Goal: Task Accomplishment & Management: Complete application form

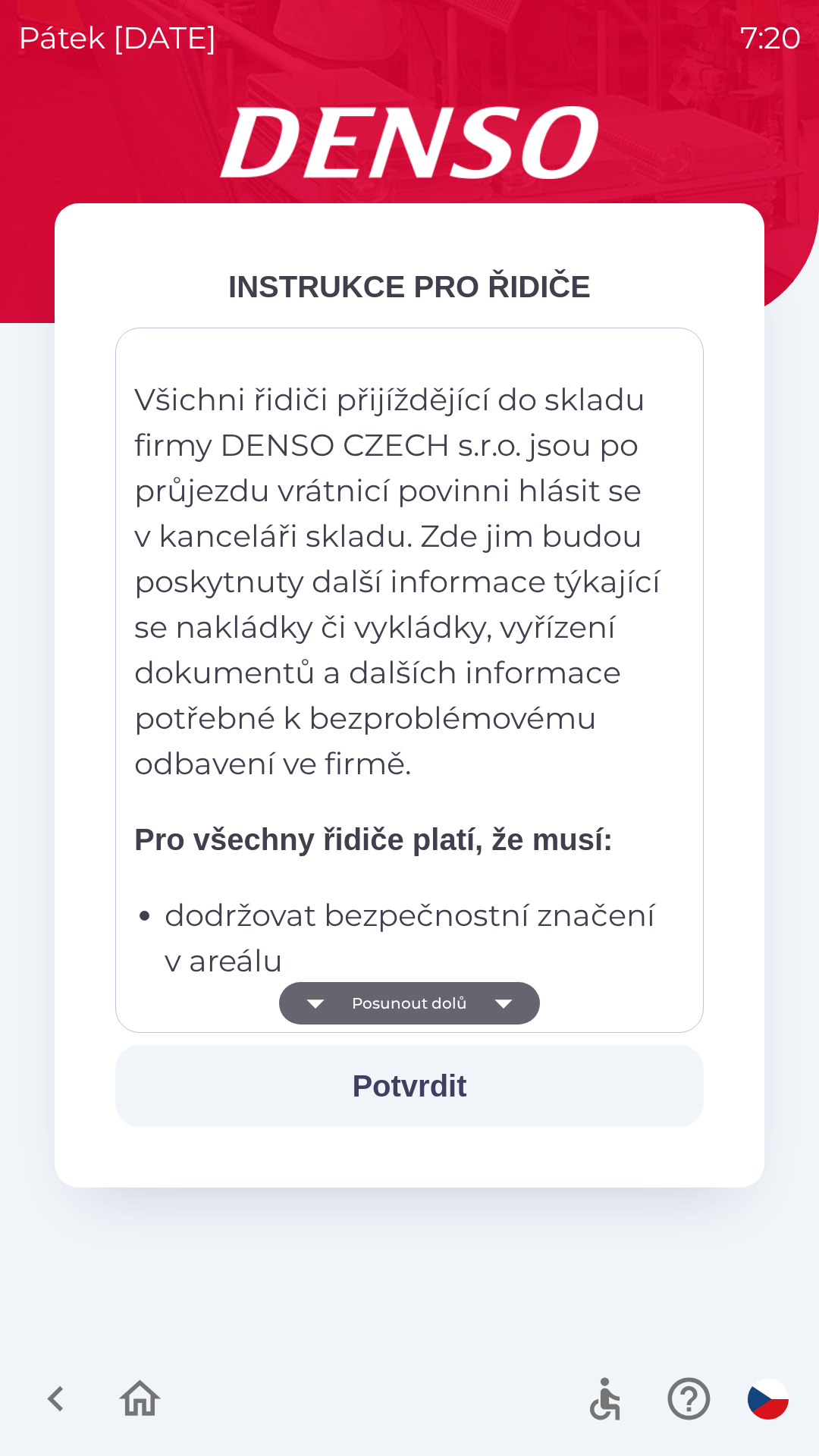
click at [469, 1003] on button "Posunout dolů" at bounding box center [409, 1003] width 261 height 43
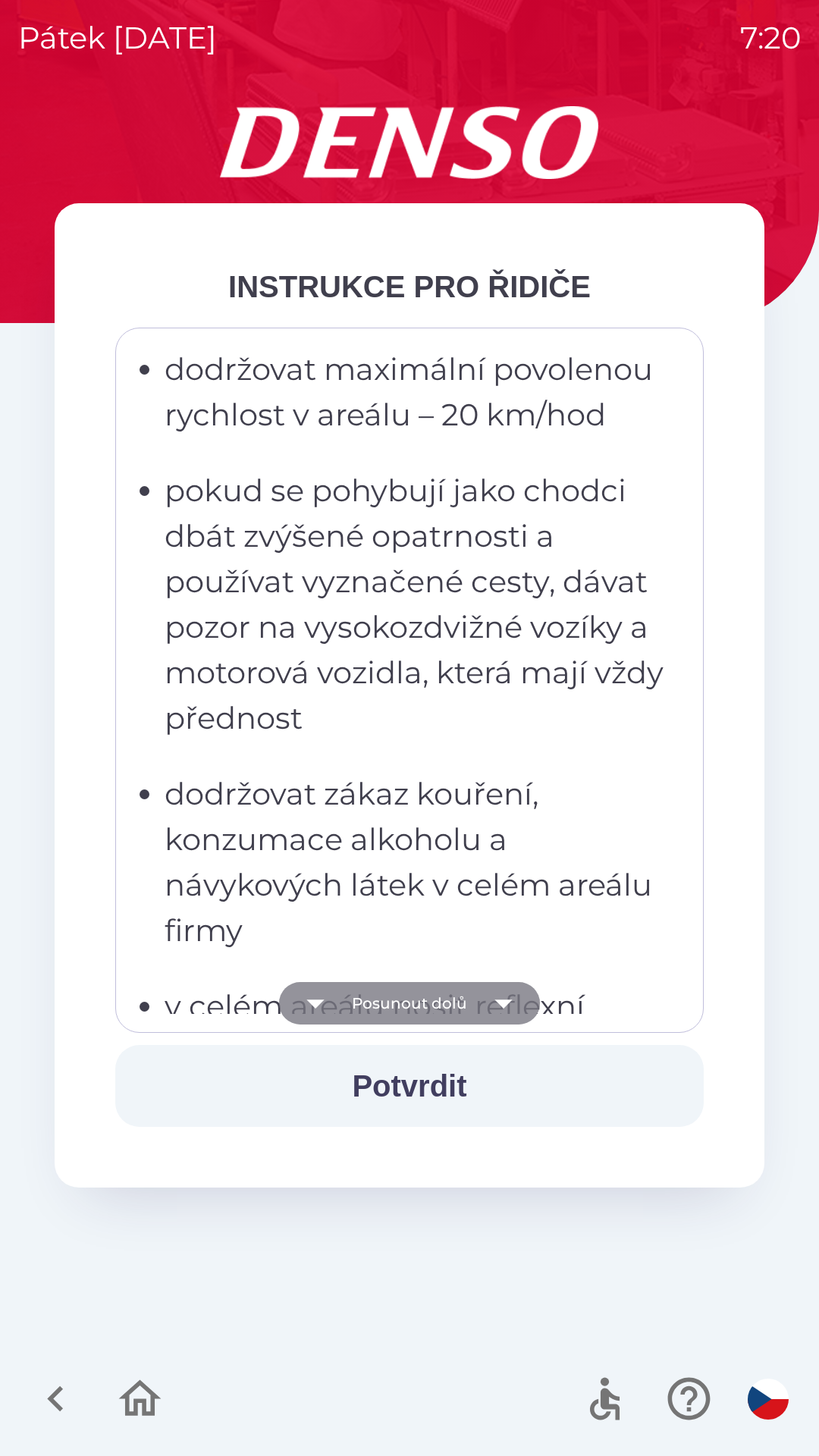
click at [478, 1001] on button "Posunout dolů" at bounding box center [409, 1003] width 261 height 43
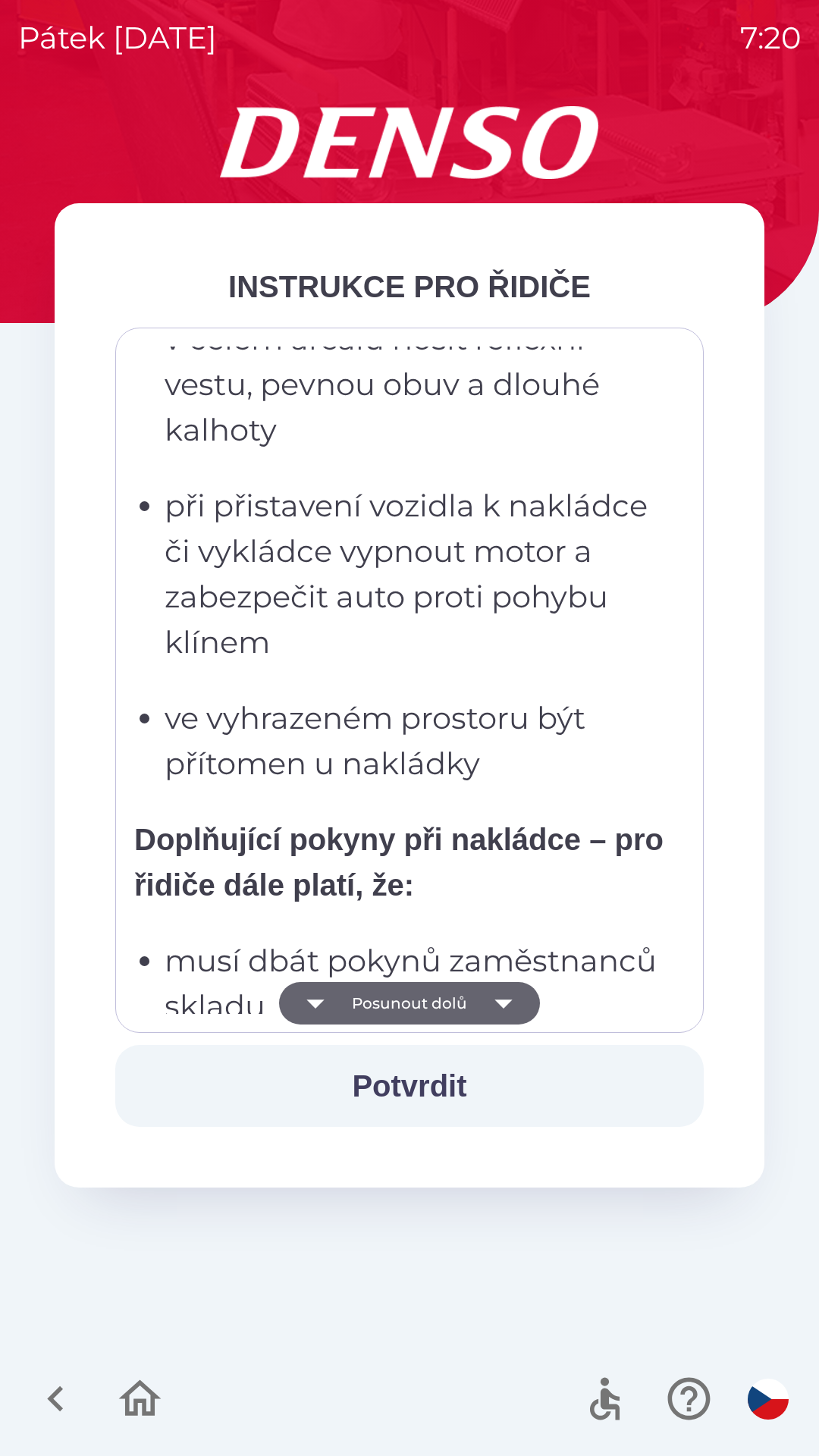
click at [485, 1001] on icon "button" at bounding box center [503, 1003] width 43 height 43
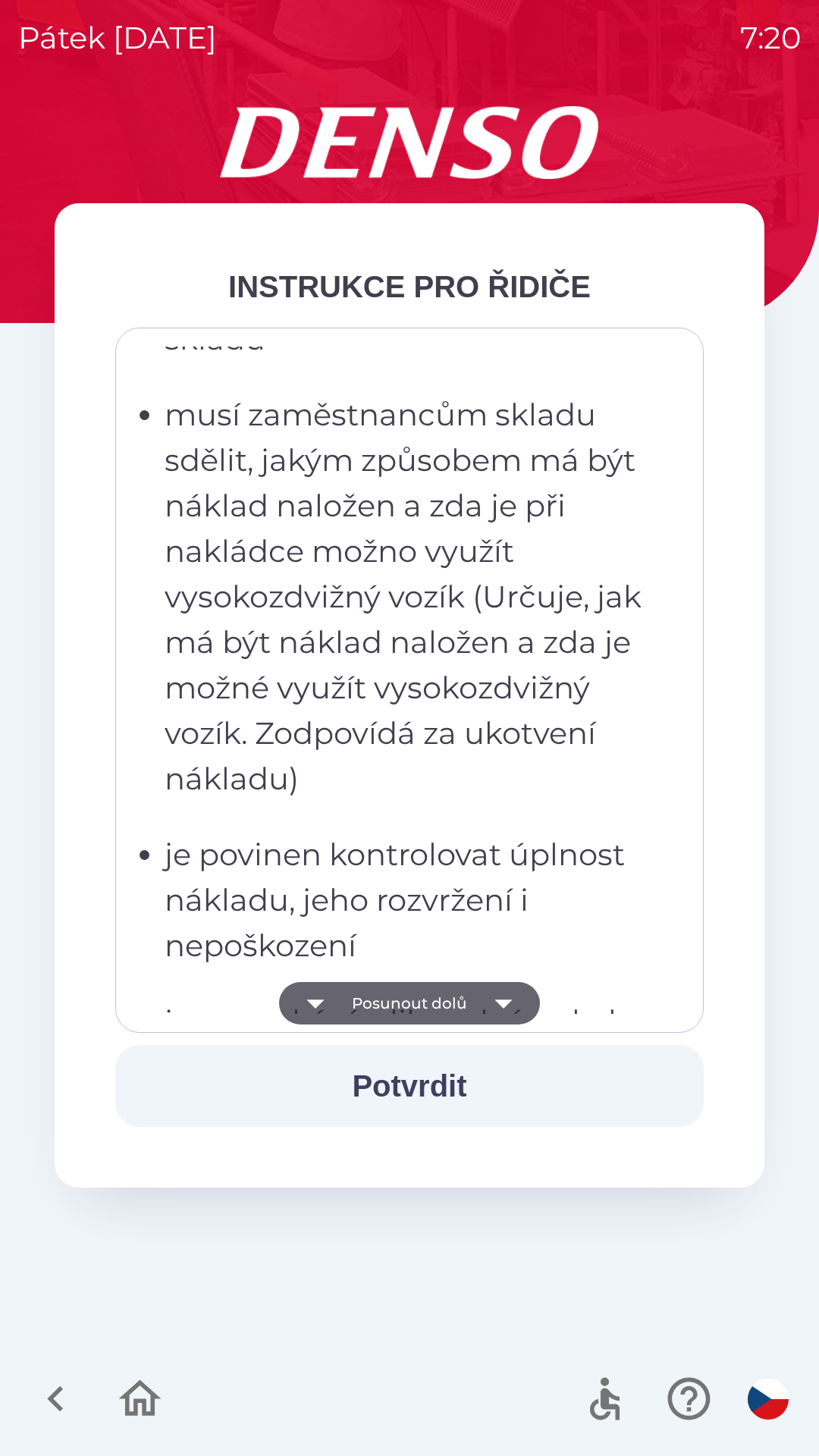
click at [487, 1005] on icon "button" at bounding box center [503, 1003] width 43 height 43
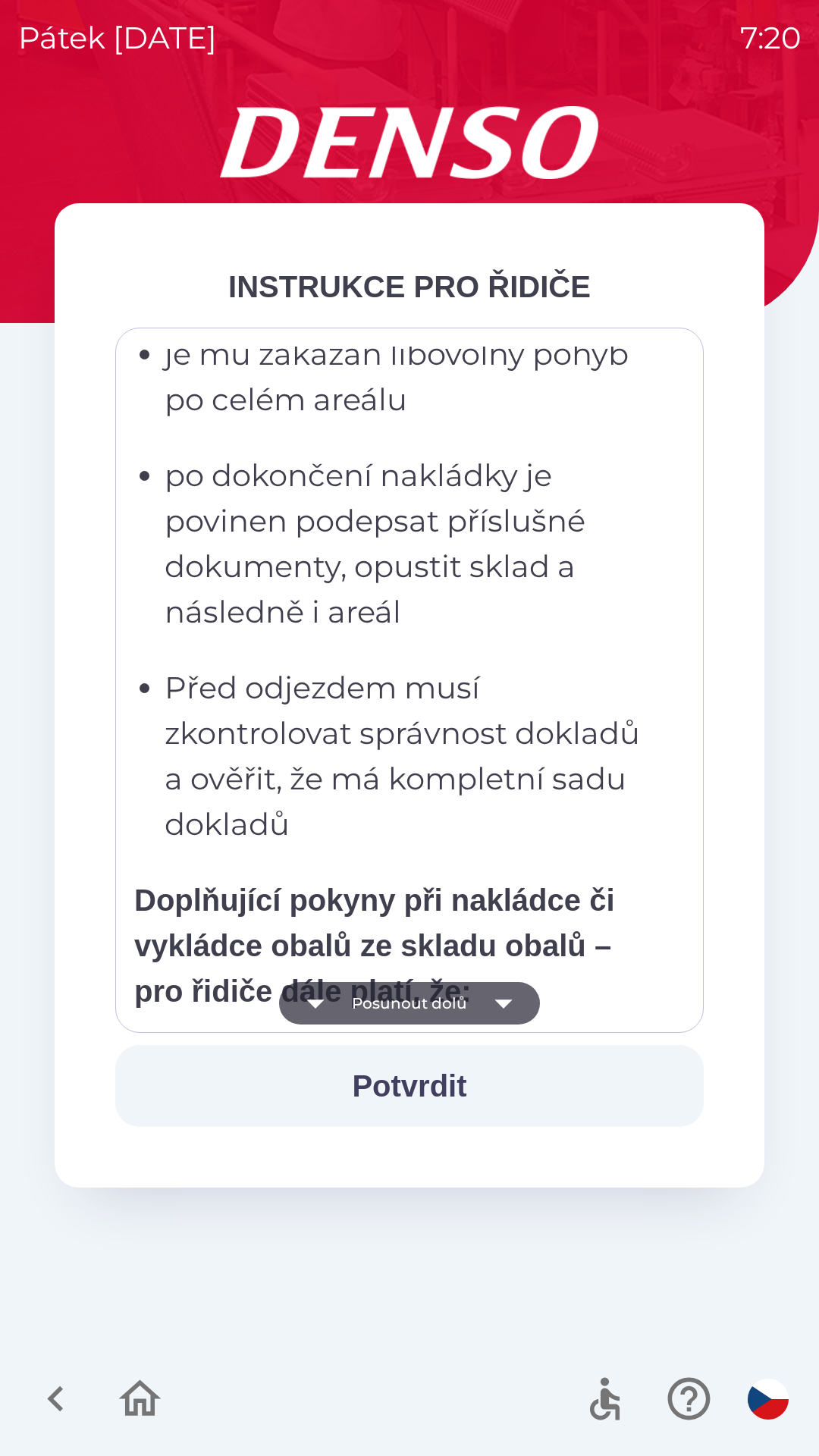
click at [490, 1004] on icon "button" at bounding box center [503, 1003] width 43 height 43
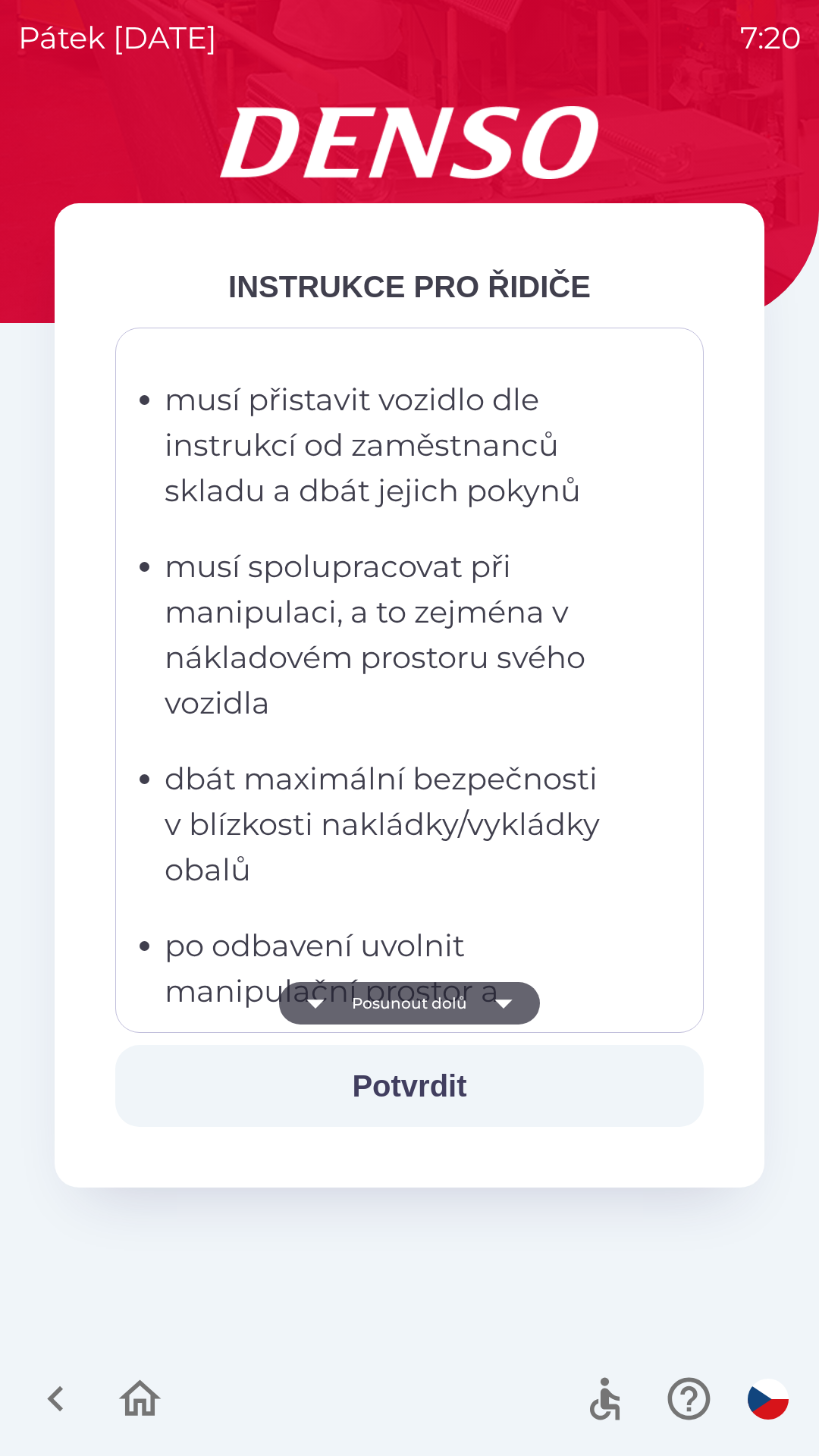
click at [498, 1001] on icon "button" at bounding box center [503, 1004] width 17 height 9
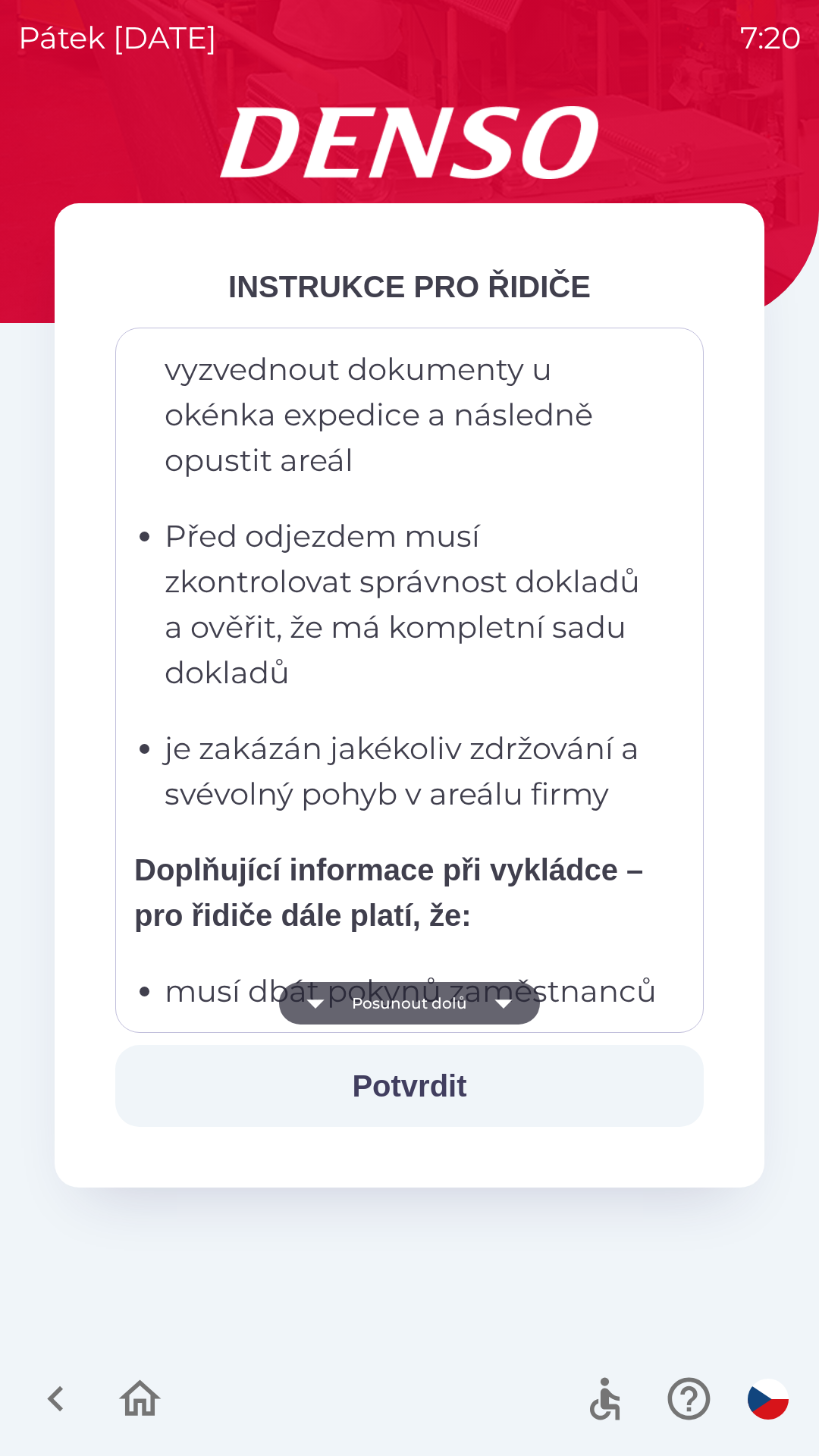
click at [502, 1002] on icon "button" at bounding box center [503, 1004] width 17 height 9
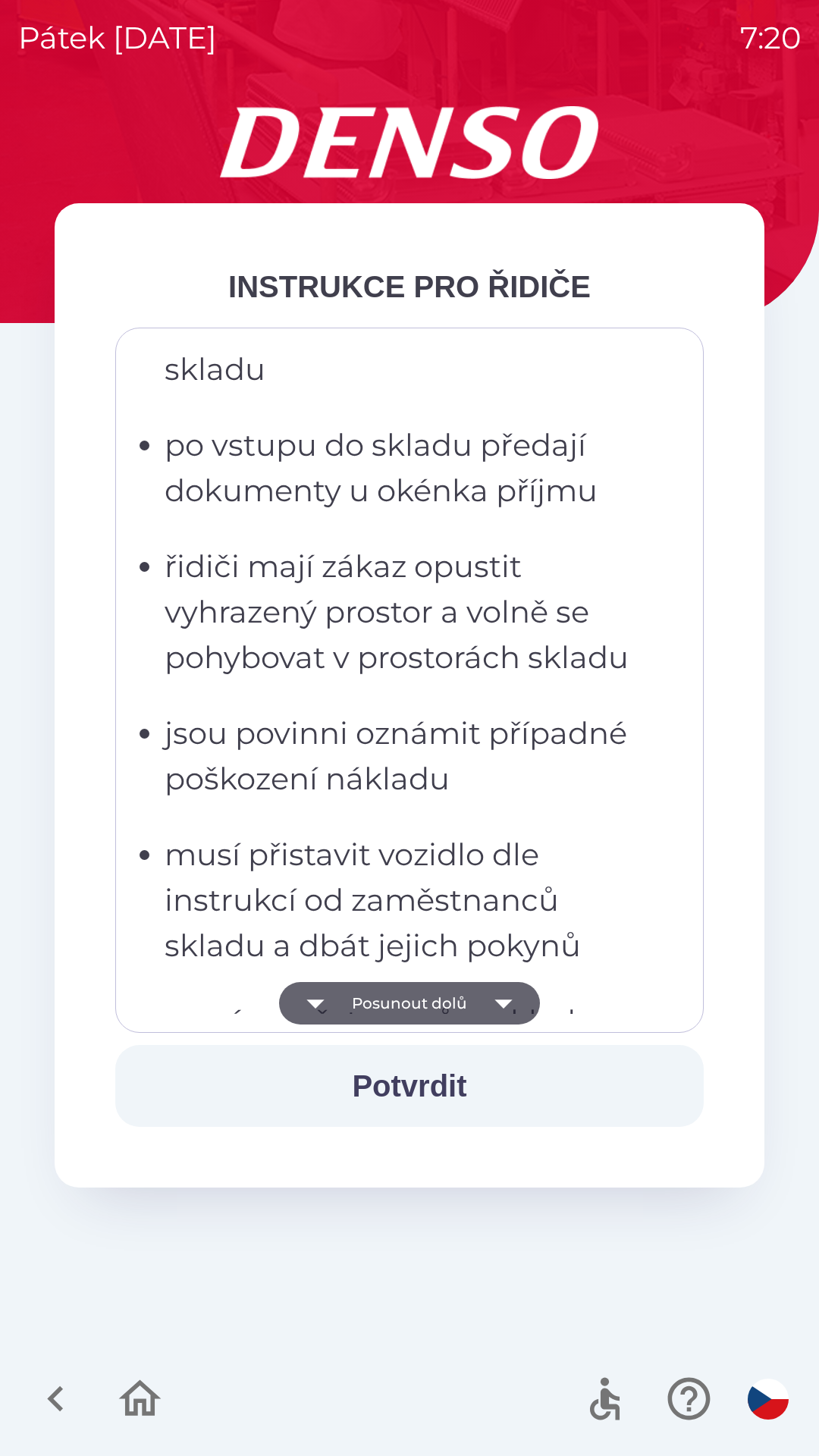
click at [500, 1002] on icon "button" at bounding box center [503, 1004] width 17 height 9
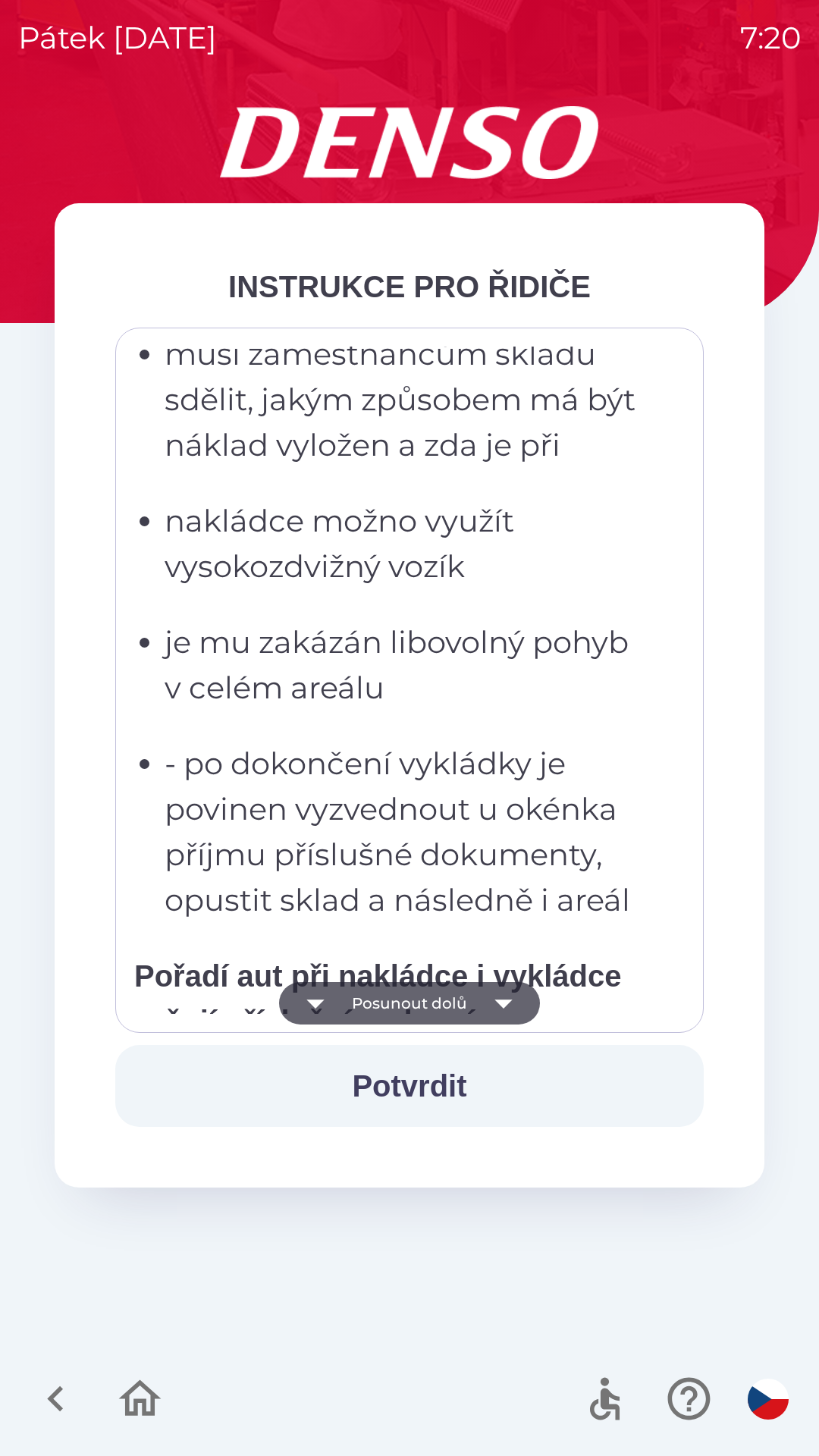
click at [501, 1007] on icon "button" at bounding box center [503, 1004] width 17 height 9
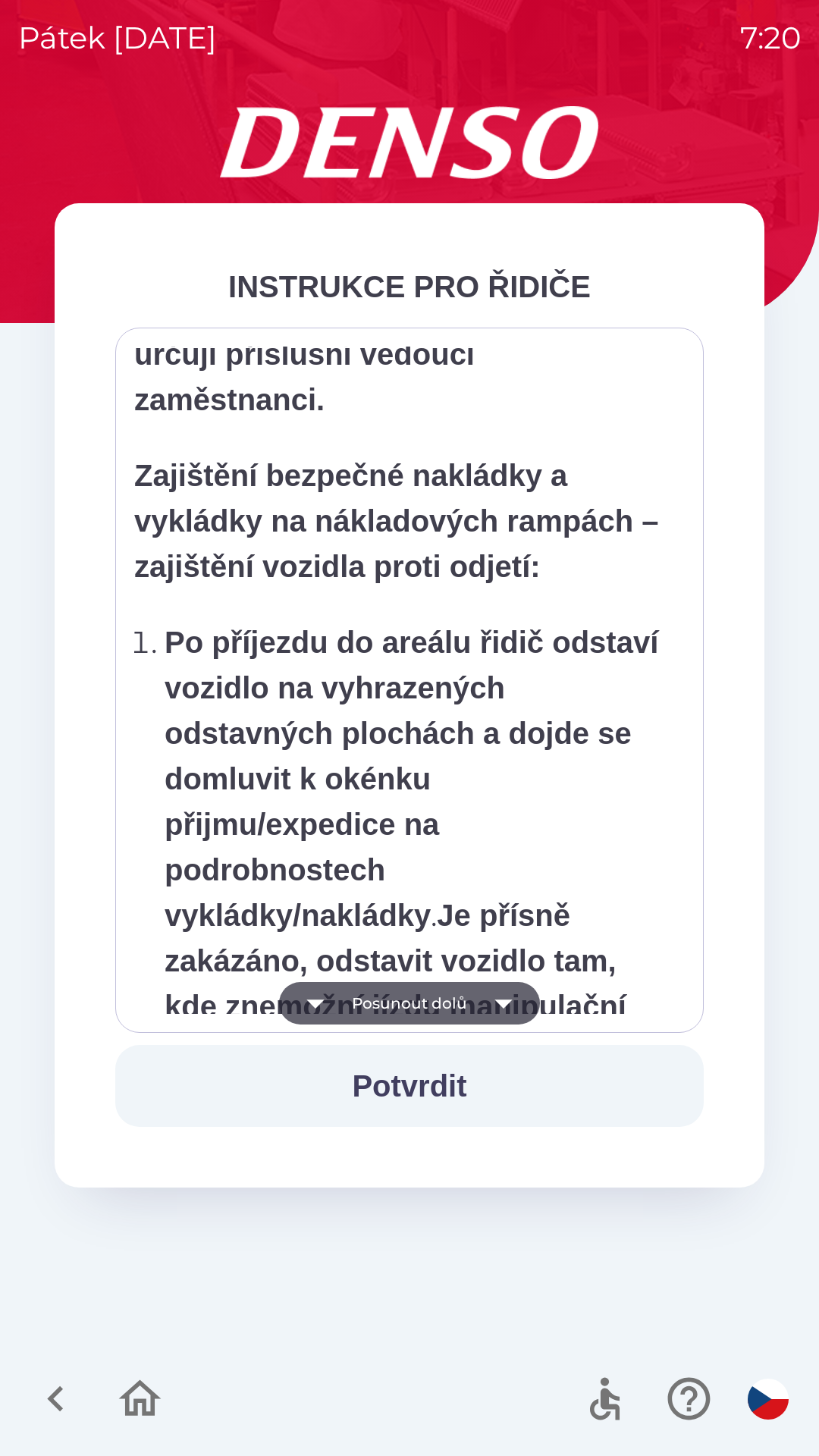
click at [497, 1001] on icon "button" at bounding box center [503, 1004] width 17 height 9
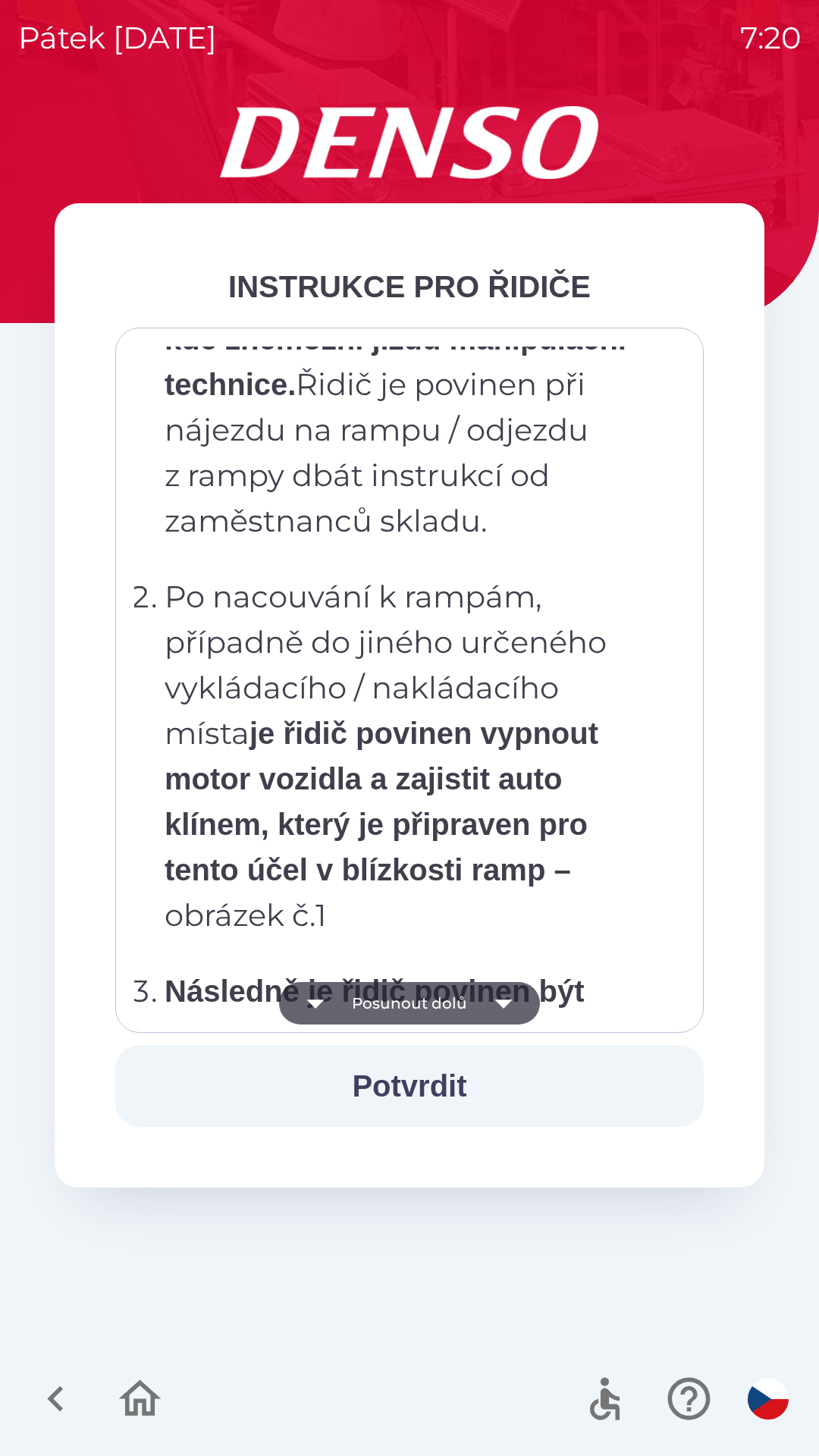
click at [497, 1002] on icon "button" at bounding box center [503, 1004] width 17 height 9
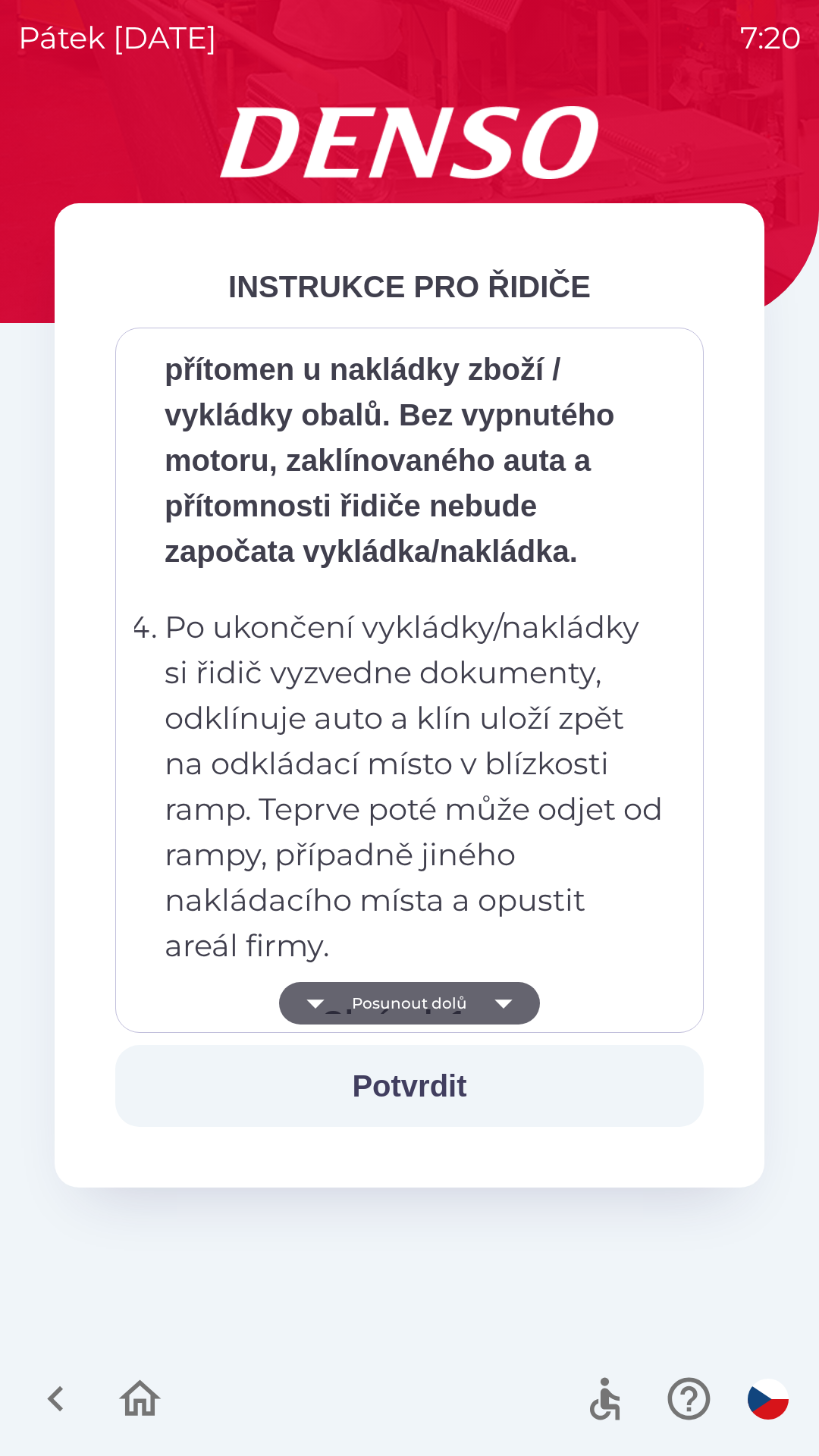
click at [507, 1004] on icon "button" at bounding box center [503, 1003] width 43 height 43
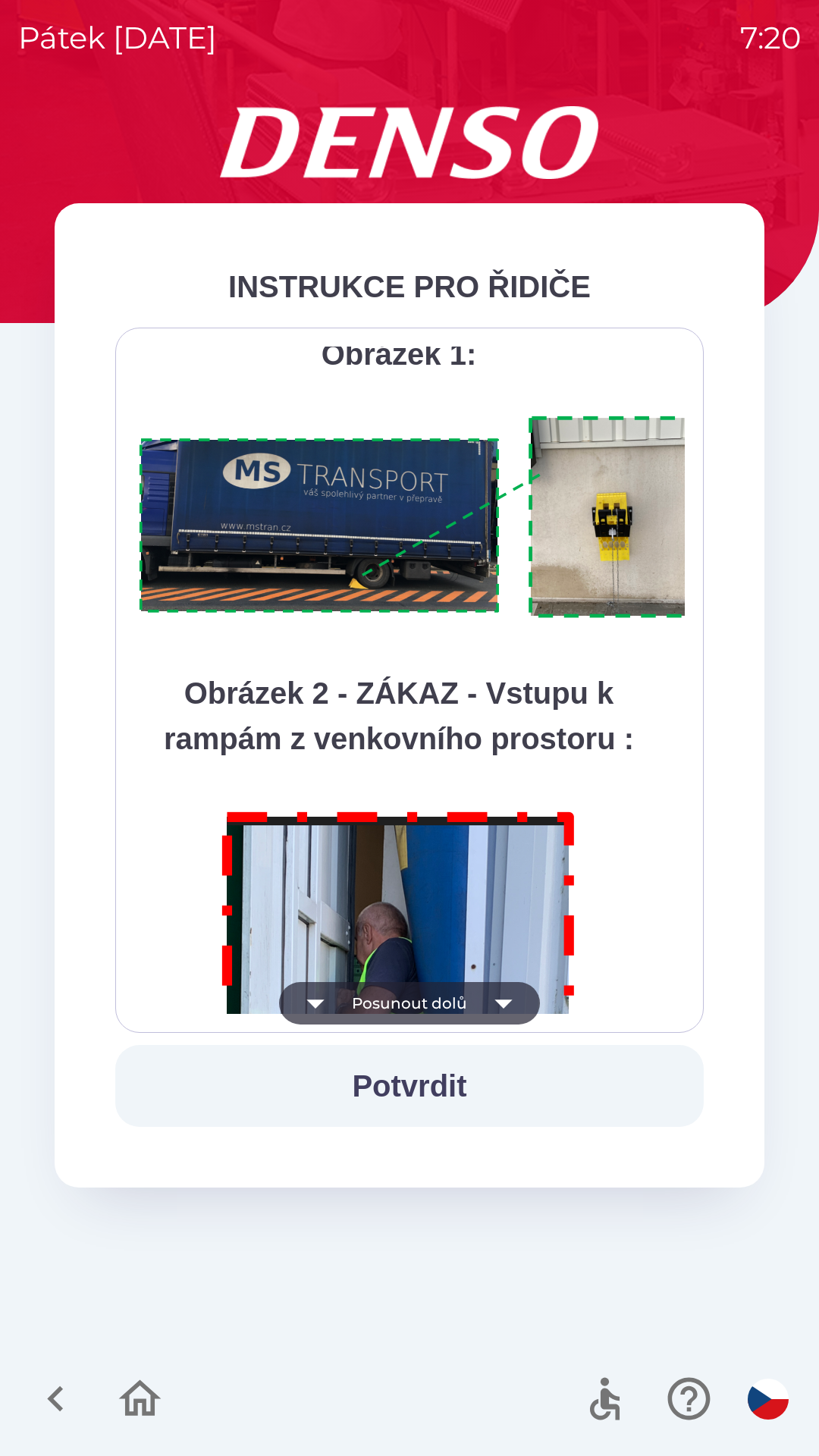
click at [513, 1001] on icon "button" at bounding box center [503, 1003] width 43 height 43
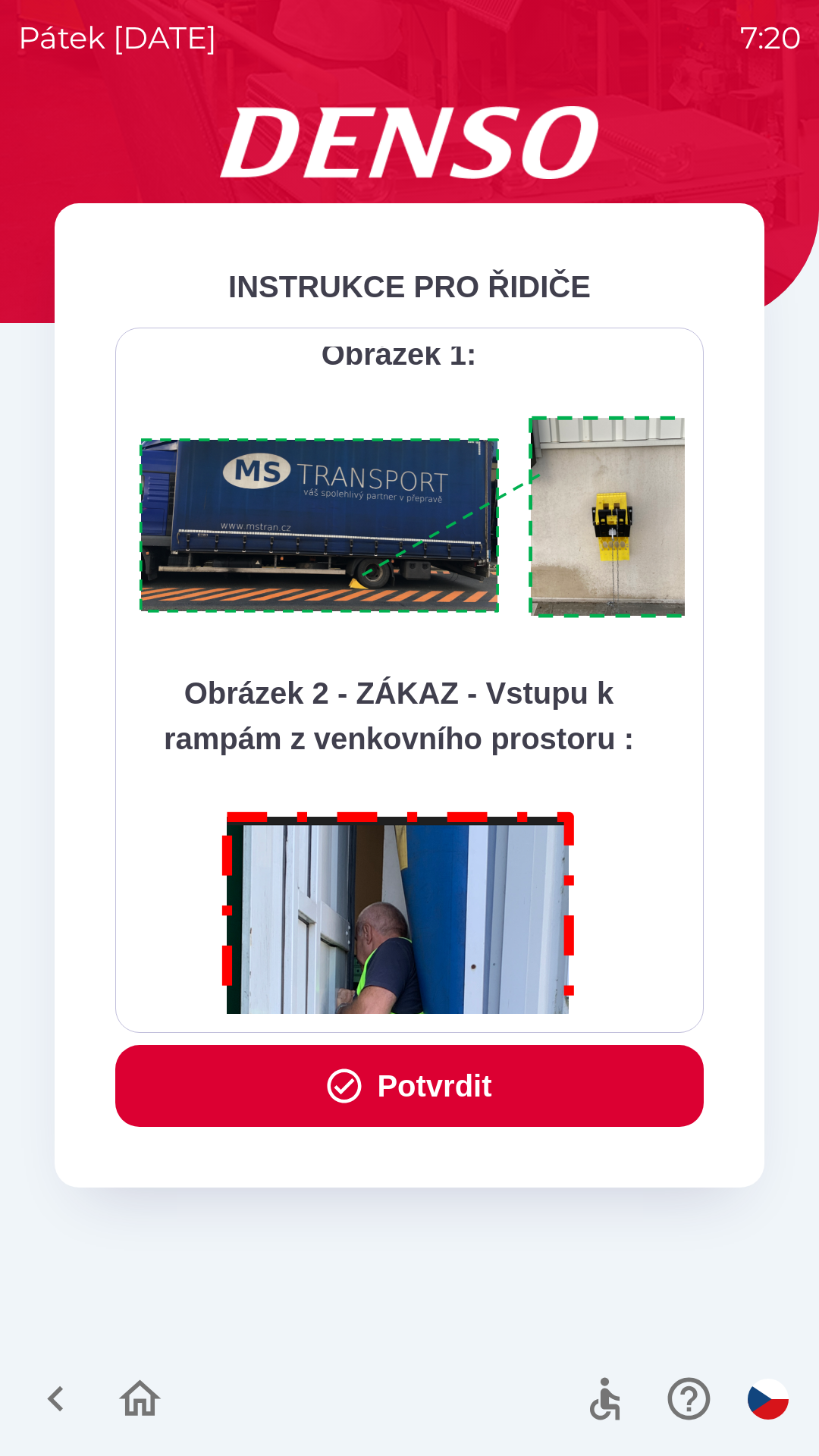
scroll to position [8522, 0]
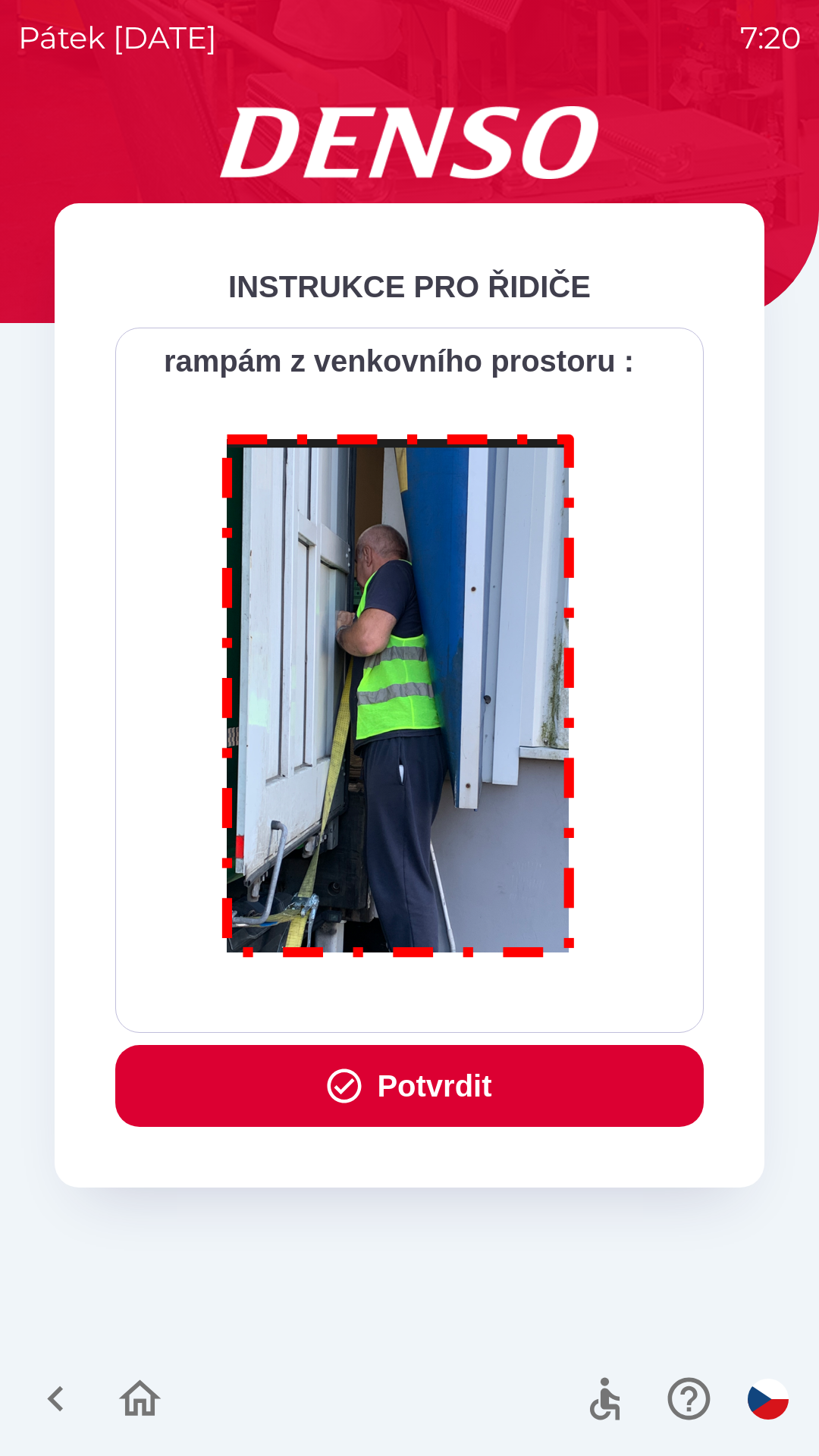
click at [466, 1074] on button "Potvrdit" at bounding box center [410, 1085] width 589 height 82
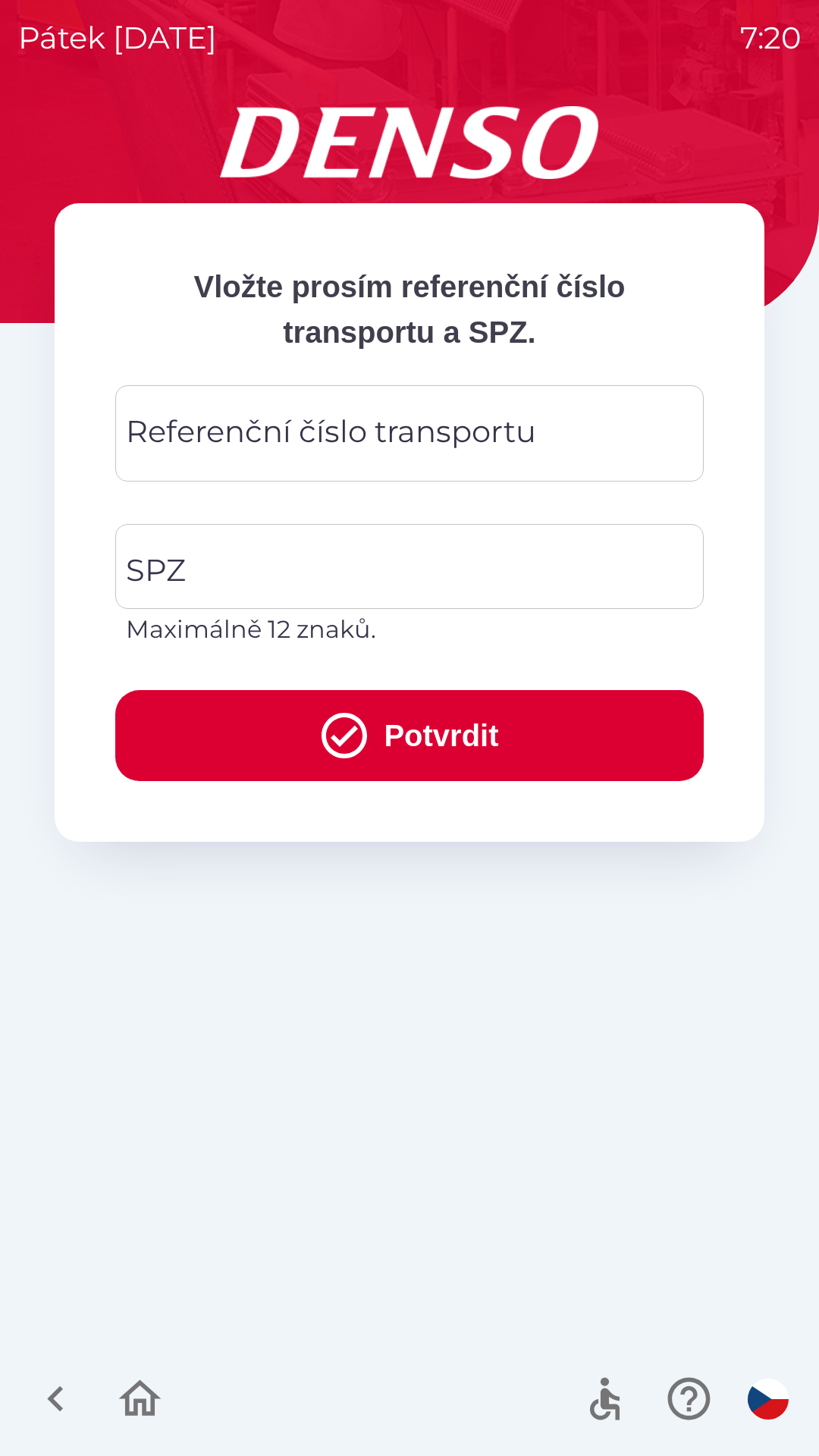
click at [237, 438] on div "Referenční číslo transportu Referenční číslo transportu" at bounding box center [410, 434] width 589 height 97
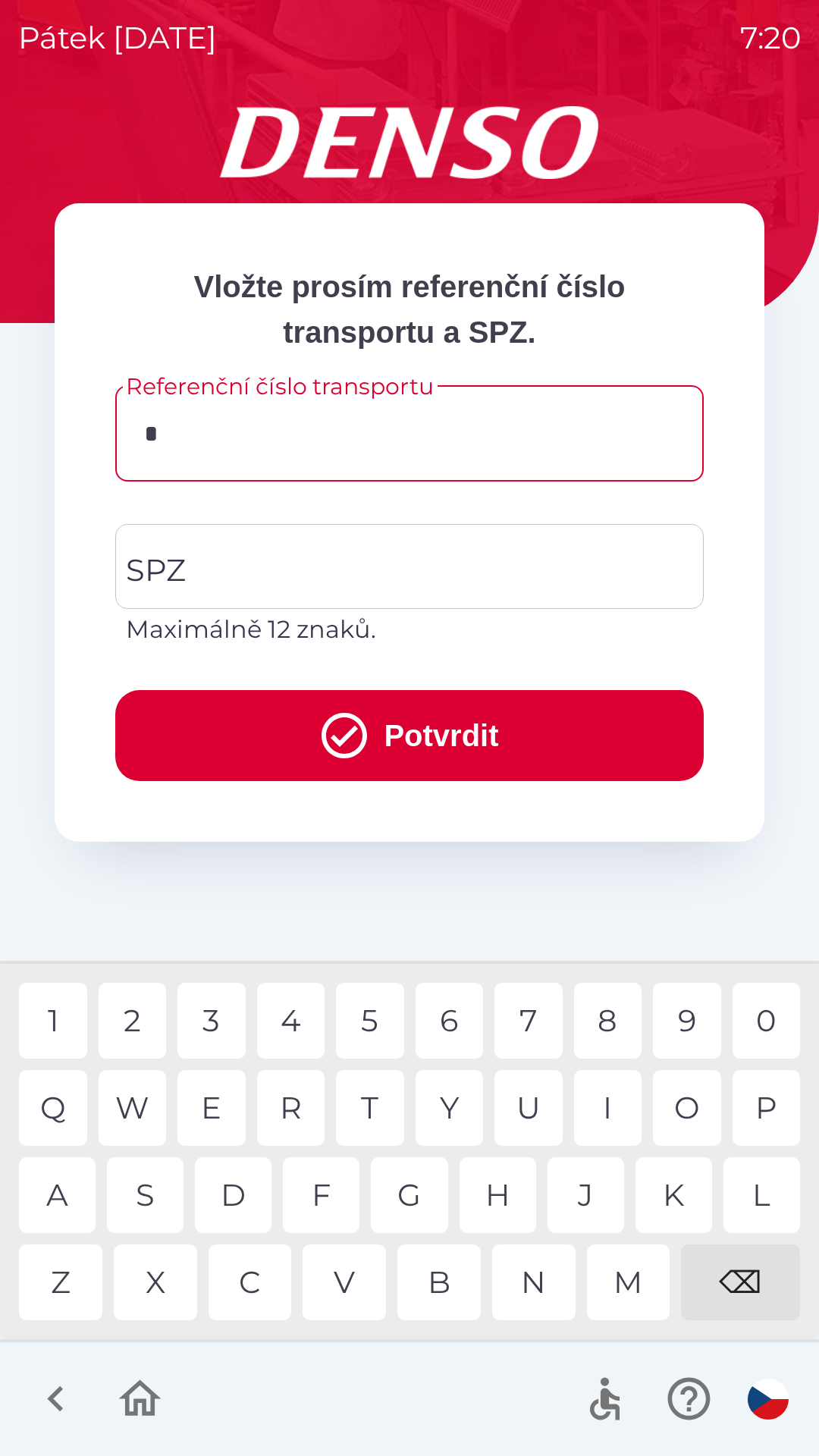
click at [259, 1284] on div "C" at bounding box center [250, 1282] width 83 height 76
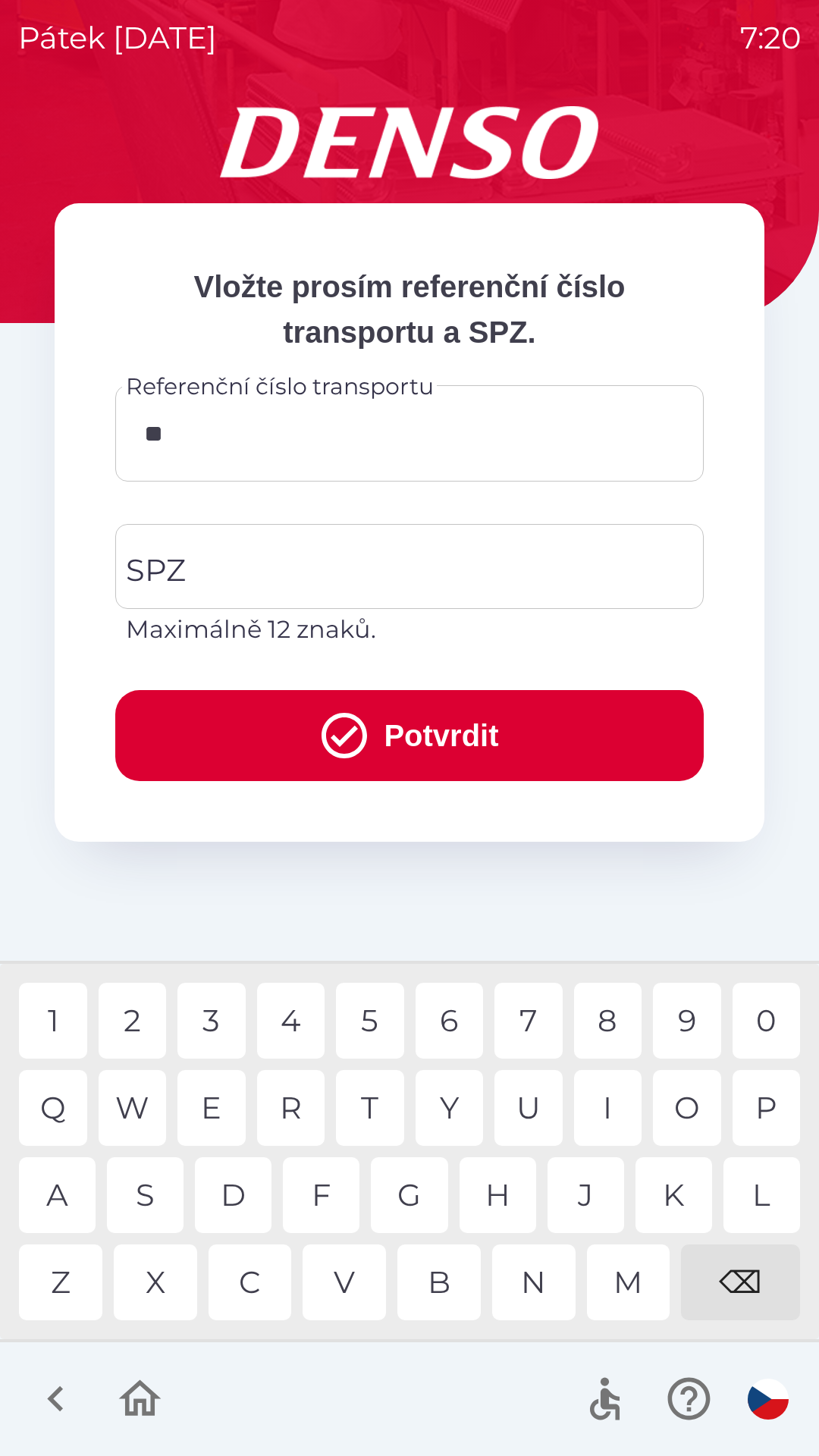
click at [65, 1115] on div "Q" at bounding box center [53, 1107] width 69 height 76
click at [441, 1276] on div "B" at bounding box center [438, 1282] width 83 height 76
click at [223, 1025] on div "3" at bounding box center [212, 1020] width 69 height 76
click at [780, 1026] on div "0" at bounding box center [767, 1020] width 69 height 76
click at [222, 1022] on div "3" at bounding box center [212, 1020] width 69 height 76
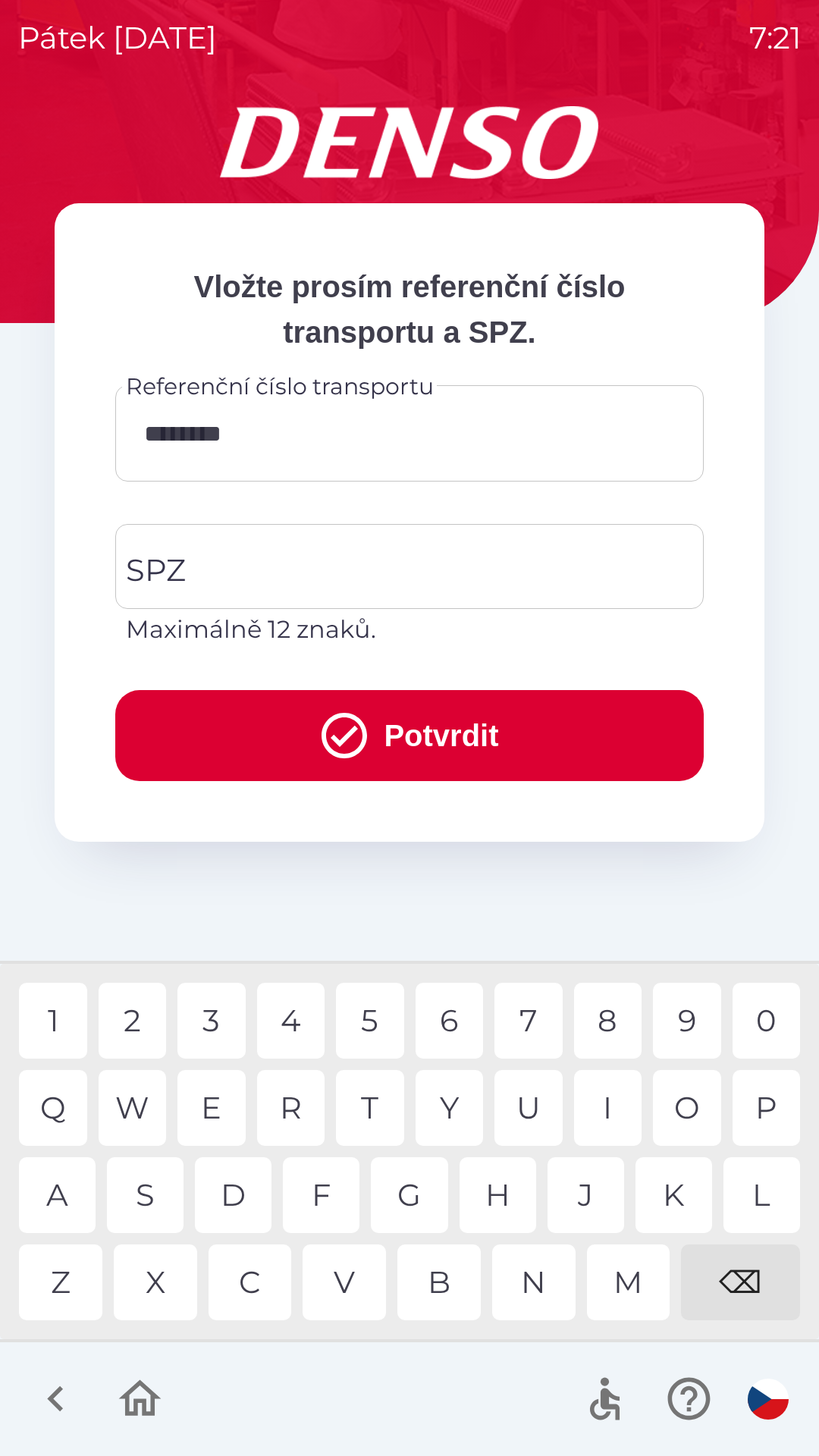
type input "*********"
click at [540, 741] on button "Potvrdit" at bounding box center [410, 735] width 589 height 91
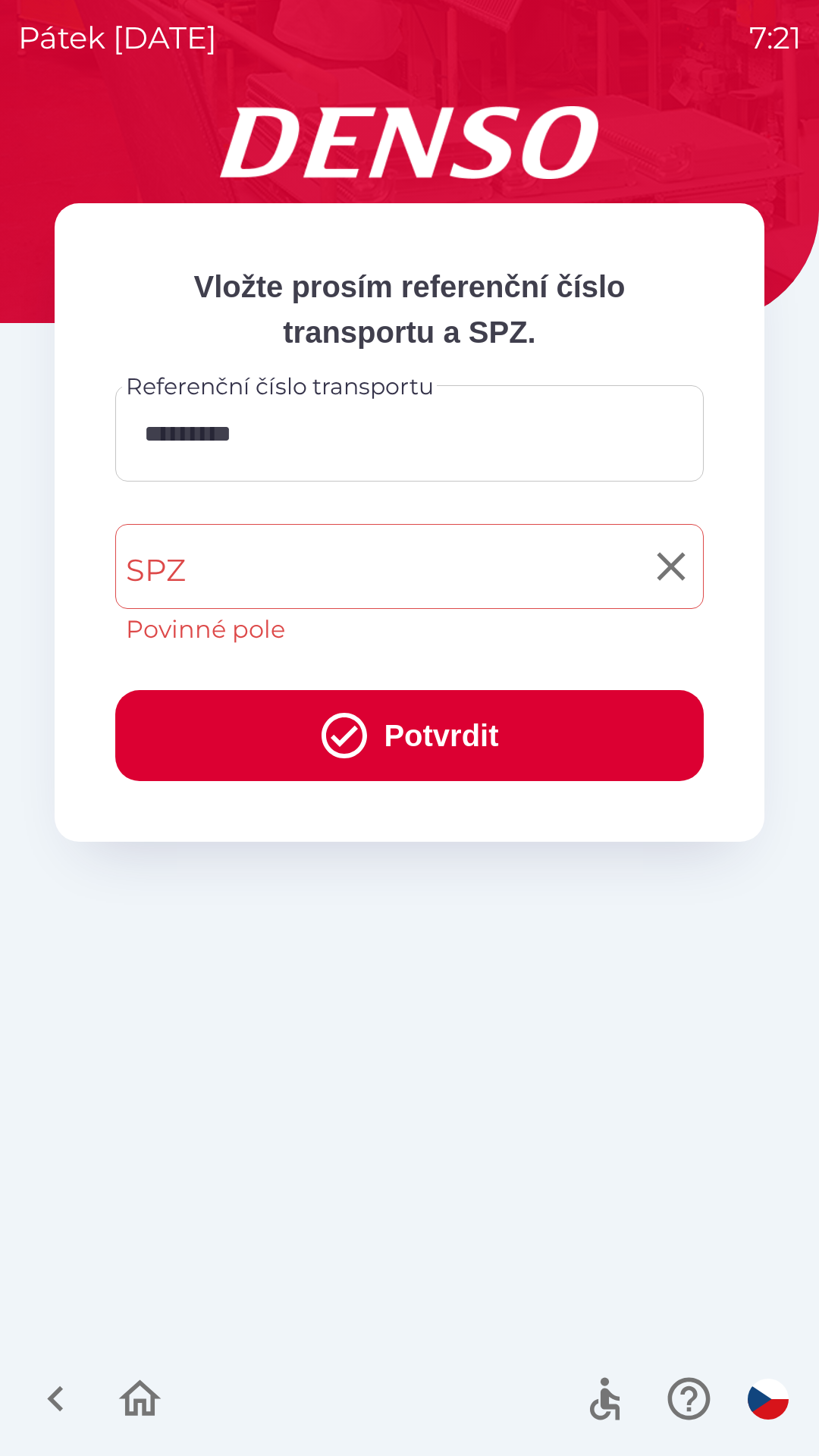
click at [350, 561] on input "SPZ" at bounding box center [398, 567] width 552 height 72
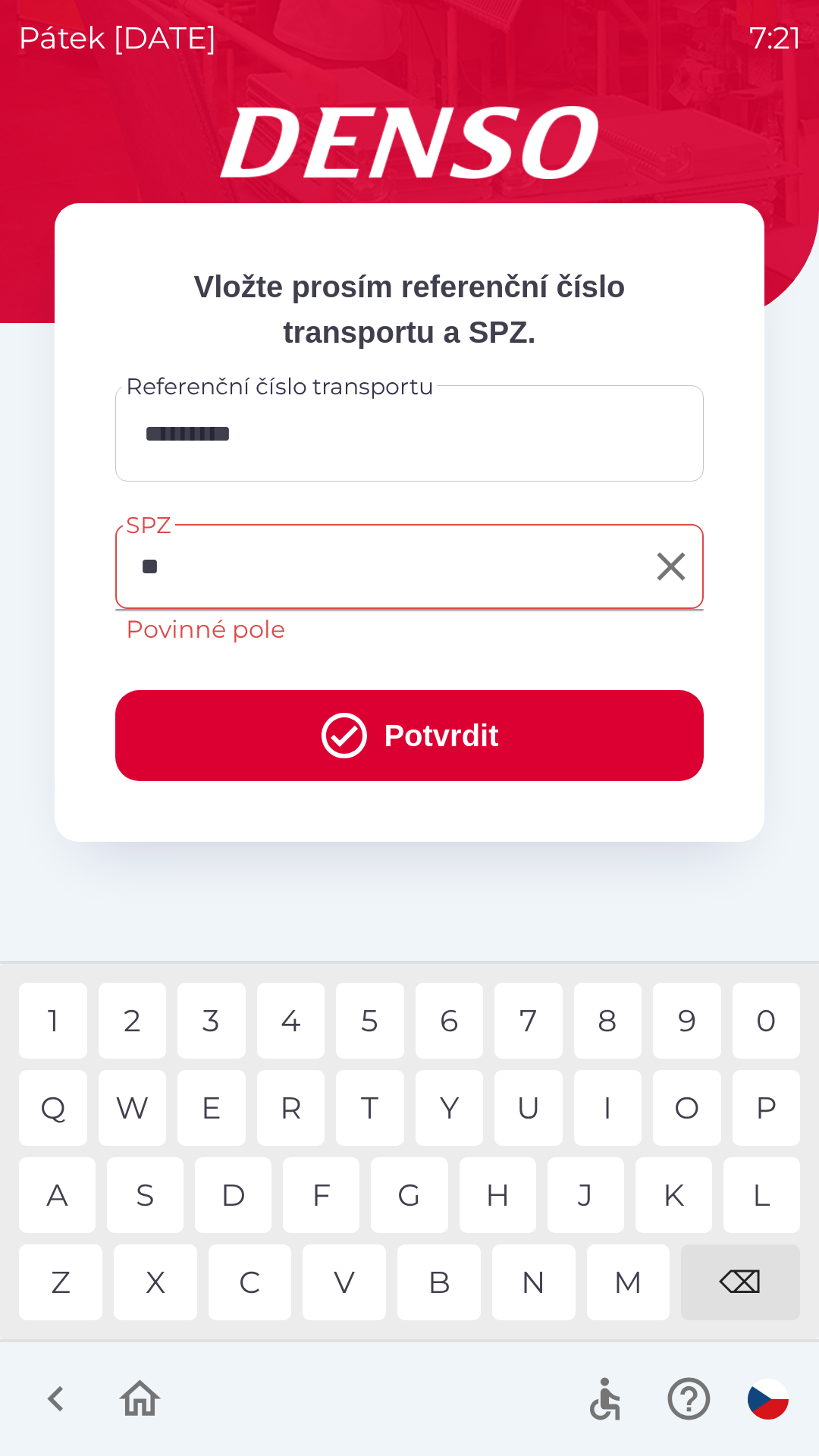
click at [448, 1285] on div "B" at bounding box center [438, 1282] width 83 height 76
click at [62, 1289] on div "Z" at bounding box center [60, 1282] width 83 height 76
click at [690, 1029] on div "9" at bounding box center [687, 1020] width 69 height 76
click at [71, 1023] on div "1" at bounding box center [53, 1020] width 69 height 76
type input "*******"
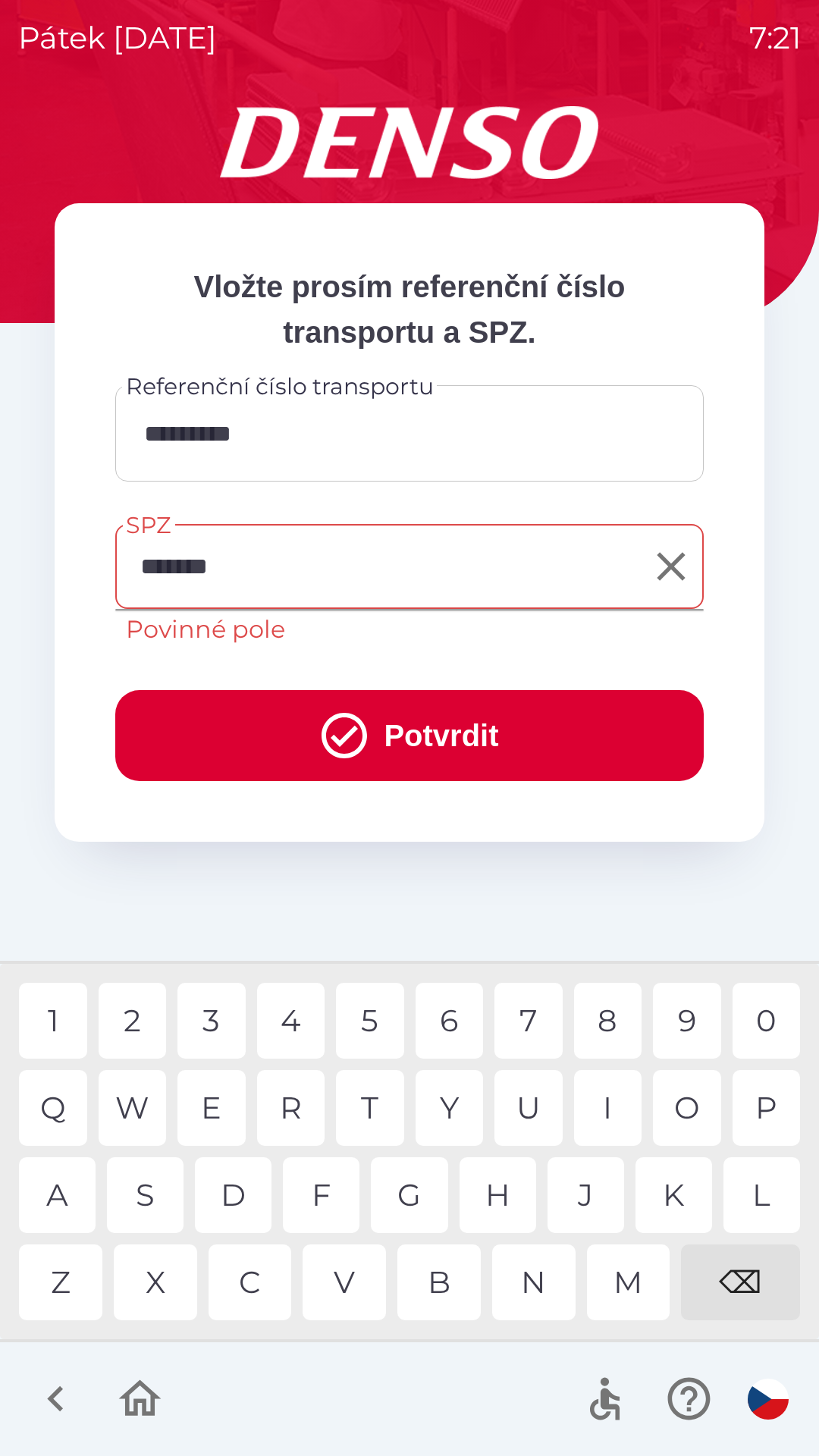
click at [554, 739] on button "Potvrdit" at bounding box center [410, 735] width 589 height 91
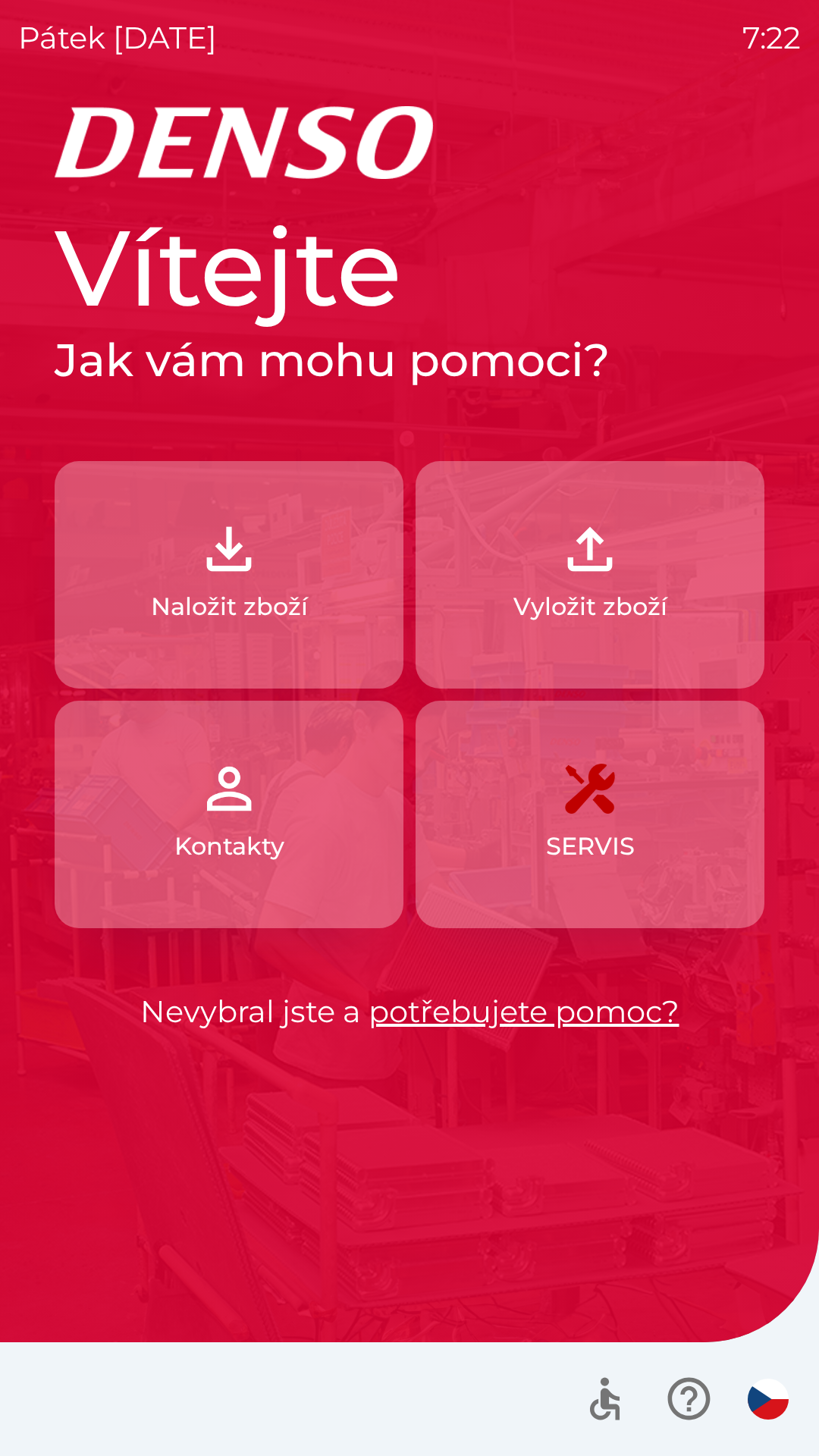
click at [557, 828] on button "SERVIS" at bounding box center [590, 814] width 349 height 227
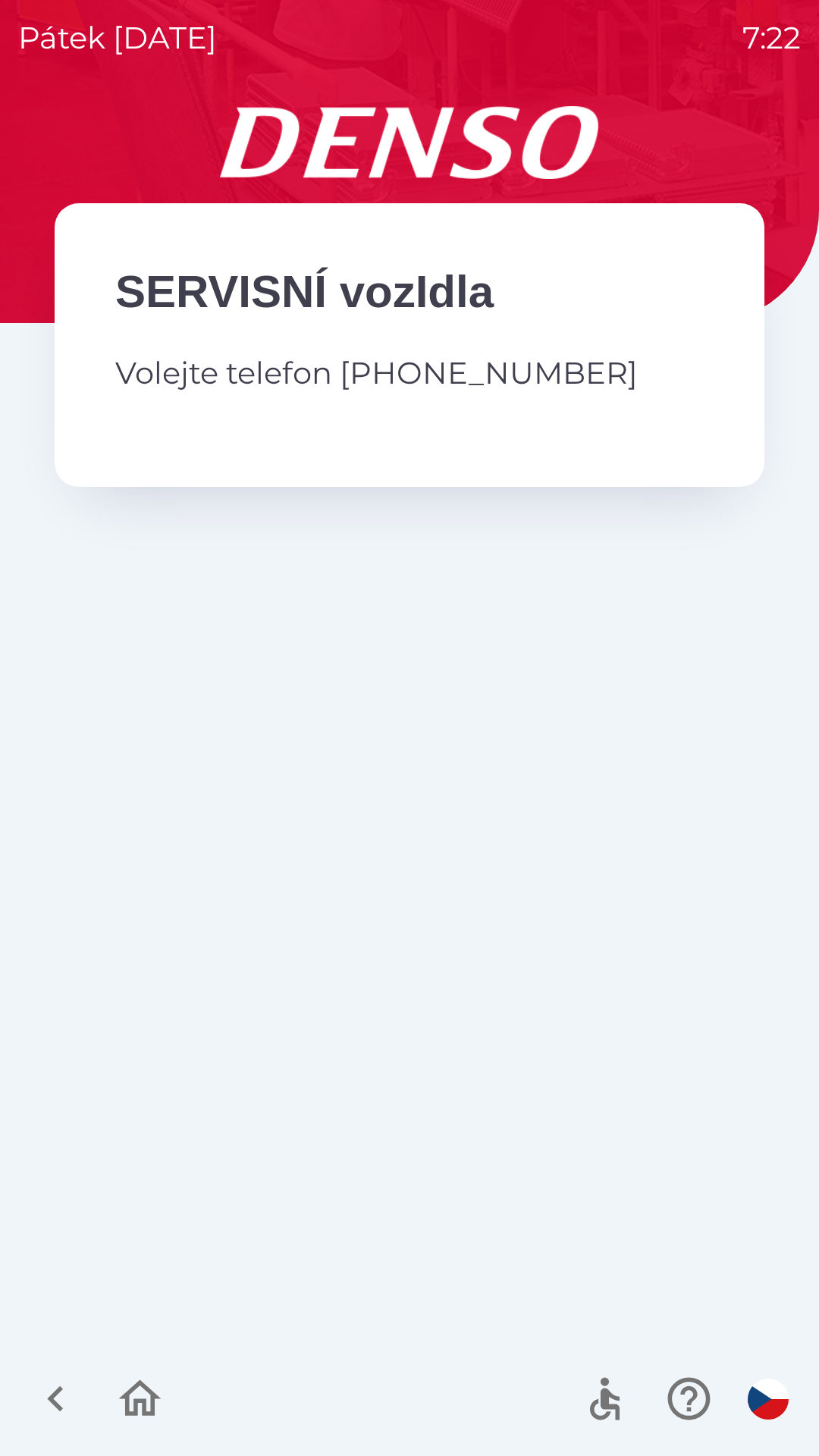
click at [141, 1415] on icon "button" at bounding box center [139, 1398] width 51 height 51
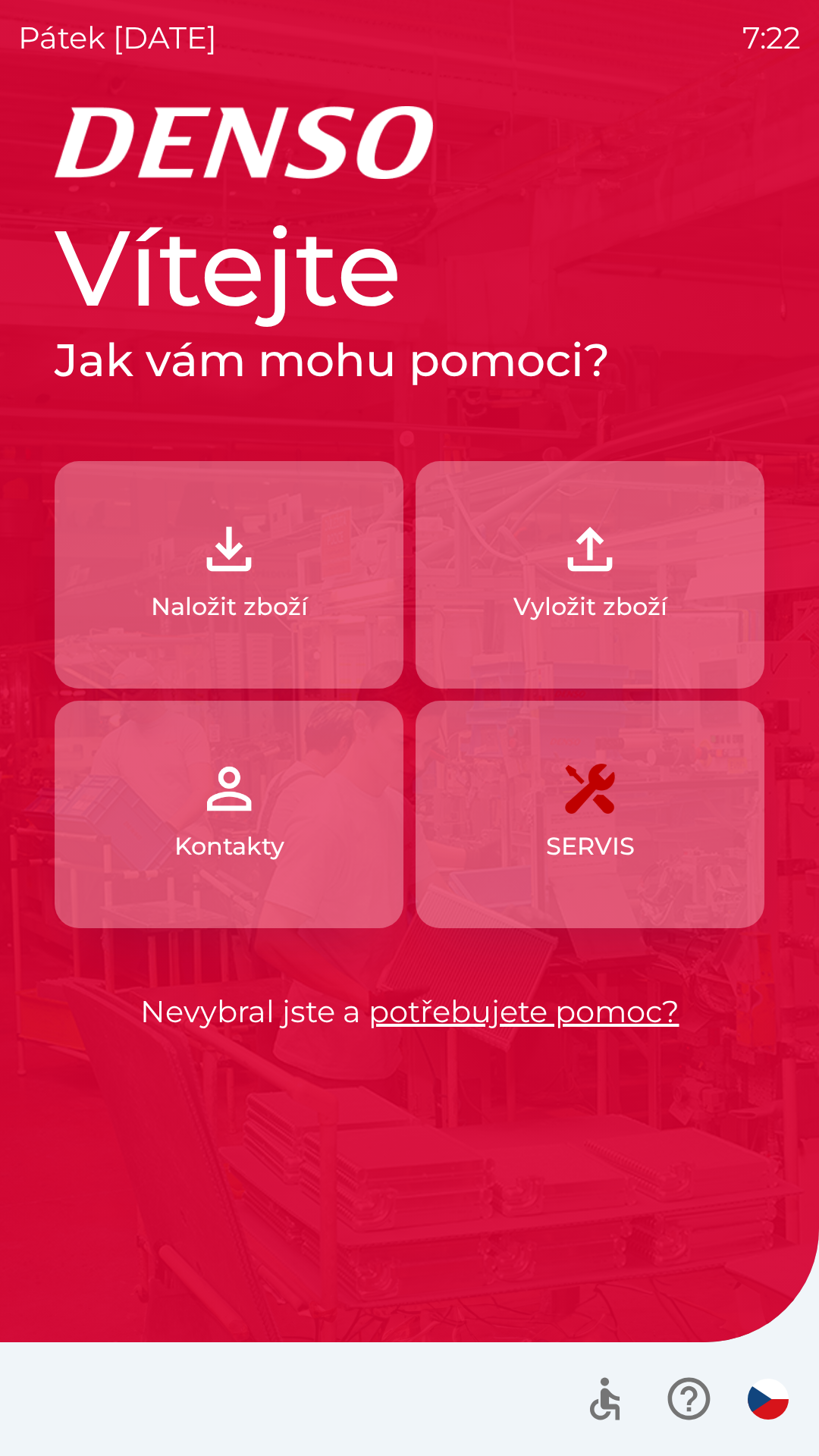
click at [600, 846] on p "SERVIS" at bounding box center [590, 846] width 89 height 37
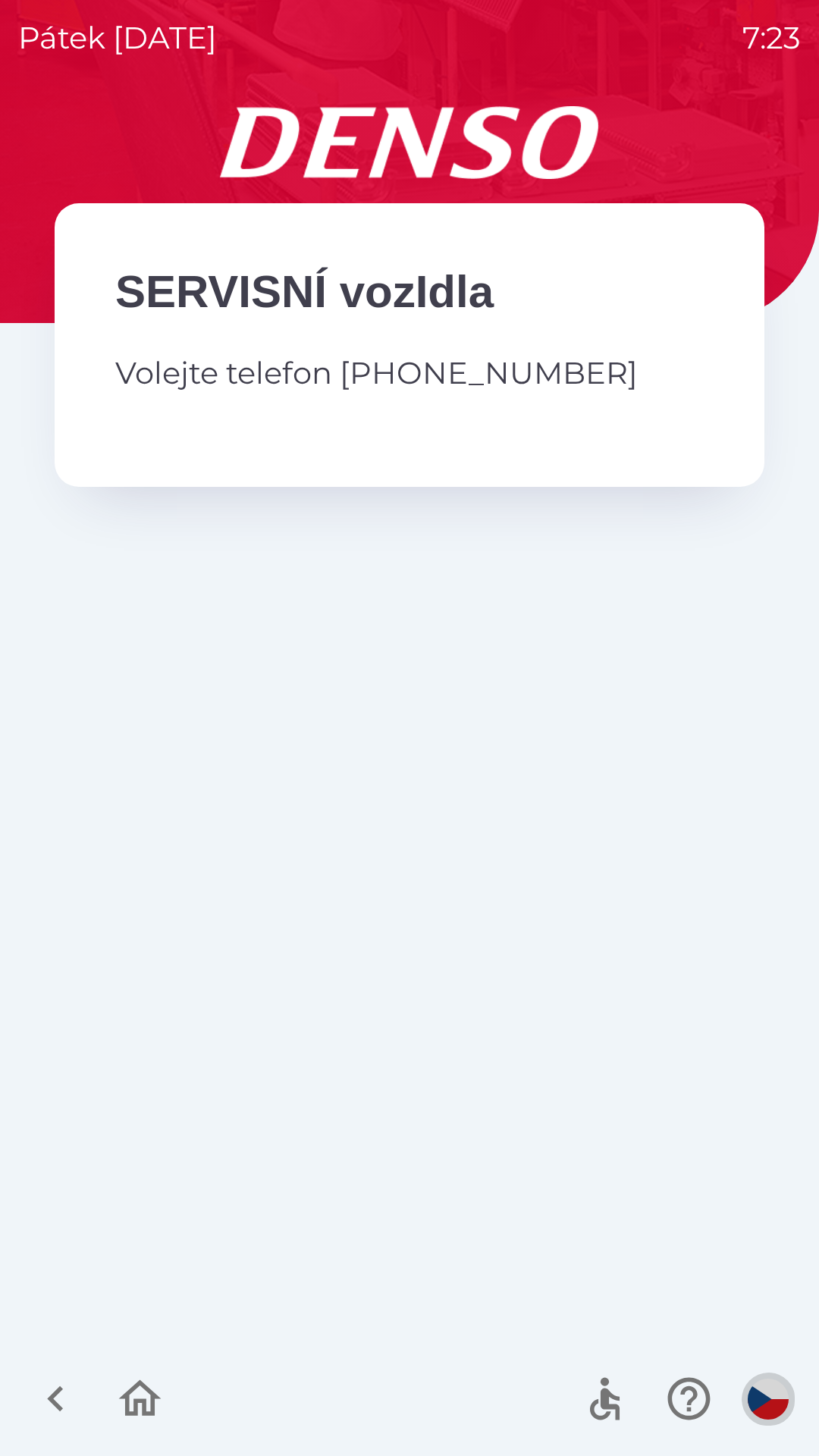
click at [769, 1398] on img "button" at bounding box center [768, 1399] width 41 height 41
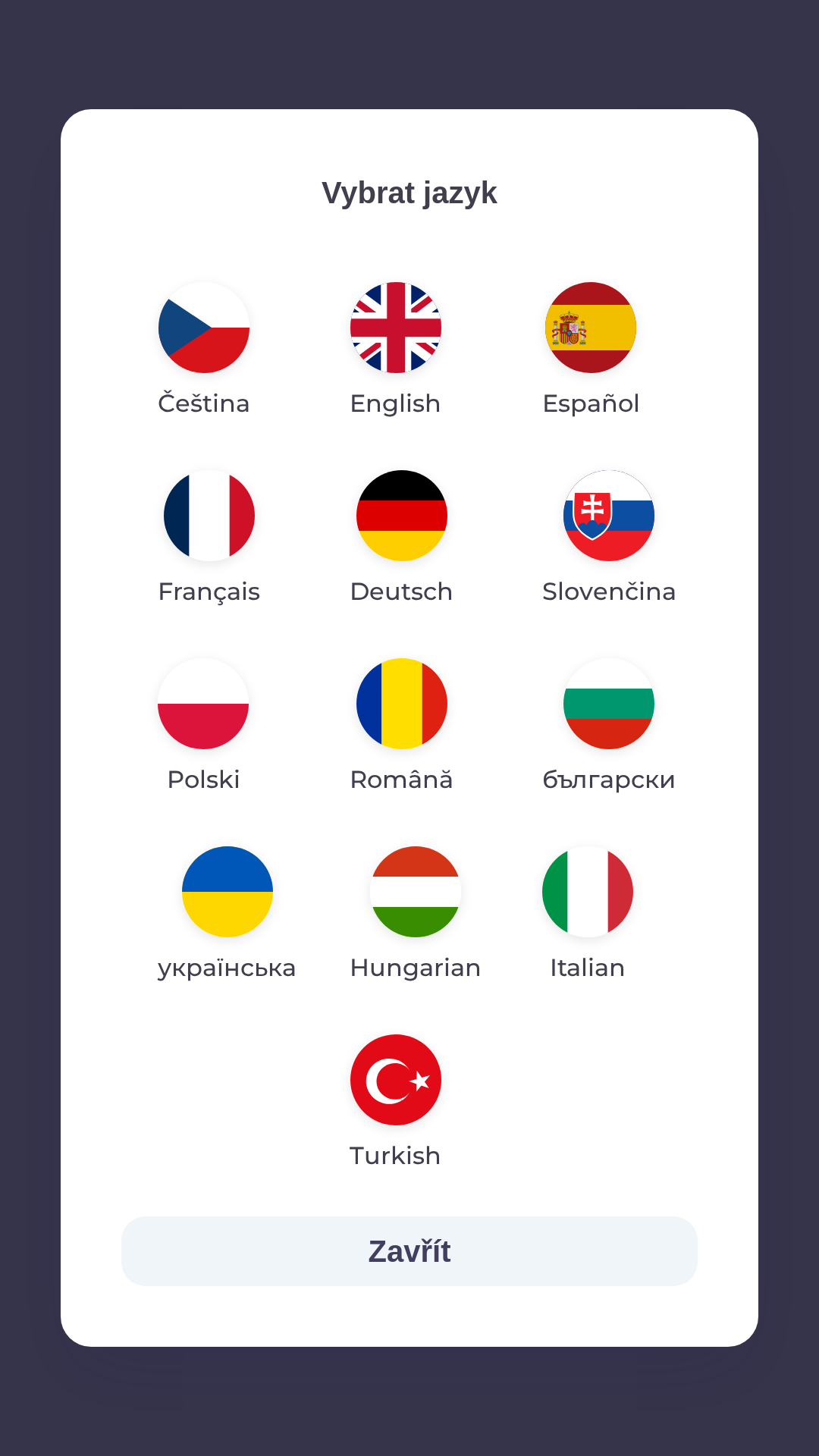
click at [418, 324] on img "button" at bounding box center [395, 327] width 91 height 91
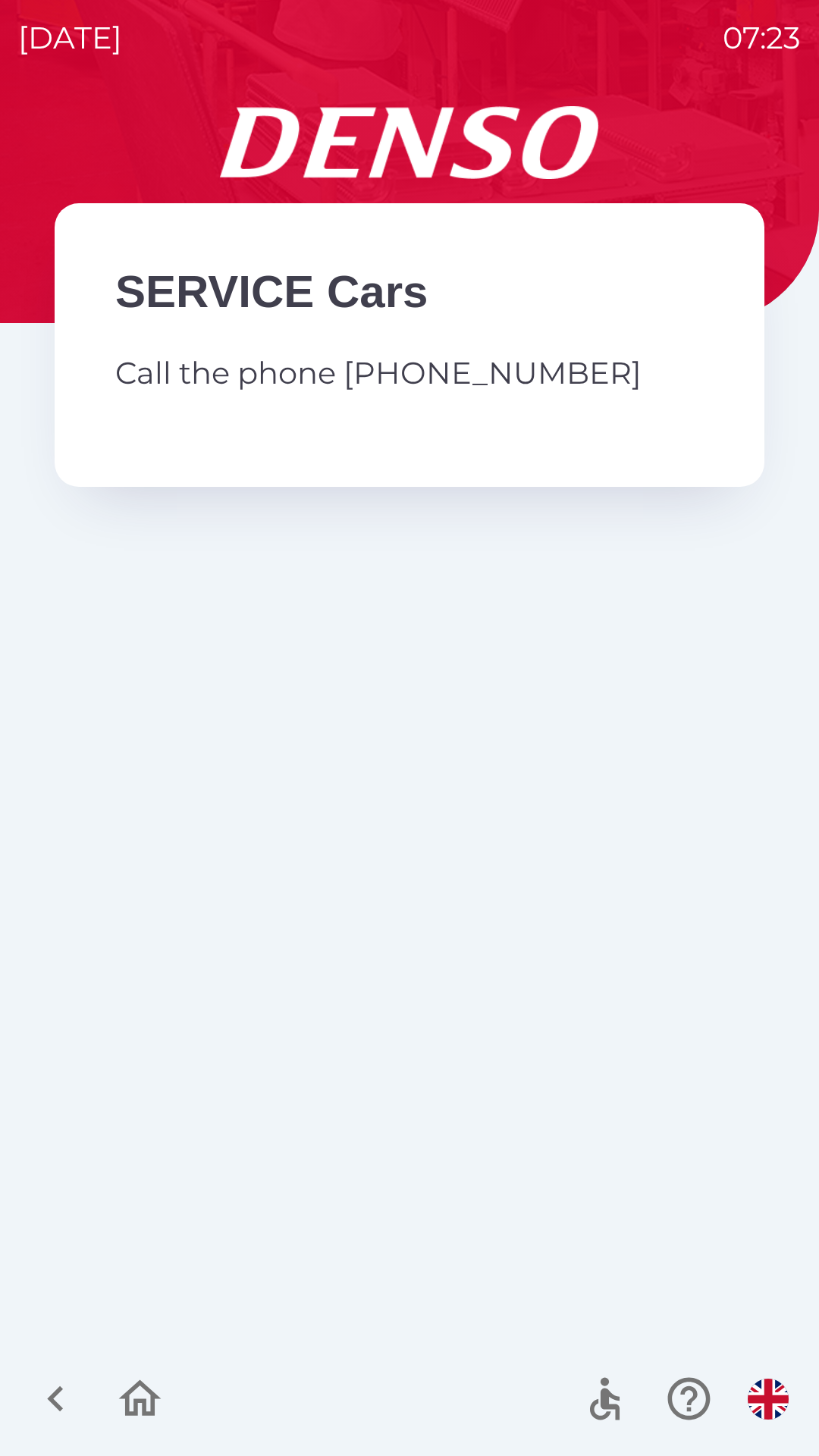
click at [555, 756] on div "SERVICE Cars Call the phone [PHONE_NUMBER]" at bounding box center [409, 781] width 782 height 1350
click at [510, 468] on div "SERVICE Cars Call the phone [PHONE_NUMBER]" at bounding box center [410, 345] width 710 height 283
click at [514, 445] on div "SERVICE Cars Call the phone [PHONE_NUMBER]" at bounding box center [410, 345] width 710 height 283
click at [515, 453] on div "SERVICE Cars Call the phone [PHONE_NUMBER]" at bounding box center [410, 345] width 710 height 283
click at [788, 1374] on div at bounding box center [684, 1398] width 221 height 63
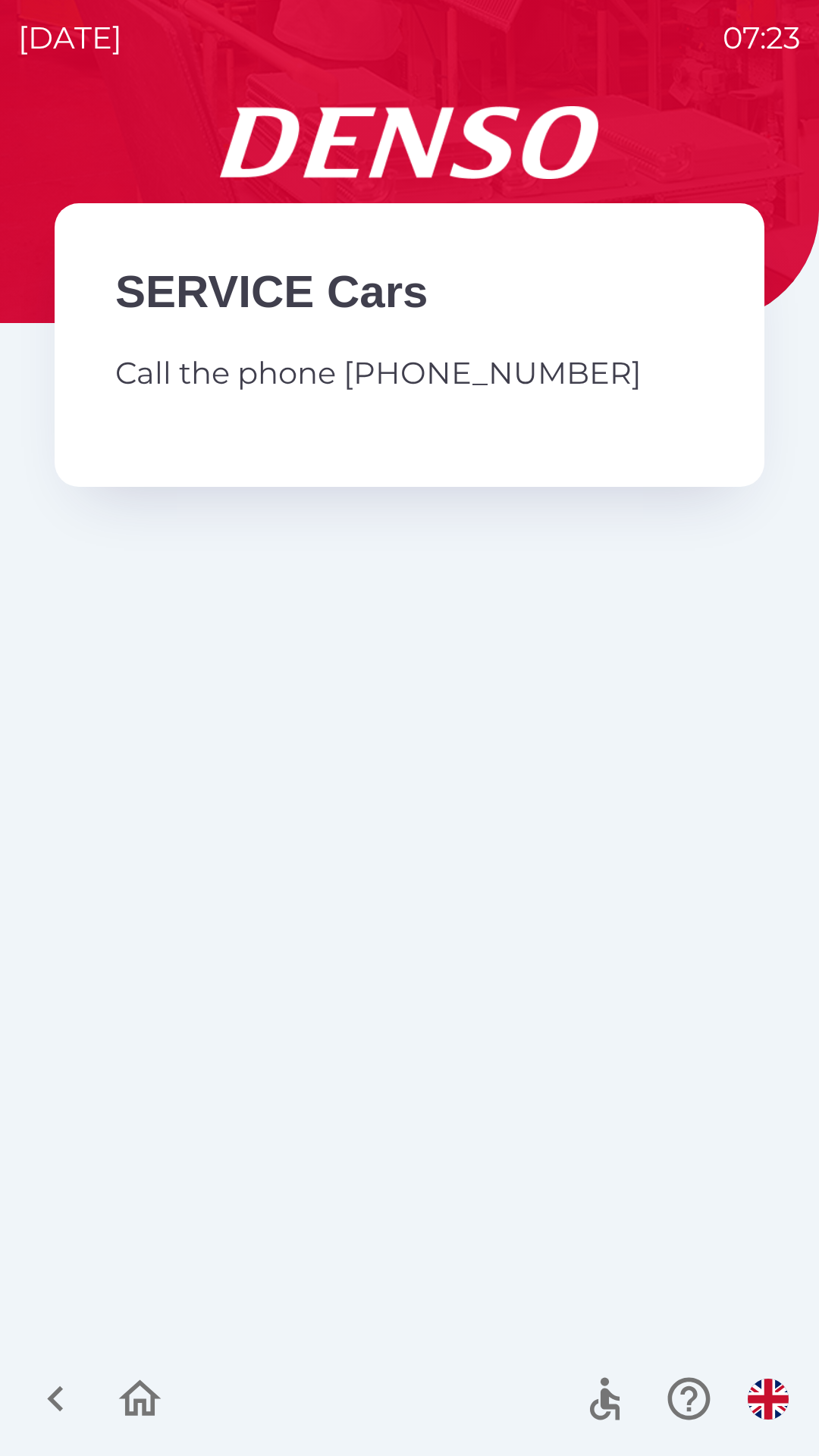
click at [773, 1384] on img "button" at bounding box center [768, 1399] width 41 height 41
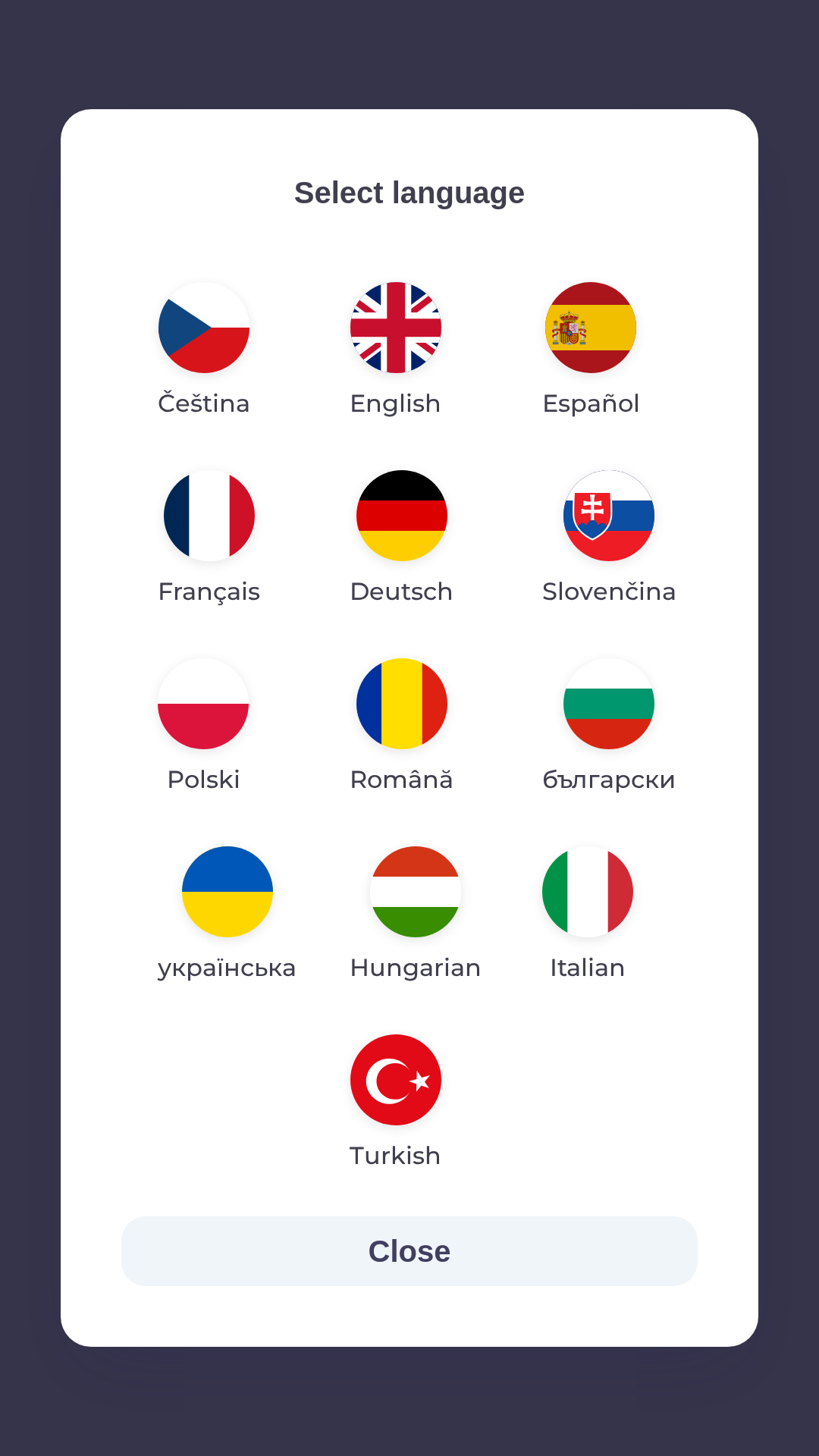
click at [396, 359] on img "button" at bounding box center [395, 327] width 91 height 91
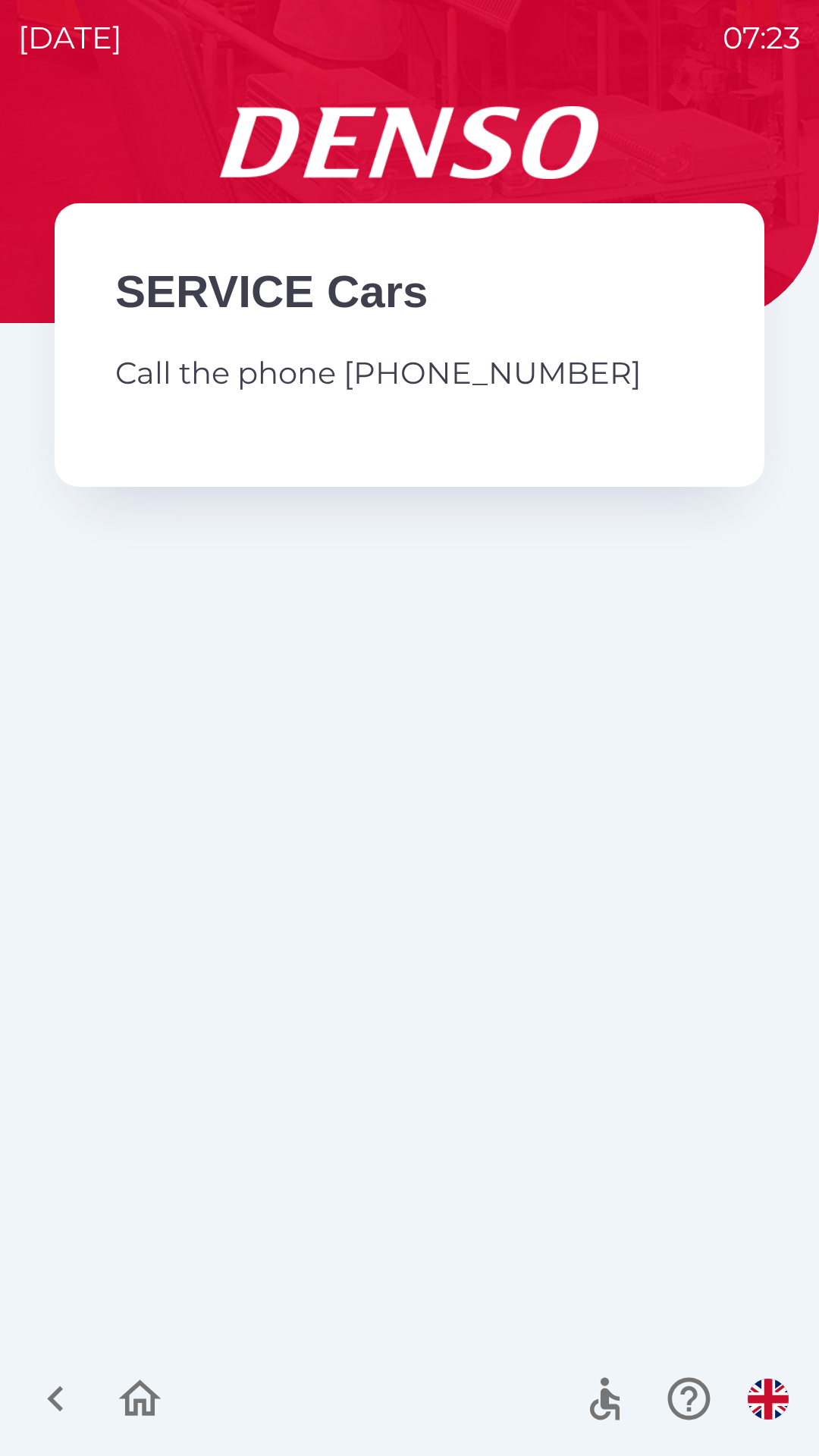
click at [482, 374] on p "Call the phone [PHONE_NUMBER]" at bounding box center [410, 373] width 589 height 45
click at [596, 1402] on icon "button" at bounding box center [605, 1404] width 30 height 32
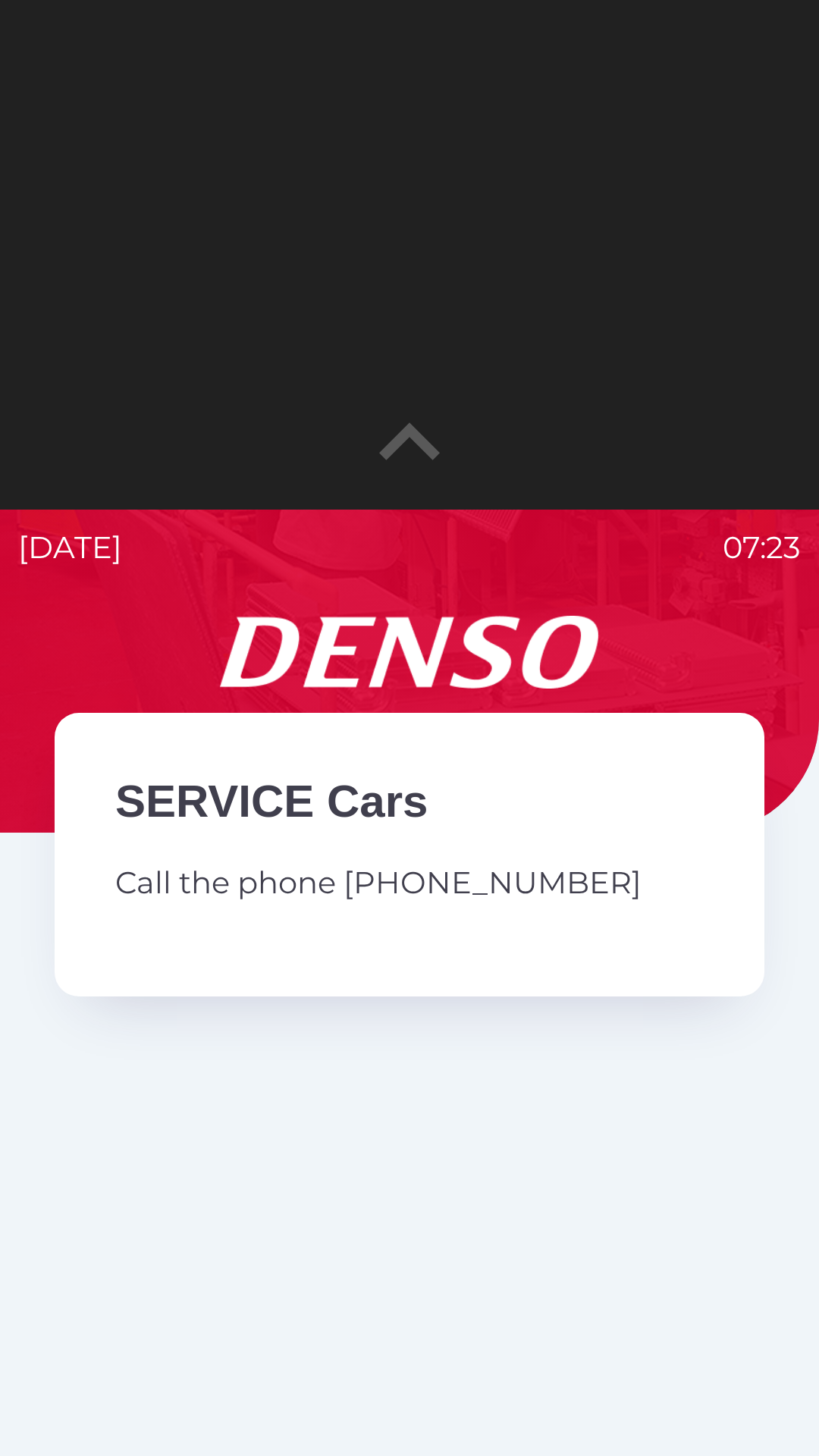
click at [403, 847] on div "SERVICE Cars Call the phone [PHONE_NUMBER]" at bounding box center [410, 854] width 710 height 283
click at [357, 790] on h2 "SERVICE Cars" at bounding box center [410, 801] width 589 height 56
click at [350, 875] on p "Call the phone [PHONE_NUMBER]" at bounding box center [410, 882] width 589 height 45
click at [751, 1454] on div "SERVICE Cars Call the phone [PHONE_NUMBER]" at bounding box center [409, 1291] width 782 height 1350
click at [712, 1367] on div "SERVICE Cars Call the phone [PHONE_NUMBER]" at bounding box center [409, 1291] width 782 height 1350
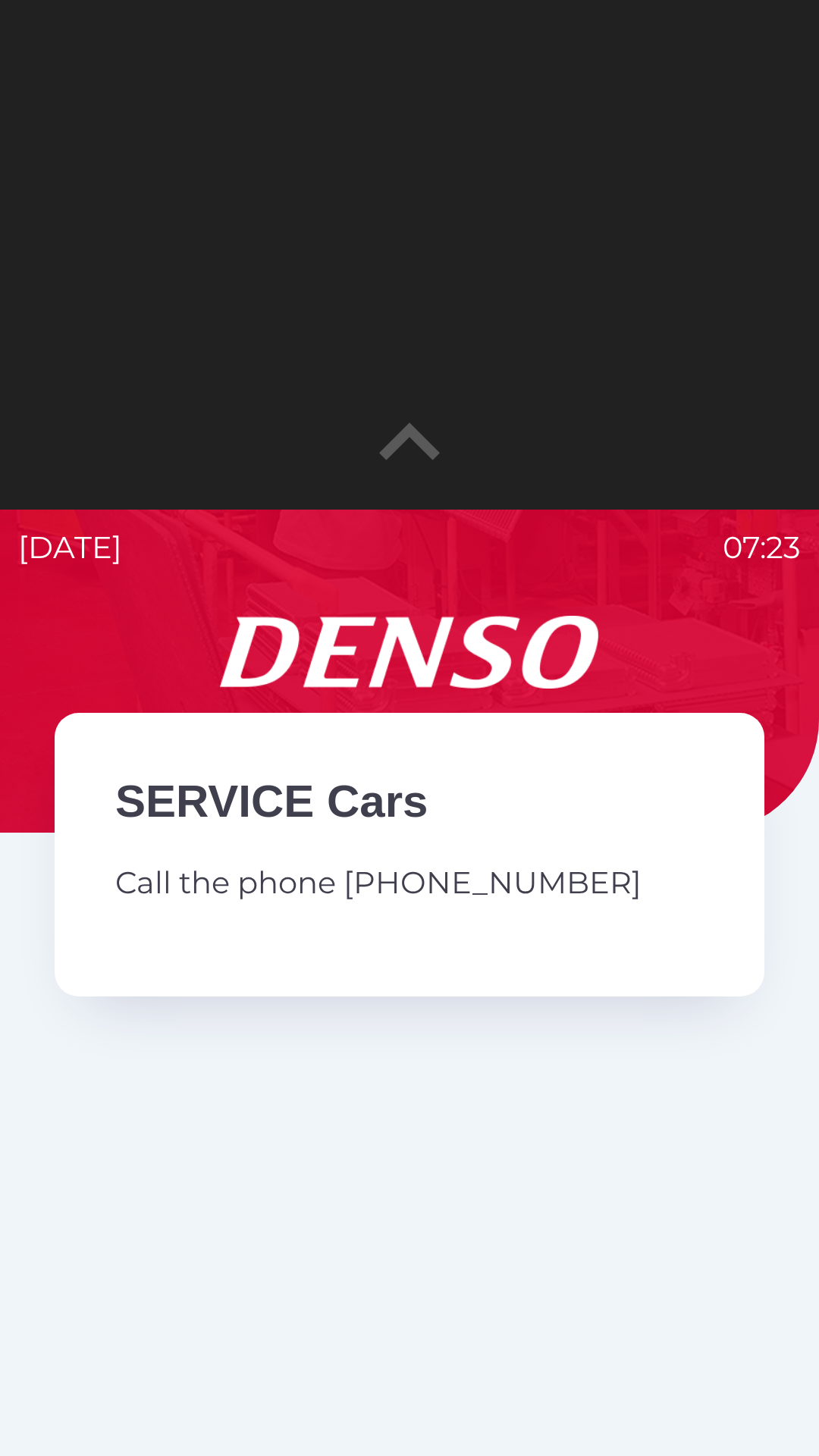
click at [410, 860] on p "Call the phone [PHONE_NUMBER]" at bounding box center [410, 882] width 589 height 45
click at [419, 959] on div "SERVICE Cars Call the phone [PHONE_NUMBER]" at bounding box center [410, 854] width 710 height 283
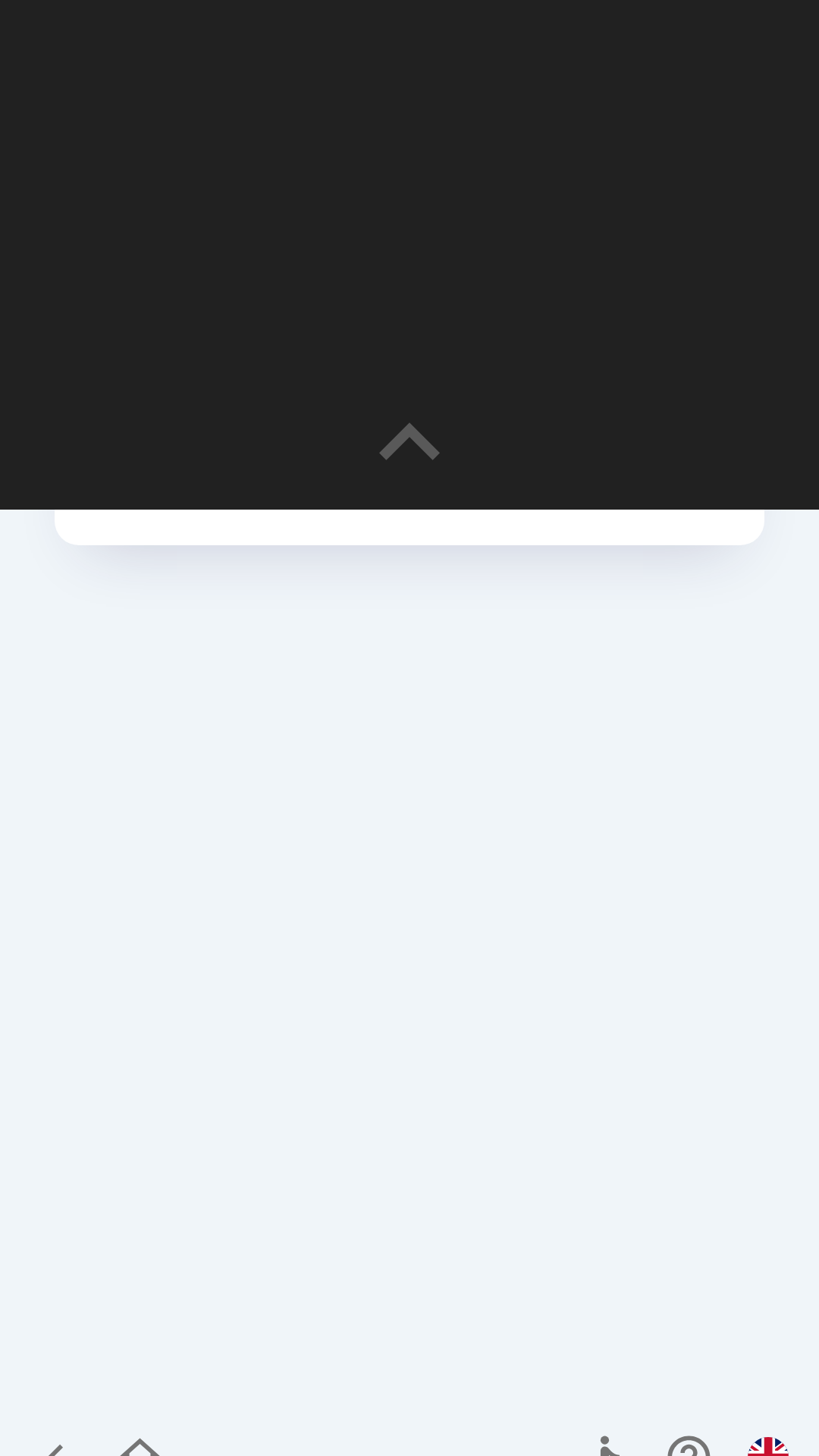
scroll to position [509, 0]
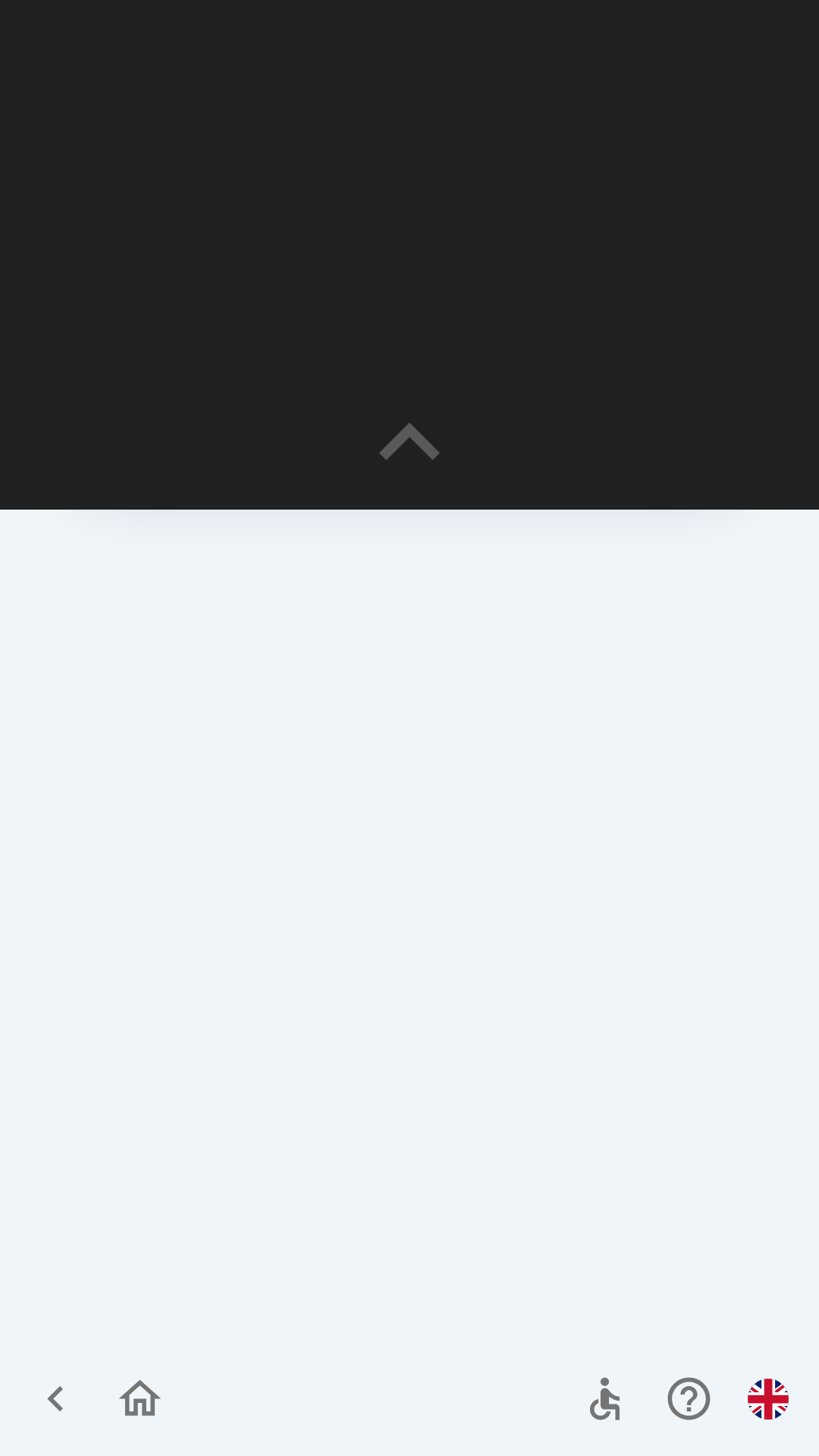
click at [149, 1389] on icon "button" at bounding box center [140, 1398] width 43 height 37
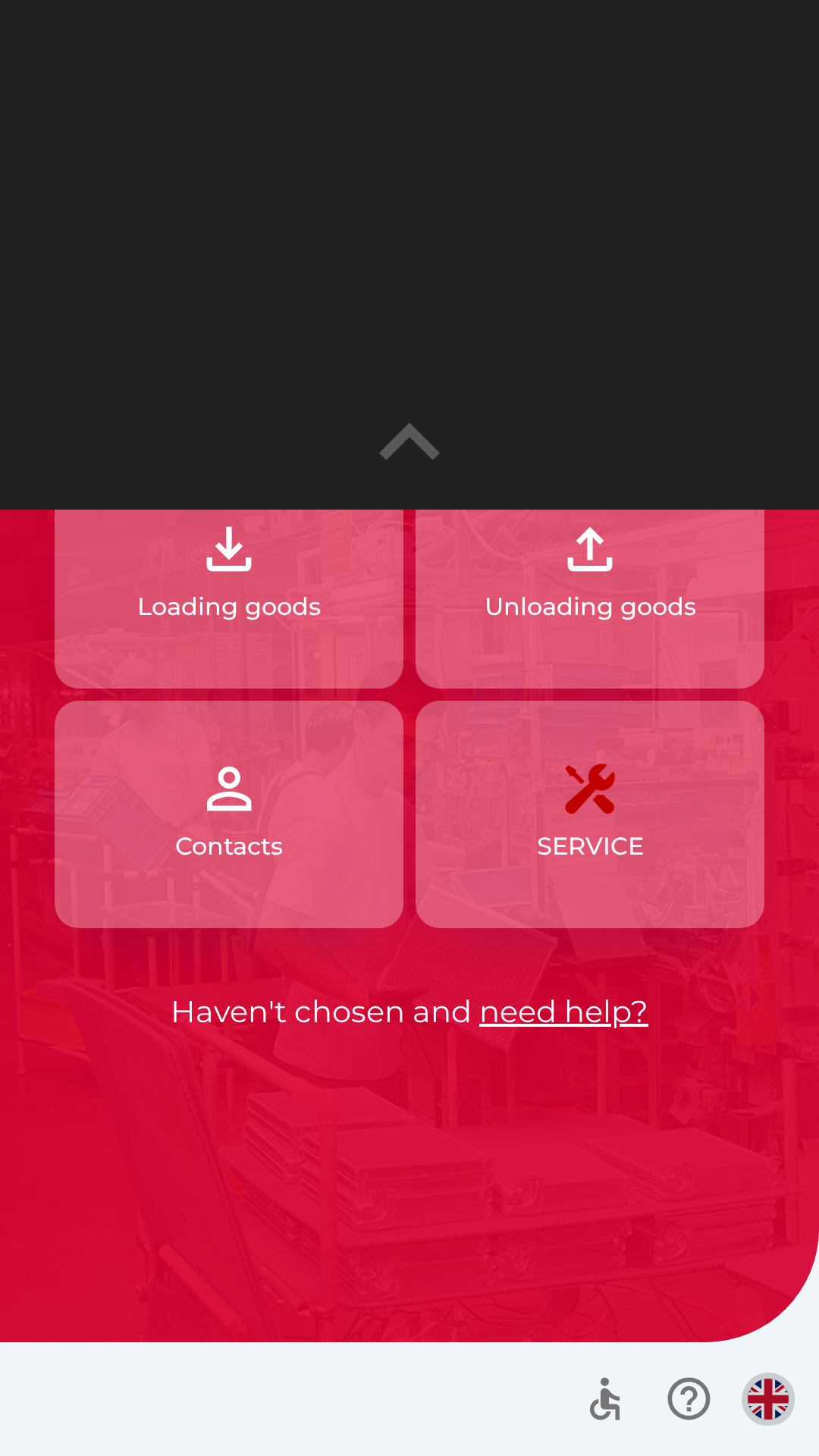
click at [773, 1412] on img "button" at bounding box center [768, 1399] width 41 height 41
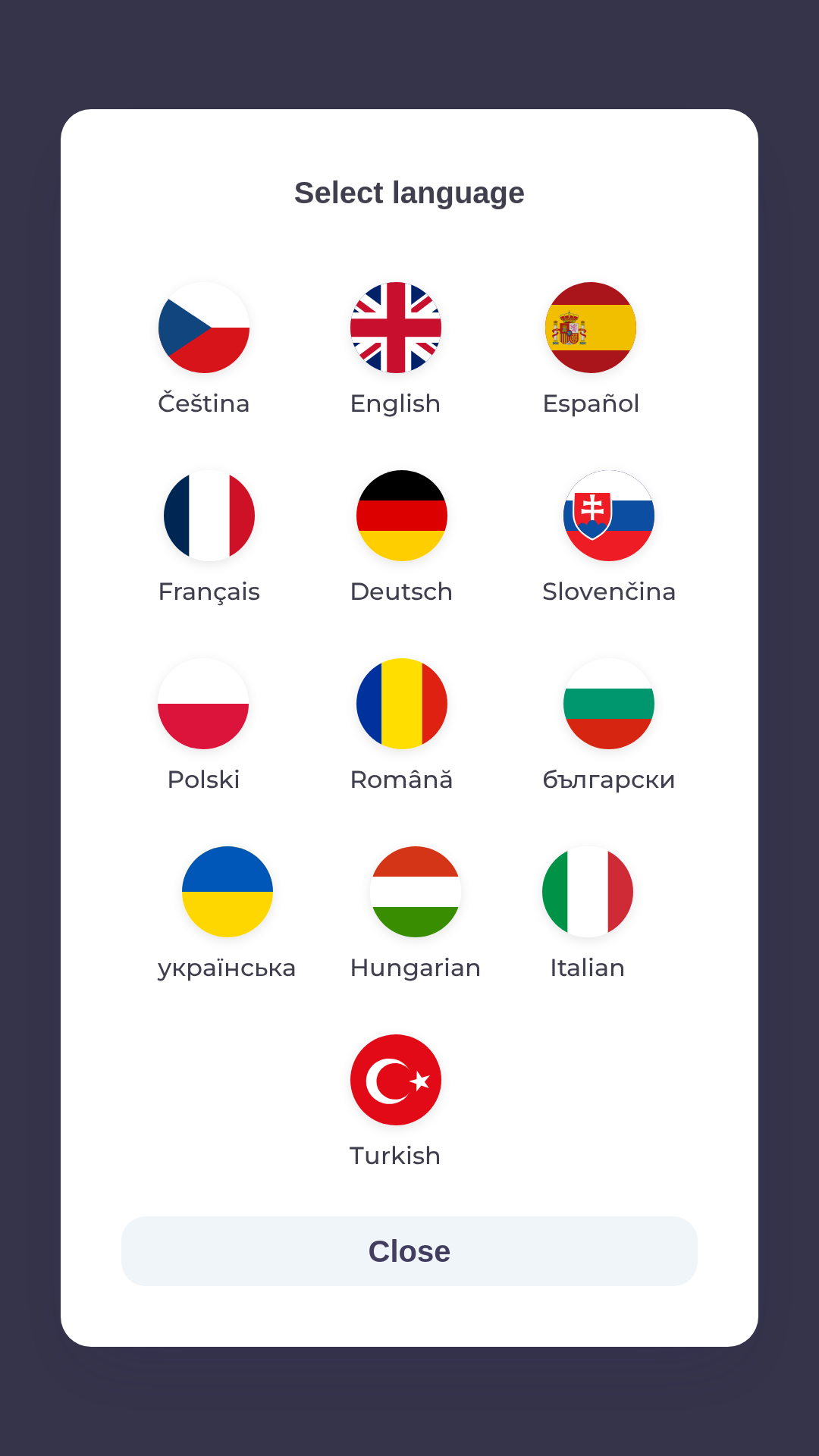
click at [392, 350] on img "button" at bounding box center [395, 327] width 91 height 91
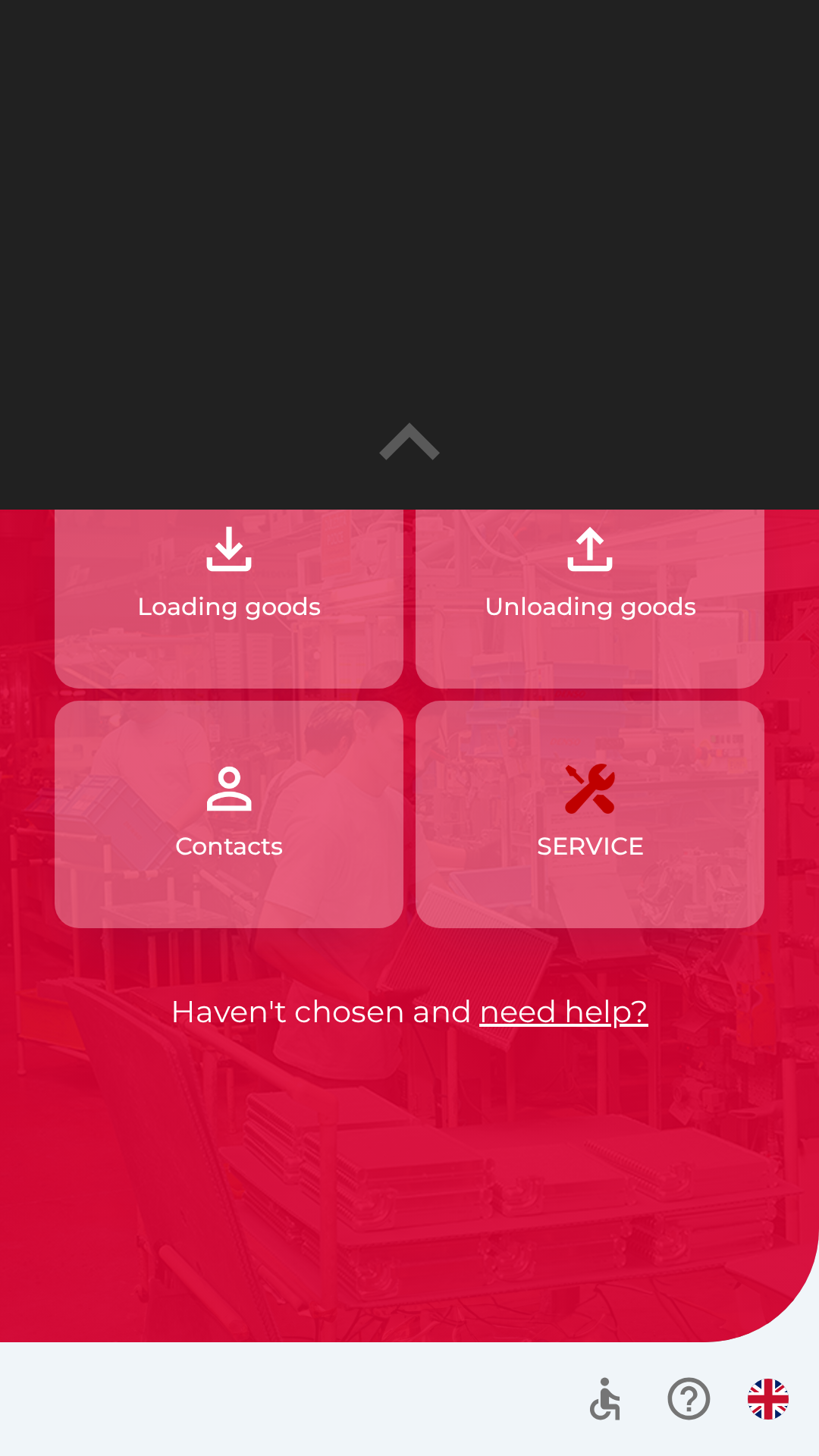
click at [272, 598] on p "Loading goods" at bounding box center [229, 607] width 184 height 37
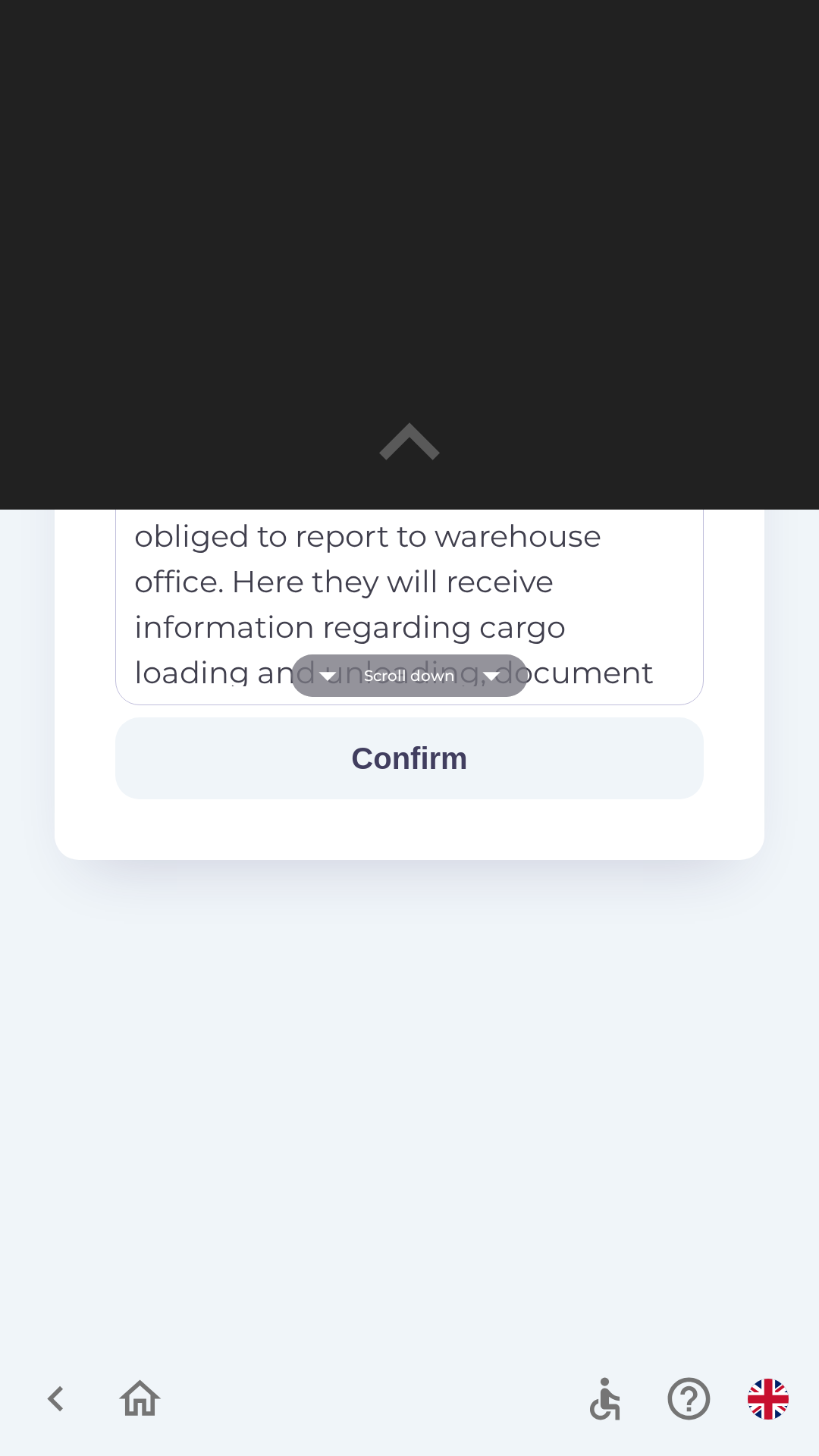
click at [493, 670] on icon "button" at bounding box center [491, 675] width 43 height 43
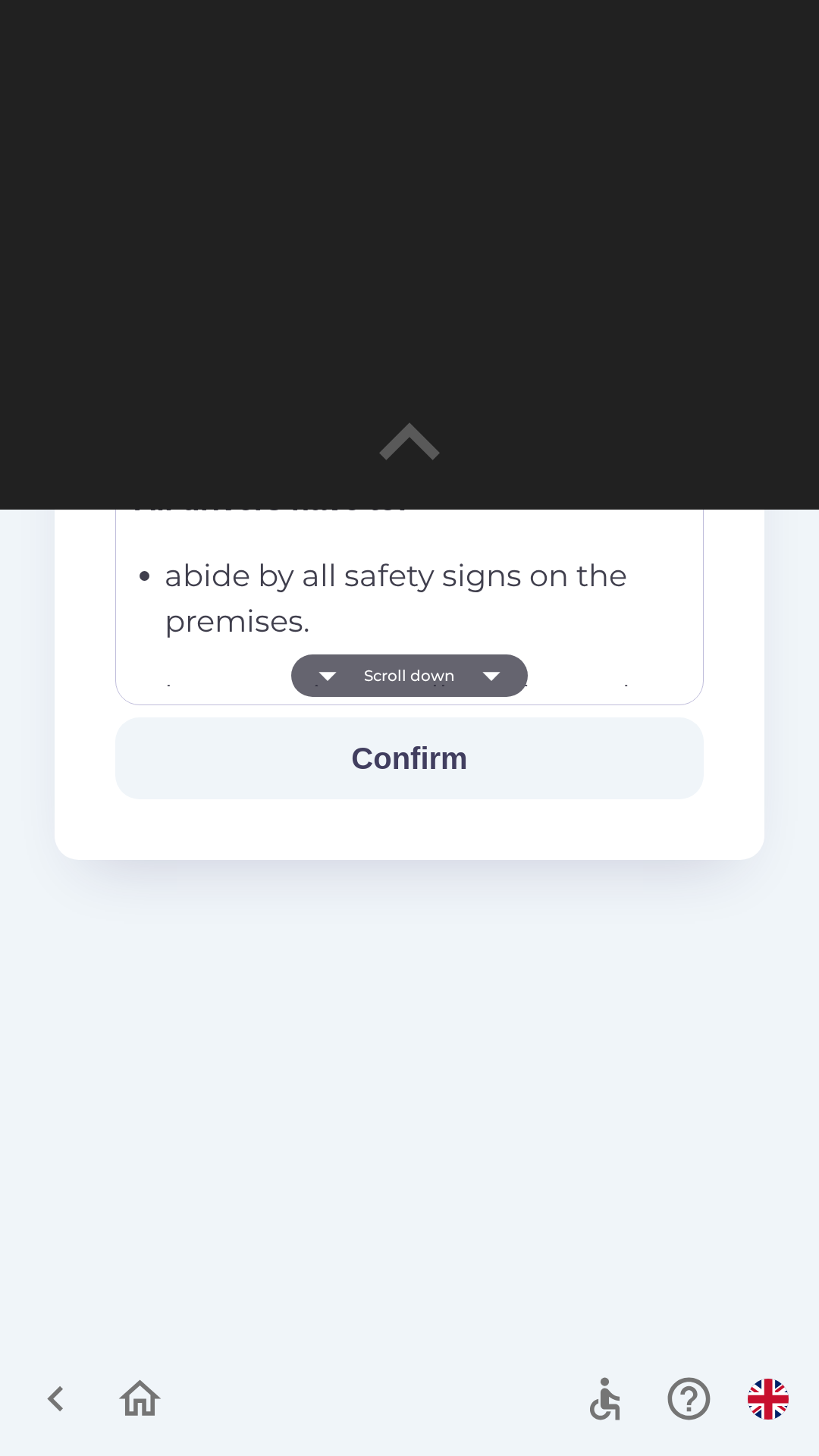
click at [494, 678] on icon "button" at bounding box center [491, 675] width 43 height 43
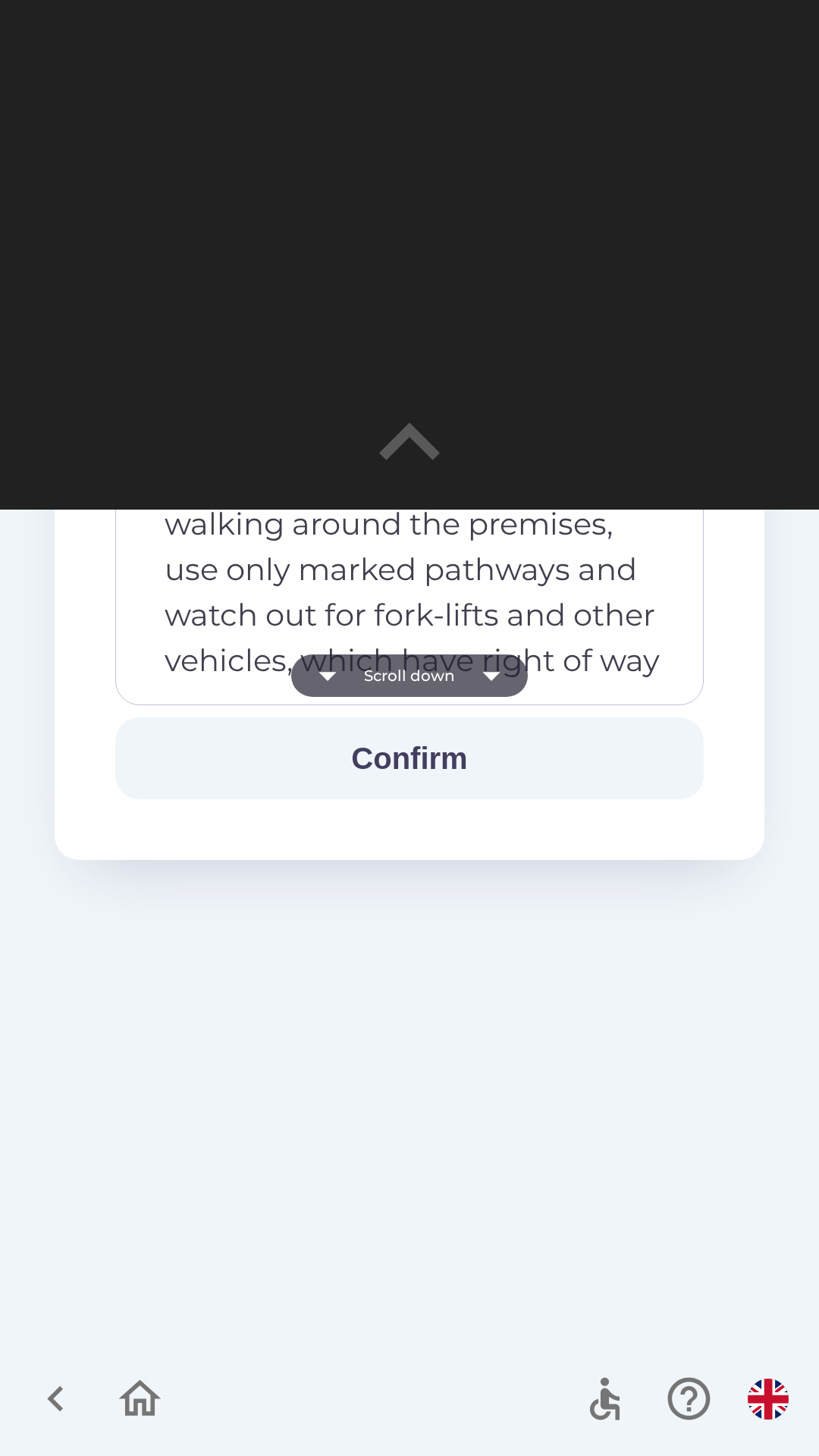
click at [496, 670] on icon "button" at bounding box center [491, 675] width 43 height 43
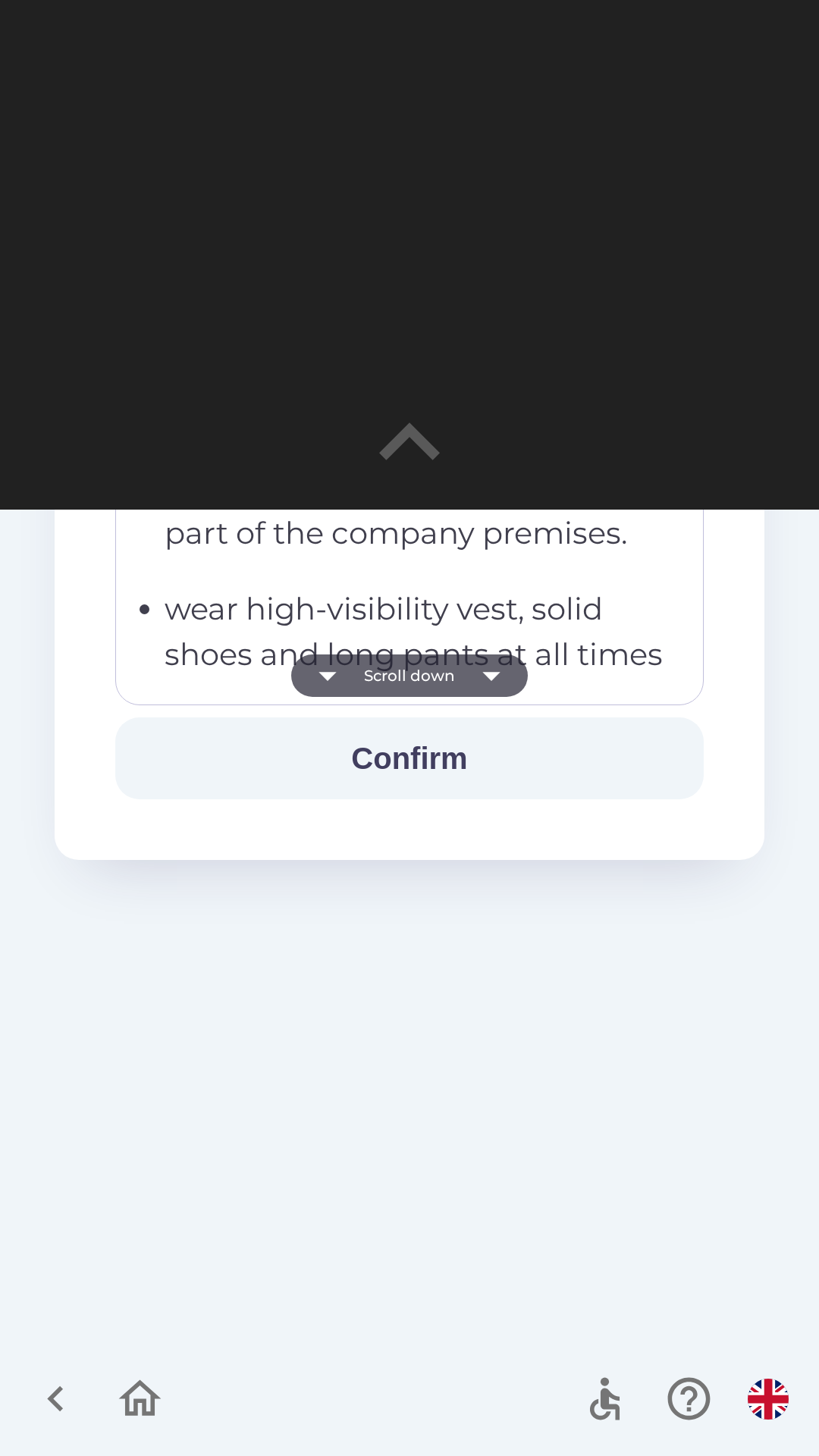
click at [445, 755] on button "Confirm" at bounding box center [410, 758] width 589 height 82
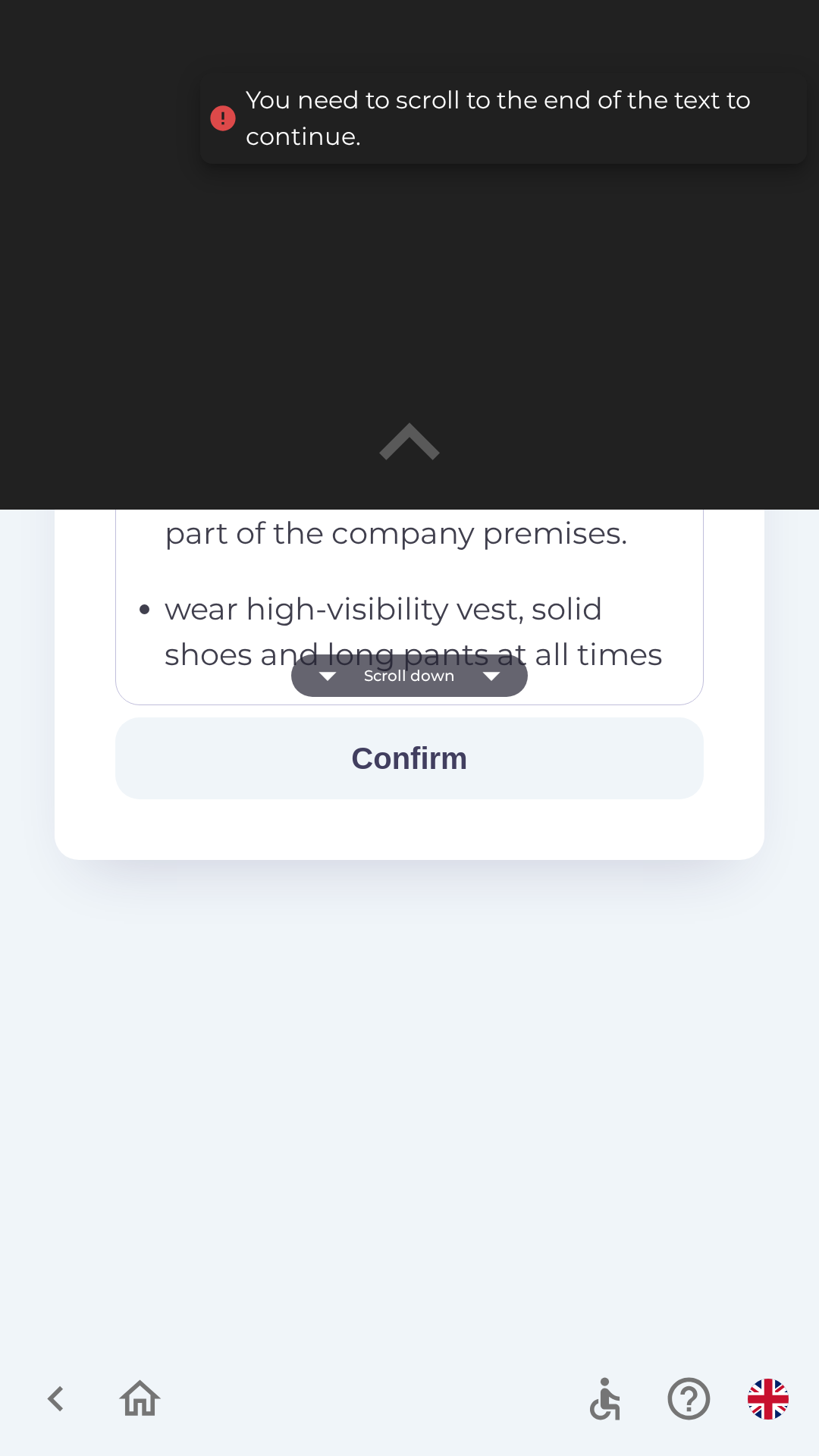
click at [493, 677] on icon "button" at bounding box center [490, 677] width 17 height 9
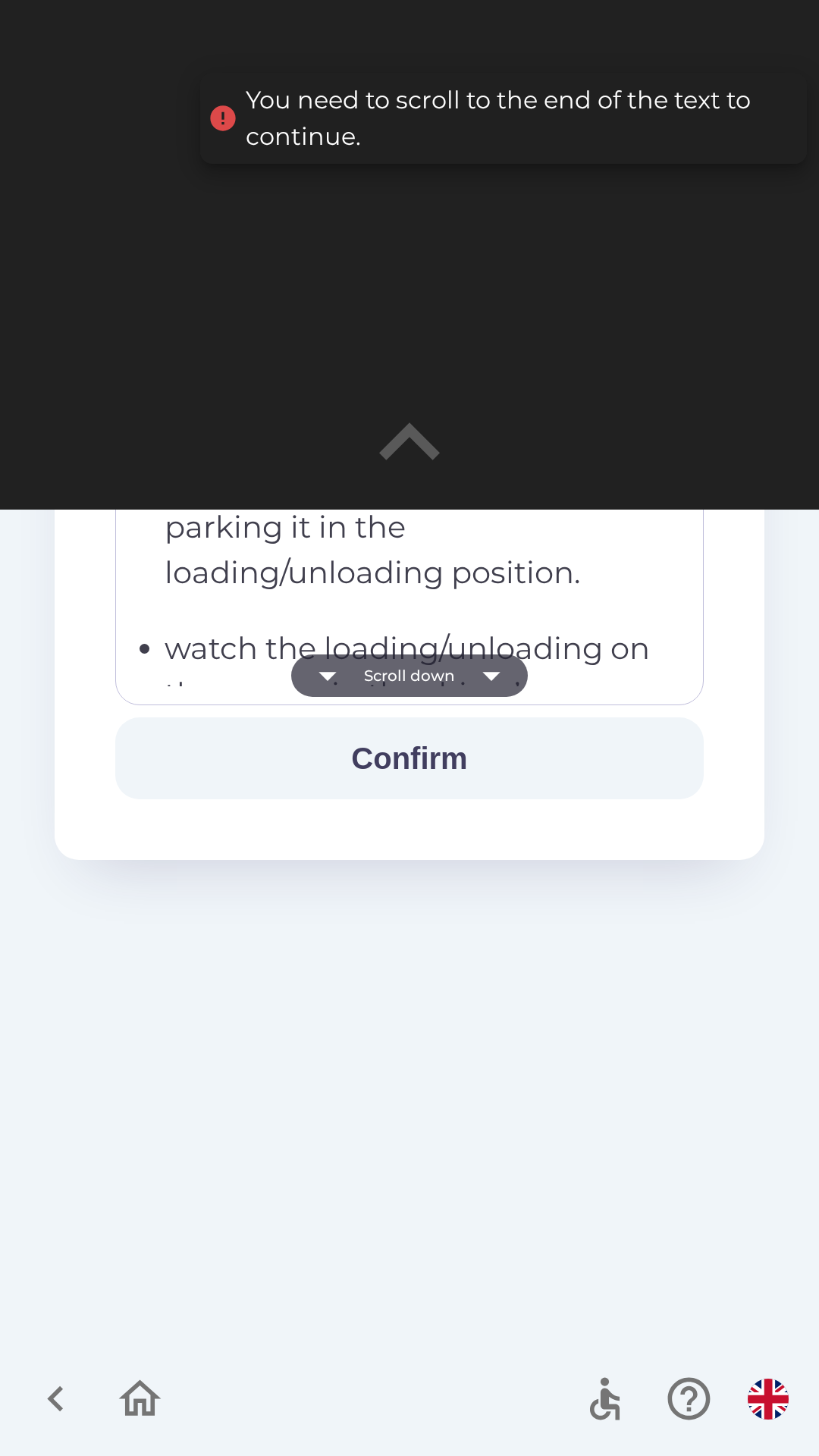
click at [490, 671] on icon "button" at bounding box center [491, 675] width 43 height 43
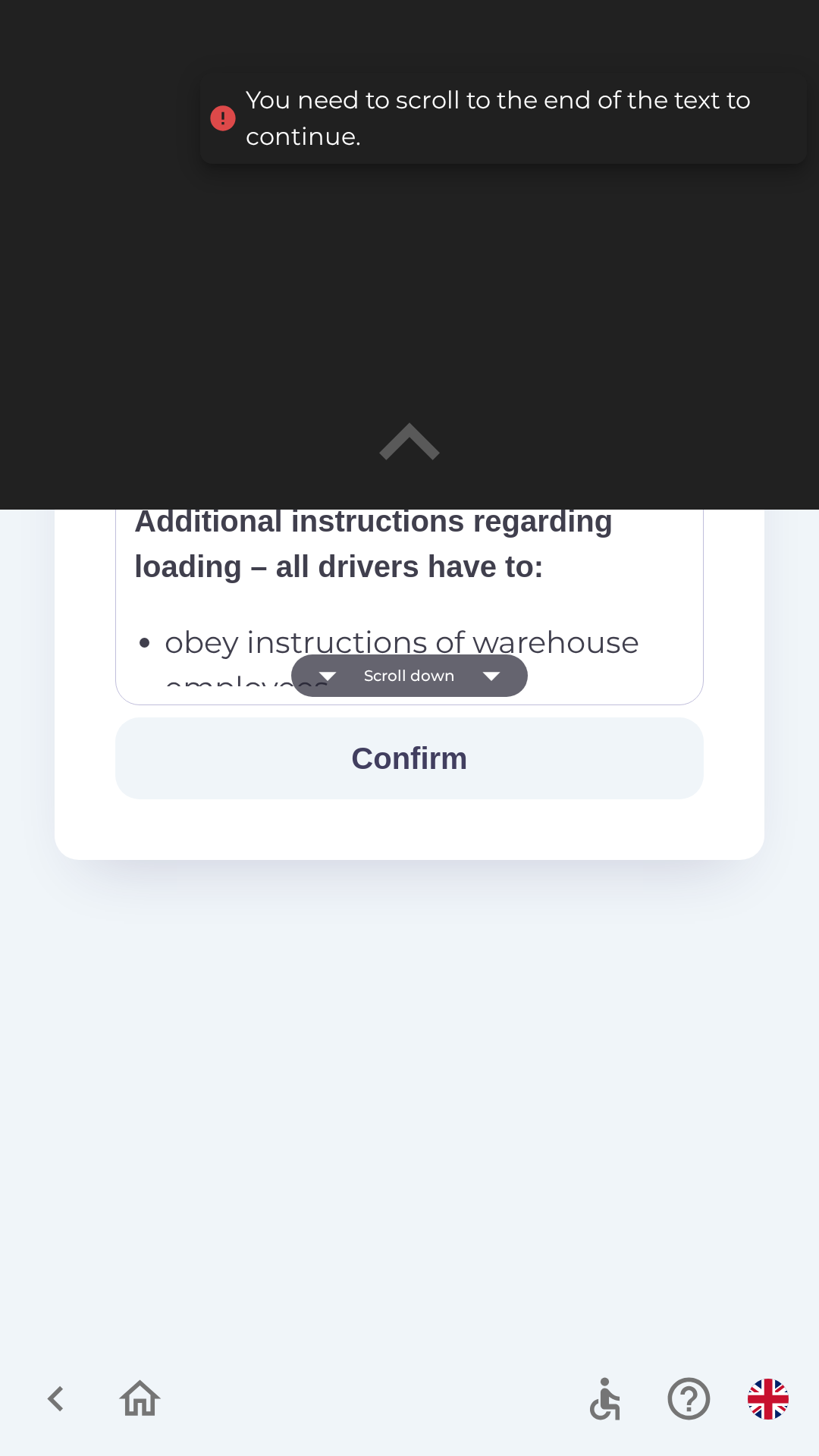
click at [487, 674] on icon "button" at bounding box center [490, 677] width 17 height 9
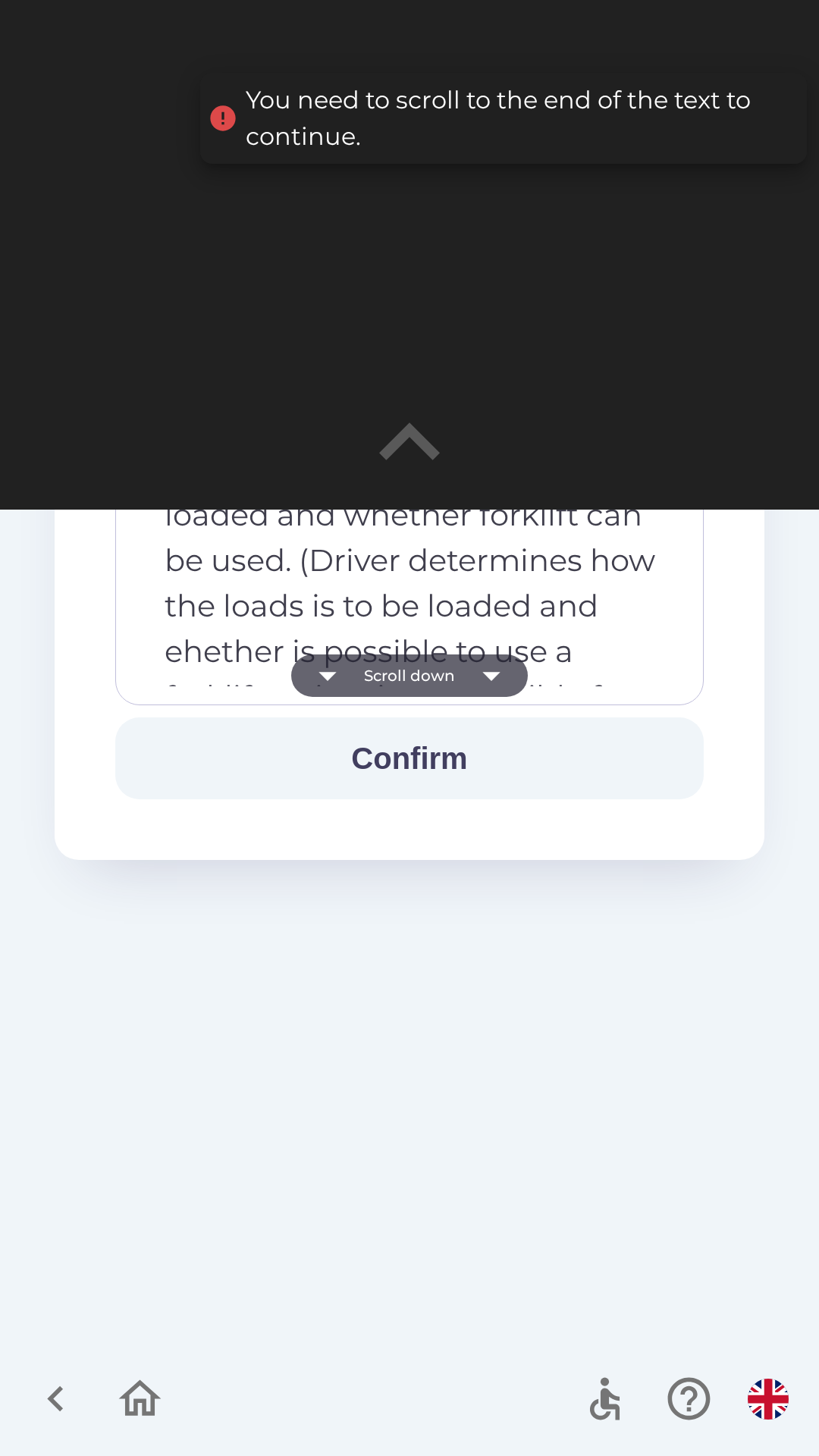
click at [493, 666] on icon "button" at bounding box center [491, 675] width 43 height 43
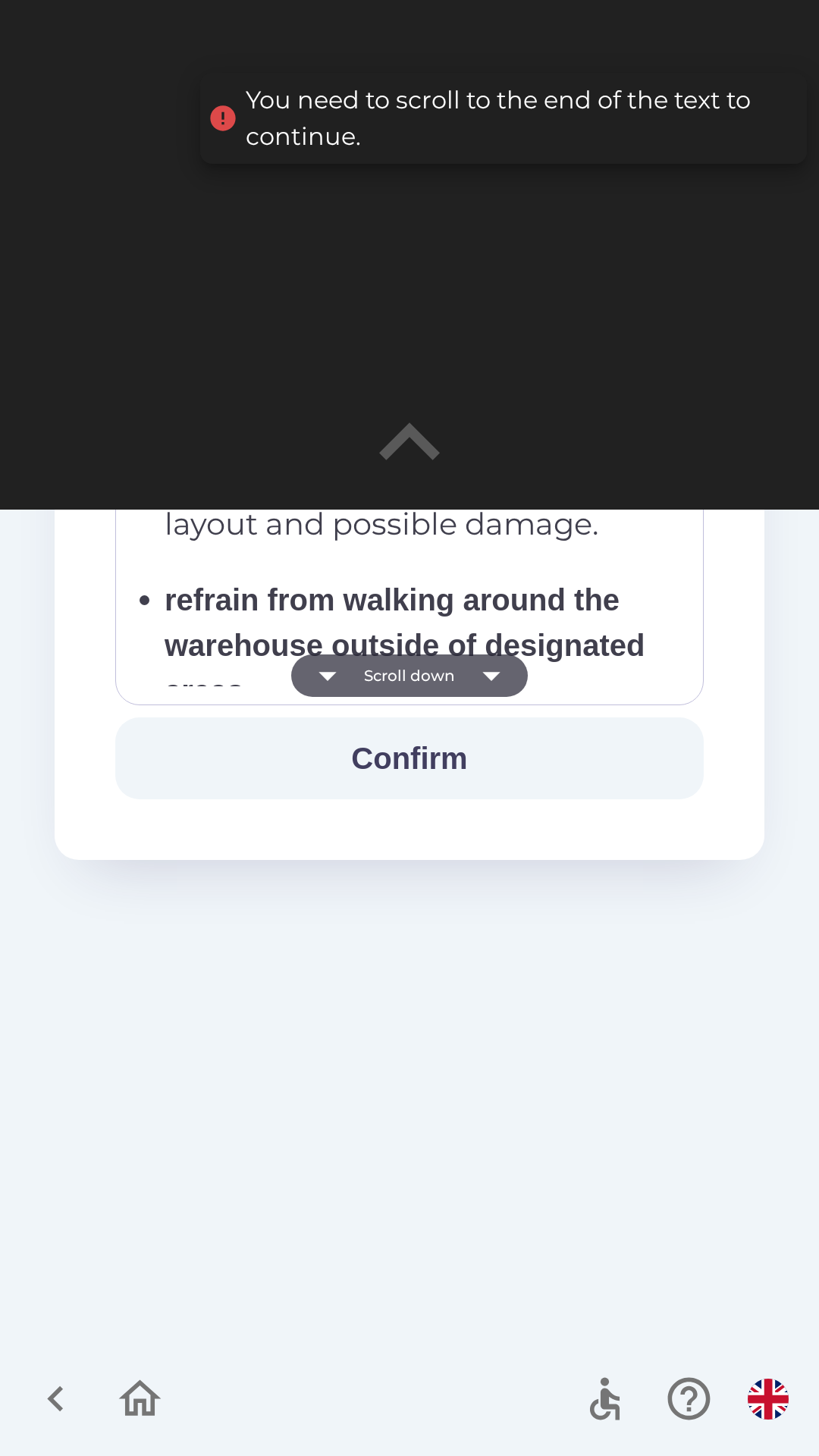
click at [494, 676] on icon "button" at bounding box center [490, 677] width 17 height 9
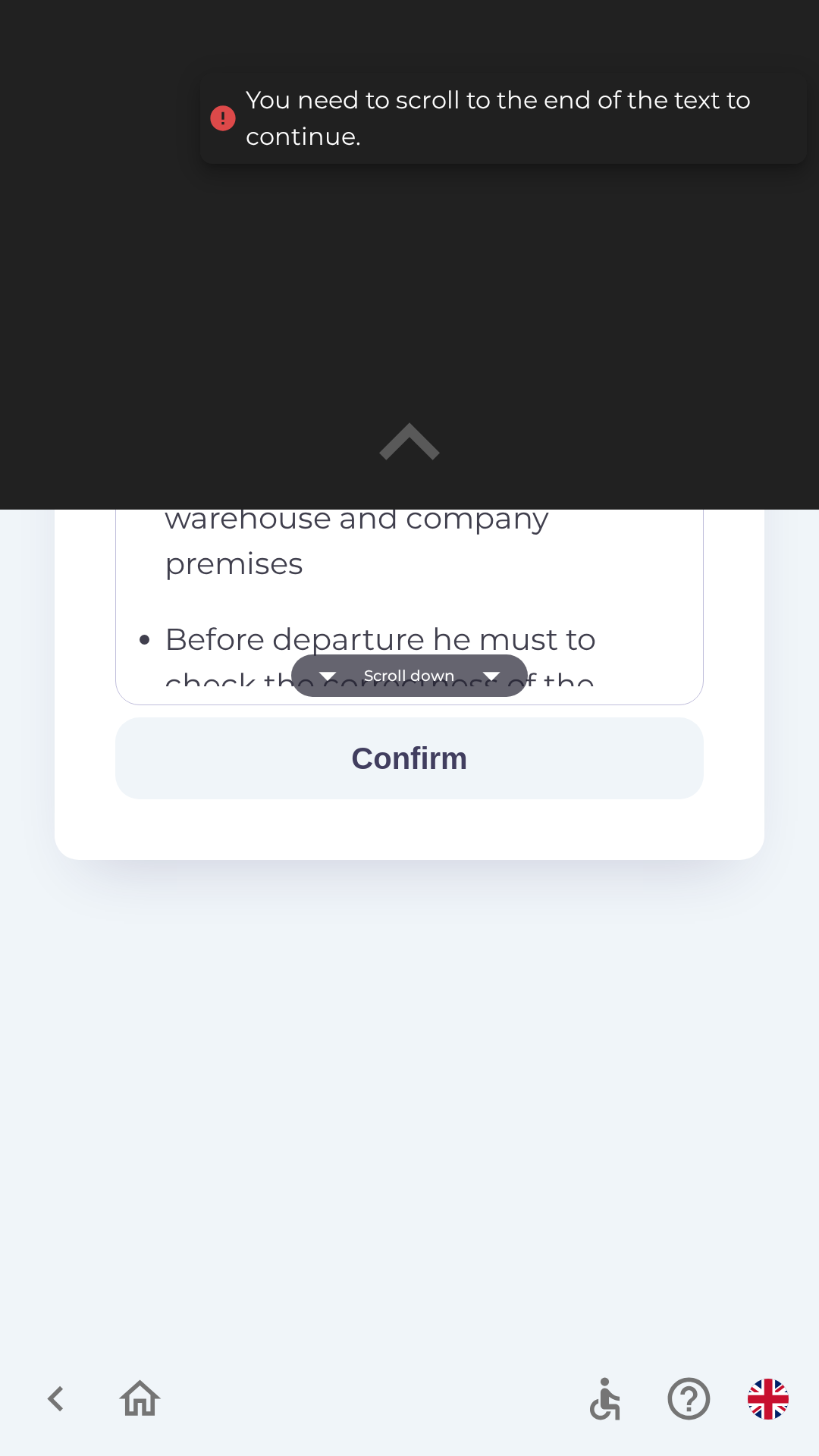
click at [494, 670] on icon "button" at bounding box center [491, 675] width 43 height 43
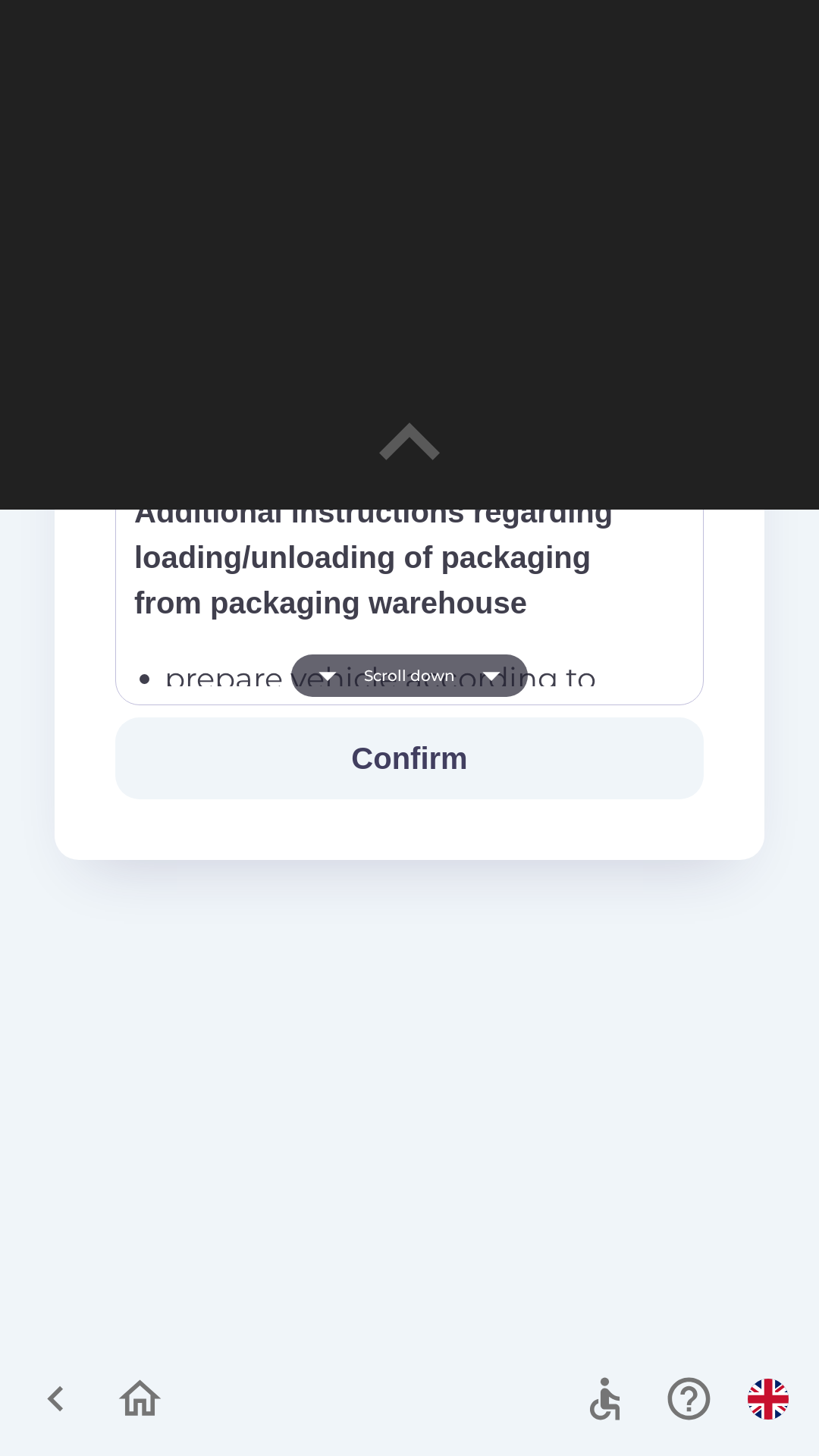
click at [495, 674] on icon "button" at bounding box center [490, 677] width 17 height 9
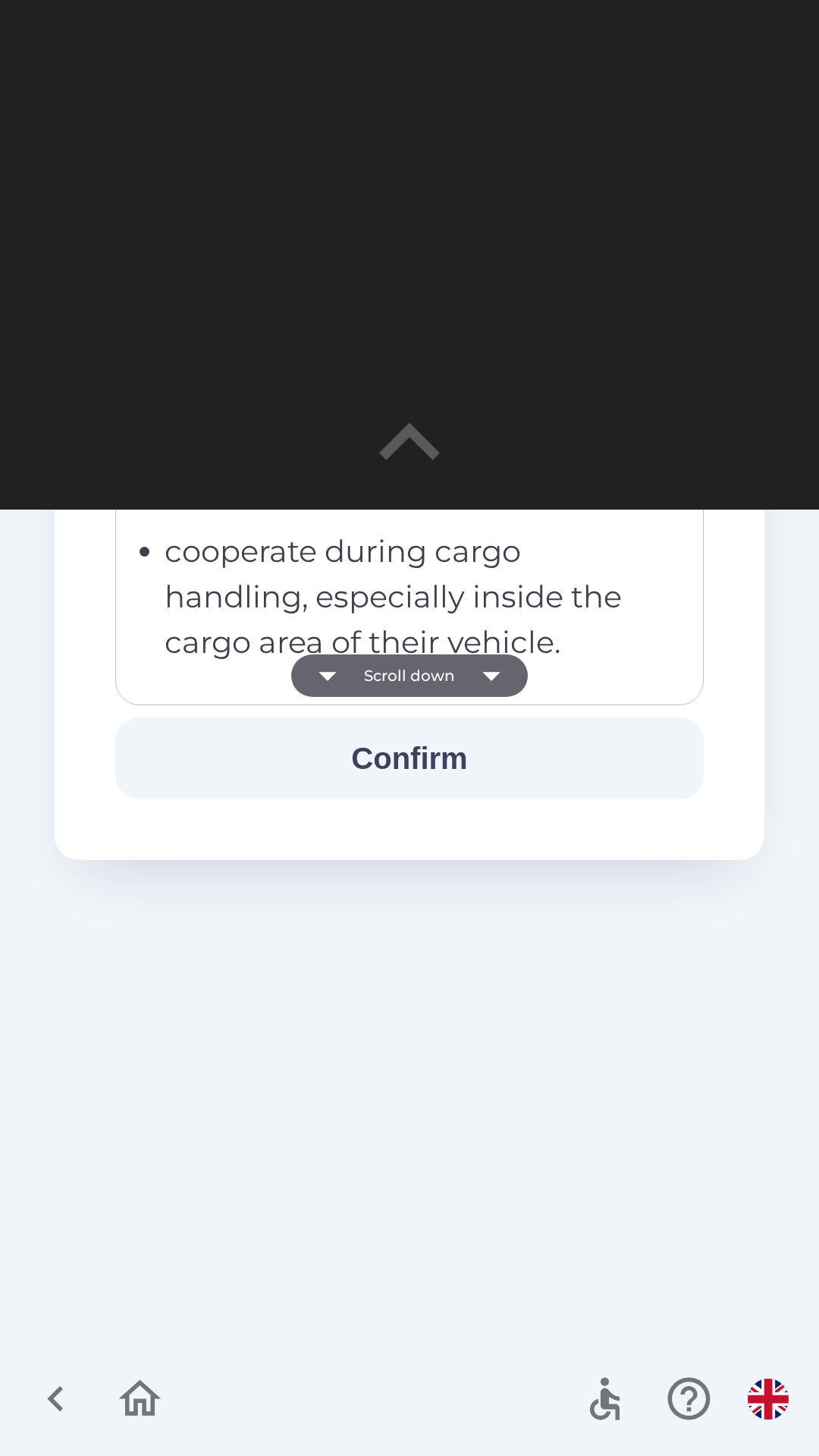
click at [496, 675] on icon "button" at bounding box center [490, 677] width 17 height 9
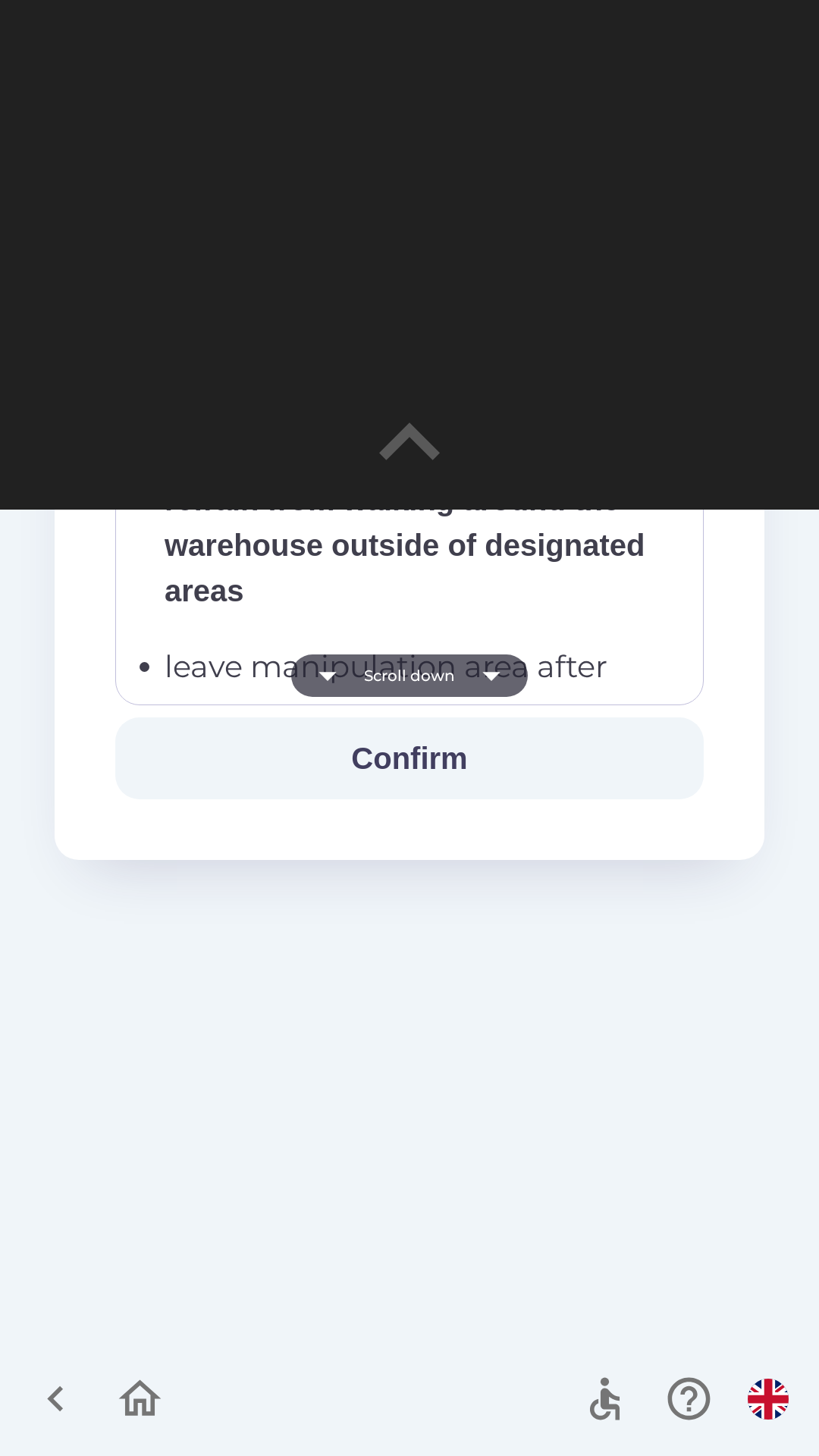
click at [499, 676] on icon "button" at bounding box center [491, 675] width 43 height 43
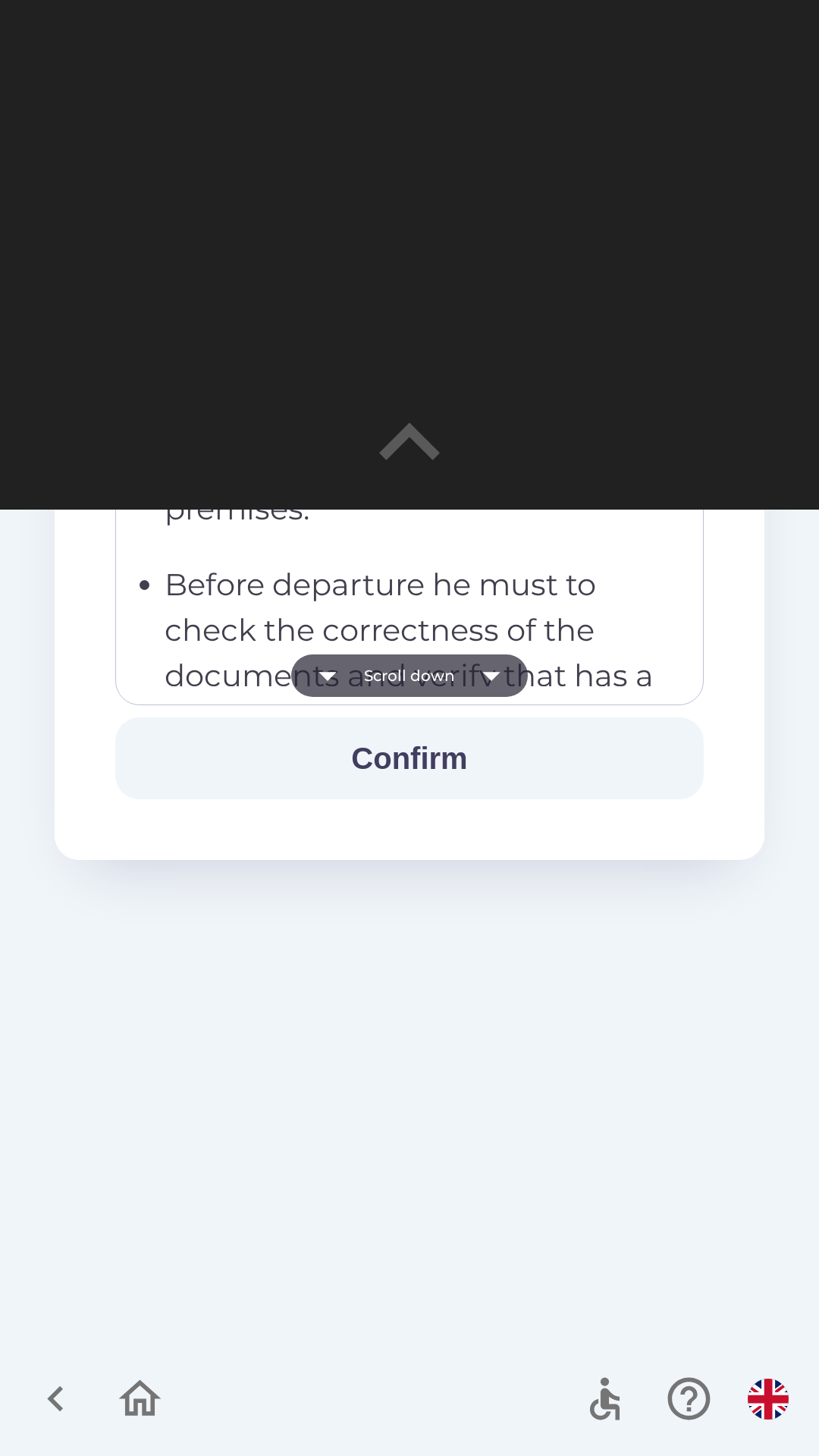
click at [497, 678] on icon "button" at bounding box center [491, 675] width 43 height 43
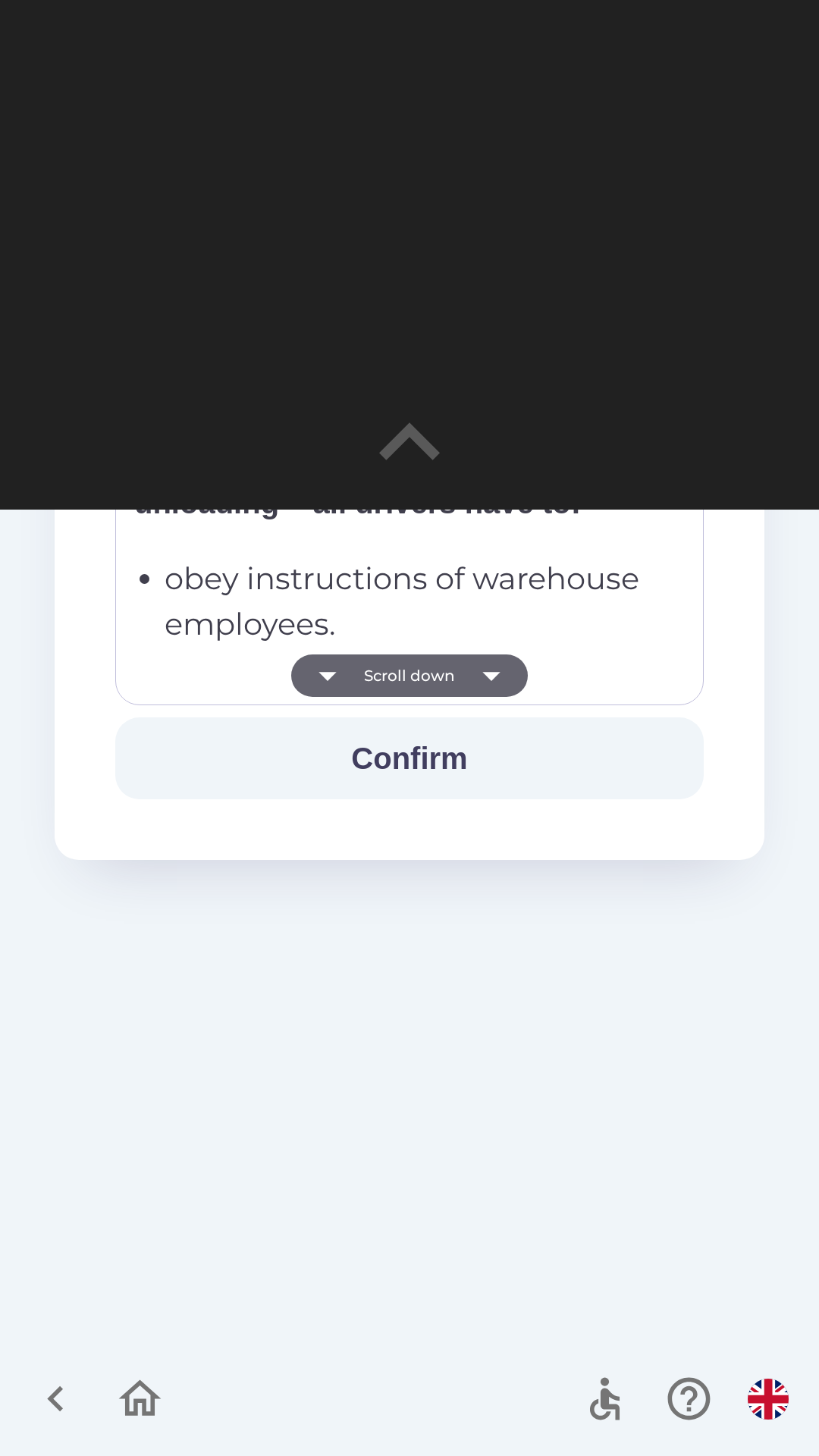
click at [490, 677] on icon "button" at bounding box center [490, 677] width 17 height 9
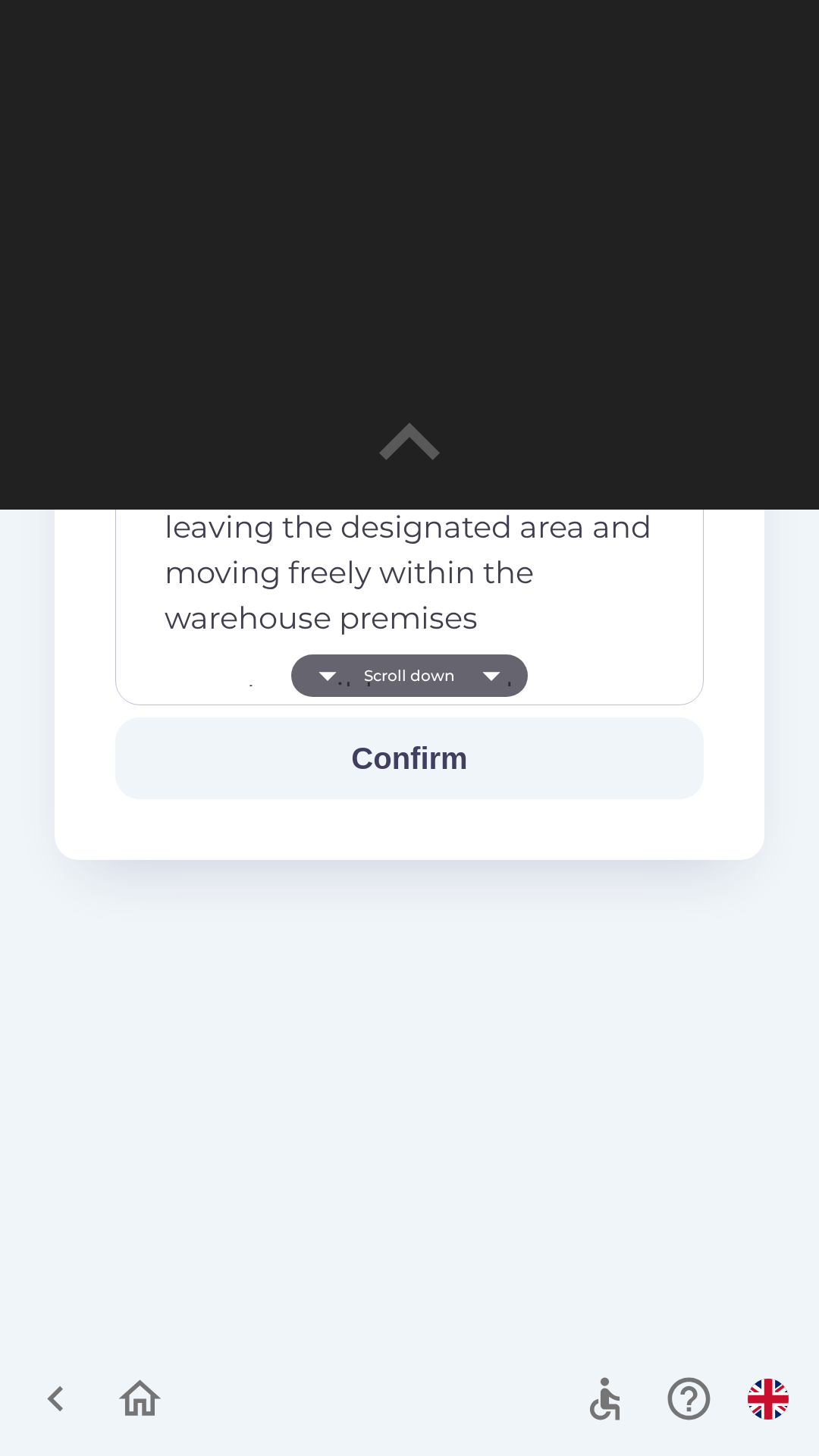
click at [487, 675] on icon "button" at bounding box center [490, 677] width 17 height 9
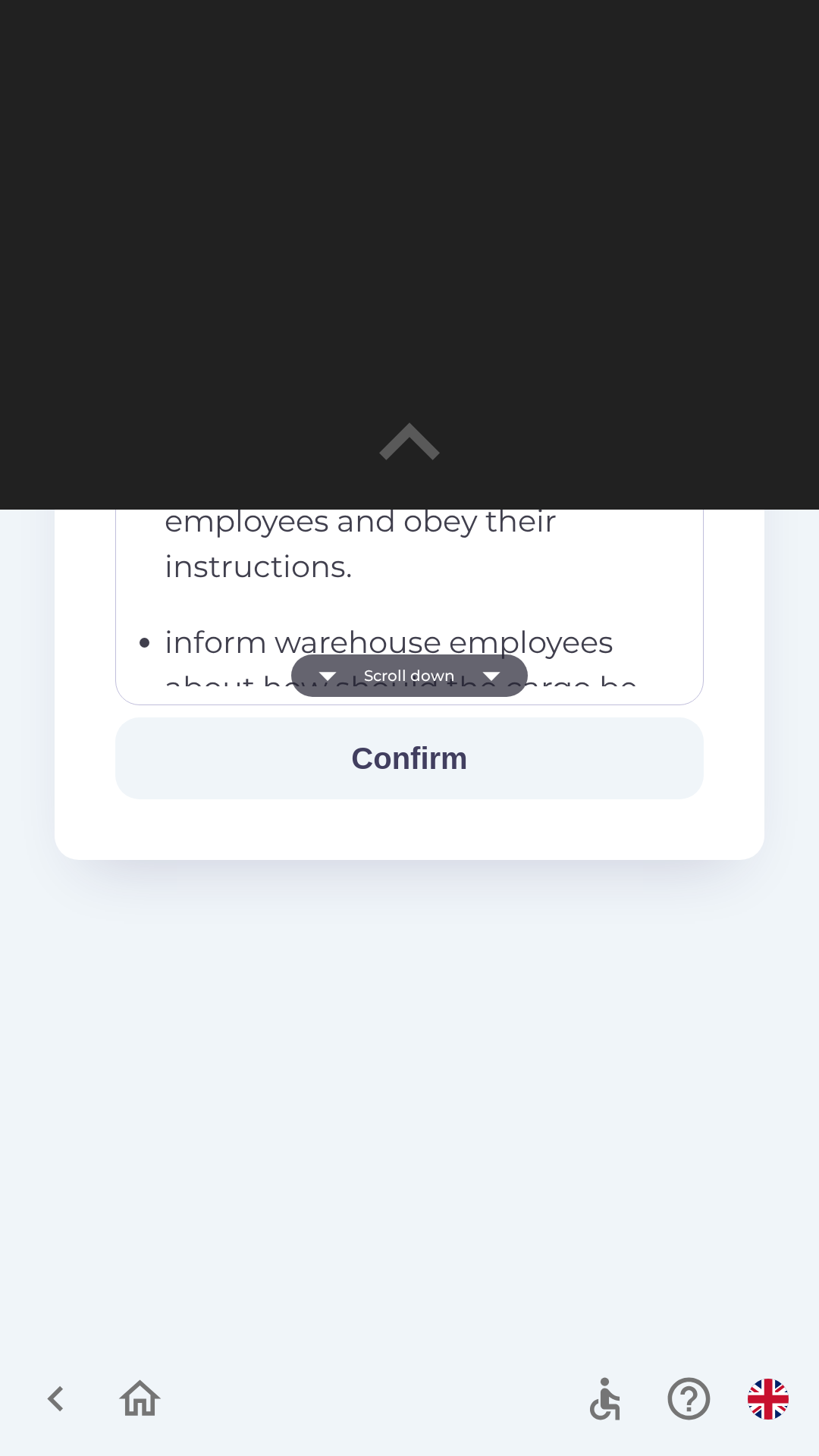
click at [487, 676] on icon "button" at bounding box center [490, 677] width 17 height 9
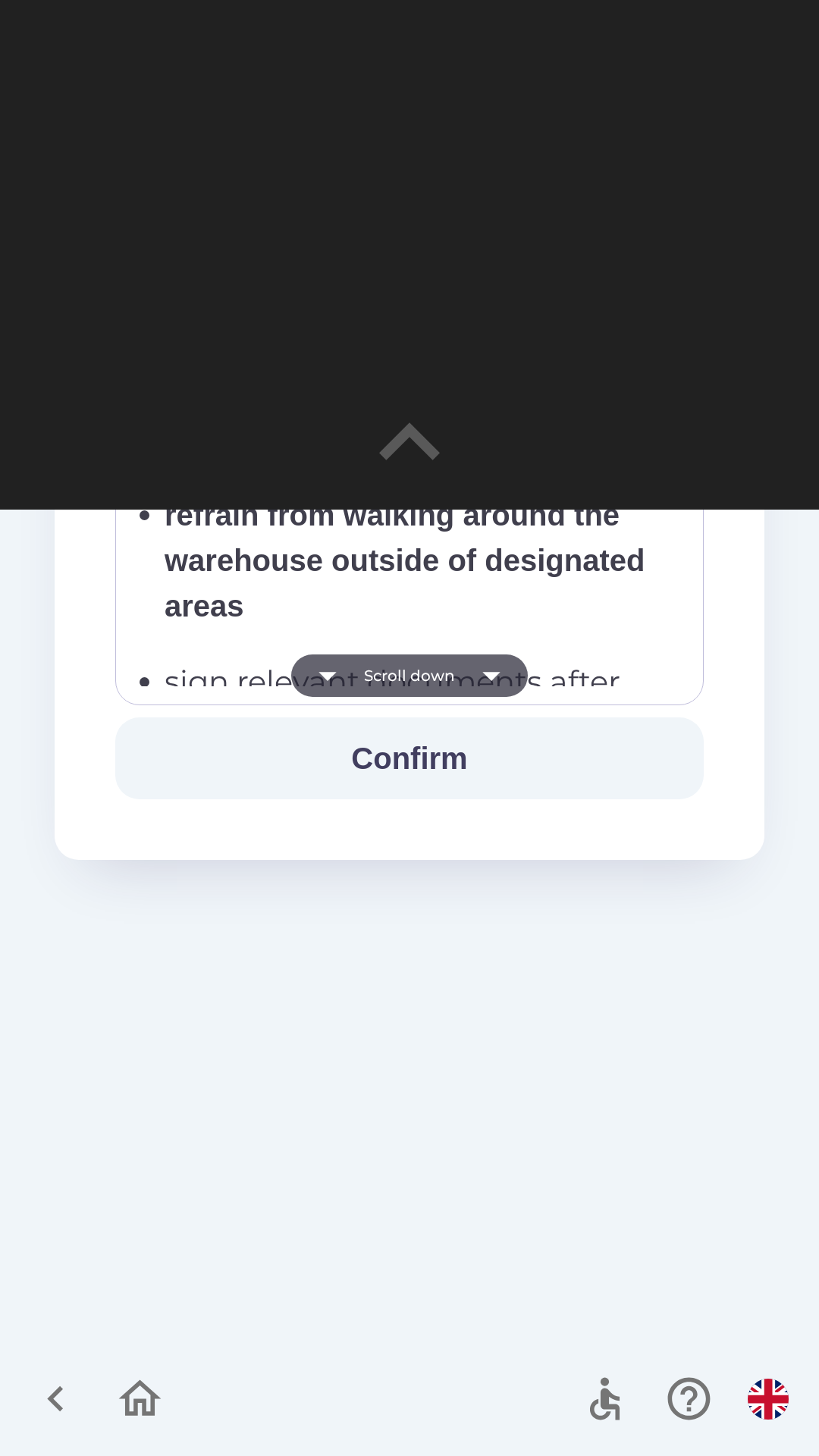
click at [487, 677] on icon "button" at bounding box center [491, 675] width 43 height 43
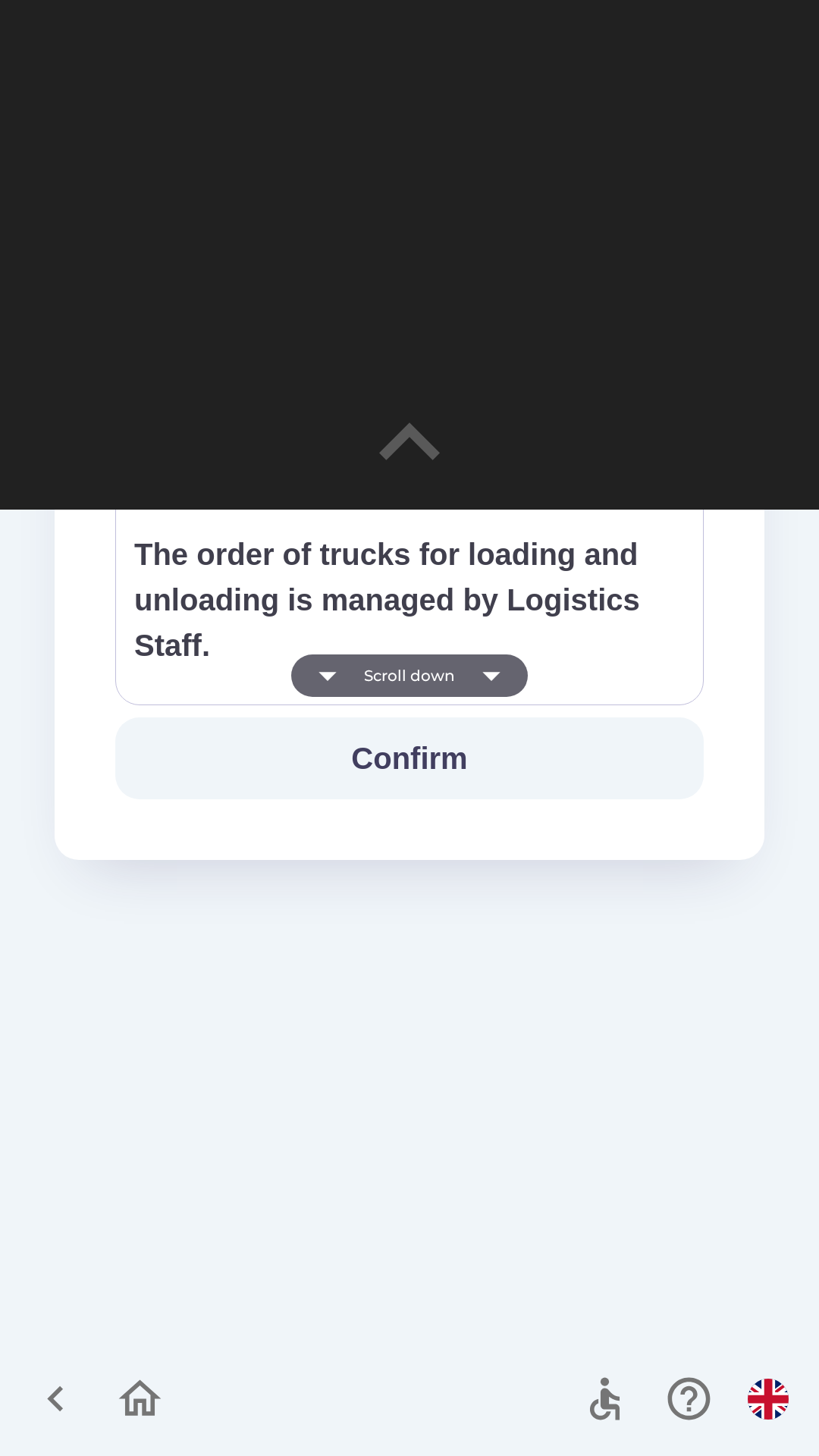
click at [488, 678] on icon "button" at bounding box center [490, 677] width 17 height 9
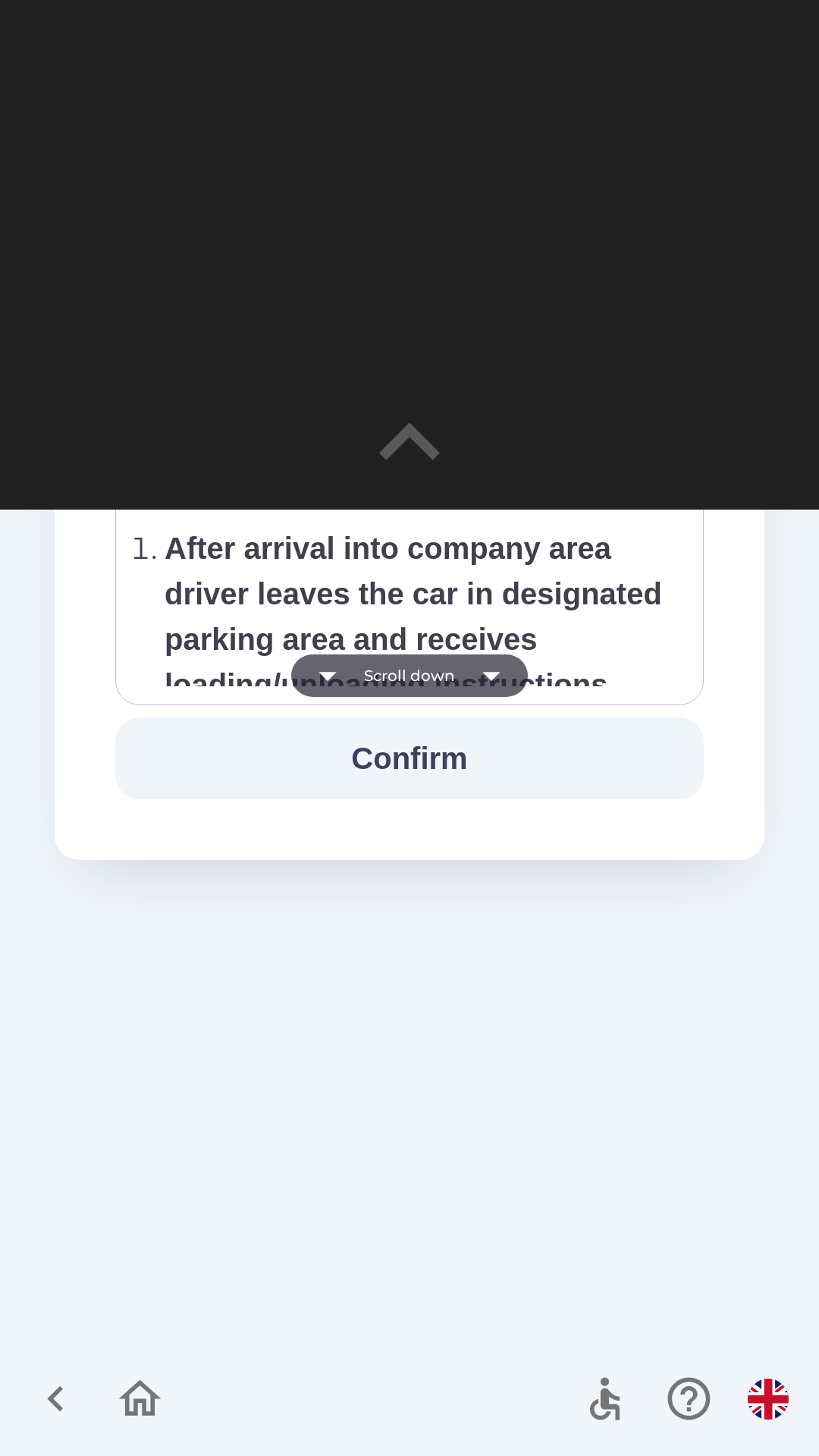
click at [487, 676] on icon "button" at bounding box center [490, 677] width 17 height 9
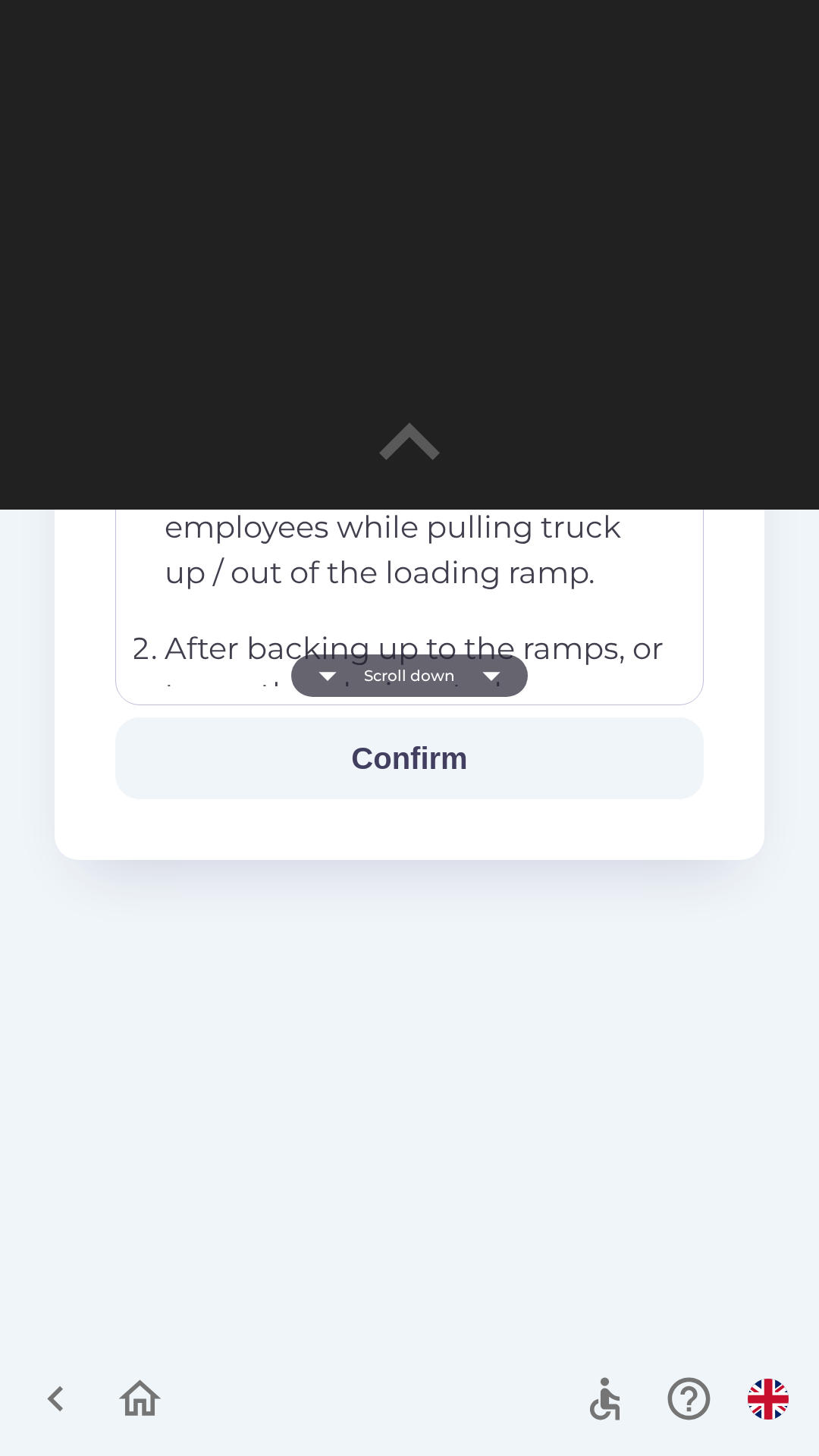
click at [484, 677] on icon "button" at bounding box center [491, 675] width 43 height 43
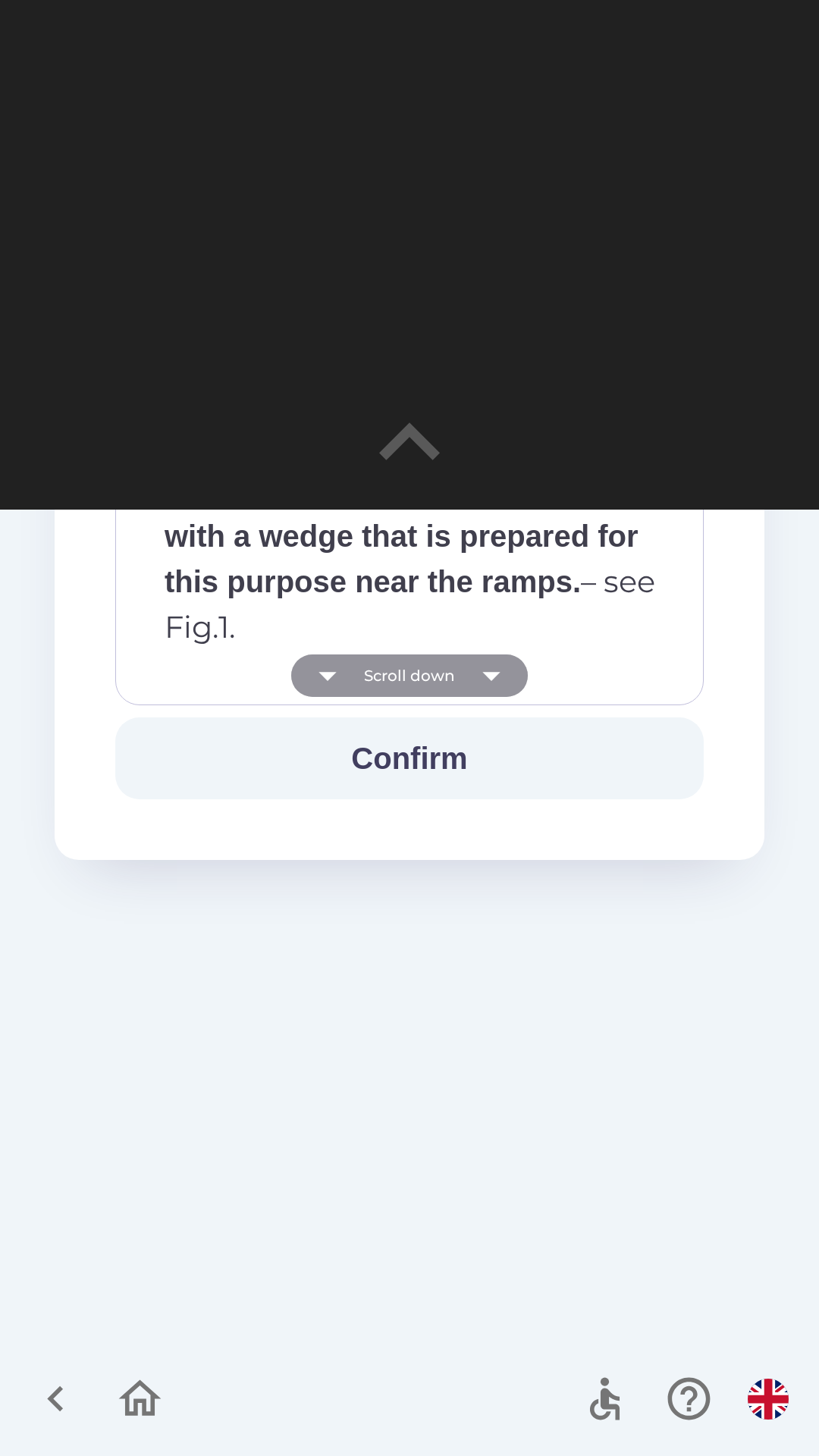
click at [483, 676] on icon "button" at bounding box center [491, 675] width 43 height 43
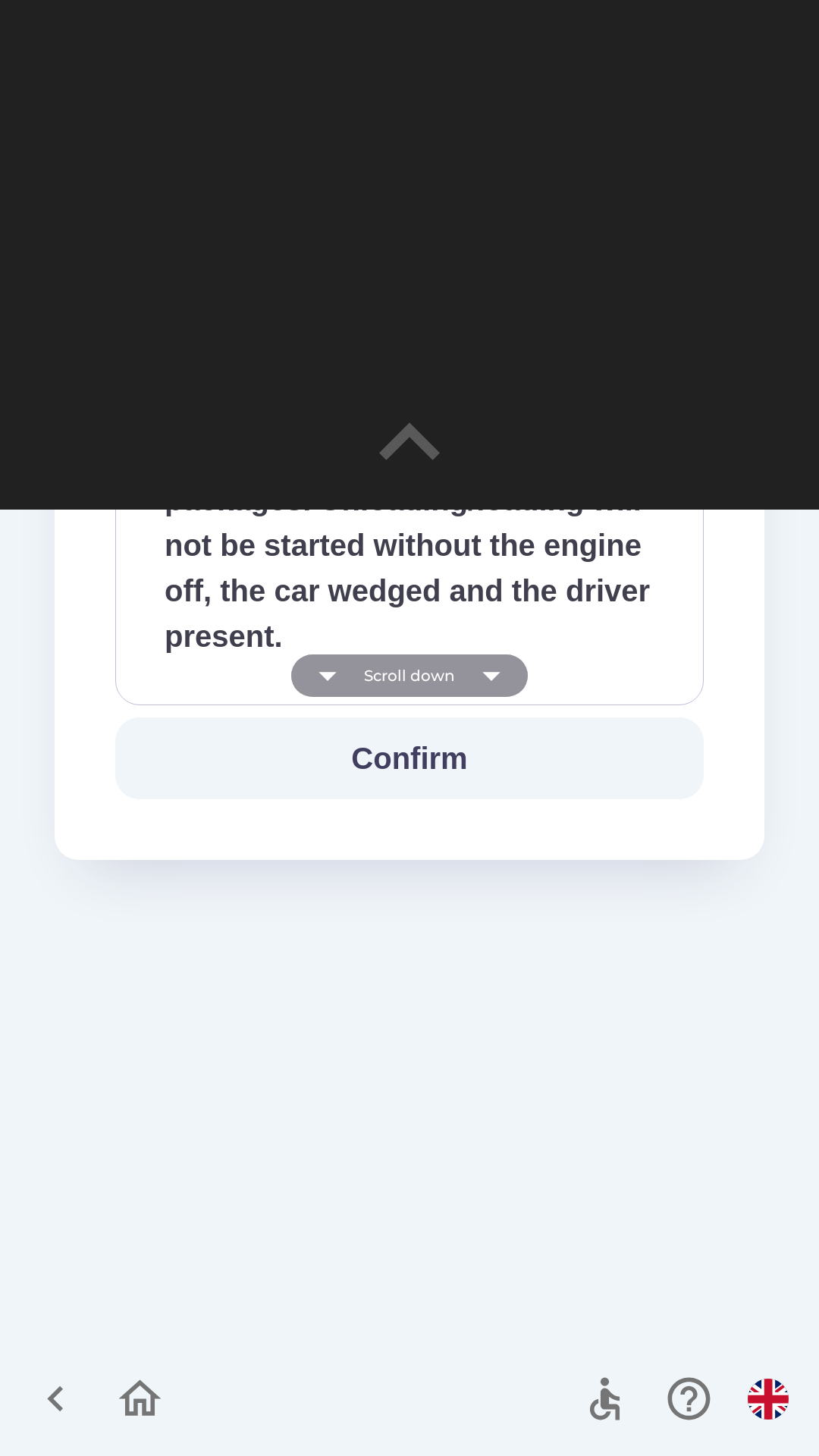
click at [483, 675] on icon "button" at bounding box center [491, 675] width 43 height 43
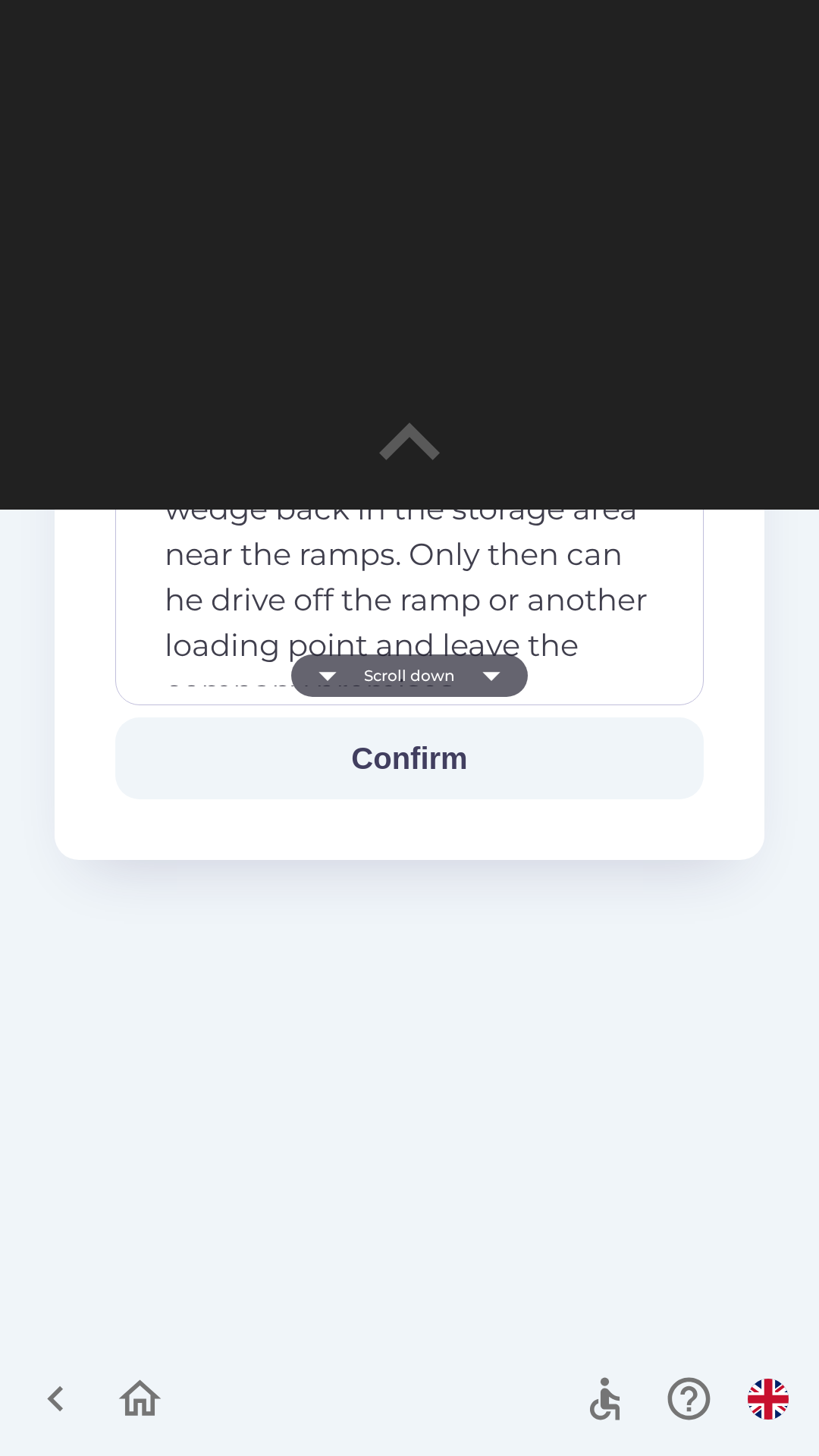
click at [480, 677] on icon "button" at bounding box center [491, 675] width 43 height 43
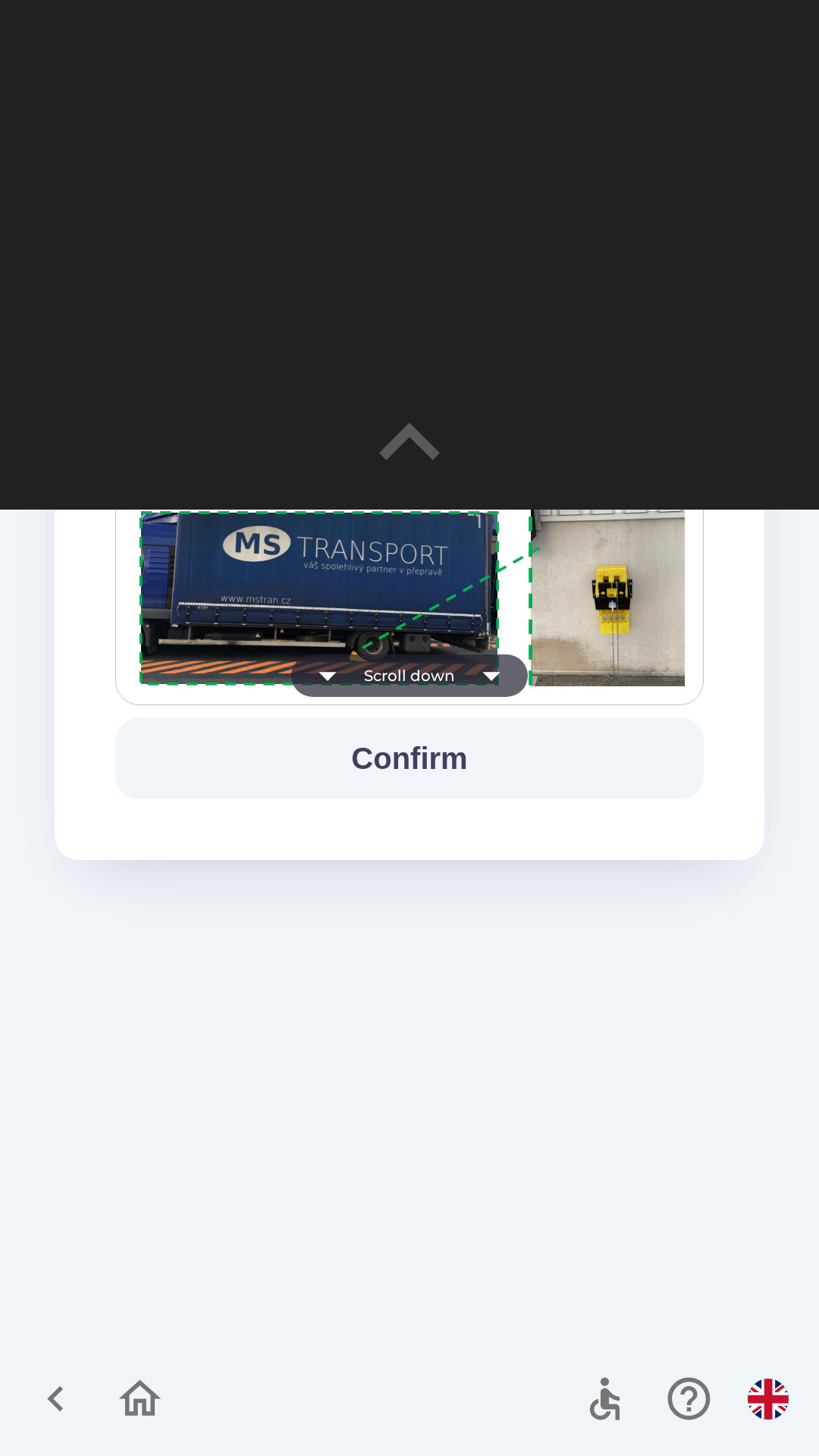
click at [481, 674] on icon "button" at bounding box center [491, 675] width 43 height 43
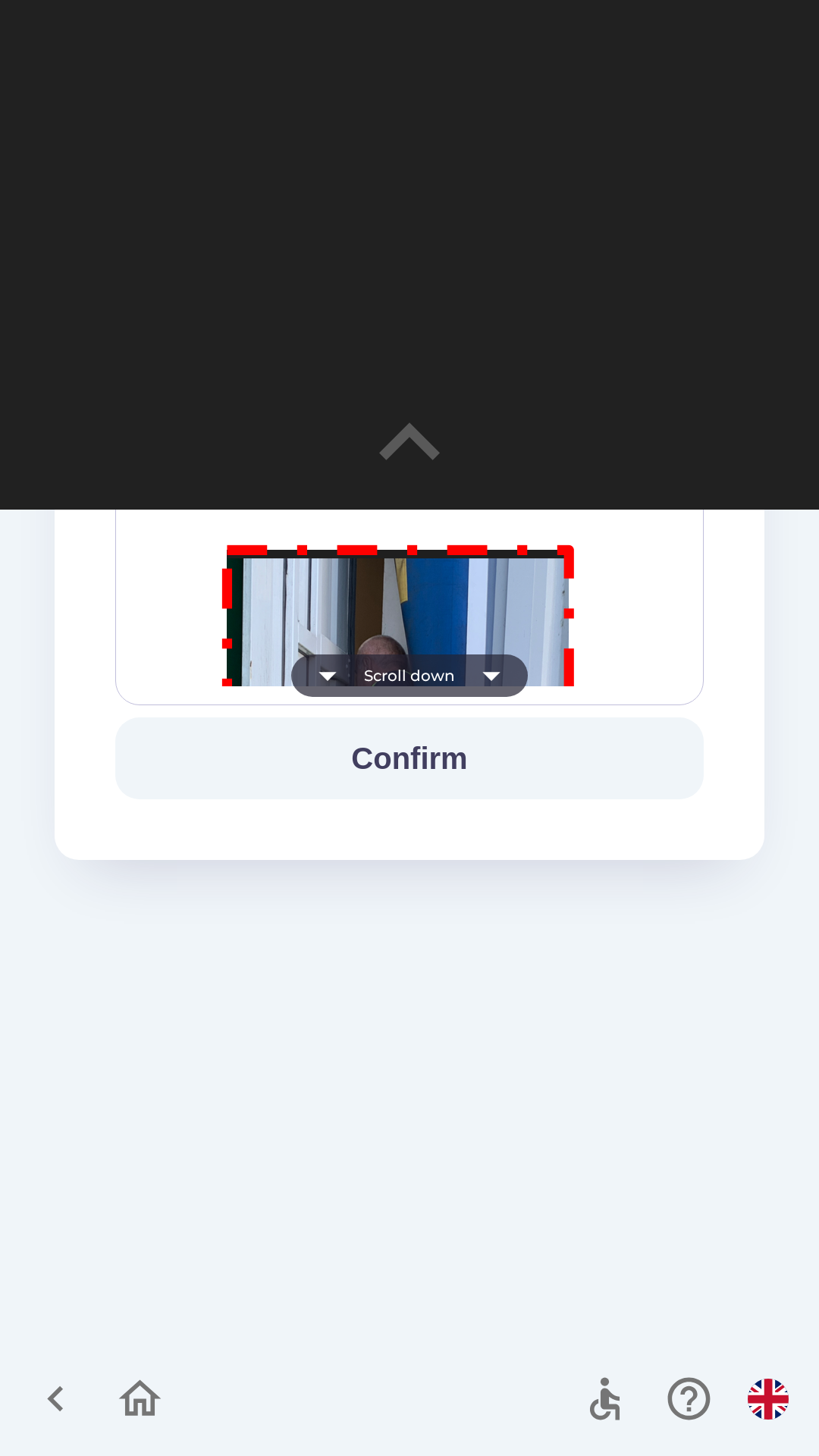
click at [480, 678] on icon "button" at bounding box center [491, 675] width 43 height 43
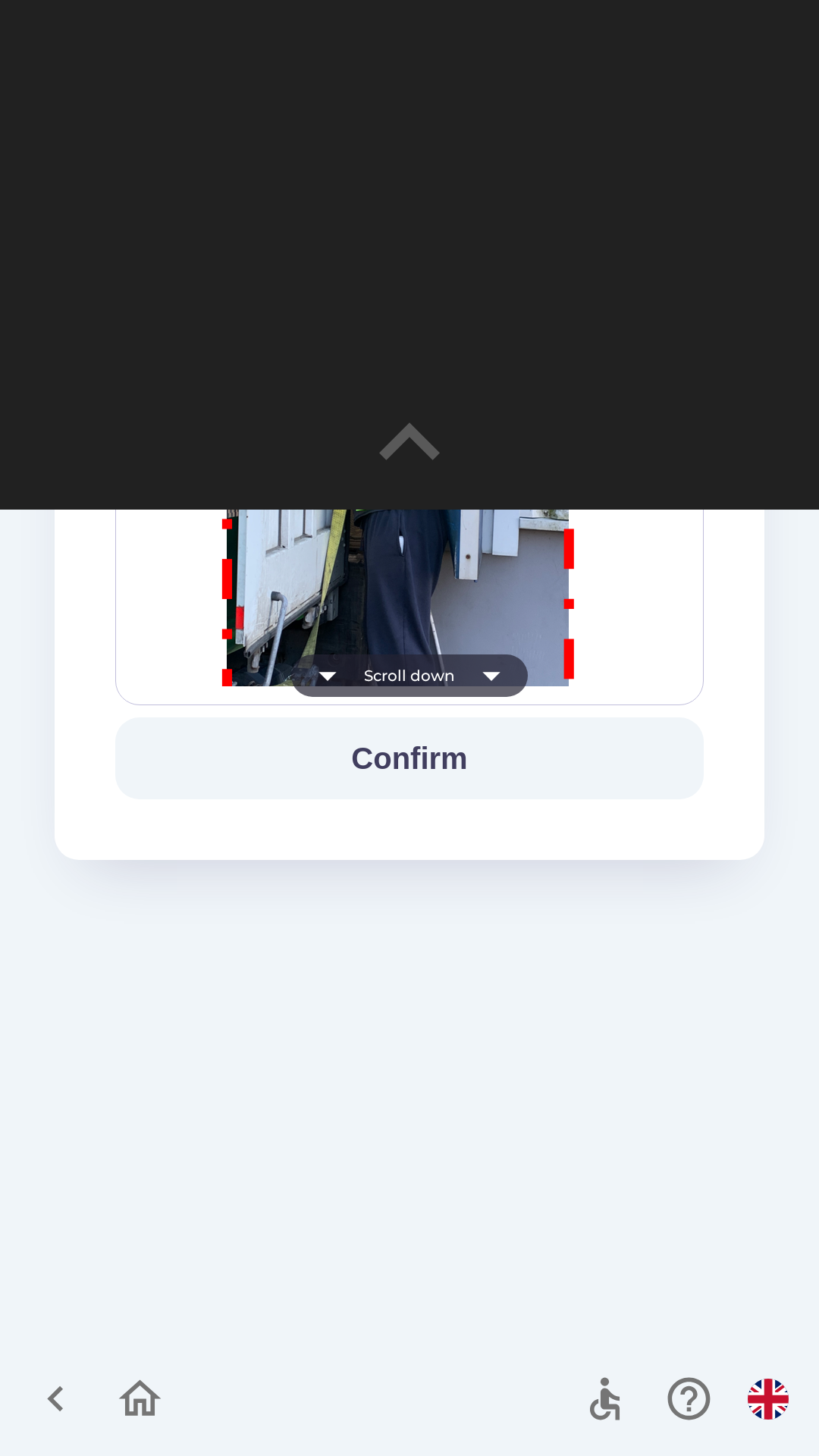
click at [480, 676] on icon "button" at bounding box center [491, 675] width 43 height 43
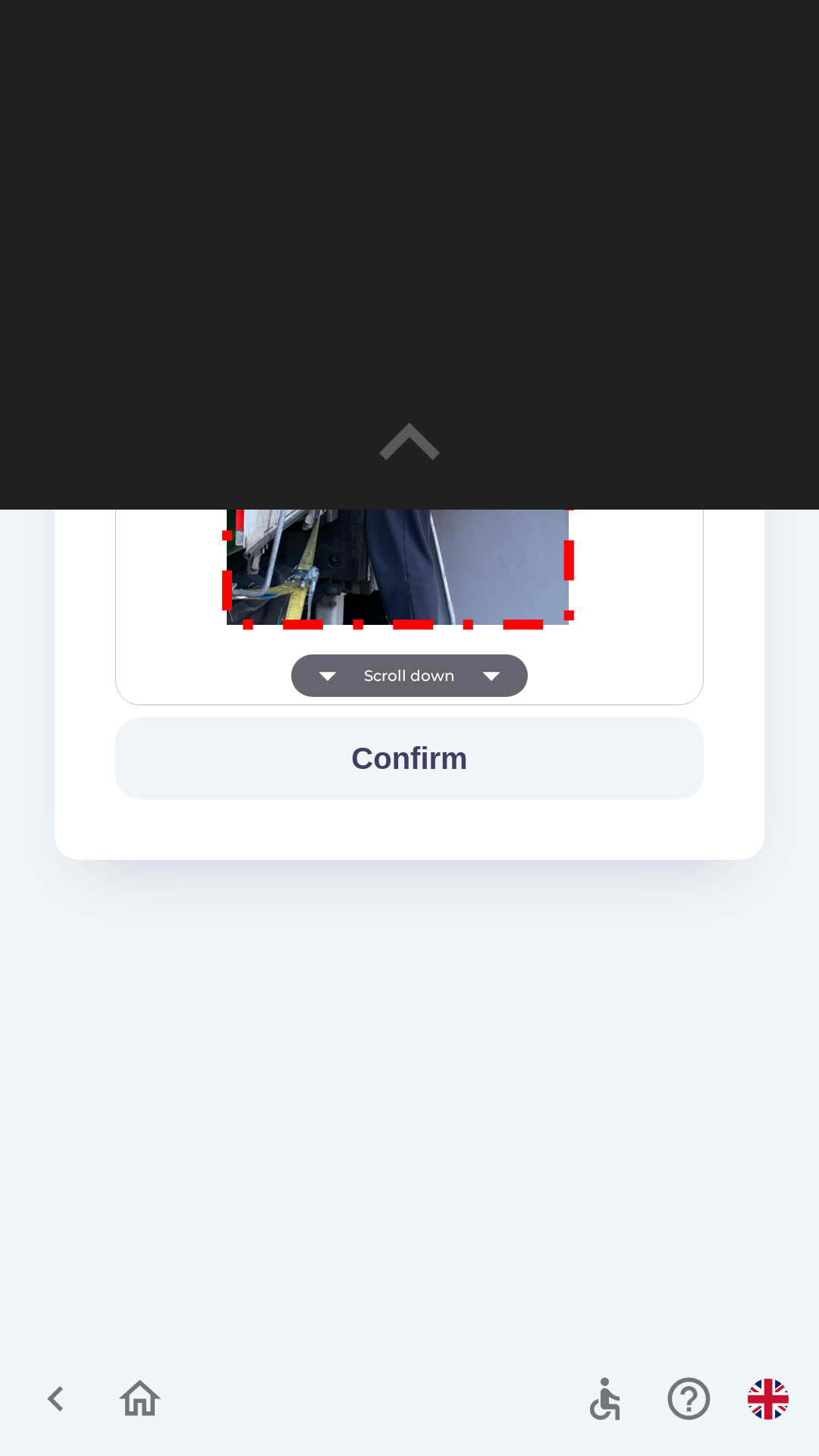
click at [494, 673] on icon "button" at bounding box center [490, 677] width 17 height 9
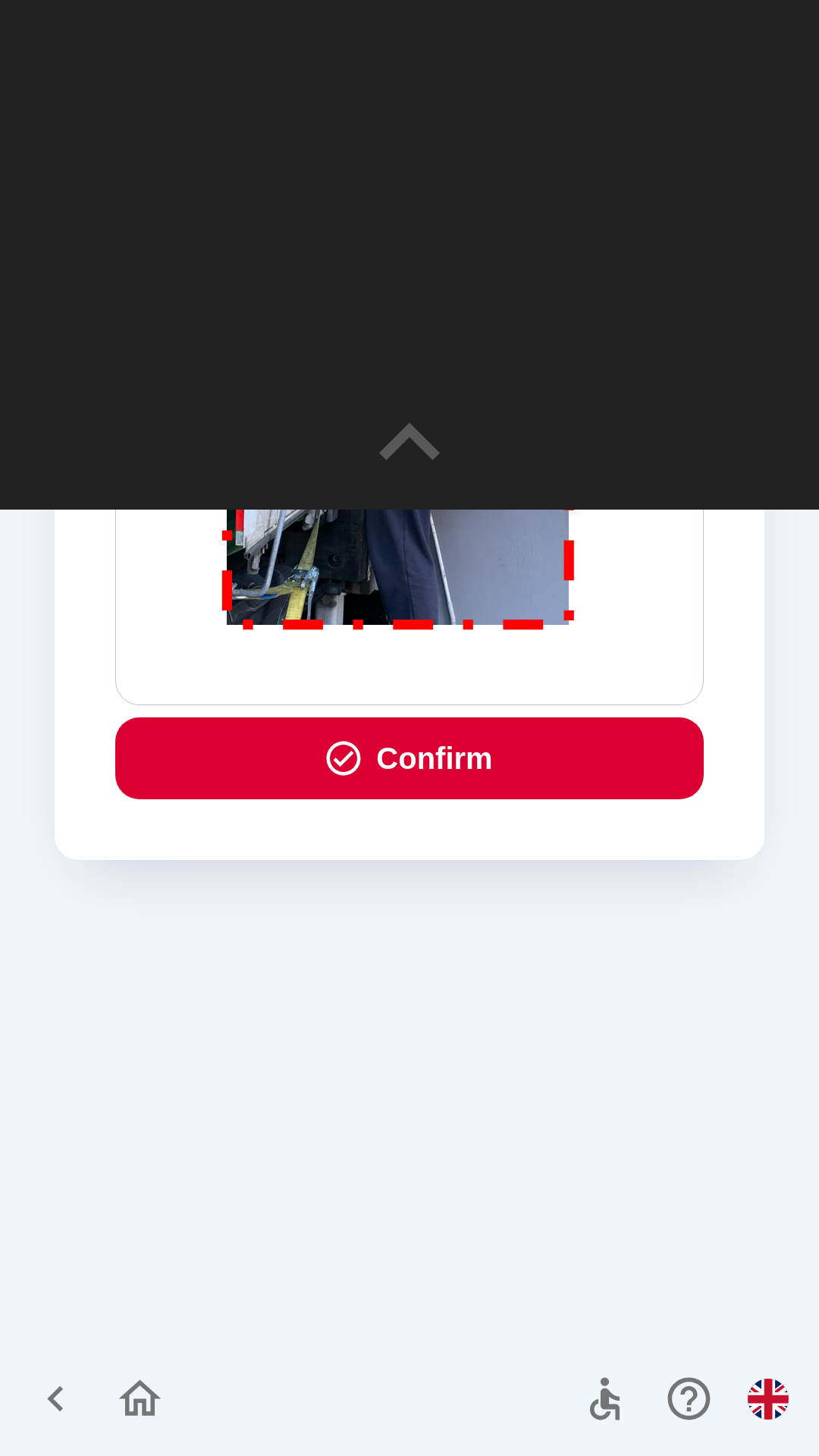
click at [433, 737] on button "Confirm" at bounding box center [410, 758] width 589 height 82
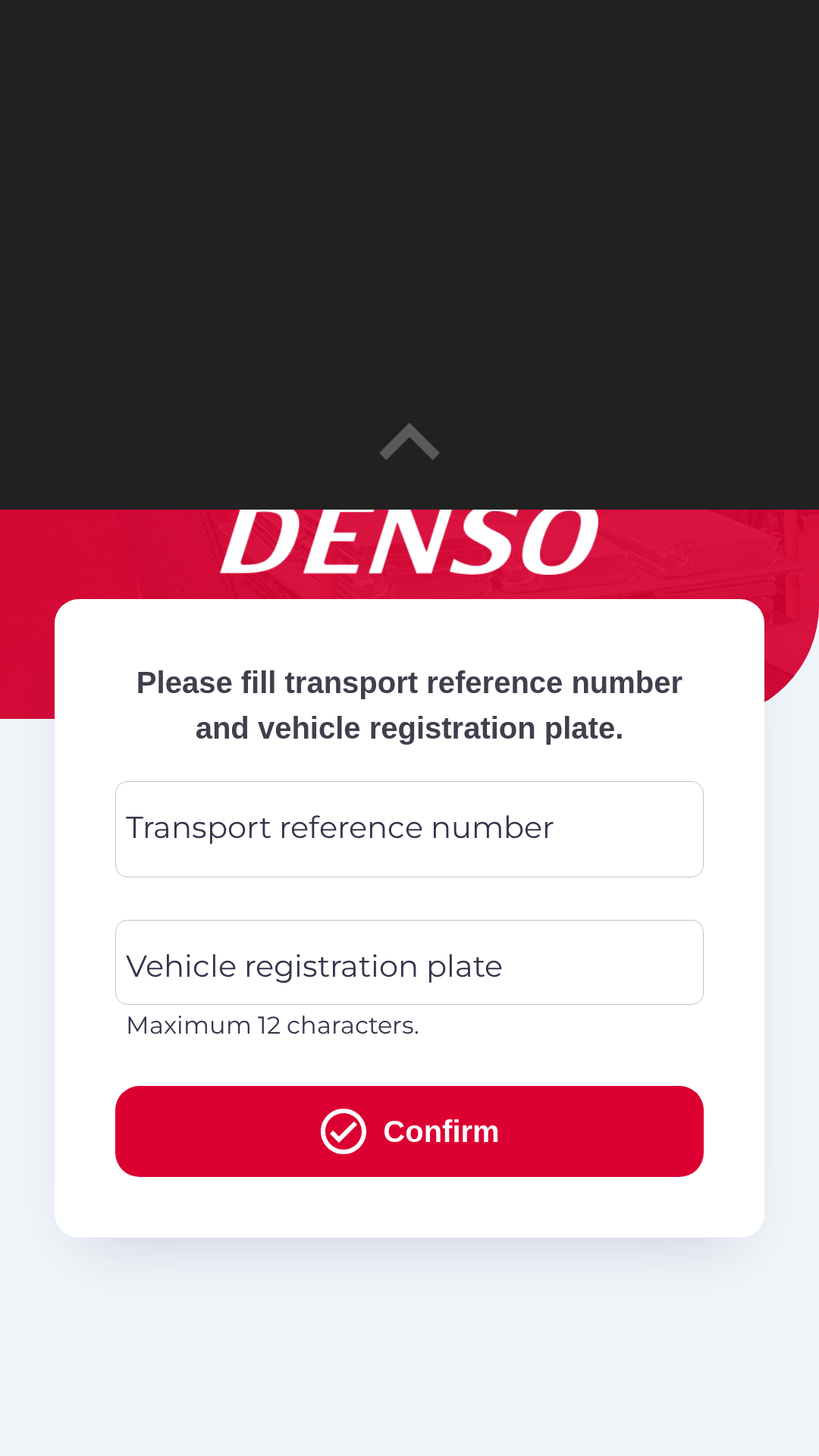
scroll to position [104, 0]
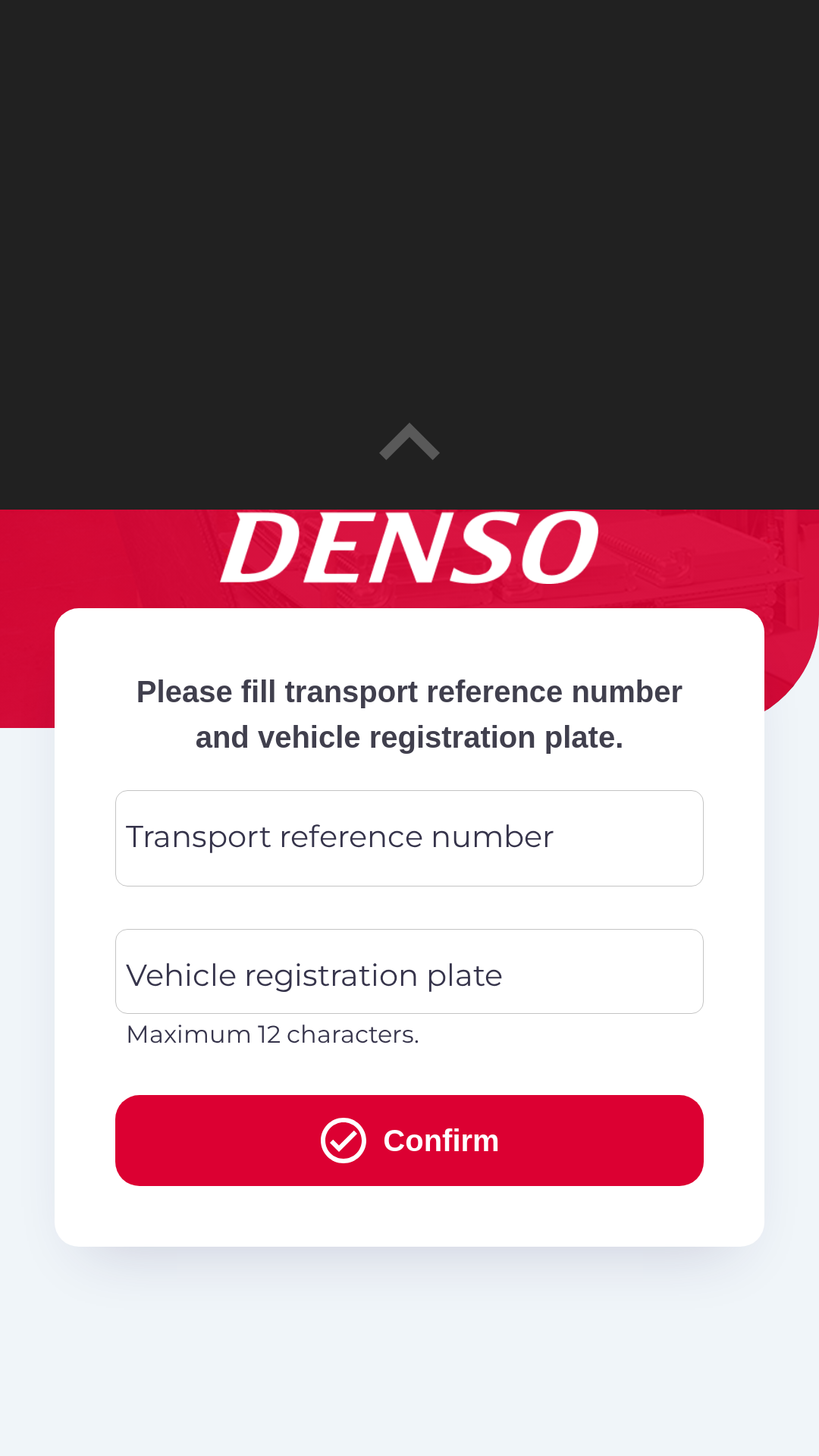
click at [603, 868] on input "Transport reference number" at bounding box center [409, 838] width 552 height 60
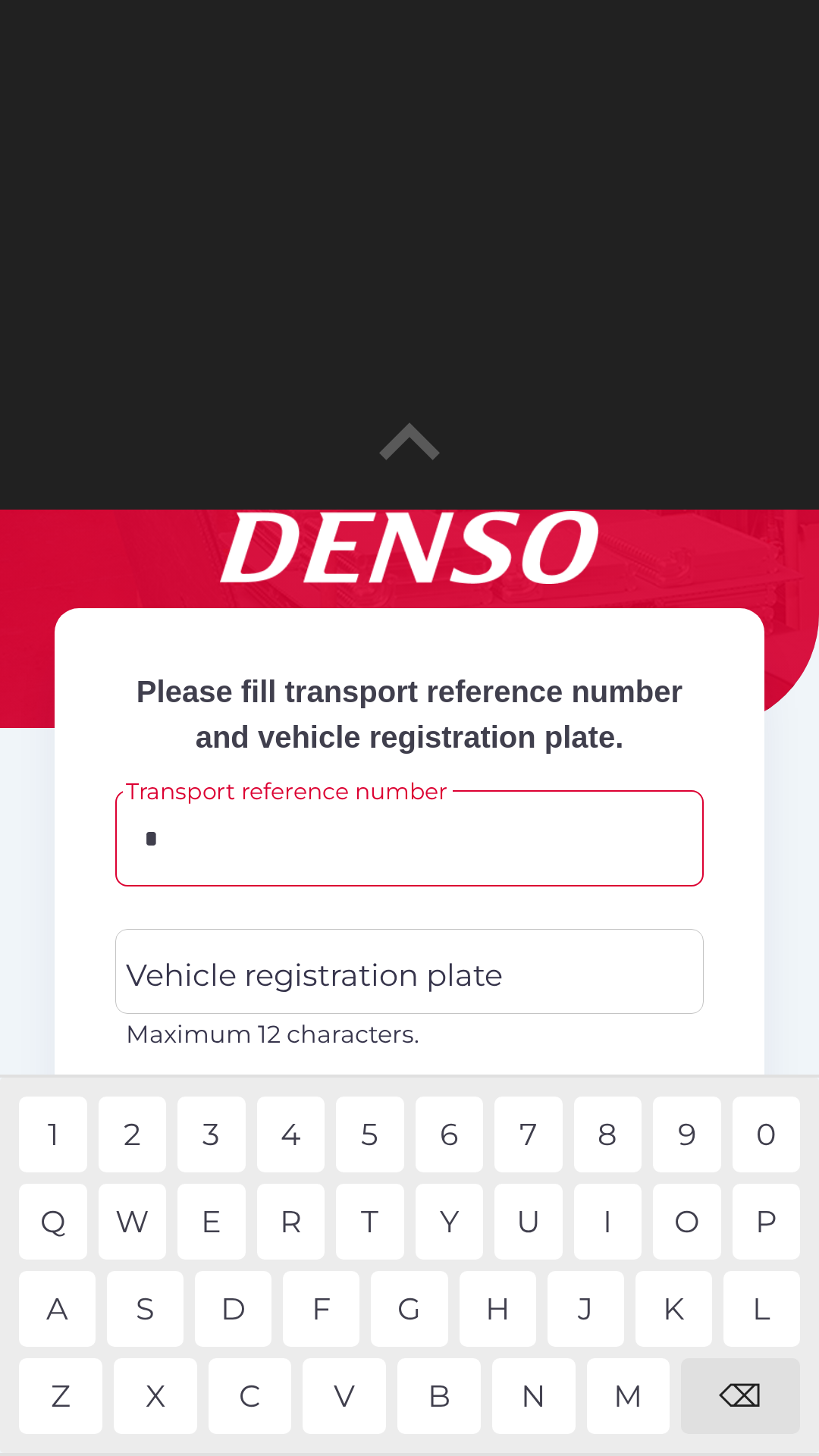
click at [258, 1400] on div "C" at bounding box center [250, 1395] width 83 height 76
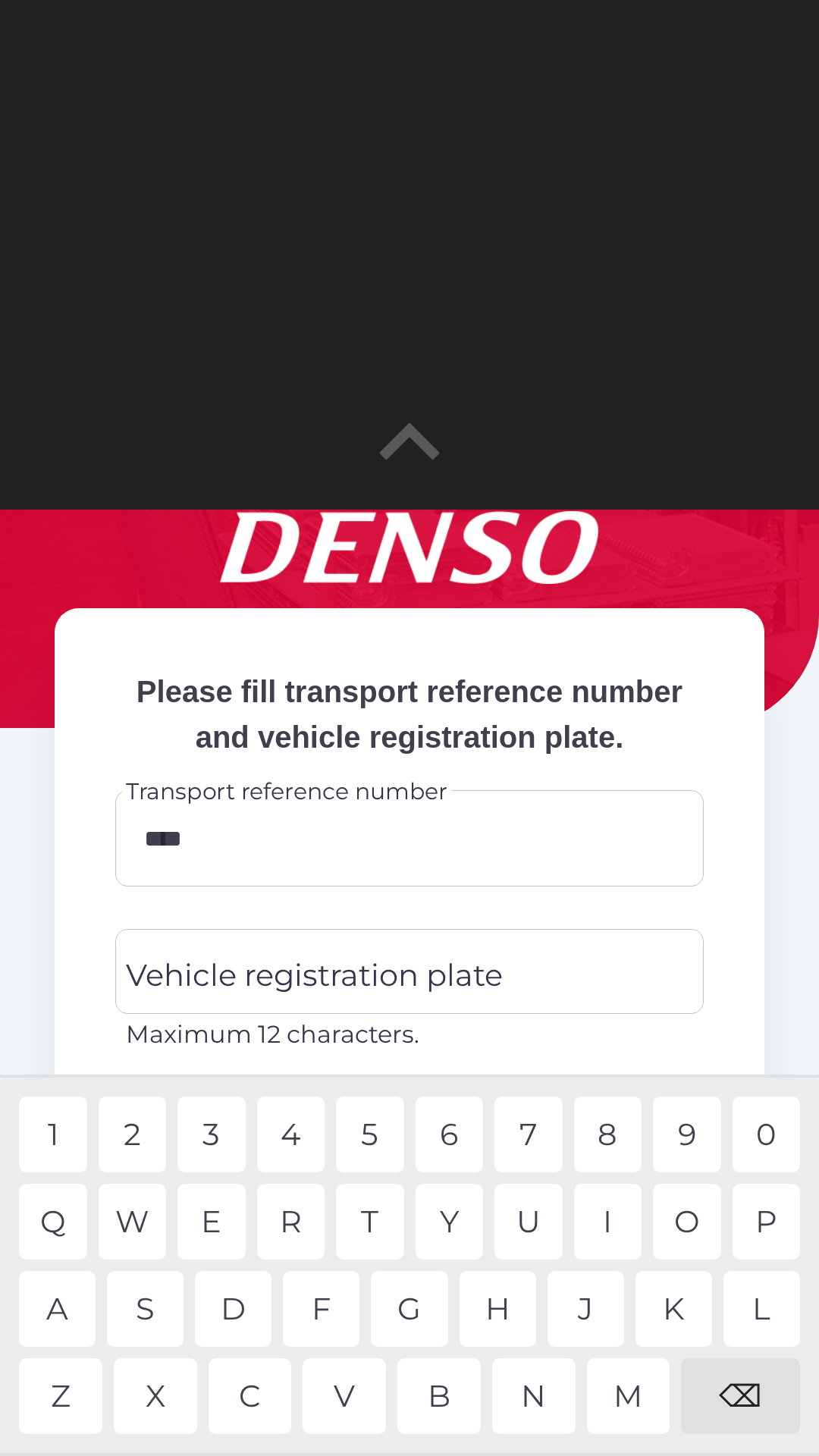
click at [766, 1138] on div "0" at bounding box center [767, 1134] width 69 height 76
click at [206, 1131] on div "3" at bounding box center [212, 1134] width 69 height 76
click at [371, 1127] on div "5" at bounding box center [370, 1134] width 69 height 76
click at [512, 868] on input "******" at bounding box center [409, 838] width 552 height 60
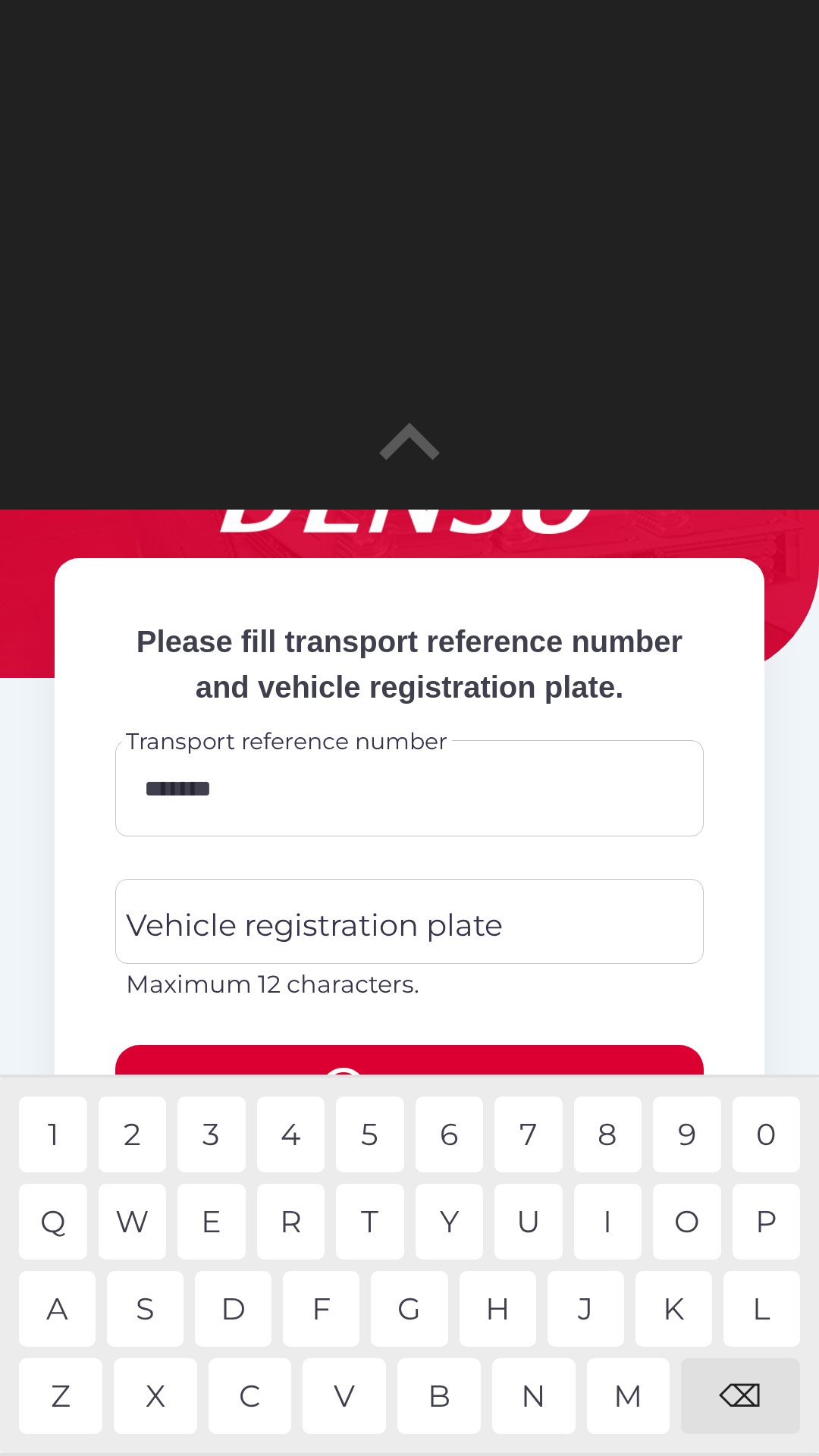
scroll to position [154, 0]
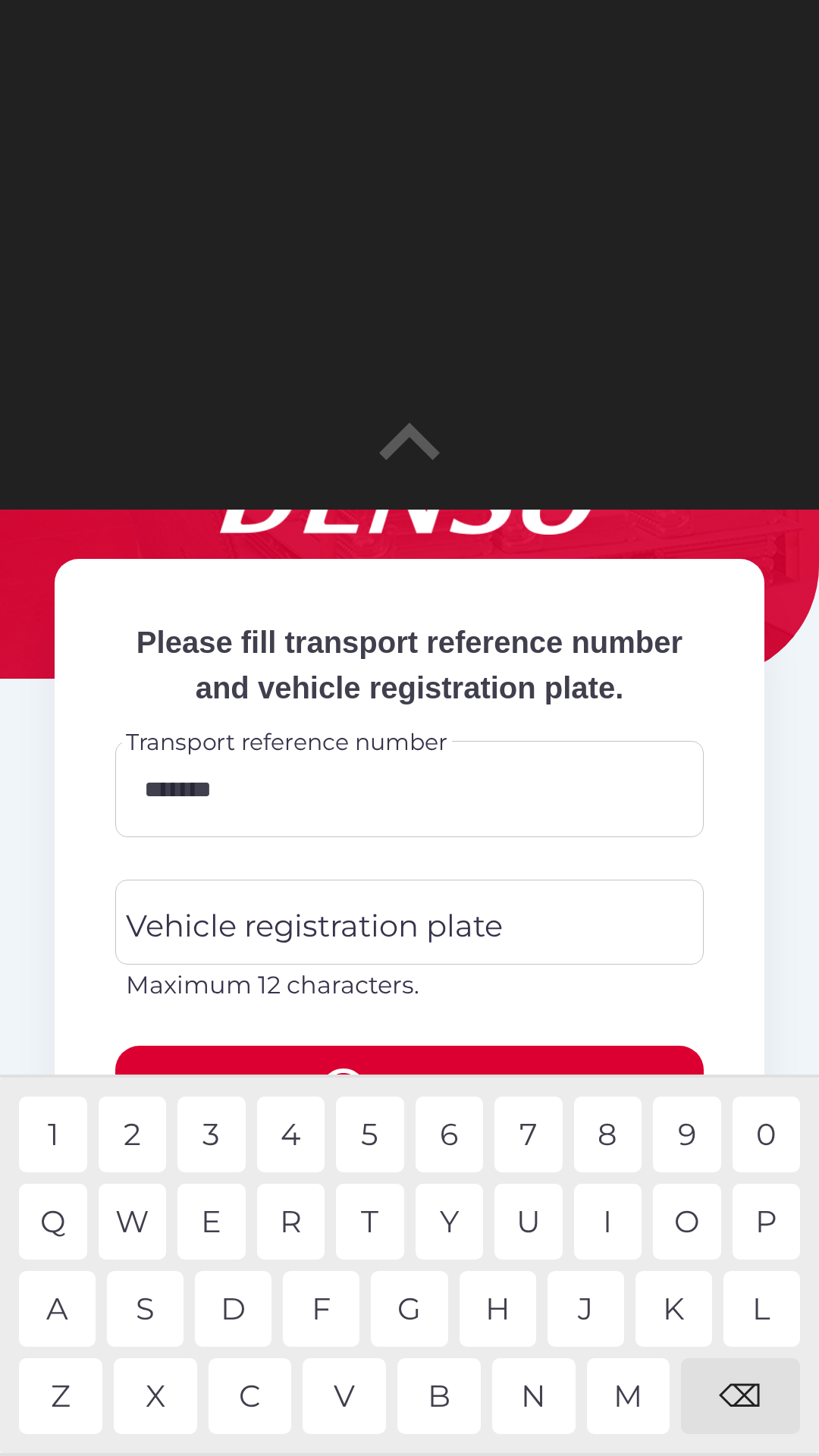
click at [396, 818] on input "*******" at bounding box center [409, 789] width 552 height 60
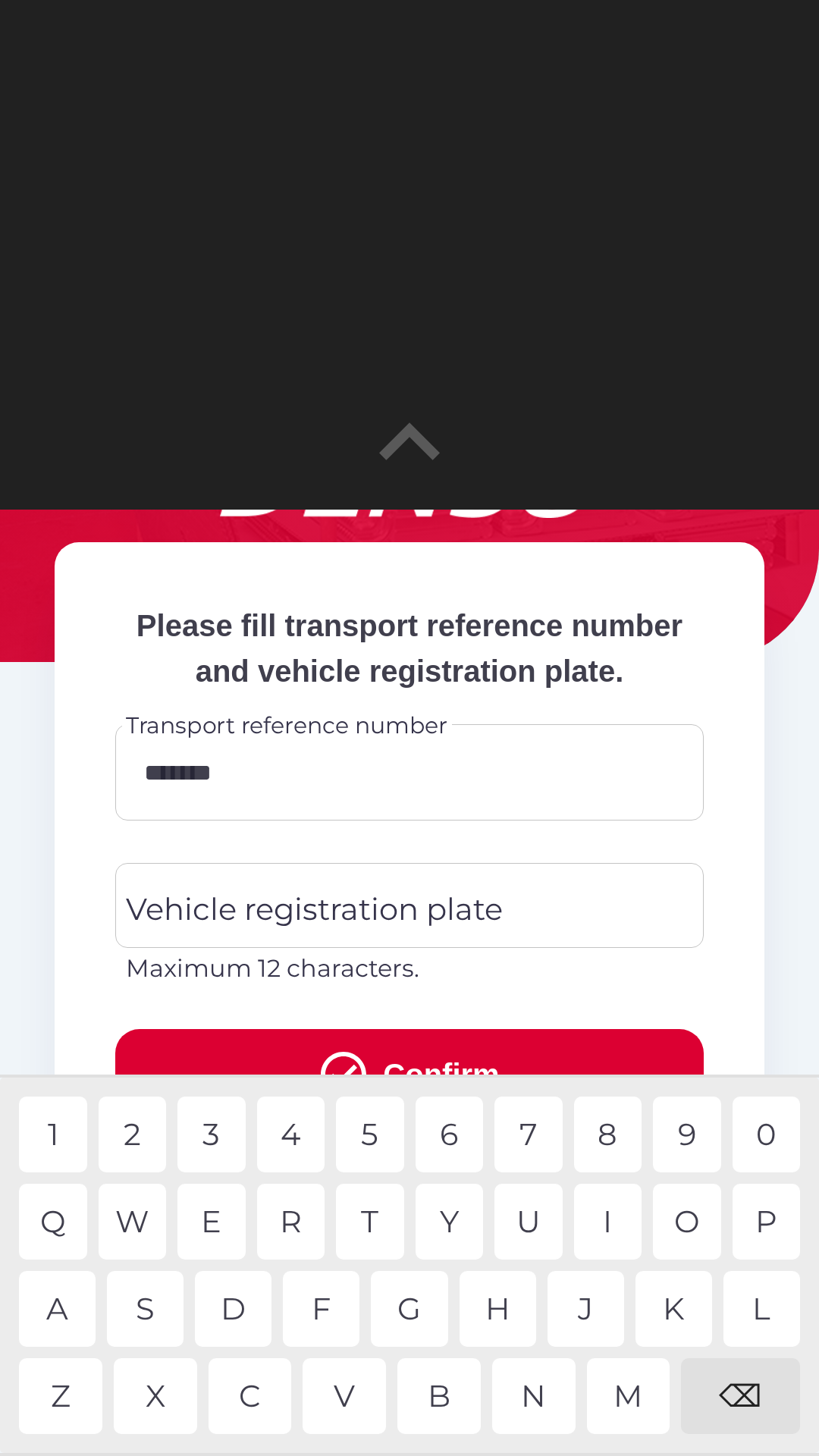
scroll to position [168, 0]
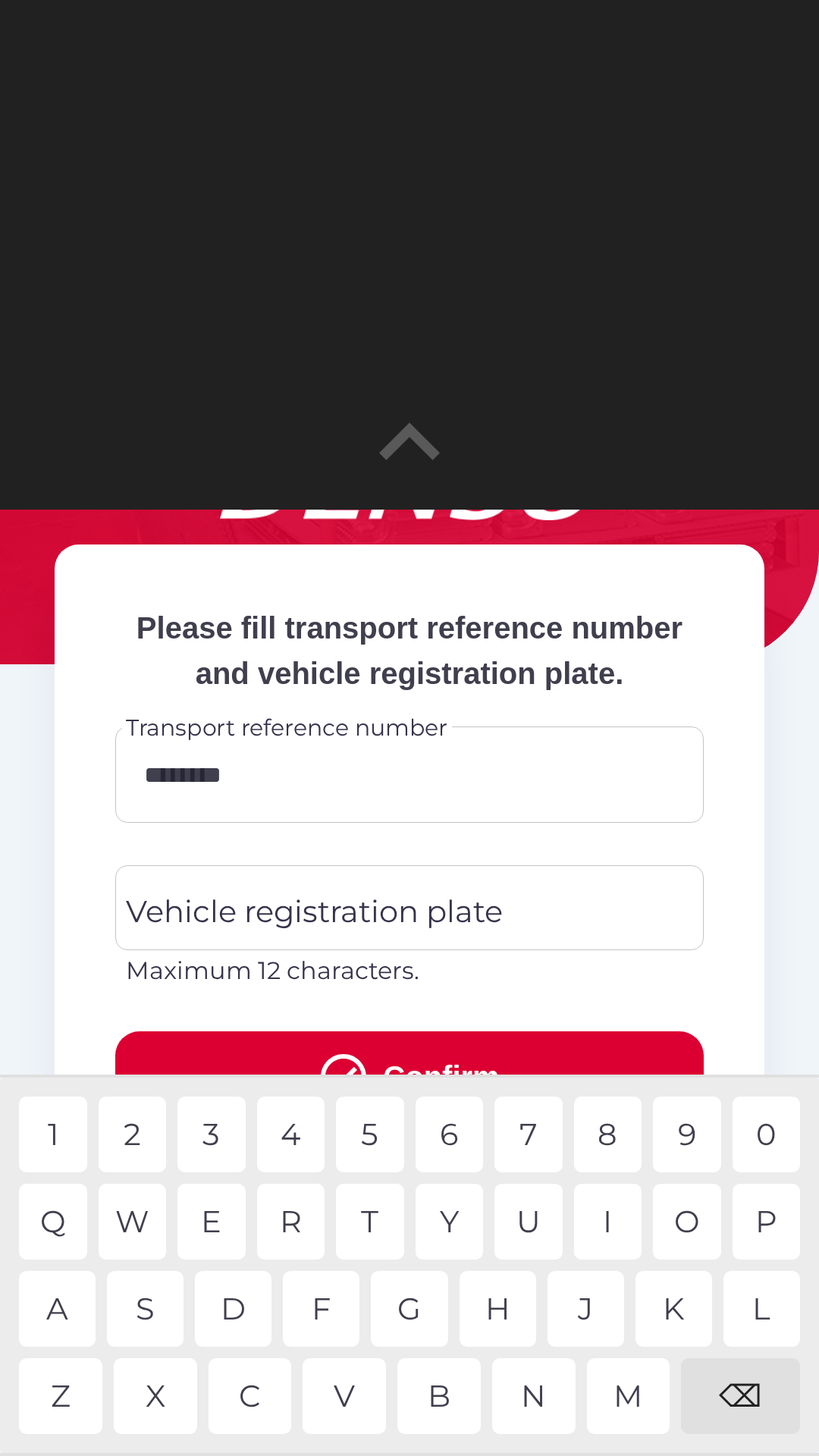
click at [228, 1139] on div "3" at bounding box center [212, 1134] width 69 height 76
click at [611, 1130] on div "8" at bounding box center [608, 1134] width 69 height 76
type input "**********"
click at [772, 1138] on div "0" at bounding box center [767, 1134] width 69 height 76
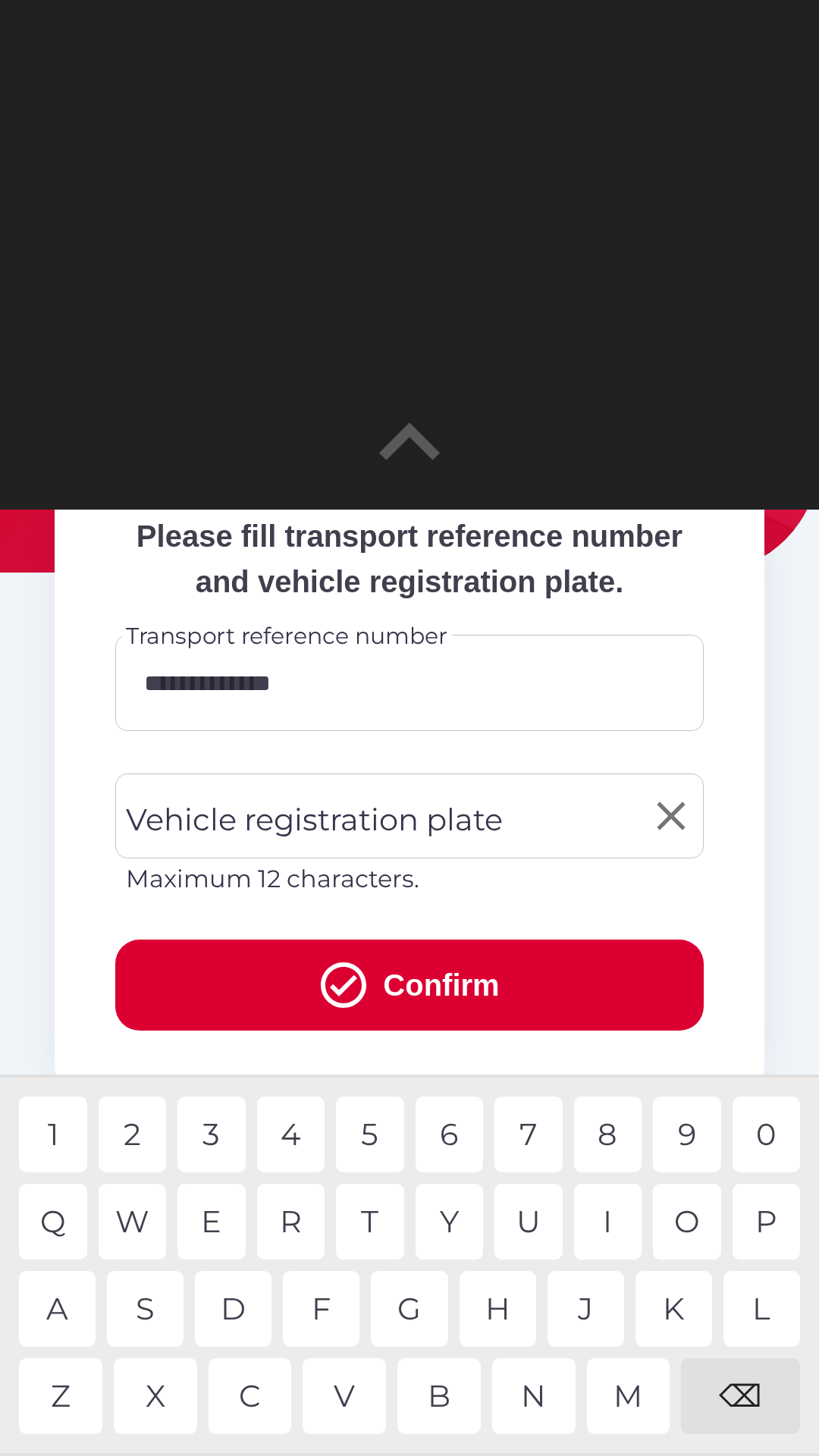
scroll to position [285, 0]
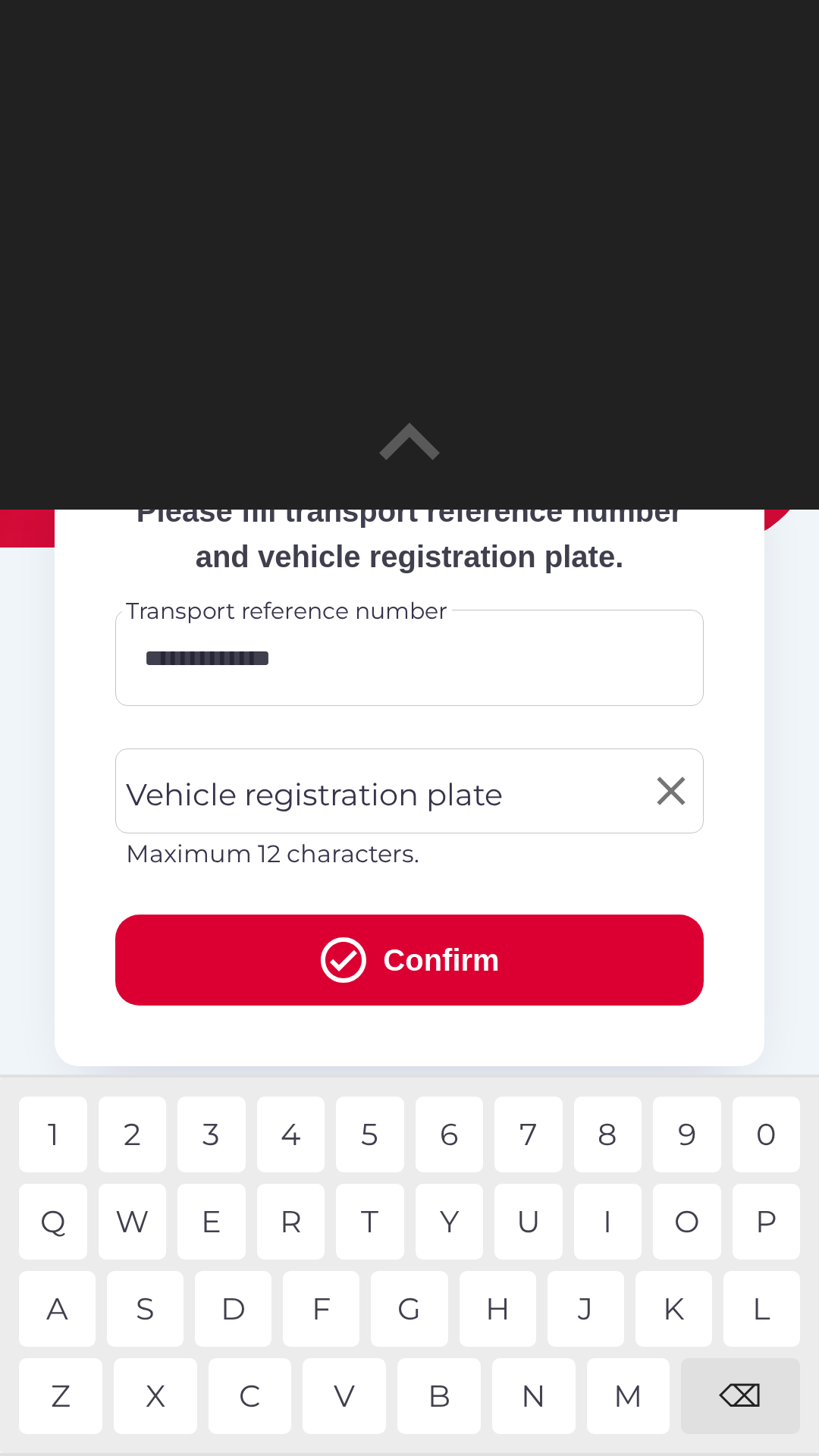
click at [516, 827] on input "Vehicle registration plate" at bounding box center [398, 791] width 552 height 72
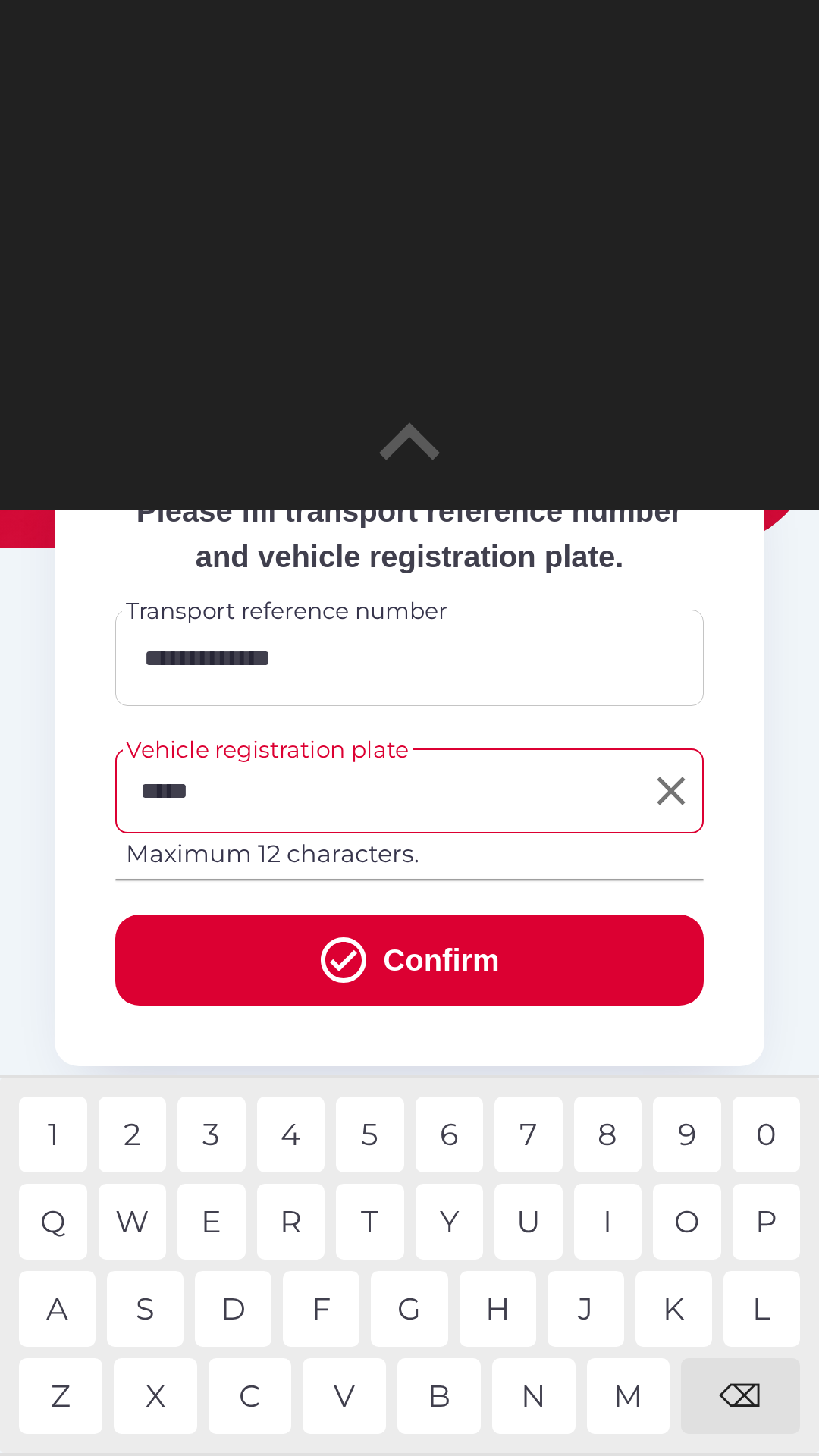
click at [624, 1134] on div "8" at bounding box center [608, 1134] width 69 height 76
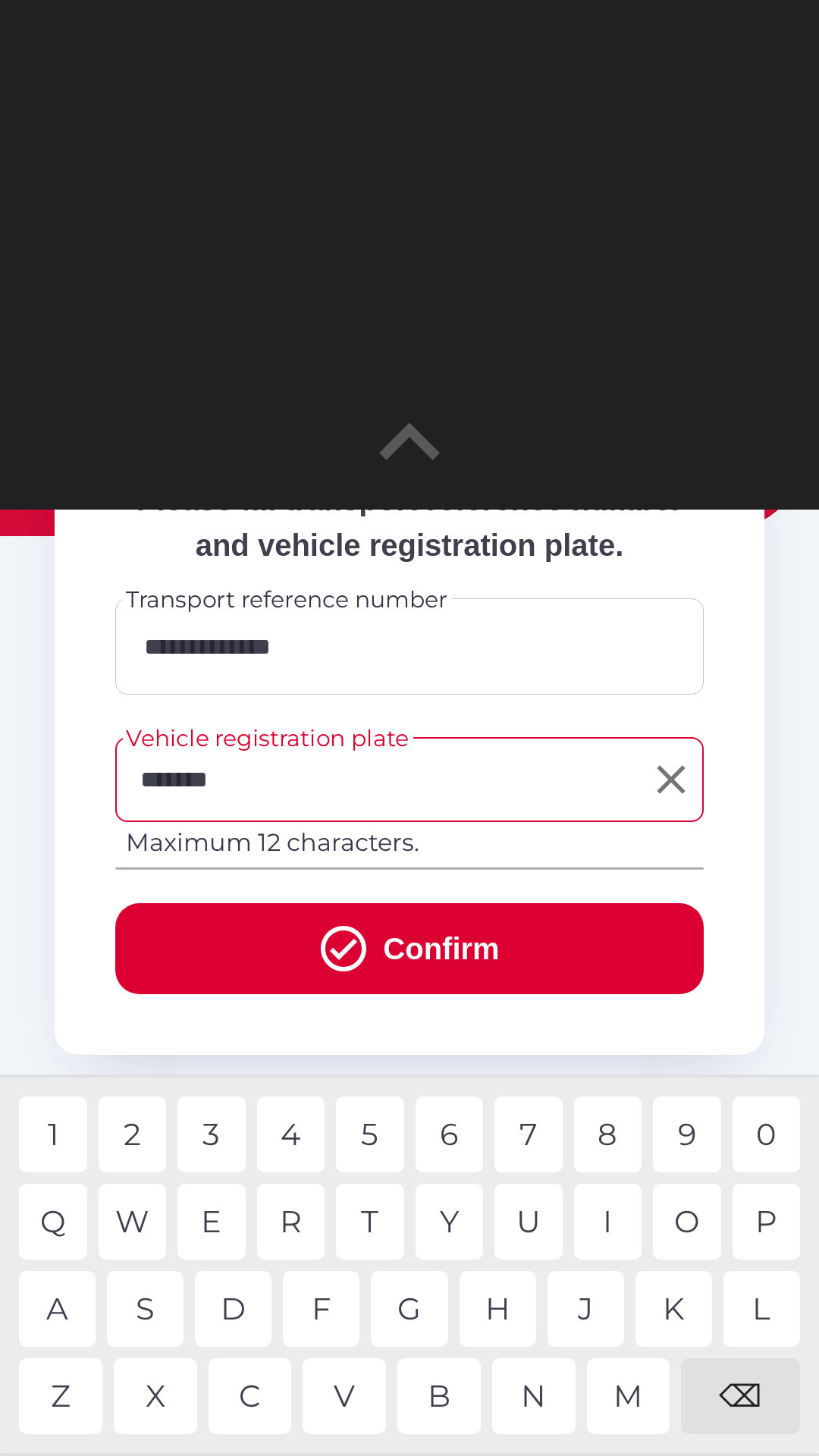
scroll to position [302, 0]
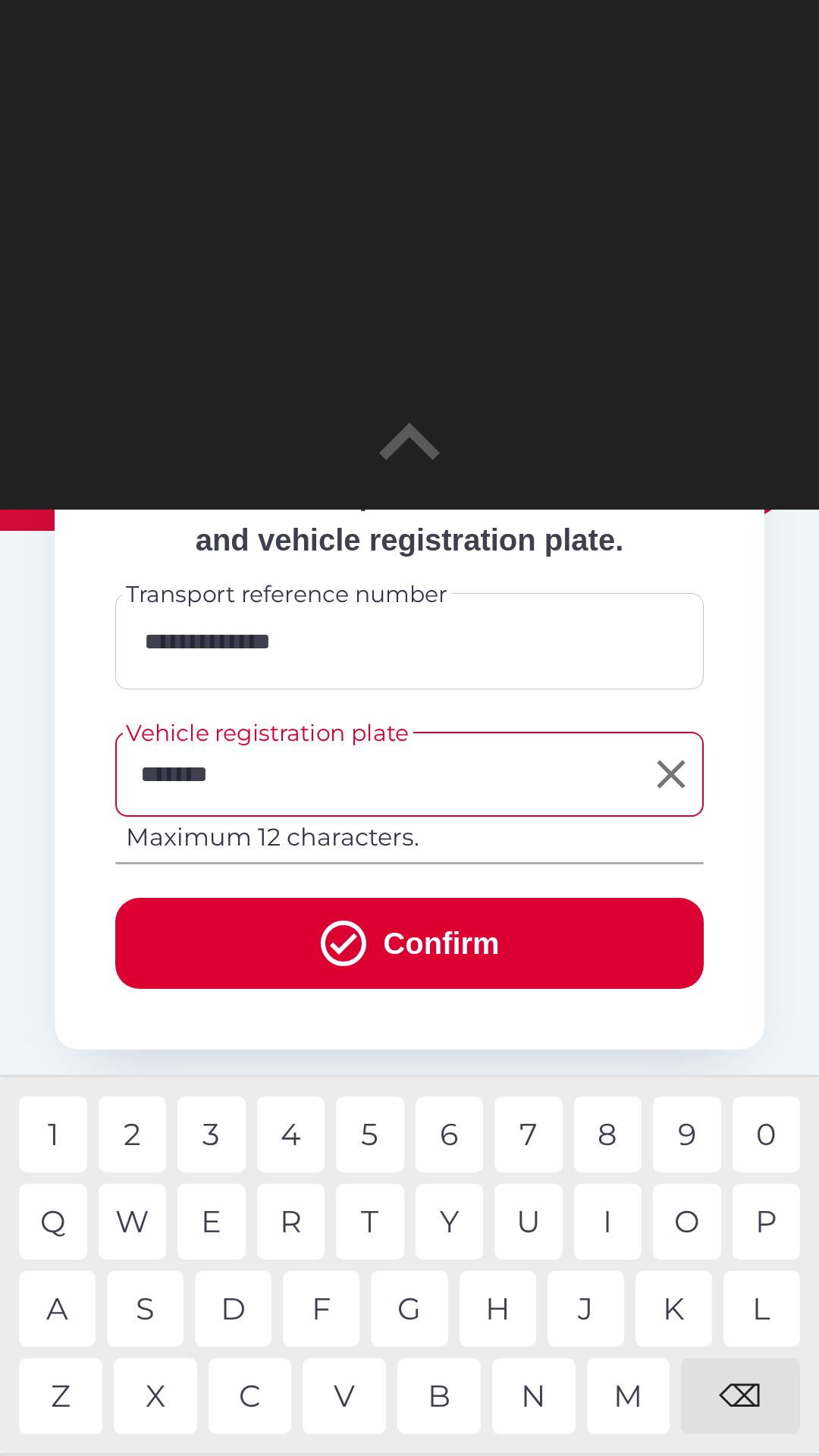
click at [343, 810] on input "*******" at bounding box center [398, 775] width 552 height 72
click at [744, 1382] on div "⌫" at bounding box center [740, 1395] width 119 height 76
click at [743, 1381] on div "⌫" at bounding box center [740, 1395] width 119 height 76
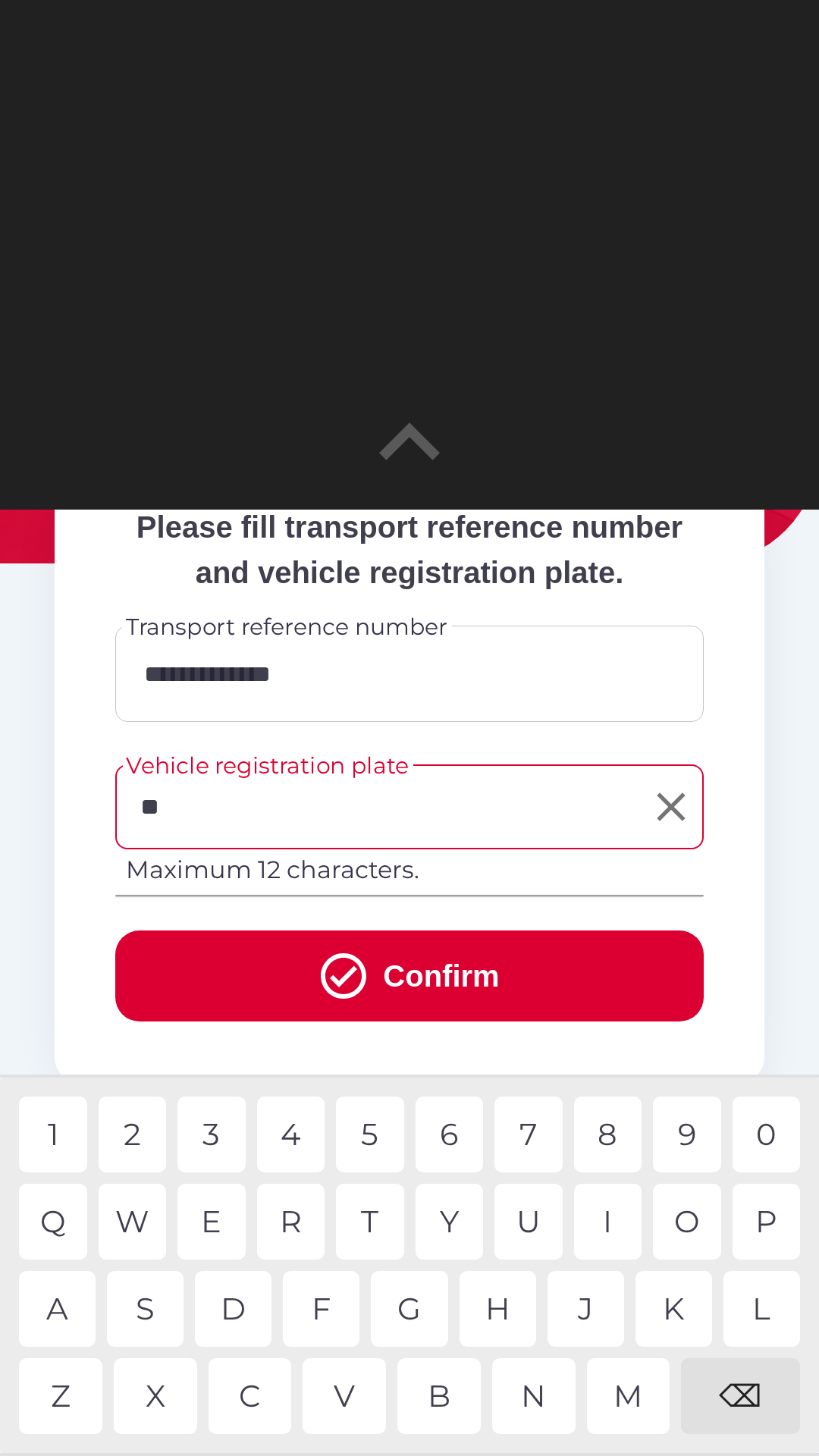
scroll to position [267, 0]
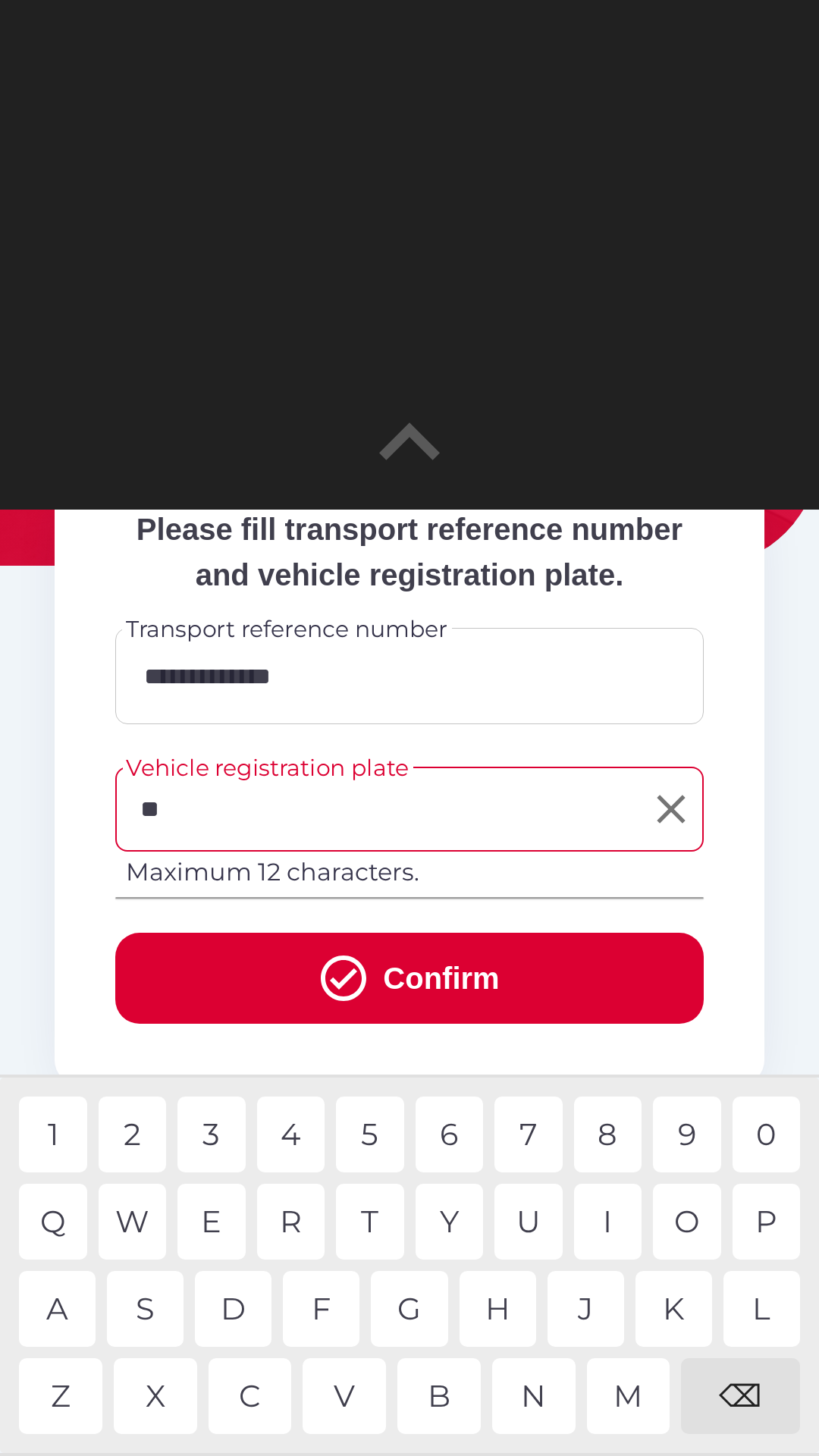
click at [475, 841] on input "**" at bounding box center [398, 809] width 552 height 72
click at [500, 706] on input "**********" at bounding box center [409, 676] width 552 height 60
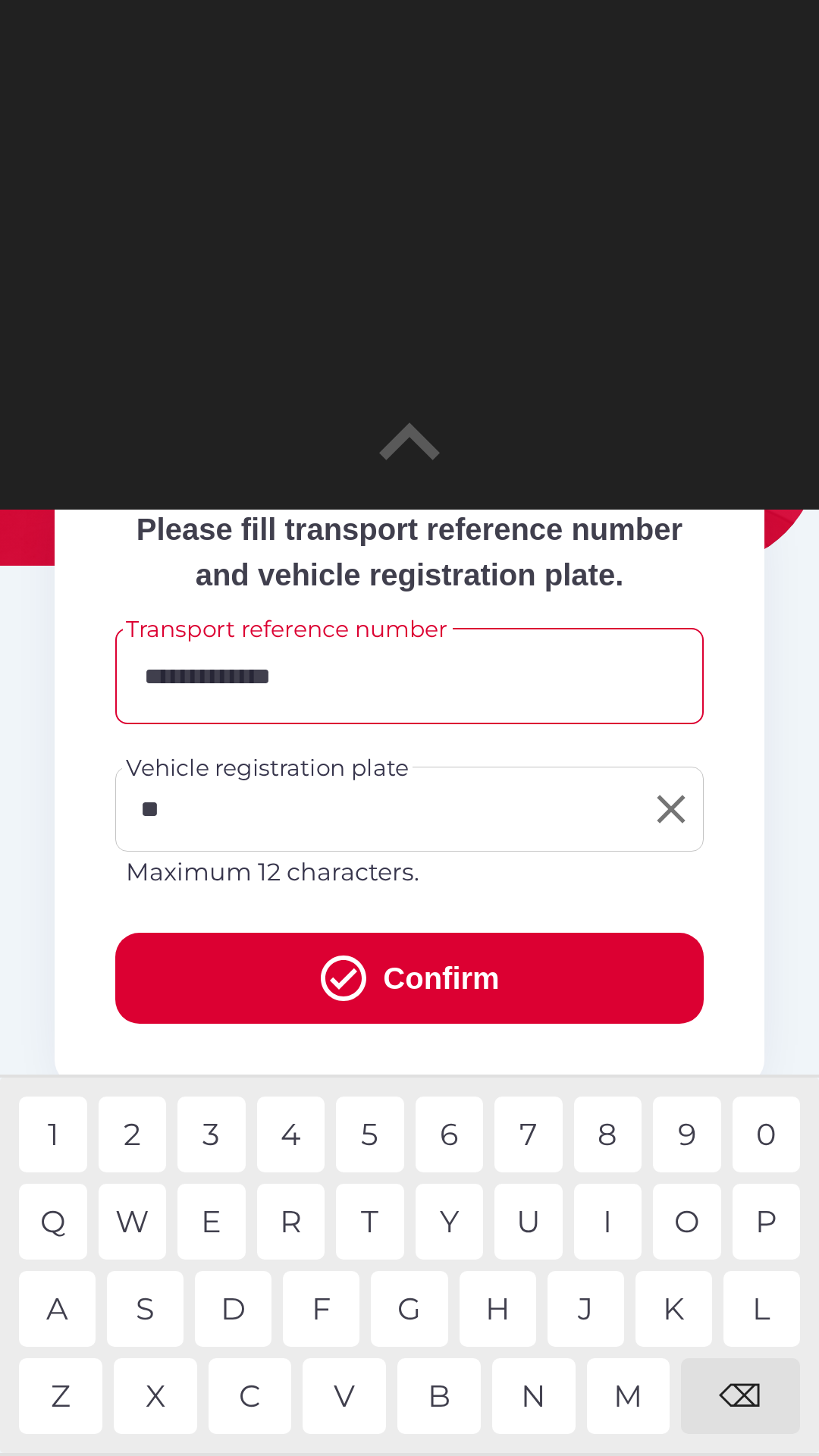
click at [353, 845] on input "**" at bounding box center [398, 809] width 552 height 72
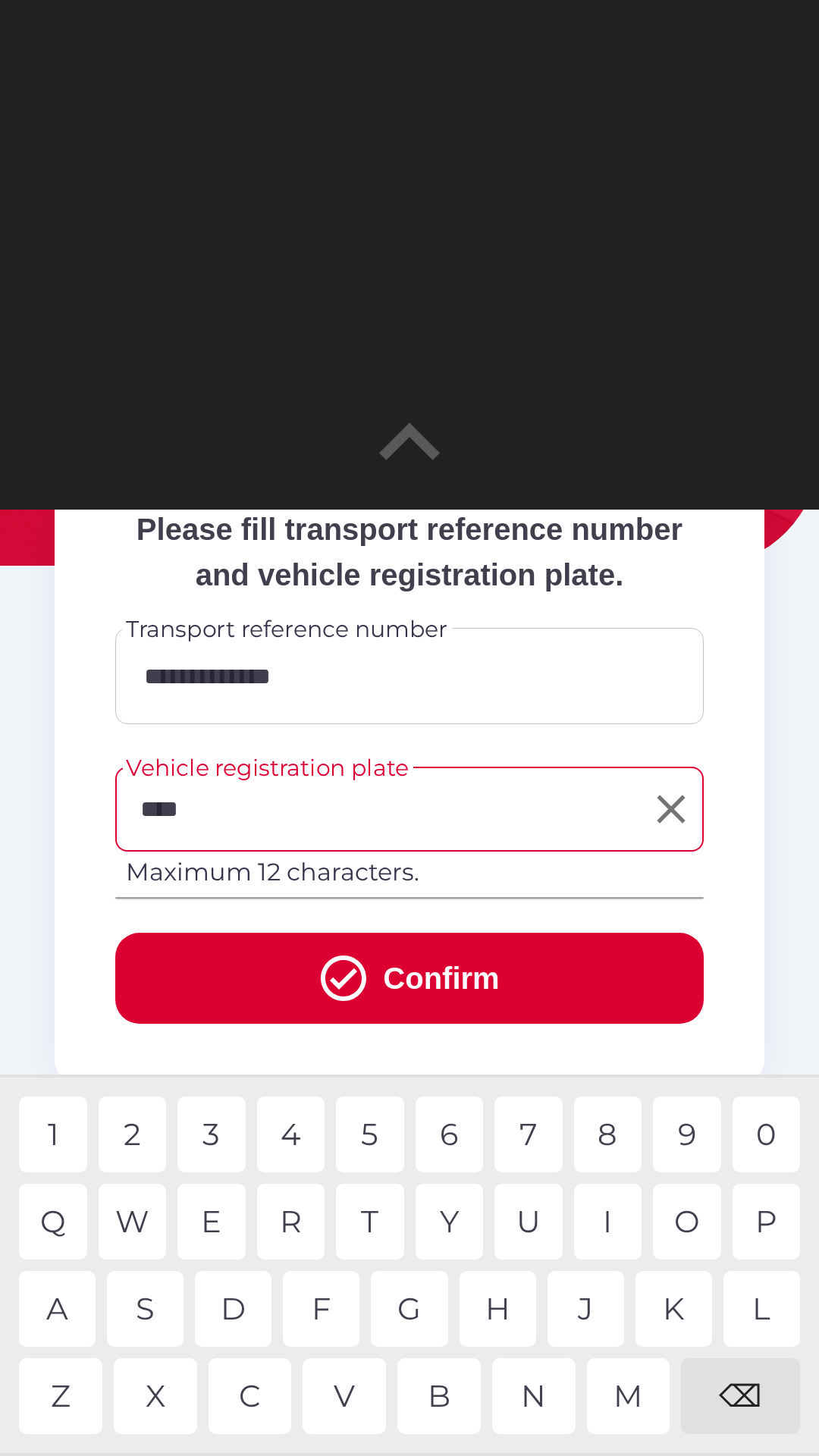
click at [70, 1124] on div "1" at bounding box center [53, 1134] width 69 height 76
type input "*******"
click at [219, 1222] on div "E" at bounding box center [212, 1221] width 69 height 76
click at [535, 706] on input "**********" at bounding box center [409, 676] width 552 height 60
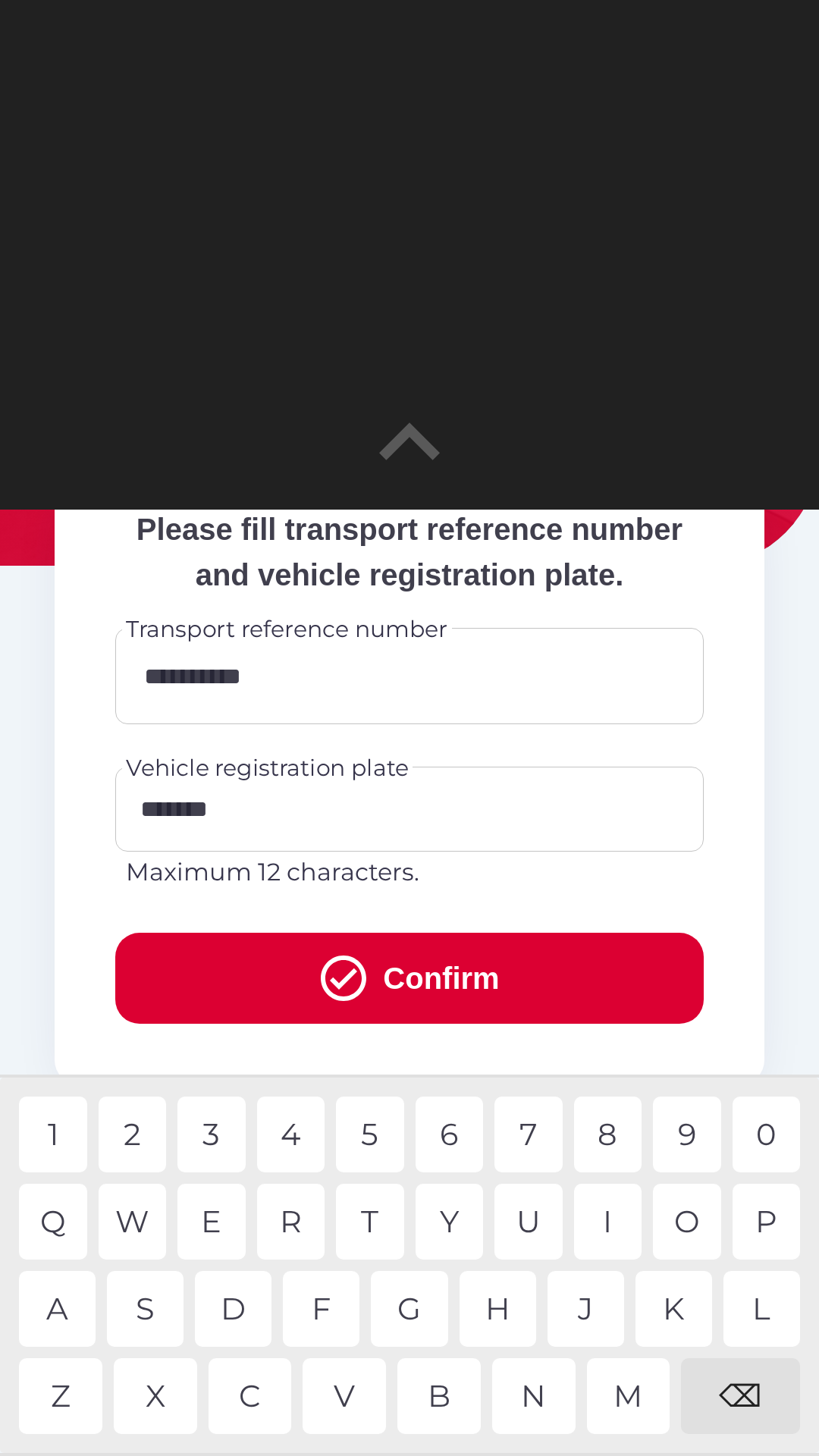
click at [749, 1384] on div "⌫" at bounding box center [740, 1395] width 119 height 76
click at [759, 1382] on div "⌫" at bounding box center [740, 1395] width 119 height 76
click at [615, 1217] on div "I" at bounding box center [608, 1221] width 69 height 76
click at [754, 1402] on div "⌫" at bounding box center [740, 1395] width 119 height 76
click at [770, 1135] on div "0" at bounding box center [767, 1134] width 69 height 76
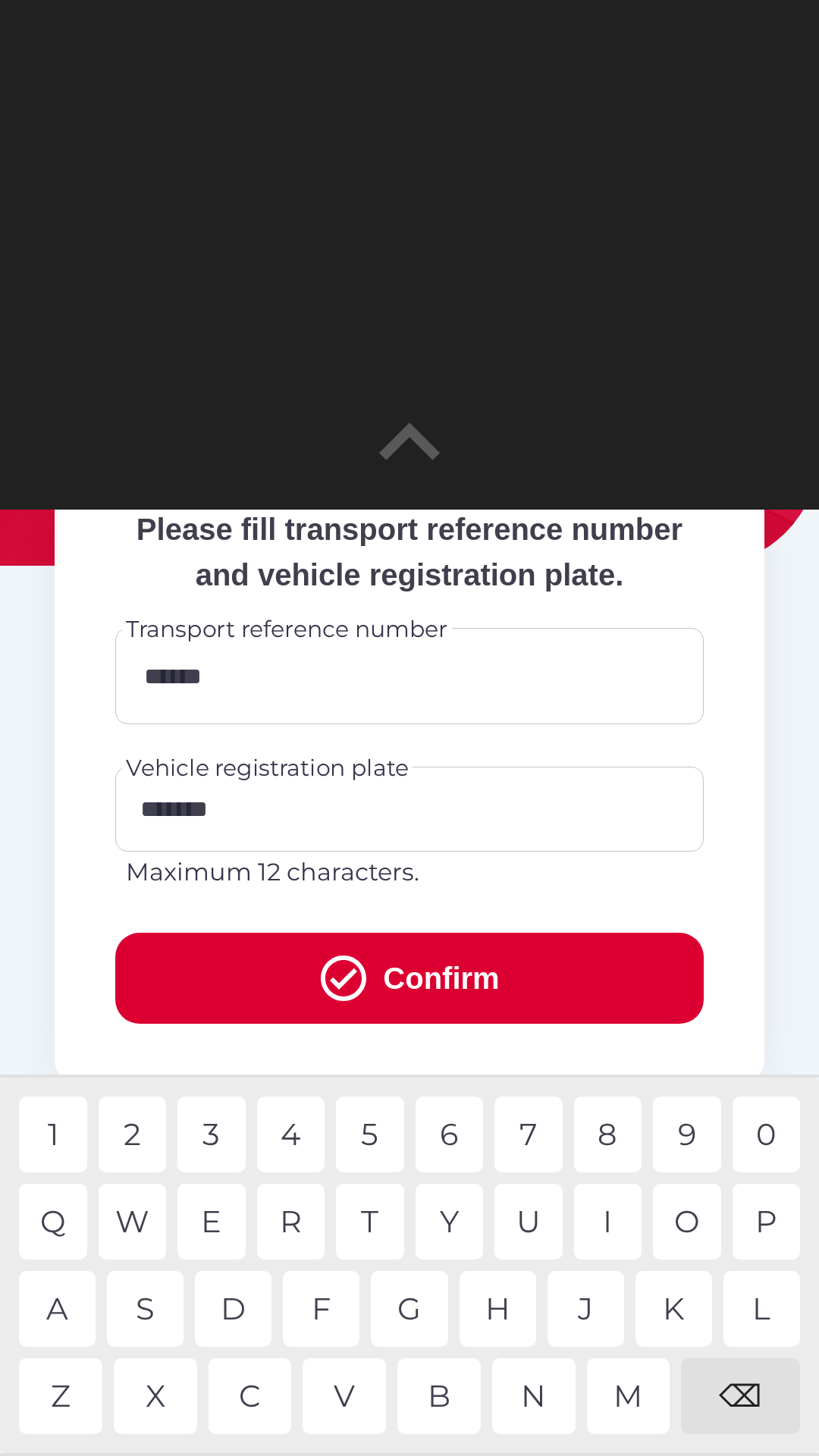
click at [363, 1135] on div "5" at bounding box center [370, 1134] width 69 height 76
type input "**********"
click at [760, 1126] on div "0" at bounding box center [767, 1134] width 69 height 76
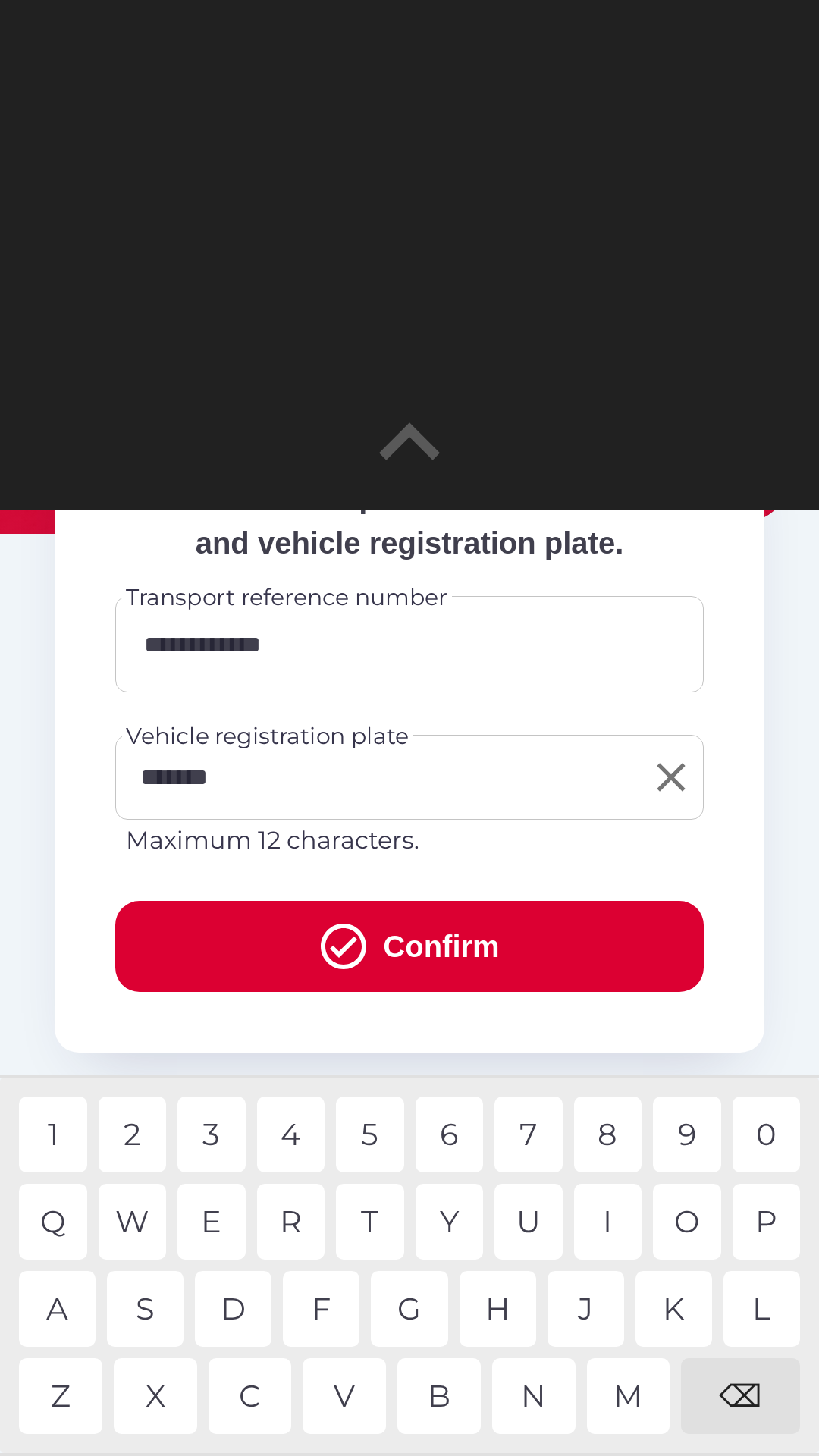
scroll to position [294, 0]
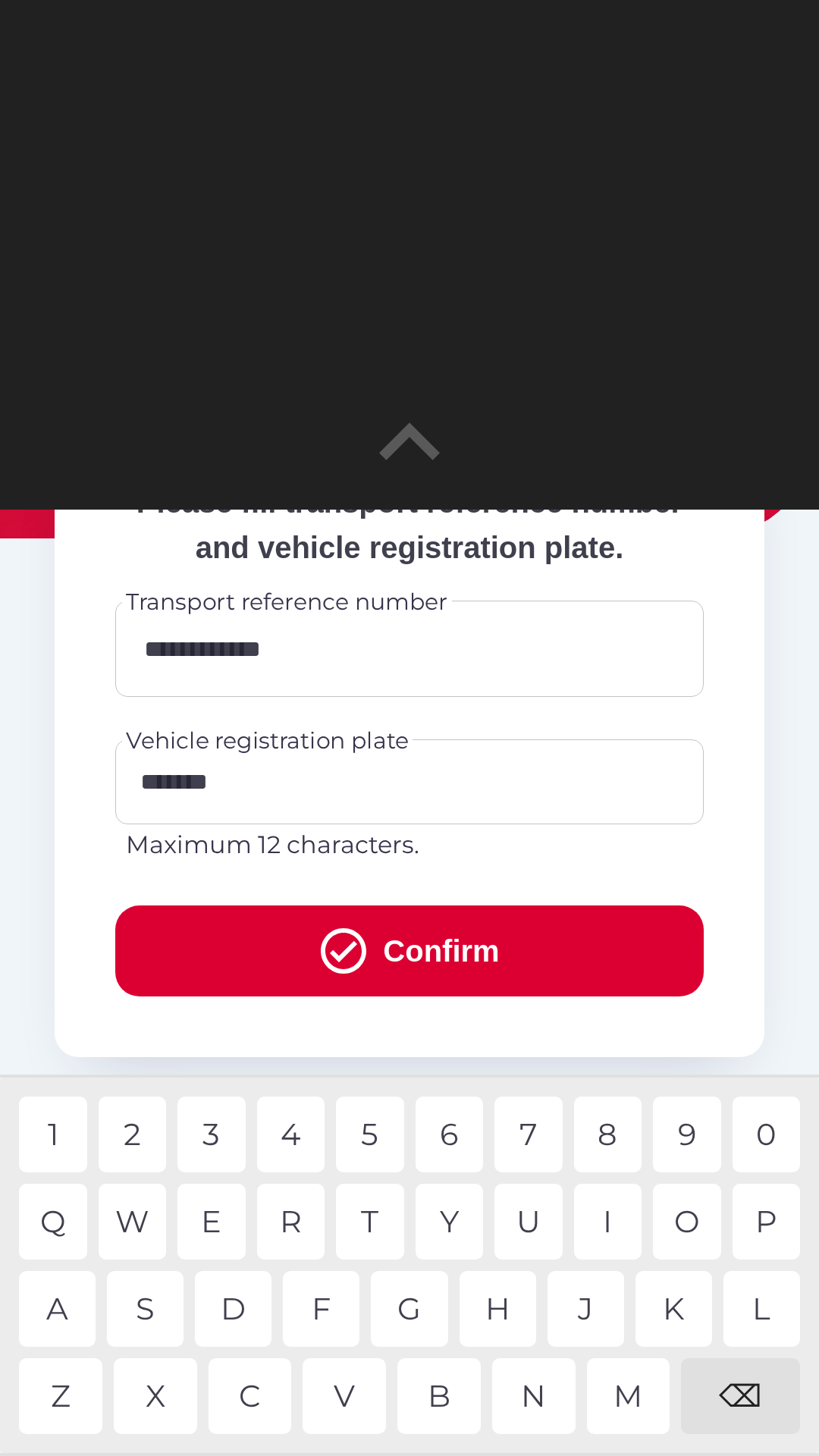
click at [450, 994] on button "Confirm" at bounding box center [410, 951] width 589 height 91
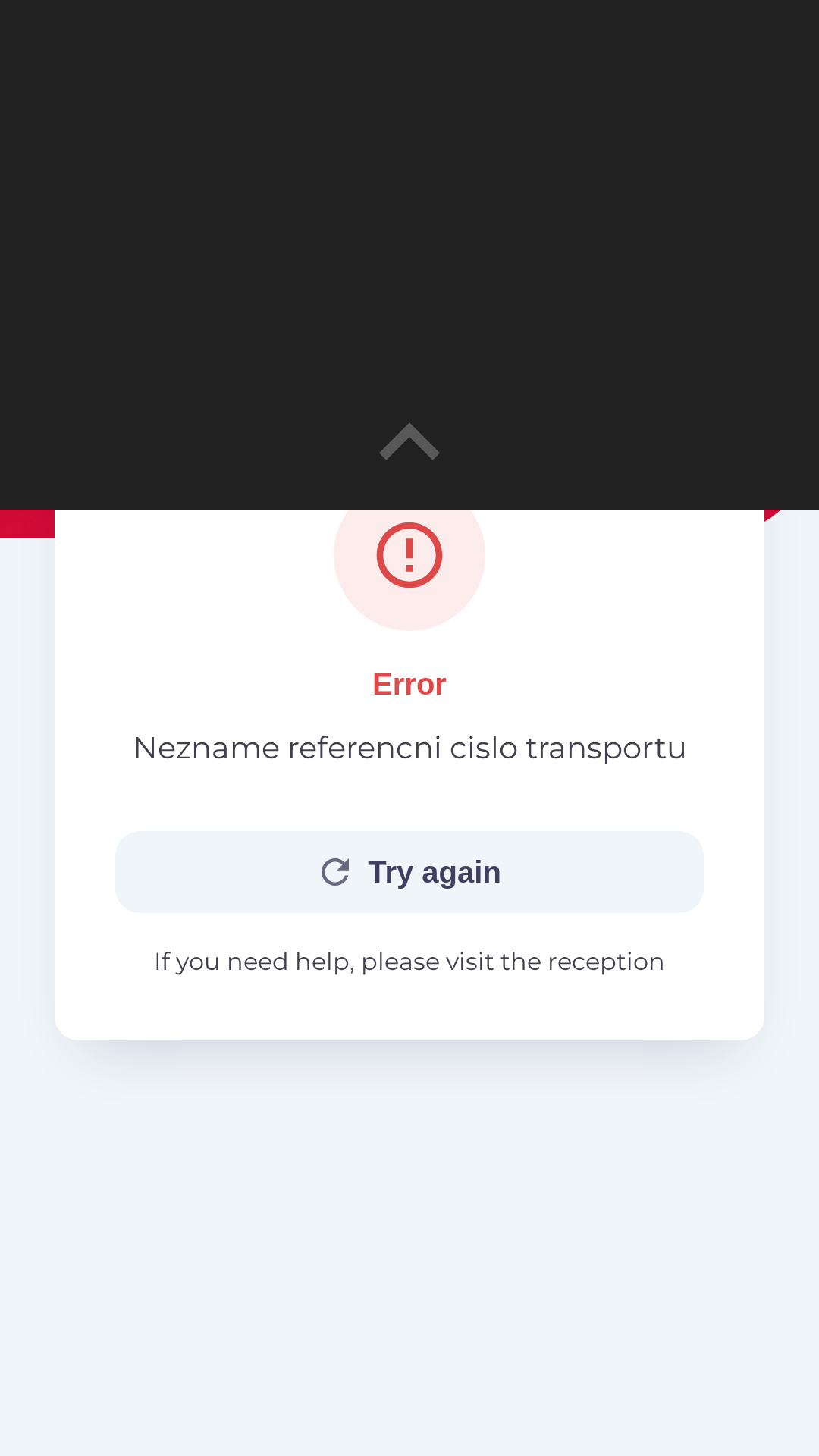
click at [424, 853] on button "Try again" at bounding box center [410, 871] width 589 height 82
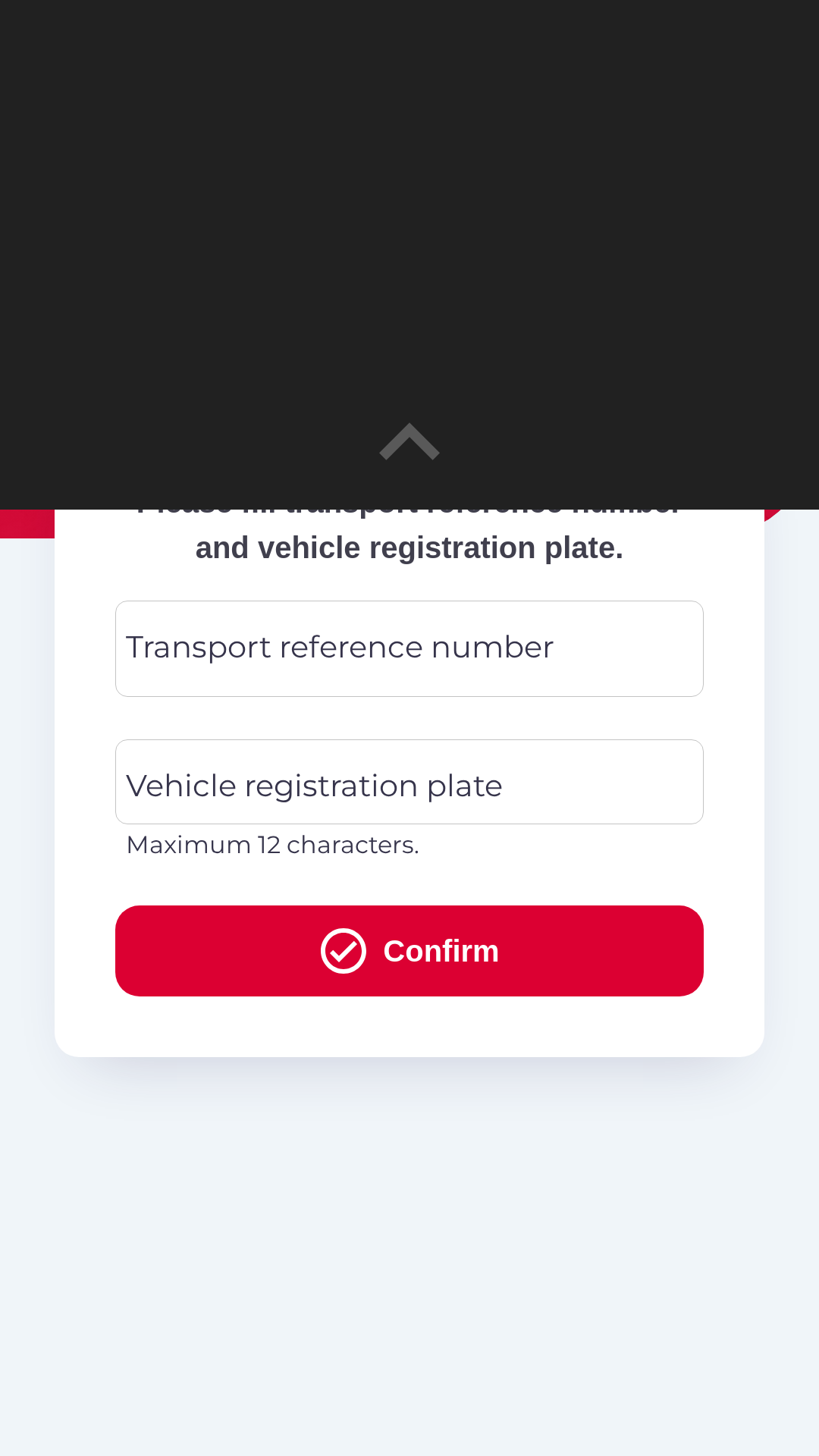
click at [603, 679] on input "Transport reference number" at bounding box center [409, 649] width 552 height 60
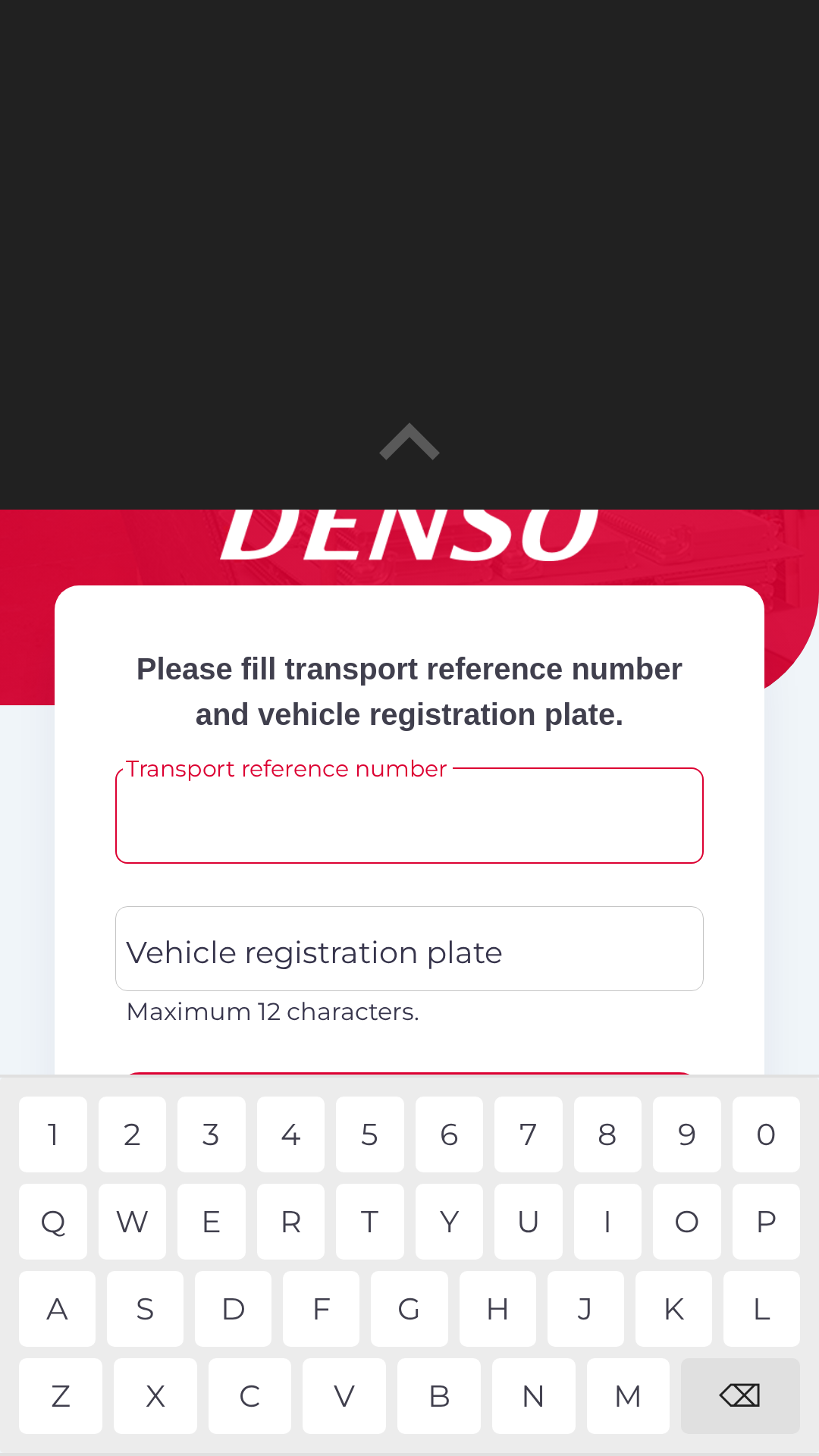
scroll to position [136, 0]
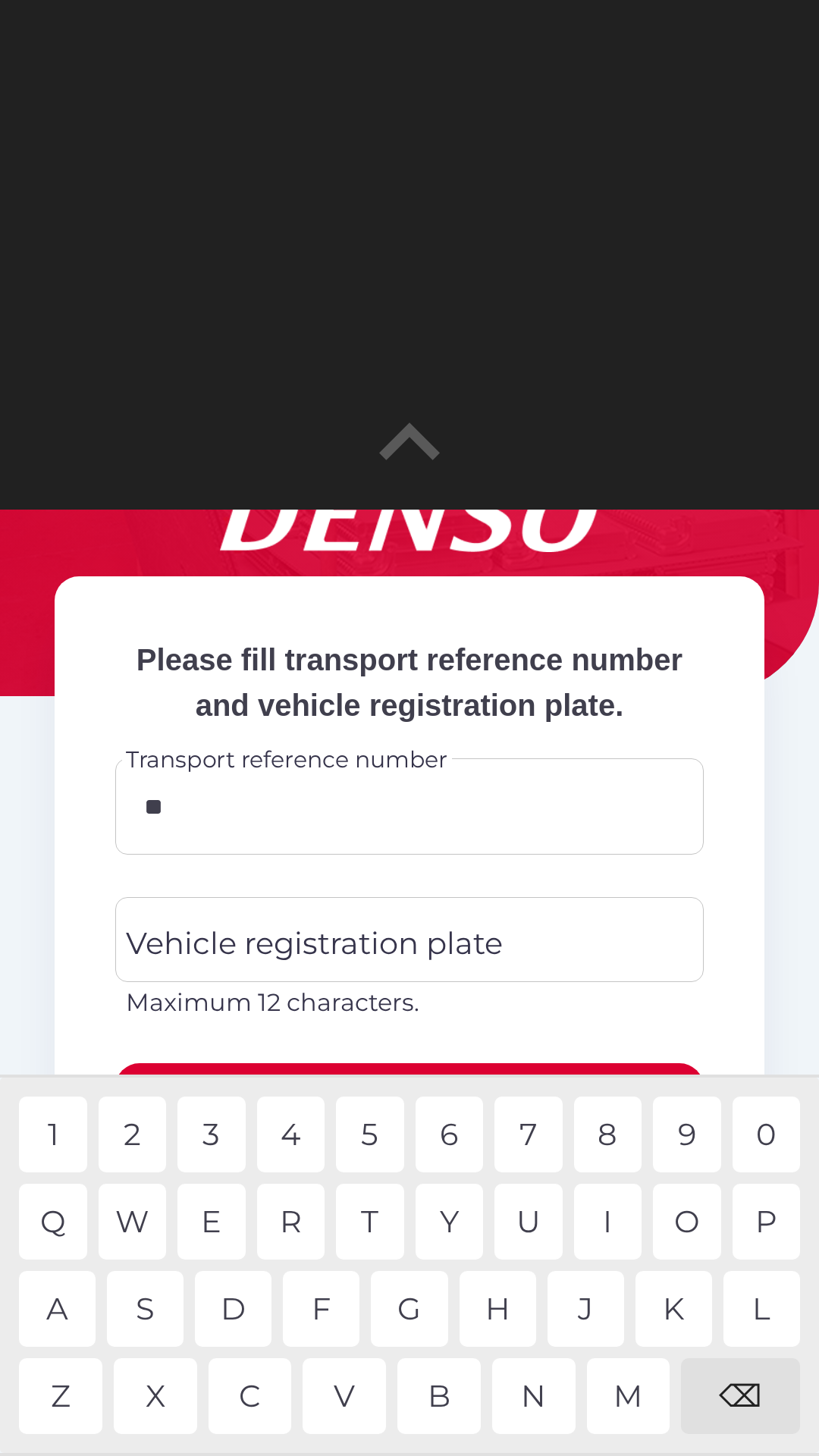
click at [252, 1404] on div "C" at bounding box center [250, 1395] width 83 height 76
click at [606, 1213] on div "I" at bounding box center [608, 1221] width 69 height 76
click at [762, 1145] on div "0" at bounding box center [767, 1134] width 69 height 76
type input "******"
click at [382, 1124] on div "5" at bounding box center [370, 1134] width 69 height 76
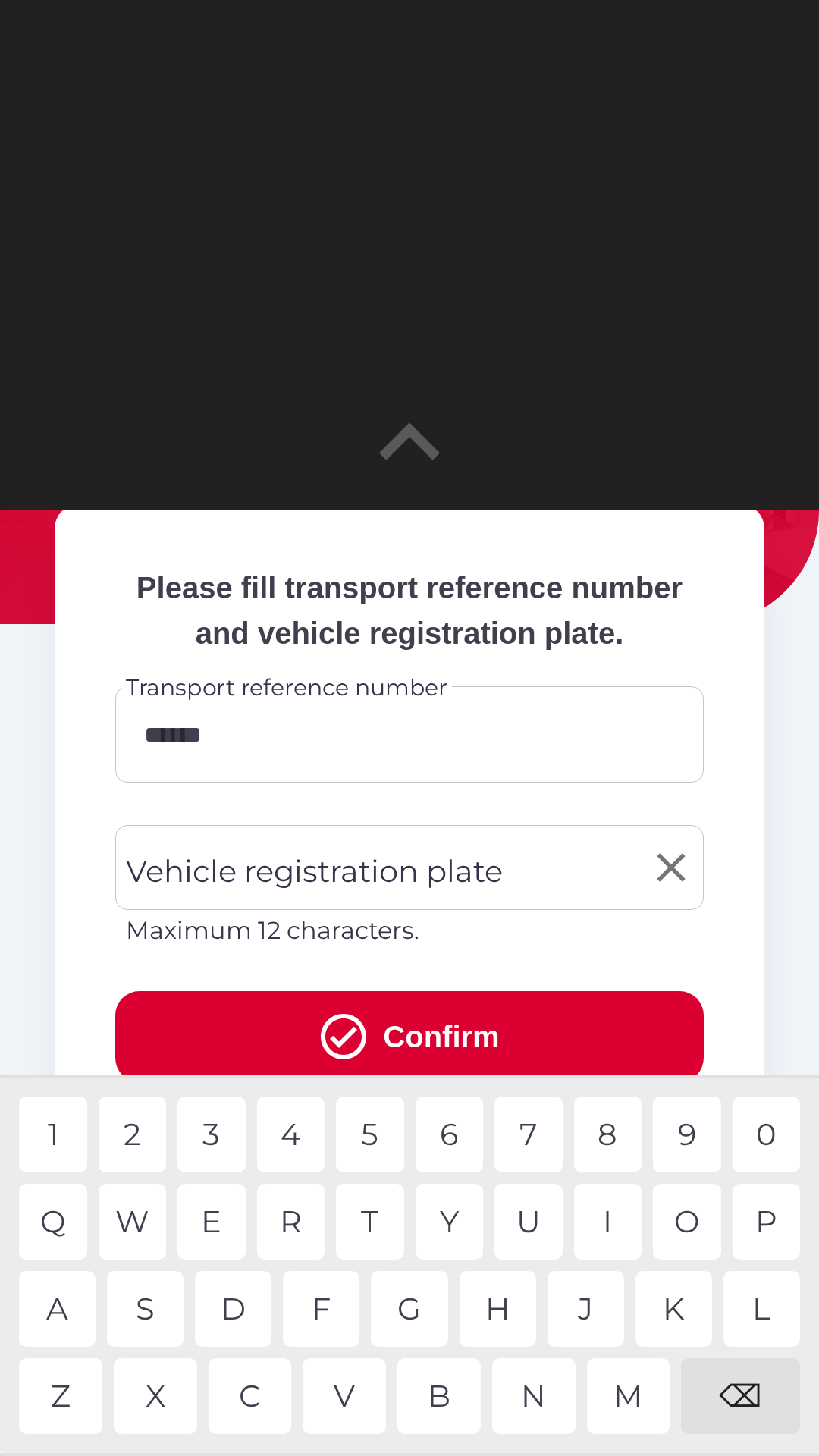
scroll to position [209, 0]
click at [476, 899] on div "Vehicle registration plate Vehicle registration plate Maximum 12 characters." at bounding box center [410, 886] width 589 height 124
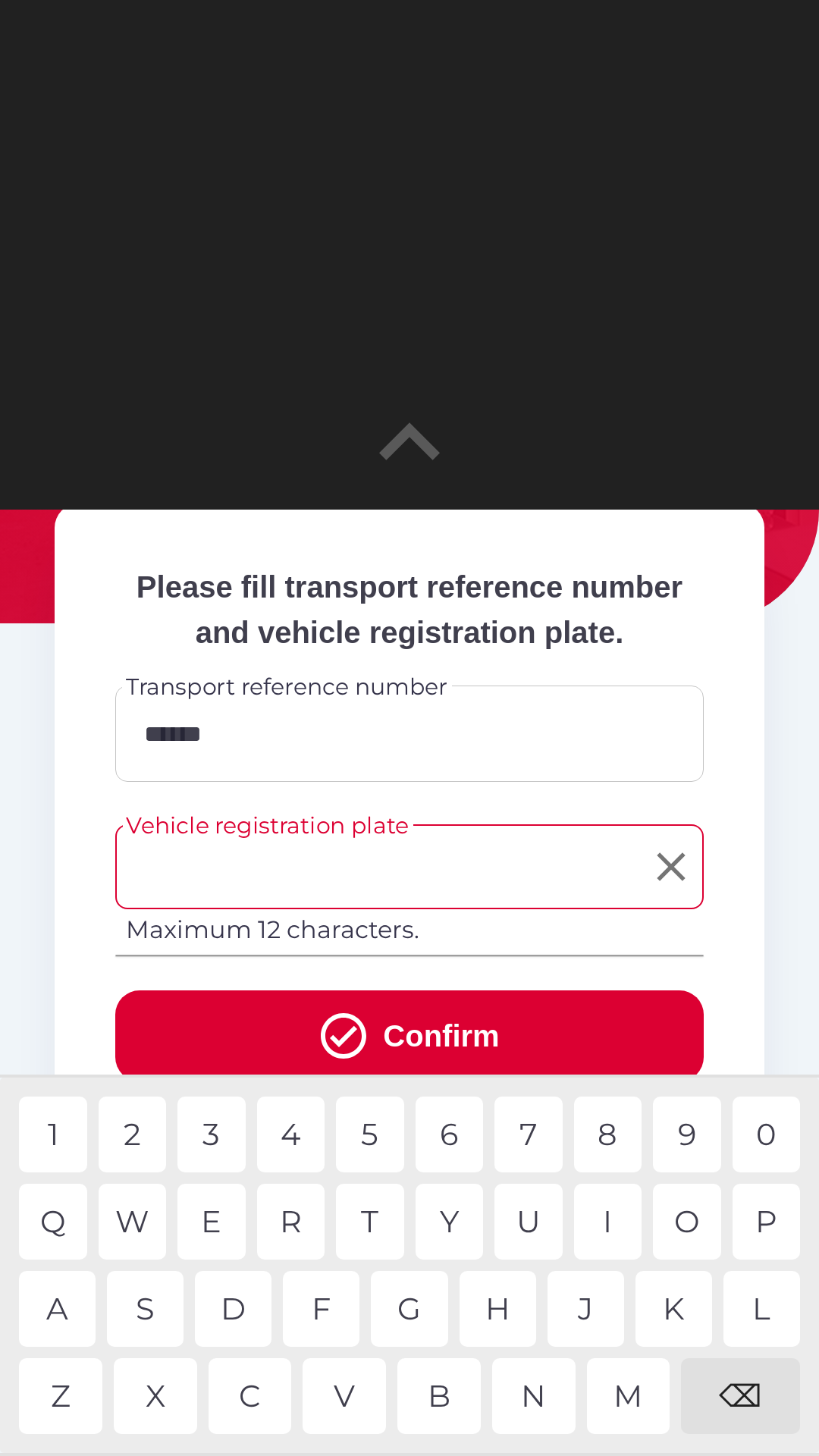
click at [185, 764] on input "******" at bounding box center [409, 733] width 552 height 60
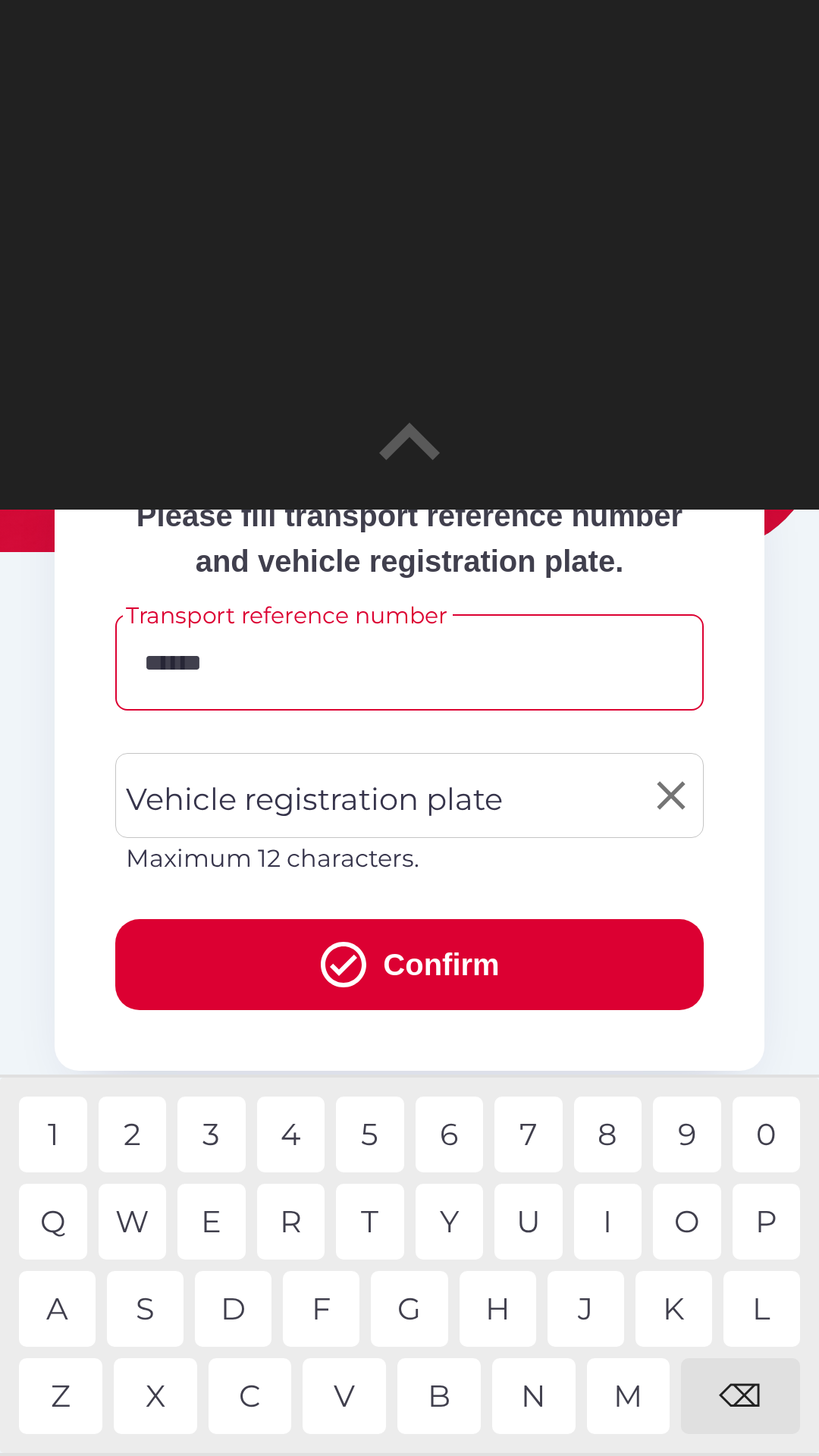
scroll to position [283, 0]
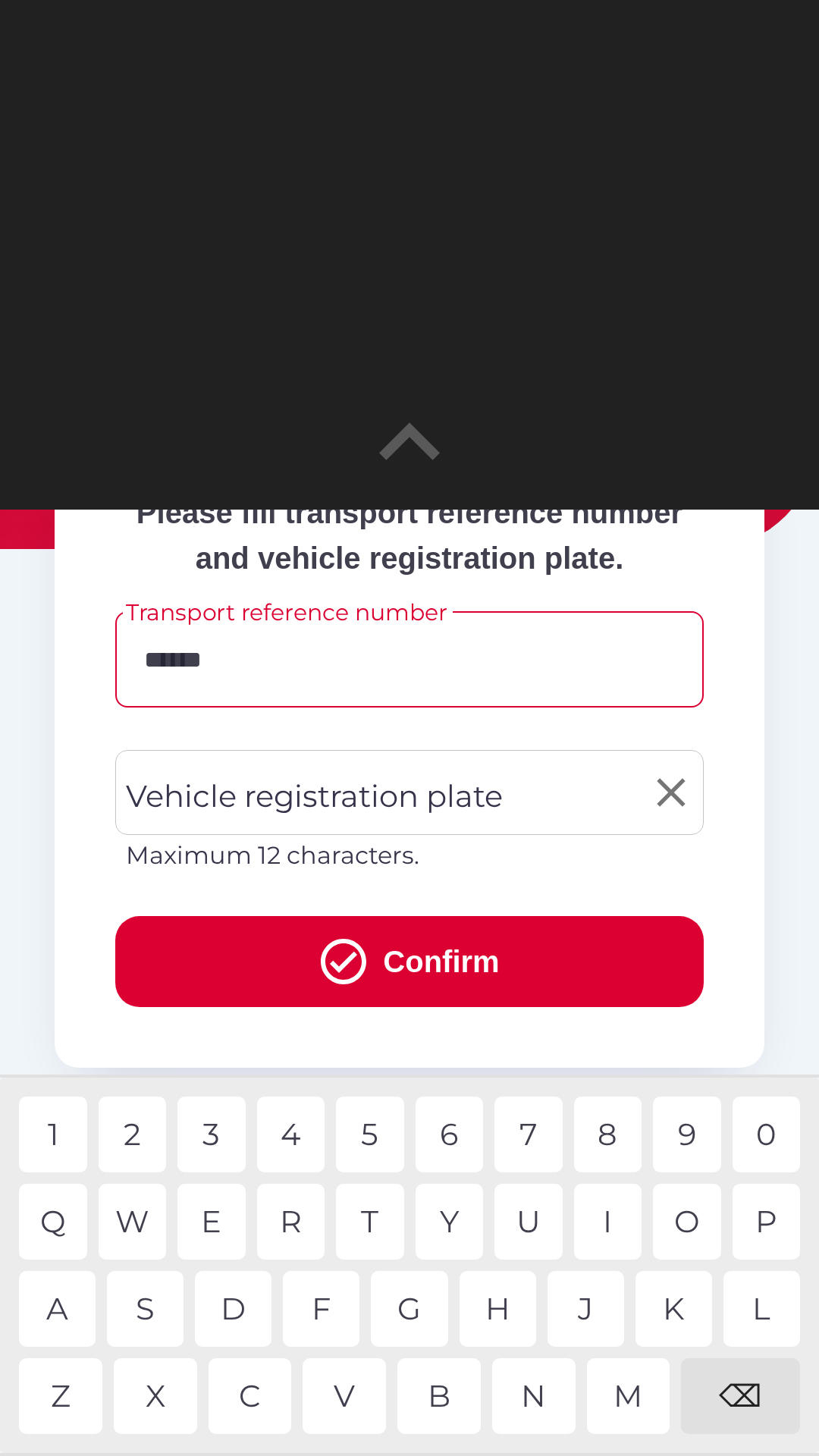
click at [487, 826] on div "Vehicle registration plate Vehicle registration plate Maximum 12 characters." at bounding box center [410, 811] width 589 height 124
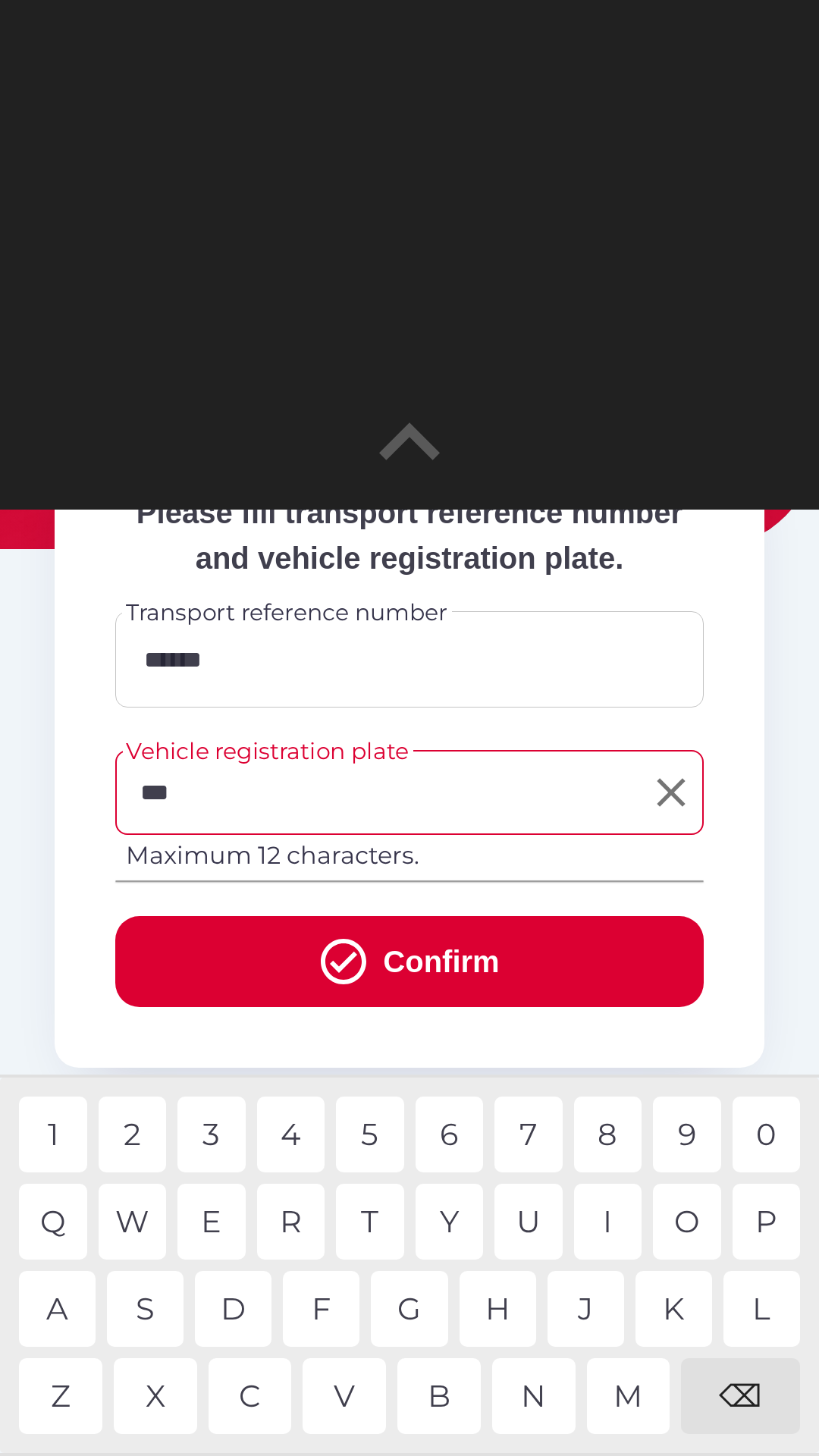
click at [539, 1137] on div "7" at bounding box center [529, 1134] width 69 height 76
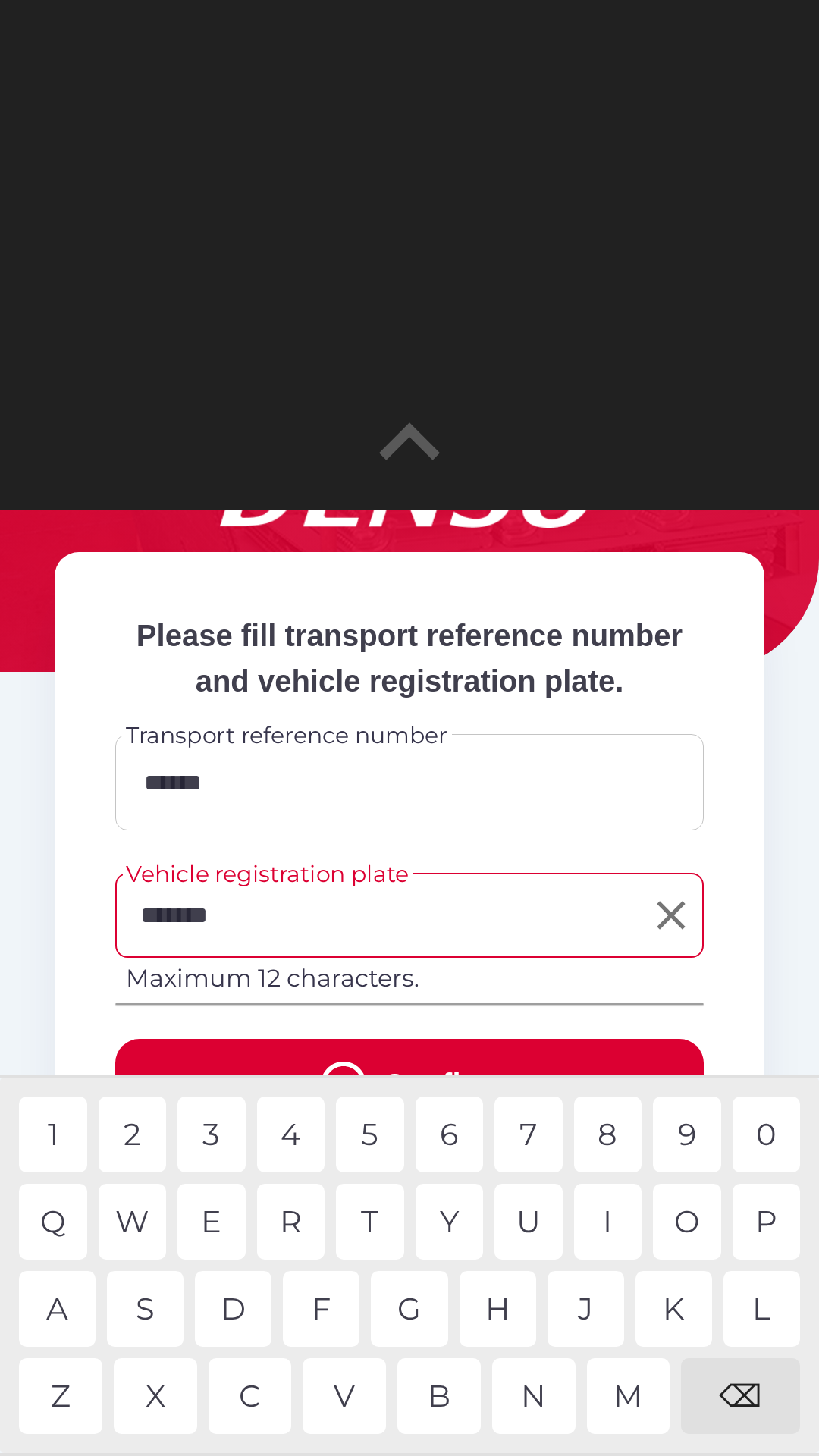
scroll to position [181, 0]
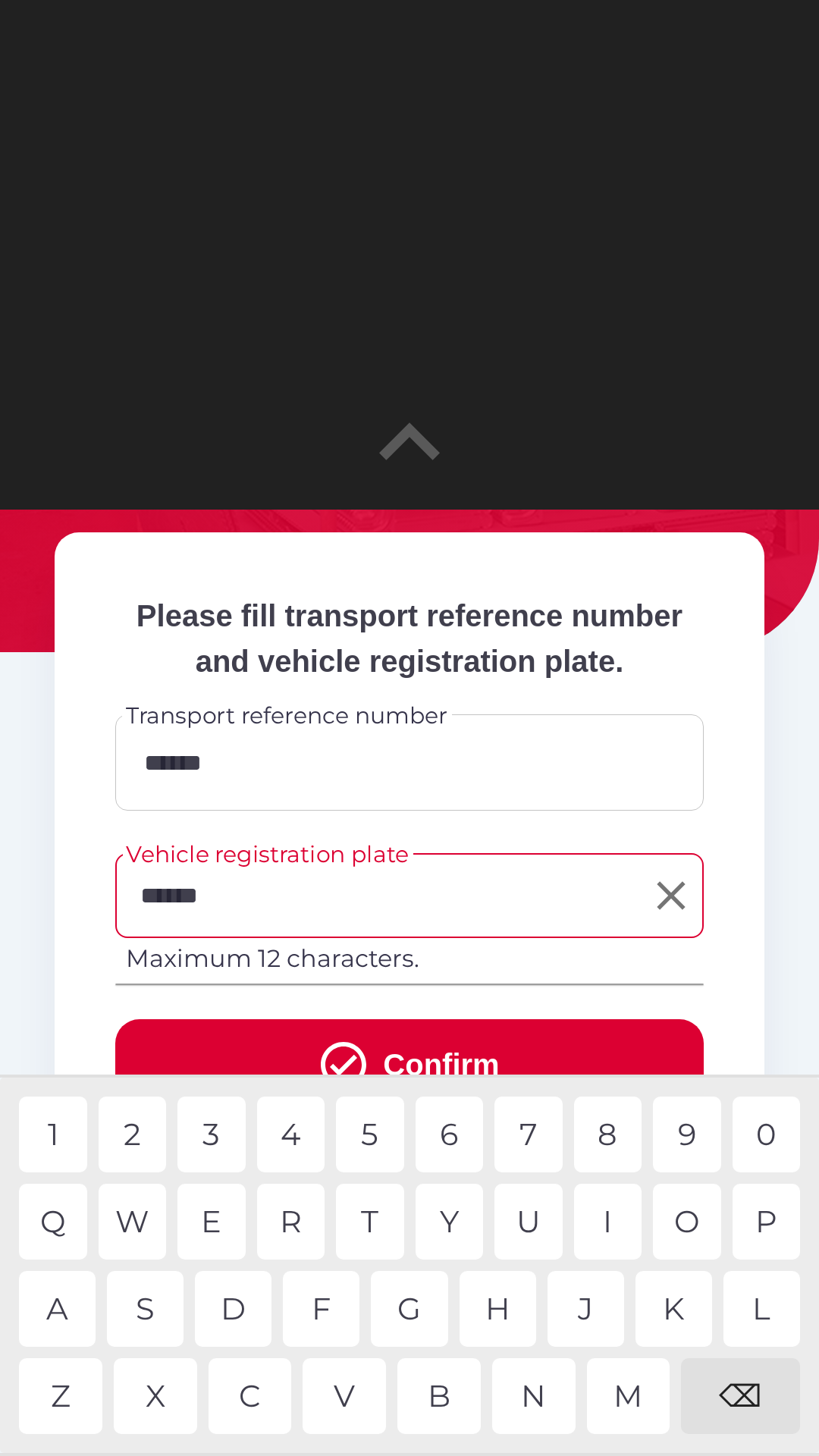
type input "*******"
click at [301, 793] on input "******" at bounding box center [409, 762] width 552 height 60
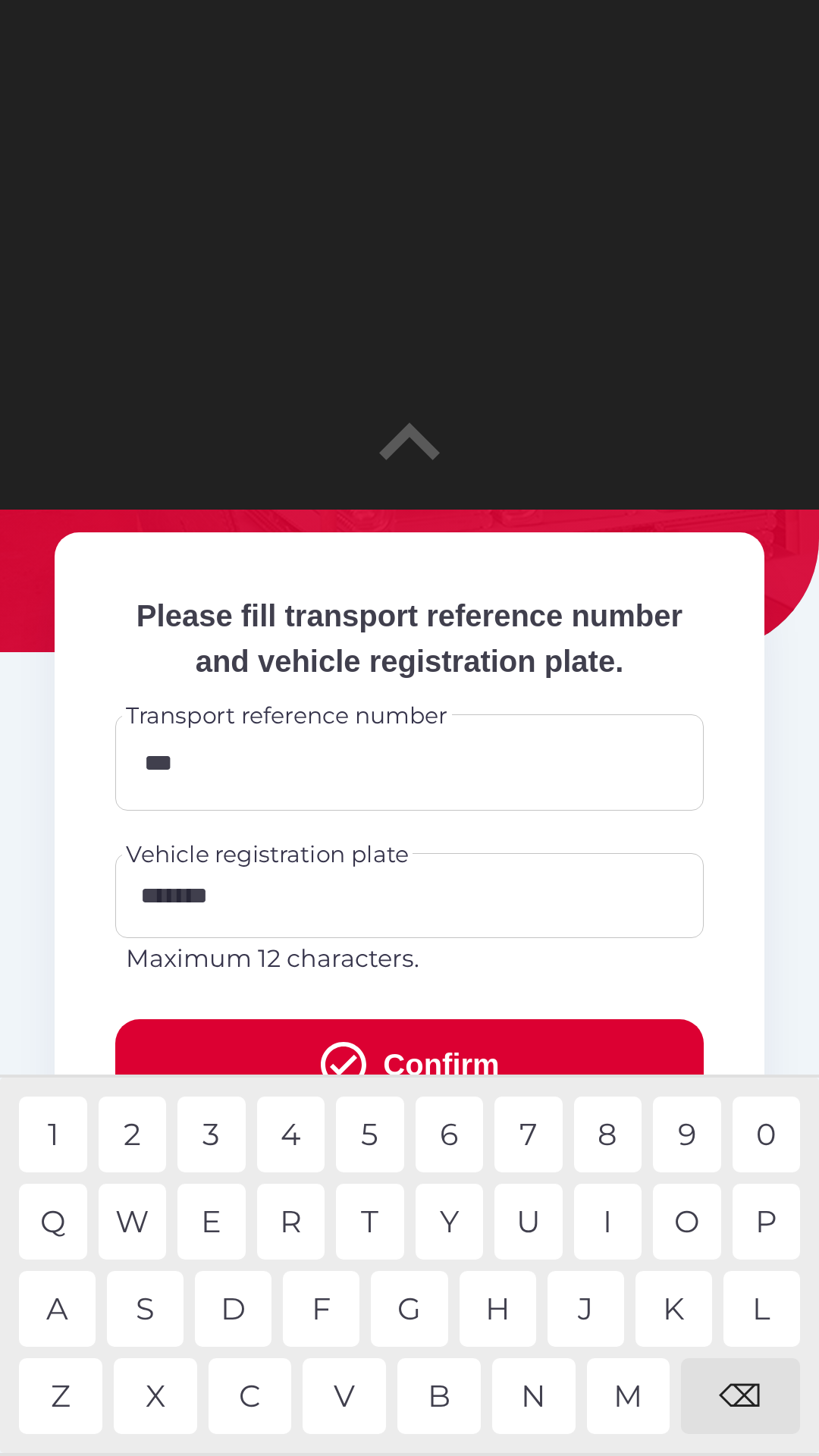
click at [746, 1391] on div "⌫" at bounding box center [740, 1395] width 119 height 76
click at [753, 1385] on div "⌫" at bounding box center [740, 1395] width 119 height 76
type input "*"
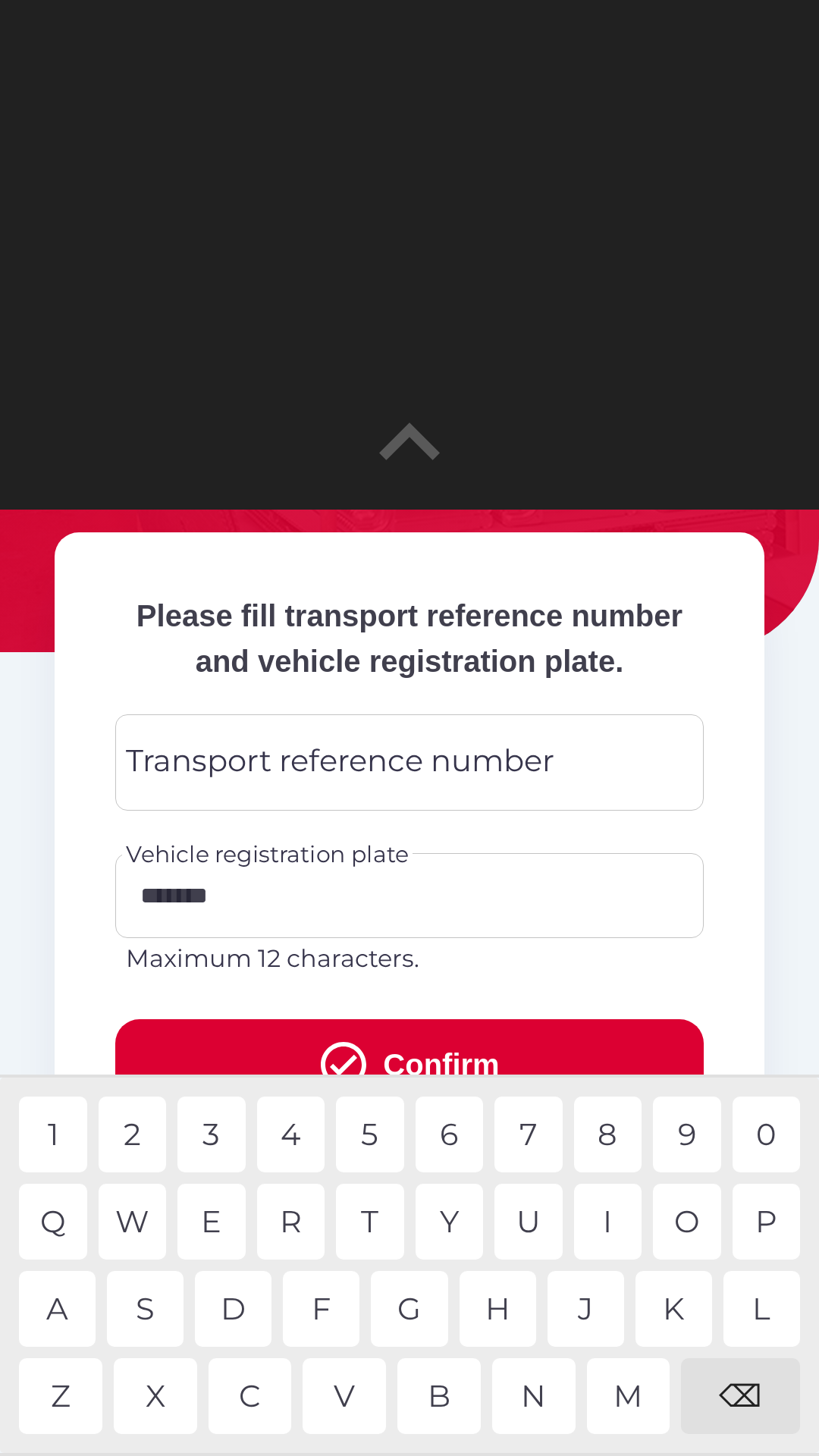
click at [371, 807] on div "Transport reference number Transport reference number" at bounding box center [410, 762] width 589 height 97
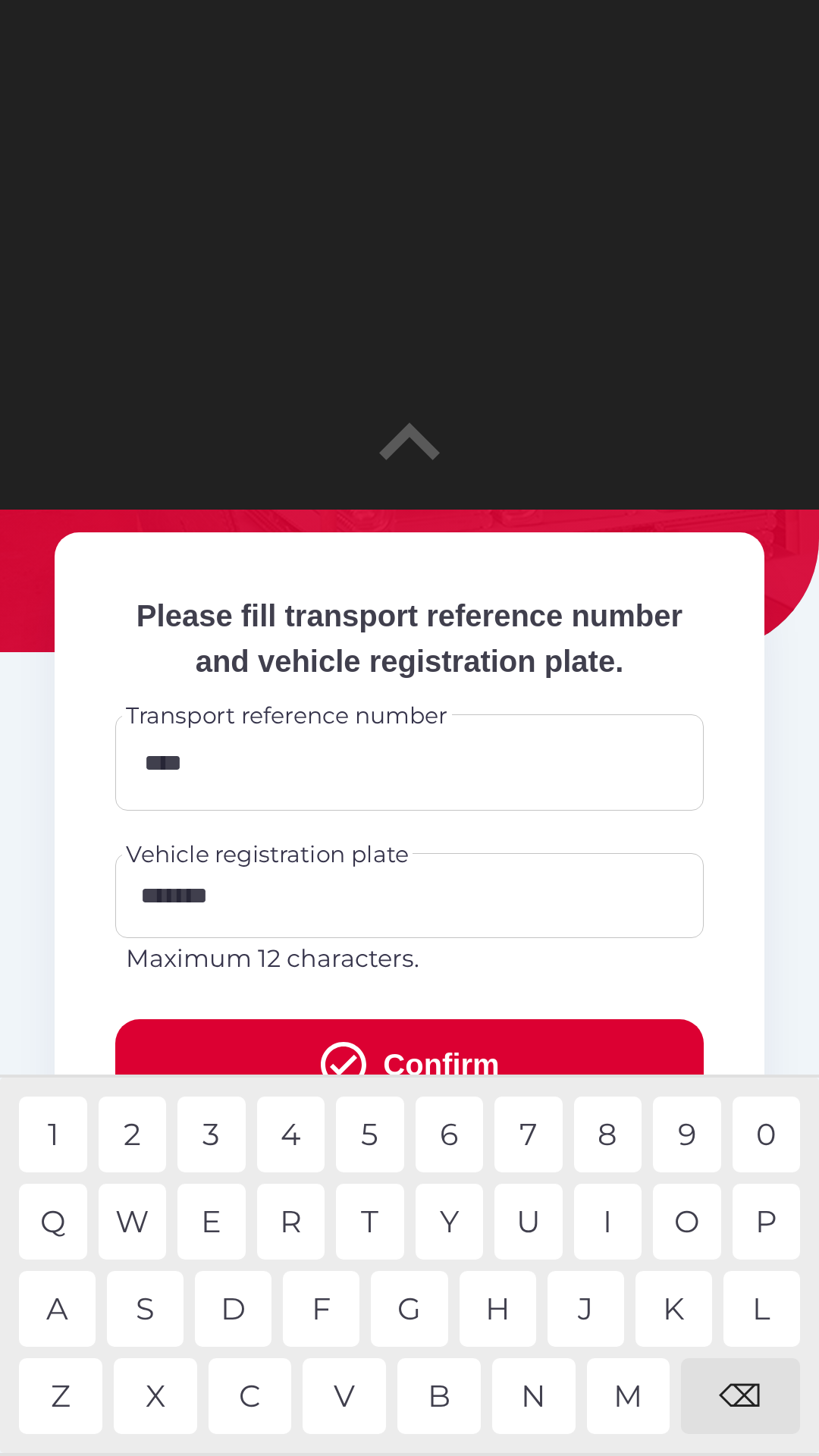
click at [603, 1131] on div "8" at bounding box center [608, 1134] width 69 height 76
click at [297, 1125] on div "4" at bounding box center [291, 1134] width 69 height 76
click at [750, 1395] on div "⌫" at bounding box center [740, 1395] width 119 height 76
click at [216, 1127] on div "3" at bounding box center [212, 1134] width 69 height 76
click at [624, 1127] on div "8" at bounding box center [608, 1134] width 69 height 76
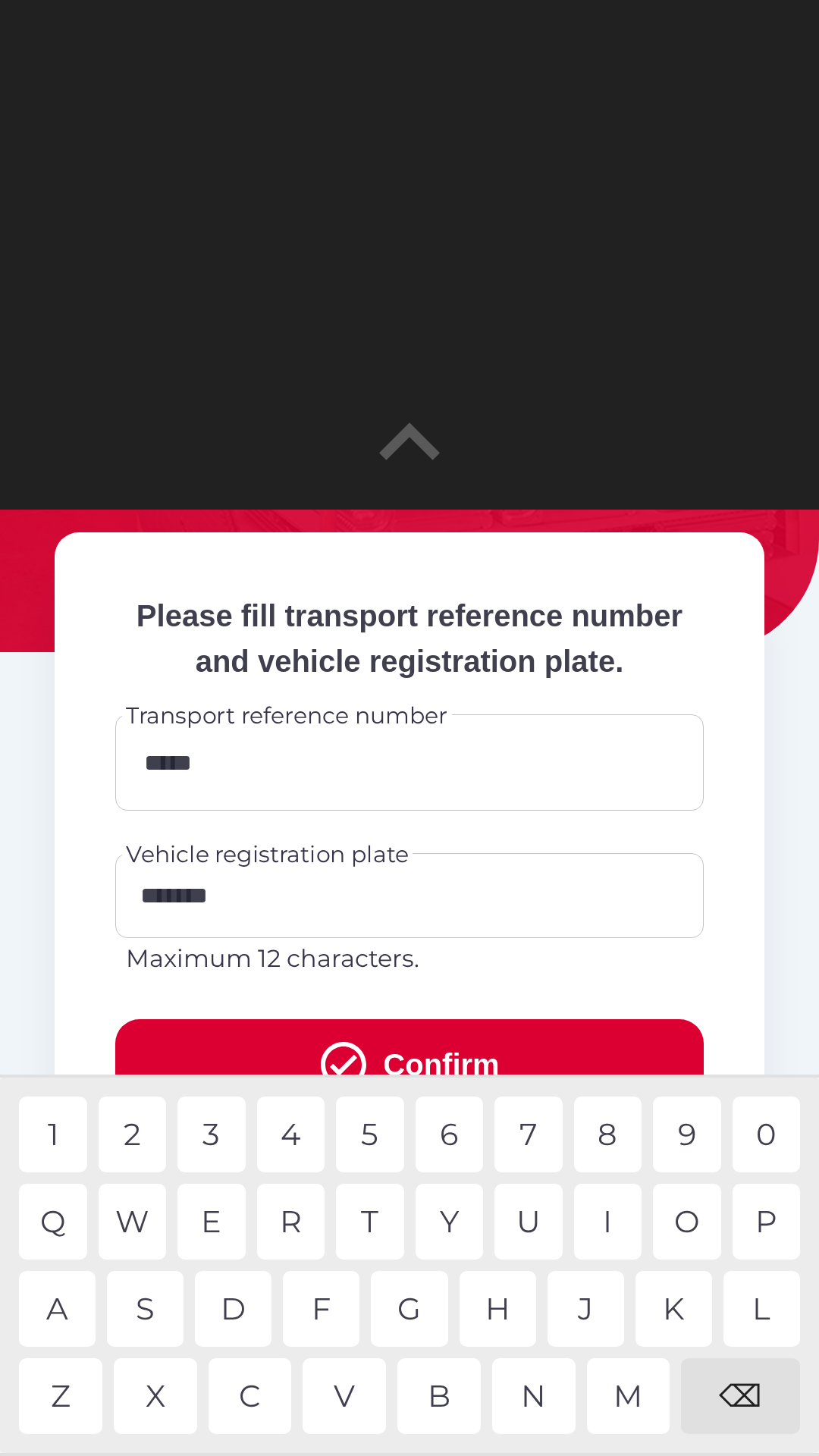
type input "******"
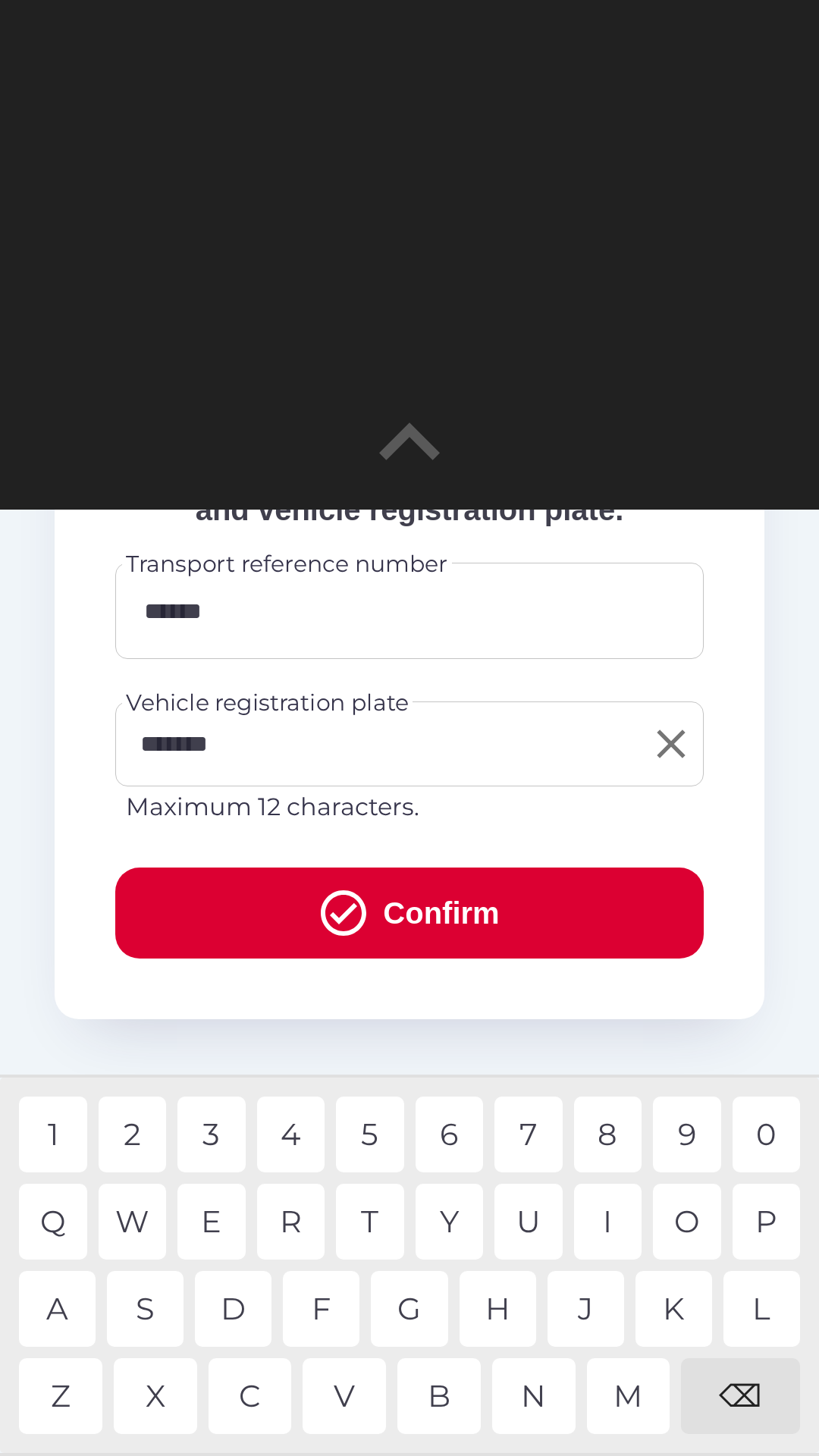
scroll to position [338, 0]
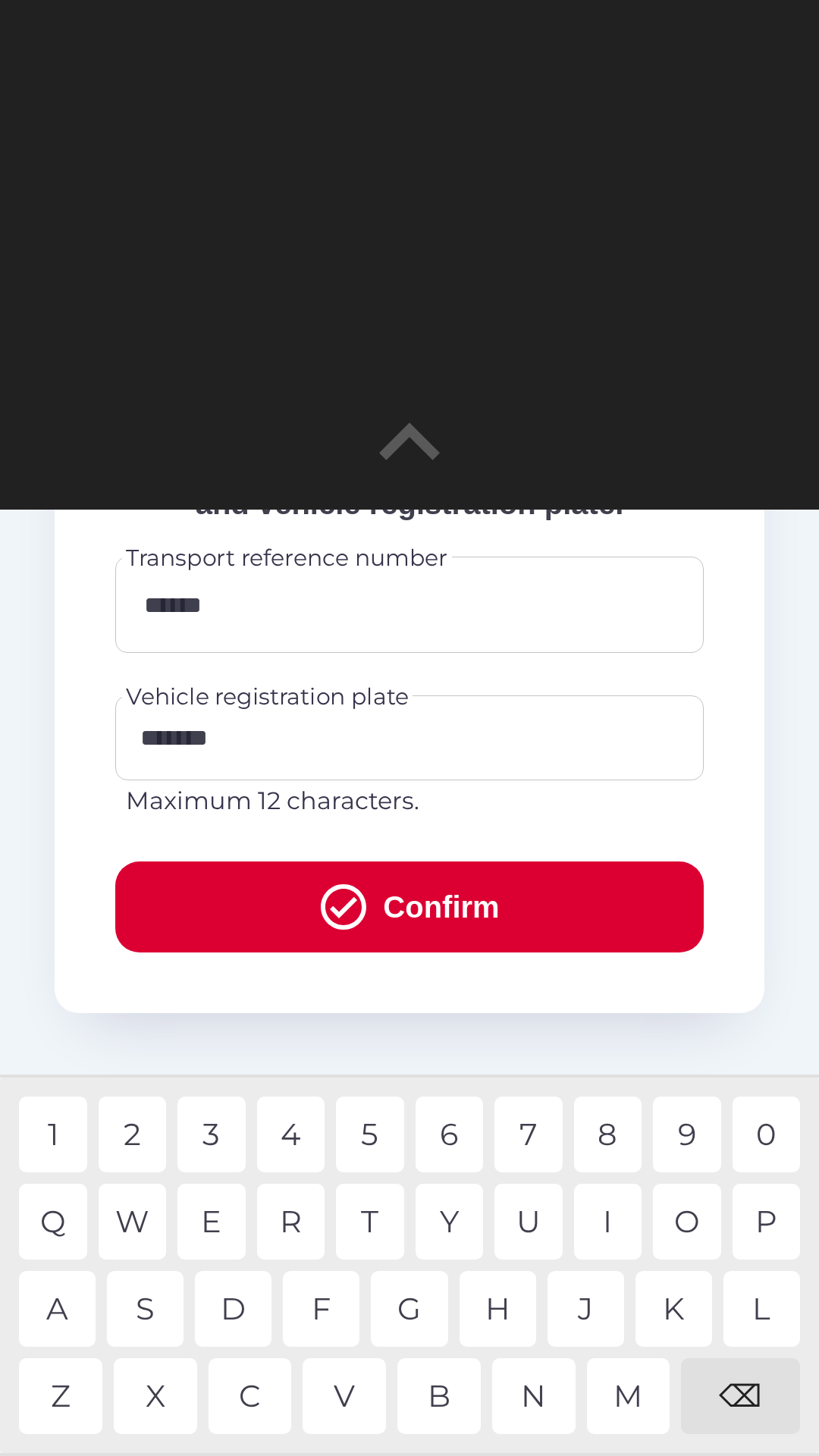
click at [438, 948] on button "Confirm" at bounding box center [410, 906] width 589 height 91
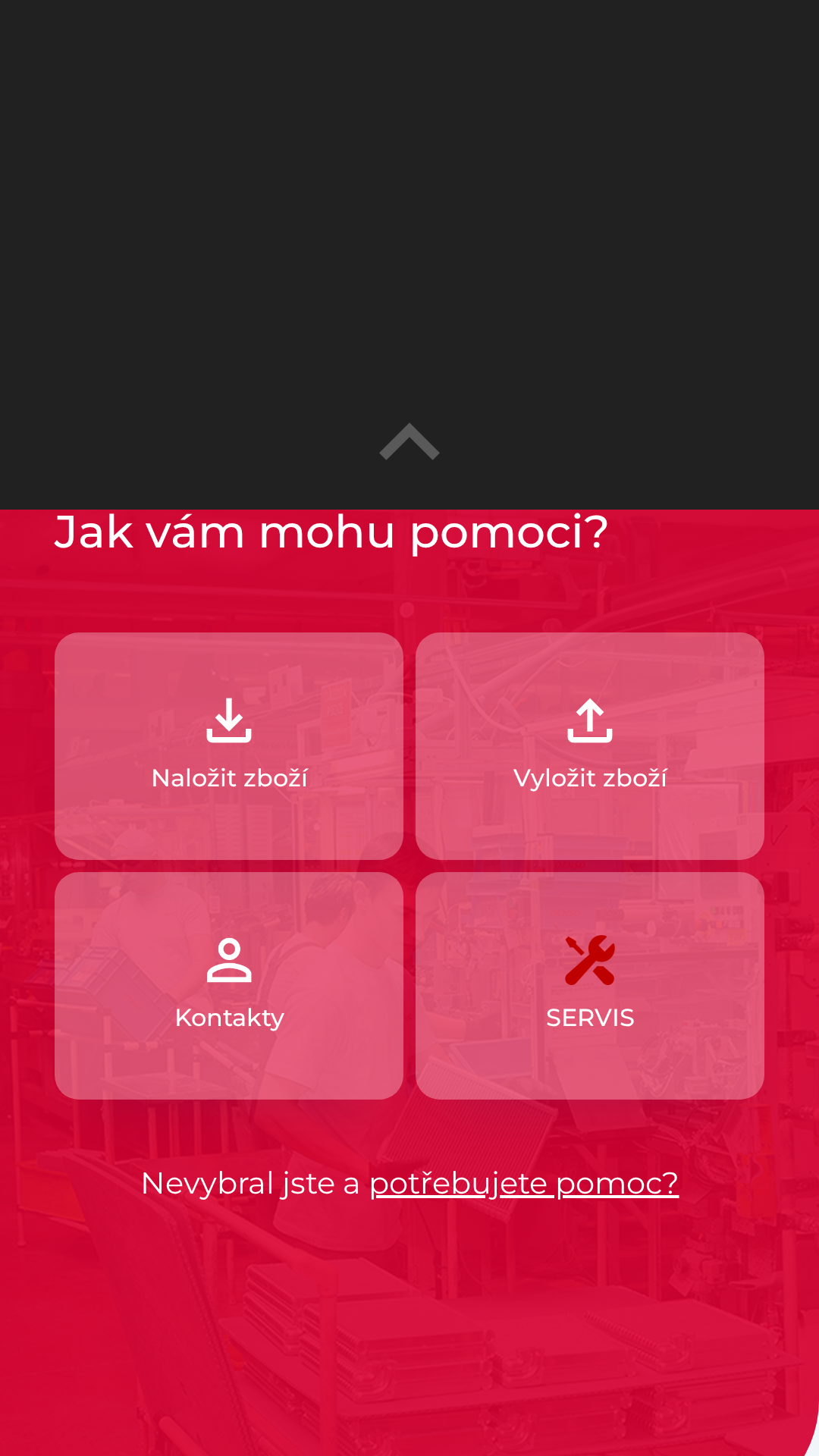
click at [177, 768] on p "Naložit zboží" at bounding box center [230, 778] width 157 height 37
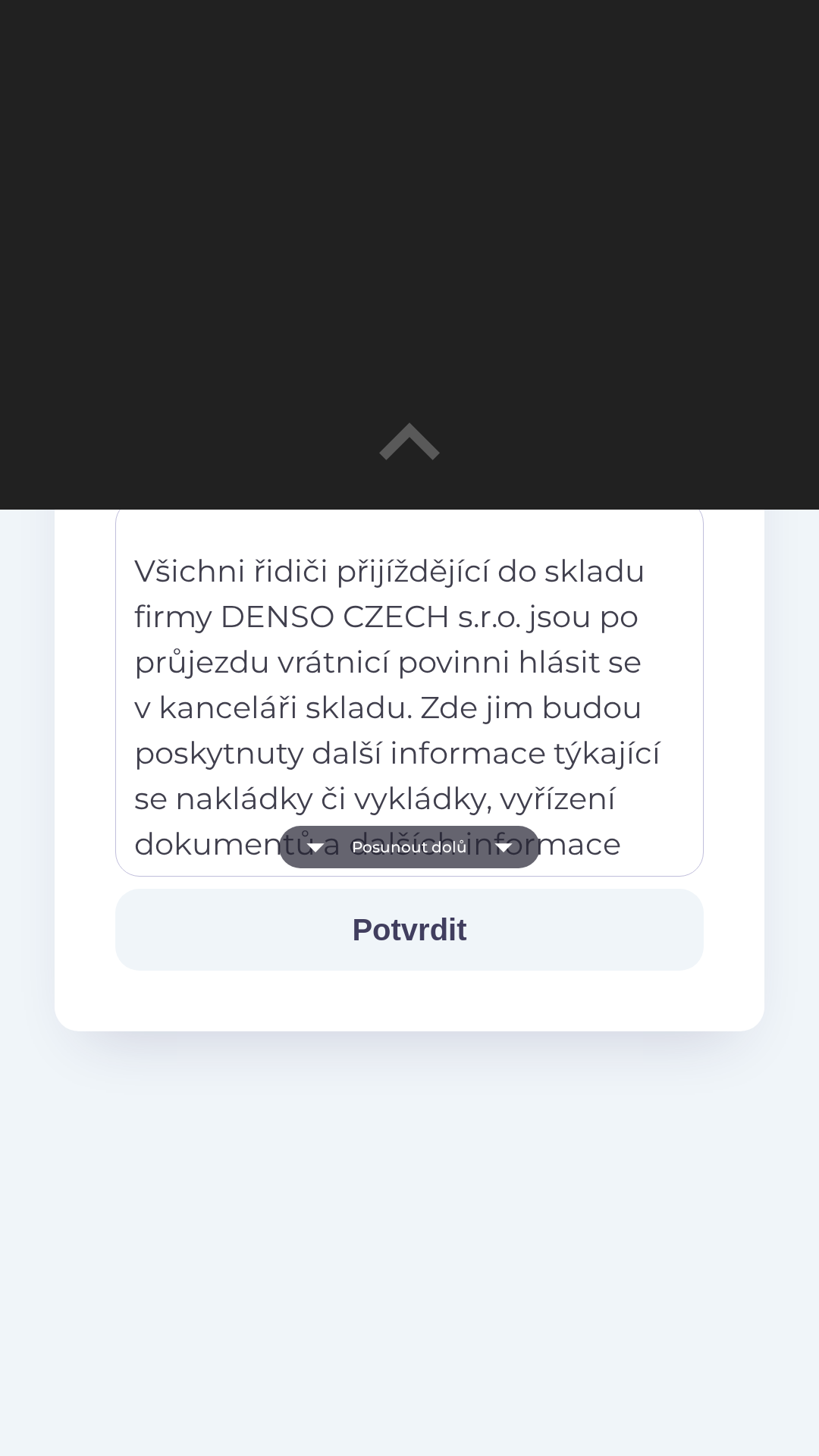
click at [329, 848] on icon "button" at bounding box center [315, 847] width 43 height 43
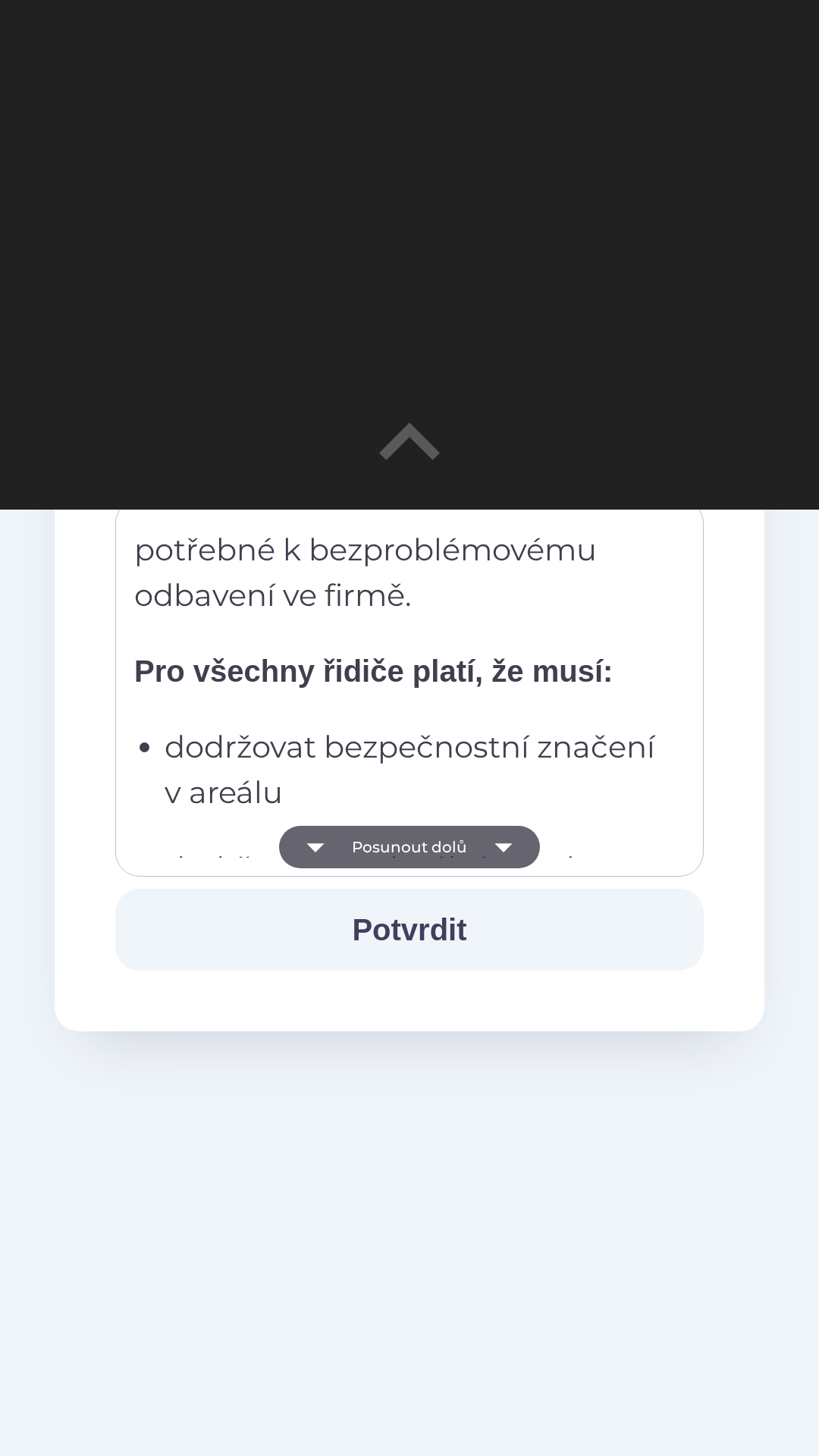
click at [334, 861] on icon "button" at bounding box center [315, 847] width 43 height 43
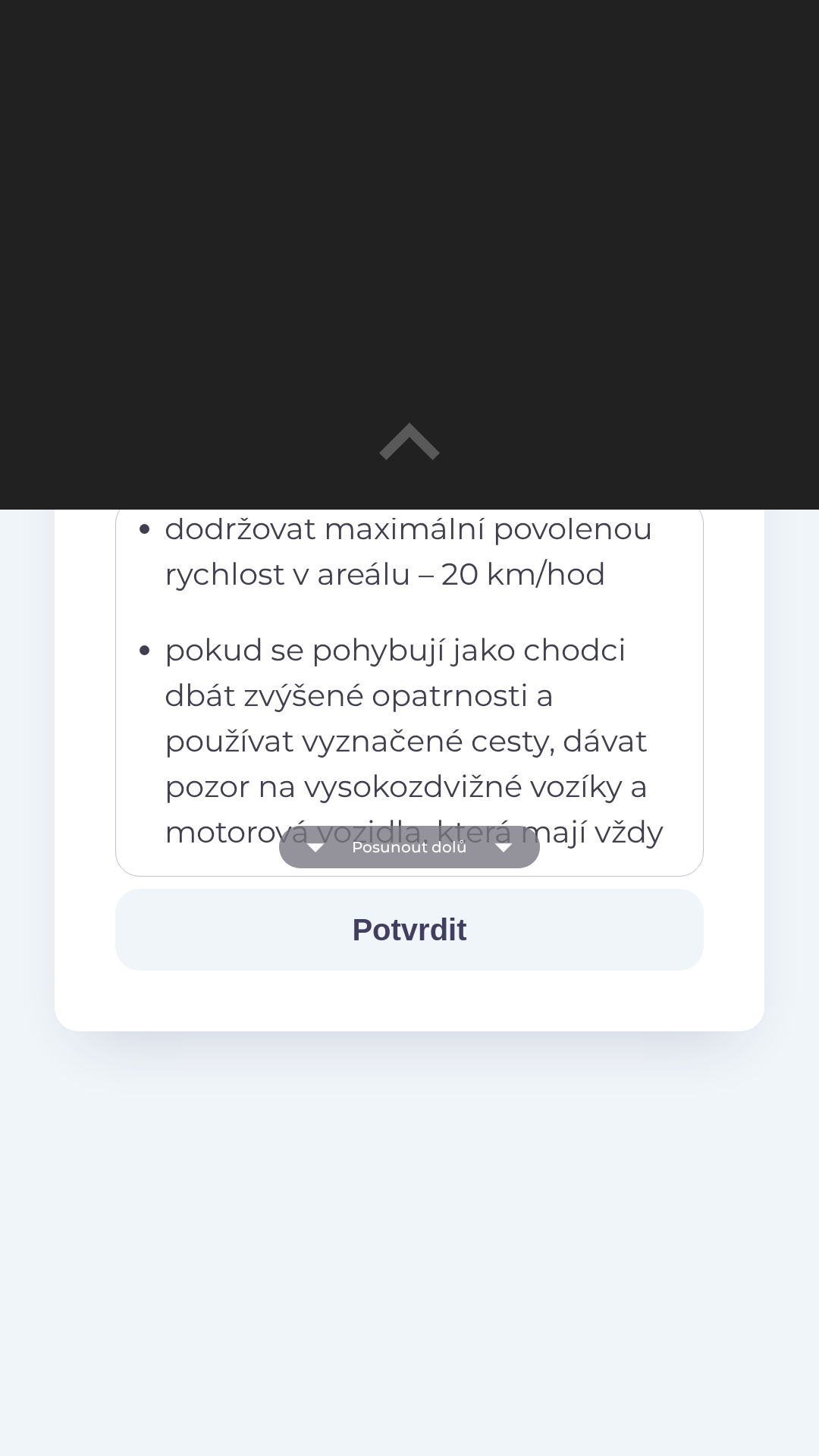
click at [340, 853] on button "Posunout dolů" at bounding box center [409, 847] width 261 height 43
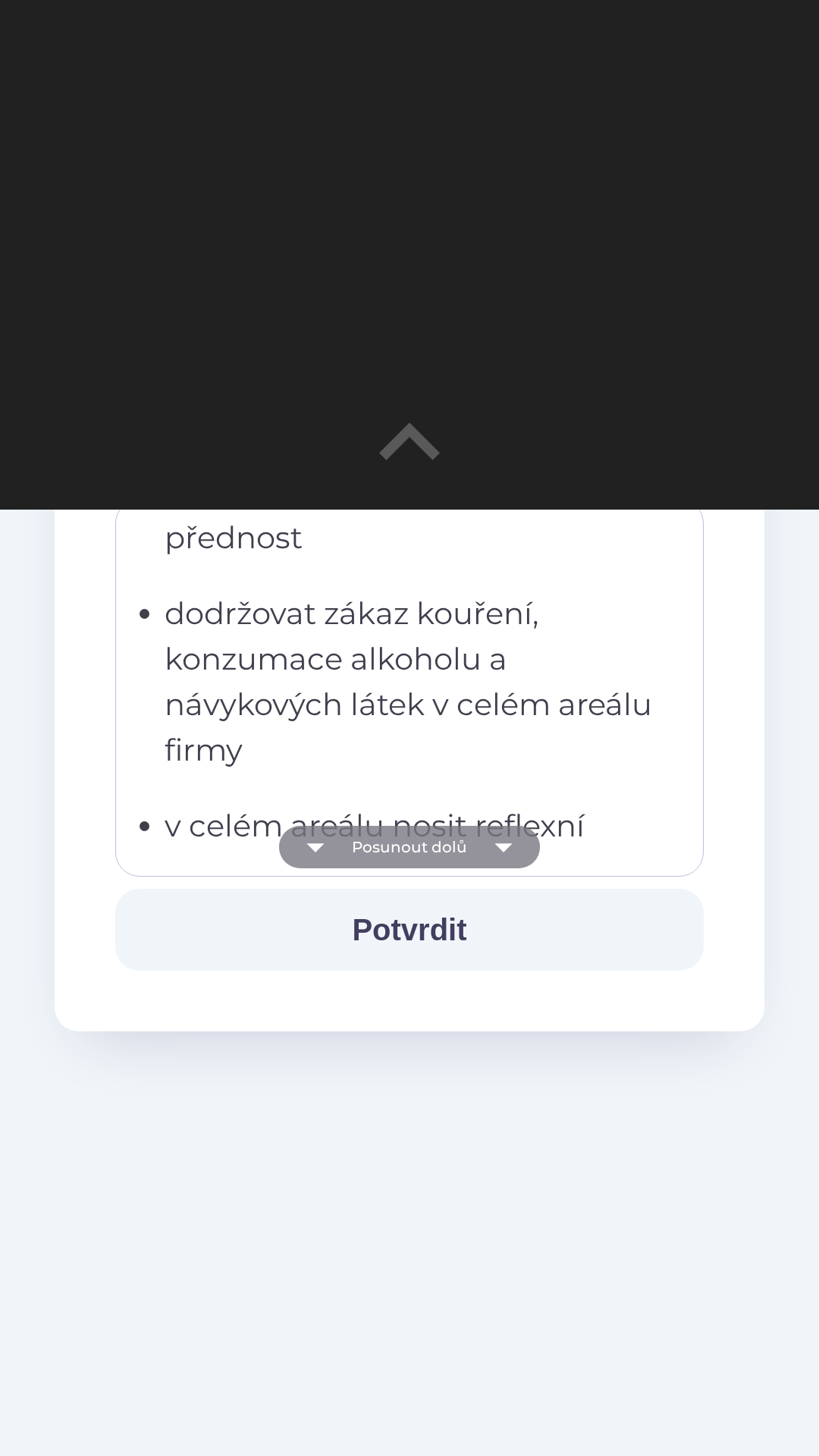
click at [347, 847] on button "Posunout dolů" at bounding box center [409, 847] width 261 height 43
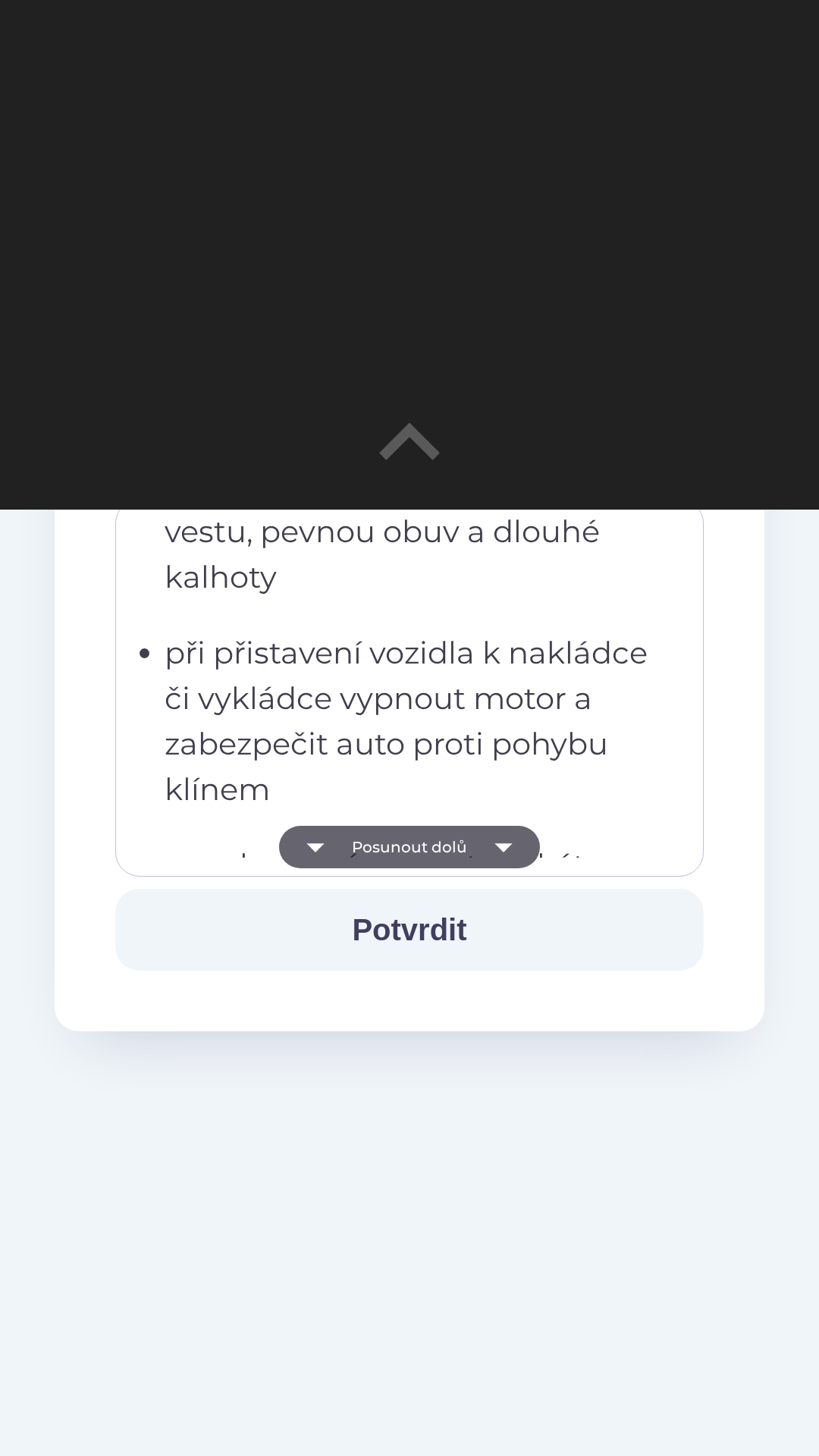
click at [344, 850] on button "Posunout dolů" at bounding box center [409, 847] width 261 height 43
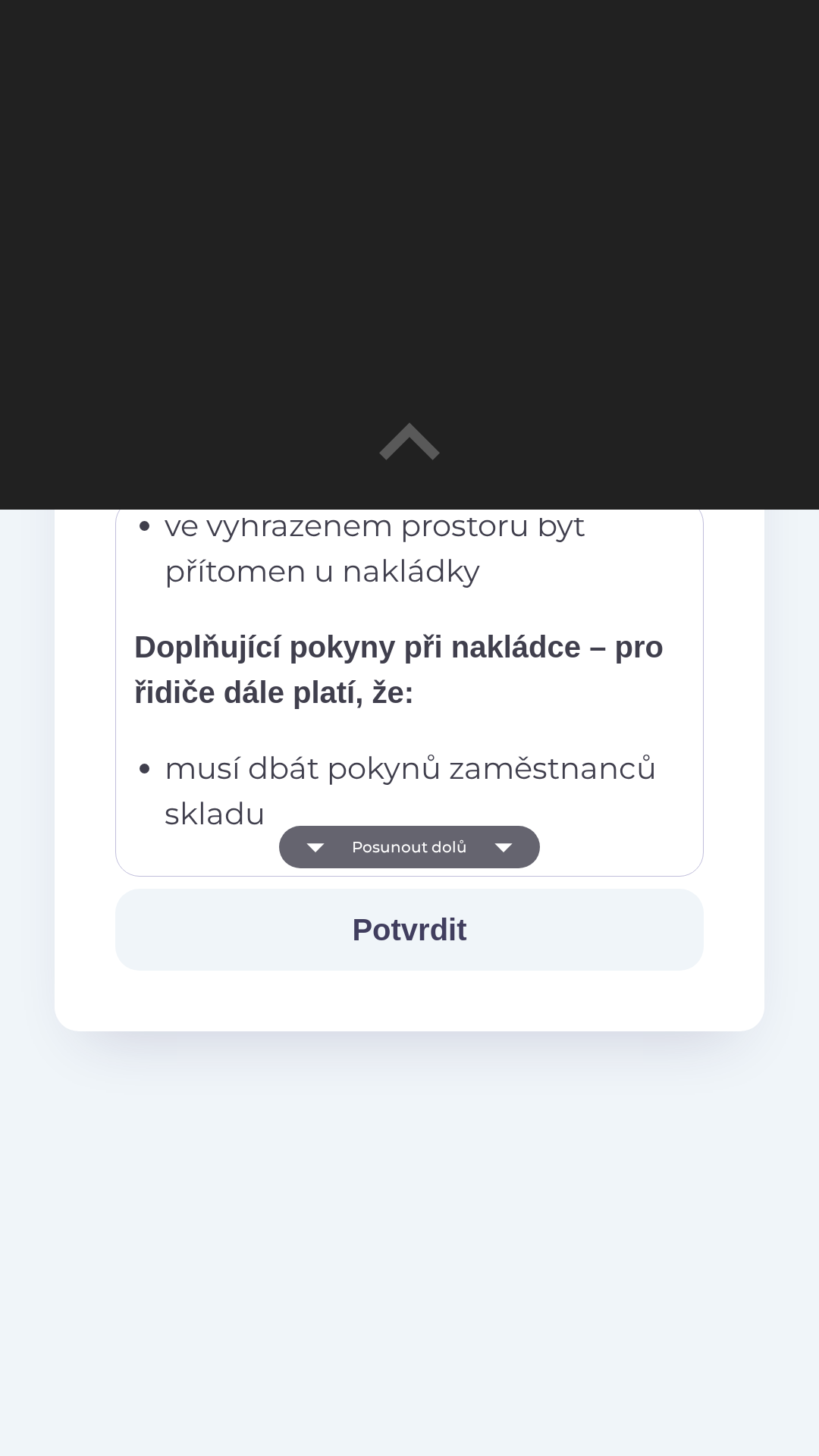
click at [349, 850] on button "Posunout dolů" at bounding box center [409, 847] width 261 height 43
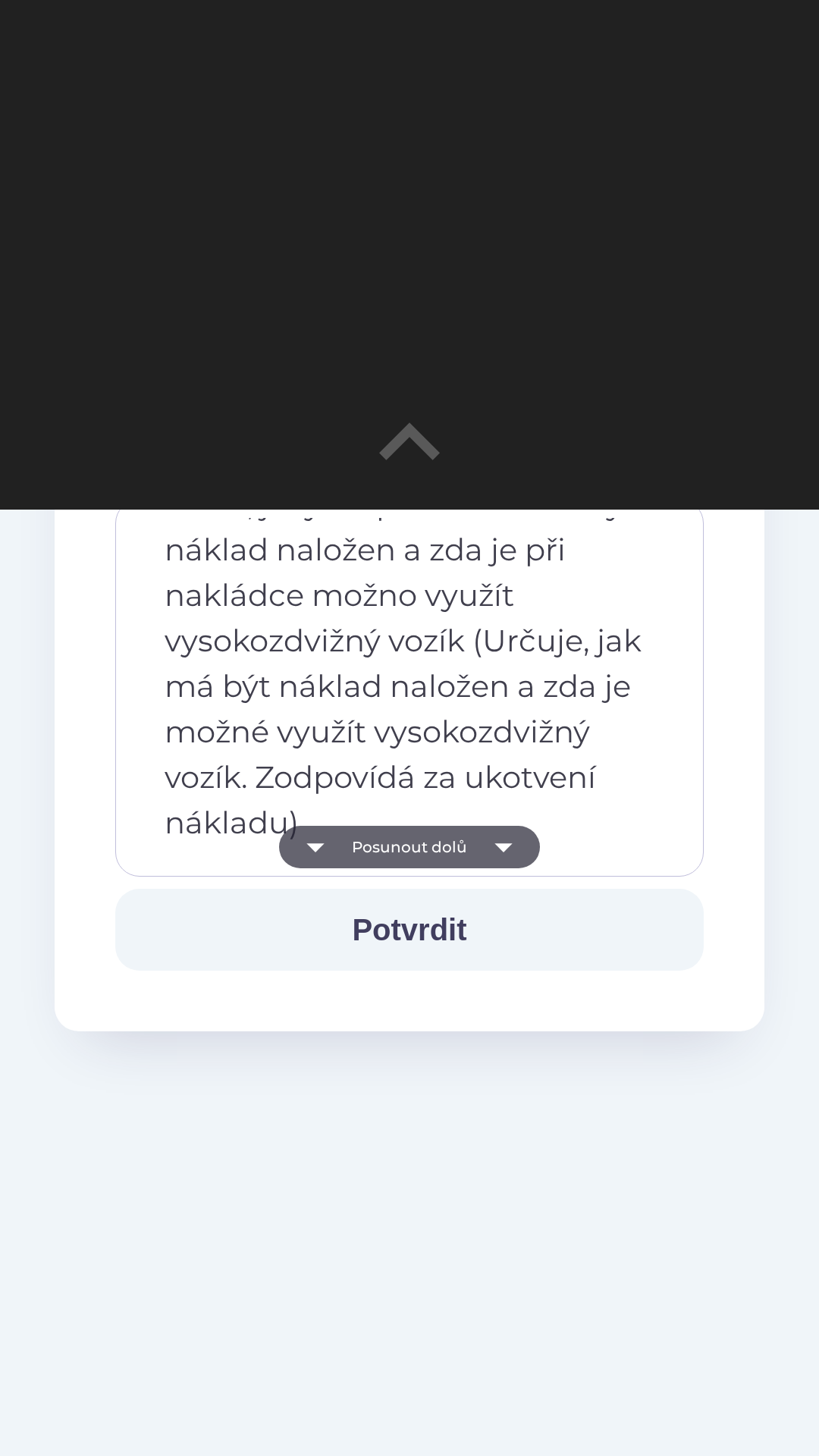
click at [348, 848] on button "Posunout dolů" at bounding box center [409, 847] width 261 height 43
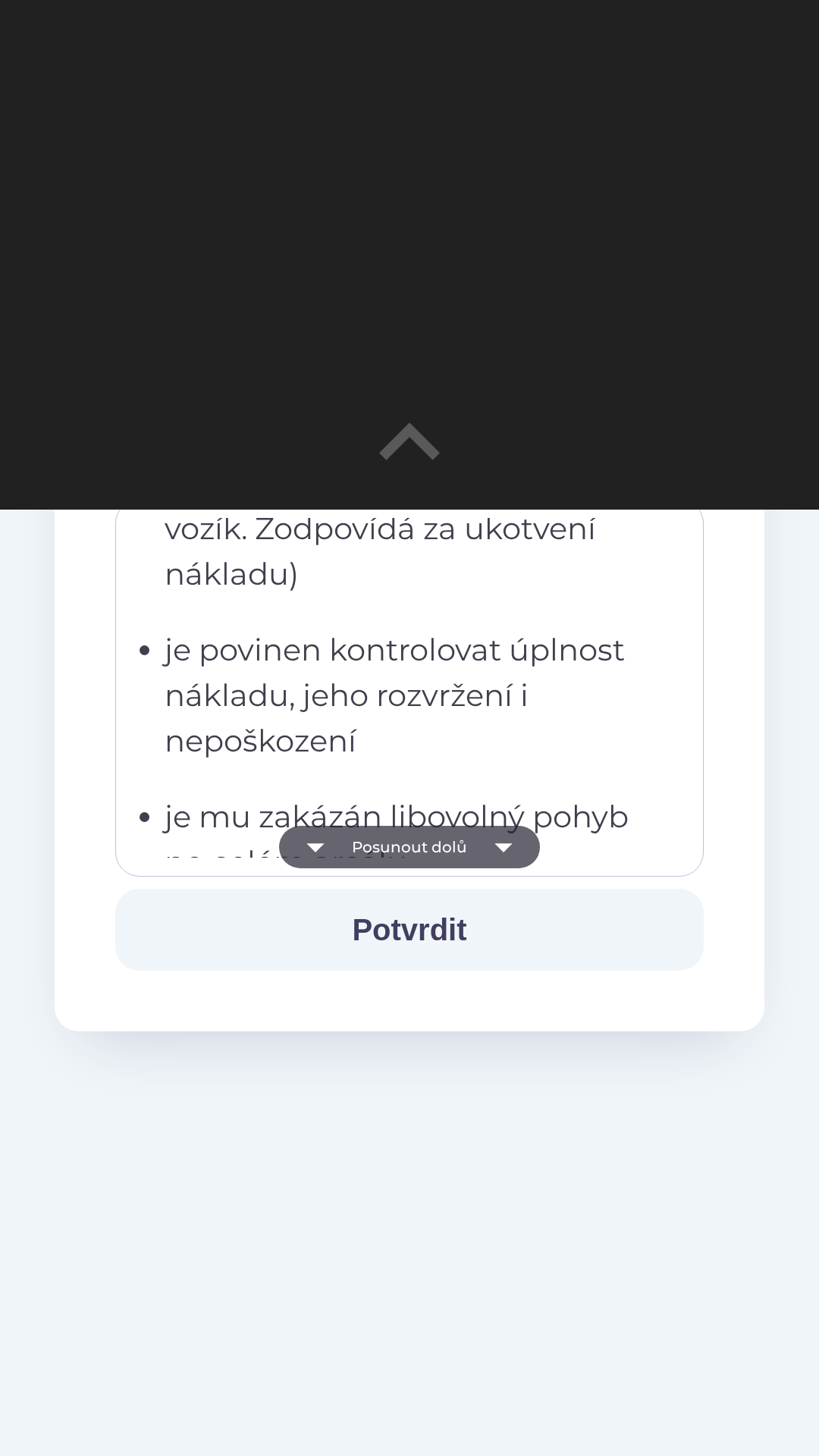
click at [349, 849] on button "Posunout dolů" at bounding box center [409, 847] width 261 height 43
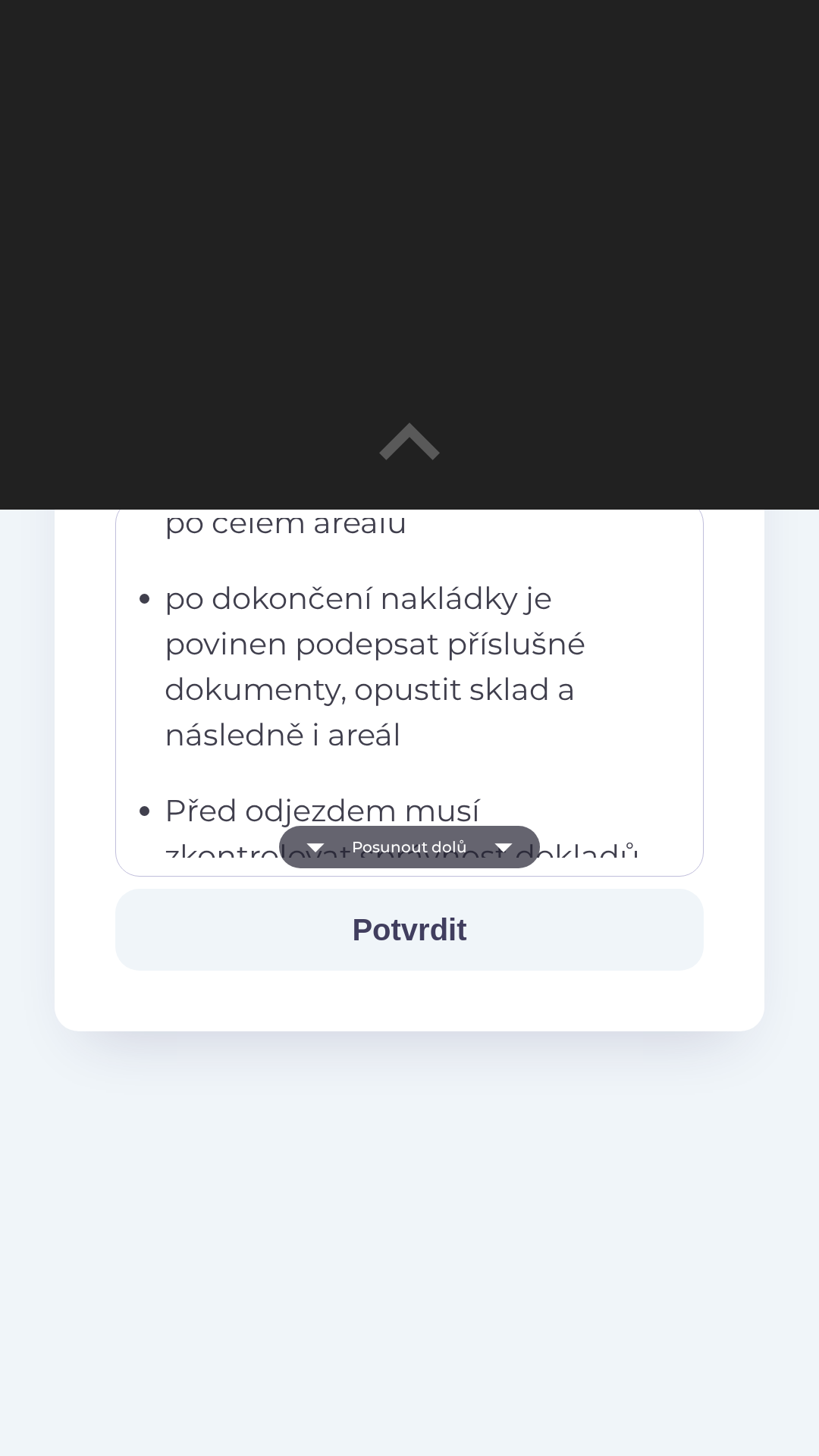
click at [343, 848] on button "Posunout dolů" at bounding box center [409, 847] width 261 height 43
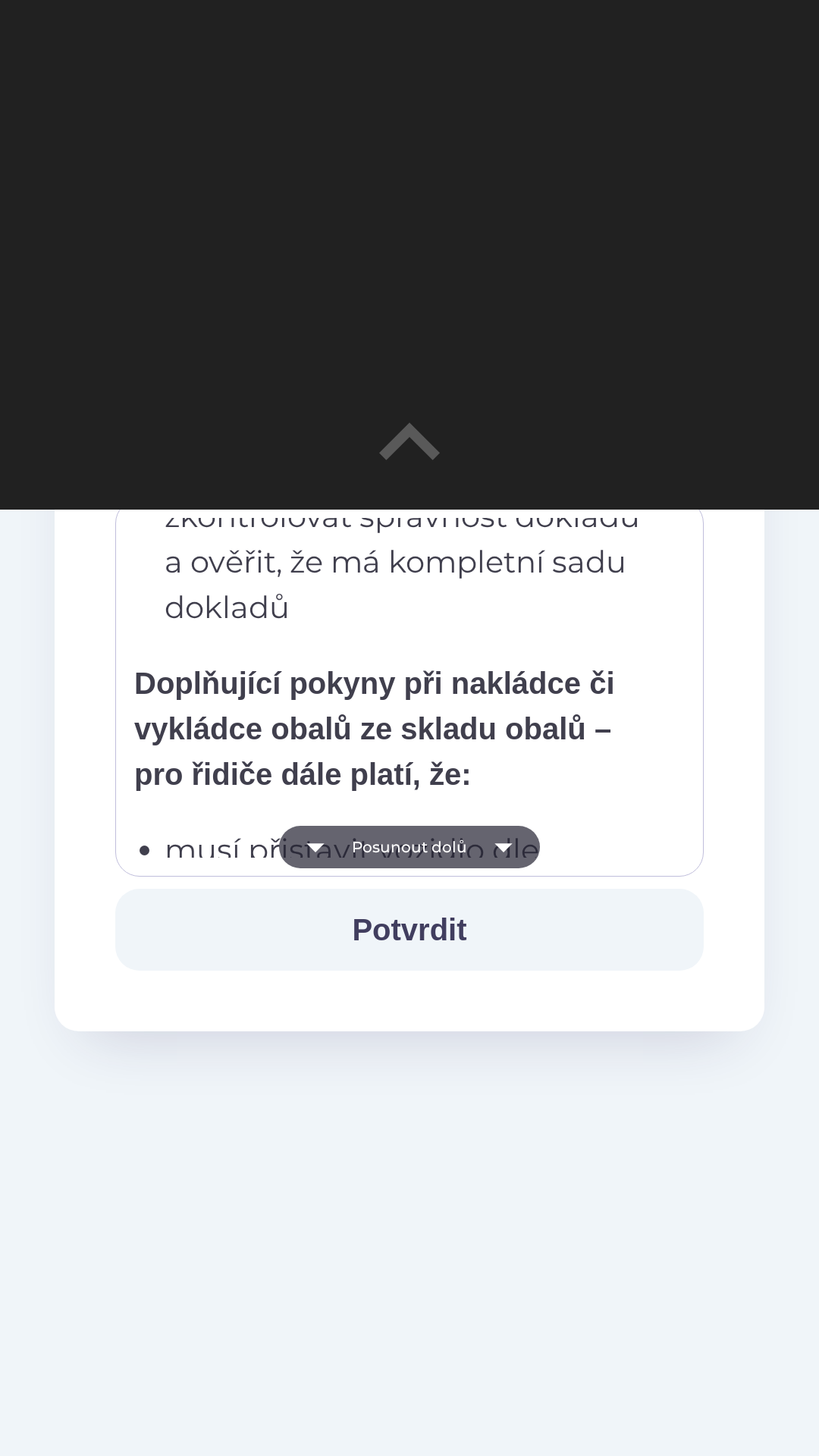
click at [347, 855] on button "Posunout dolů" at bounding box center [409, 847] width 261 height 43
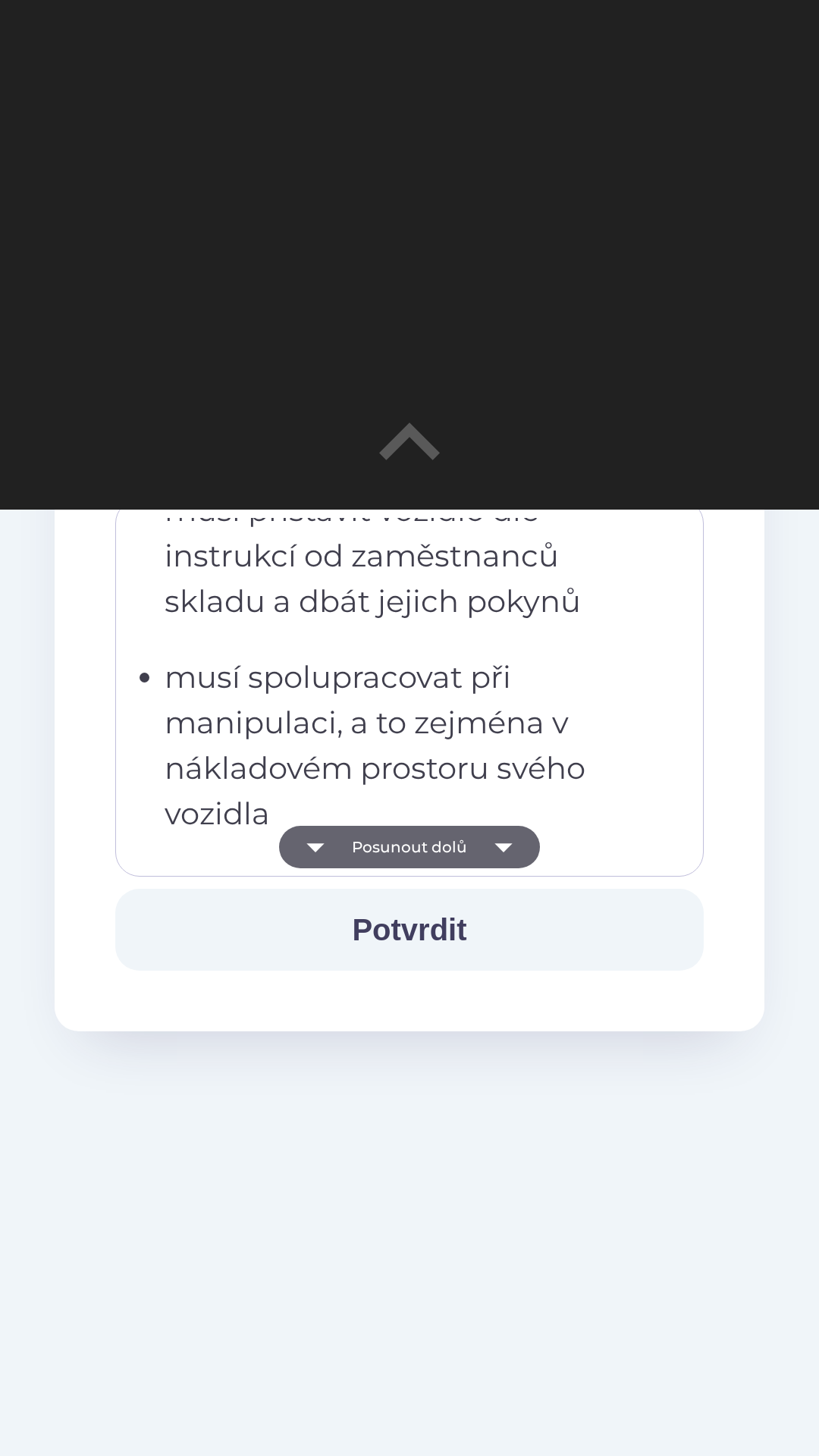
click at [350, 856] on button "Posunout dolů" at bounding box center [409, 847] width 261 height 43
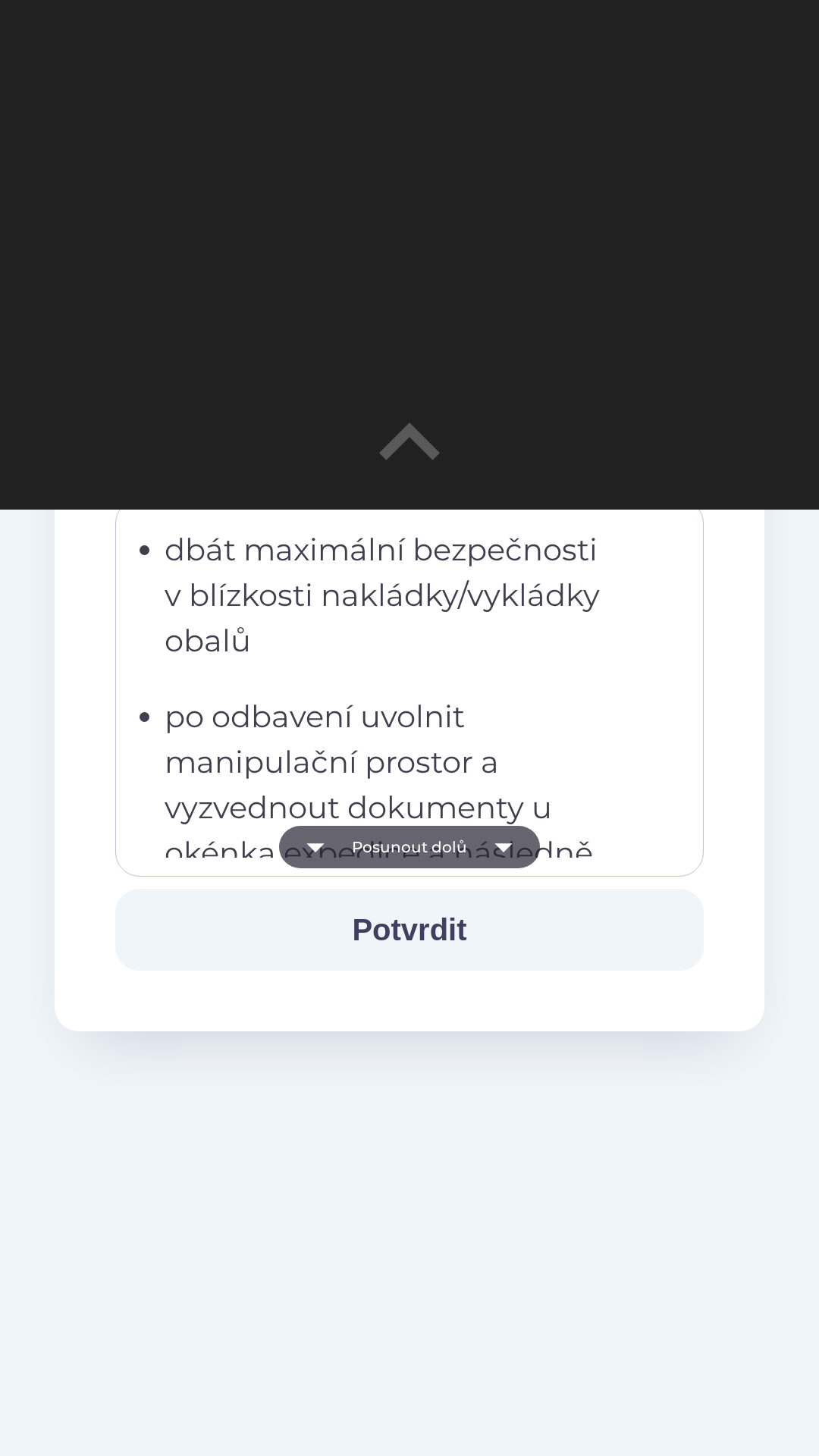
click at [343, 846] on button "Posunout dolů" at bounding box center [409, 847] width 261 height 43
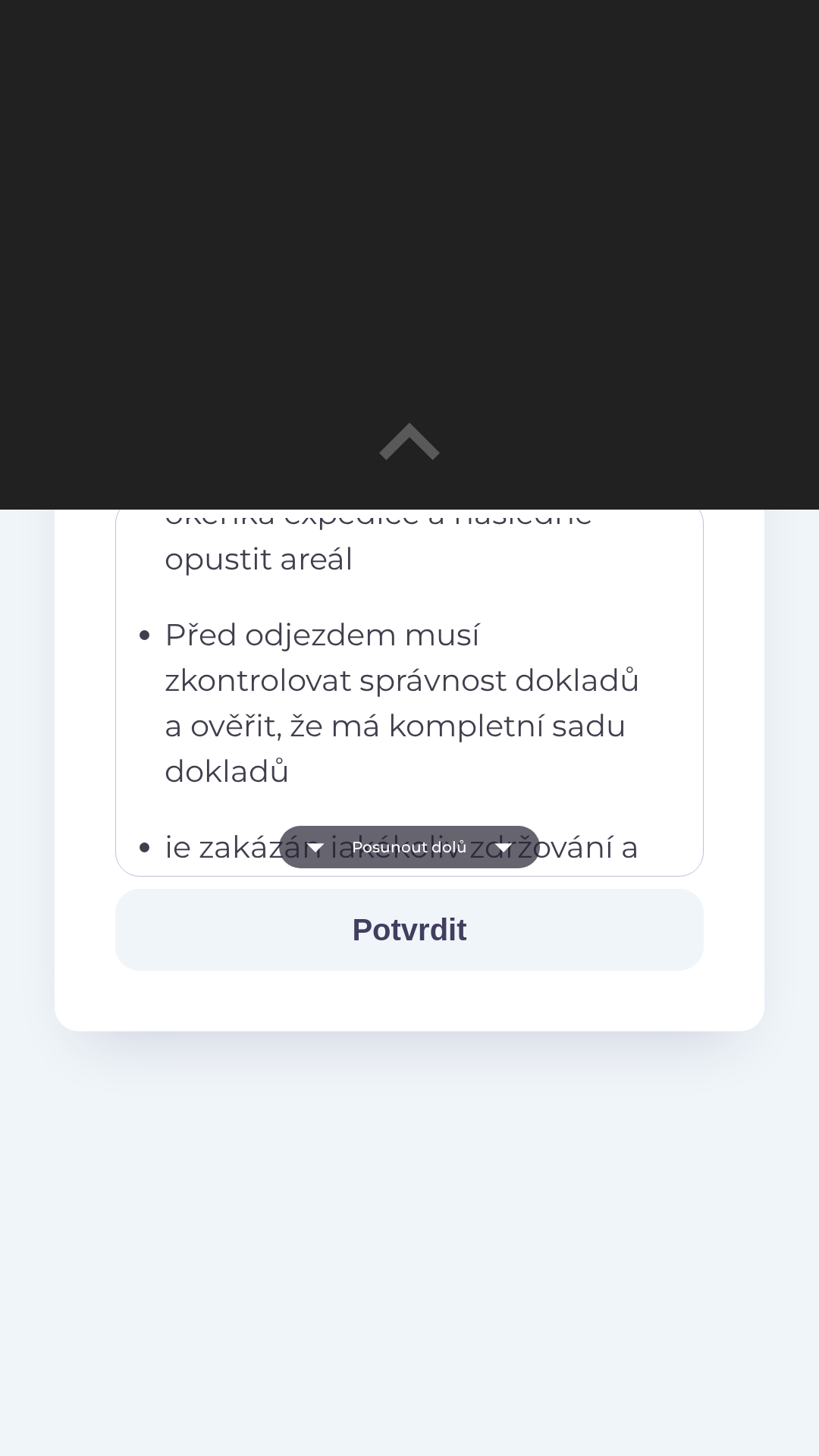
click at [343, 838] on button "Posunout dolů" at bounding box center [409, 847] width 261 height 43
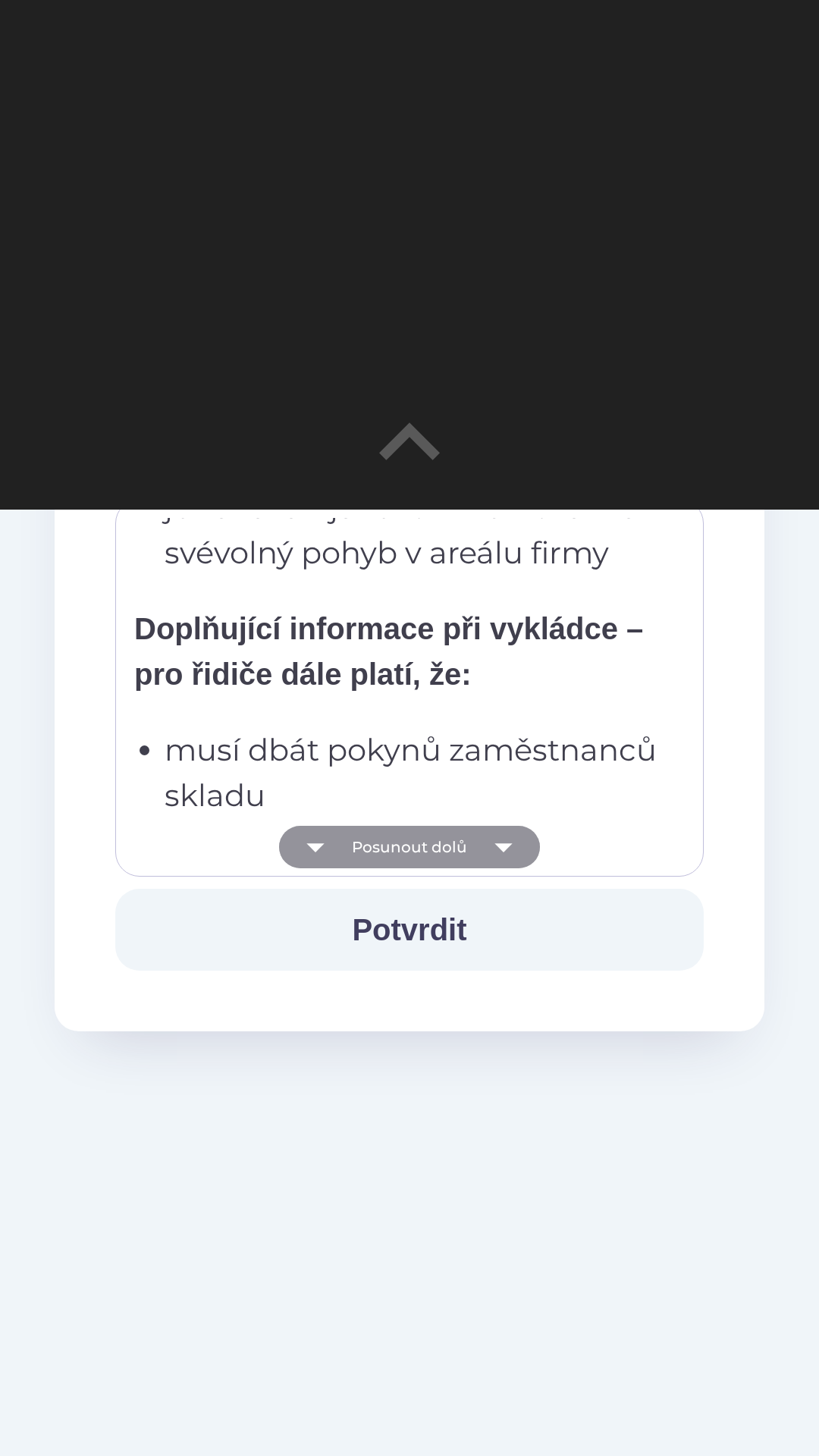
click at [343, 841] on button "Posunout dolů" at bounding box center [409, 847] width 261 height 43
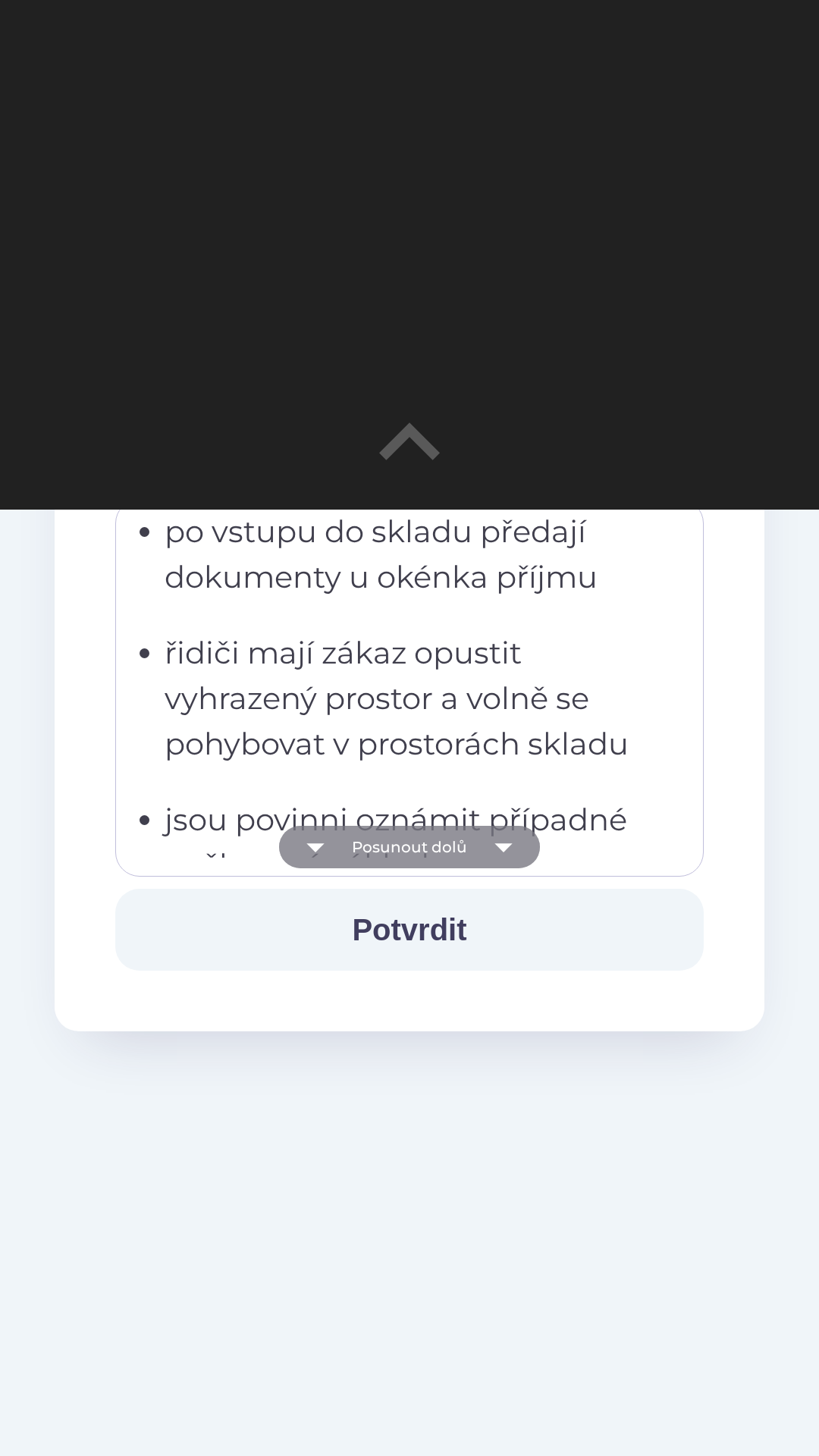
click at [348, 845] on button "Posunout dolů" at bounding box center [409, 847] width 261 height 43
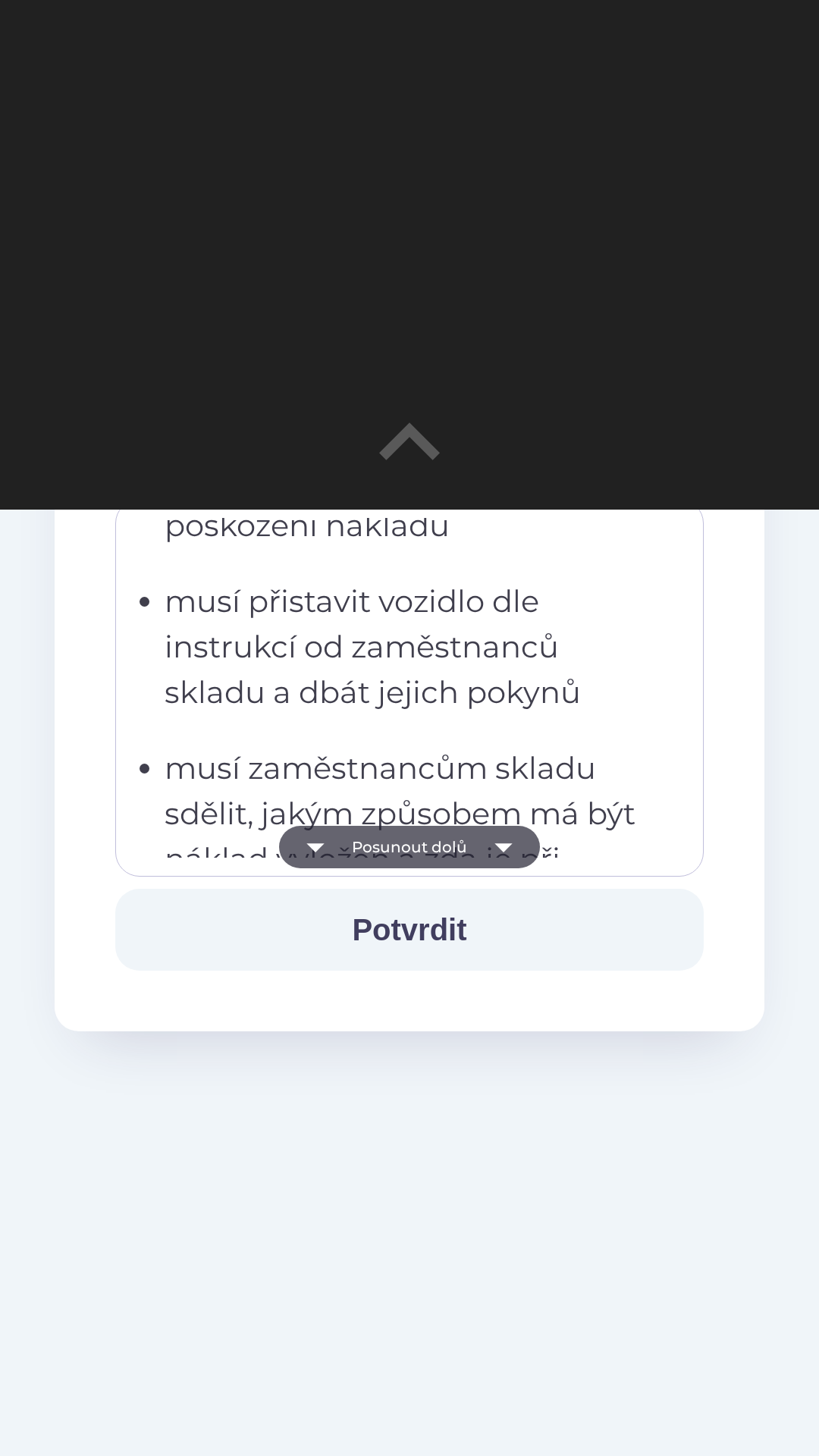
click at [348, 842] on button "Posunout dolů" at bounding box center [409, 847] width 261 height 43
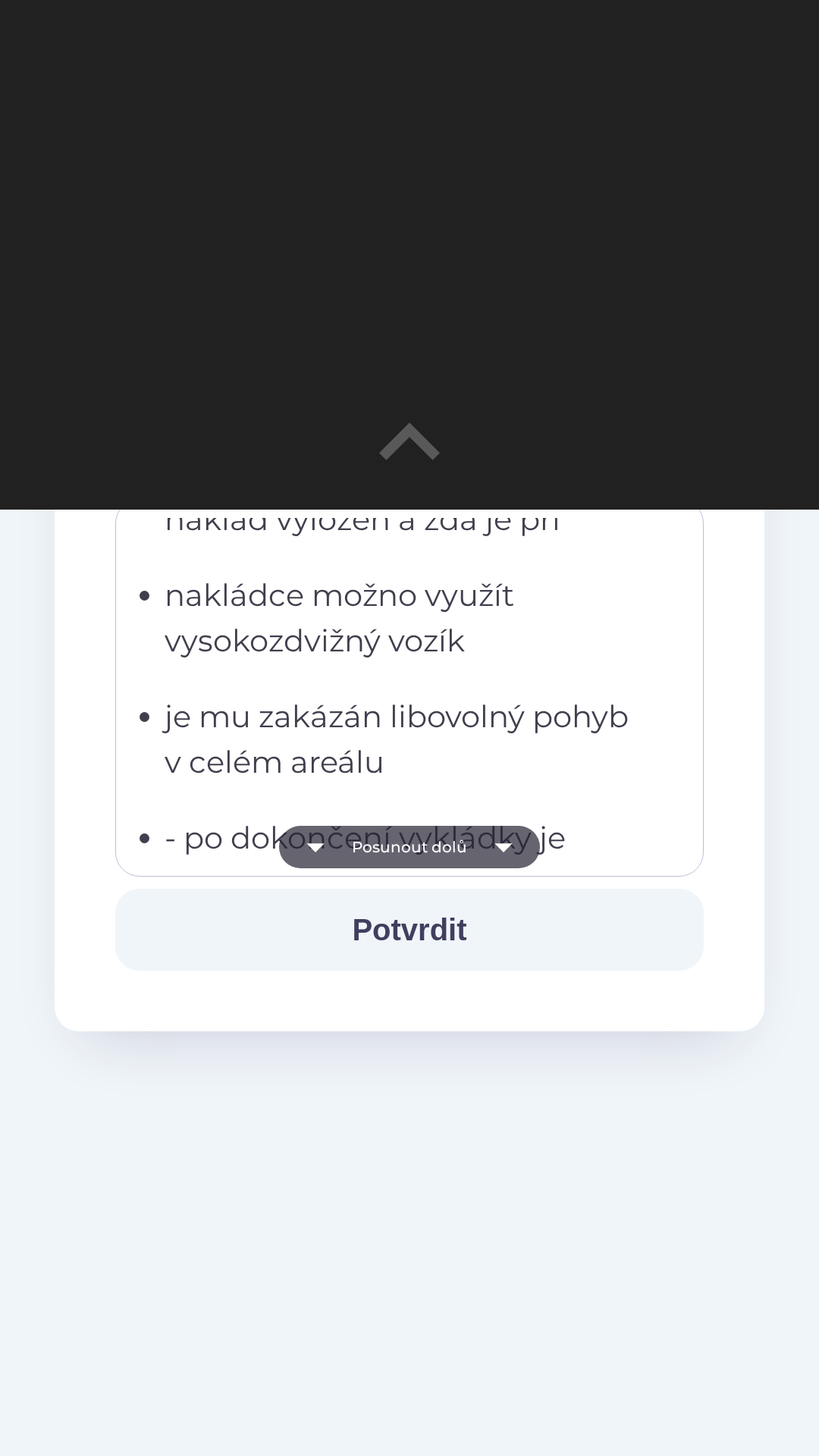
click at [352, 840] on button "Posunout dolů" at bounding box center [409, 847] width 261 height 43
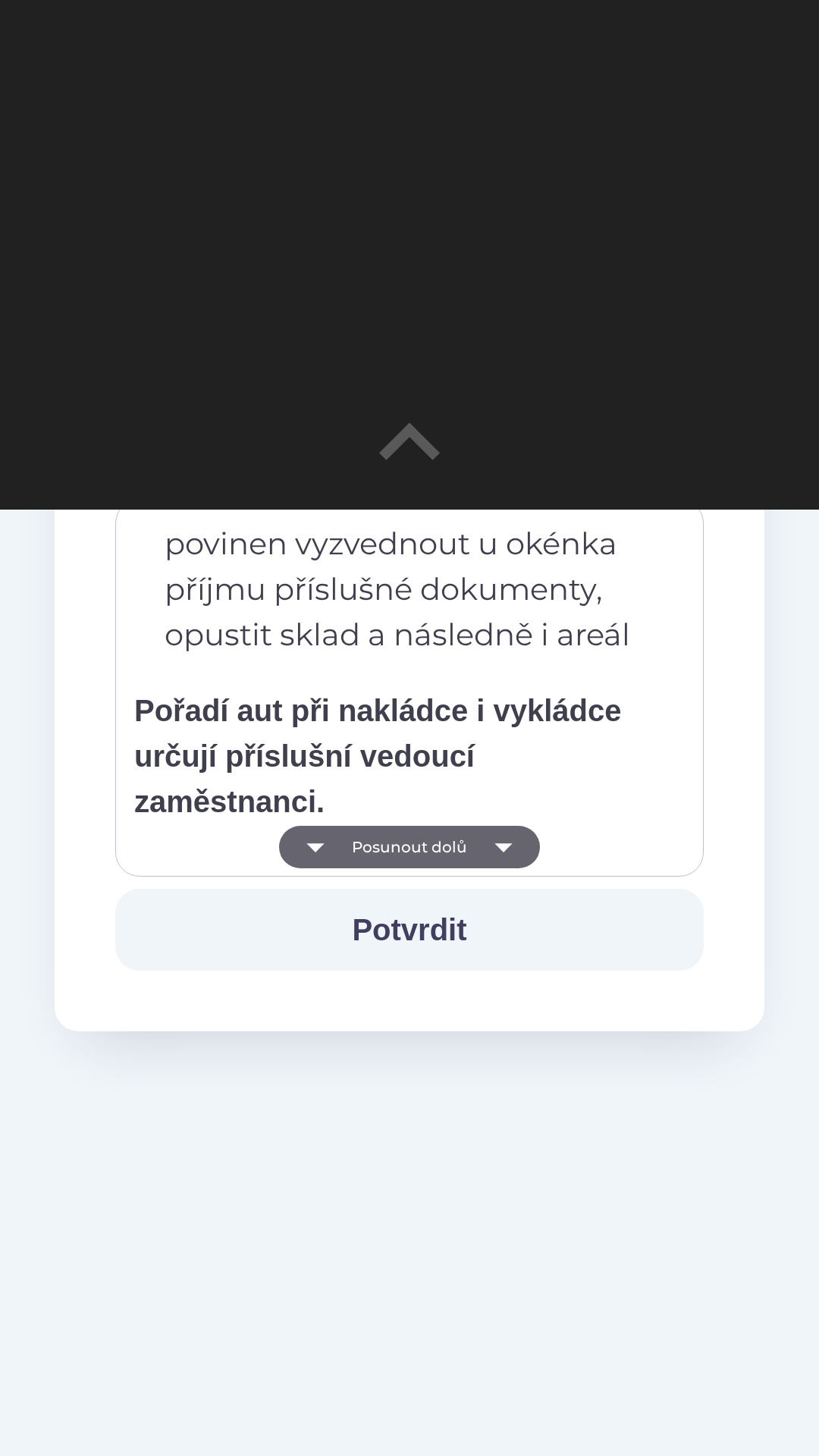
click at [350, 839] on button "Posunout dolů" at bounding box center [409, 847] width 261 height 43
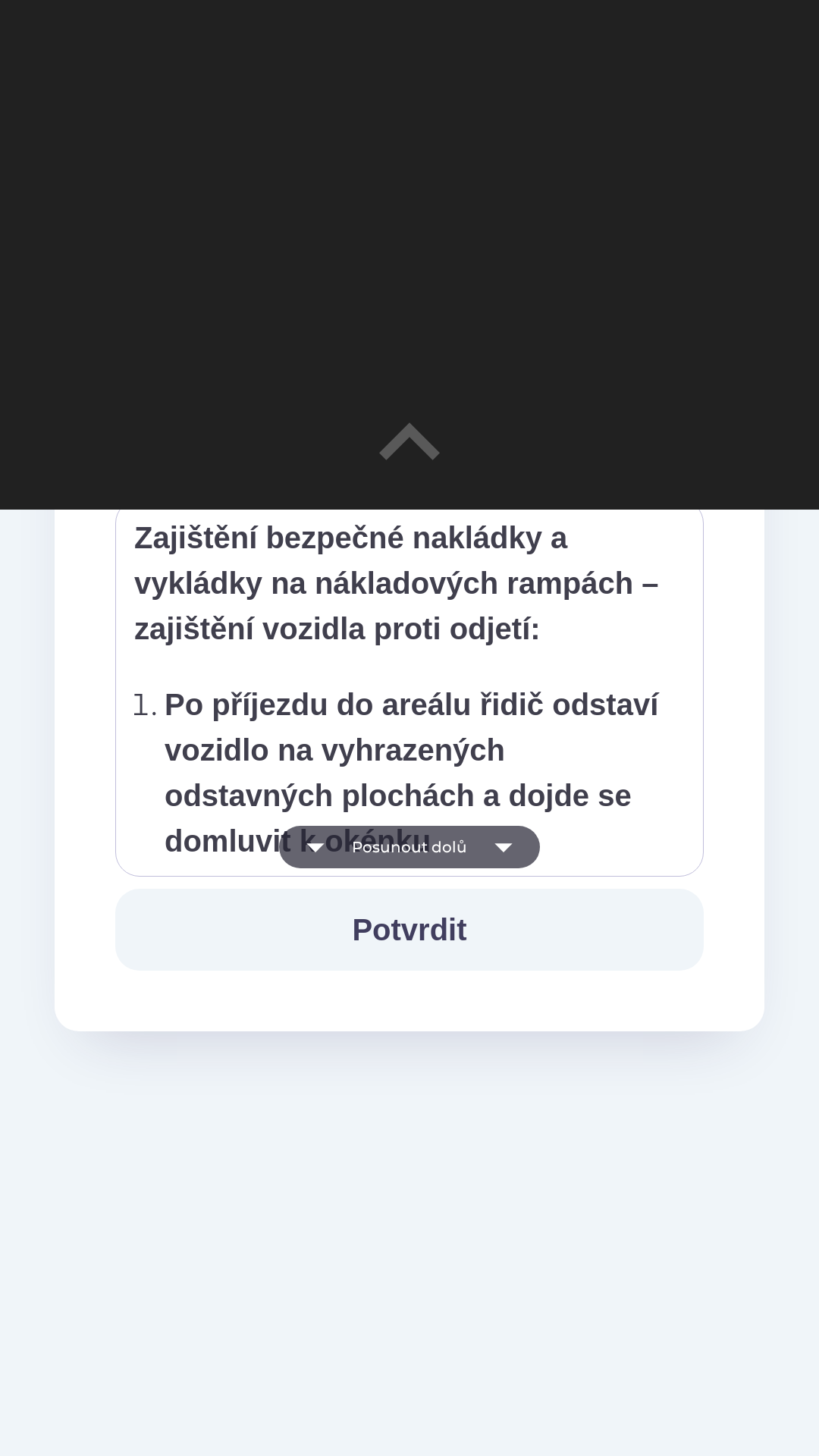
click at [351, 841] on button "Posunout dolů" at bounding box center [409, 847] width 261 height 43
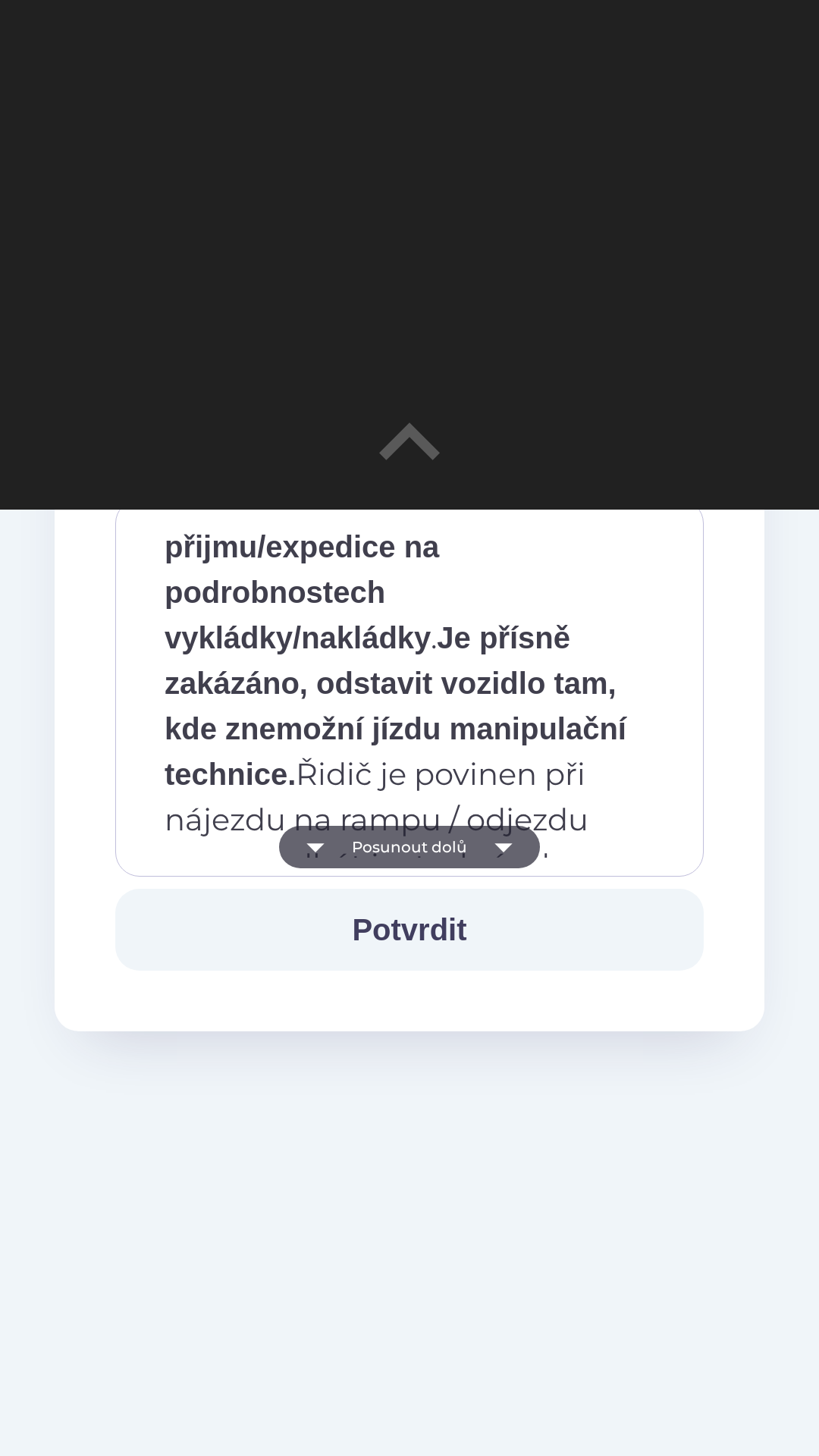
click at [349, 839] on button "Posunout dolů" at bounding box center [409, 847] width 261 height 43
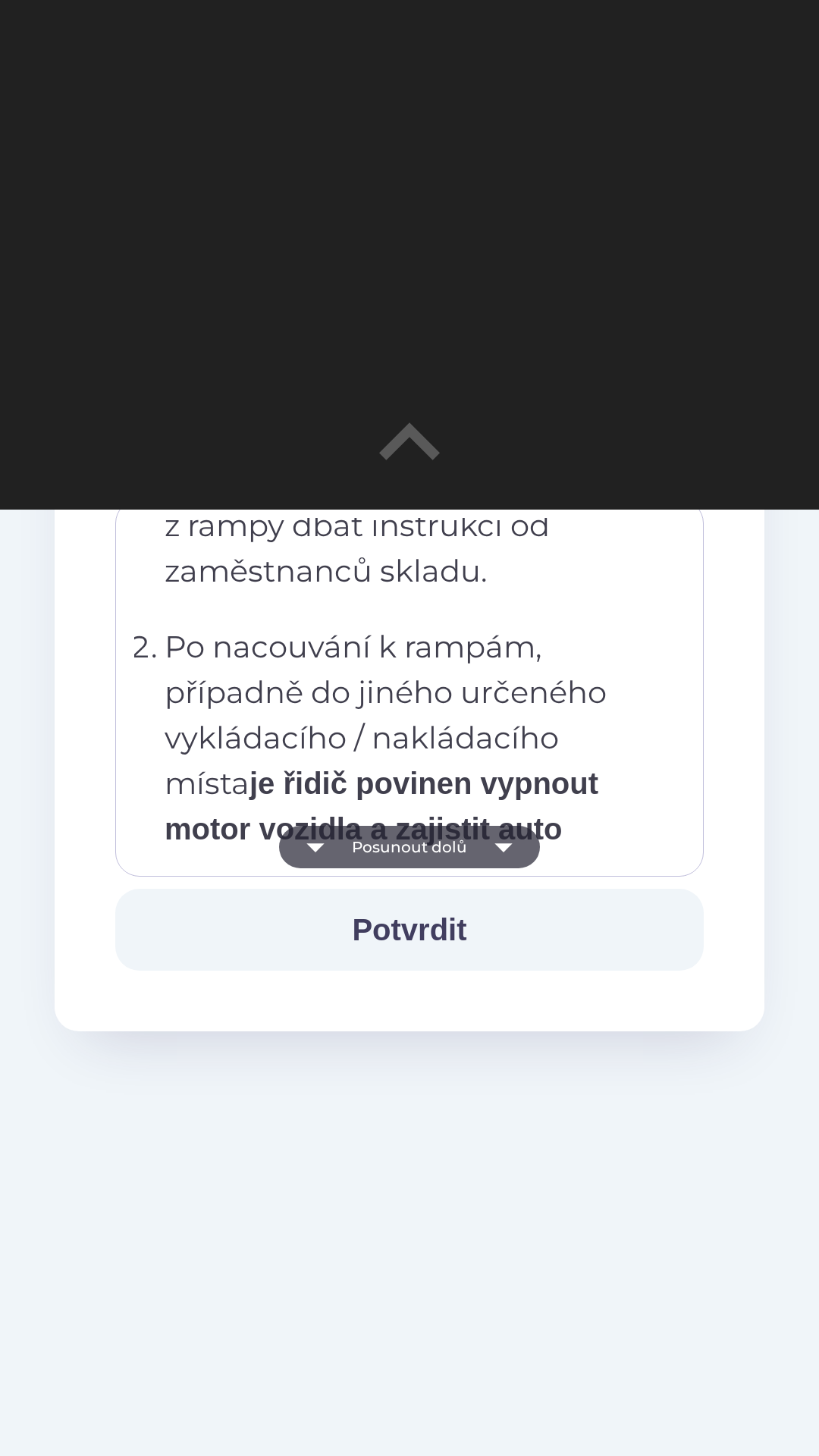
click at [355, 856] on button "Posunout dolů" at bounding box center [409, 847] width 261 height 43
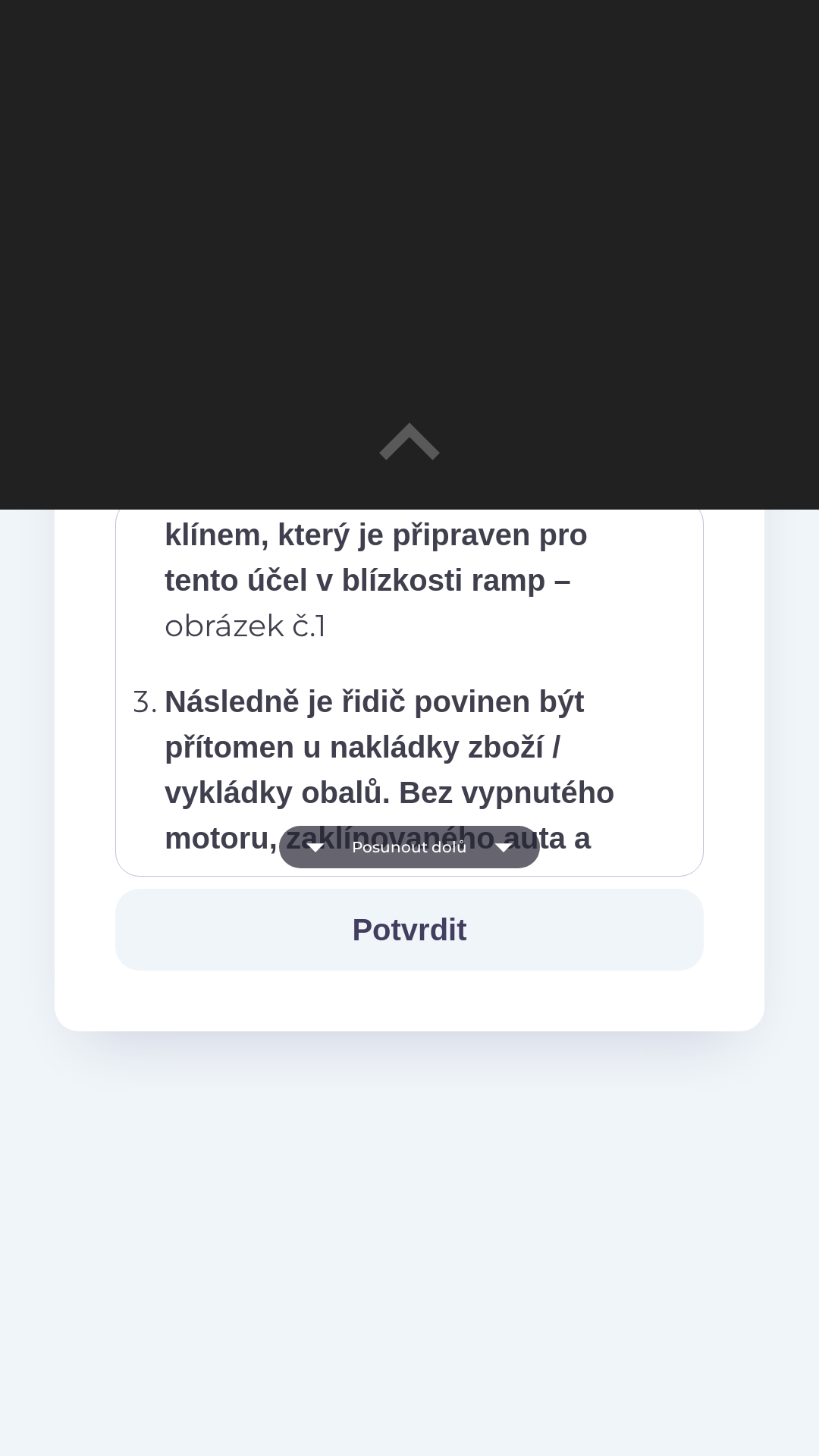
click at [362, 848] on button "Posunout dolů" at bounding box center [409, 847] width 261 height 43
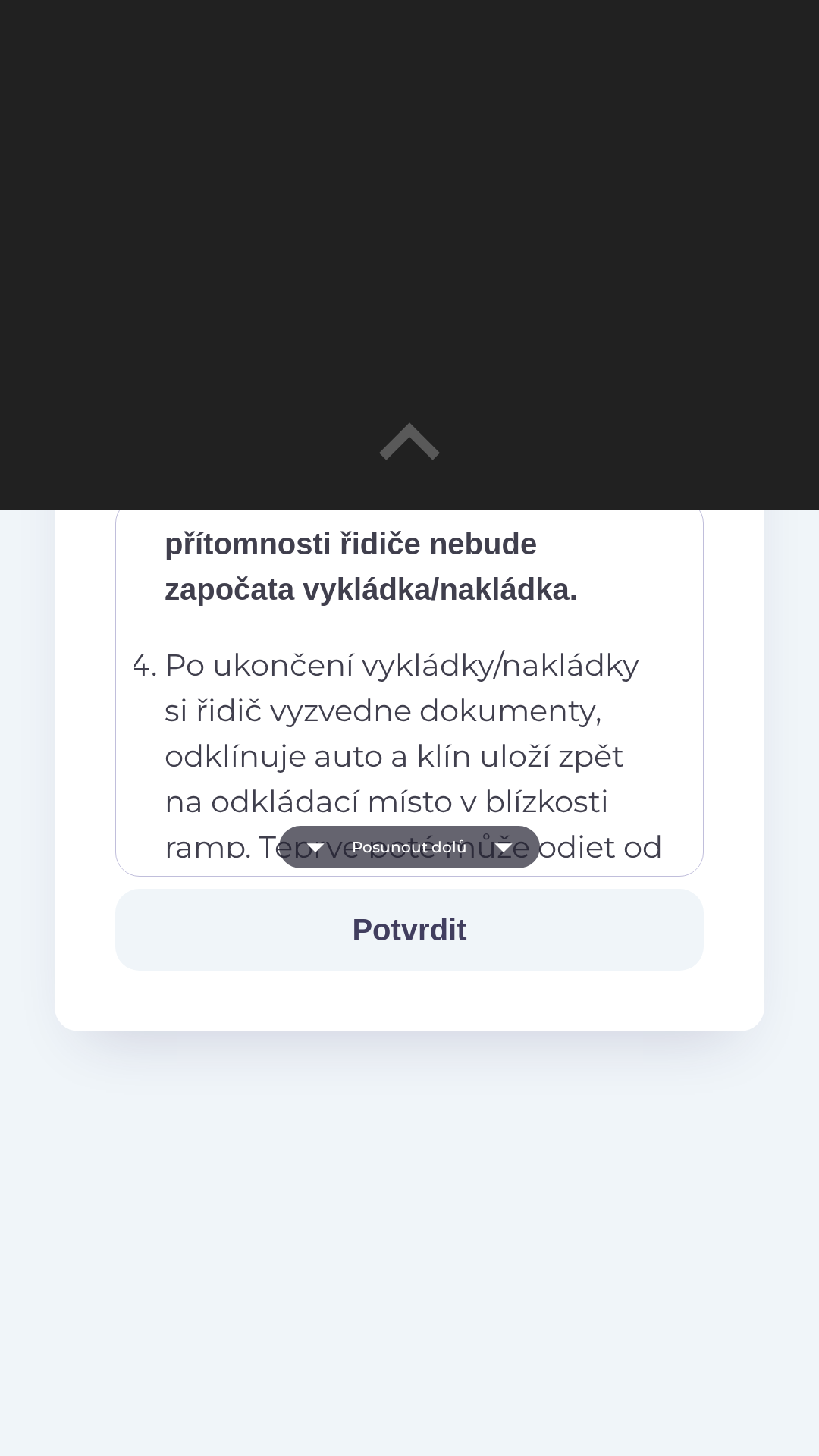
click at [362, 847] on button "Posunout dolů" at bounding box center [409, 847] width 261 height 43
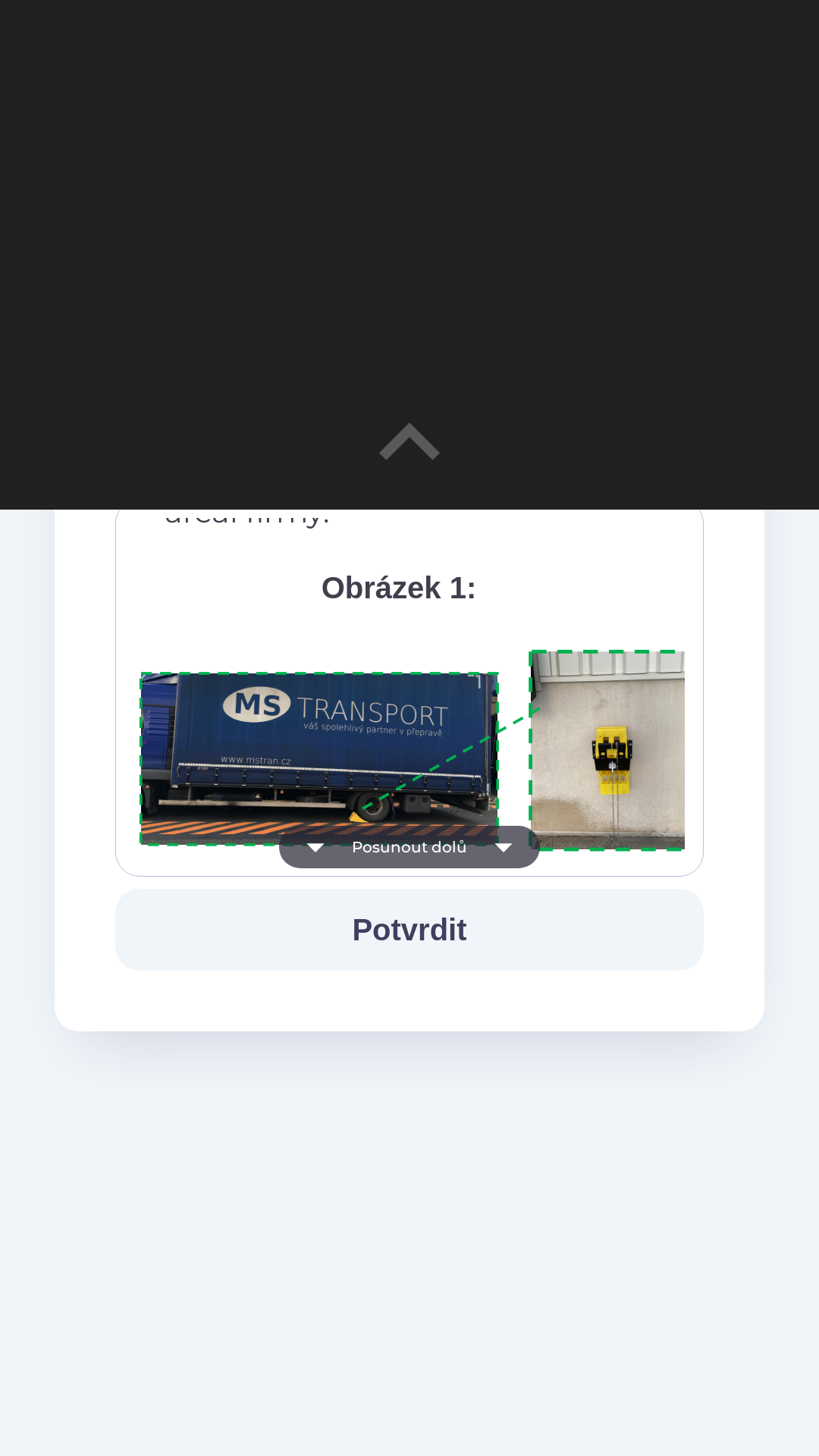
click at [360, 846] on button "Posunout dolů" at bounding box center [409, 847] width 261 height 43
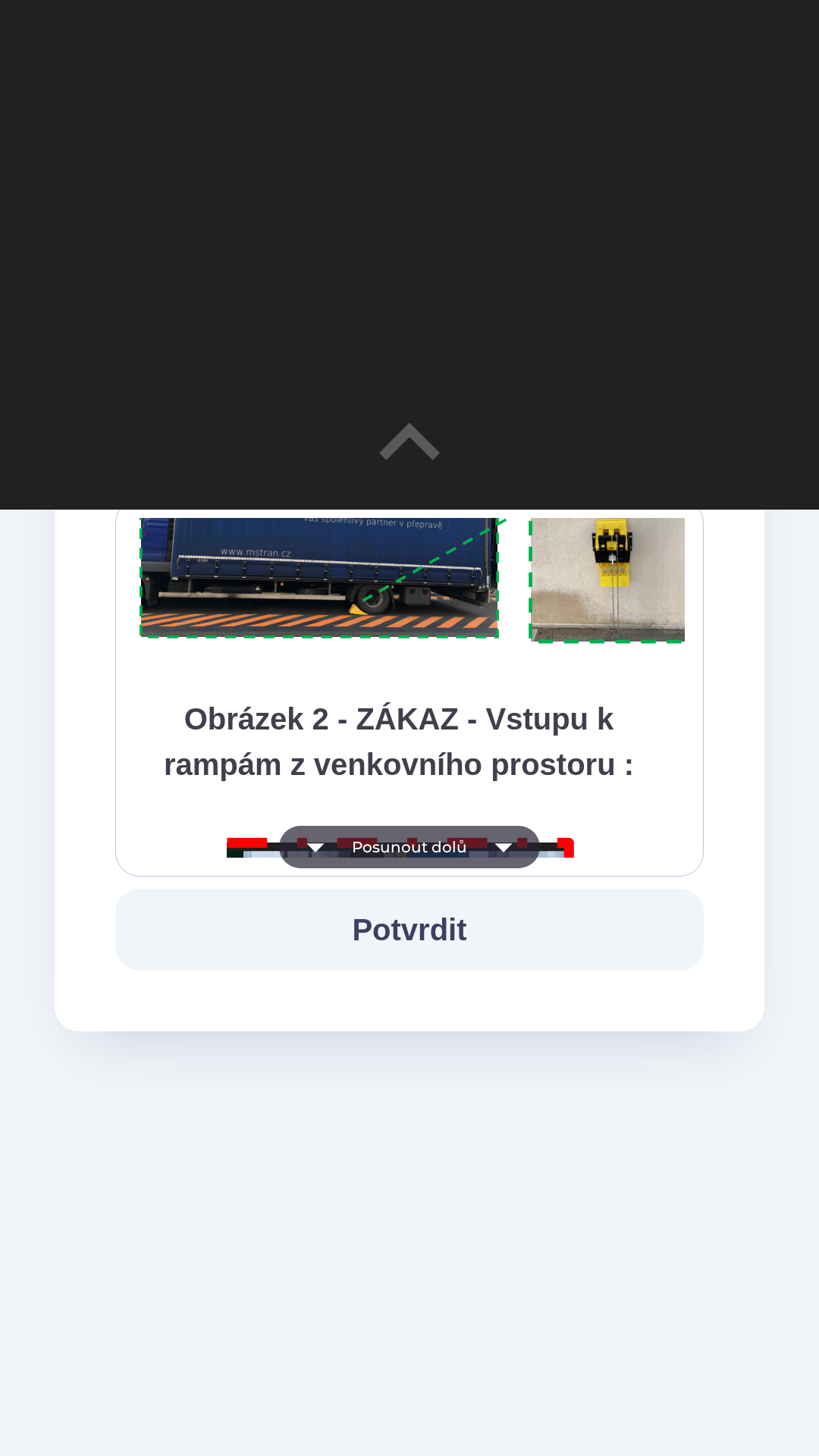
click at [364, 844] on button "Posunout dolů" at bounding box center [409, 847] width 261 height 43
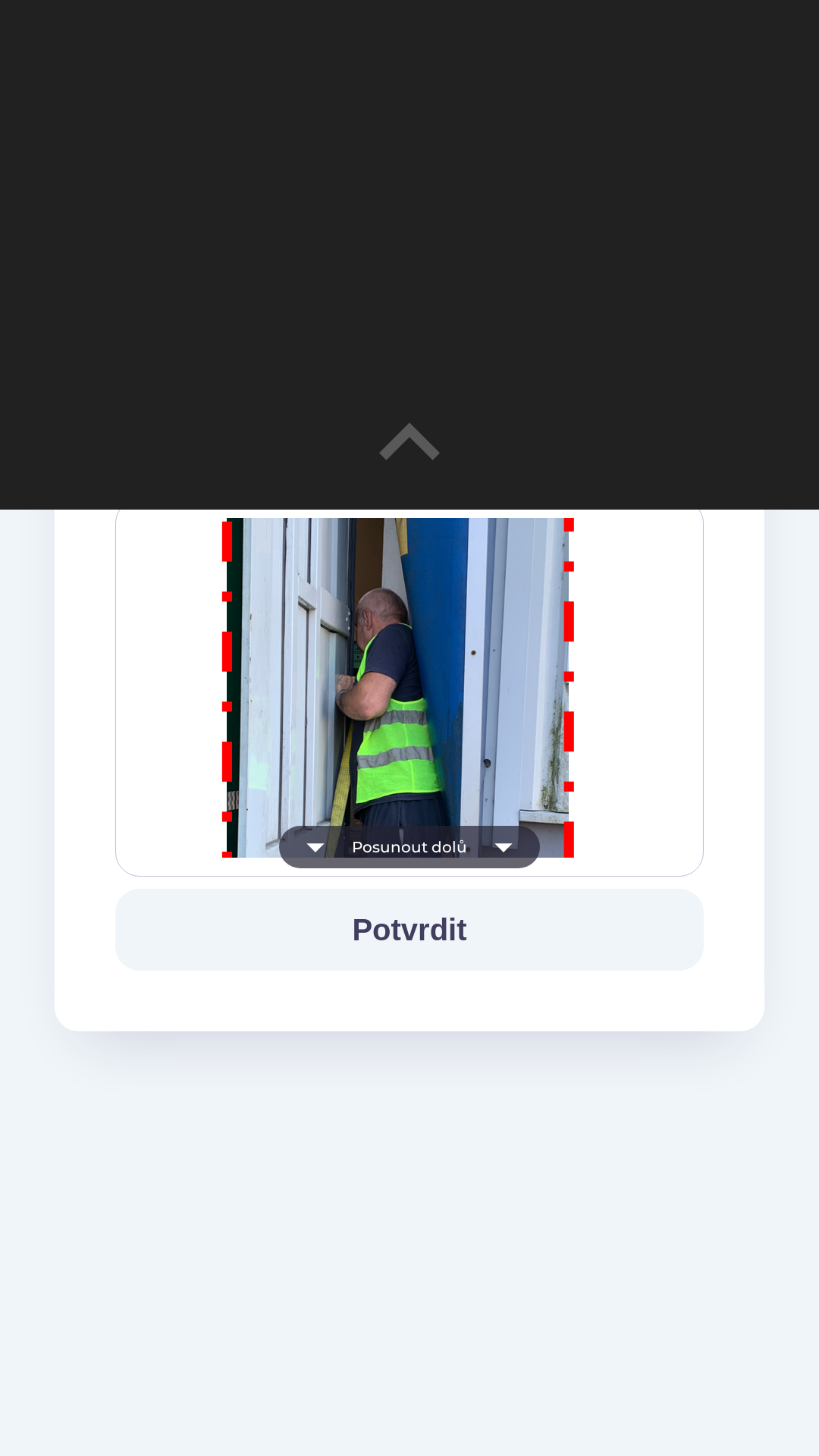
click at [363, 842] on button "Posunout dolů" at bounding box center [409, 847] width 261 height 43
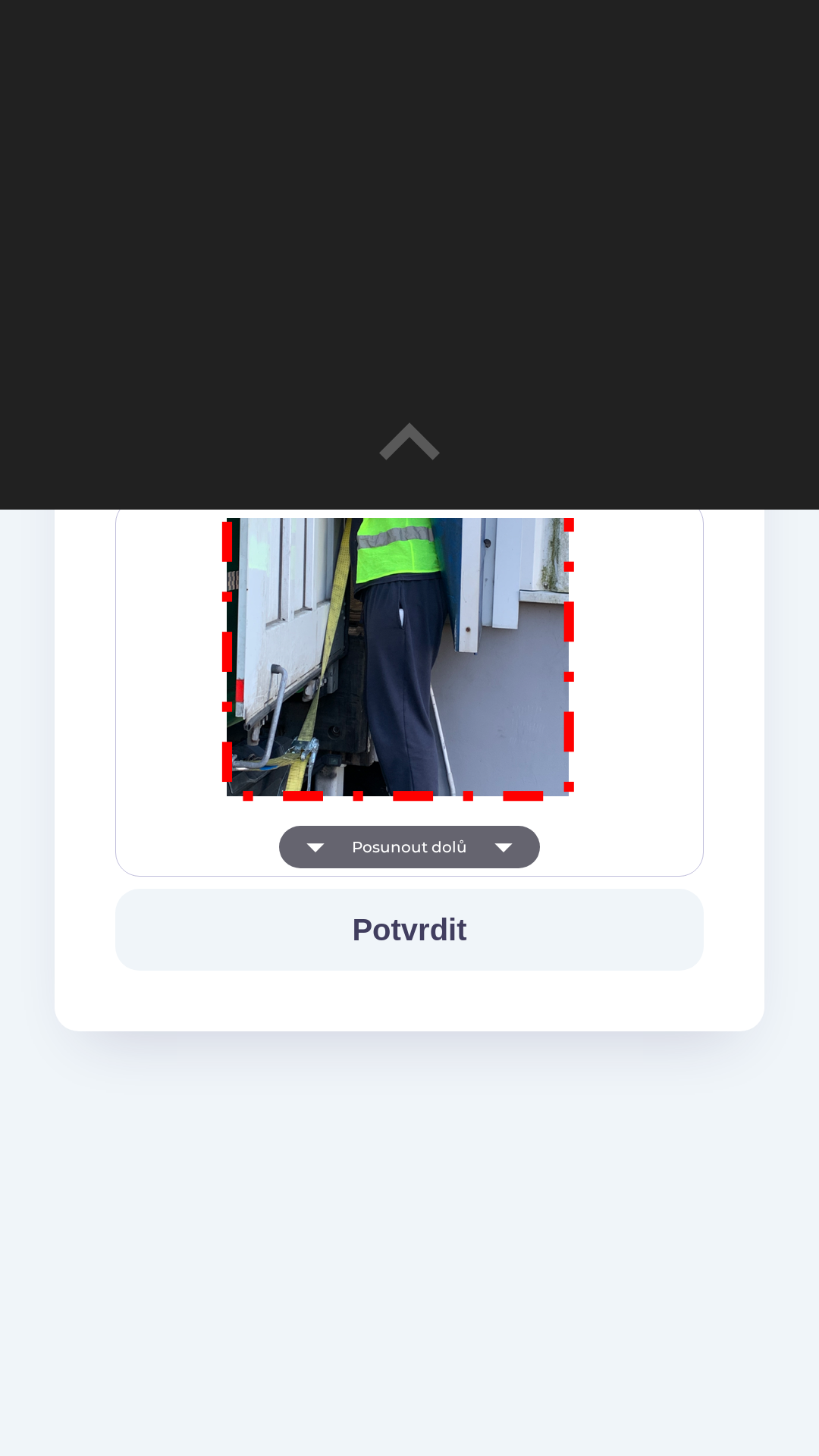
click at [363, 846] on button "Posunout dolů" at bounding box center [409, 847] width 261 height 43
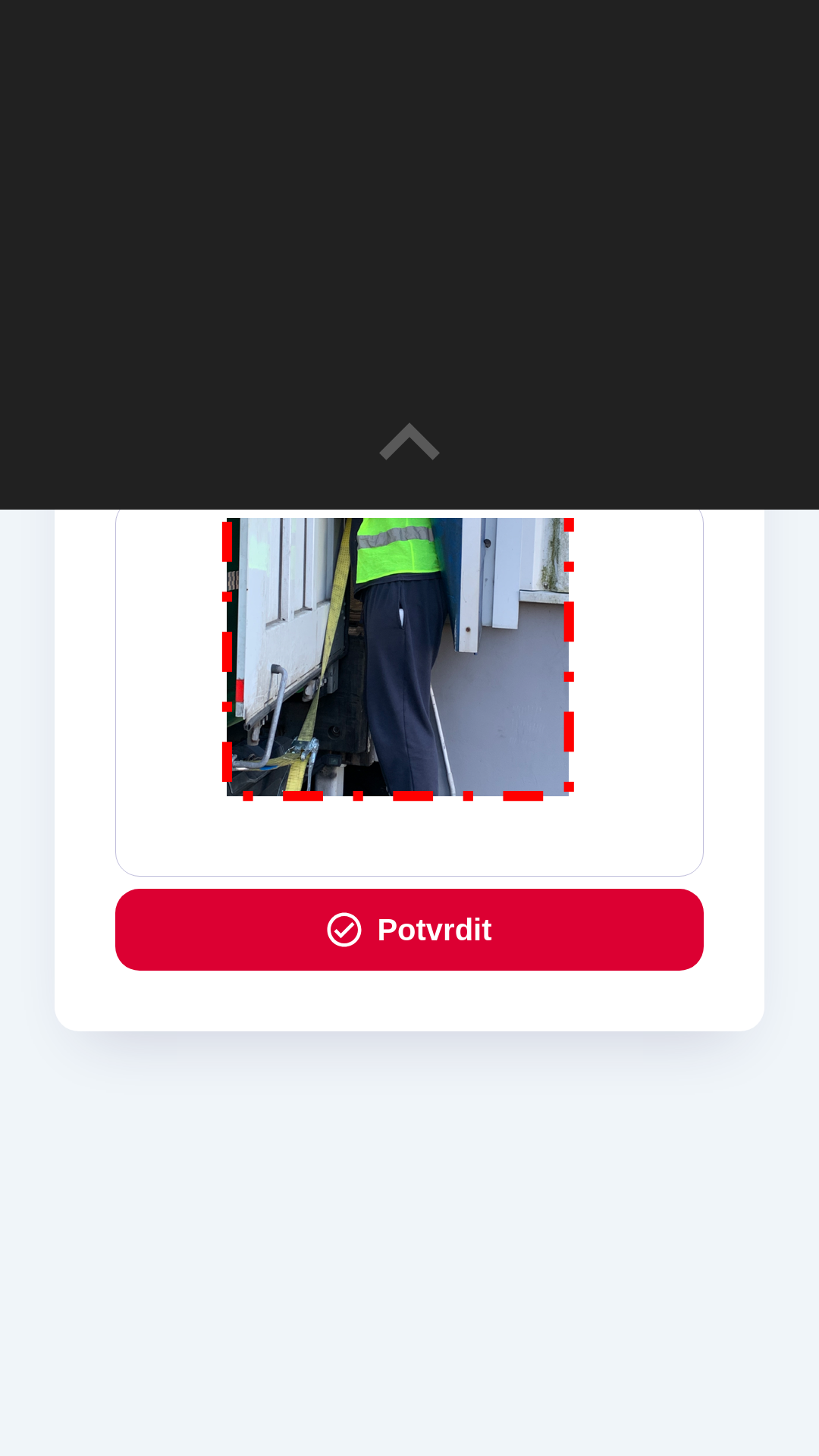
click at [357, 934] on icon "button" at bounding box center [344, 930] width 41 height 41
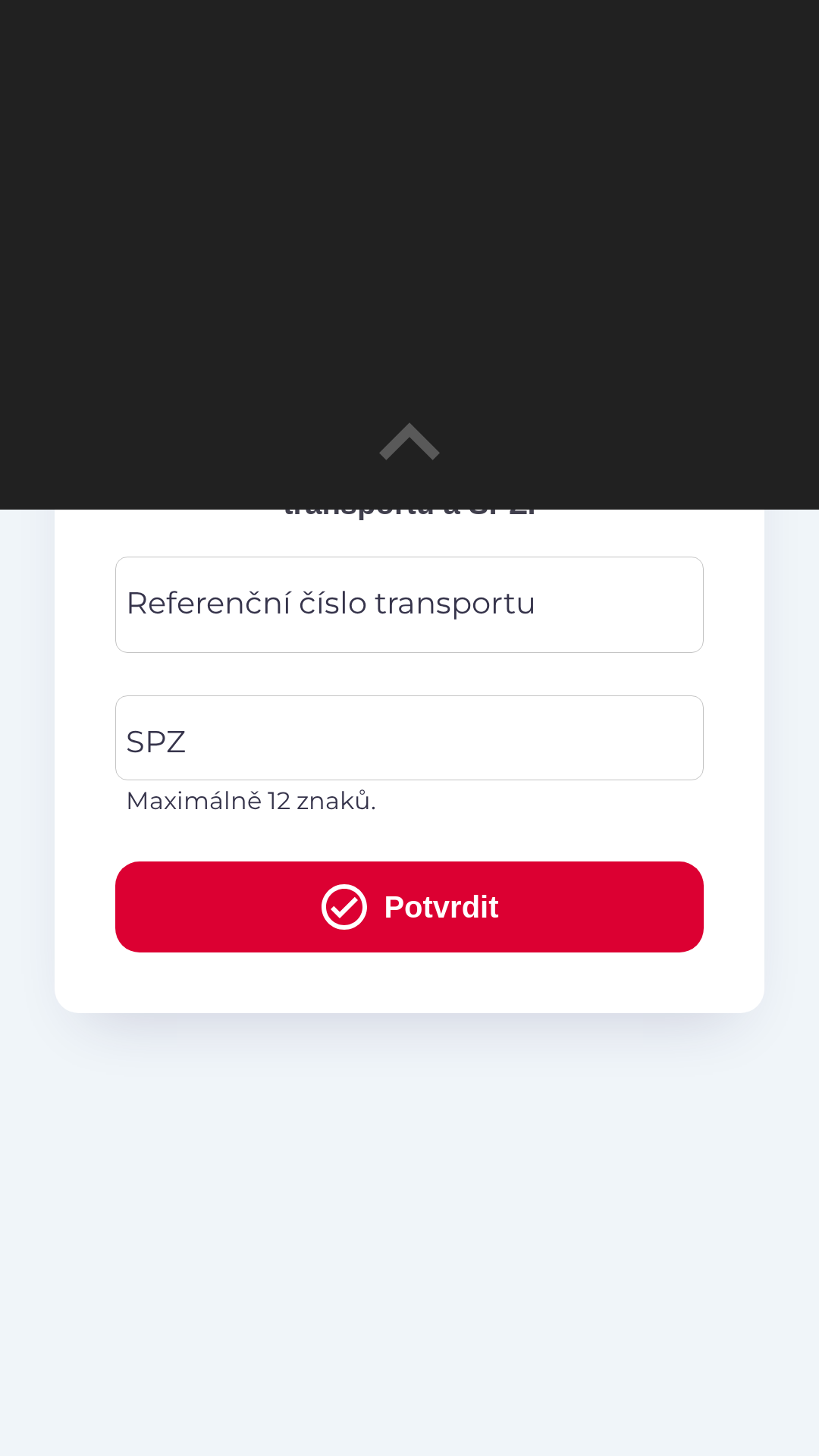
click at [171, 621] on div "Referenční číslo transportu Referenční číslo transportu" at bounding box center [410, 605] width 589 height 97
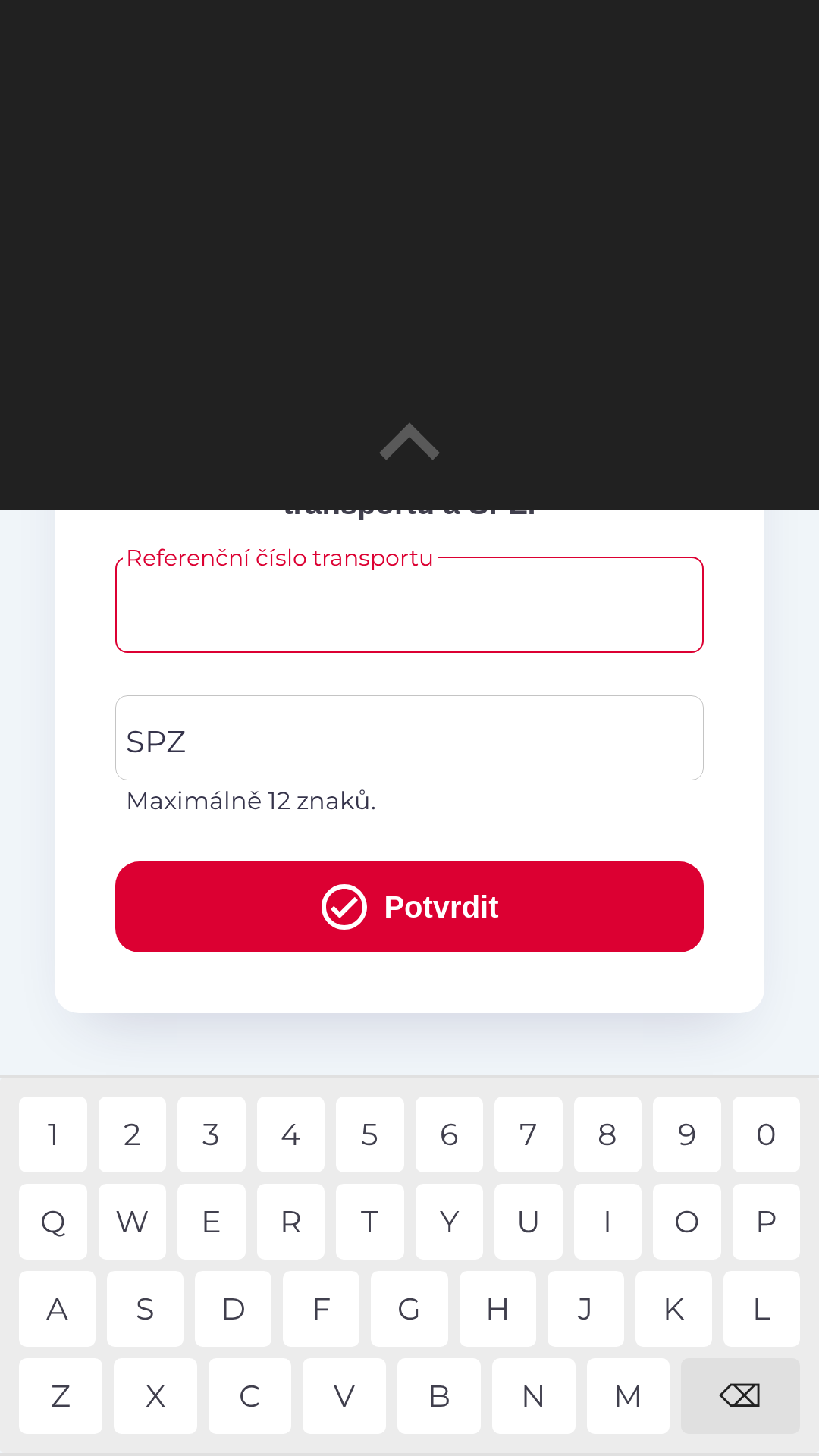
type input "*"
click at [294, 1135] on div "4" at bounding box center [291, 1134] width 69 height 76
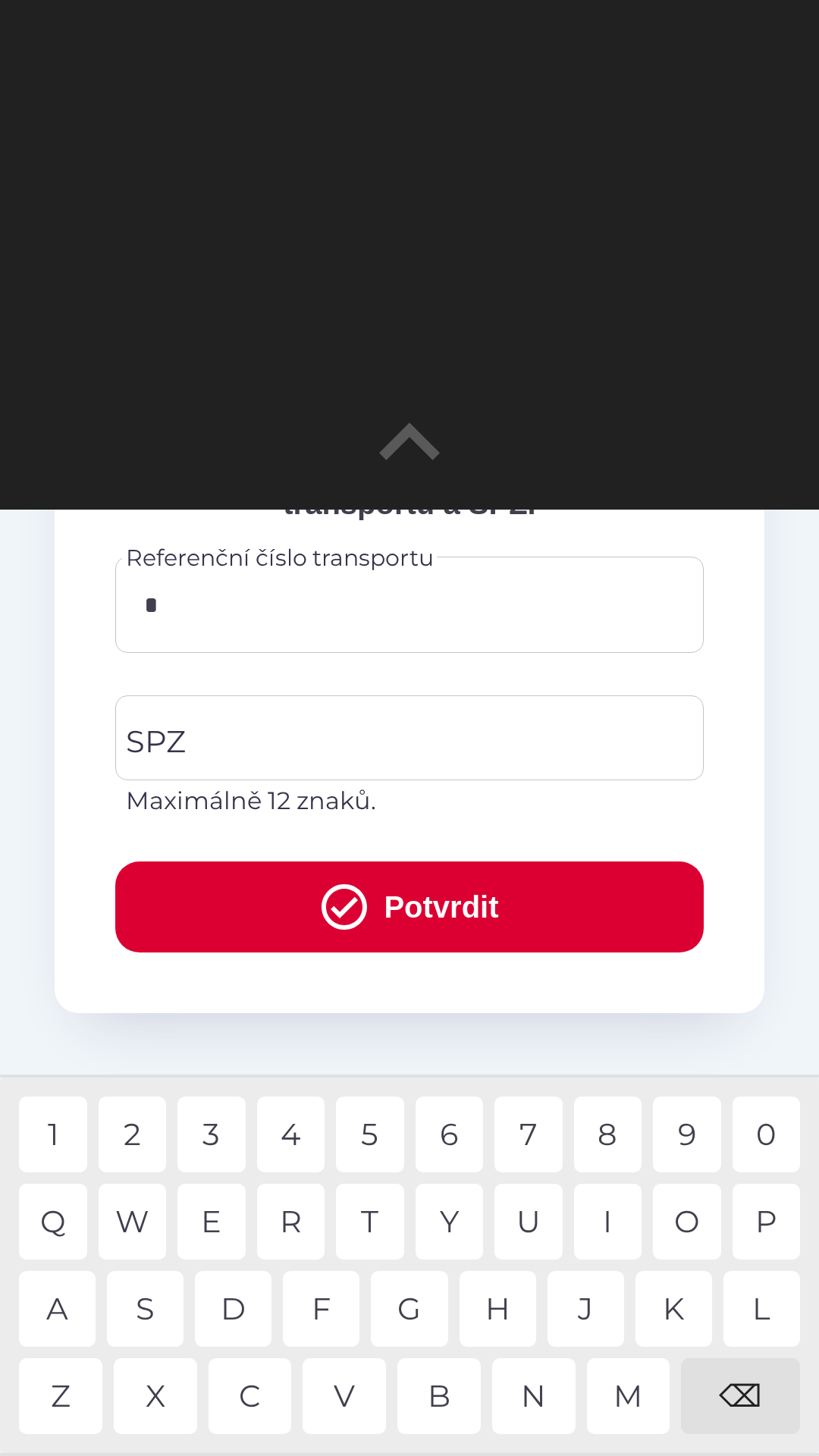
click at [218, 1137] on div "3" at bounding box center [212, 1134] width 69 height 76
click at [354, 1129] on div "5" at bounding box center [370, 1134] width 69 height 76
click at [213, 1129] on div "3" at bounding box center [212, 1134] width 69 height 76
click at [525, 1132] on div "7" at bounding box center [529, 1134] width 69 height 76
type input "******"
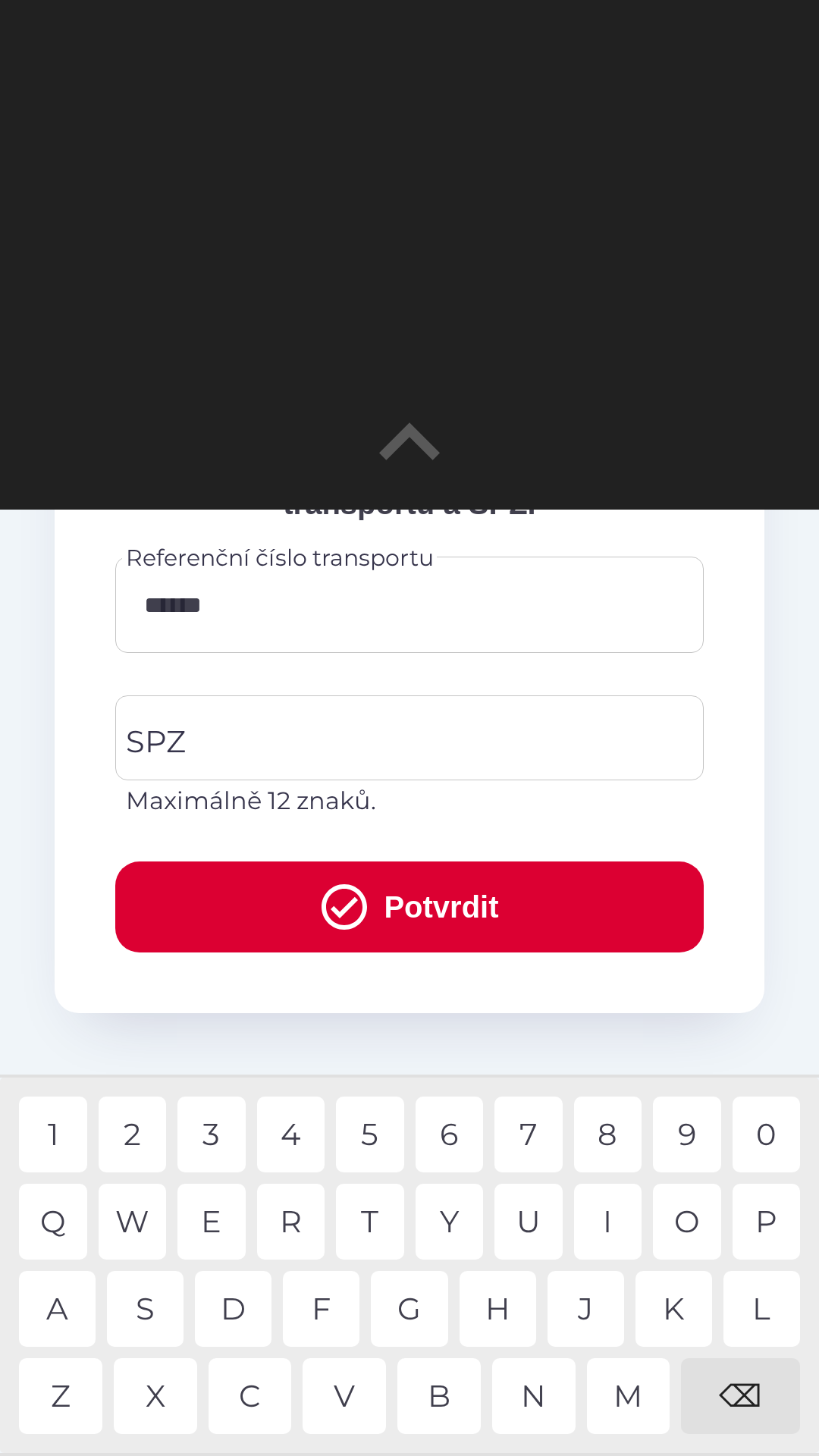
click at [684, 1131] on div "9" at bounding box center [687, 1134] width 69 height 76
click at [227, 732] on input "SPZ" at bounding box center [398, 738] width 552 height 72
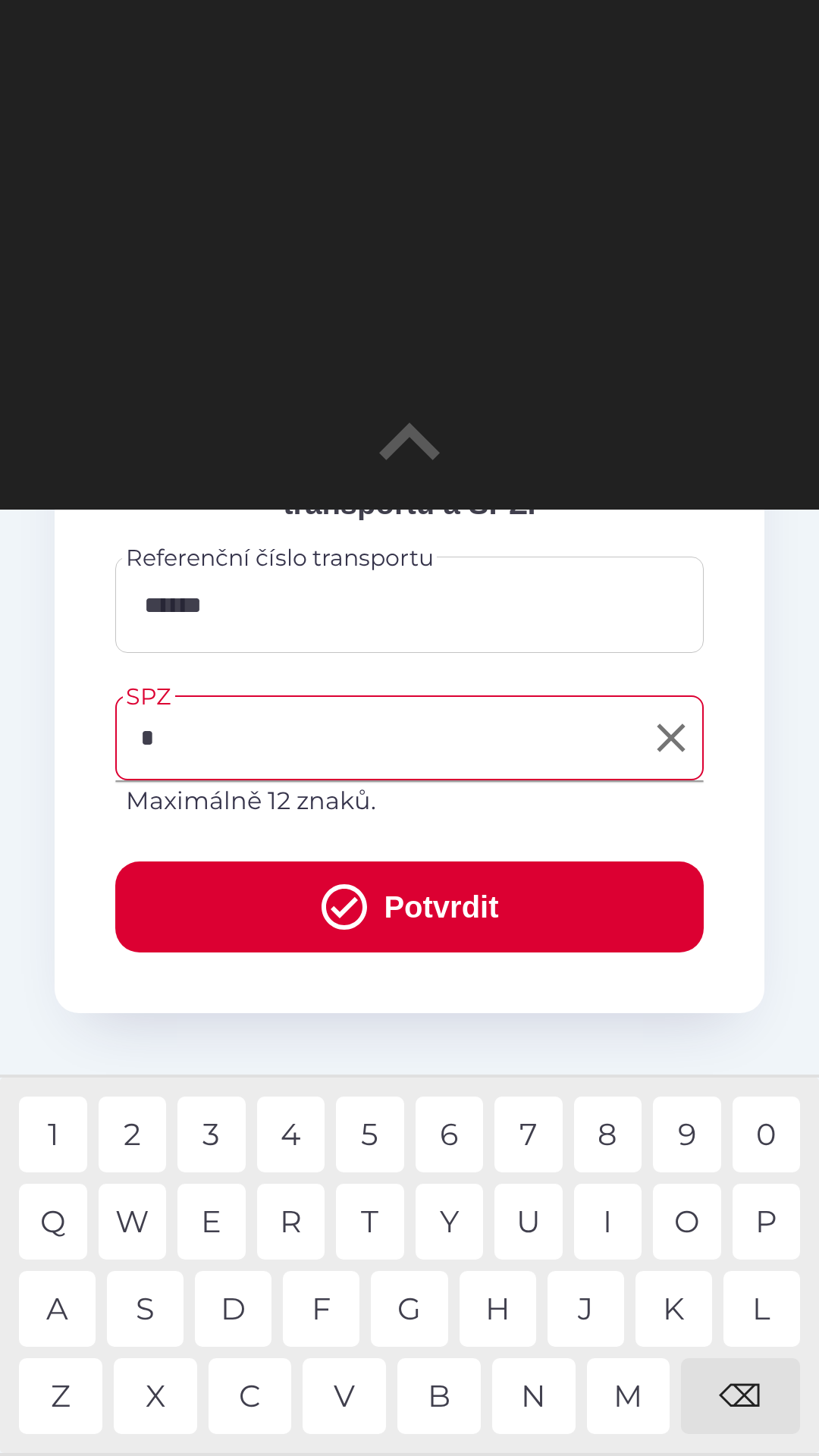
click at [523, 1127] on div "7" at bounding box center [529, 1134] width 69 height 76
click at [247, 1403] on div "C" at bounding box center [250, 1395] width 83 height 76
click at [135, 1134] on div "2" at bounding box center [133, 1134] width 69 height 76
type input "*******"
click at [596, 1144] on div "8" at bounding box center [608, 1134] width 69 height 76
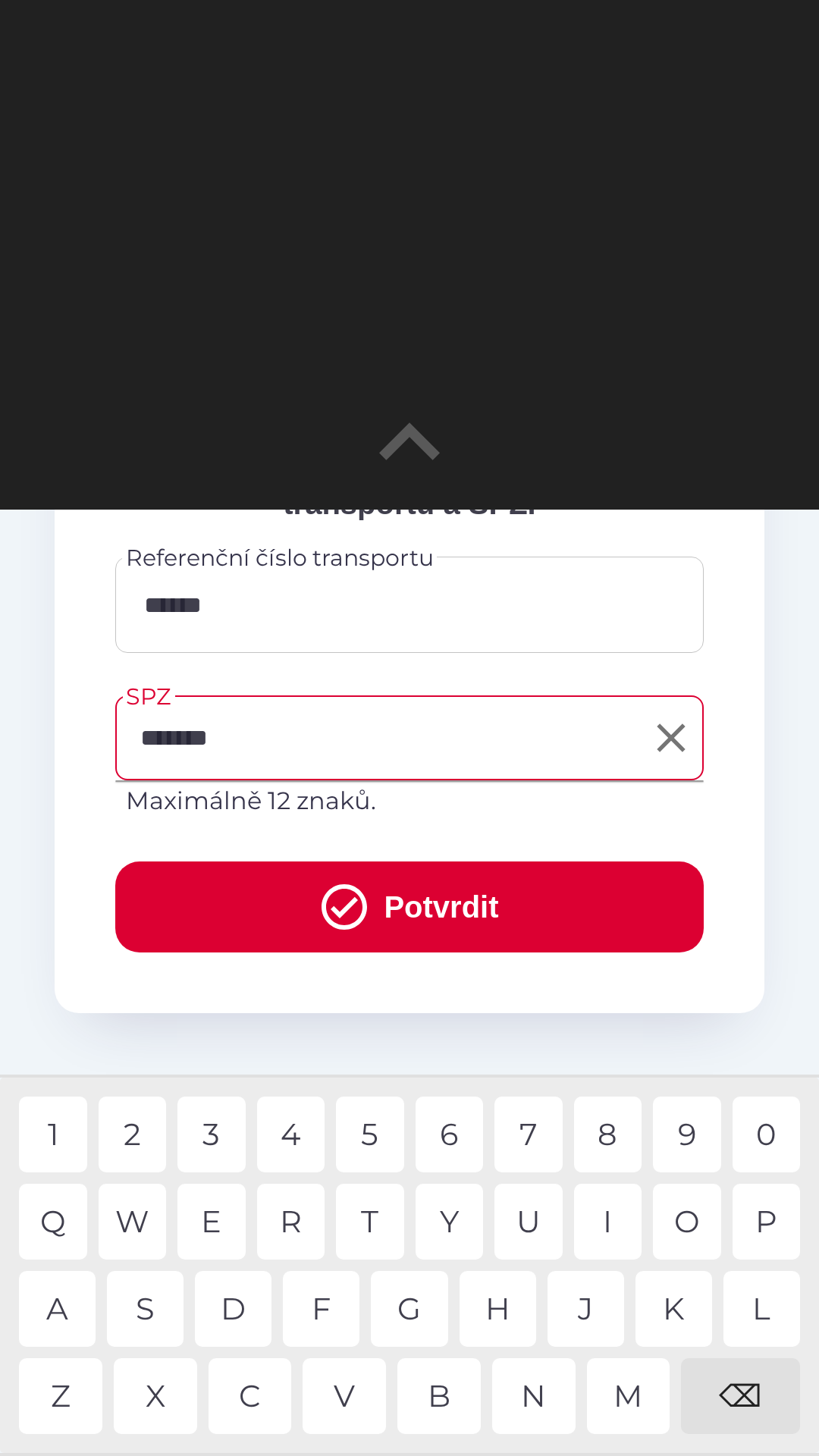
click at [301, 900] on button "Potvrdit" at bounding box center [410, 906] width 589 height 91
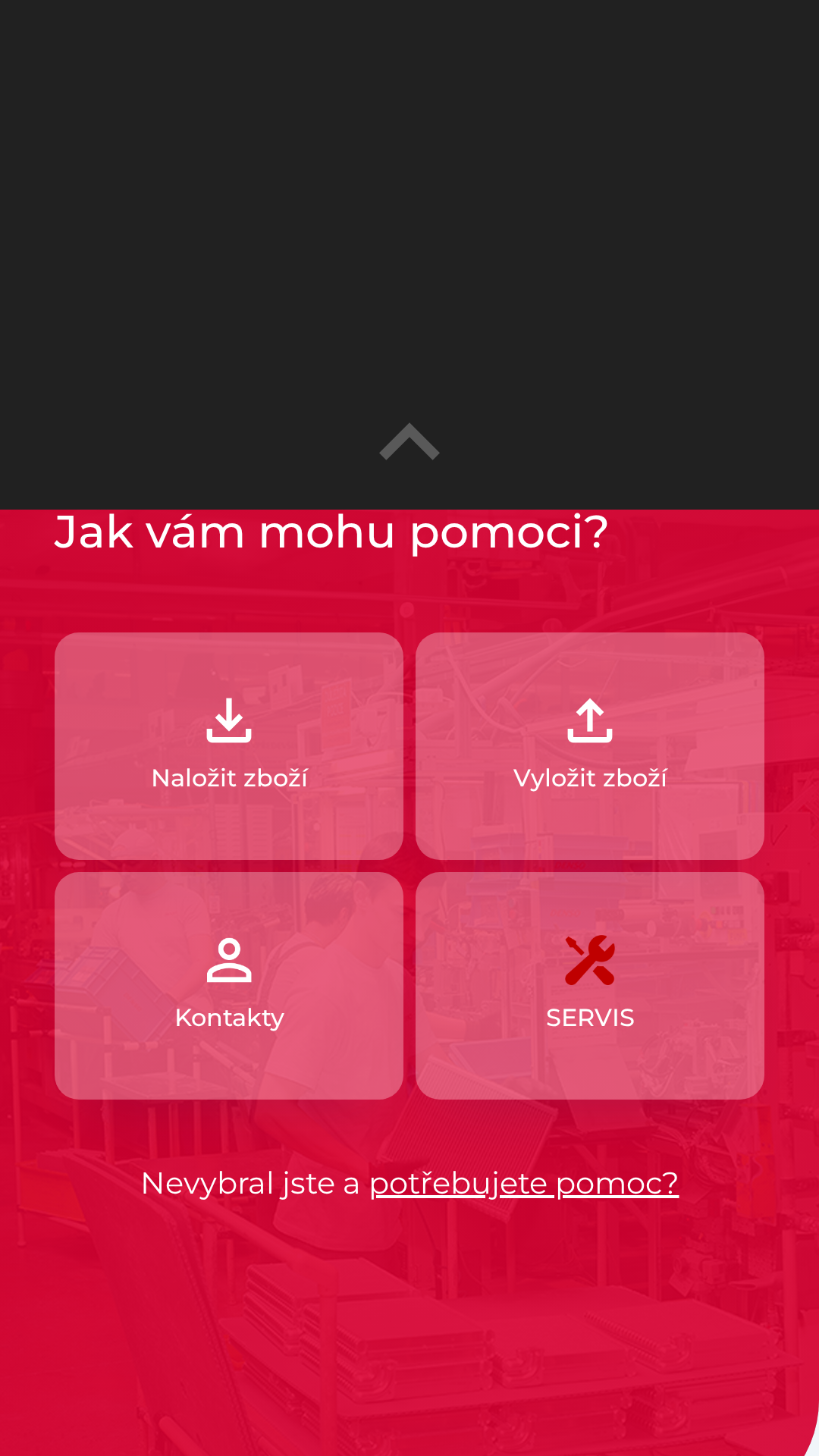
click at [591, 757] on button "Vyložit zboží" at bounding box center [590, 746] width 349 height 227
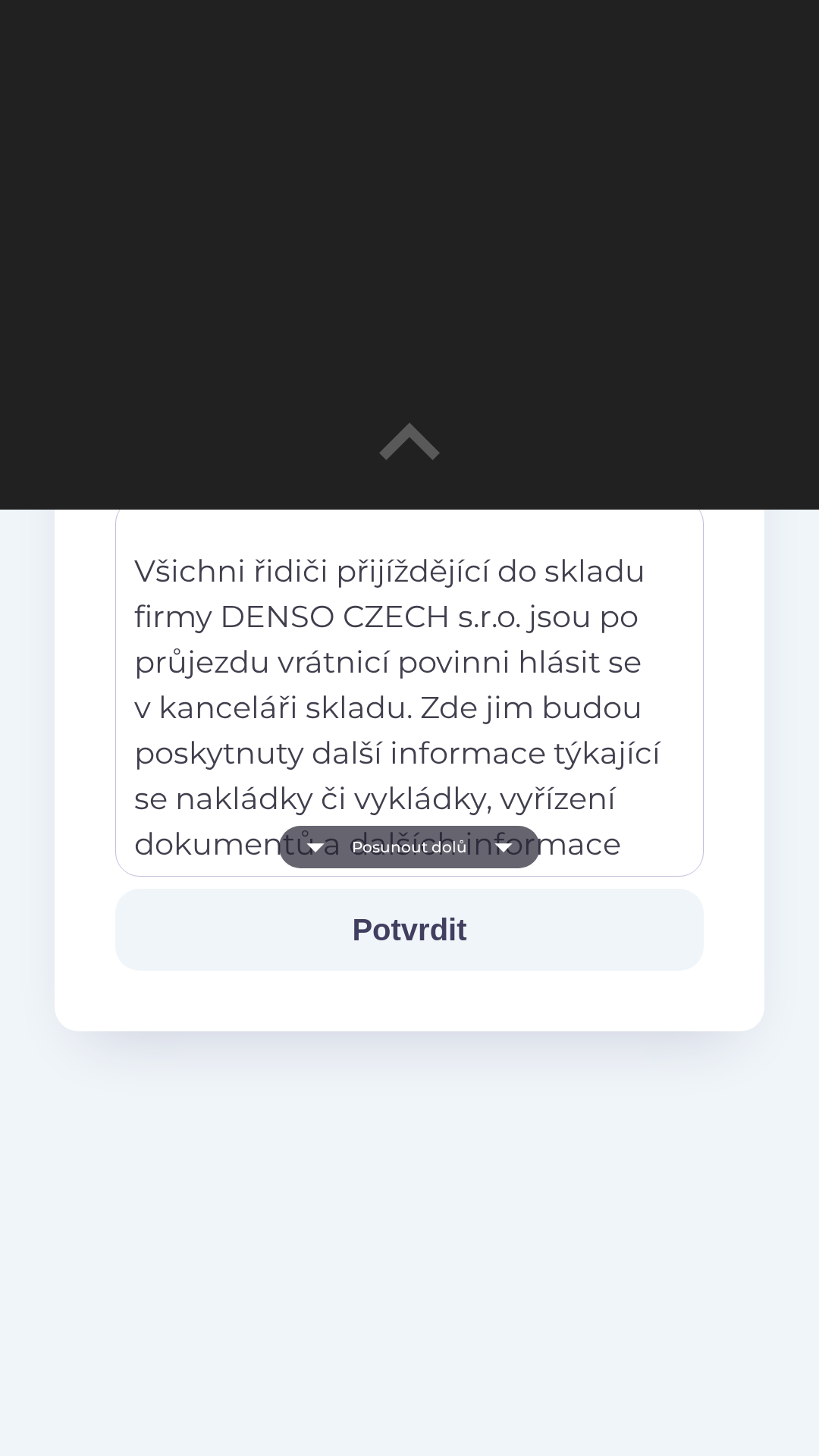
click at [447, 924] on button "Potvrdit" at bounding box center [410, 929] width 589 height 82
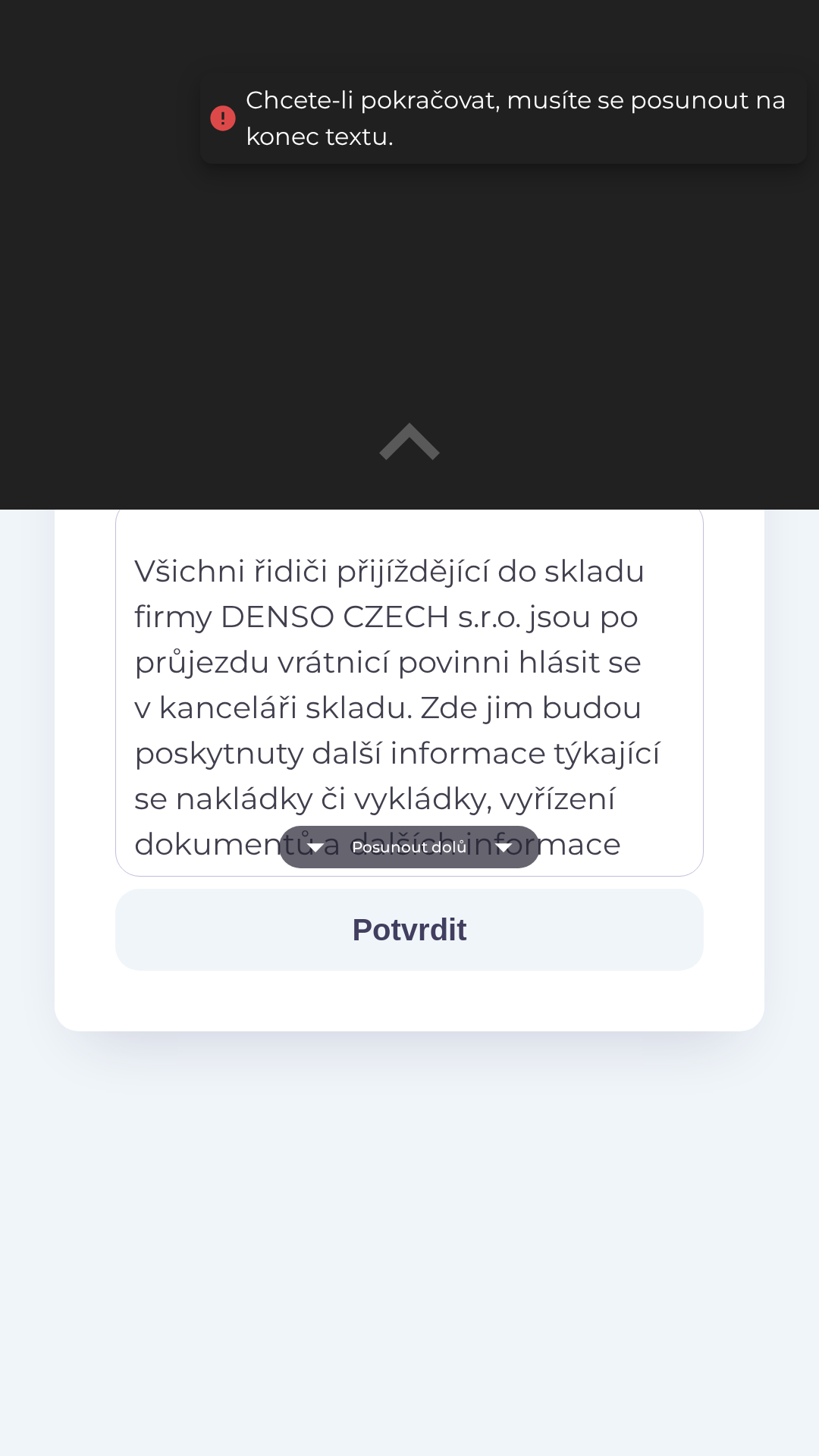
click at [494, 851] on icon "button" at bounding box center [503, 847] width 43 height 43
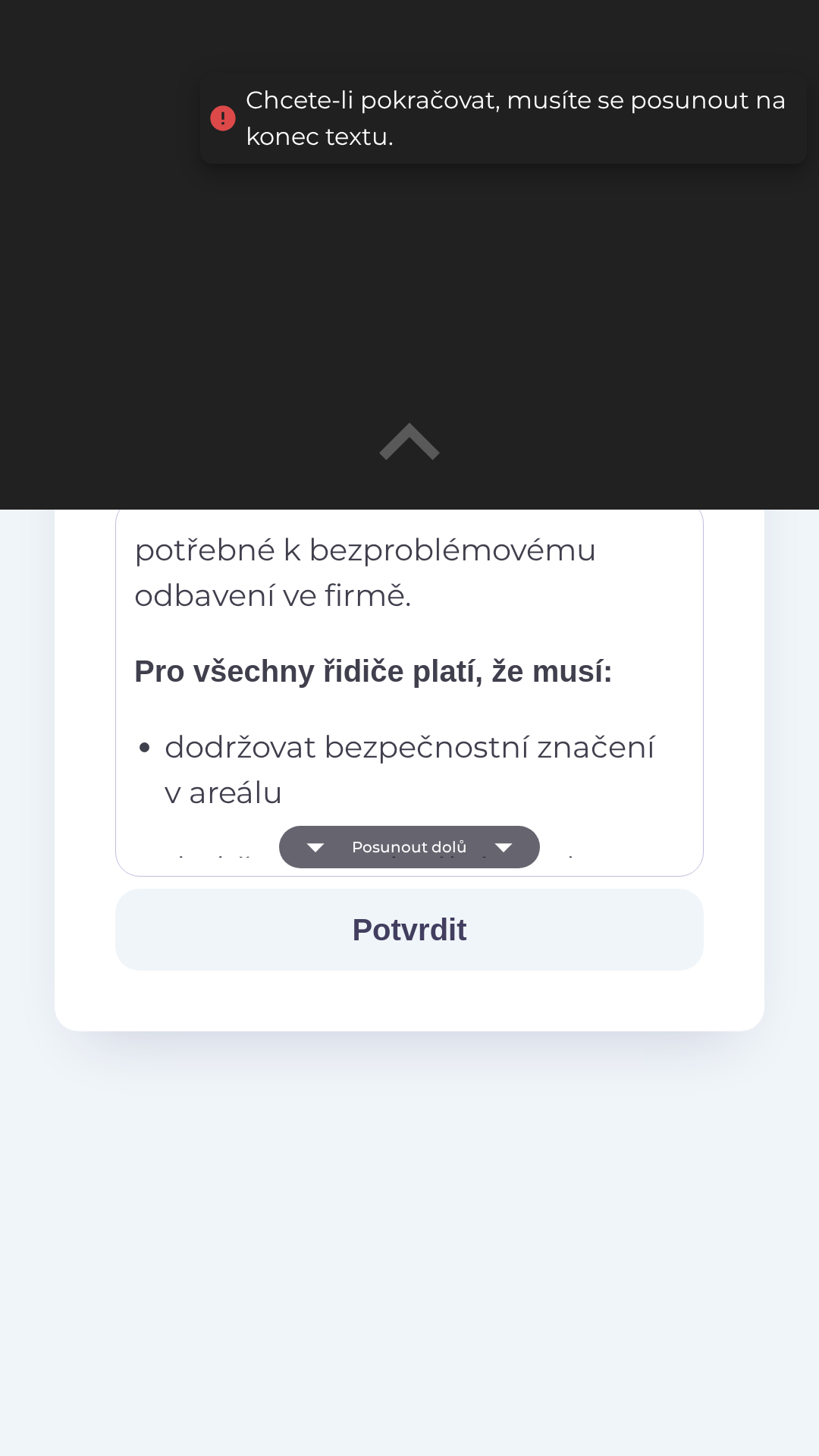
click at [495, 847] on icon "button" at bounding box center [503, 847] width 43 height 43
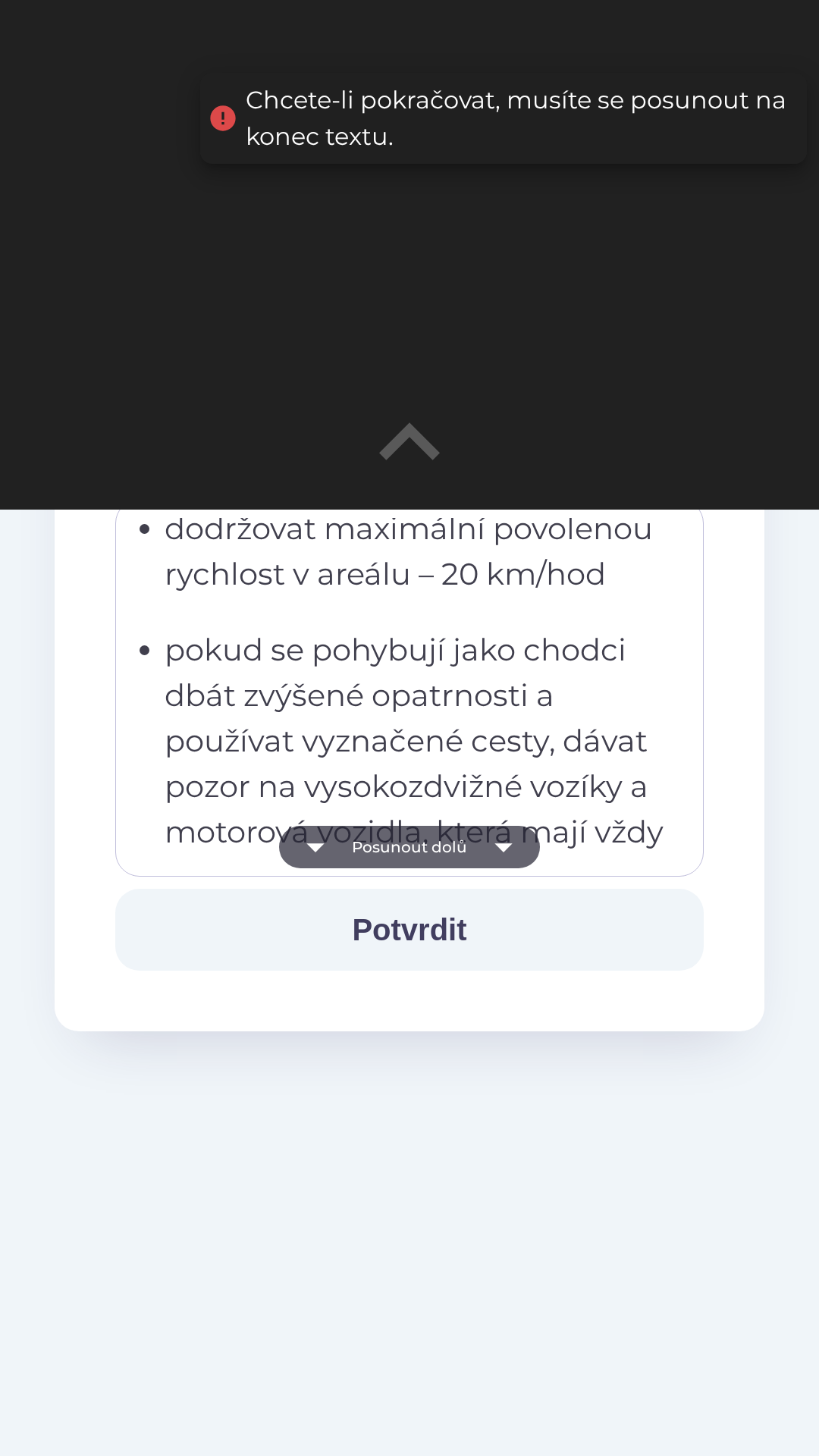
click at [506, 842] on icon "button" at bounding box center [503, 847] width 43 height 43
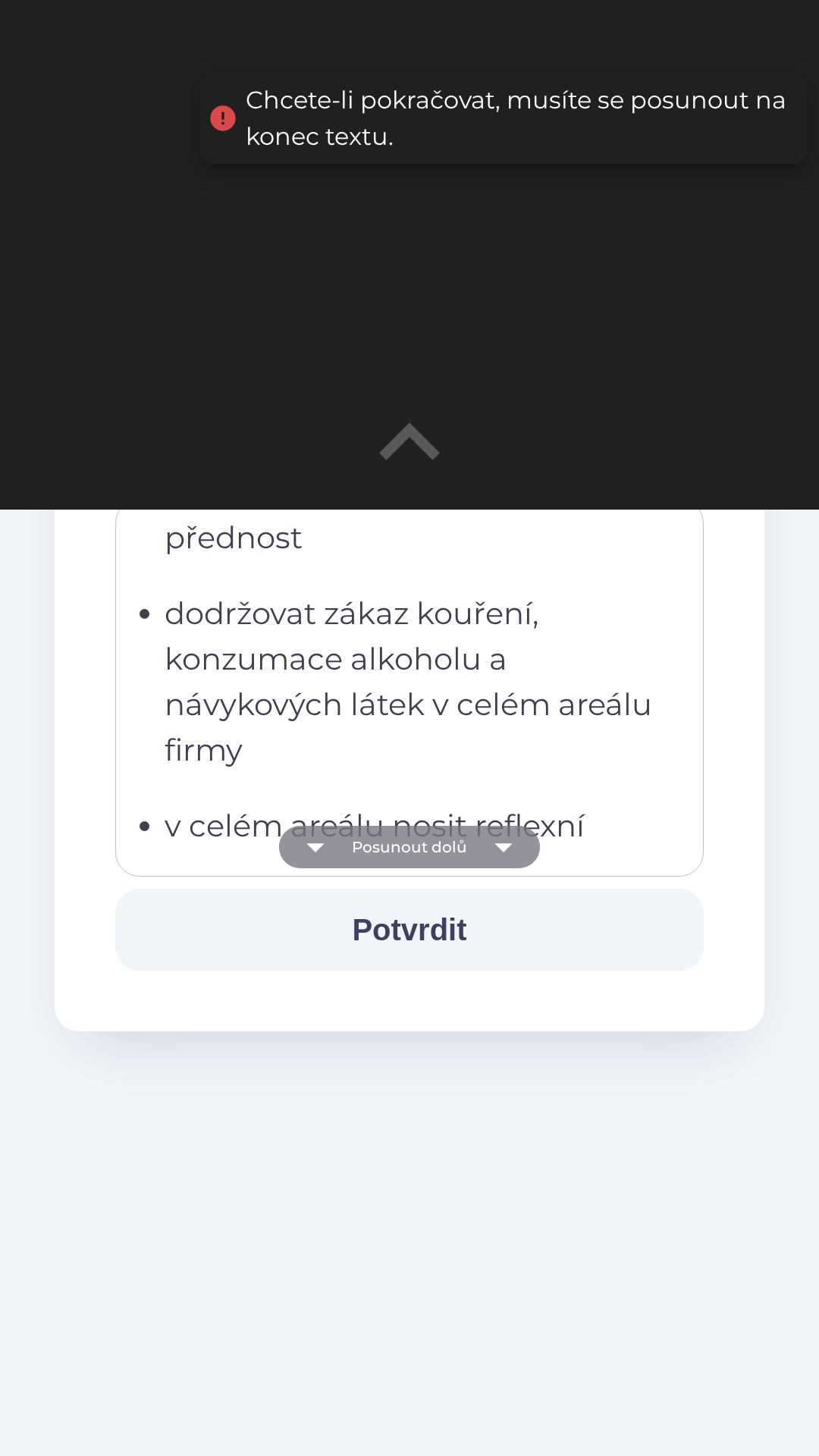
click at [504, 842] on icon "button" at bounding box center [503, 847] width 43 height 43
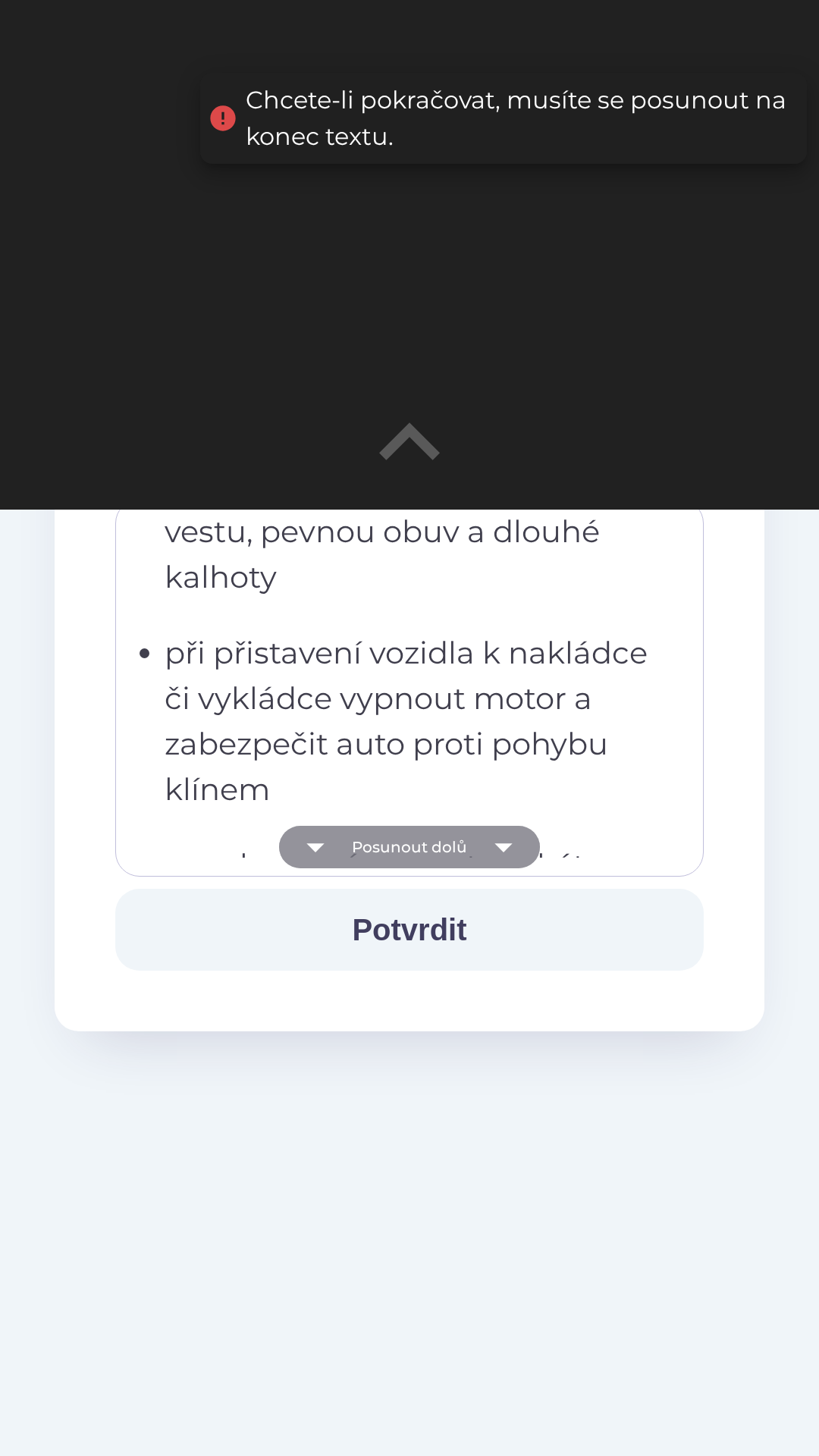
click at [504, 842] on icon "button" at bounding box center [503, 847] width 43 height 43
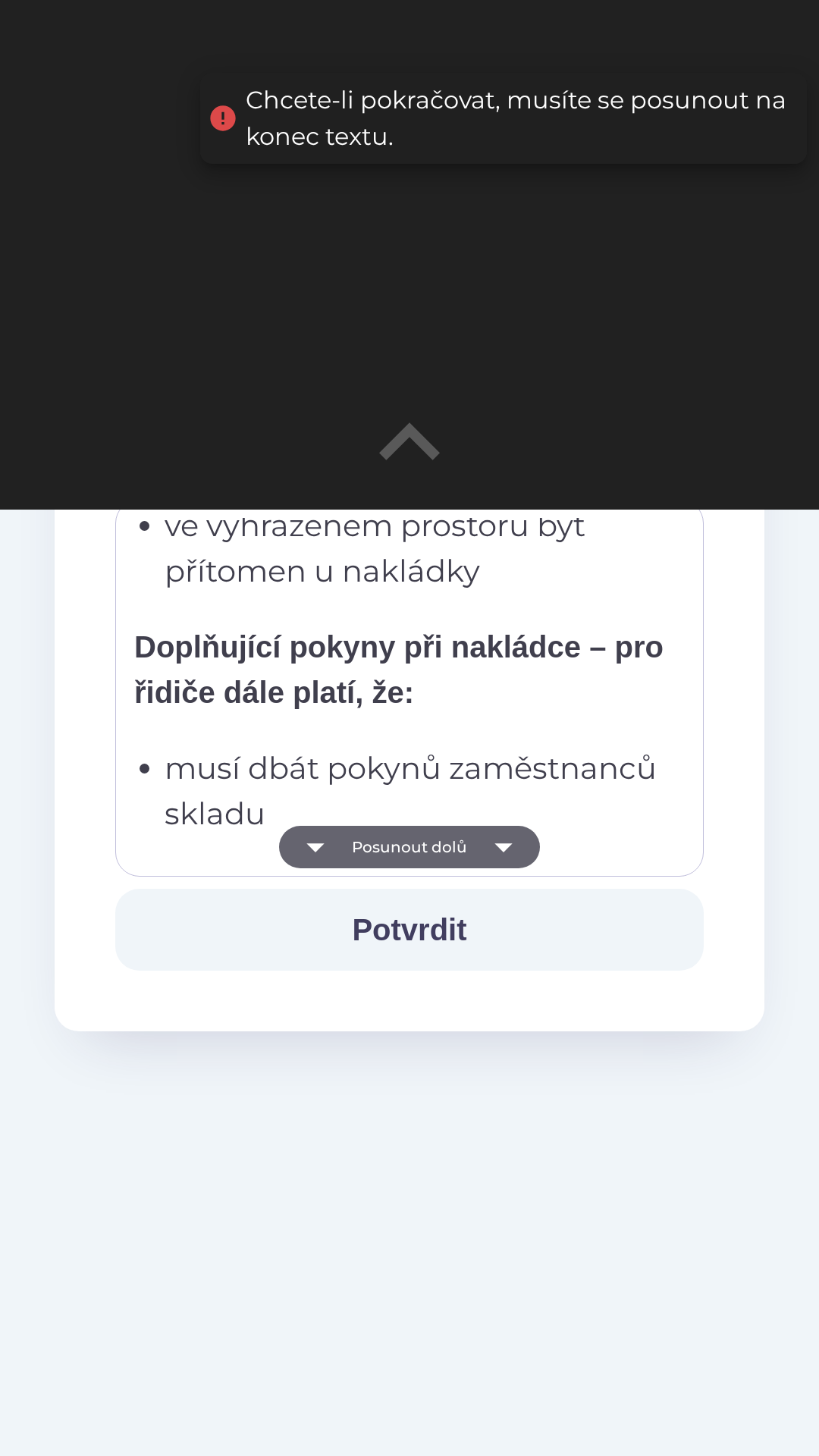
click at [504, 837] on icon "button" at bounding box center [503, 847] width 43 height 43
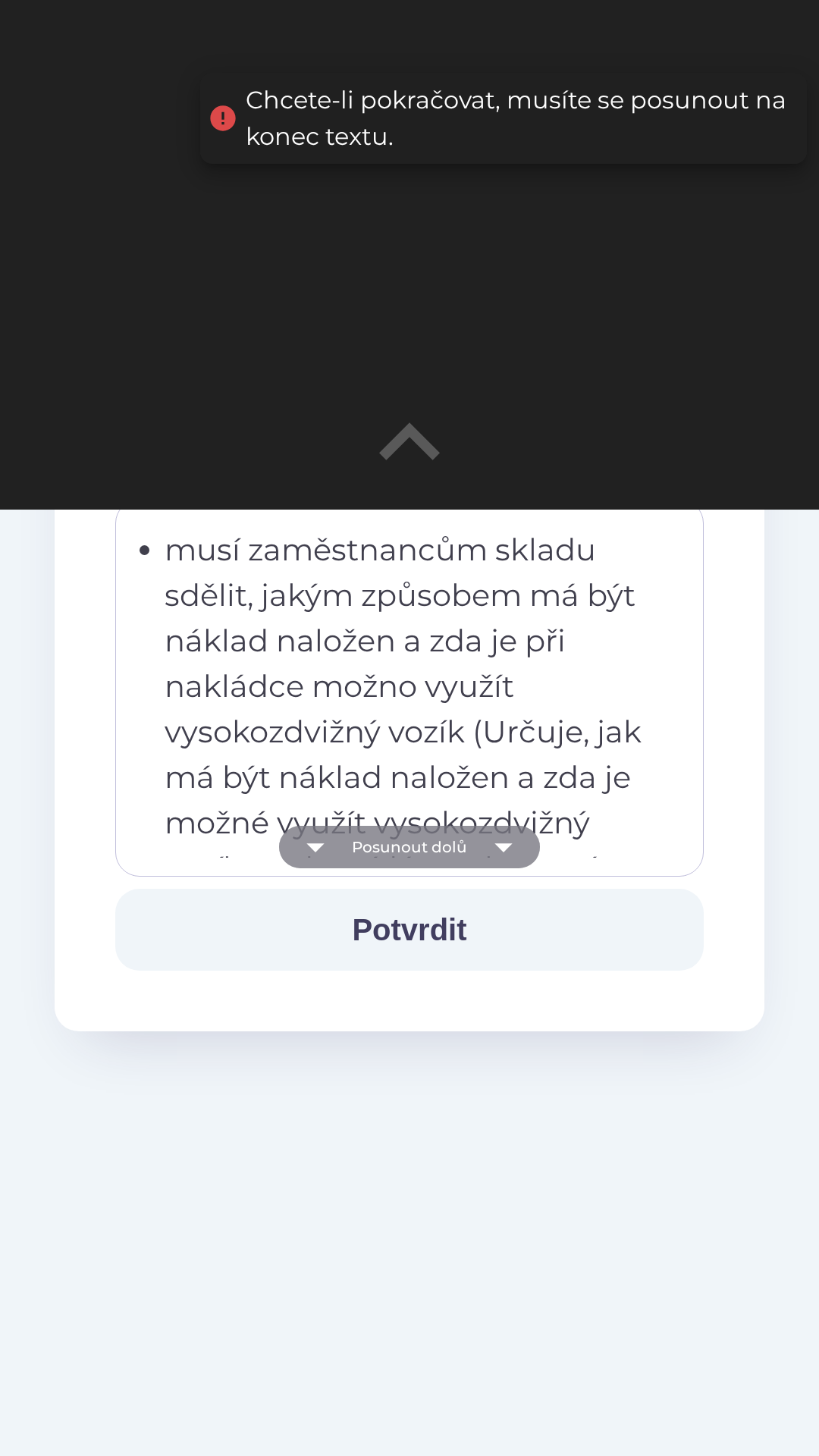
click at [503, 842] on icon "button" at bounding box center [503, 847] width 43 height 43
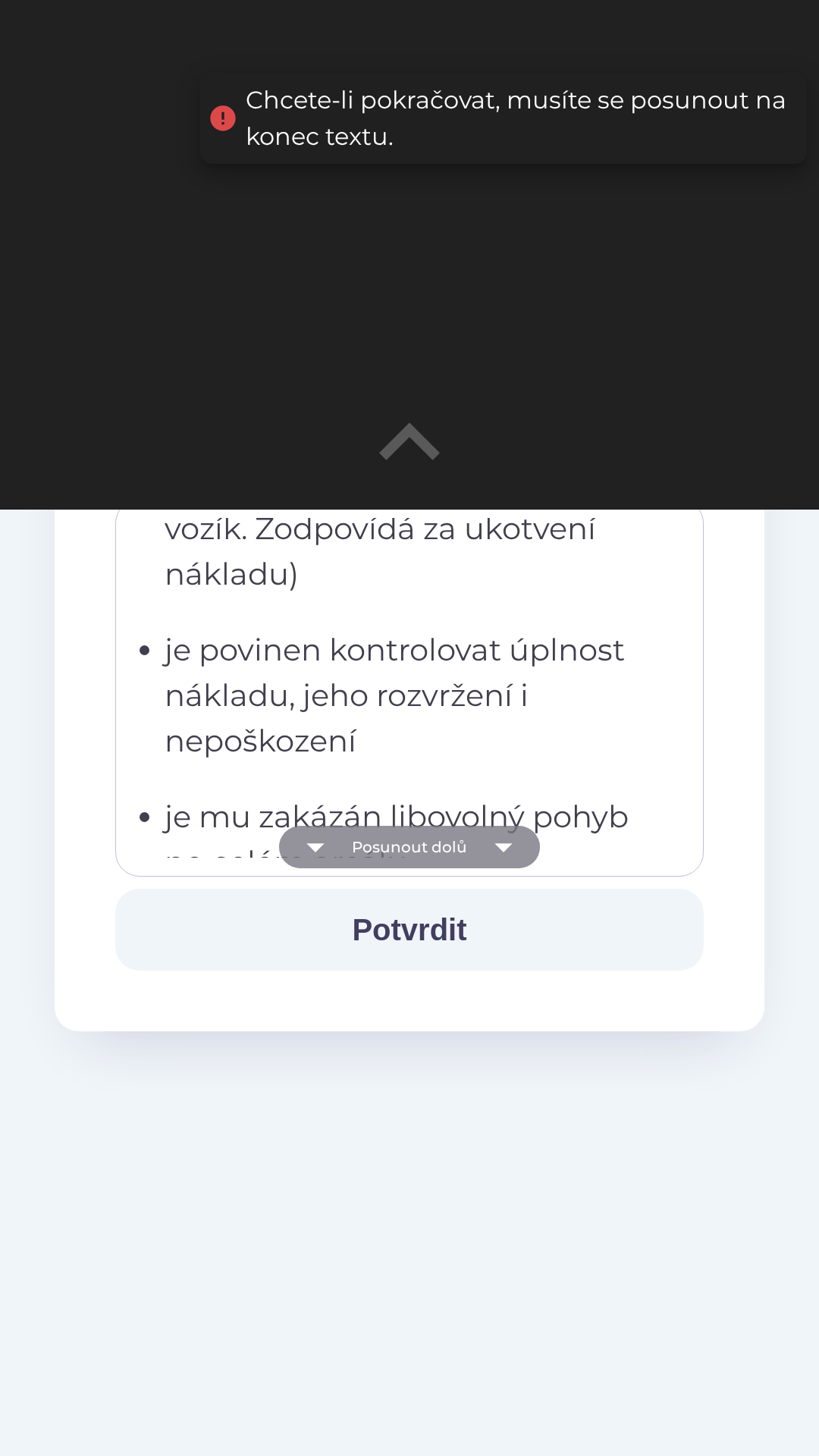
click at [503, 841] on icon "button" at bounding box center [503, 847] width 43 height 43
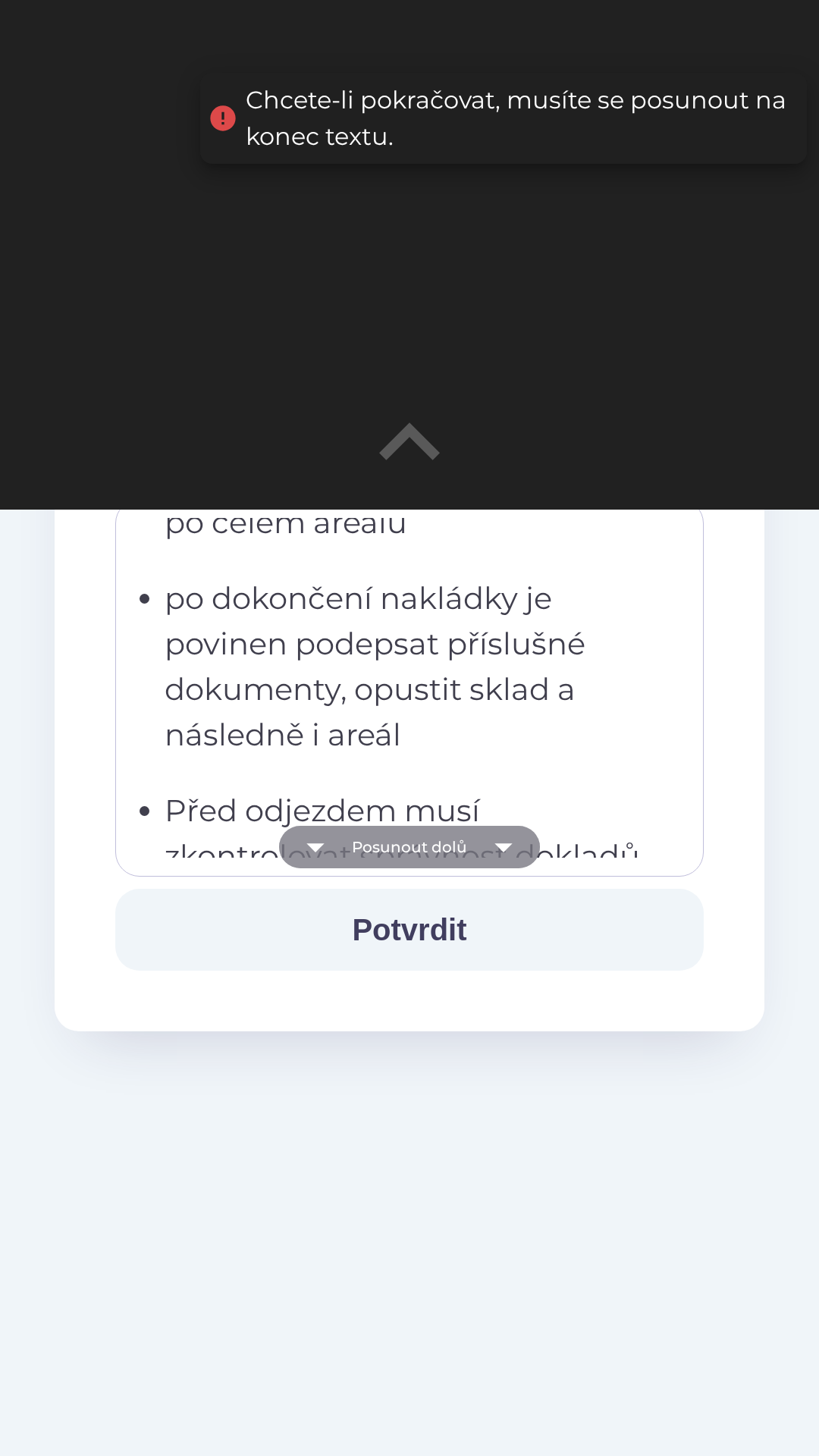
click at [503, 838] on icon "button" at bounding box center [503, 847] width 43 height 43
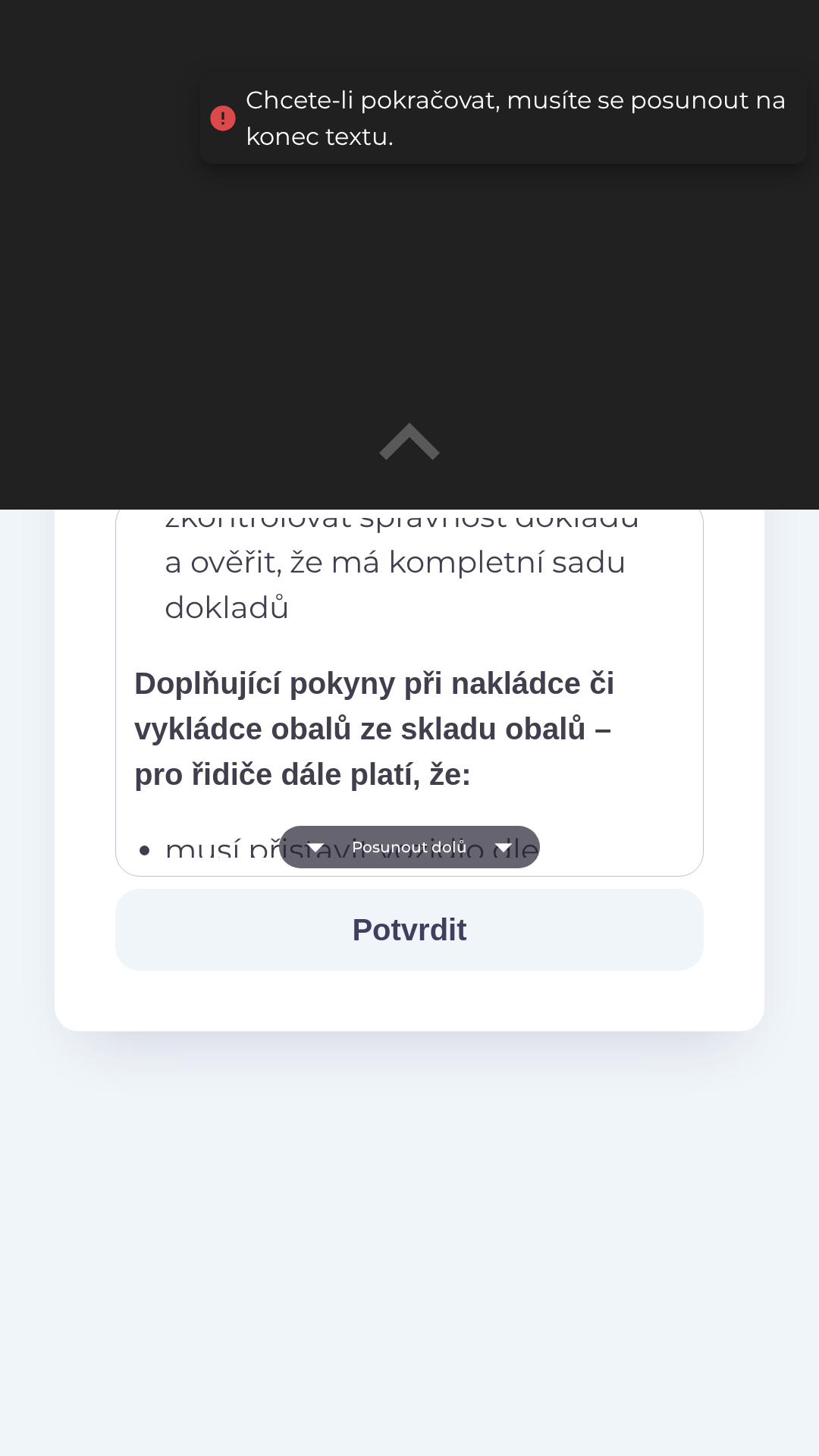
click at [502, 840] on icon "button" at bounding box center [503, 847] width 43 height 43
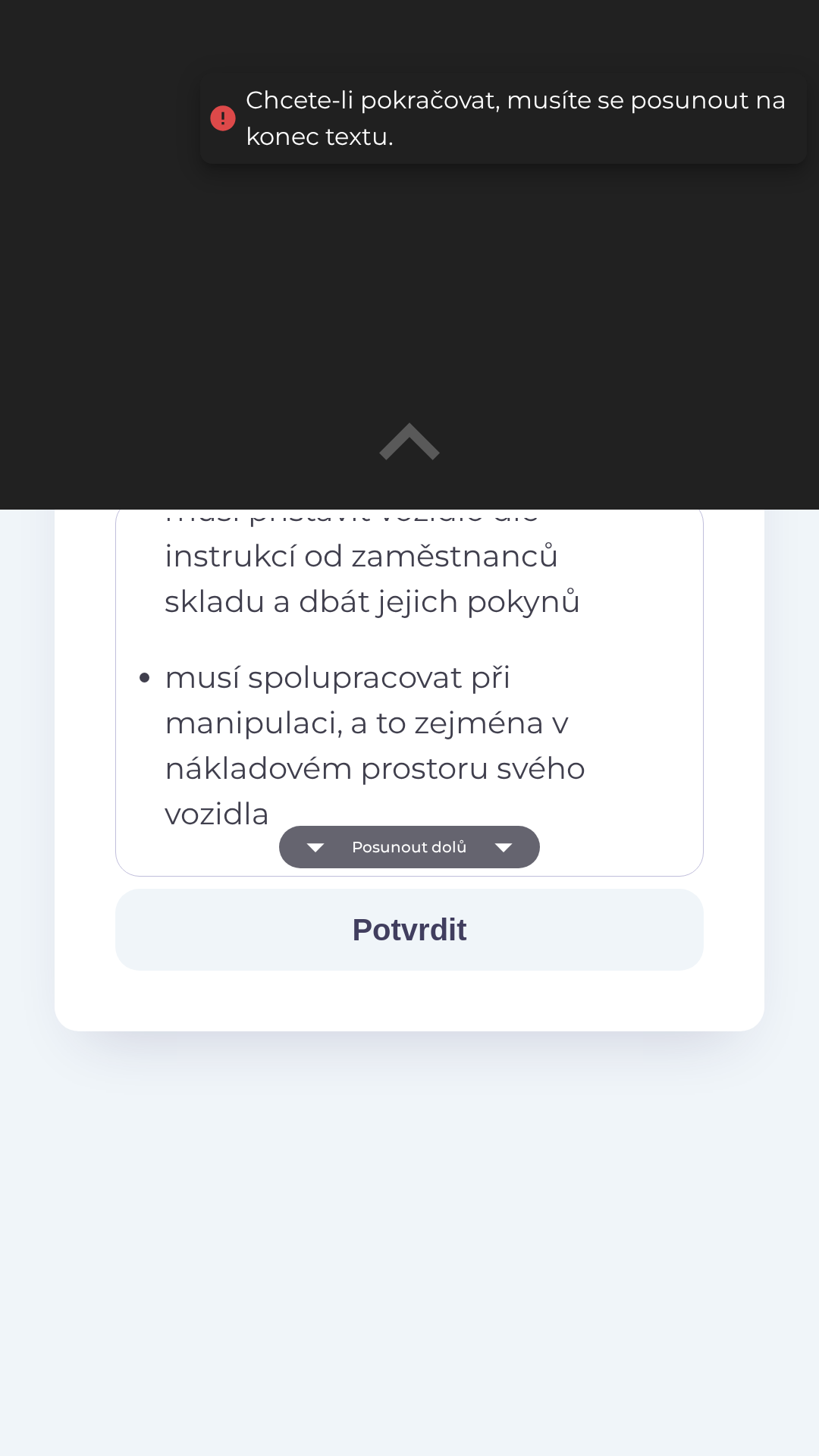
click at [496, 845] on icon "button" at bounding box center [503, 848] width 17 height 9
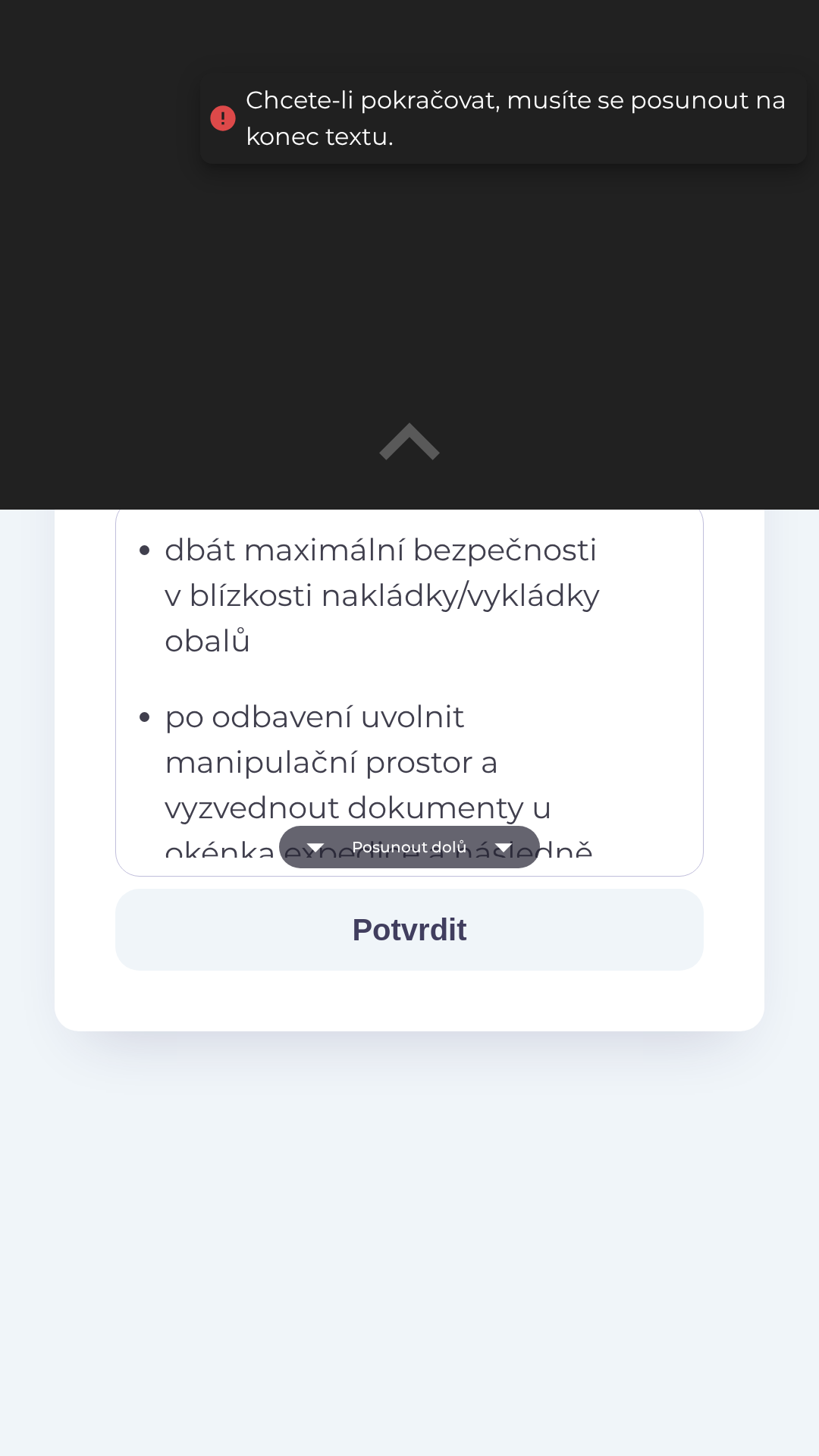
click at [499, 840] on icon "button" at bounding box center [503, 847] width 43 height 43
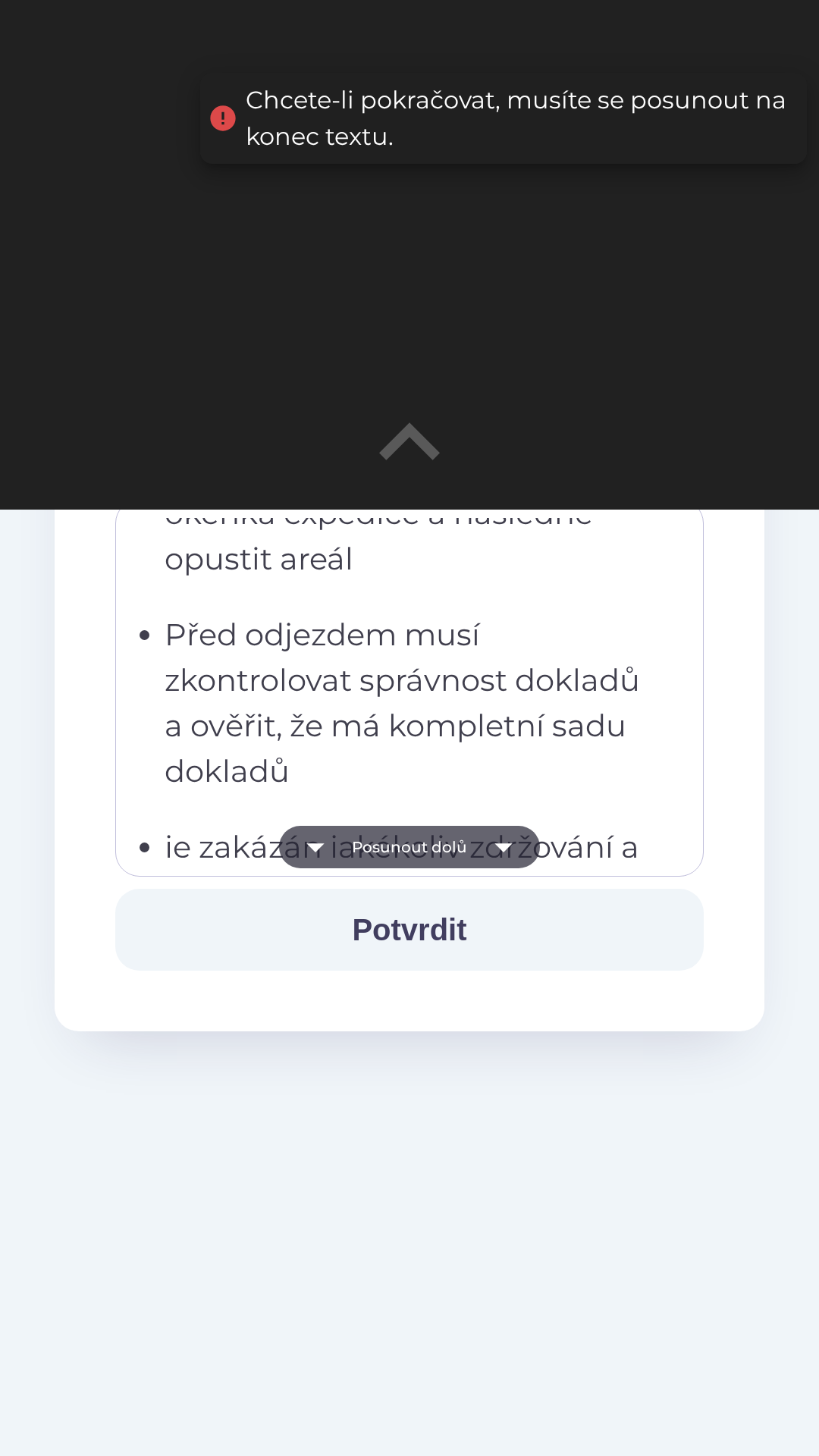
click at [493, 846] on icon "button" at bounding box center [503, 847] width 43 height 43
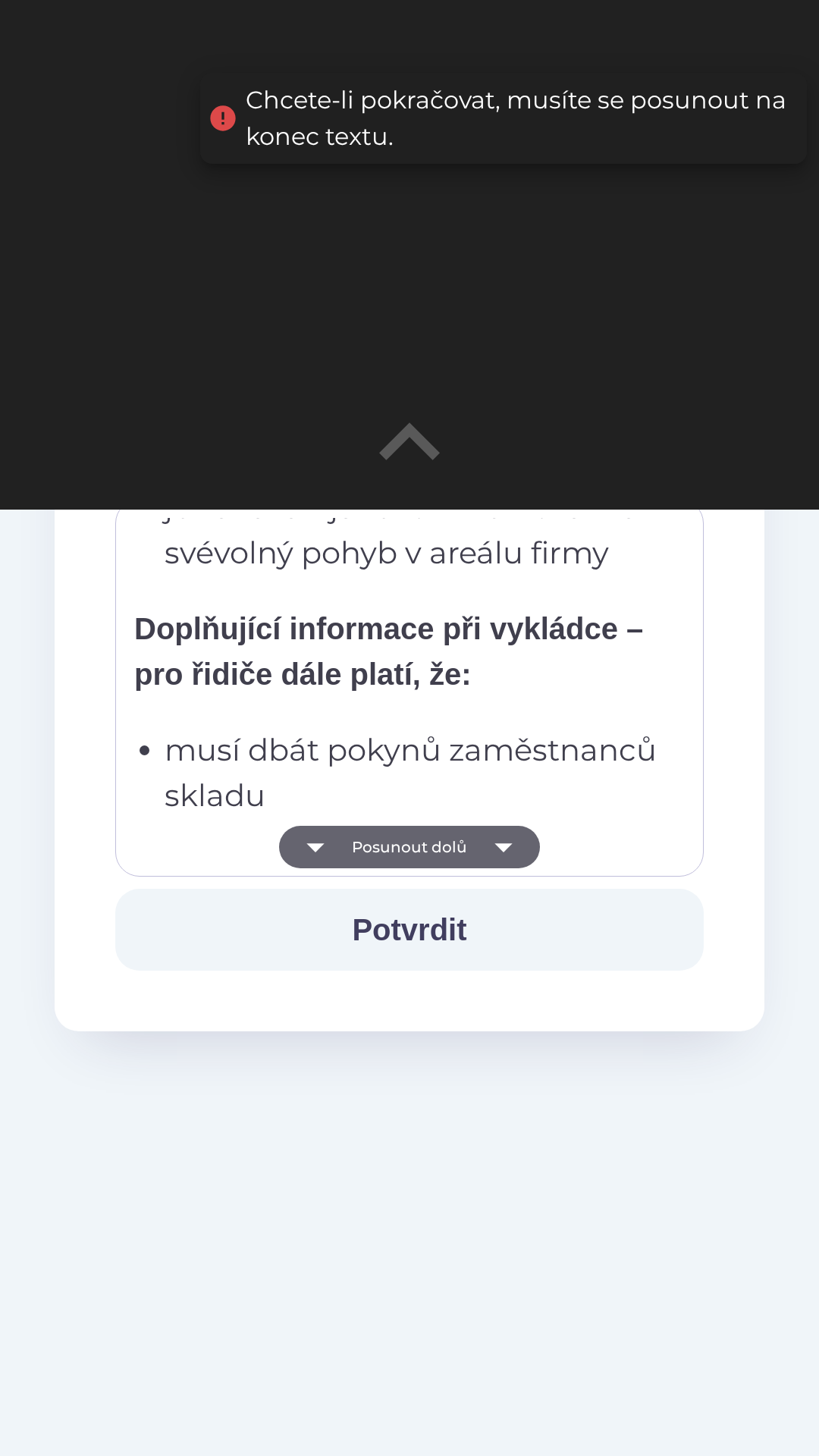
click at [498, 841] on icon "button" at bounding box center [503, 847] width 43 height 43
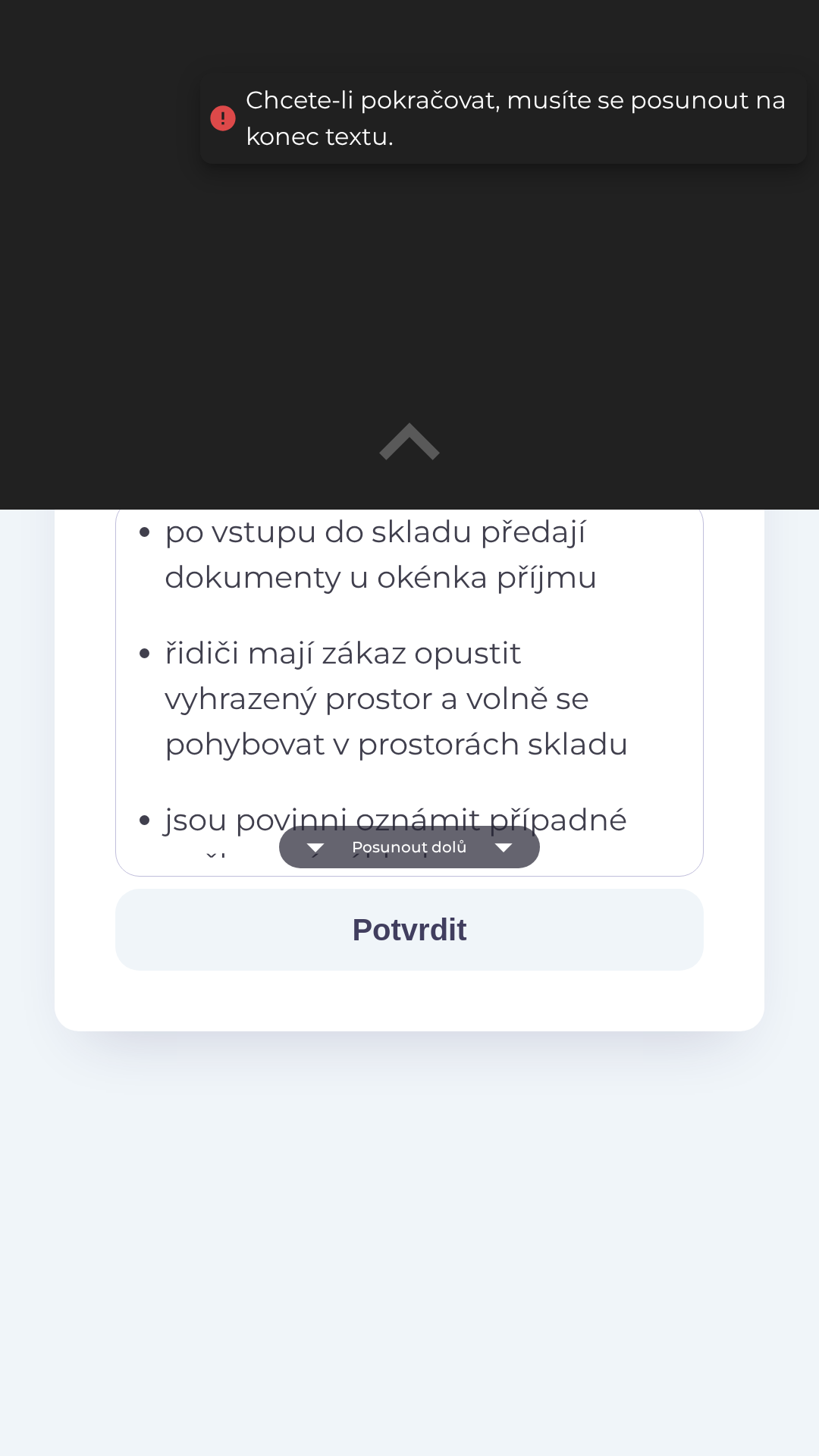
click at [489, 848] on icon "button" at bounding box center [503, 847] width 43 height 43
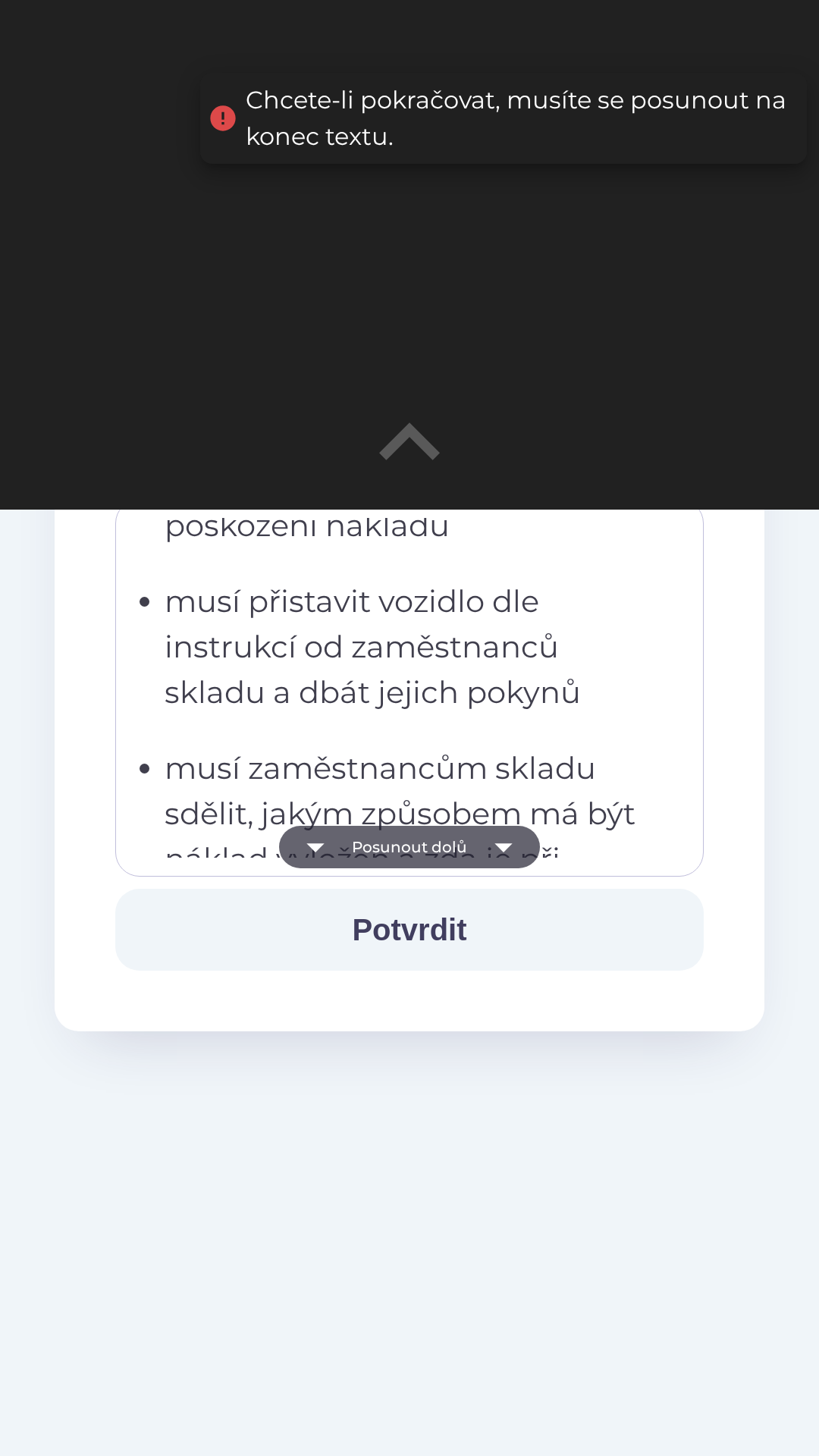
click at [486, 844] on icon "button" at bounding box center [503, 847] width 43 height 43
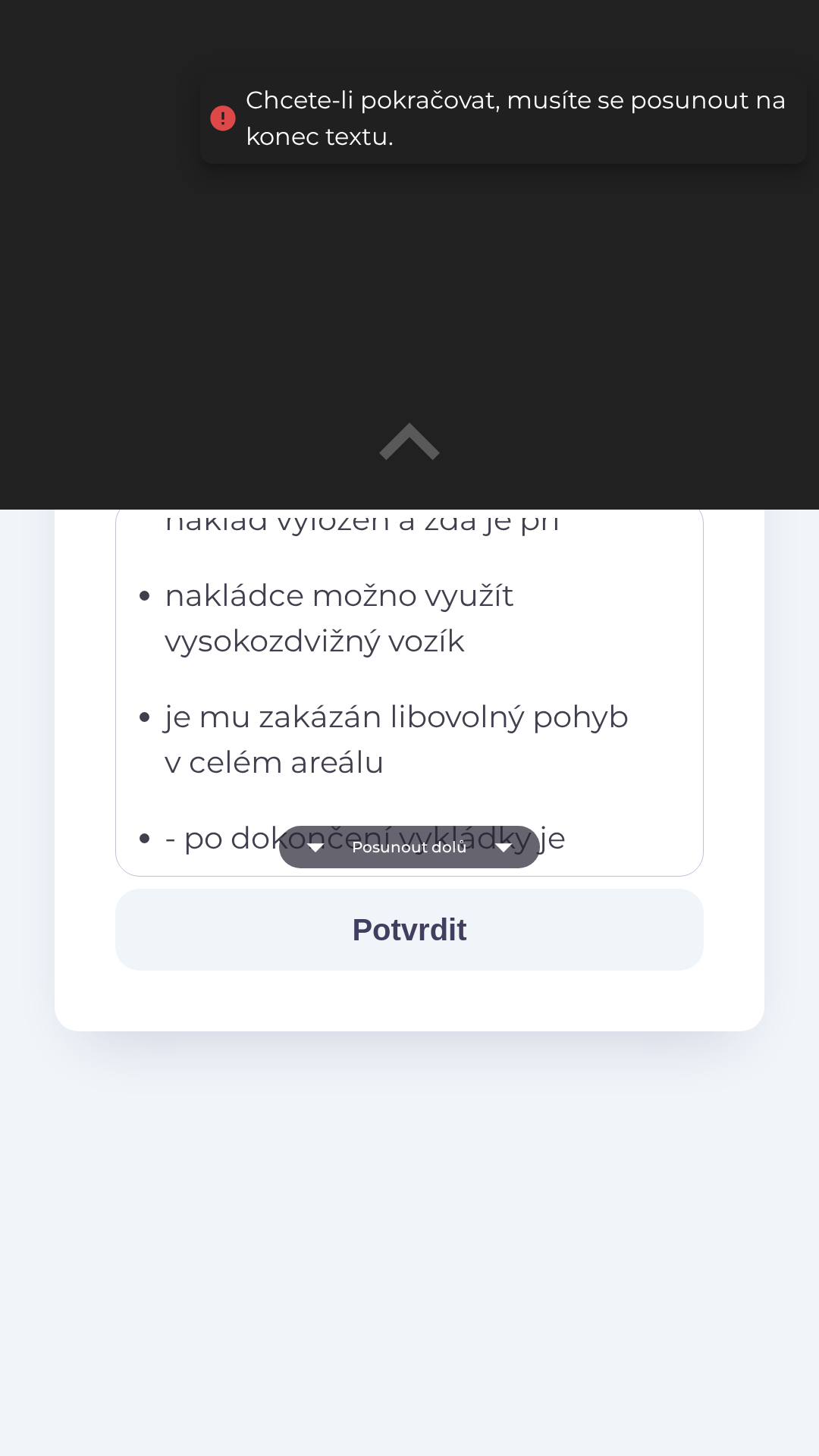
click at [482, 846] on icon "button" at bounding box center [503, 847] width 43 height 43
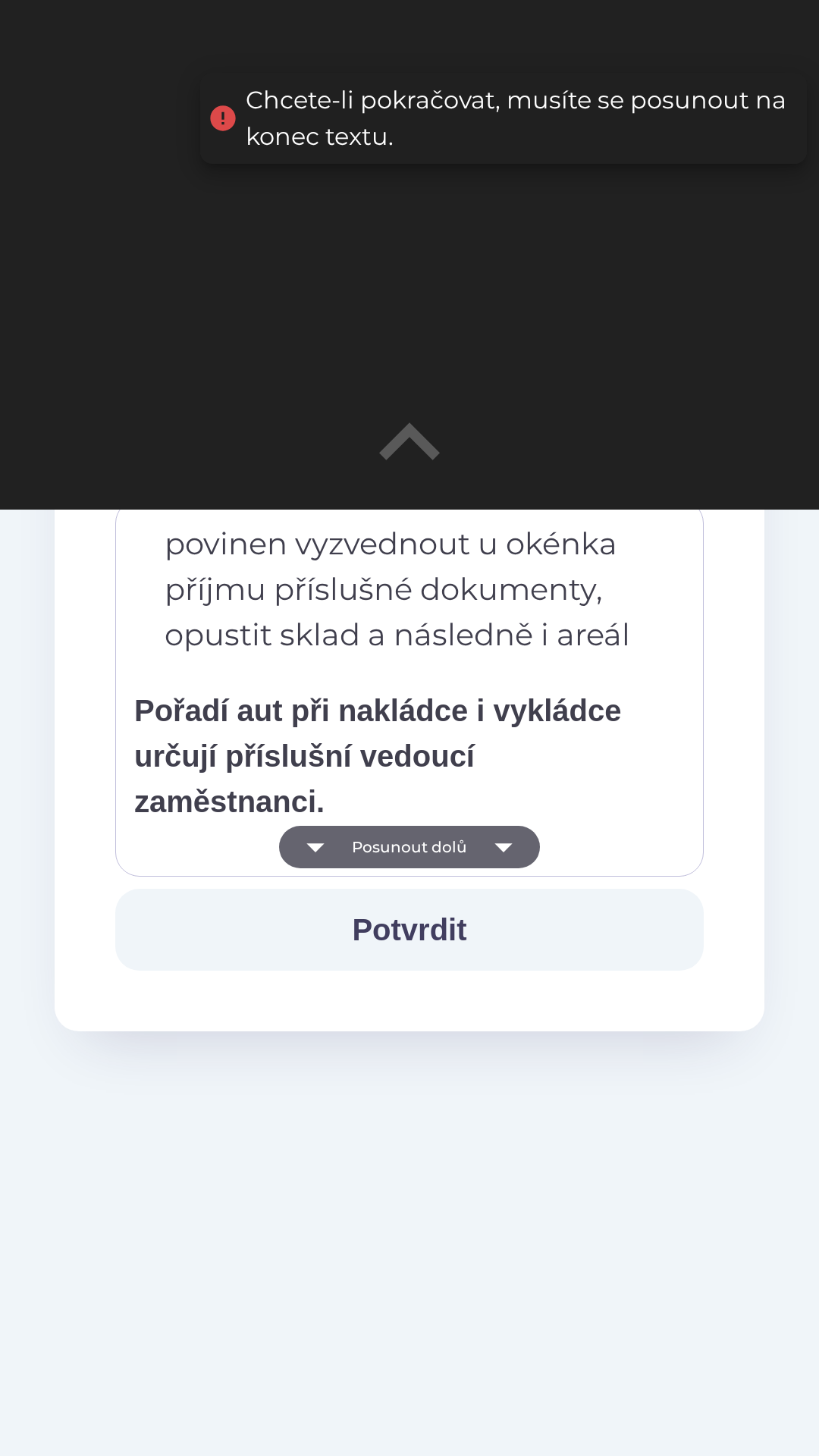
click at [478, 846] on button "Posunout dolů" at bounding box center [409, 847] width 261 height 43
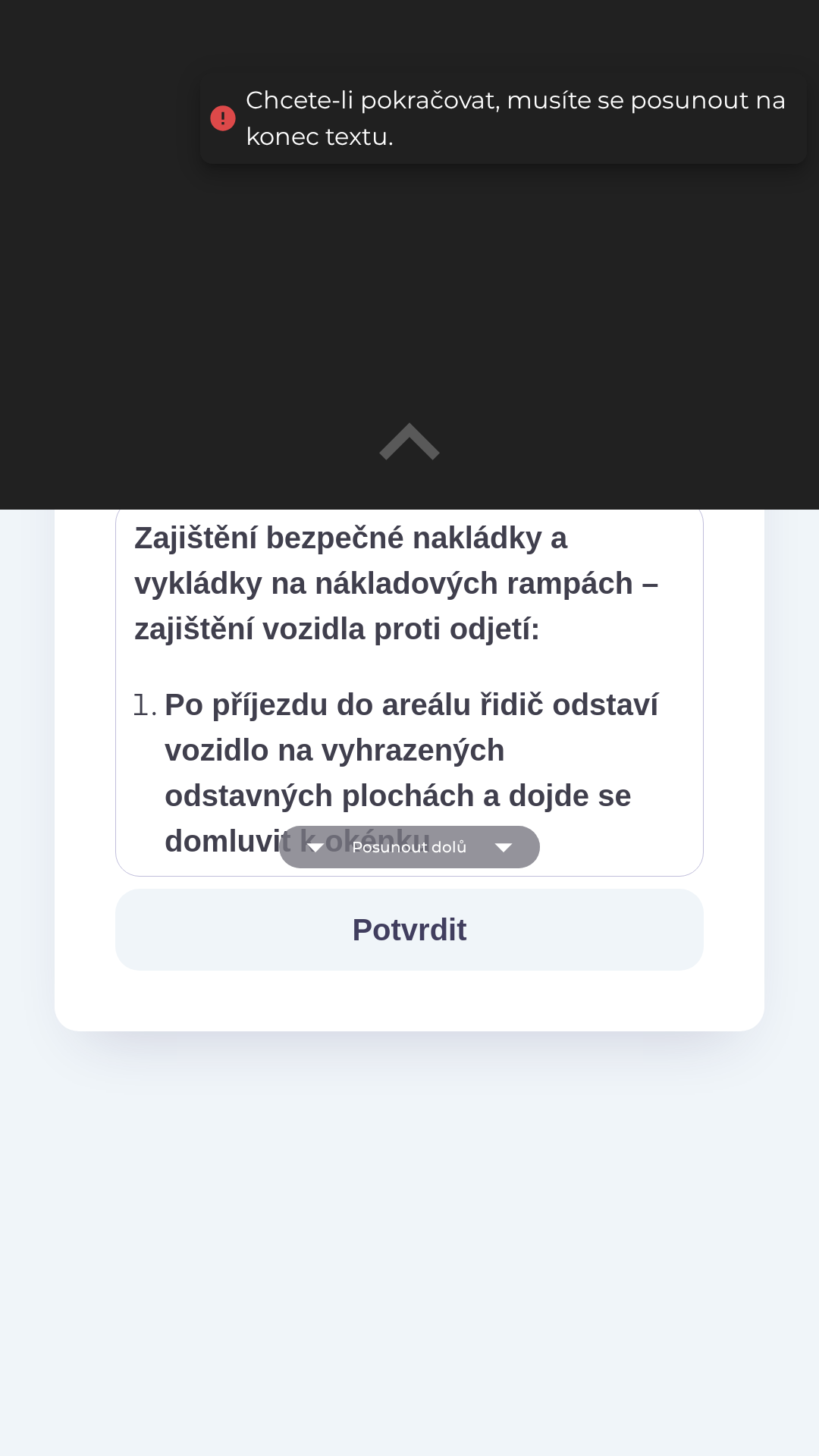
click at [478, 843] on button "Posunout dolů" at bounding box center [409, 847] width 261 height 43
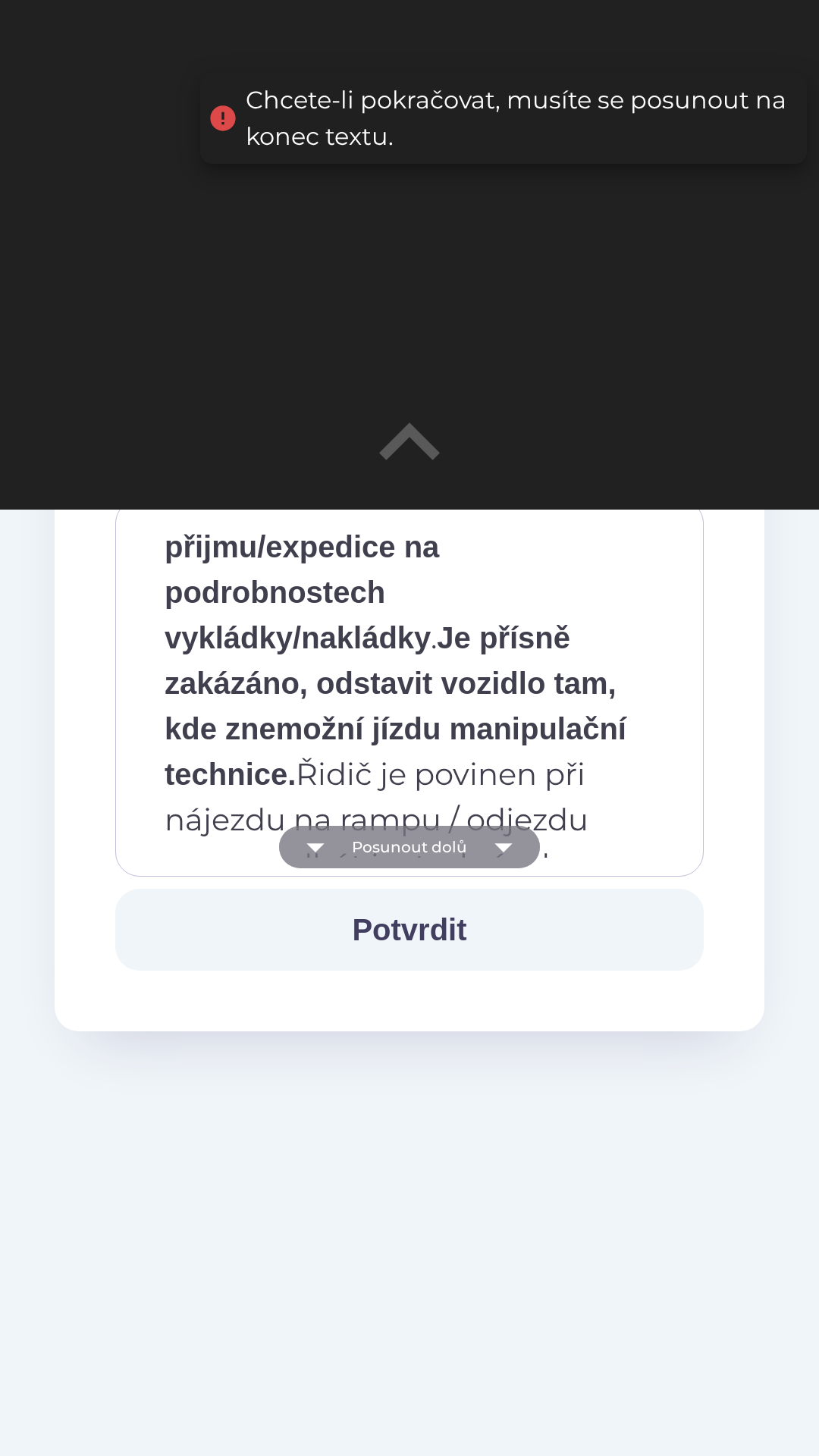
click at [476, 842] on button "Posunout dolů" at bounding box center [409, 847] width 261 height 43
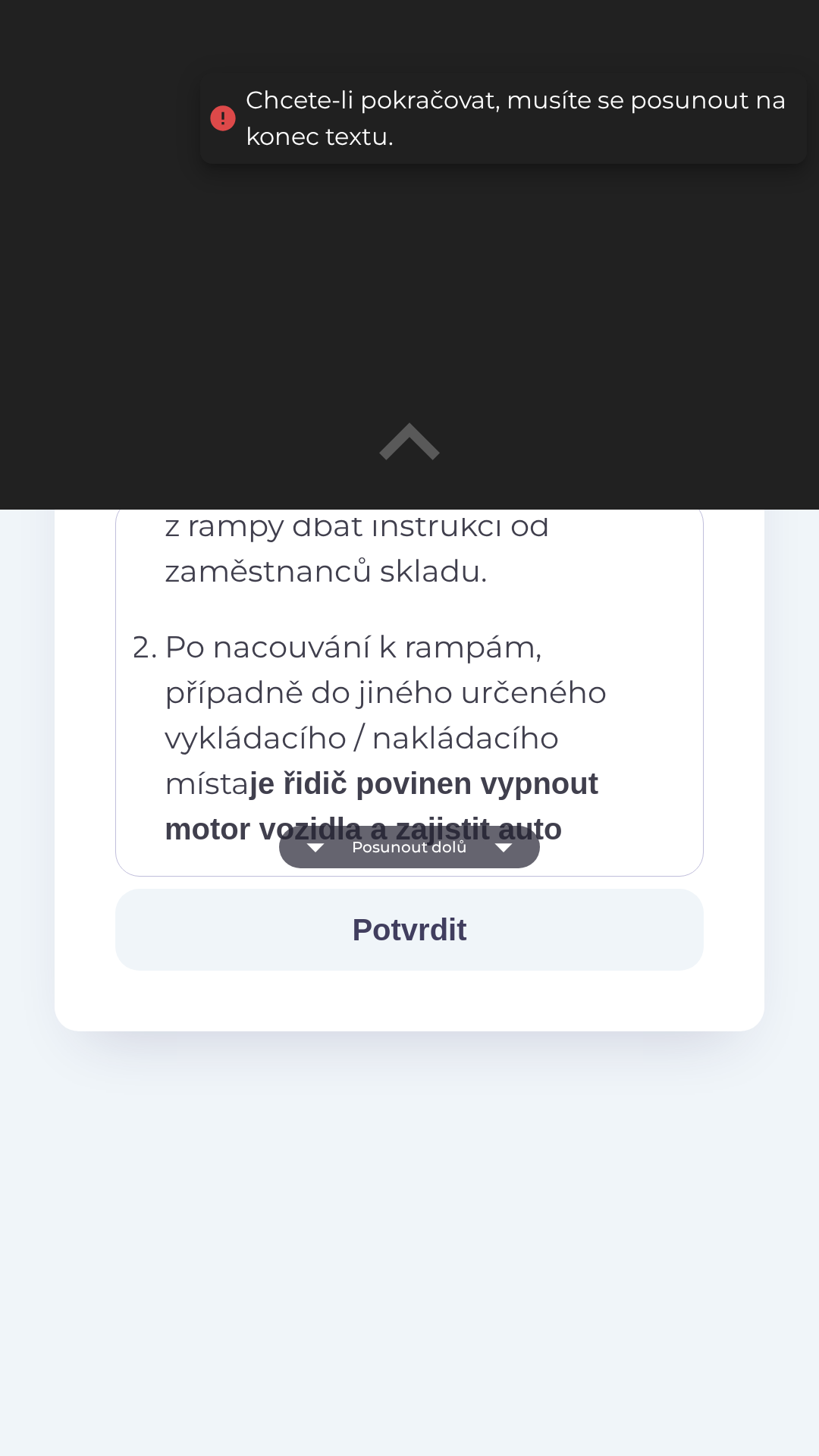
click at [473, 847] on button "Posunout dolů" at bounding box center [409, 847] width 261 height 43
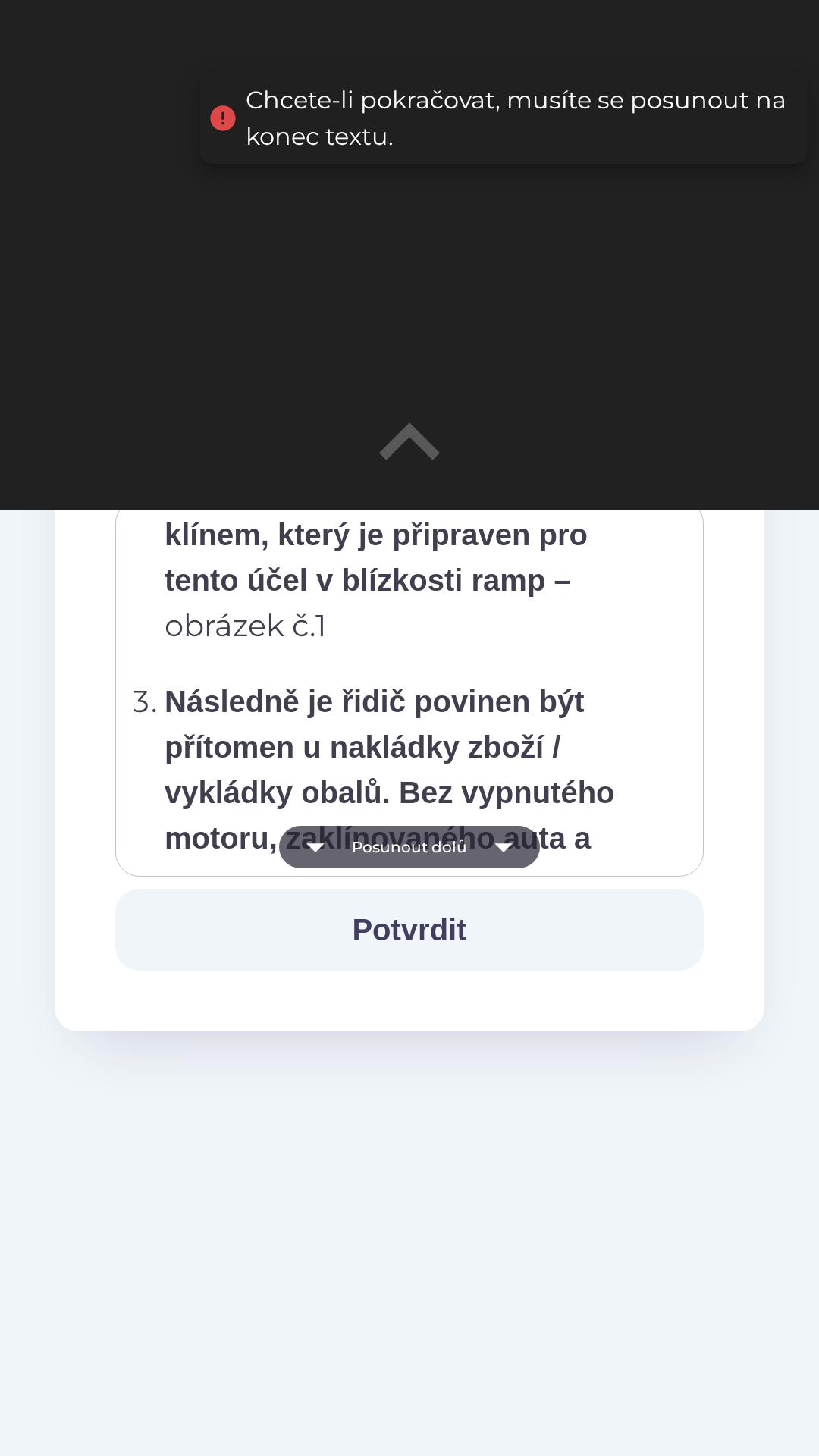
click at [473, 843] on button "Posunout dolů" at bounding box center [409, 847] width 261 height 43
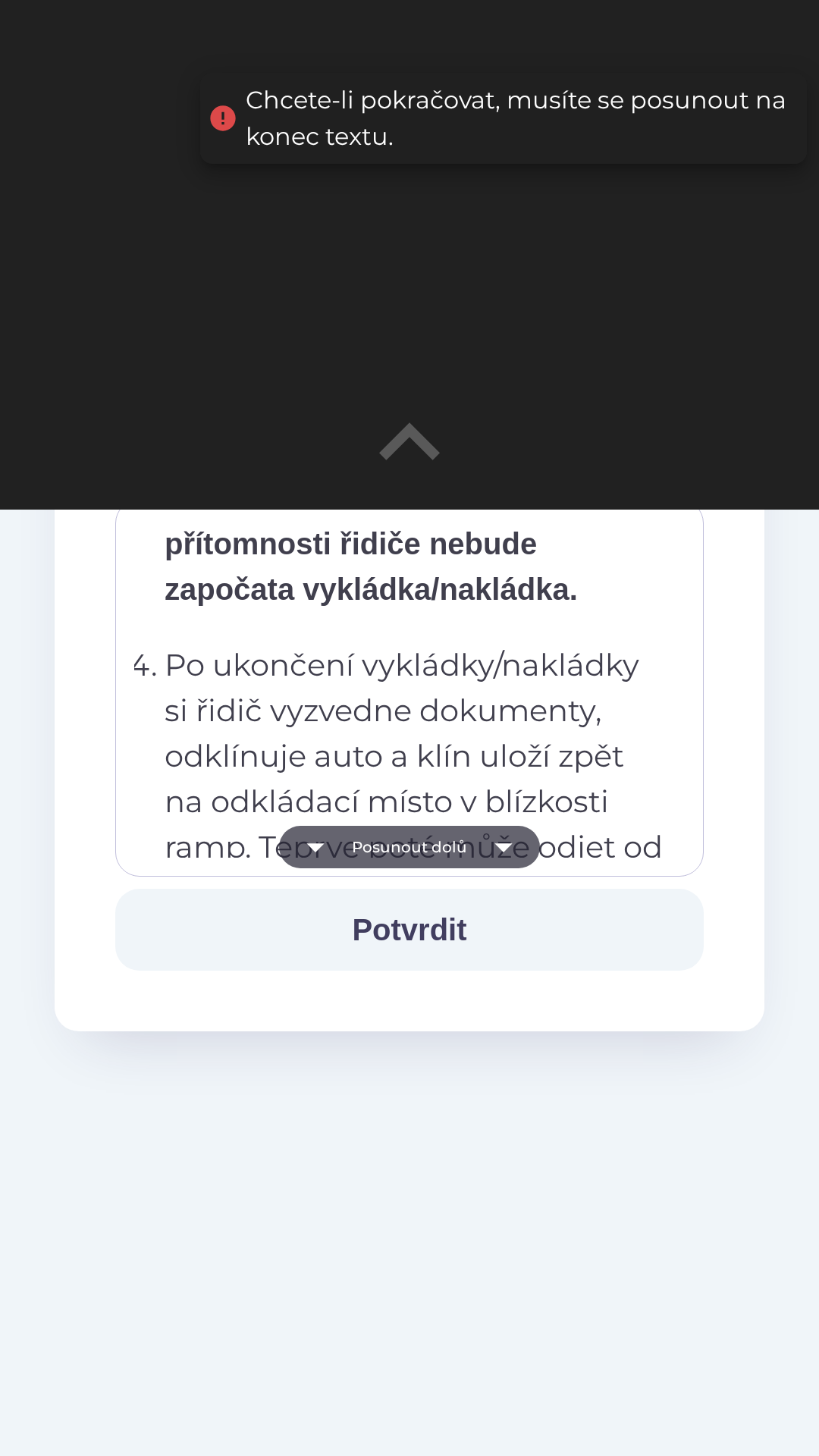
click at [476, 840] on button "Posunout dolů" at bounding box center [409, 847] width 261 height 43
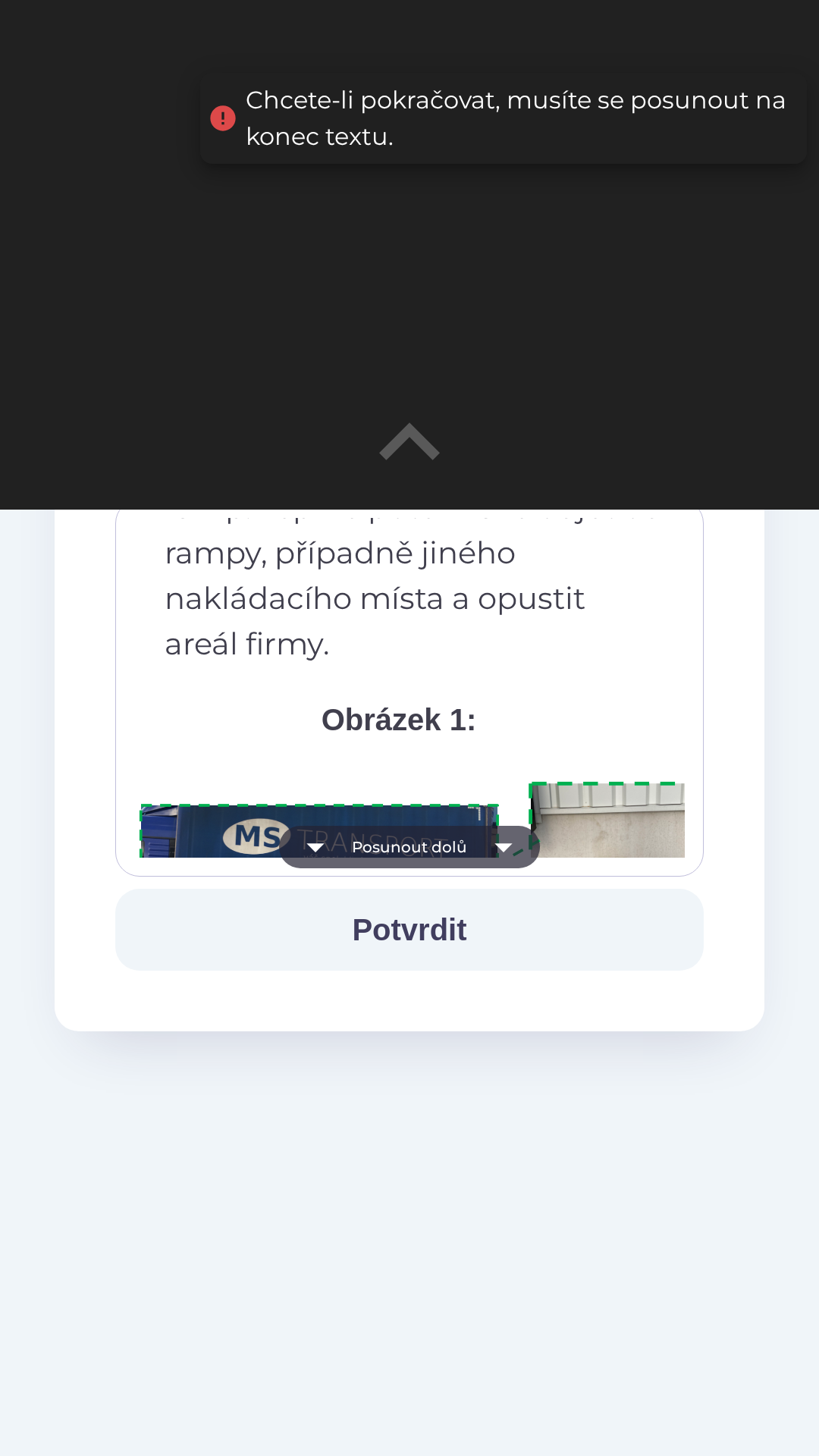
click at [479, 840] on button "Posunout dolů" at bounding box center [409, 847] width 261 height 43
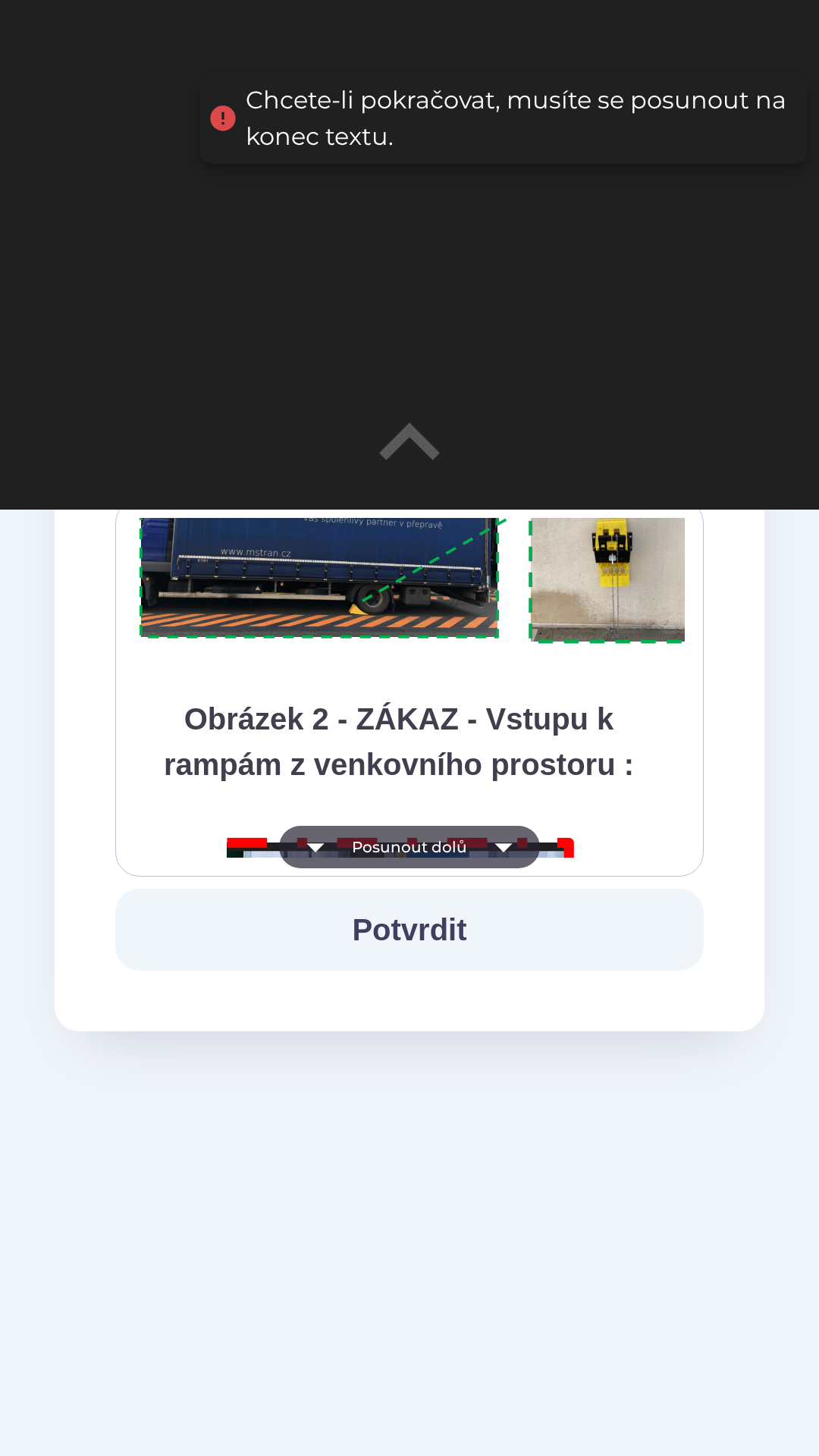
click at [480, 842] on button "Posunout dolů" at bounding box center [409, 847] width 261 height 43
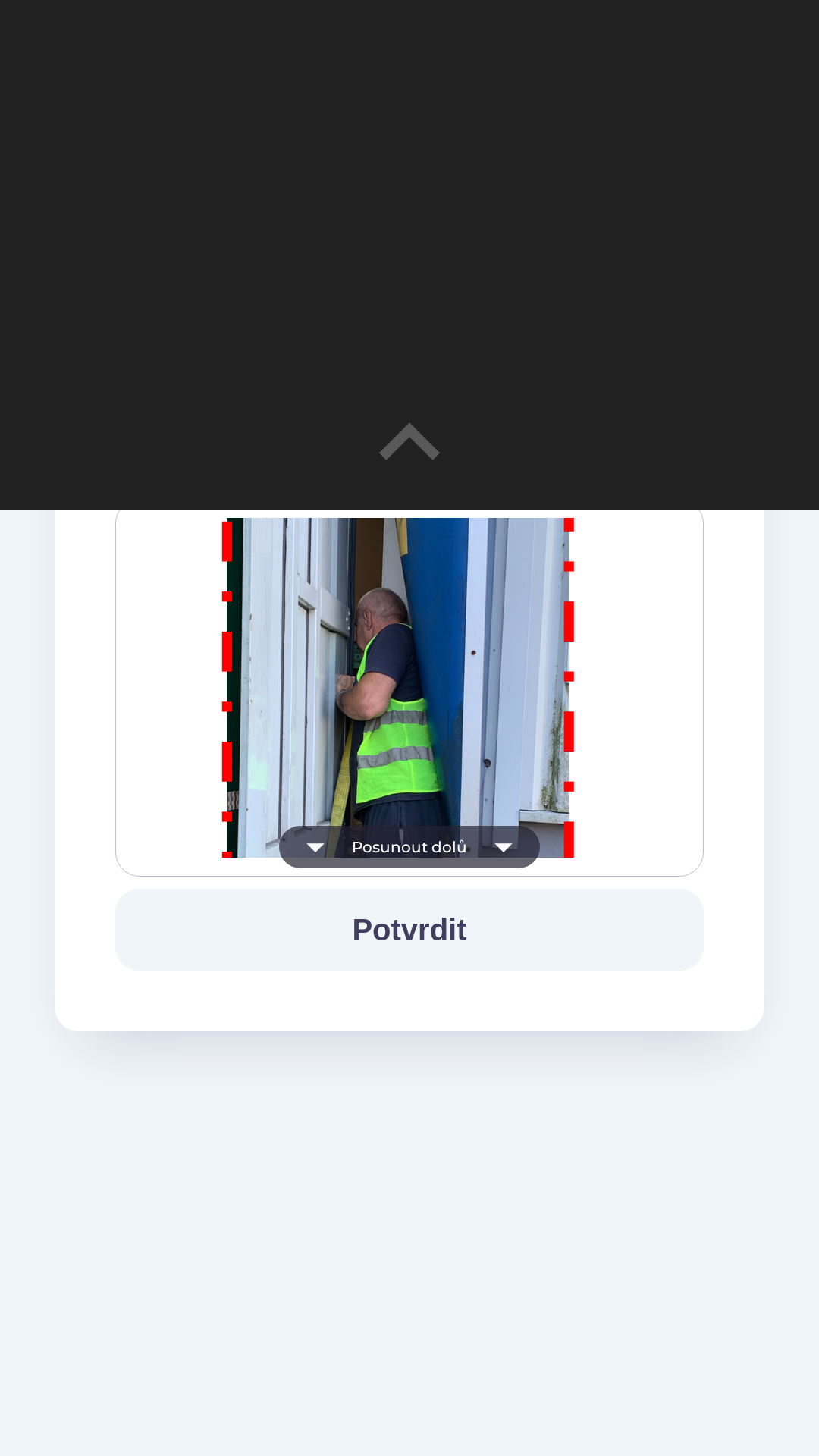
click at [480, 842] on button "Posunout dolů" at bounding box center [409, 847] width 261 height 43
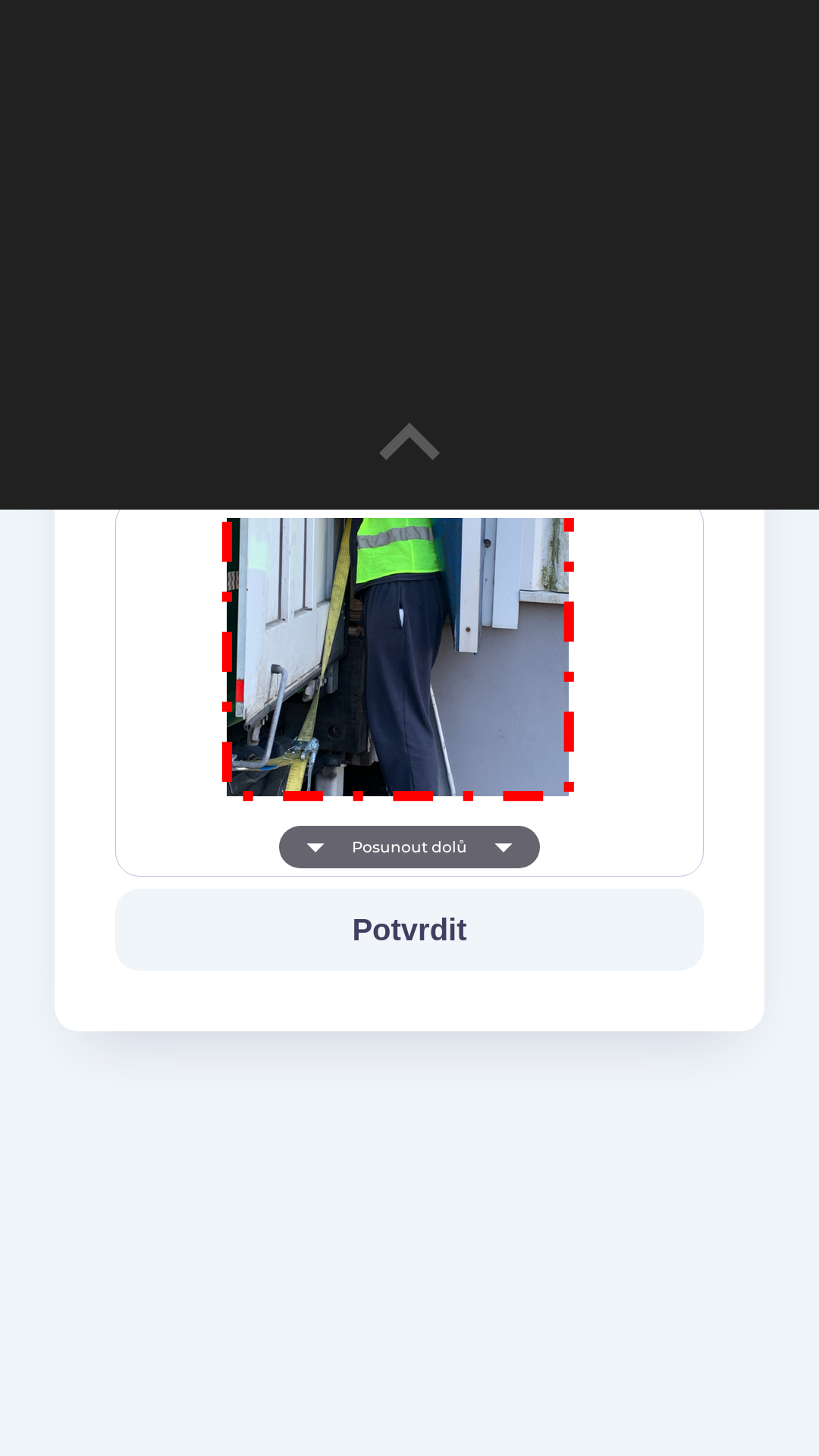
click at [482, 844] on icon "button" at bounding box center [503, 847] width 43 height 43
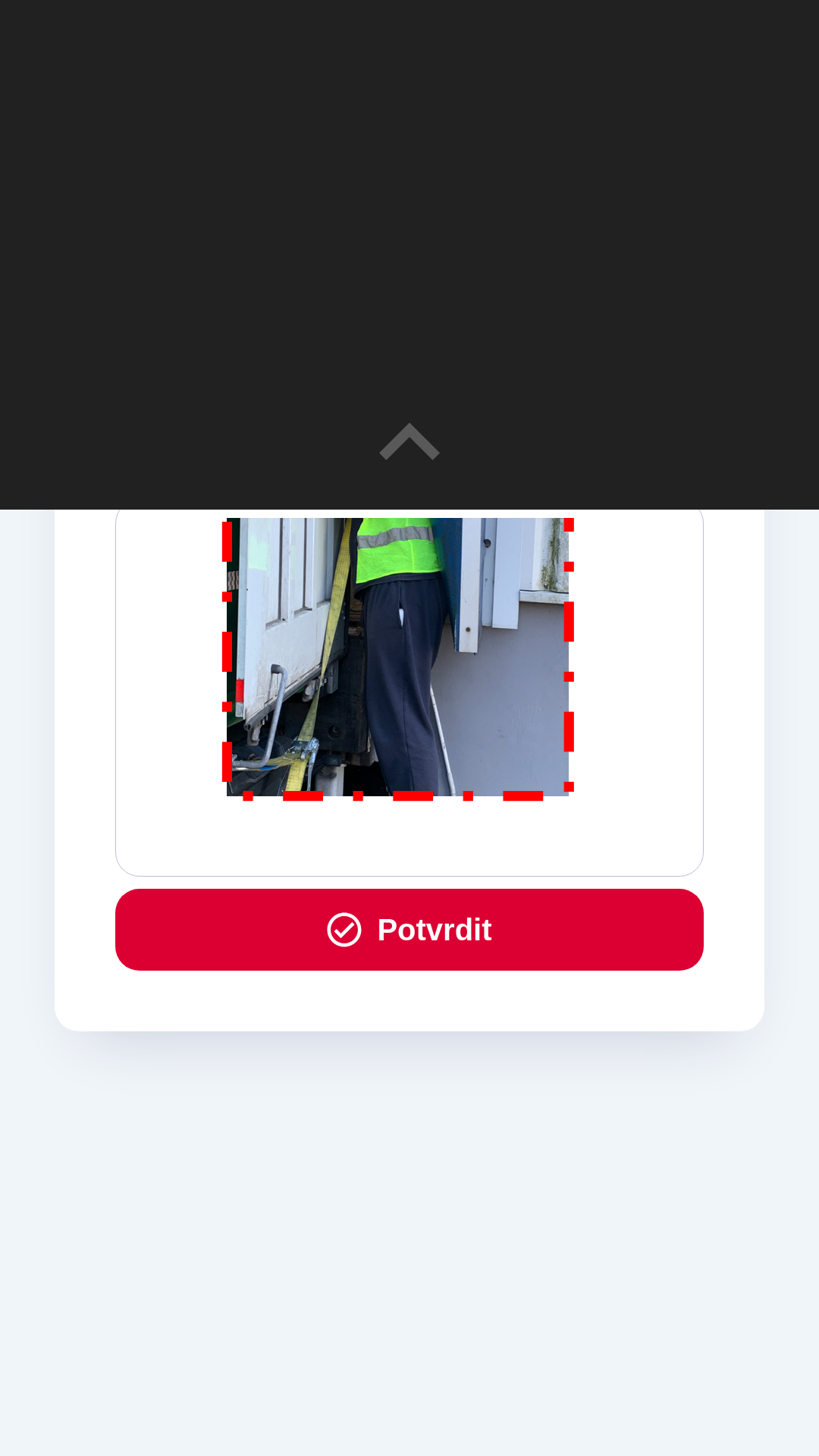
scroll to position [8849, 0]
click at [461, 926] on button "Potvrdit" at bounding box center [410, 929] width 589 height 82
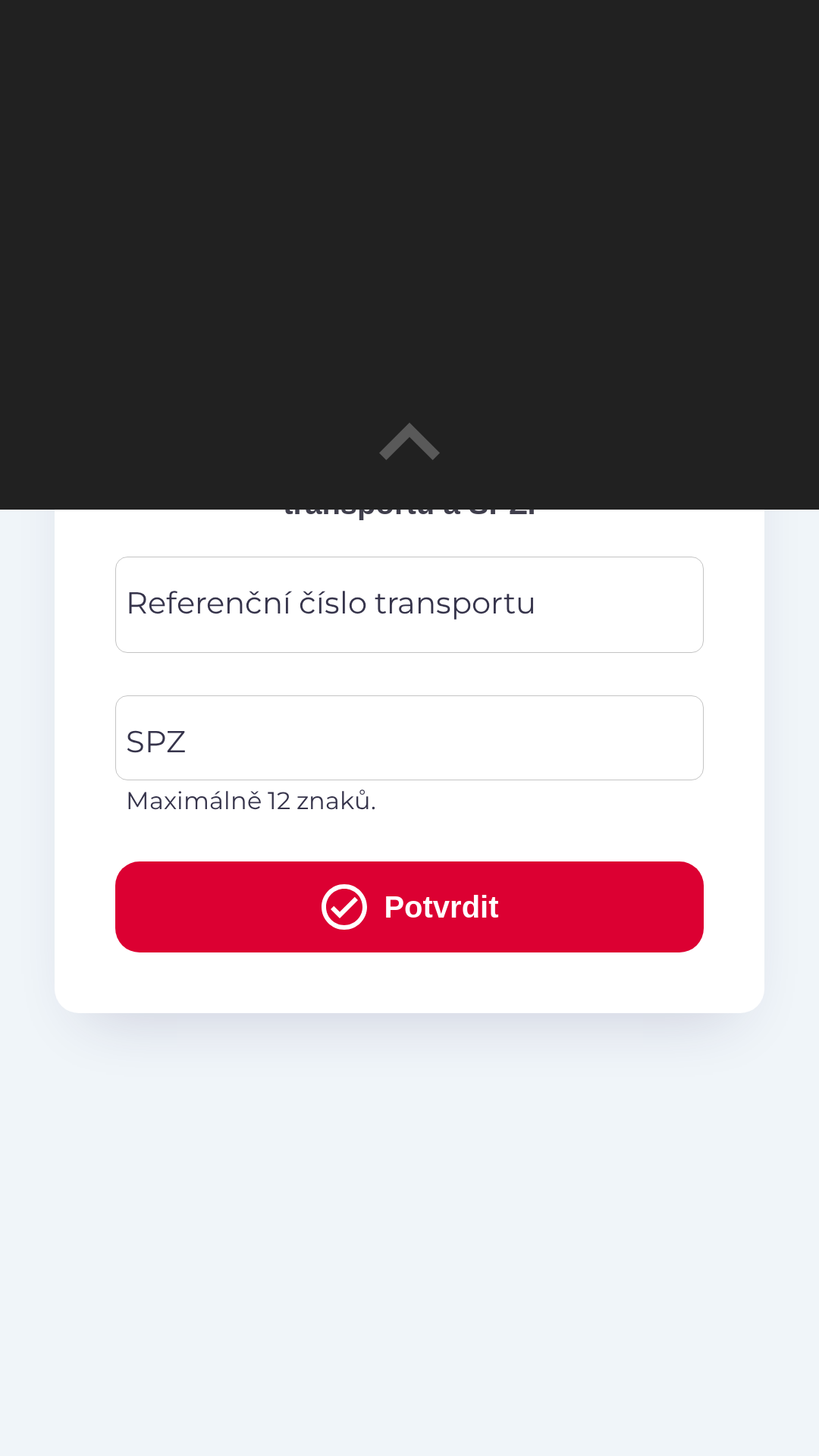
click at [466, 594] on div "Referenční číslo transportu Referenční číslo transportu" at bounding box center [410, 605] width 589 height 97
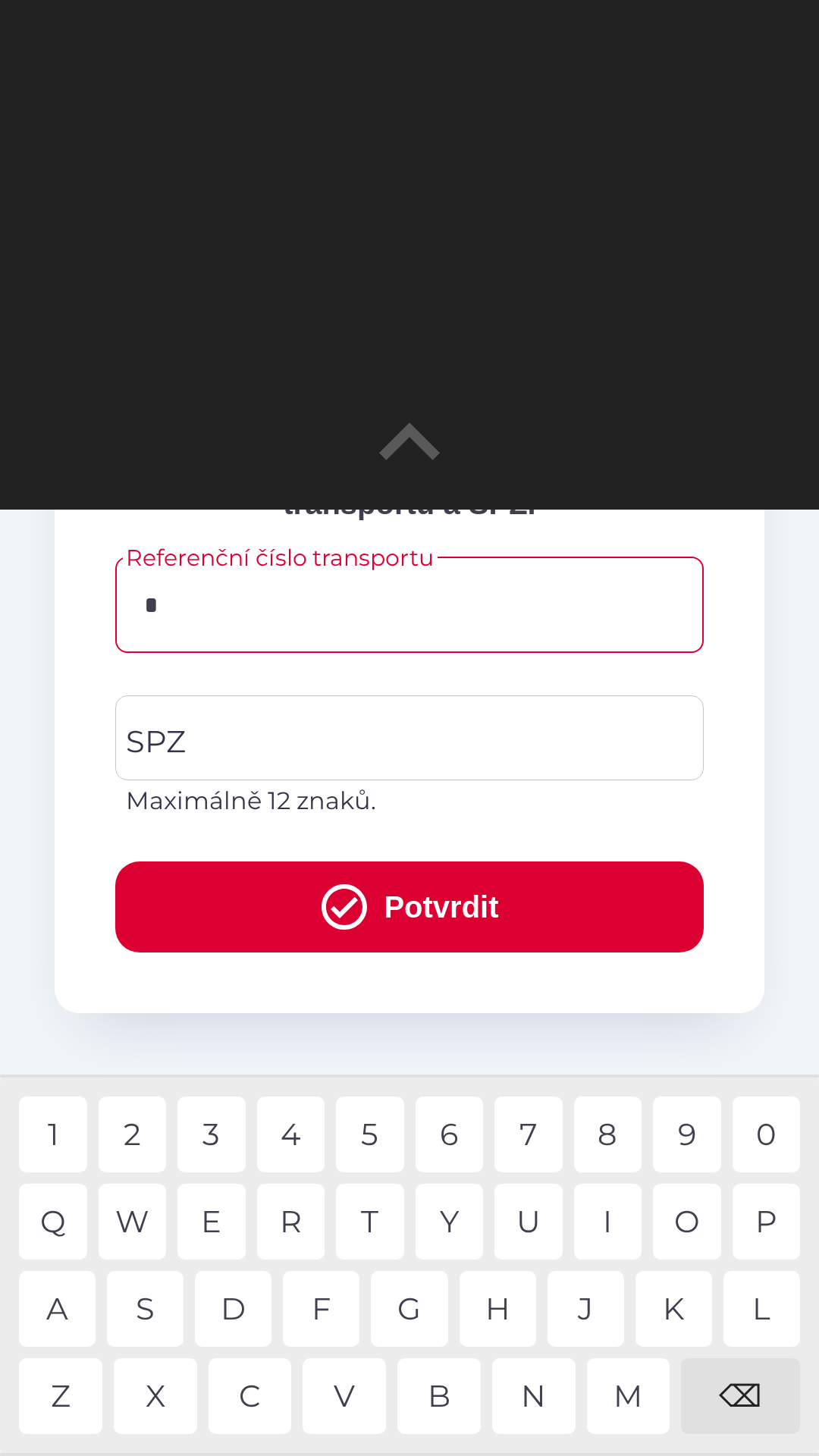
click at [389, 1230] on div "T" at bounding box center [370, 1221] width 69 height 76
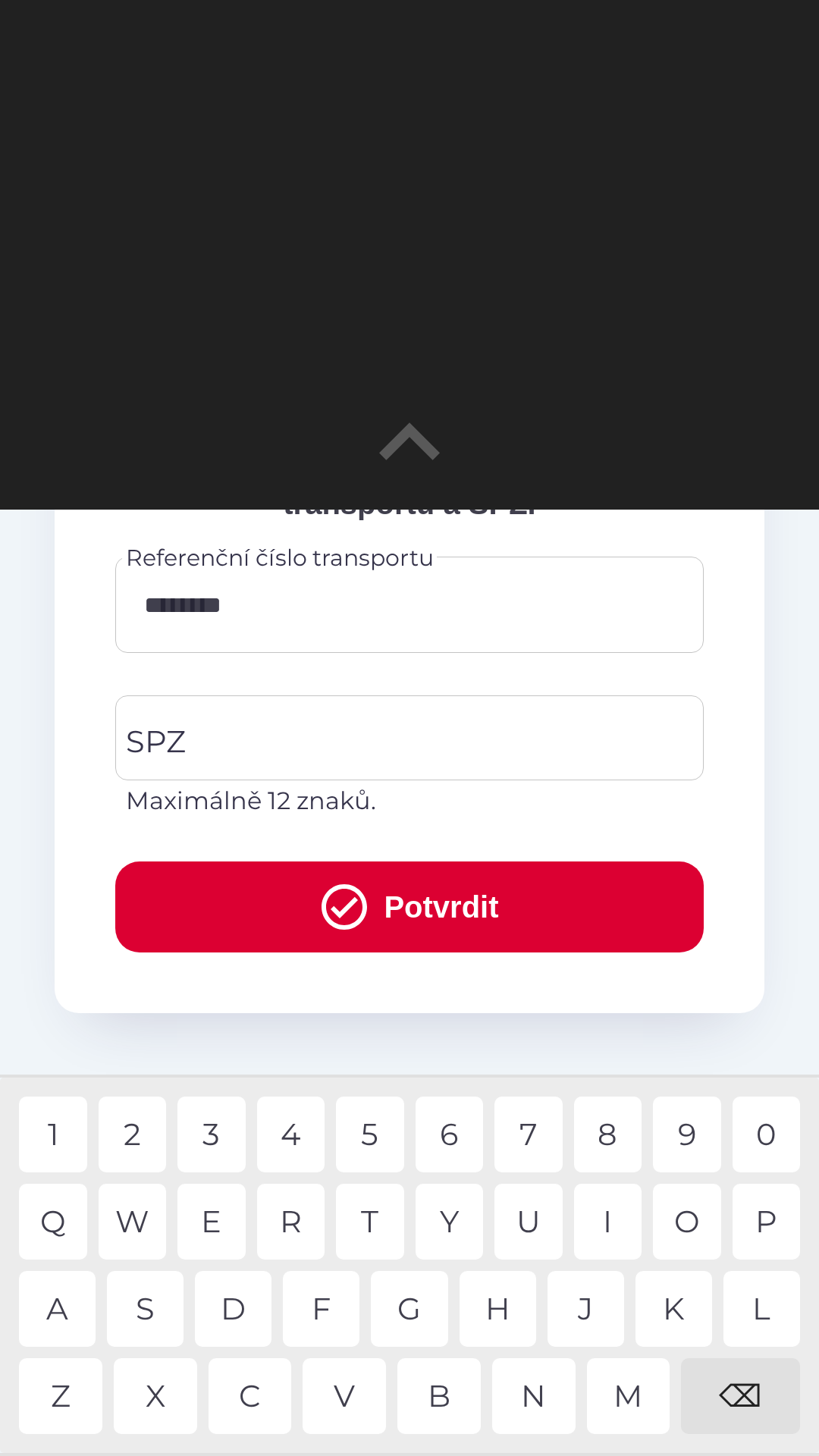
click at [52, 1134] on div "1" at bounding box center [53, 1134] width 69 height 76
click at [685, 1133] on div "9" at bounding box center [687, 1134] width 69 height 76
type input "**********"
click at [375, 1117] on div "5" at bounding box center [370, 1134] width 69 height 76
click at [298, 738] on input "SPZ" at bounding box center [398, 738] width 552 height 72
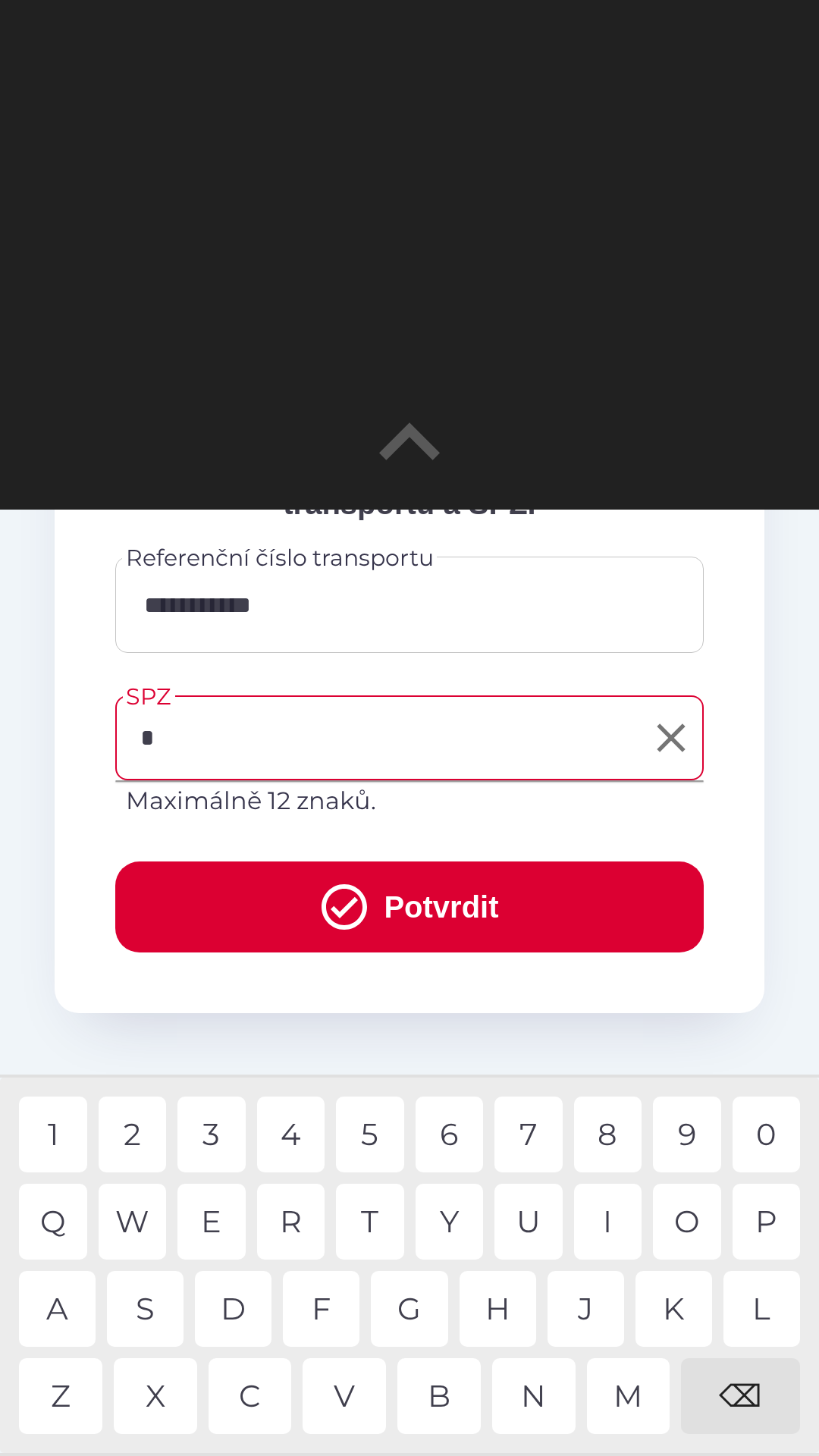
click at [613, 1117] on div "8" at bounding box center [608, 1134] width 69 height 76
click at [443, 1397] on div "B" at bounding box center [438, 1395] width 83 height 76
click at [449, 1133] on div "6" at bounding box center [450, 1134] width 69 height 76
click at [685, 1140] on div "9" at bounding box center [687, 1134] width 69 height 76
type input "*******"
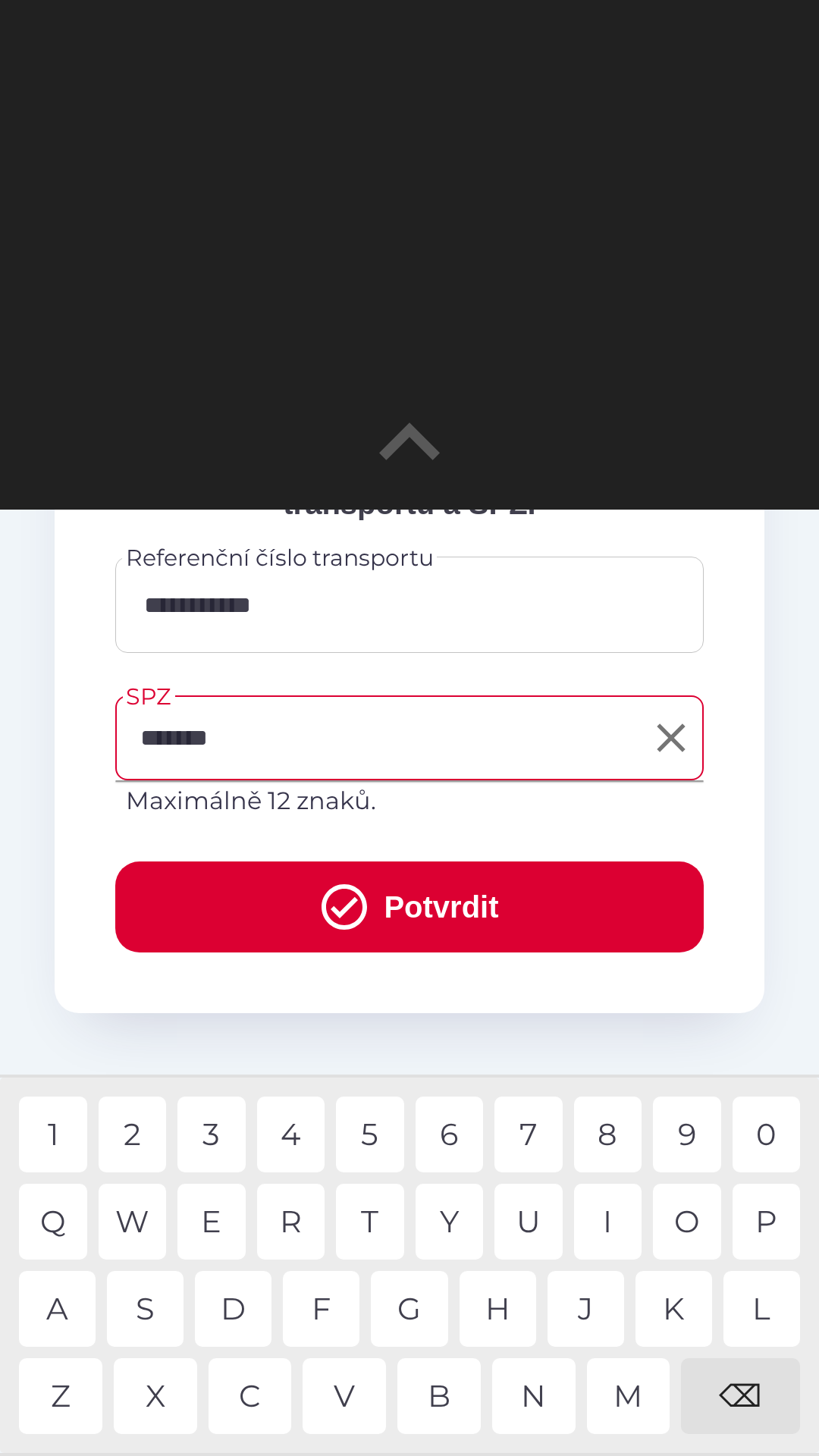
click at [392, 913] on button "Potvrdit" at bounding box center [410, 906] width 589 height 91
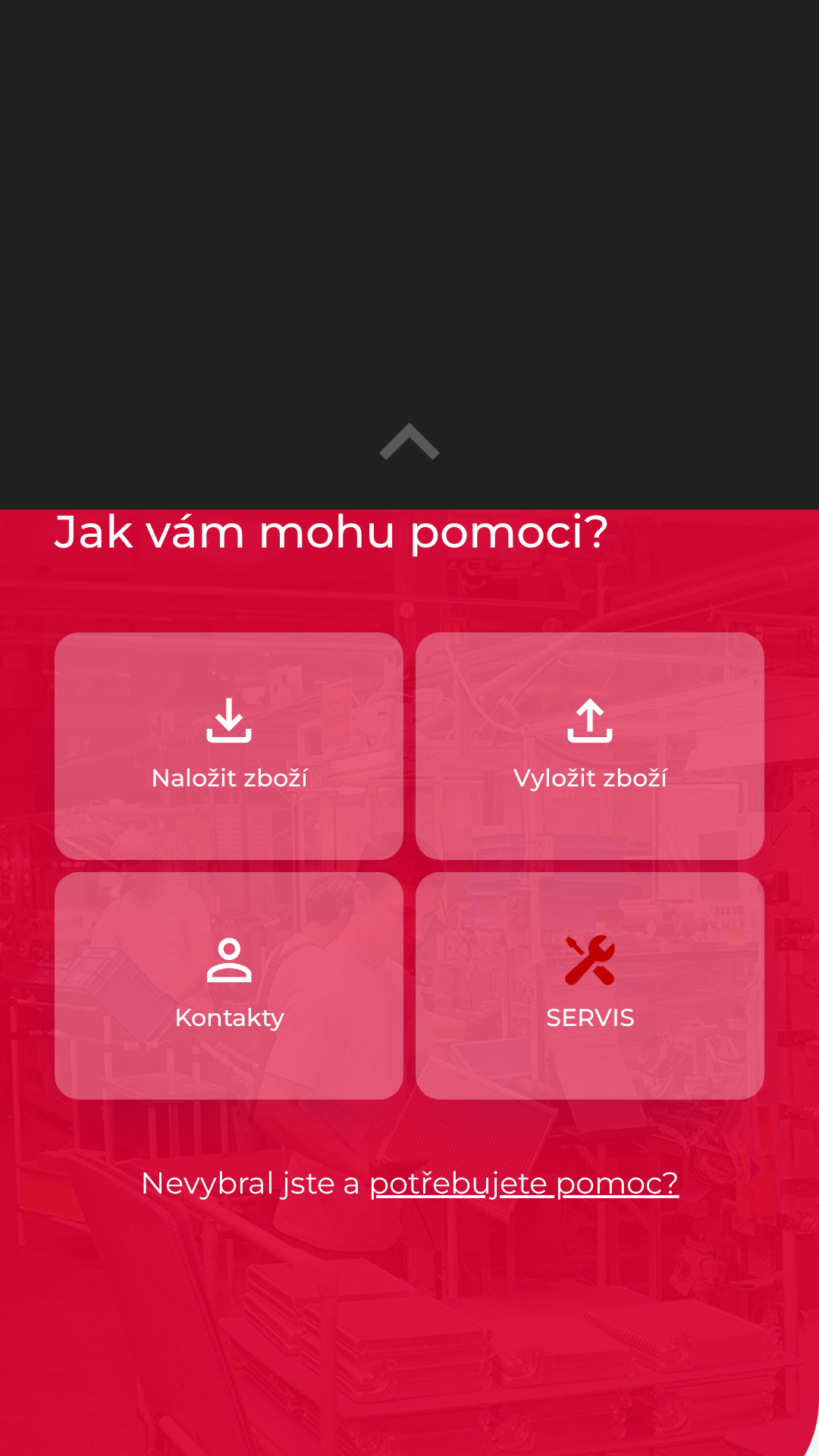
click at [231, 712] on img "button" at bounding box center [229, 720] width 67 height 67
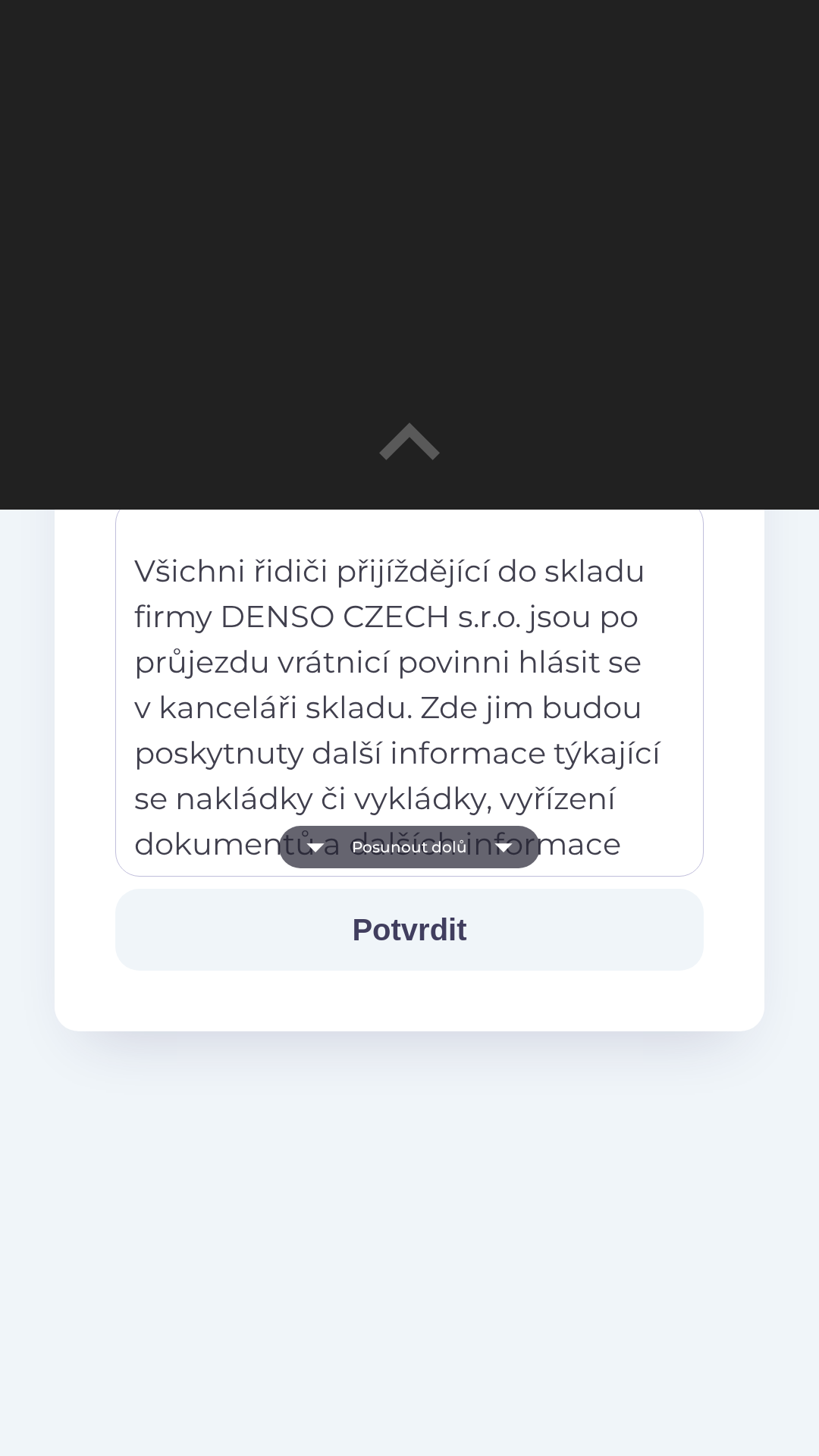
click at [450, 937] on button "Potvrdit" at bounding box center [410, 929] width 589 height 82
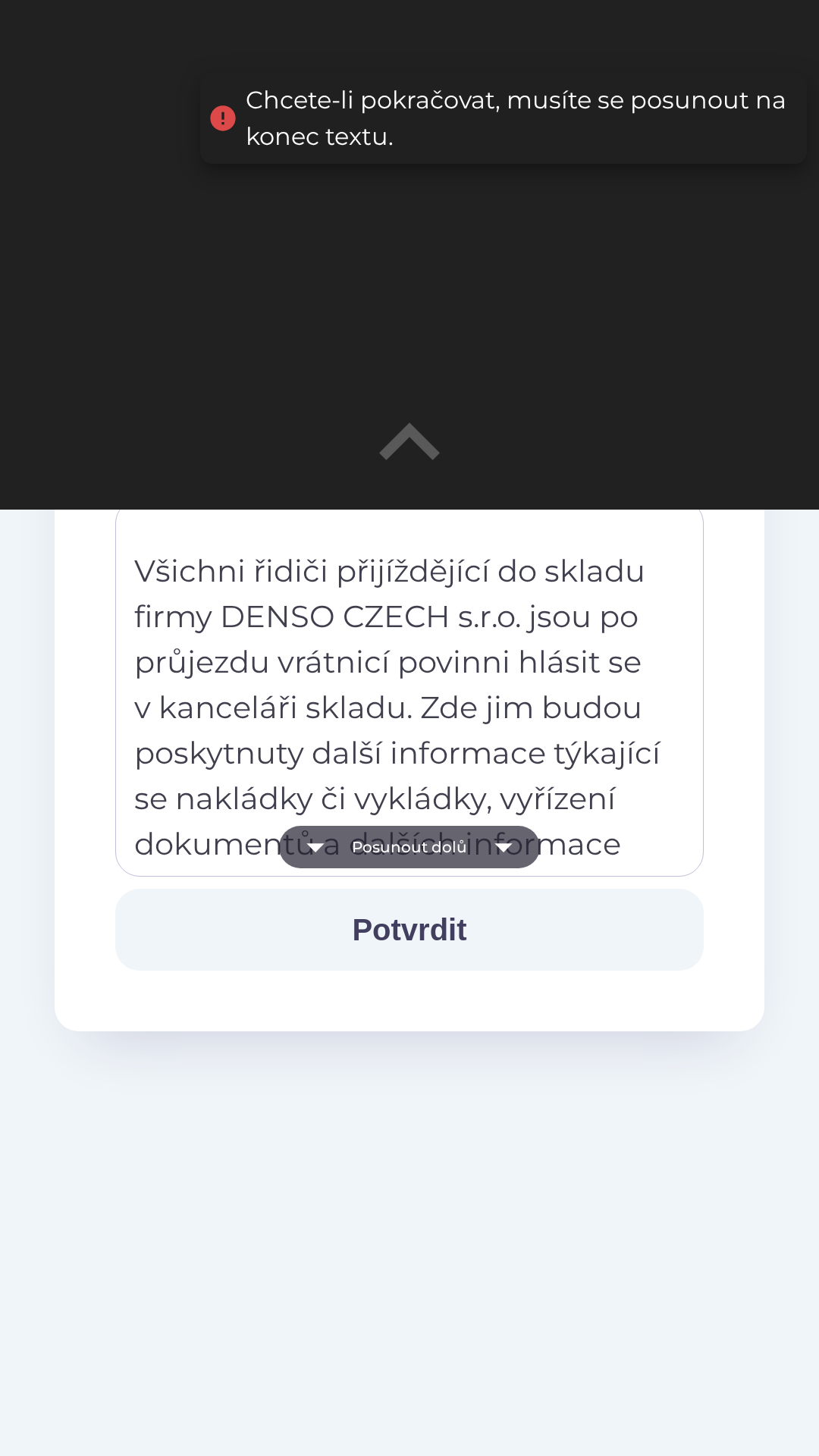
click at [444, 849] on button "Posunout dolů" at bounding box center [409, 847] width 261 height 43
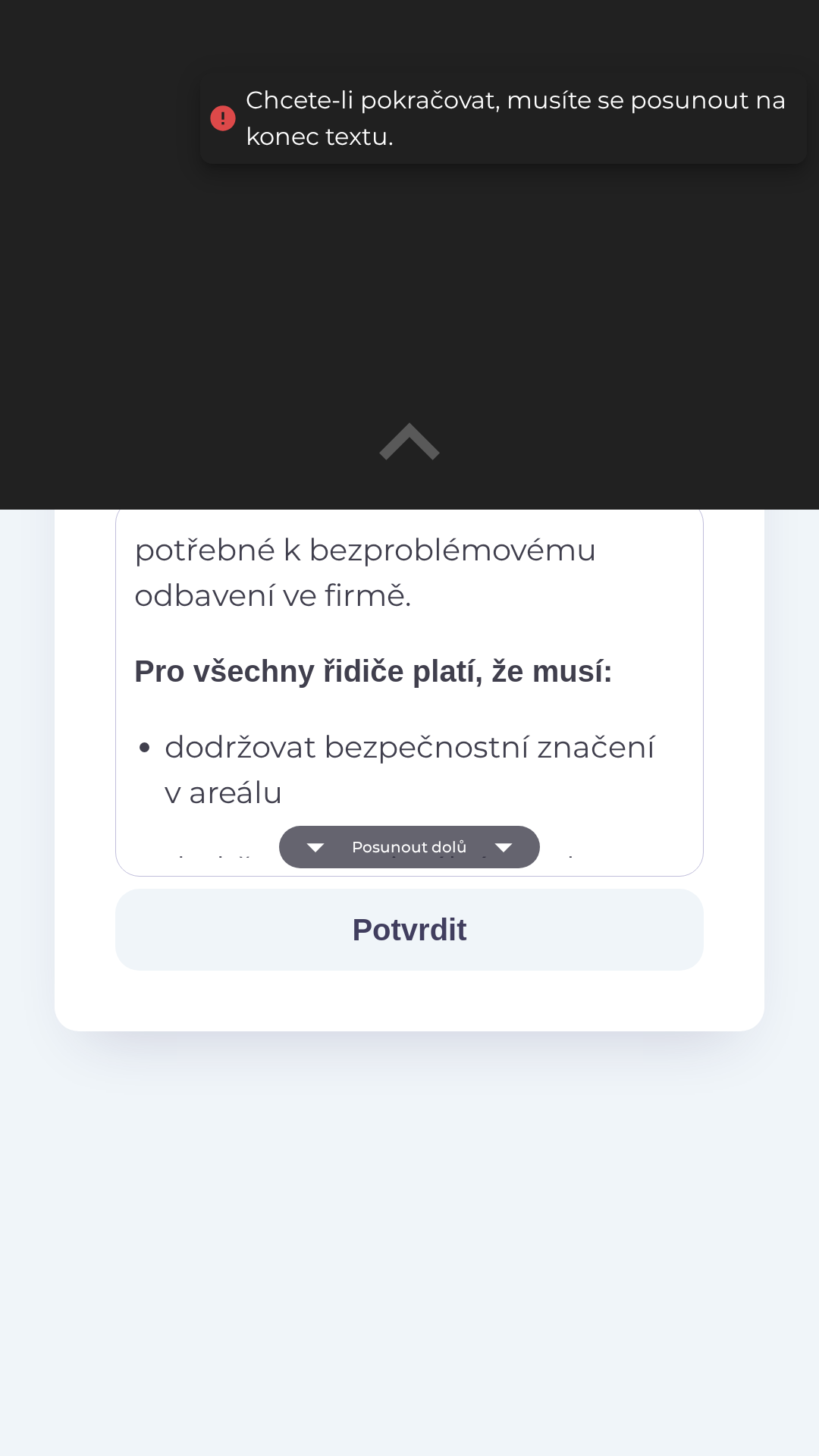
click at [462, 849] on button "Posunout dolů" at bounding box center [409, 847] width 261 height 43
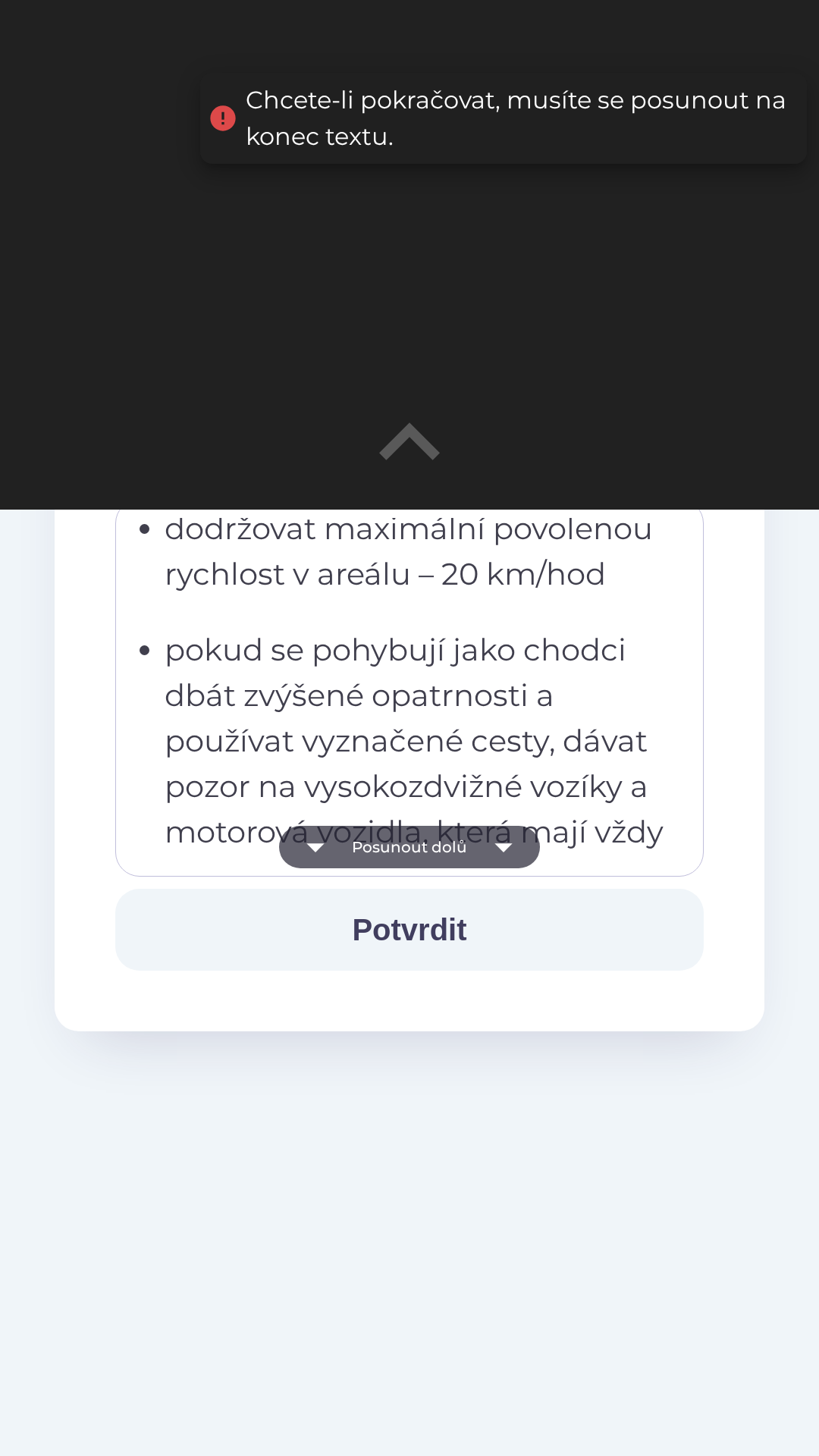
click at [475, 845] on button "Posunout dolů" at bounding box center [409, 847] width 261 height 43
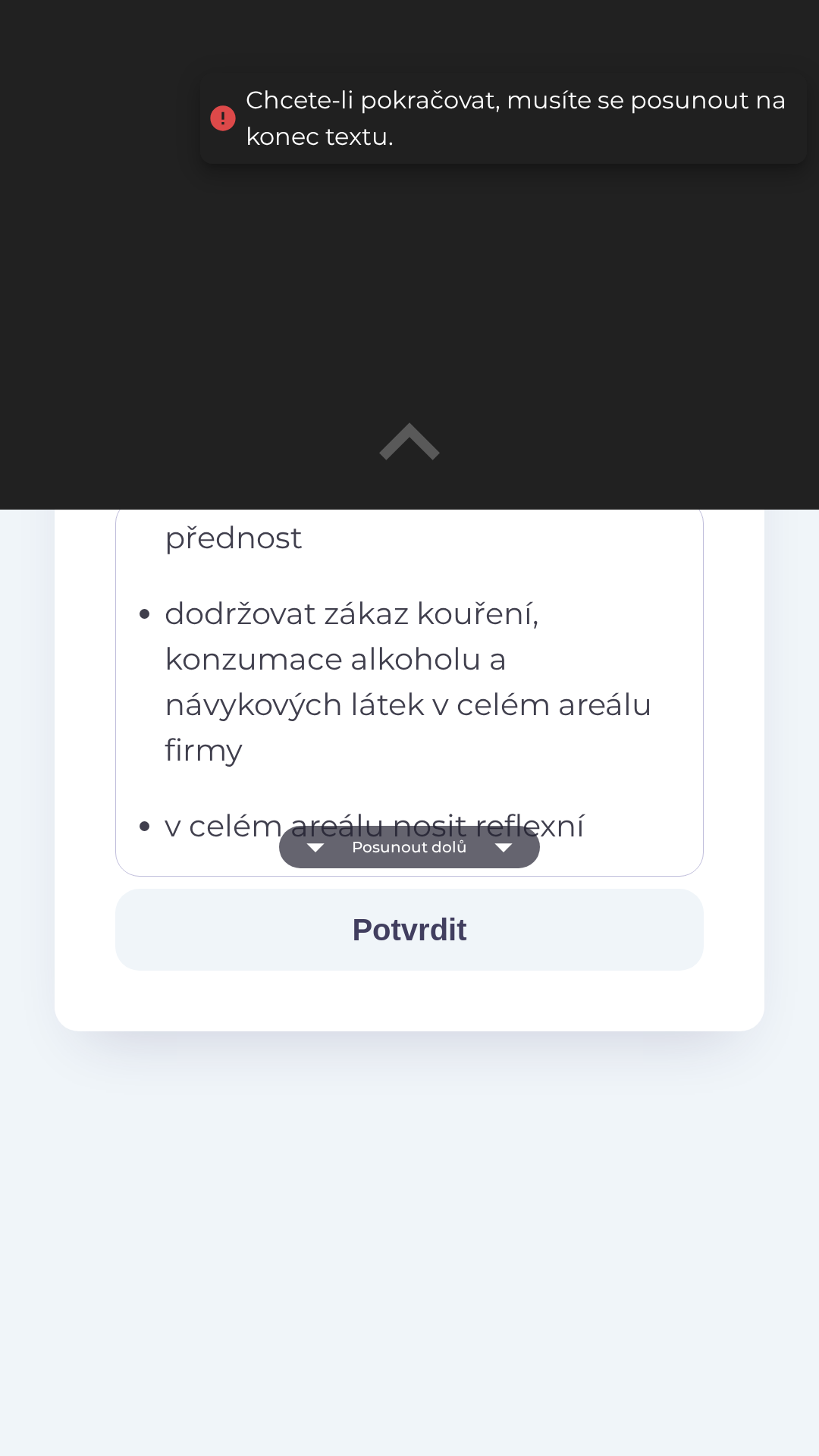
click at [499, 842] on icon "button" at bounding box center [503, 847] width 43 height 43
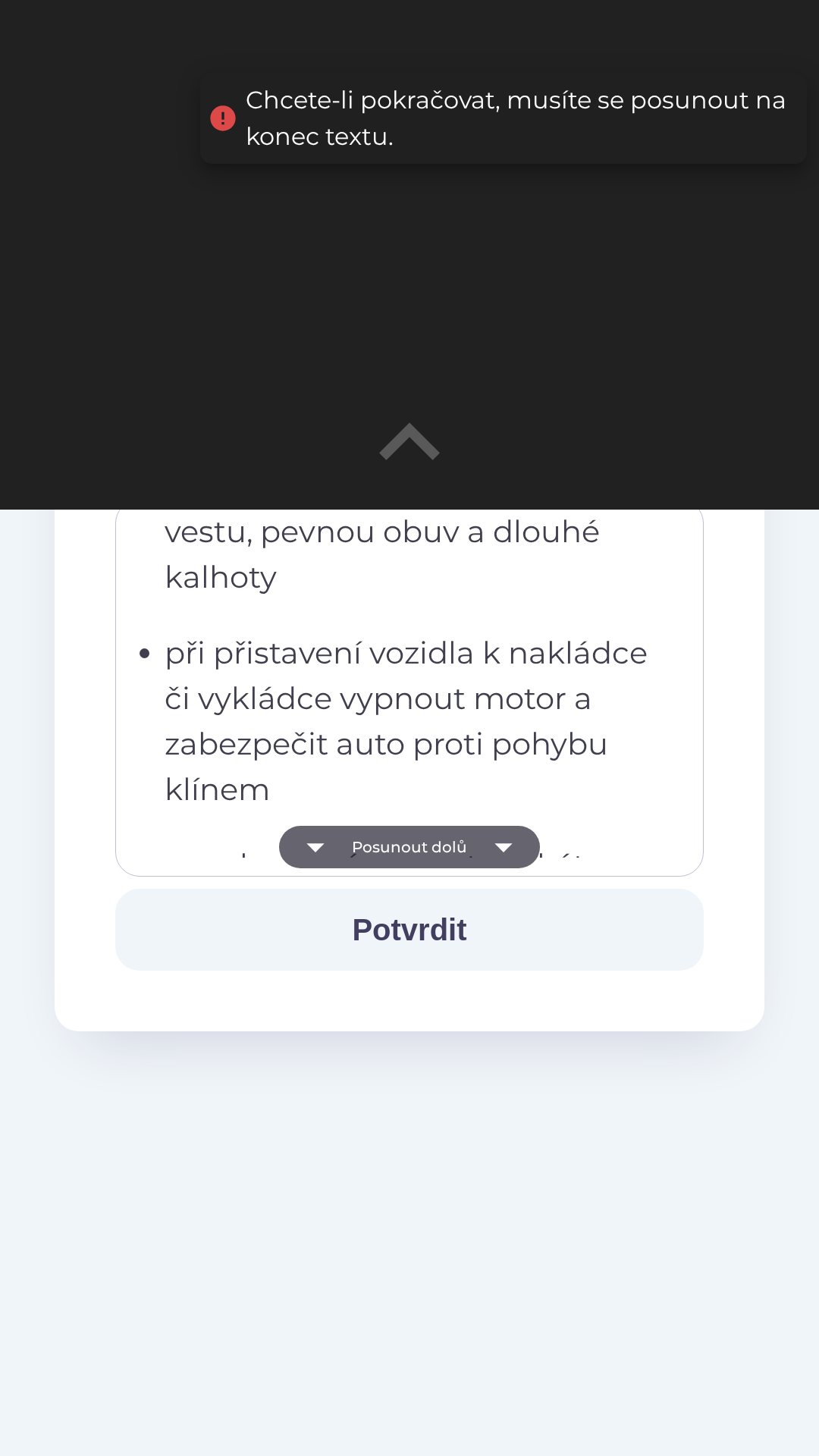
click at [505, 848] on icon "button" at bounding box center [503, 848] width 17 height 9
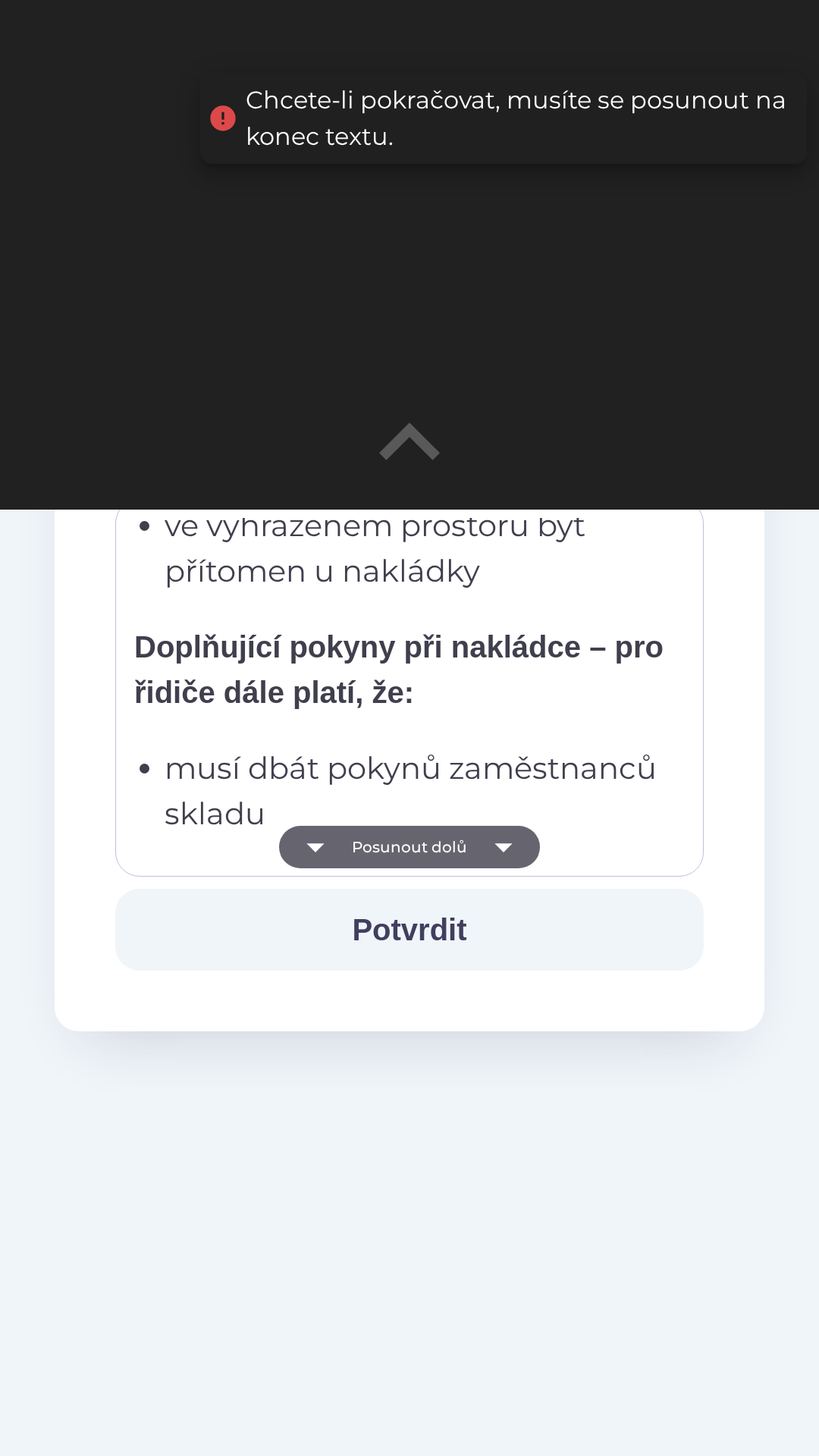
click at [503, 848] on icon "button" at bounding box center [503, 848] width 17 height 9
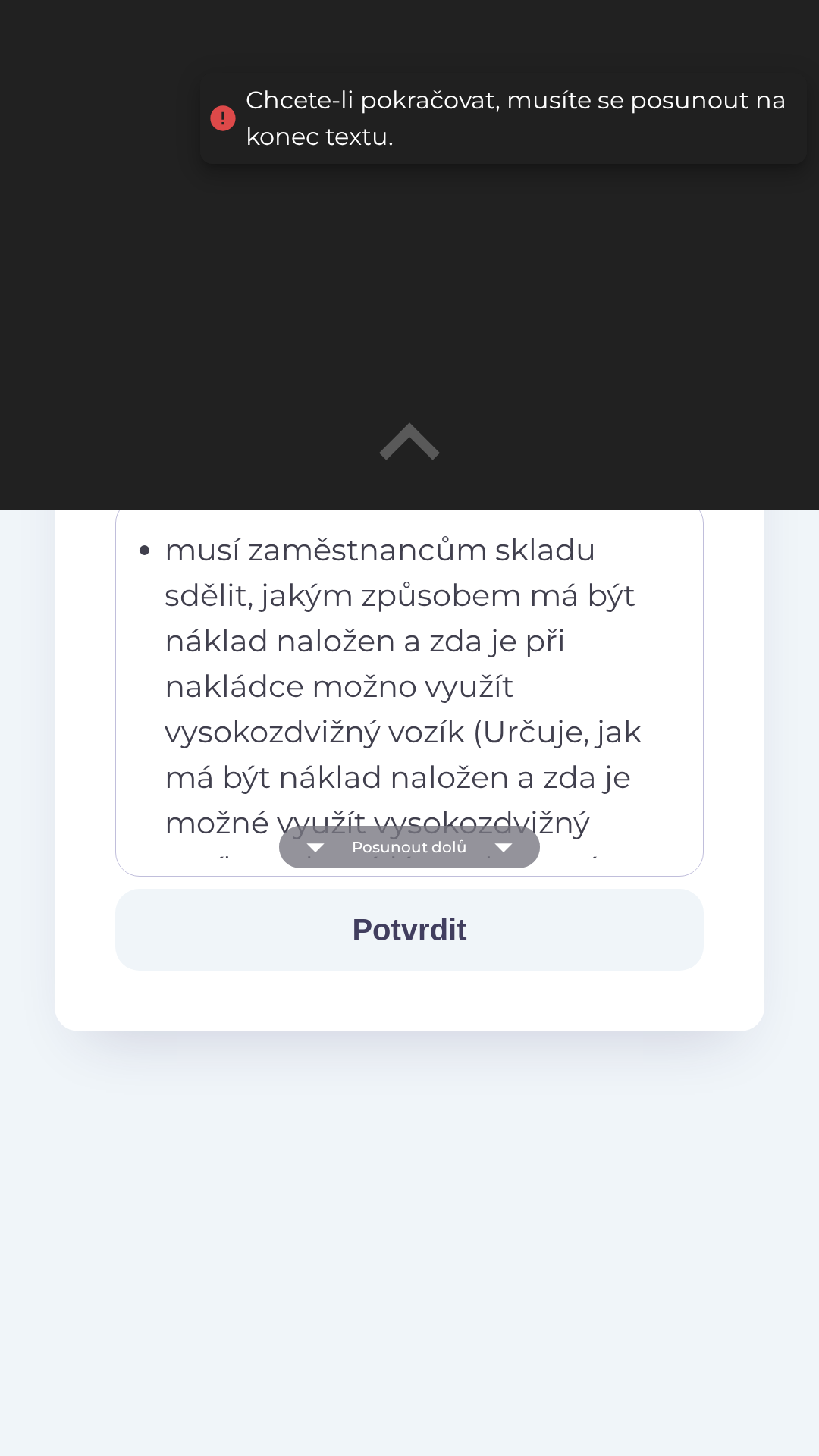
click at [513, 846] on icon "button" at bounding box center [503, 847] width 43 height 43
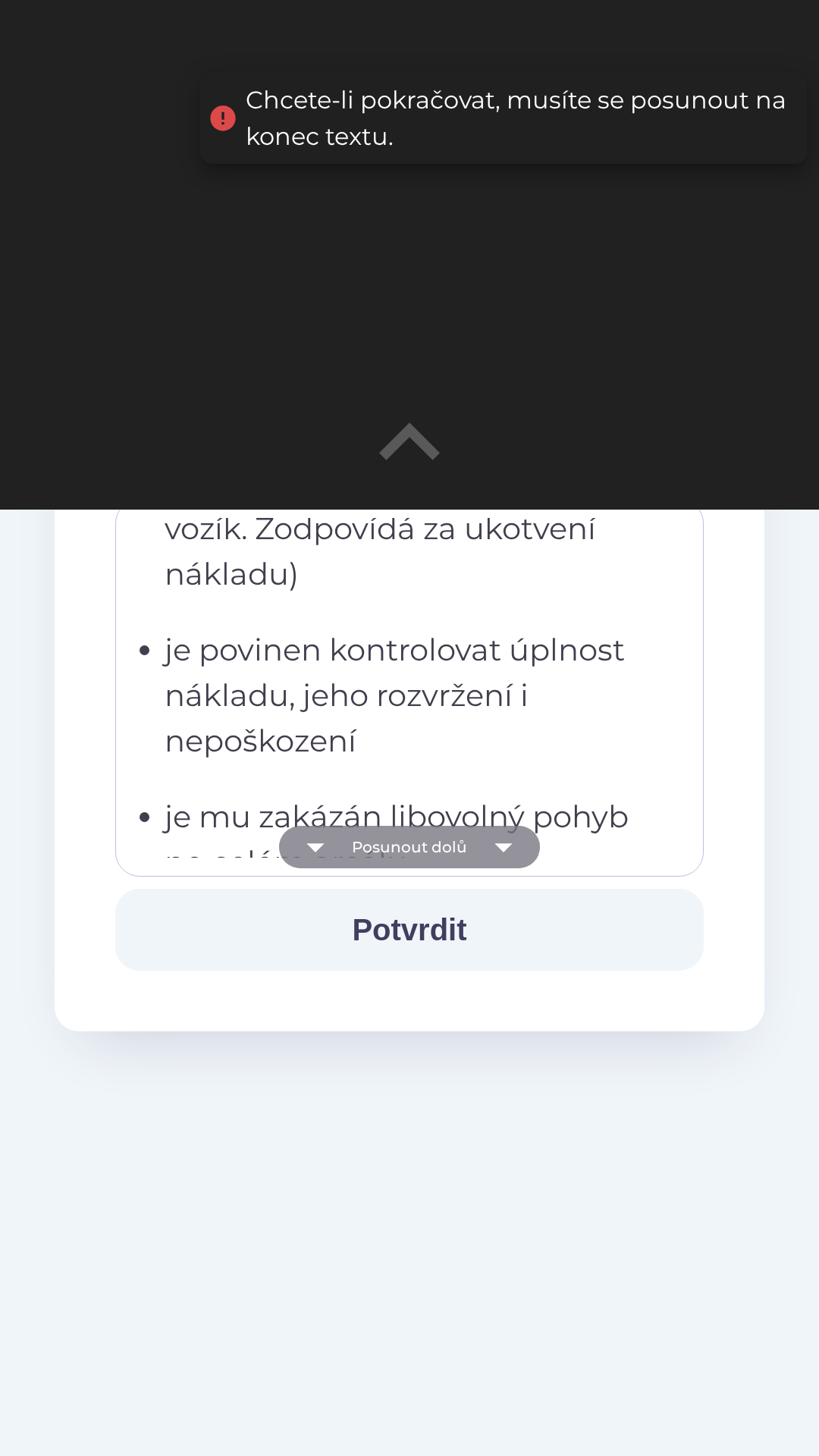
click at [515, 849] on icon "button" at bounding box center [503, 847] width 43 height 43
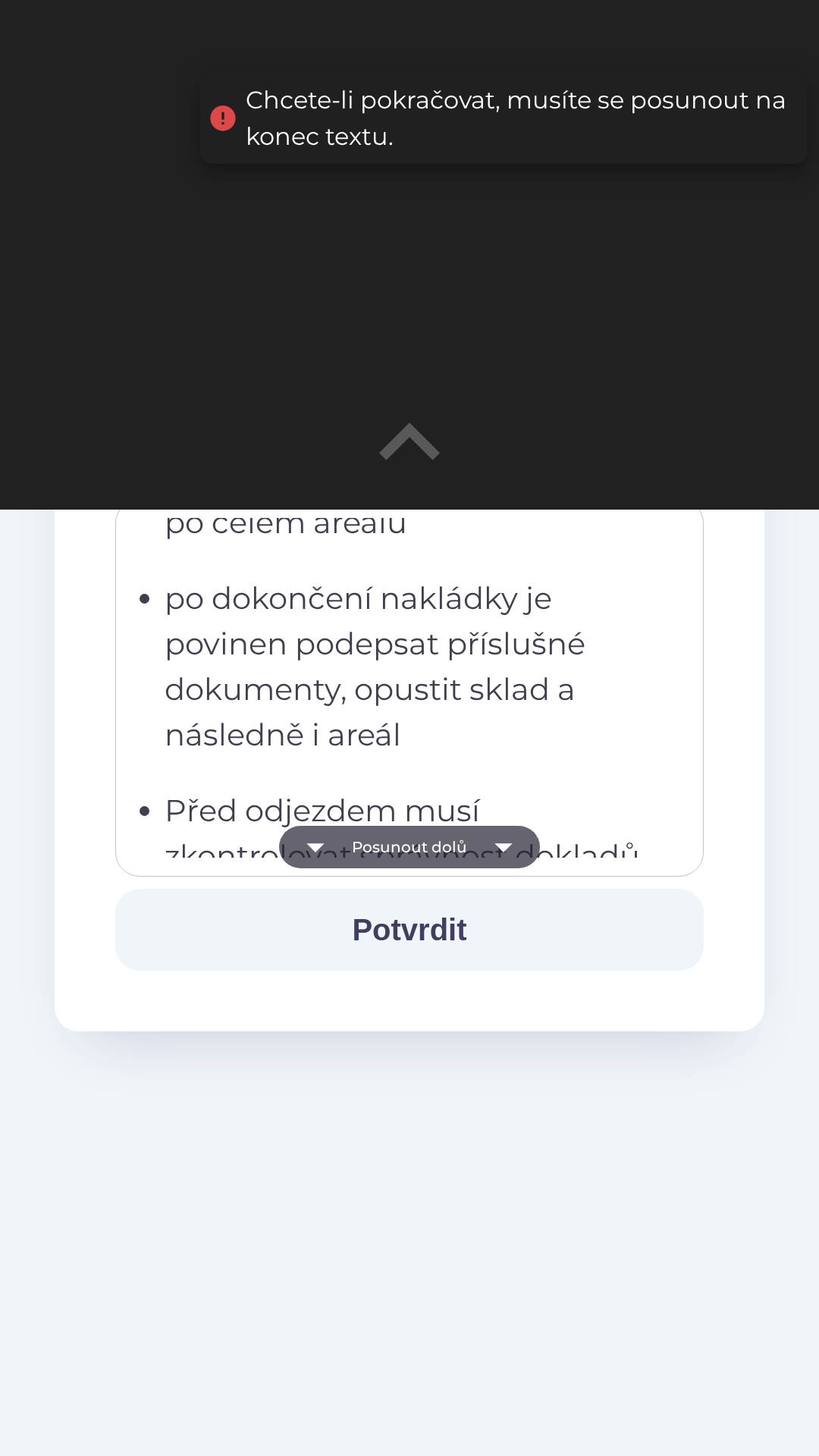
click at [511, 853] on icon "button" at bounding box center [503, 847] width 43 height 43
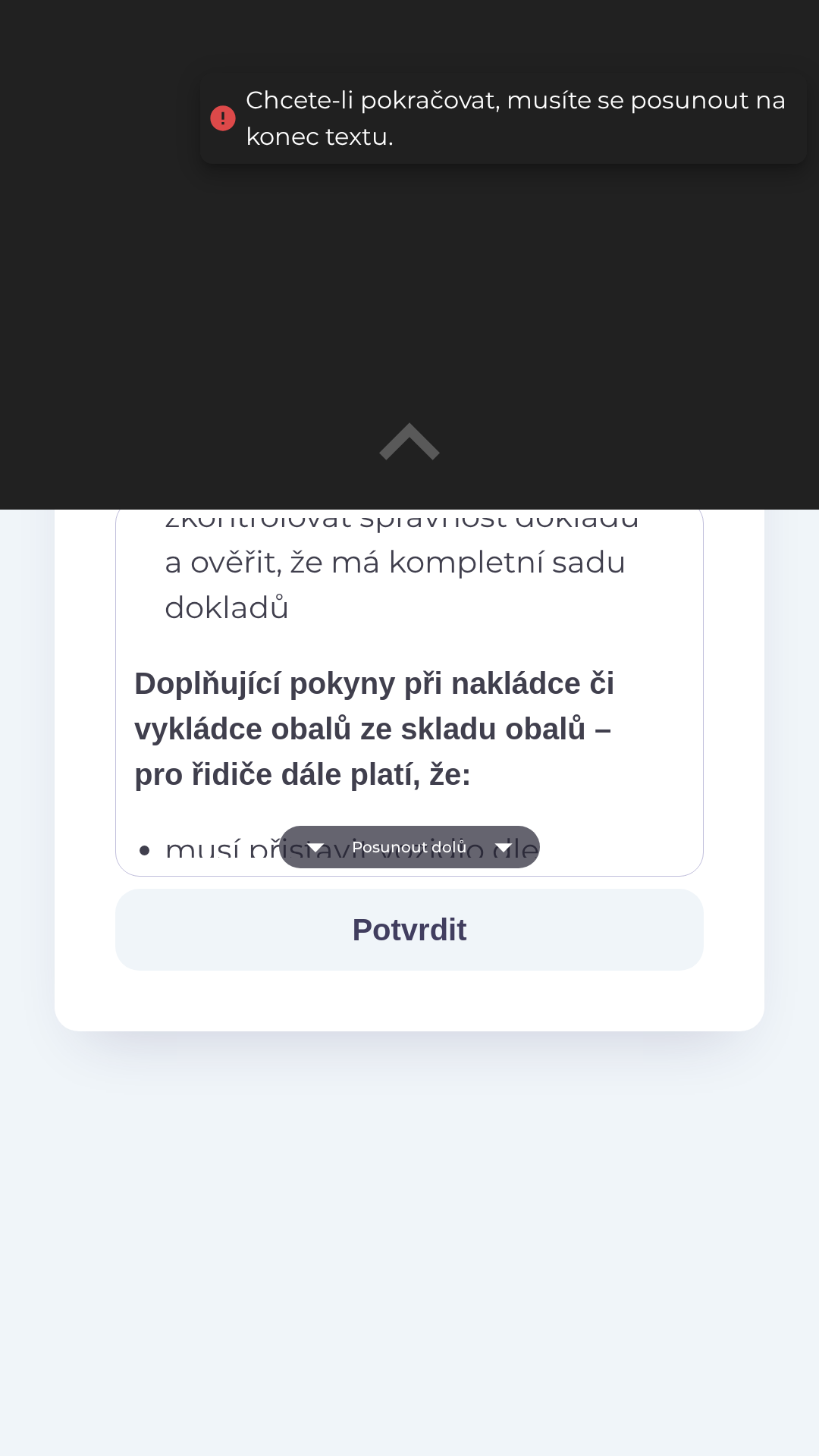
click at [510, 843] on icon "button" at bounding box center [503, 847] width 43 height 43
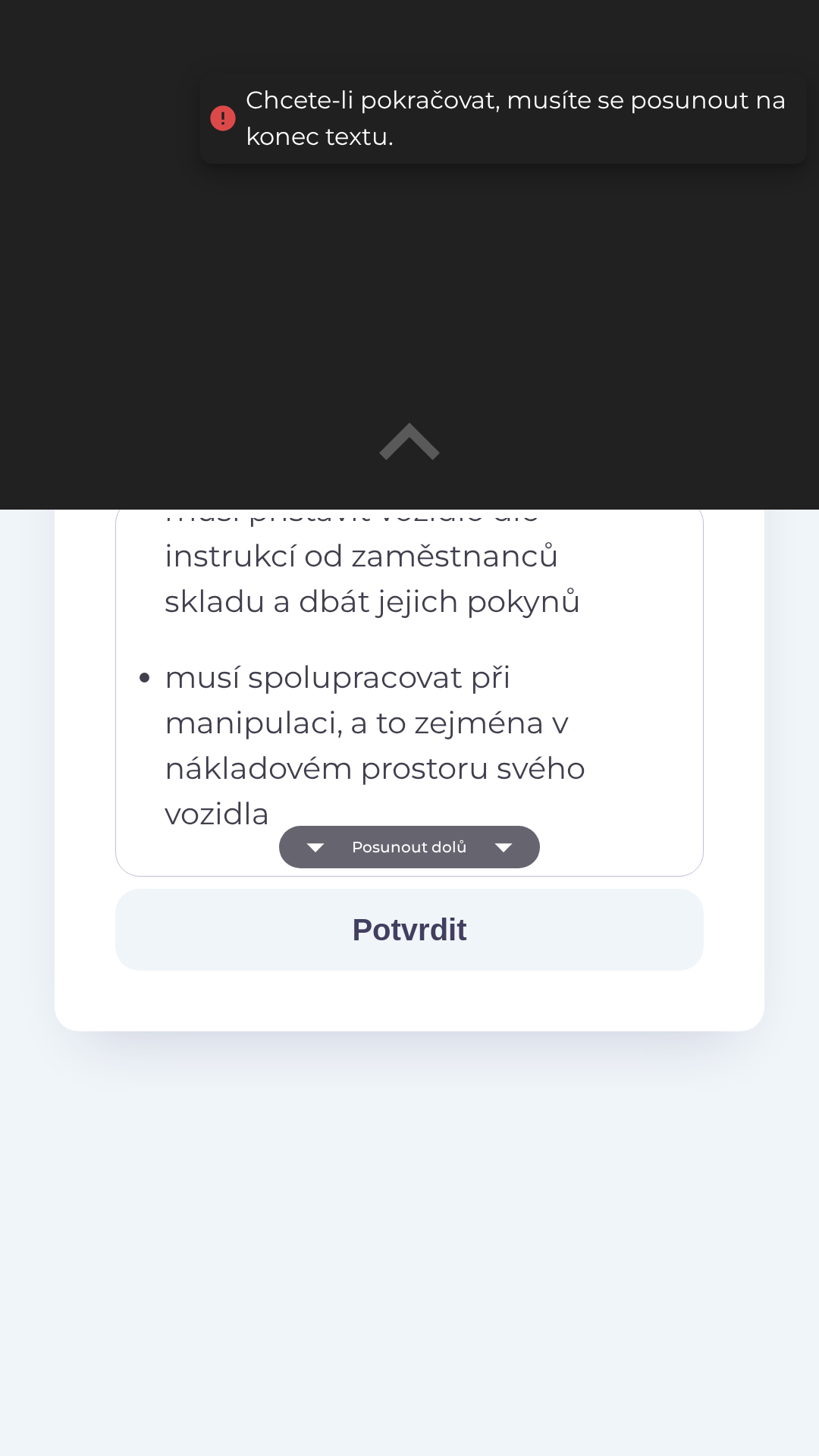
click at [504, 836] on icon "button" at bounding box center [503, 847] width 43 height 43
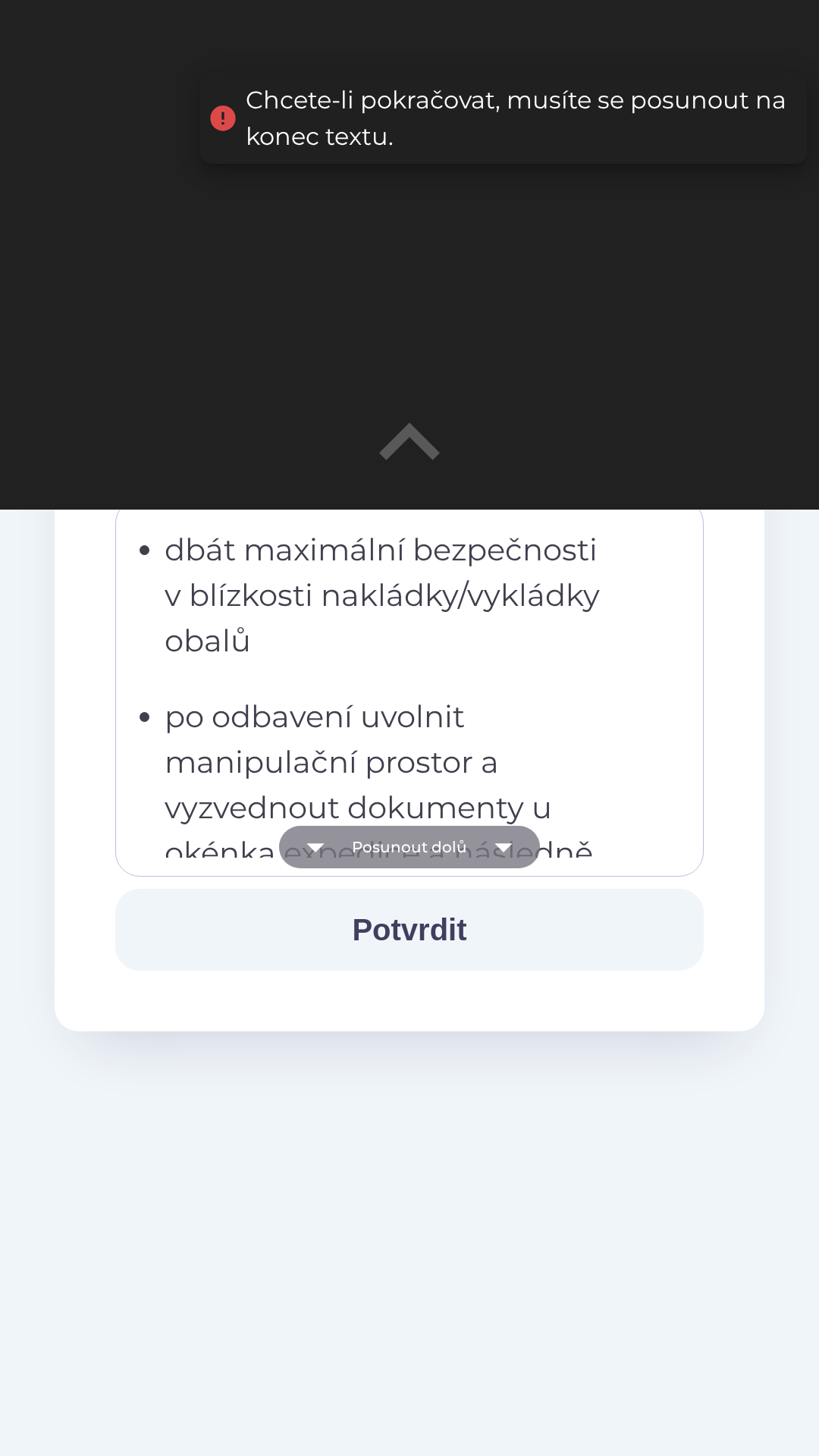
click at [509, 839] on icon "button" at bounding box center [503, 847] width 43 height 43
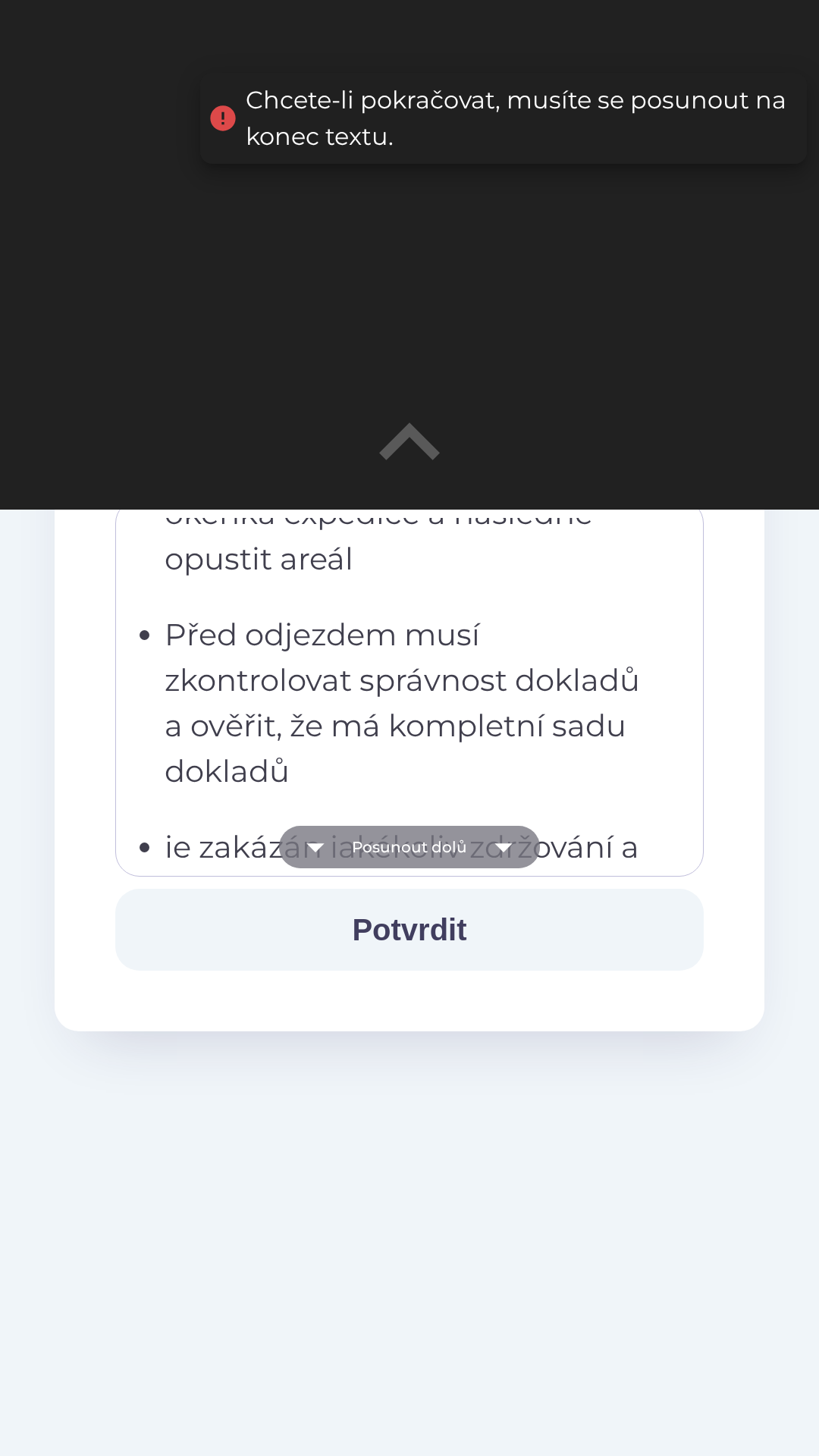
click at [517, 841] on icon "button" at bounding box center [503, 847] width 43 height 43
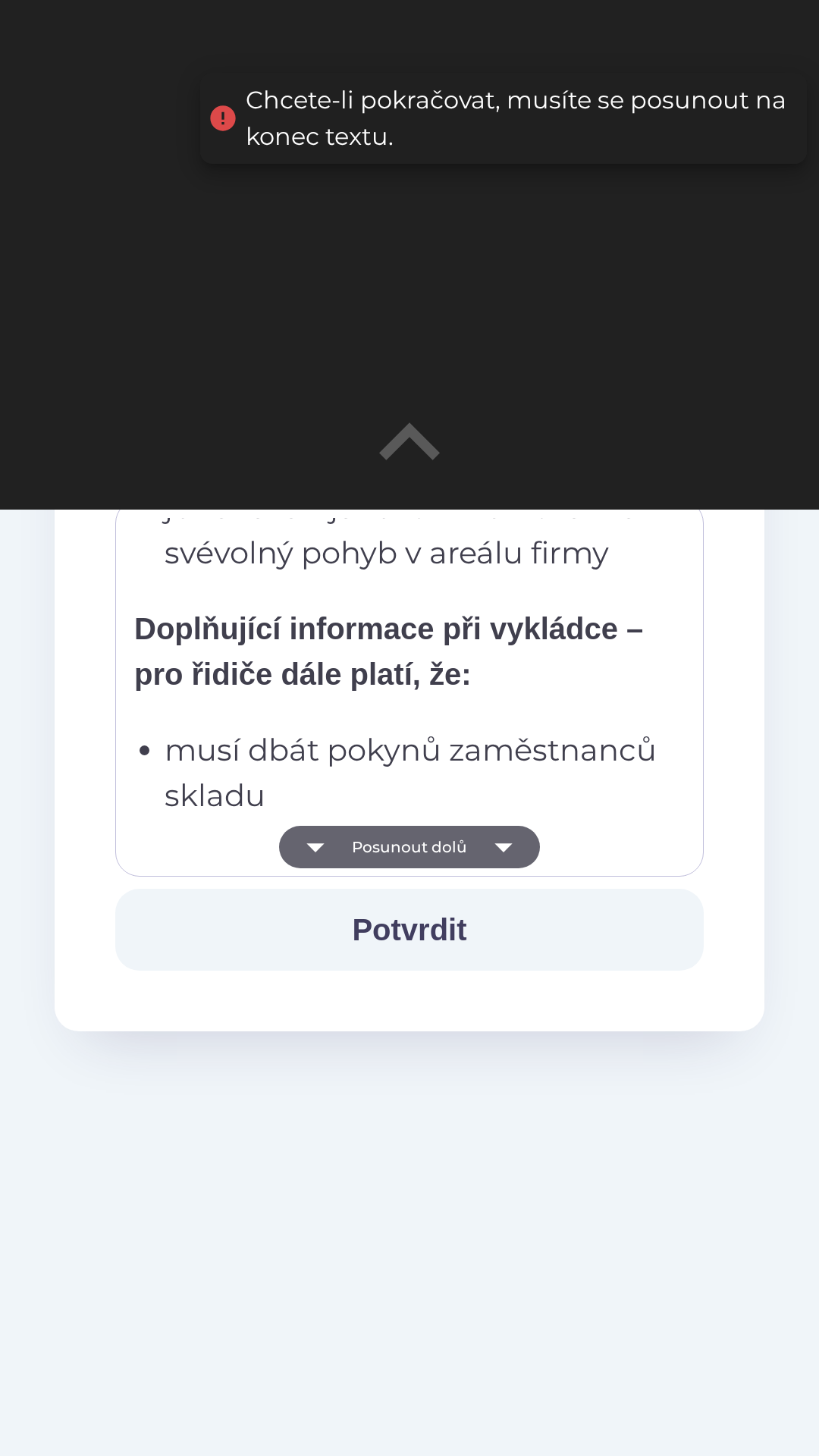
click at [515, 849] on icon "button" at bounding box center [503, 847] width 43 height 43
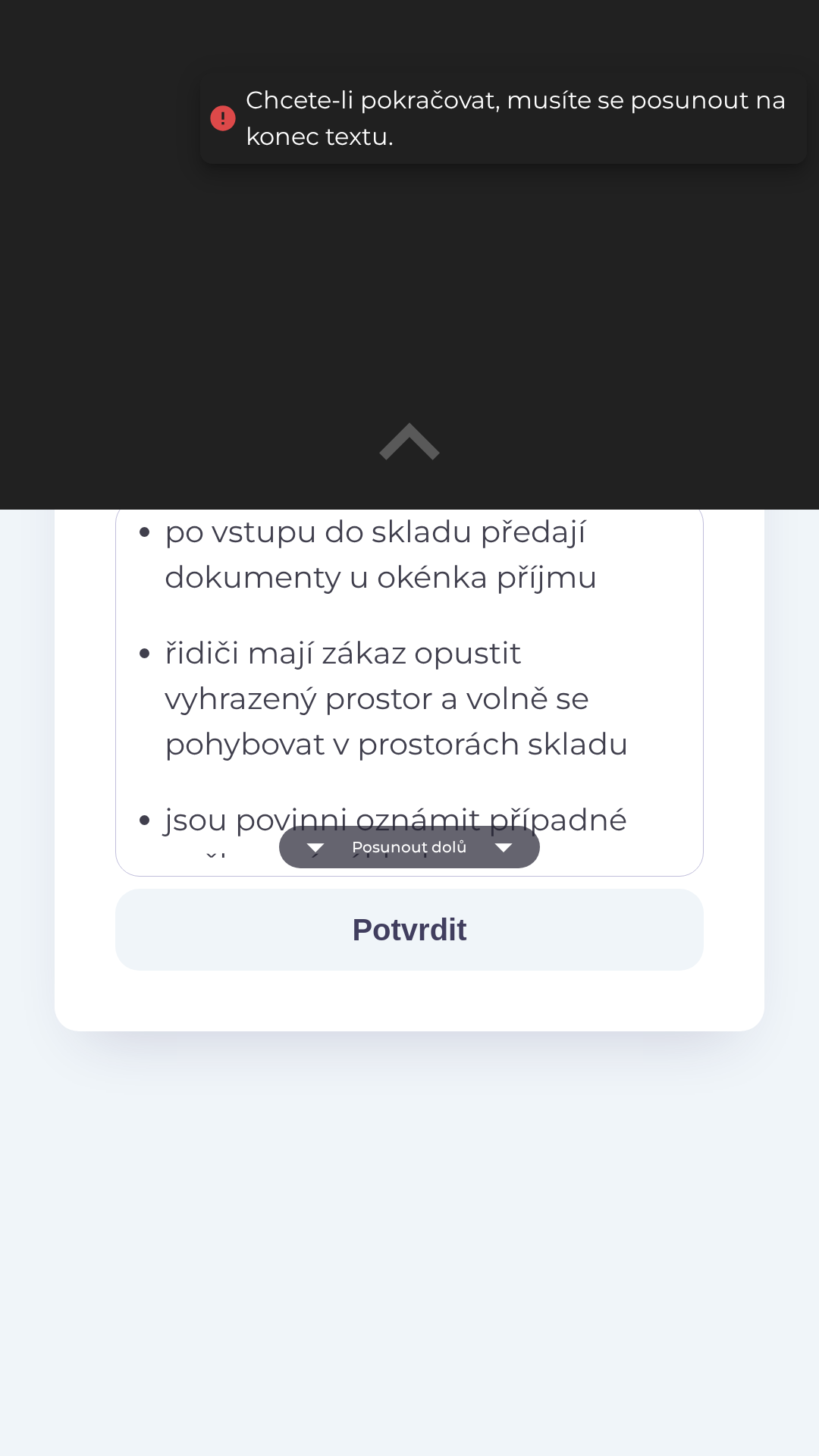
click at [517, 846] on icon "button" at bounding box center [503, 847] width 43 height 43
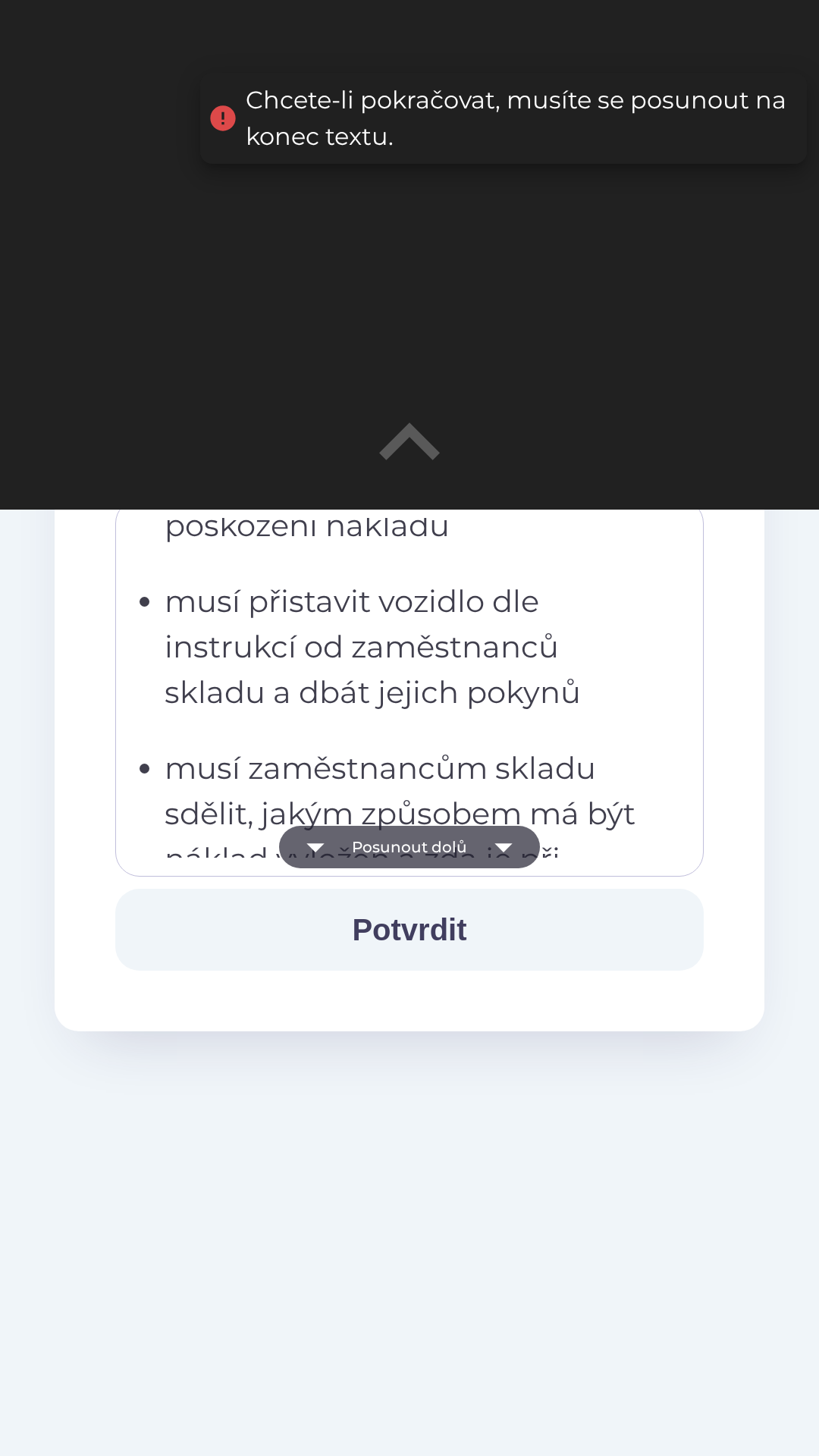
click at [511, 856] on icon "button" at bounding box center [503, 847] width 43 height 43
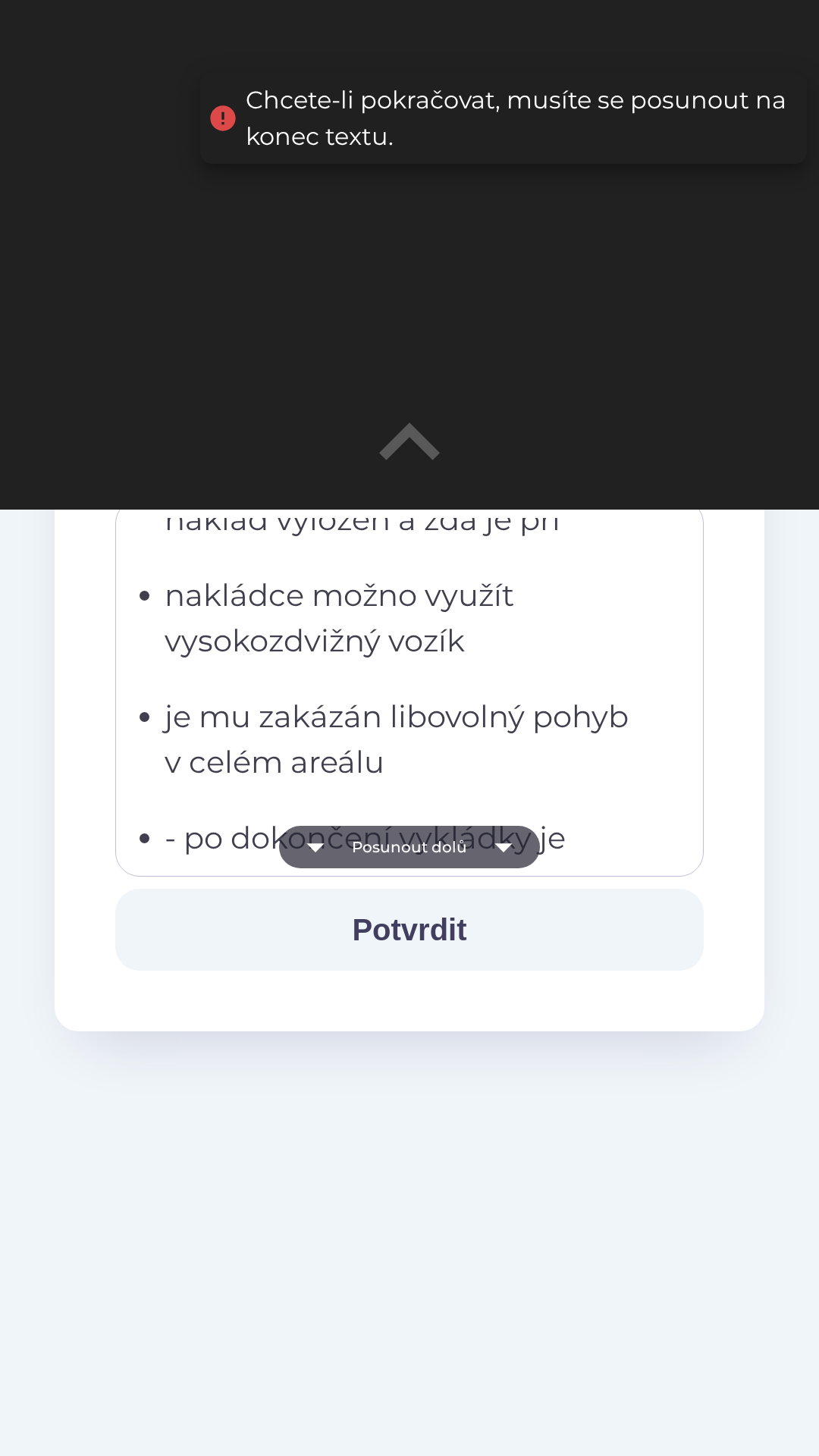
click at [502, 835] on icon "button" at bounding box center [503, 847] width 43 height 43
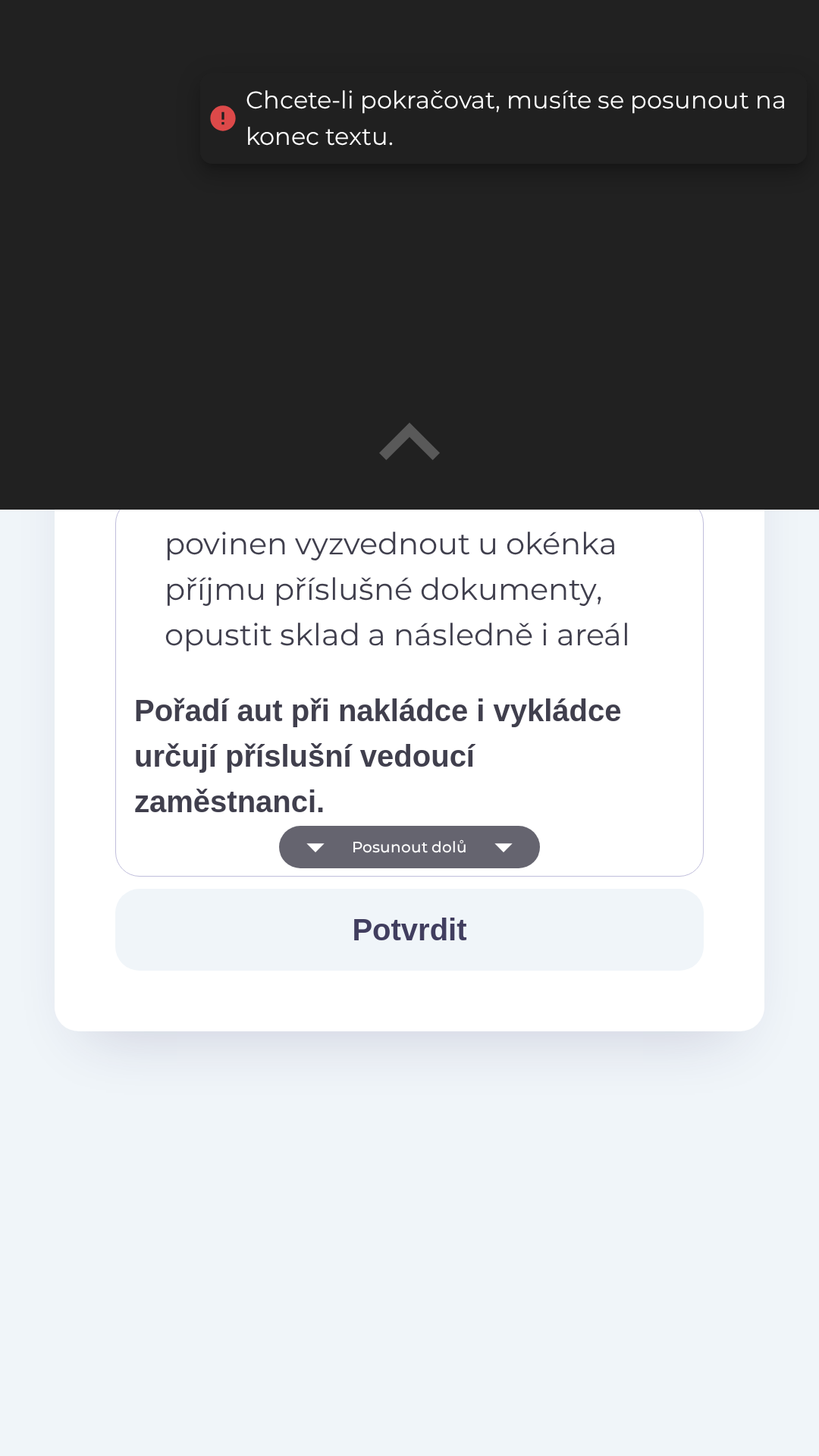
click at [509, 831] on icon "button" at bounding box center [503, 847] width 43 height 43
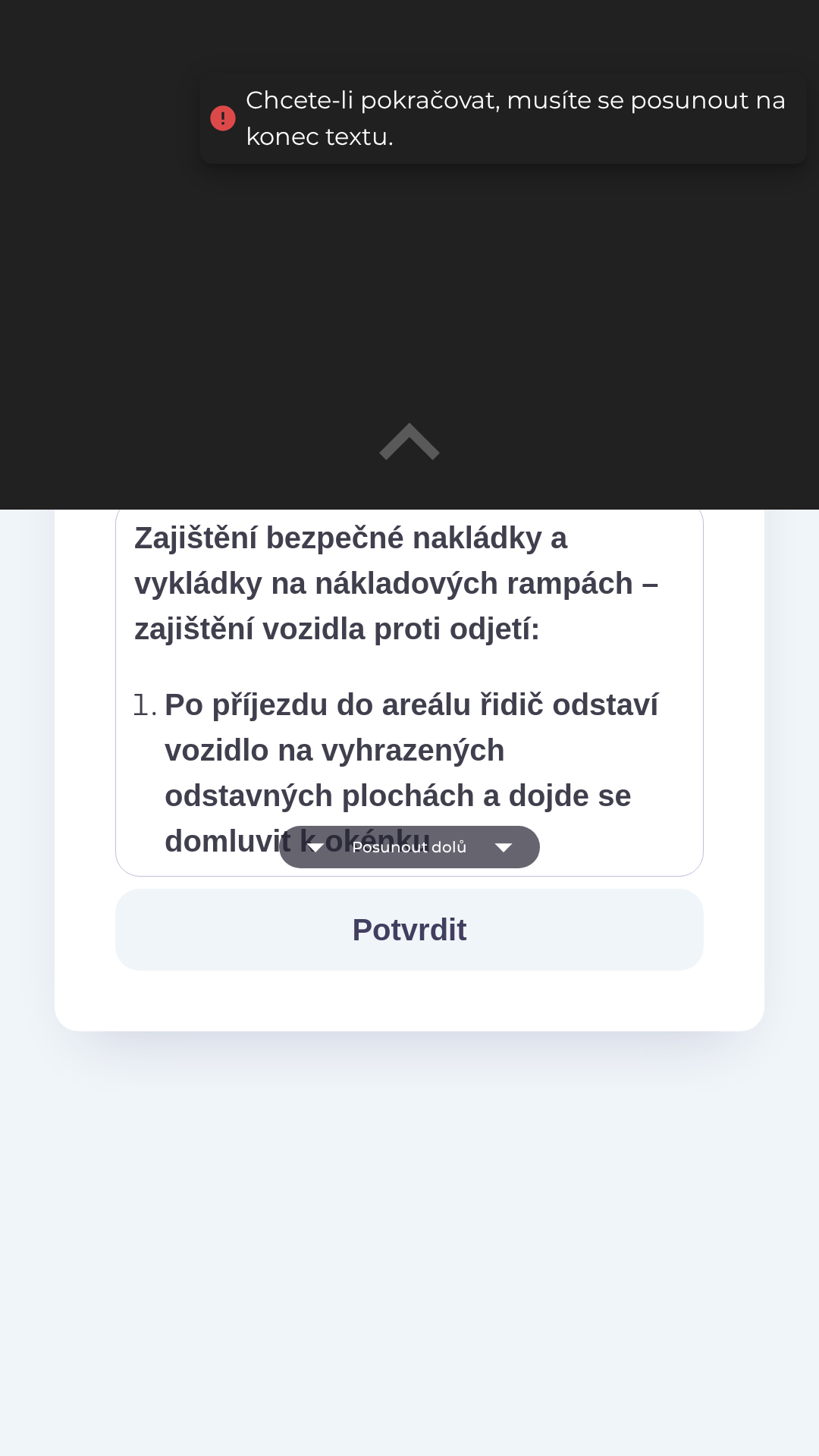
click at [515, 831] on icon "button" at bounding box center [503, 847] width 43 height 43
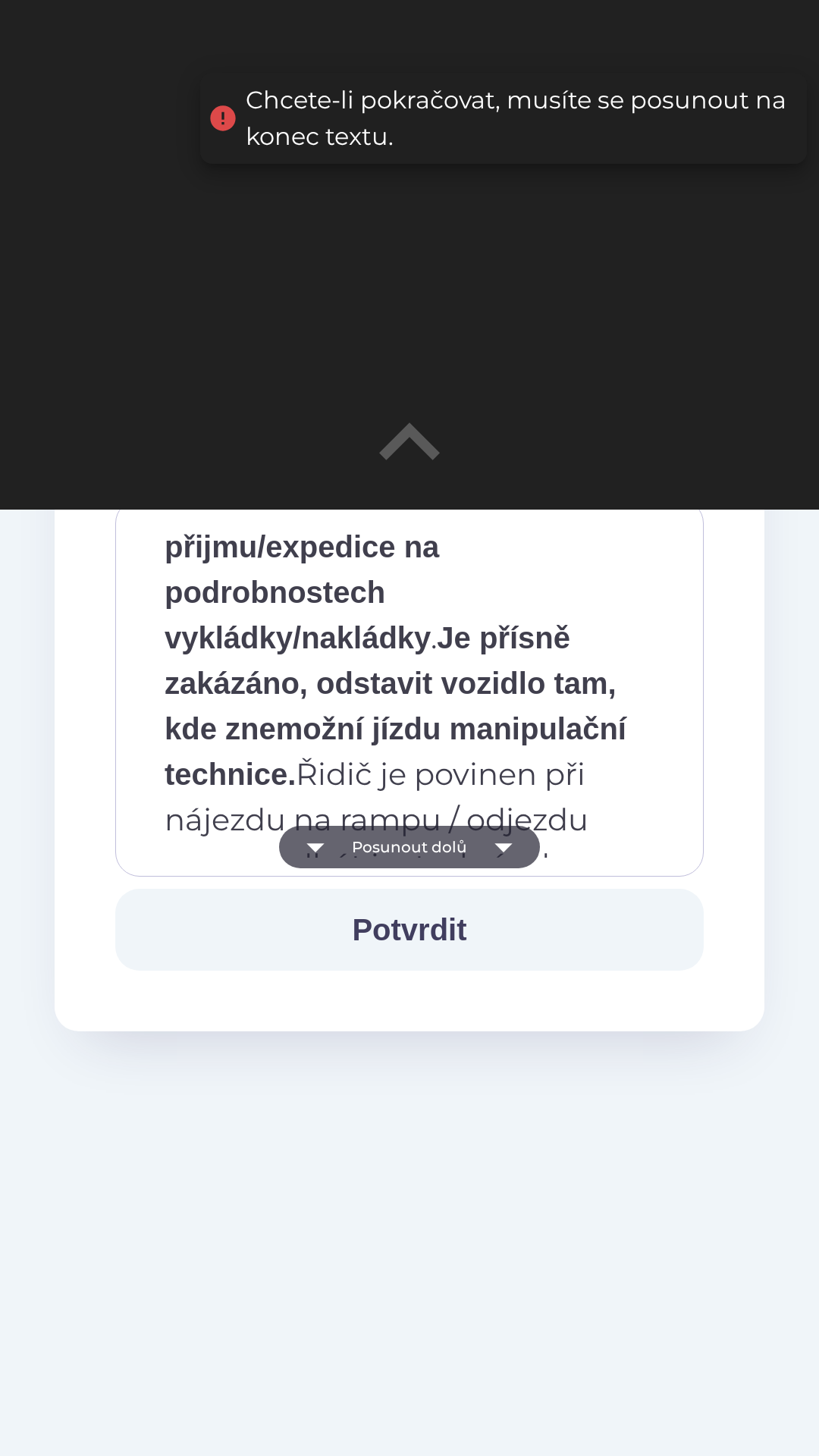
click at [516, 853] on icon "button" at bounding box center [503, 847] width 43 height 43
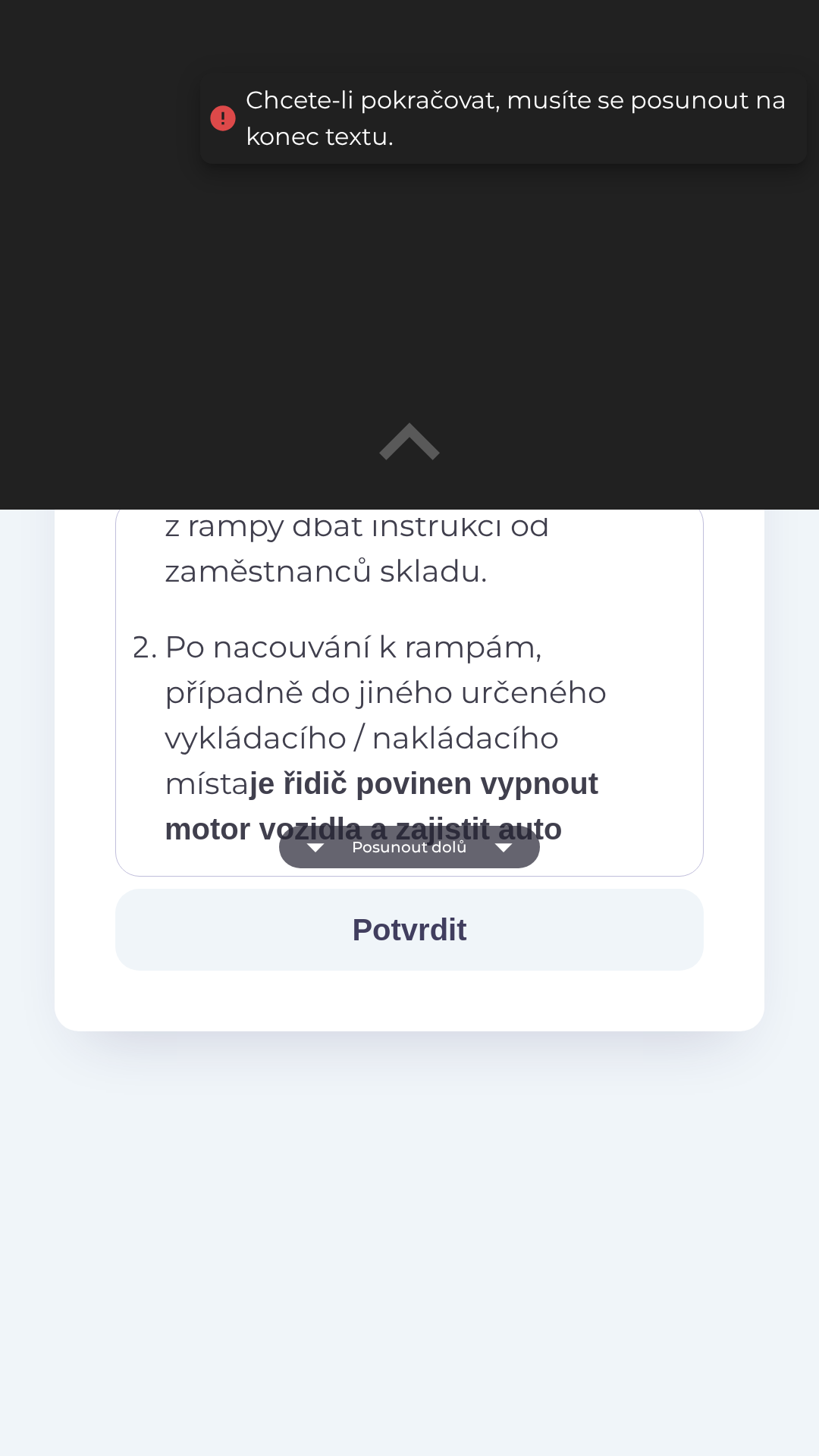
click at [522, 852] on icon "button" at bounding box center [503, 847] width 43 height 43
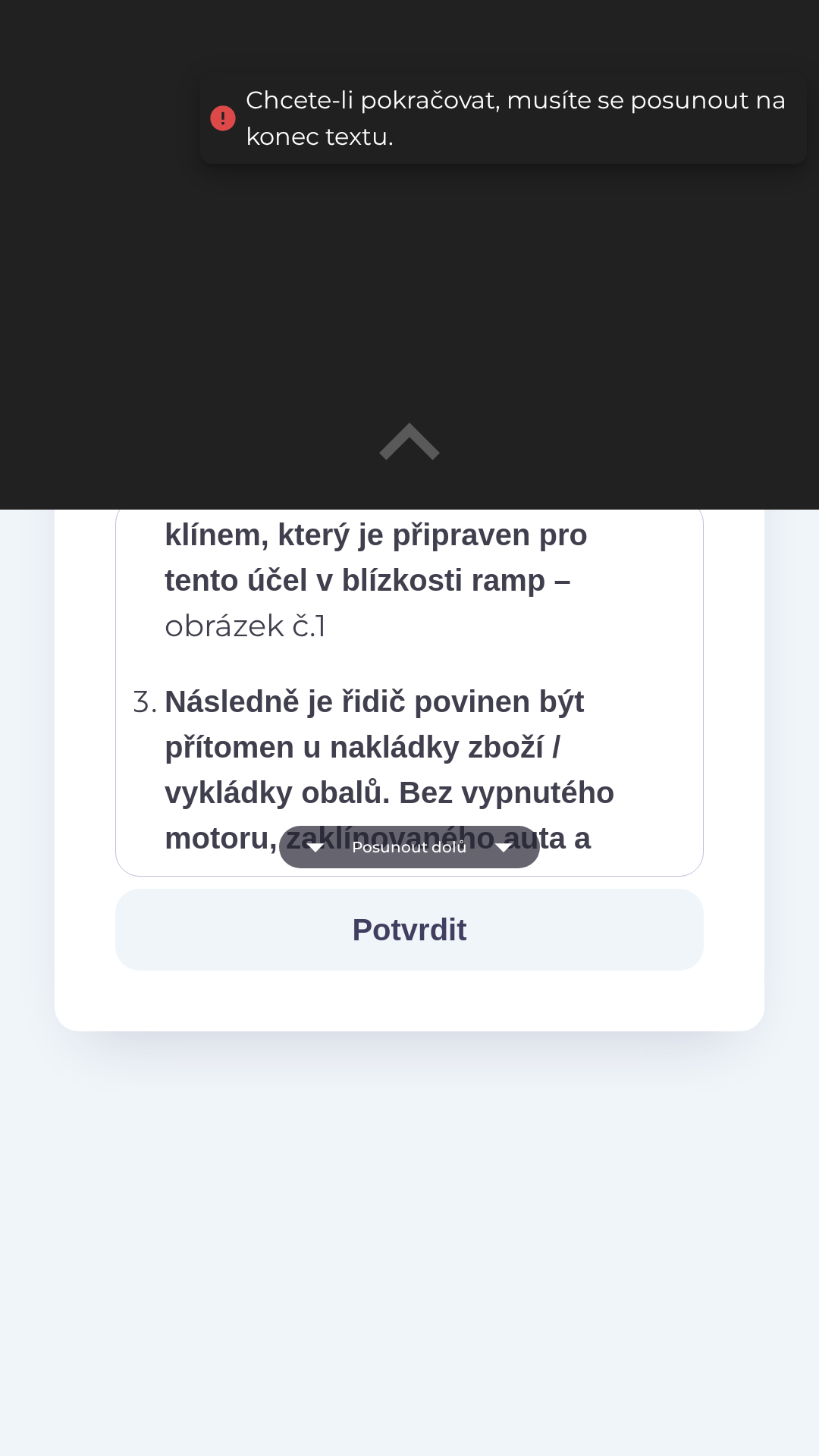
click at [518, 846] on icon "button" at bounding box center [503, 847] width 43 height 43
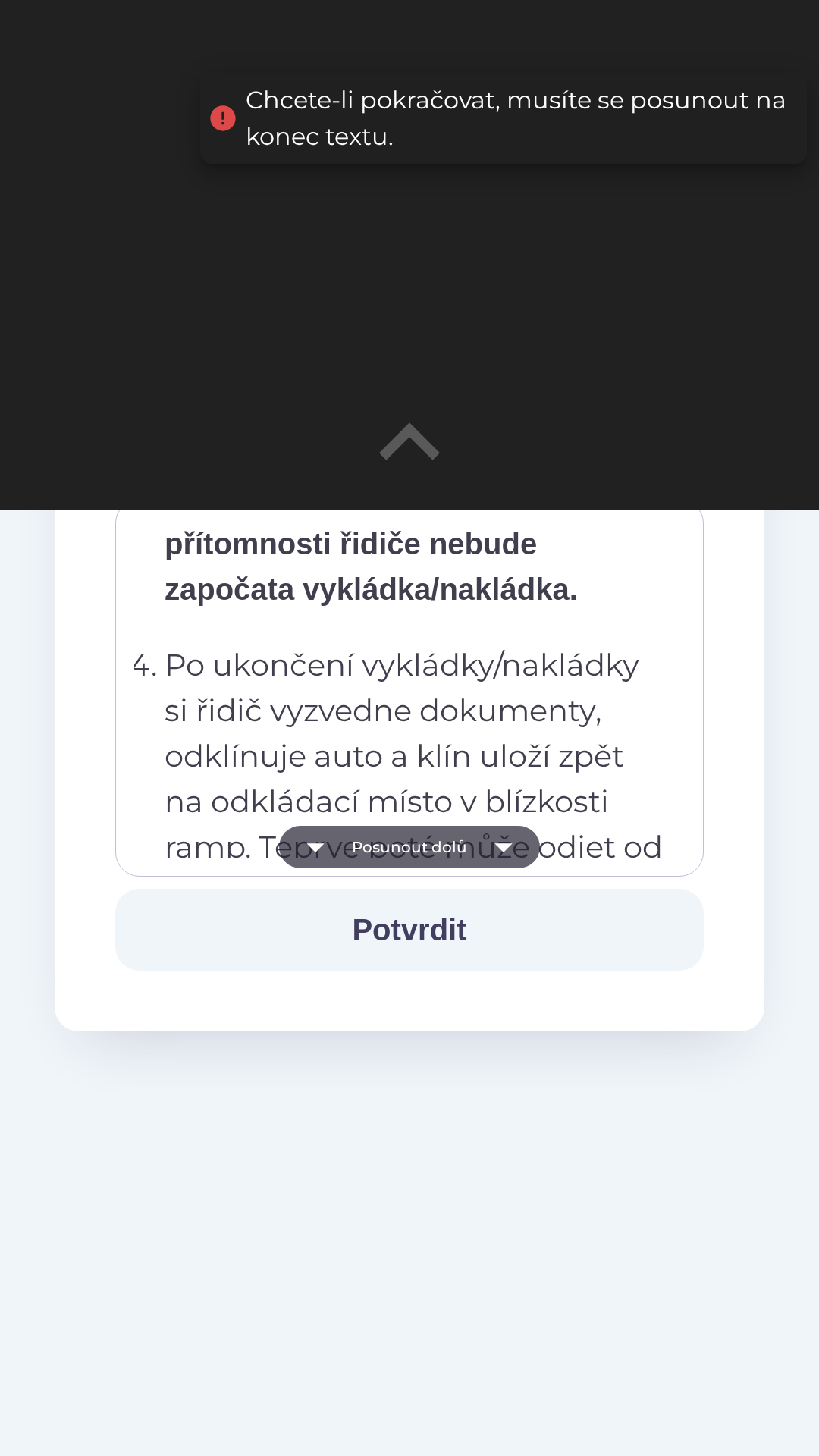
click at [515, 863] on icon "button" at bounding box center [503, 847] width 43 height 43
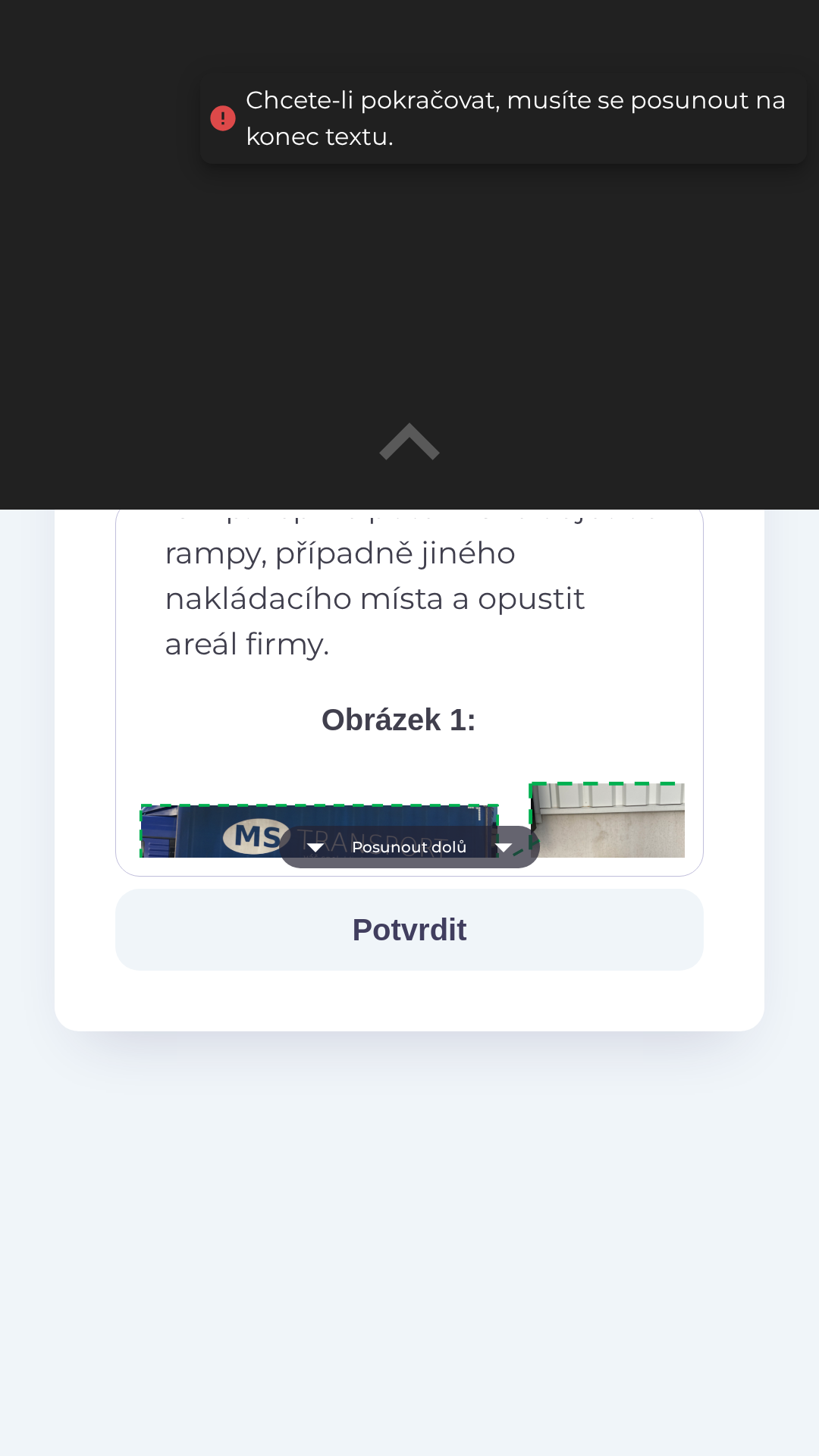
click at [507, 853] on icon "button" at bounding box center [503, 847] width 43 height 43
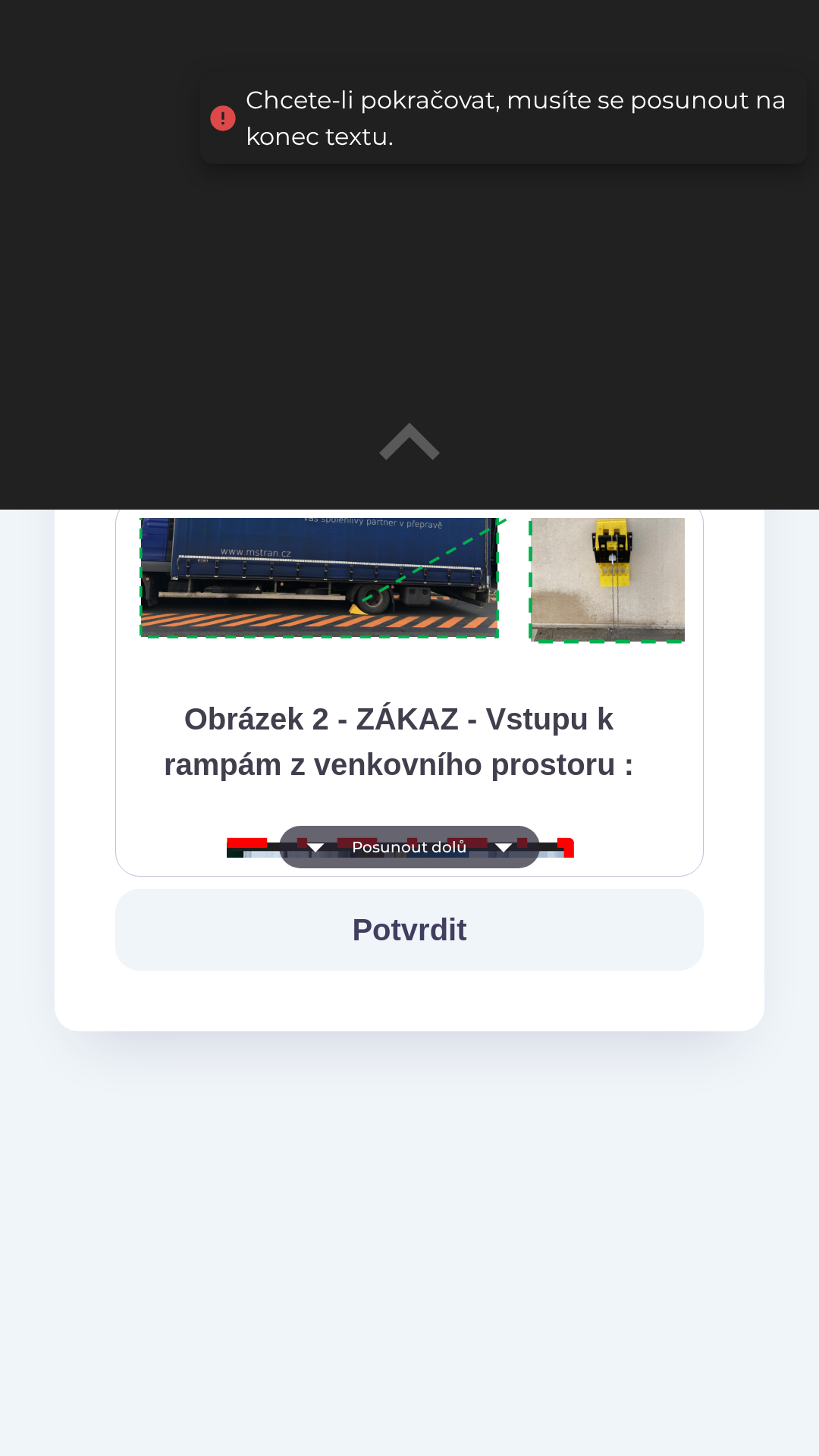
click at [514, 846] on icon "button" at bounding box center [503, 847] width 43 height 43
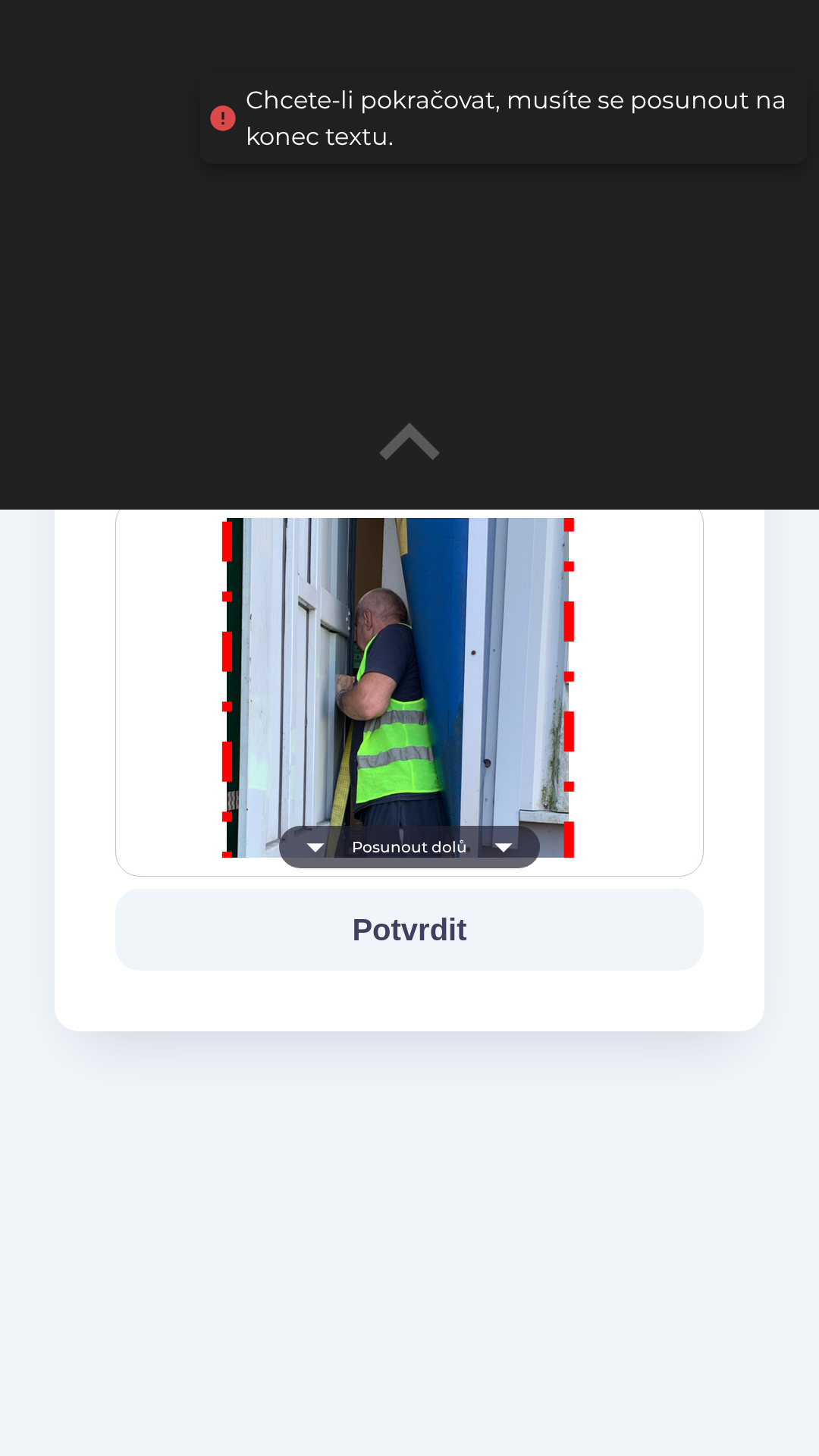
click at [507, 849] on icon "button" at bounding box center [503, 847] width 43 height 43
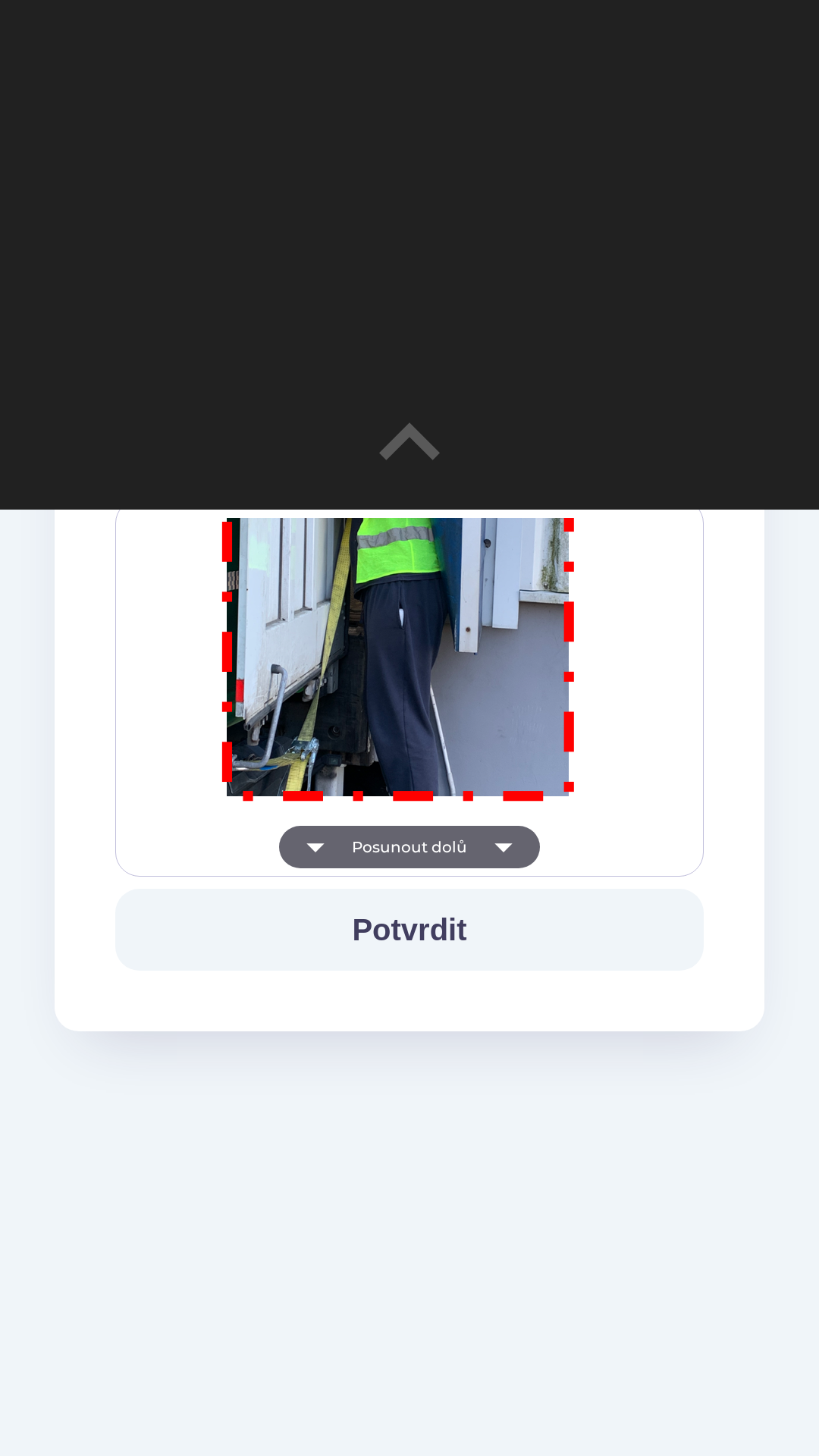
click at [503, 843] on icon "button" at bounding box center [503, 847] width 43 height 43
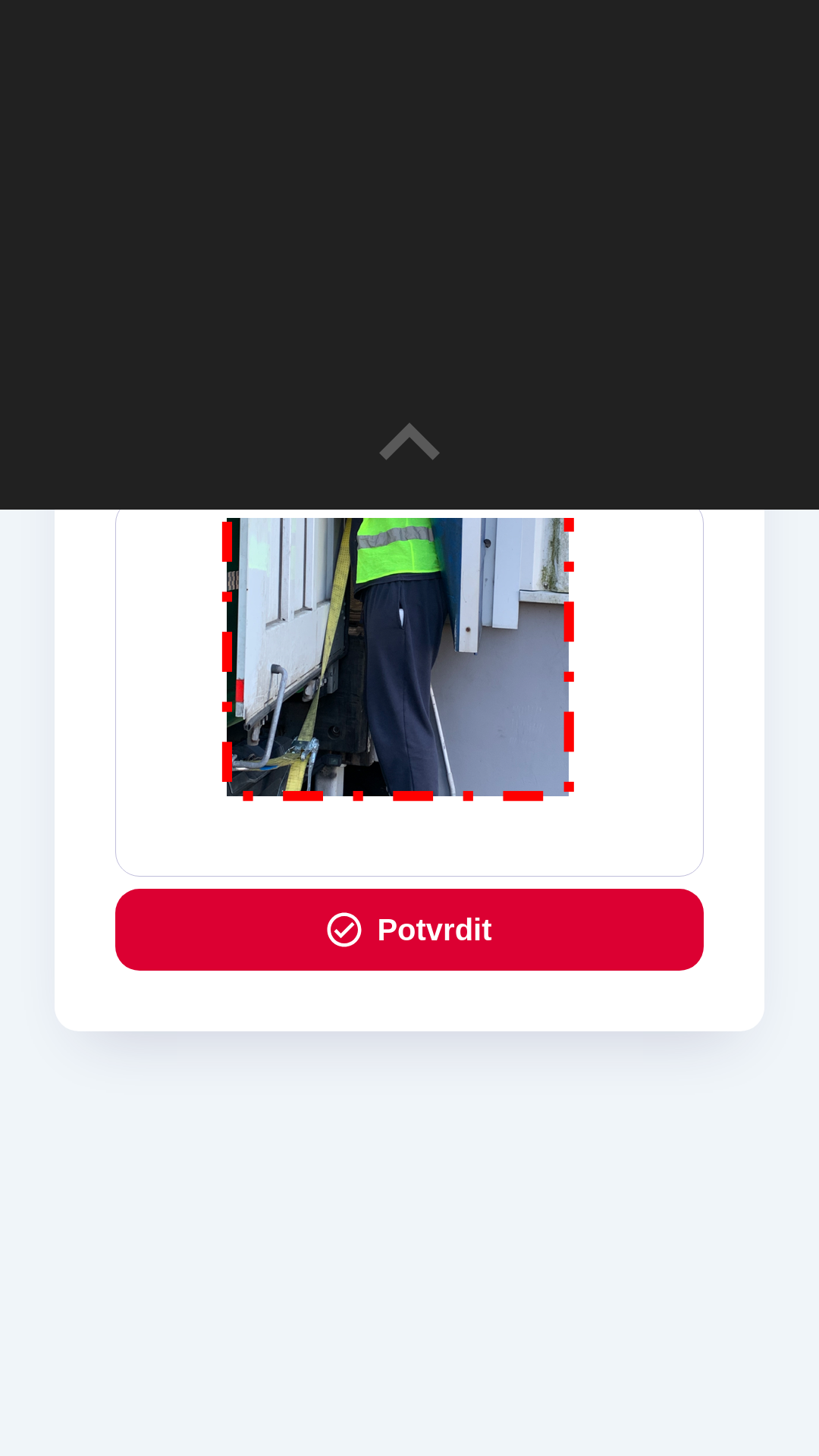
scroll to position [8849, 0]
click at [499, 843] on div "Všichni řidiči přijíždějící do skladu firmy DENSO CZECH s.r.o. jsou po průjezdu…" at bounding box center [409, 688] width 550 height 339
click at [530, 934] on button "Potvrdit" at bounding box center [410, 929] width 589 height 82
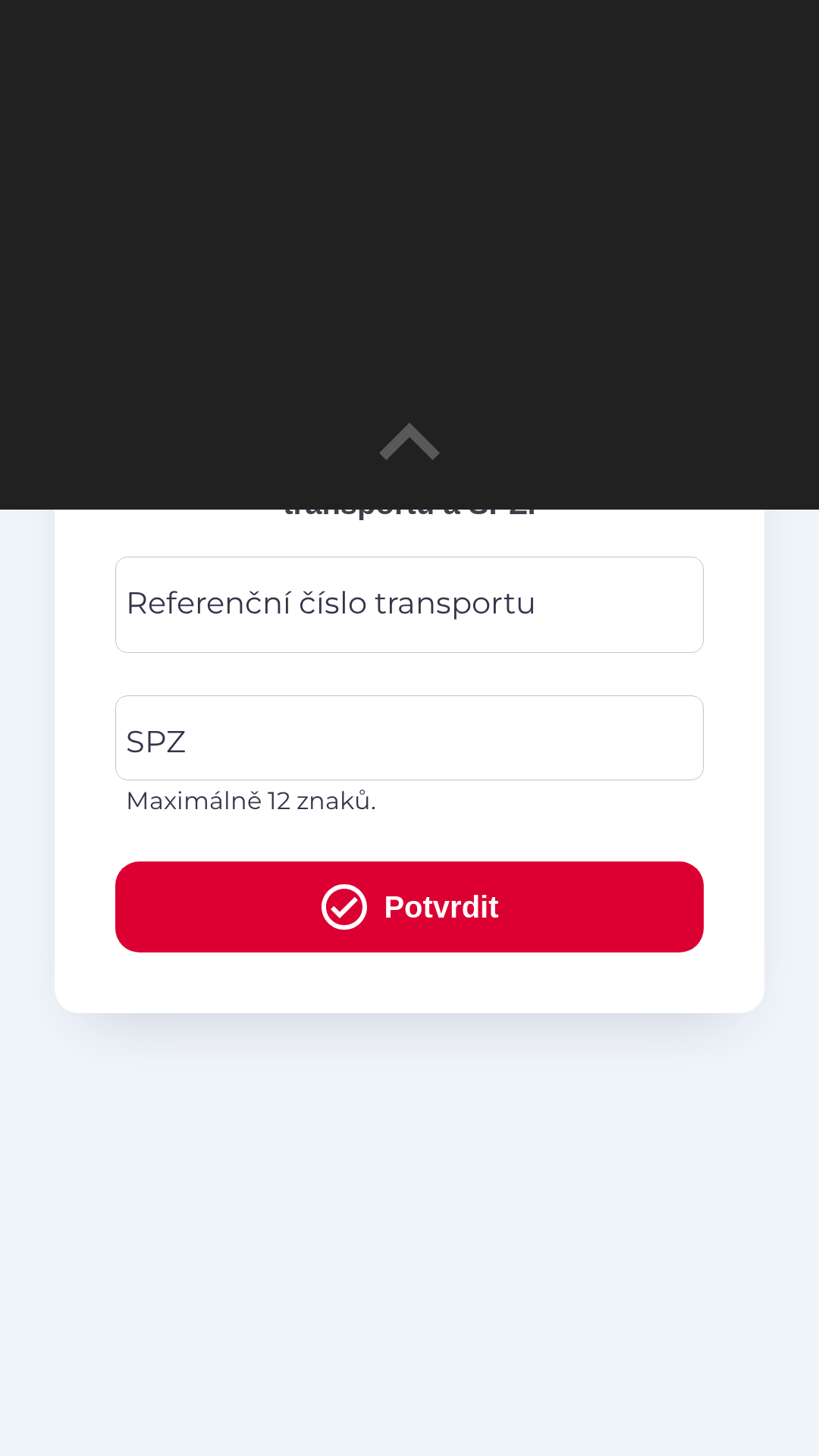
click at [361, 604] on div "Referenční číslo transportu Referenční číslo transportu" at bounding box center [410, 605] width 589 height 97
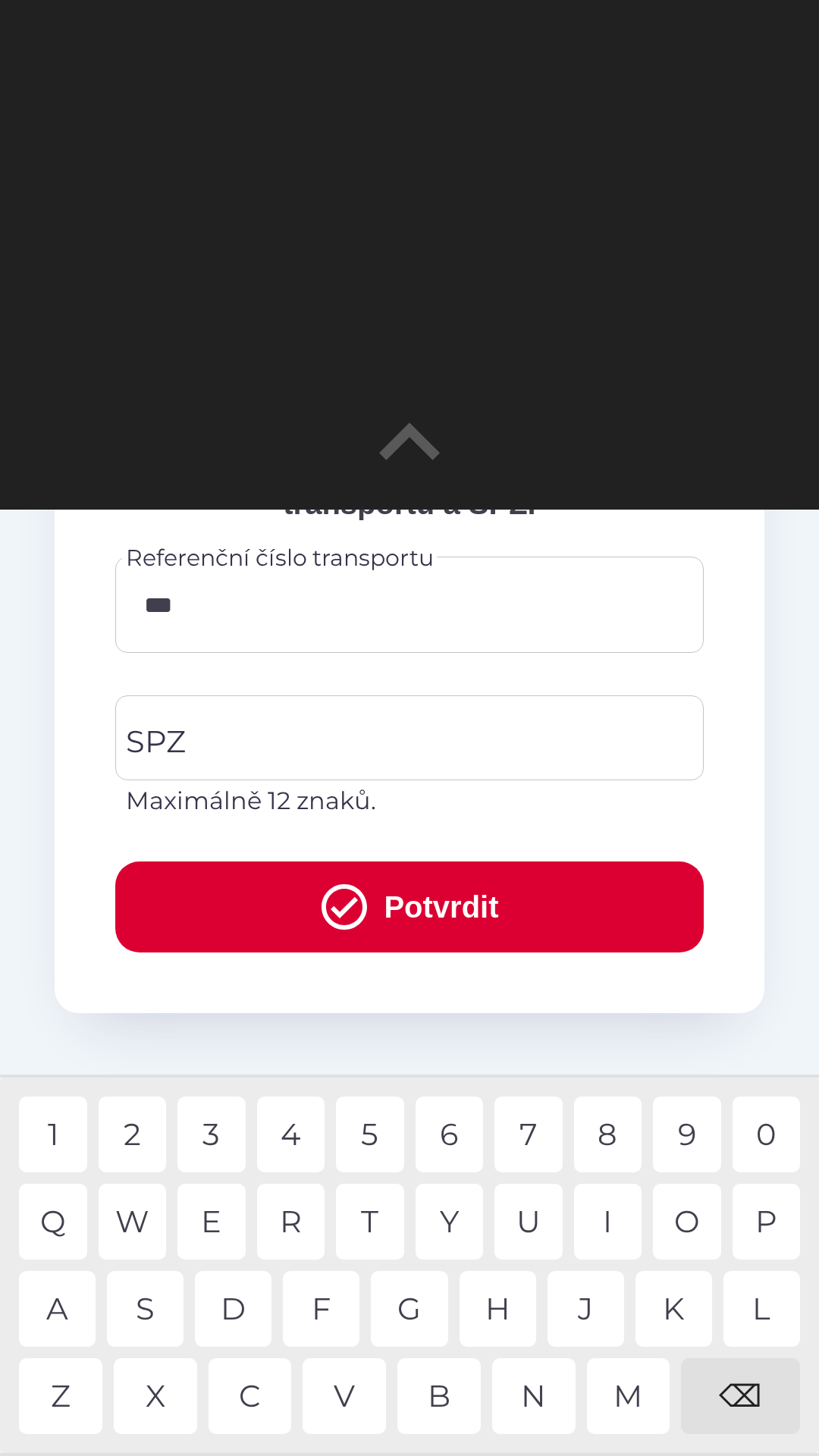
click at [367, 1126] on div "5" at bounding box center [370, 1134] width 69 height 76
click at [533, 1117] on div "7" at bounding box center [529, 1134] width 69 height 76
type input "******"
click at [336, 746] on input "SPZ" at bounding box center [398, 738] width 552 height 72
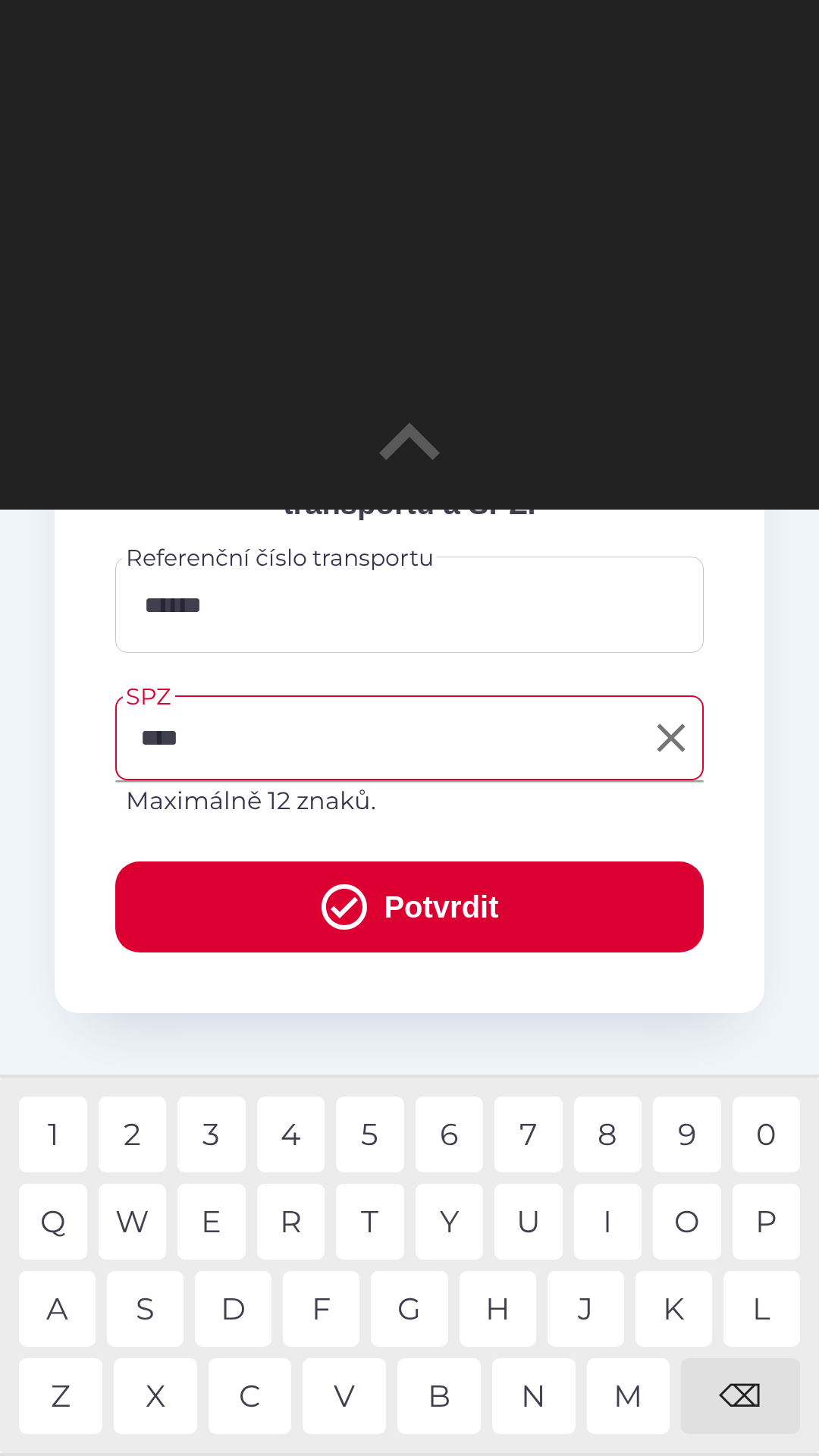
click at [619, 1134] on div "8" at bounding box center [608, 1134] width 69 height 76
type input "*******"
click at [471, 895] on button "Potvrdit" at bounding box center [410, 906] width 589 height 91
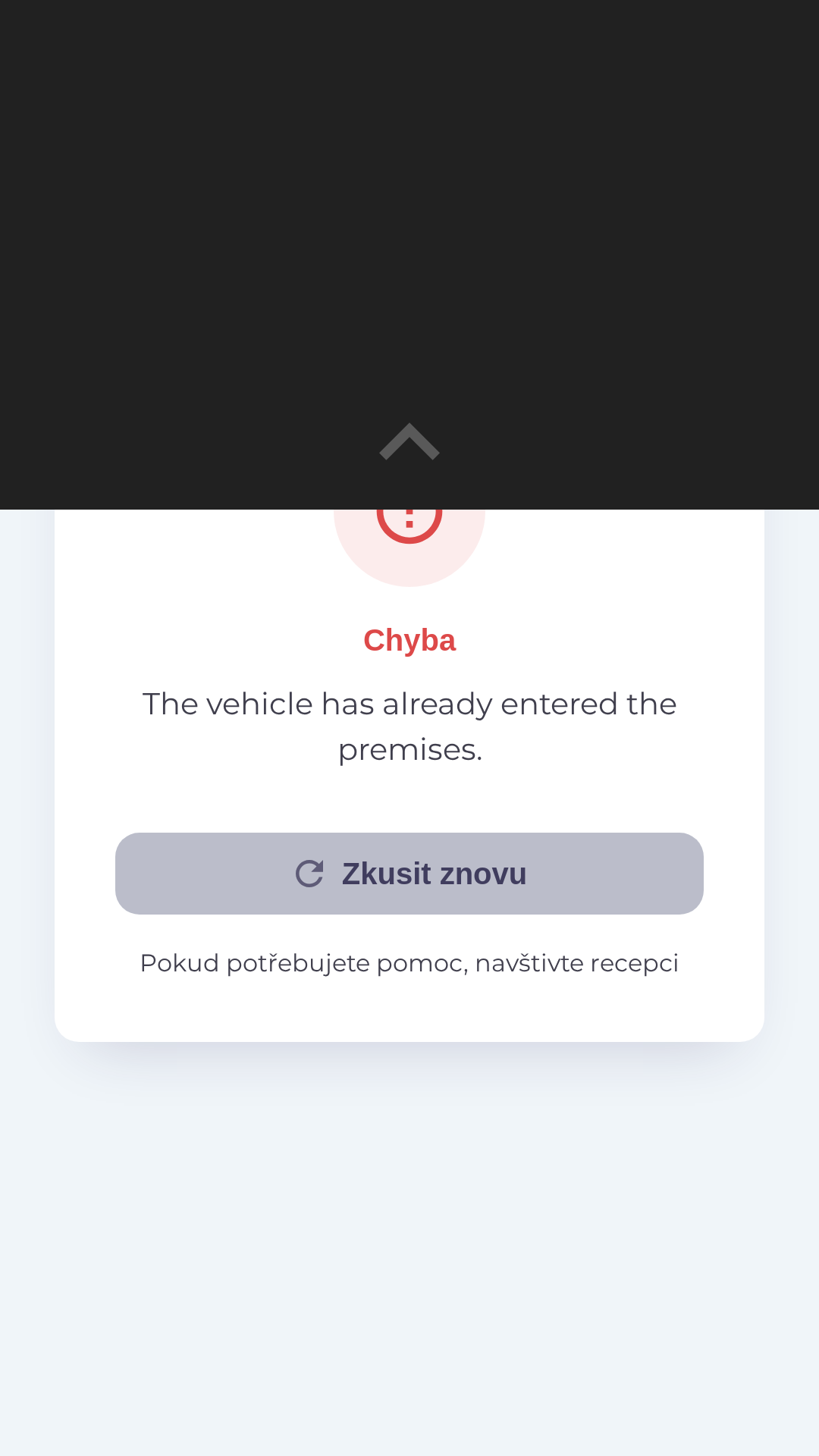
click at [490, 874] on button "Zkusit znovu" at bounding box center [410, 873] width 589 height 82
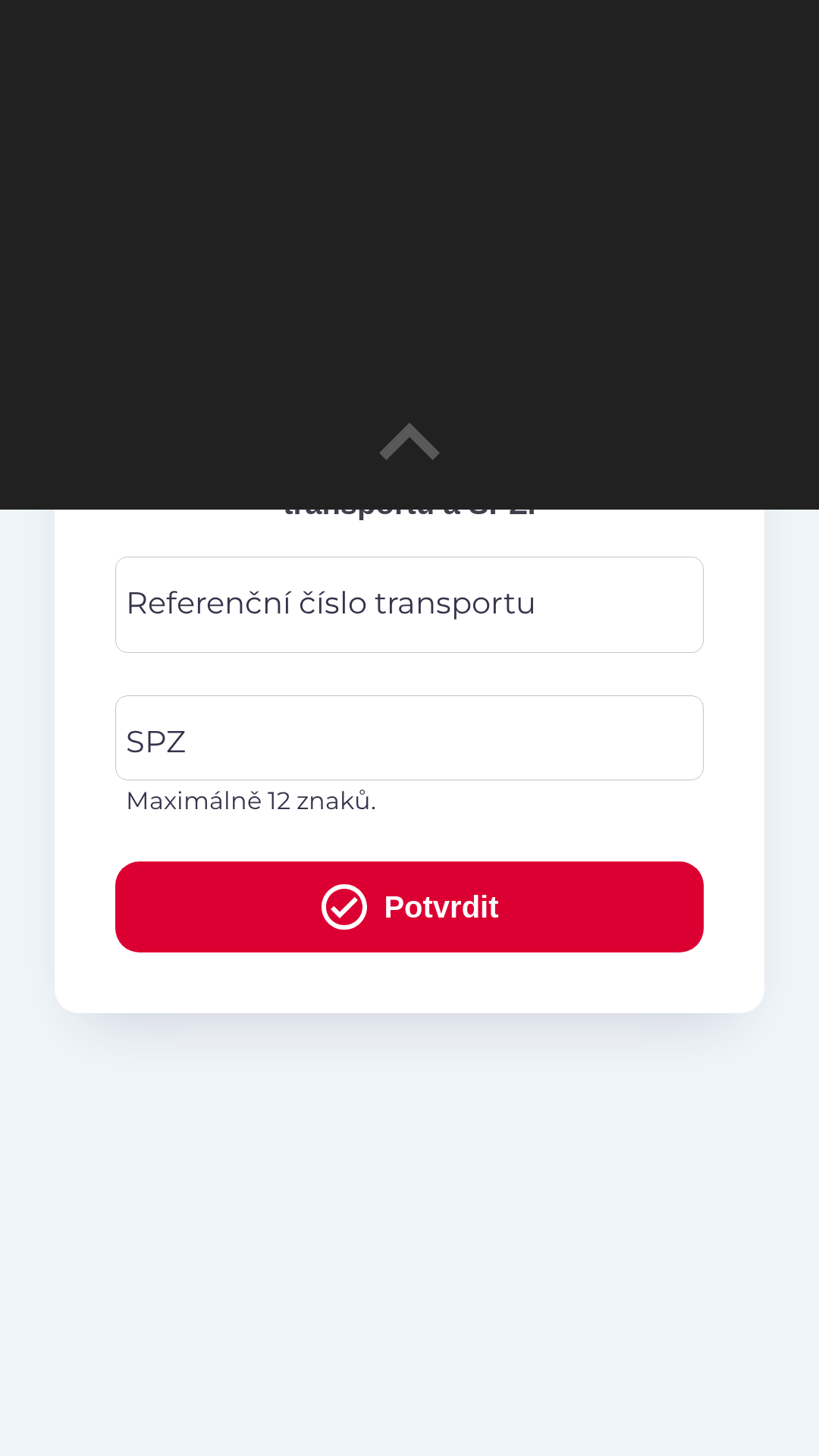
click at [371, 606] on div "Referenční číslo transportu Referenční číslo transportu" at bounding box center [410, 605] width 589 height 97
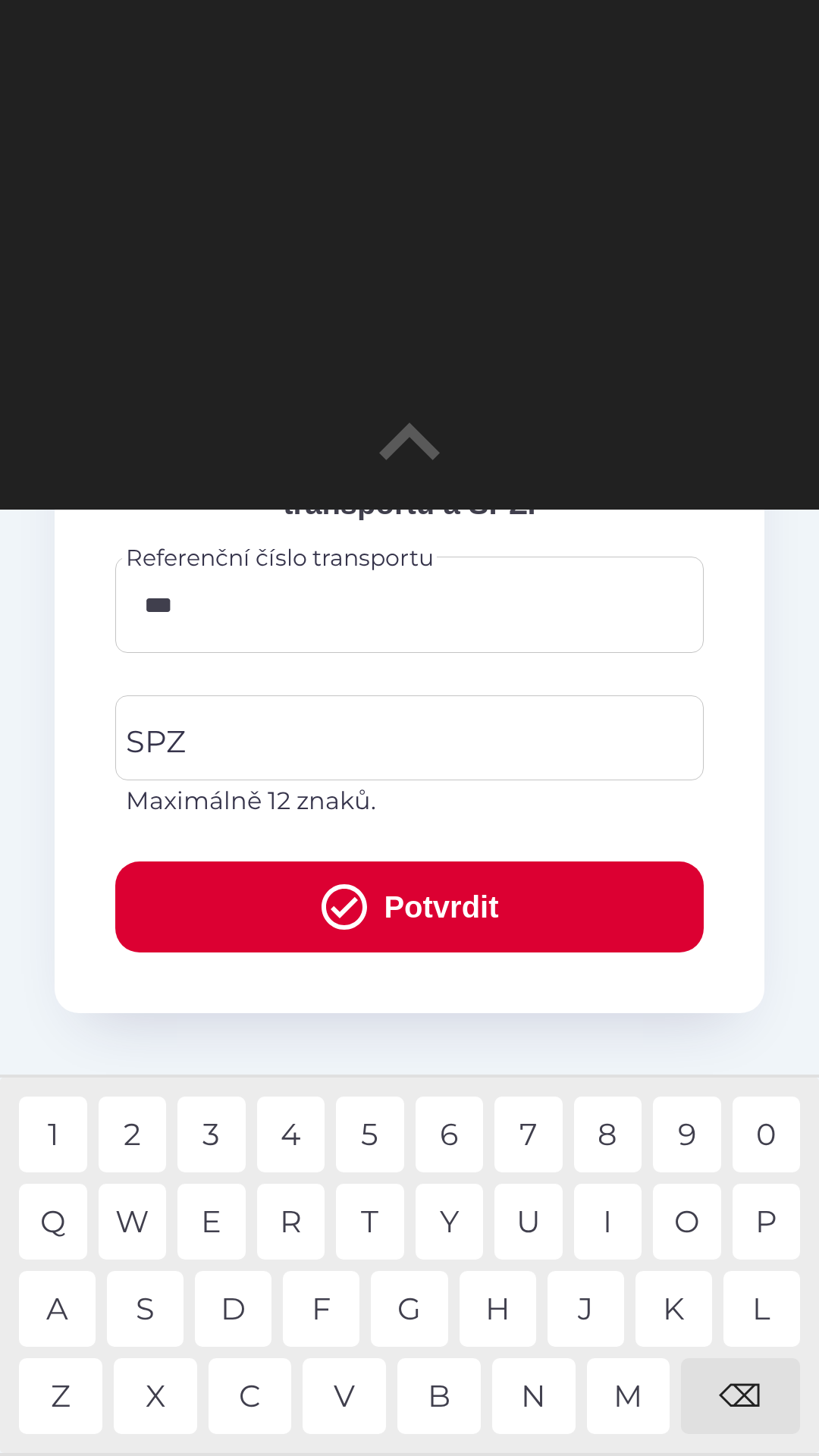
click at [371, 1127] on div "5" at bounding box center [370, 1134] width 69 height 76
type input "******"
click at [683, 1124] on div "9" at bounding box center [687, 1134] width 69 height 76
click at [322, 744] on input "SPZ" at bounding box center [398, 738] width 552 height 72
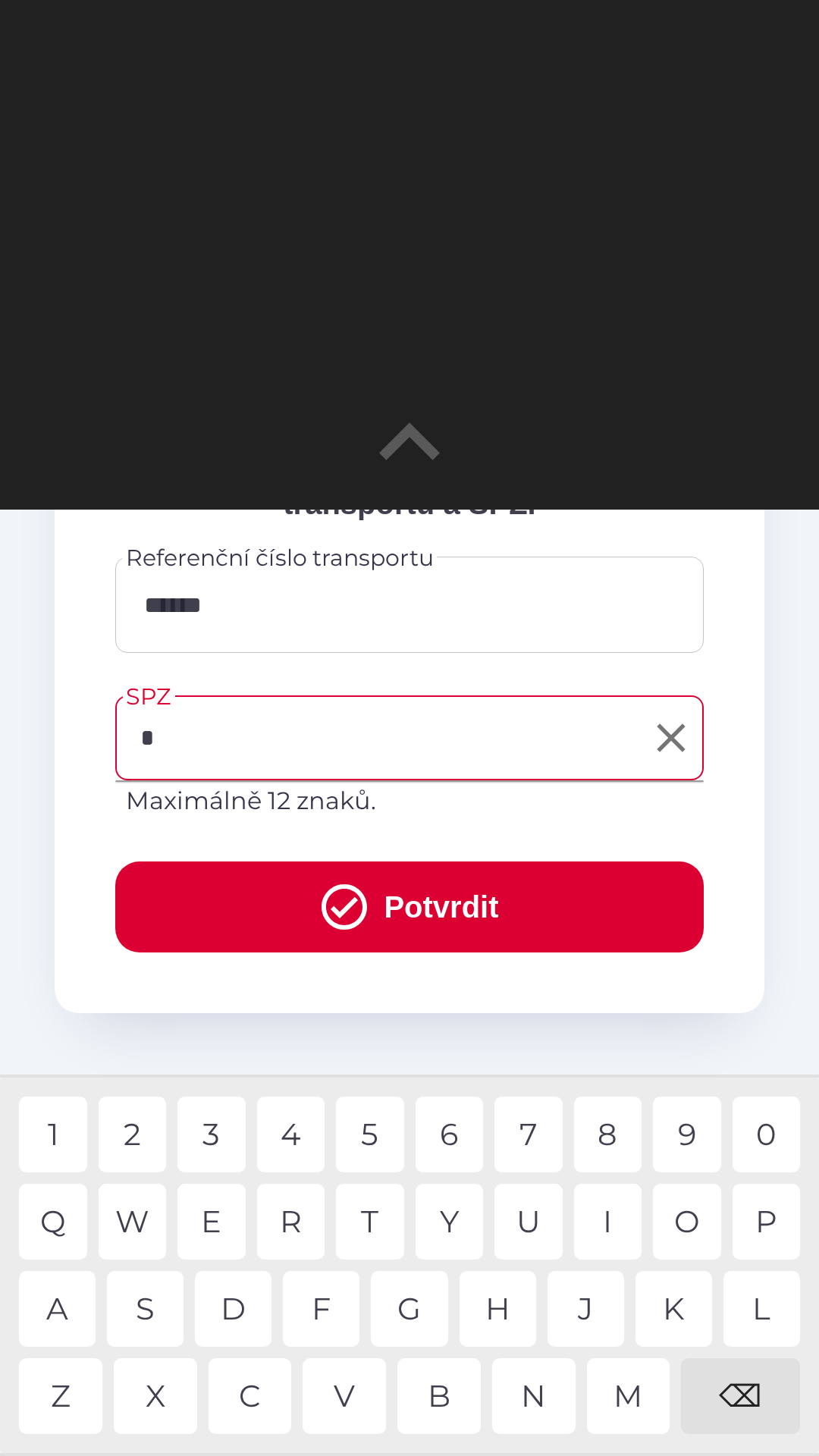
click at [376, 1129] on div "5" at bounding box center [370, 1134] width 69 height 76
click at [142, 1145] on div "2" at bounding box center [133, 1134] width 69 height 76
type input "*******"
click at [455, 913] on button "Potvrdit" at bounding box center [410, 906] width 589 height 91
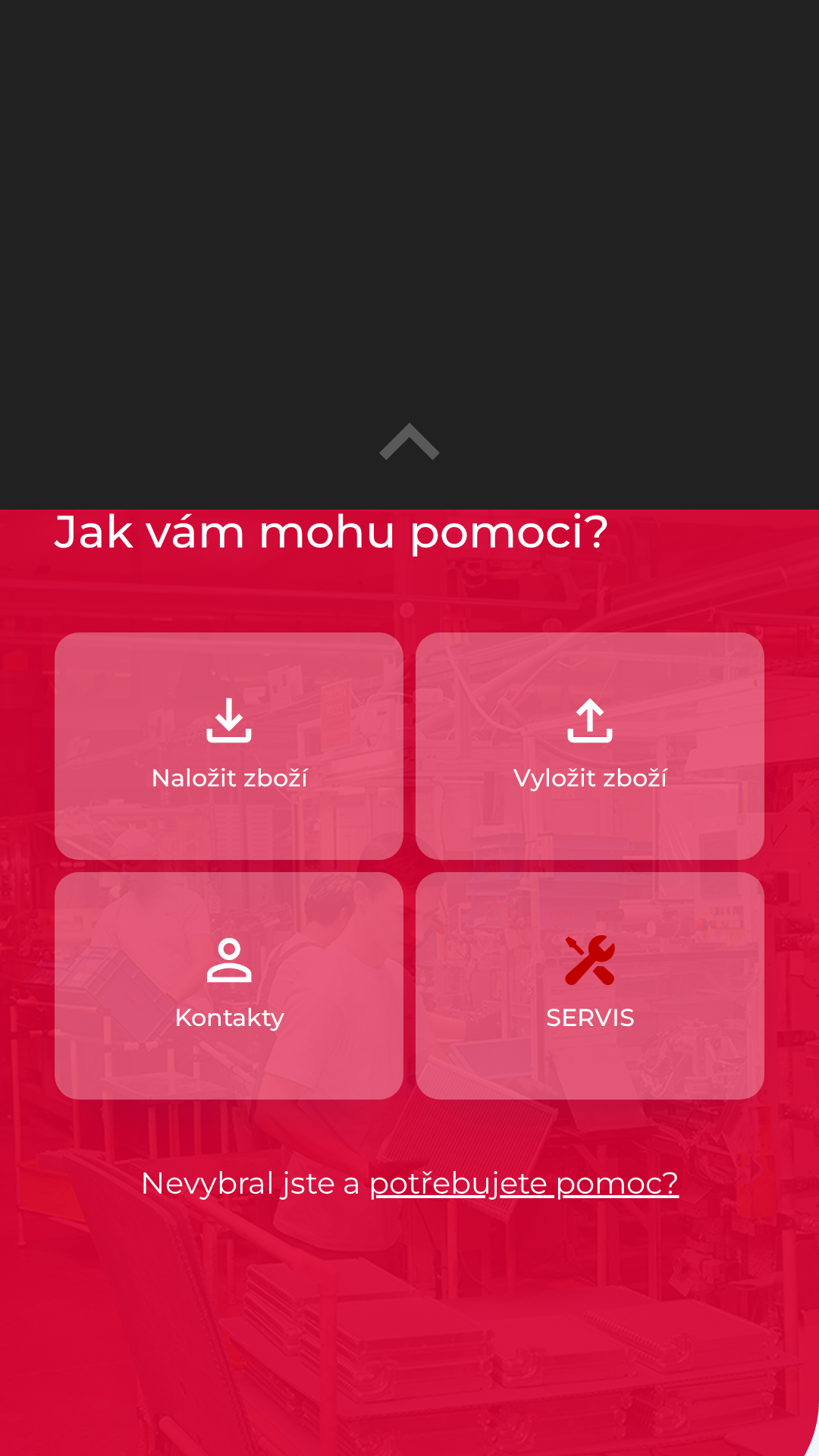
click at [251, 747] on img "button" at bounding box center [229, 720] width 67 height 67
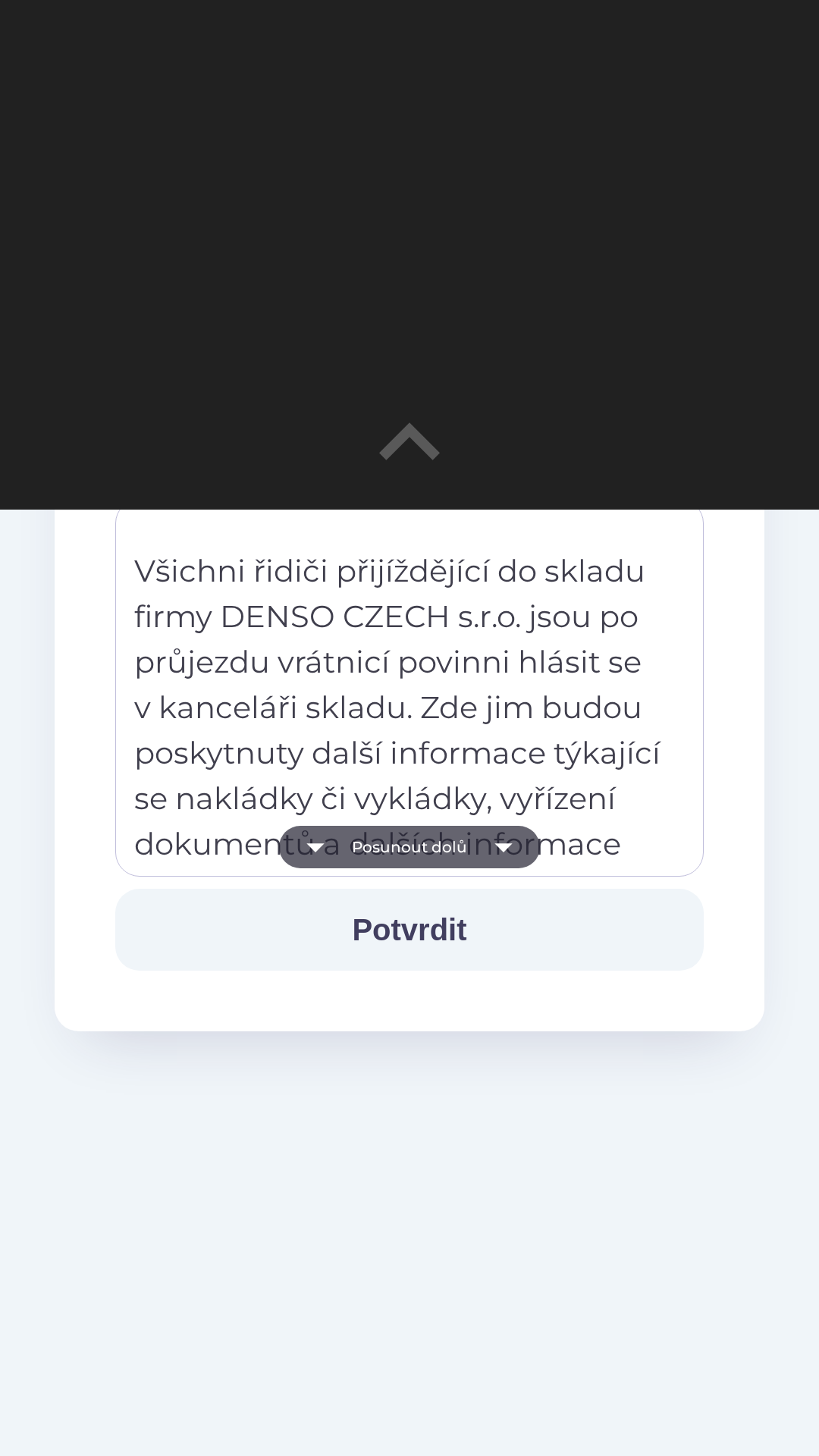
click at [415, 929] on button "Potvrdit" at bounding box center [410, 929] width 589 height 82
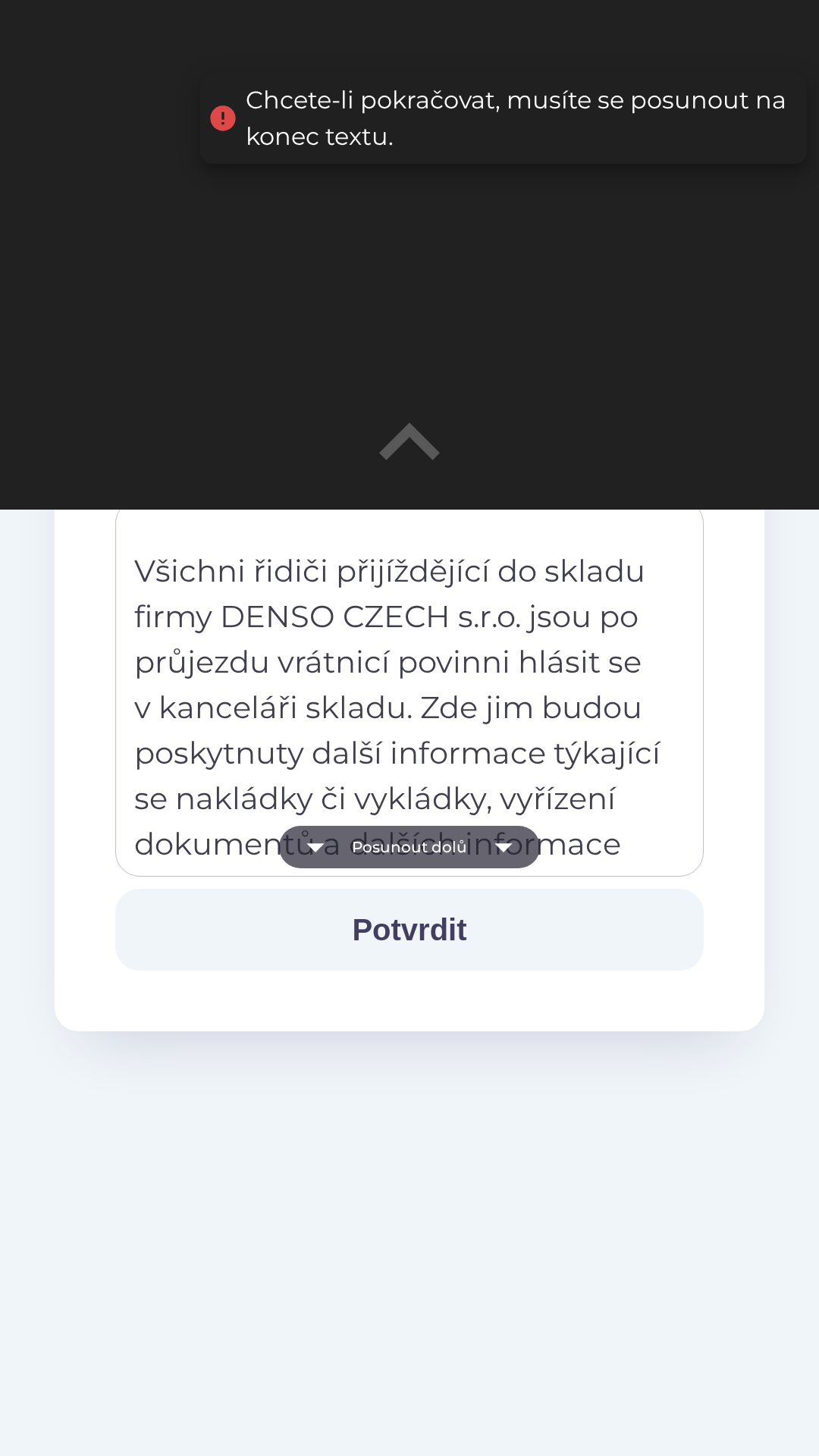
click at [441, 844] on button "Posunout dolů" at bounding box center [409, 847] width 261 height 43
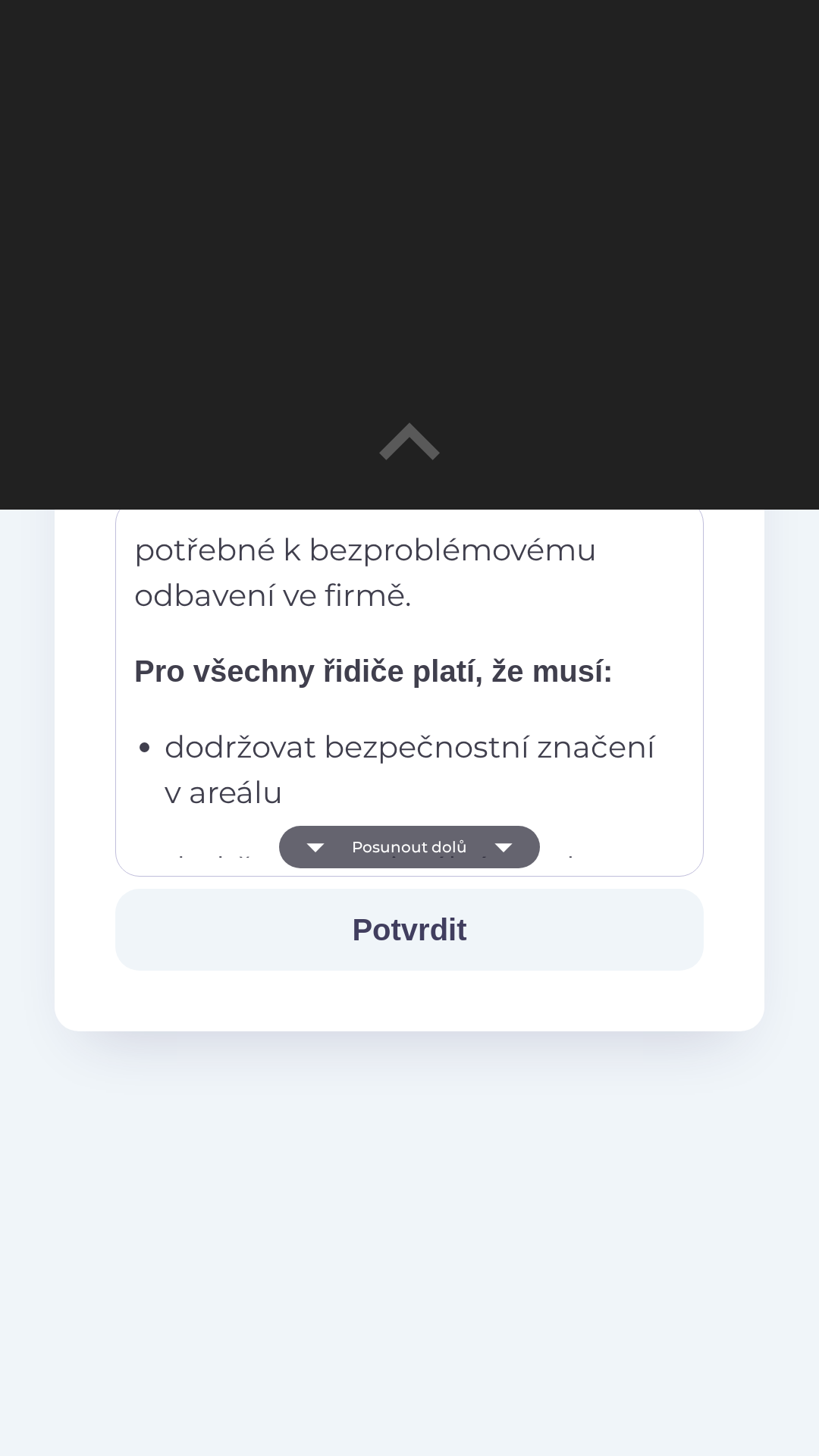
click at [439, 842] on button "Posunout dolů" at bounding box center [409, 847] width 261 height 43
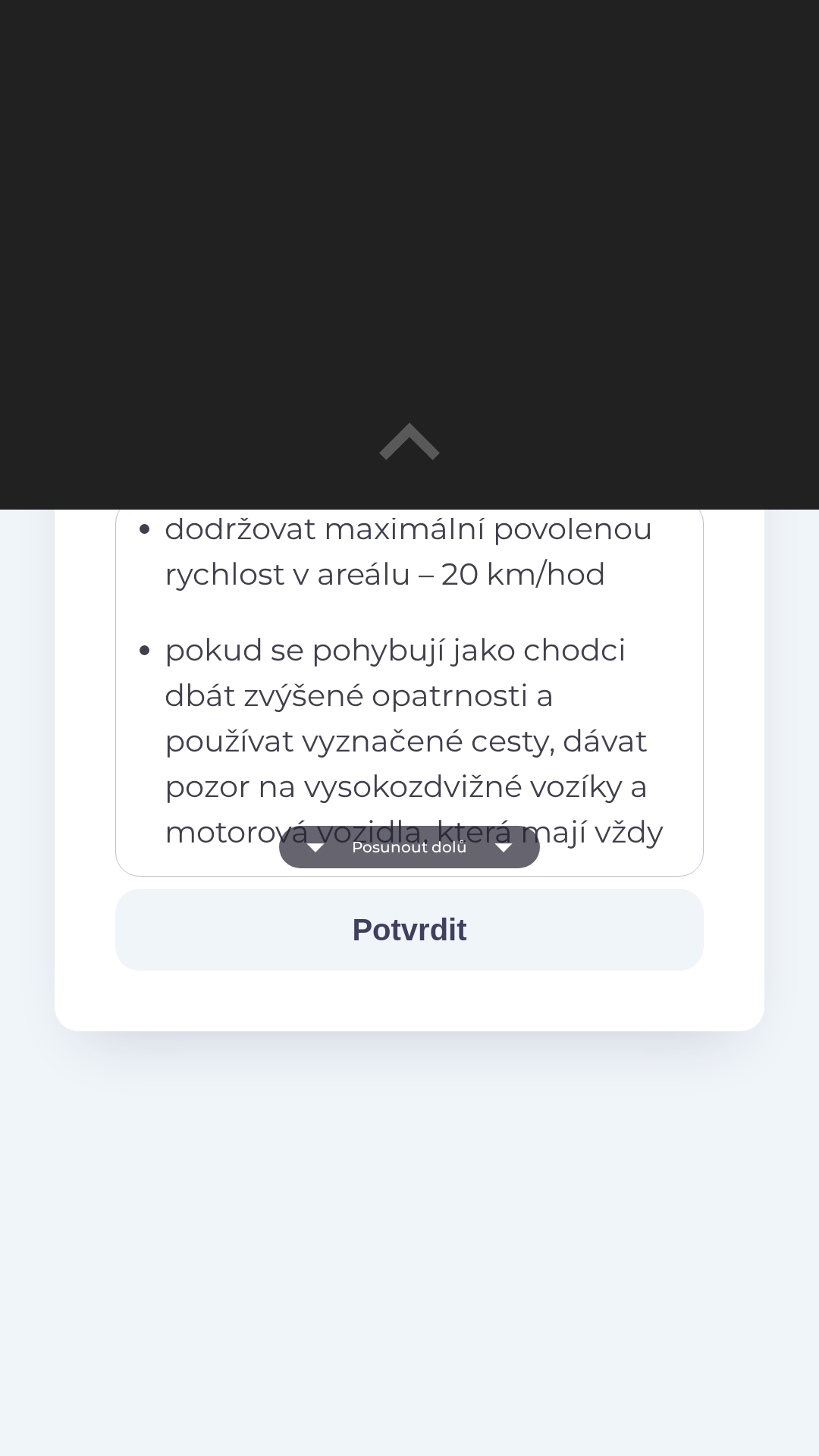
click at [462, 844] on button "Posunout dolů" at bounding box center [409, 847] width 261 height 43
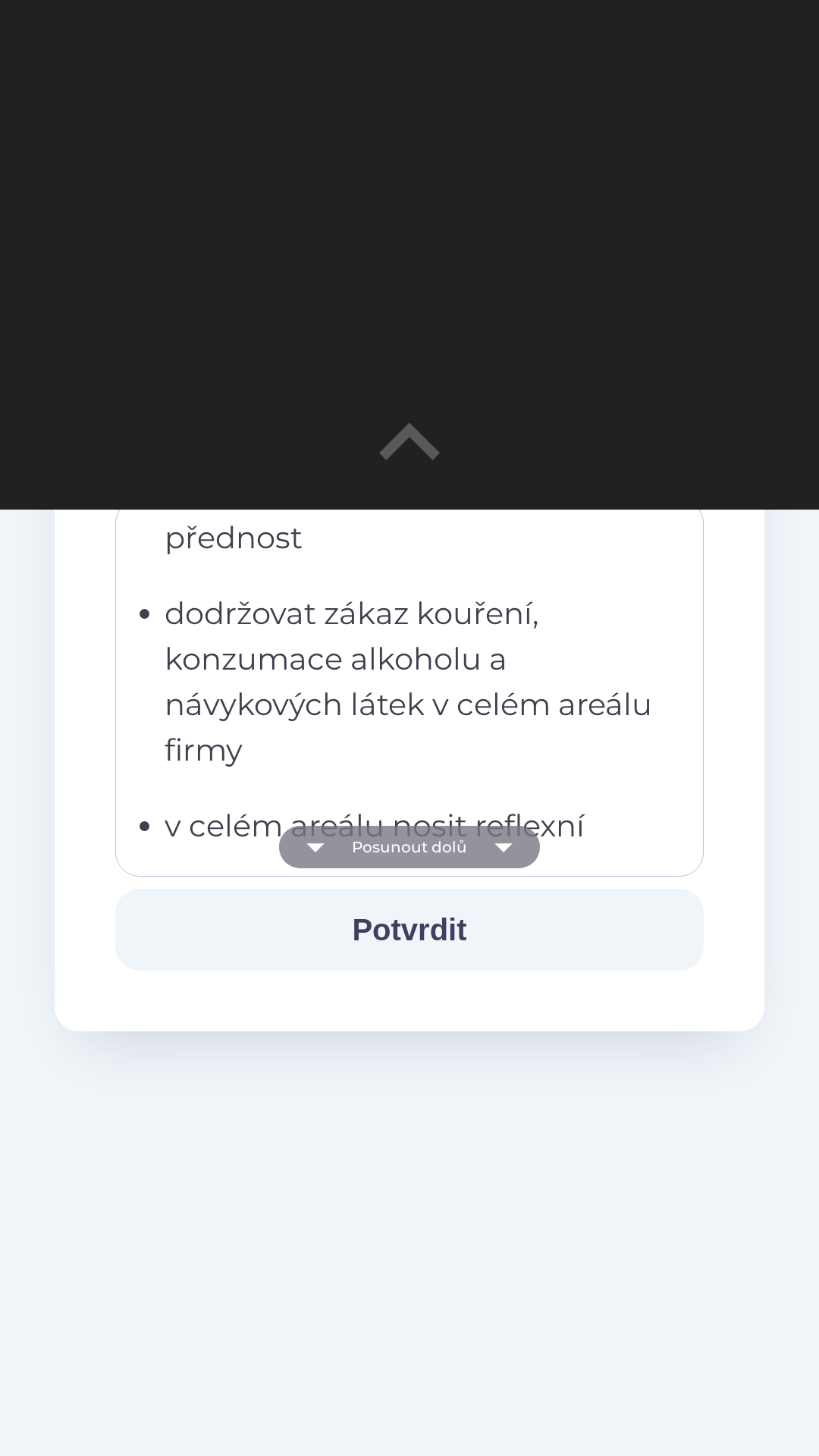
click at [447, 850] on button "Posunout dolů" at bounding box center [409, 847] width 261 height 43
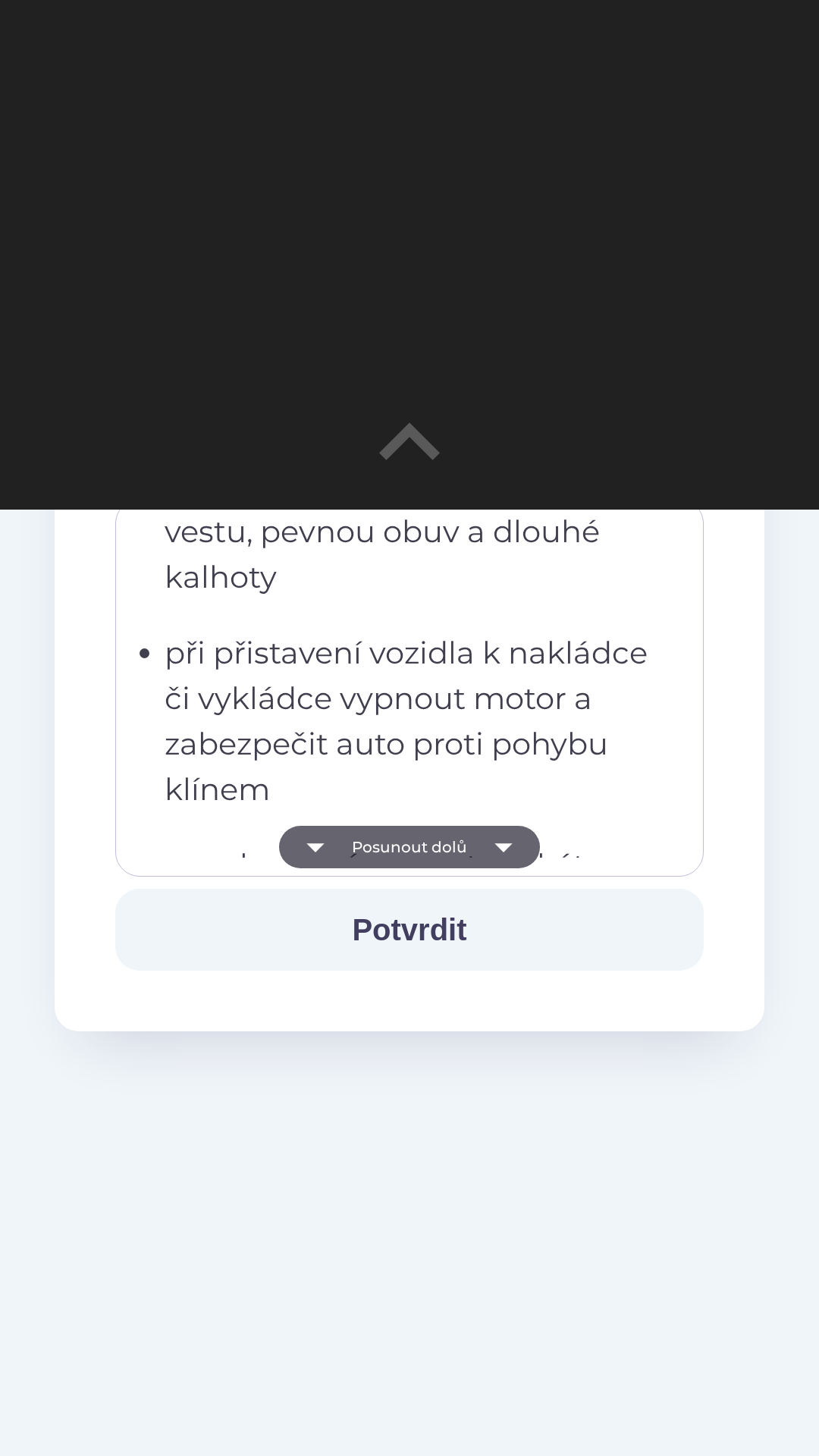
click at [455, 851] on button "Posunout dolů" at bounding box center [409, 847] width 261 height 43
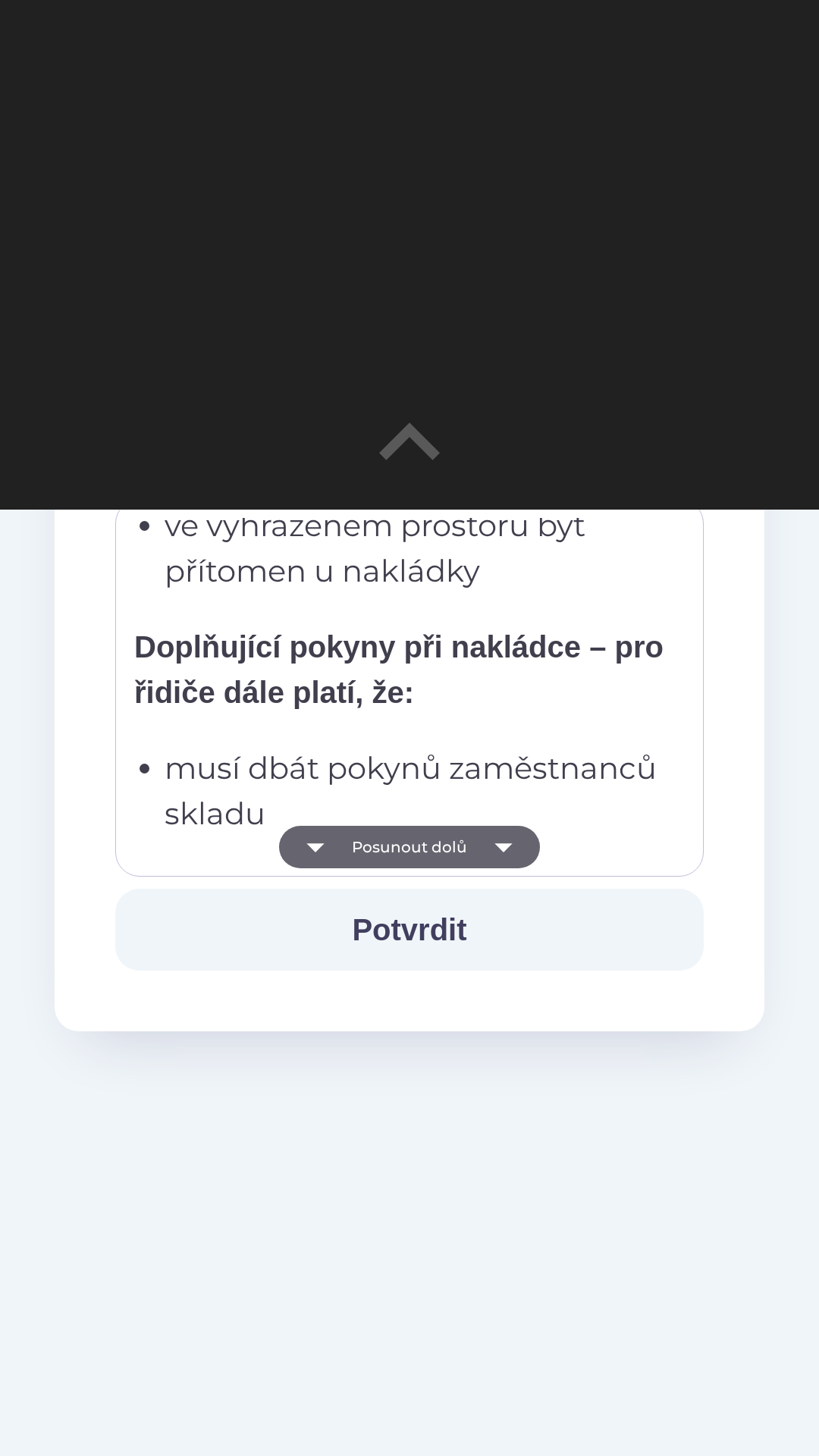
click at [455, 843] on button "Posunout dolů" at bounding box center [409, 847] width 261 height 43
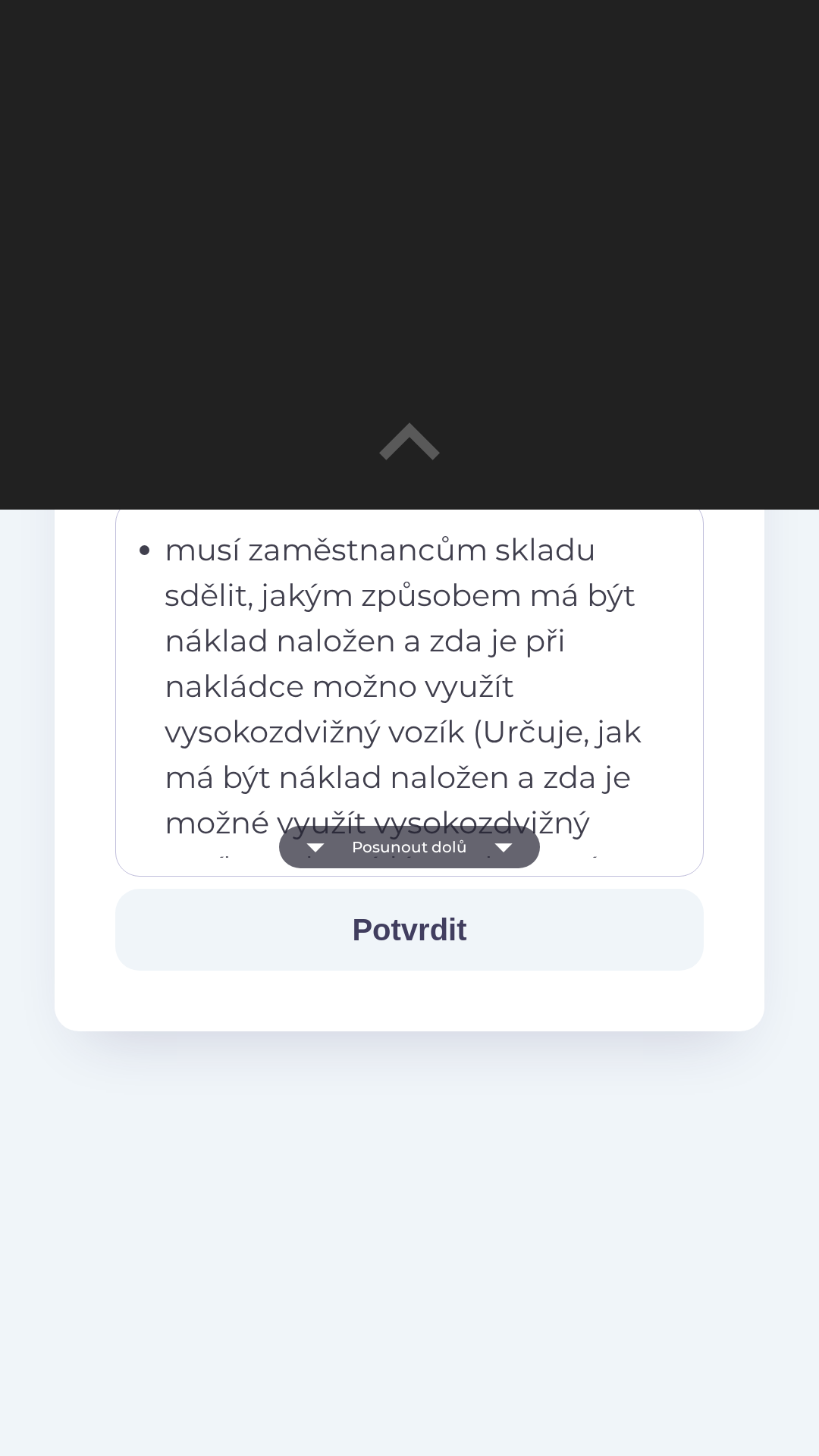
click at [450, 842] on button "Posunout dolů" at bounding box center [409, 847] width 261 height 43
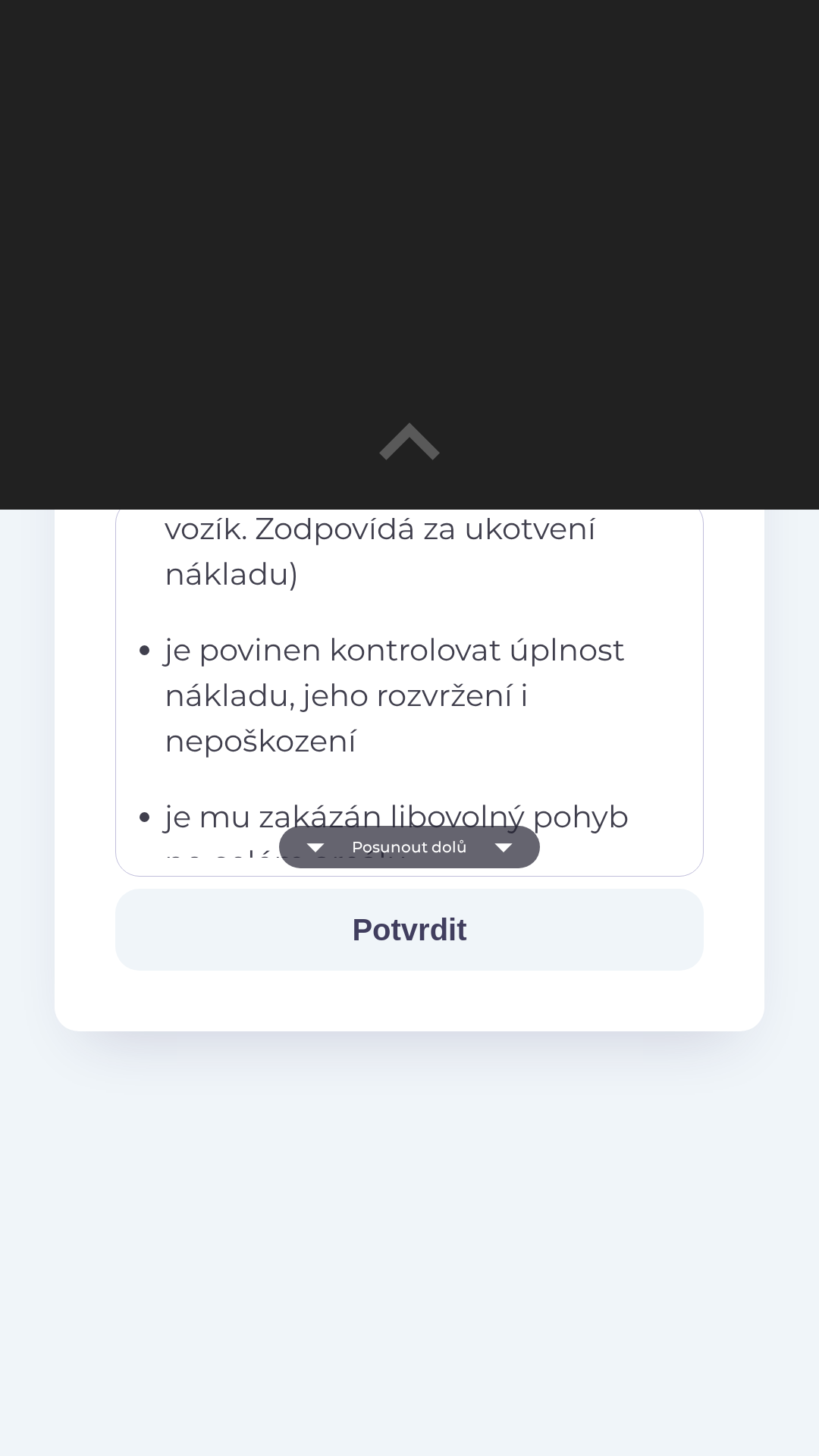
click at [443, 844] on button "Posunout dolů" at bounding box center [409, 847] width 261 height 43
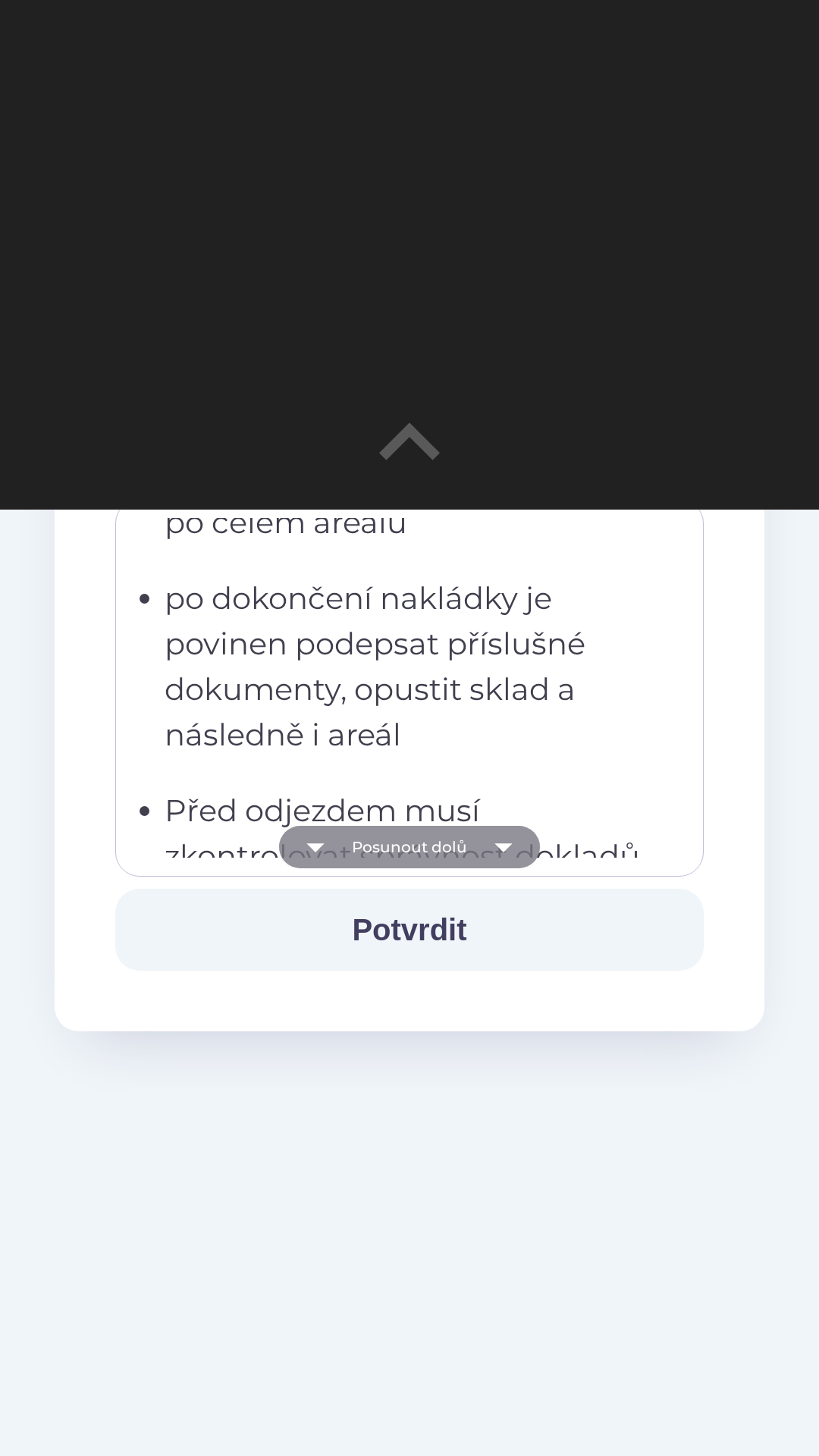
click at [433, 849] on button "Posunout dolů" at bounding box center [409, 847] width 261 height 43
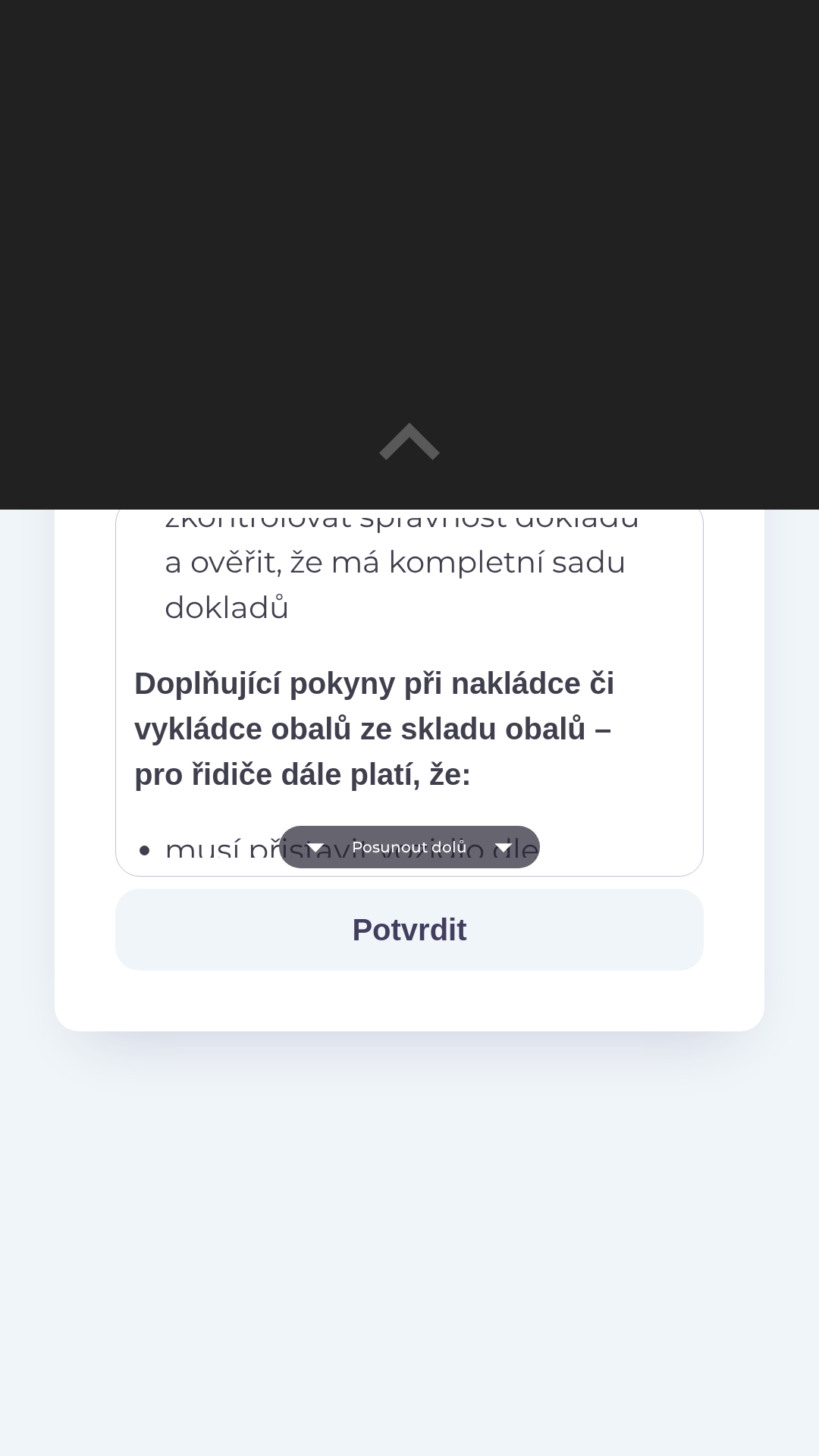
click at [422, 843] on button "Posunout dolů" at bounding box center [409, 847] width 261 height 43
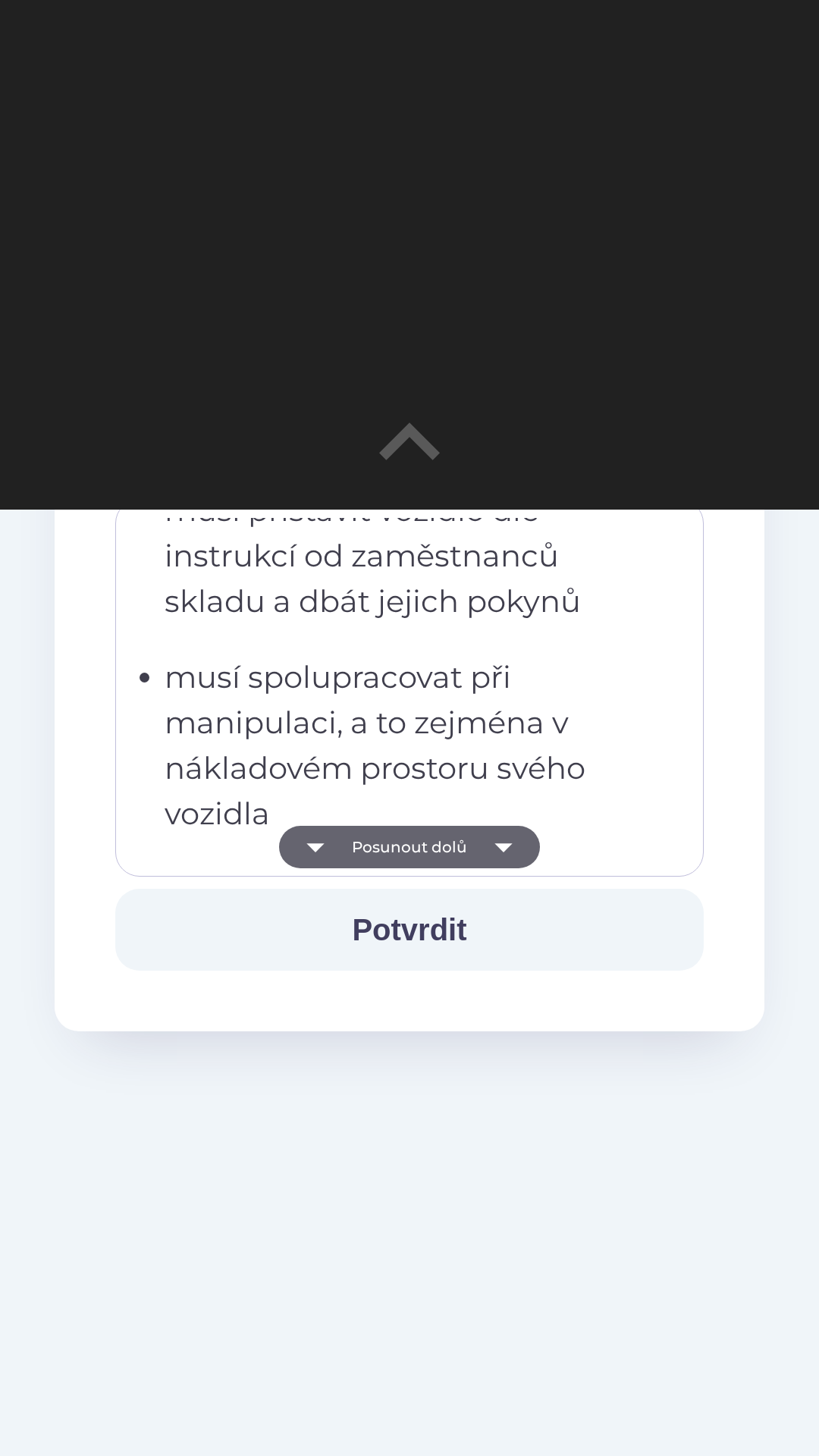
click at [437, 840] on button "Posunout dolů" at bounding box center [409, 847] width 261 height 43
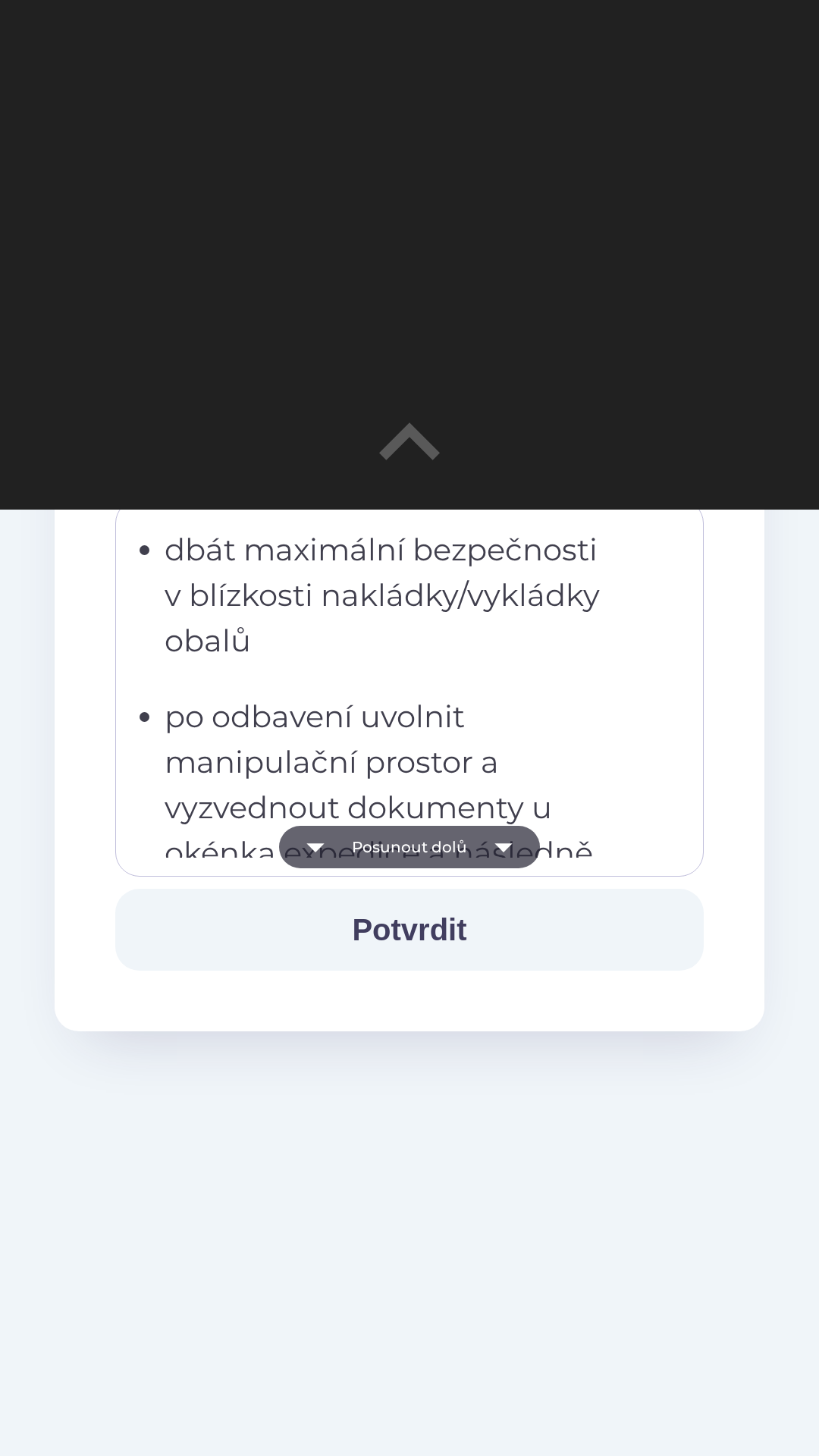
click at [430, 839] on button "Posunout dolů" at bounding box center [409, 847] width 261 height 43
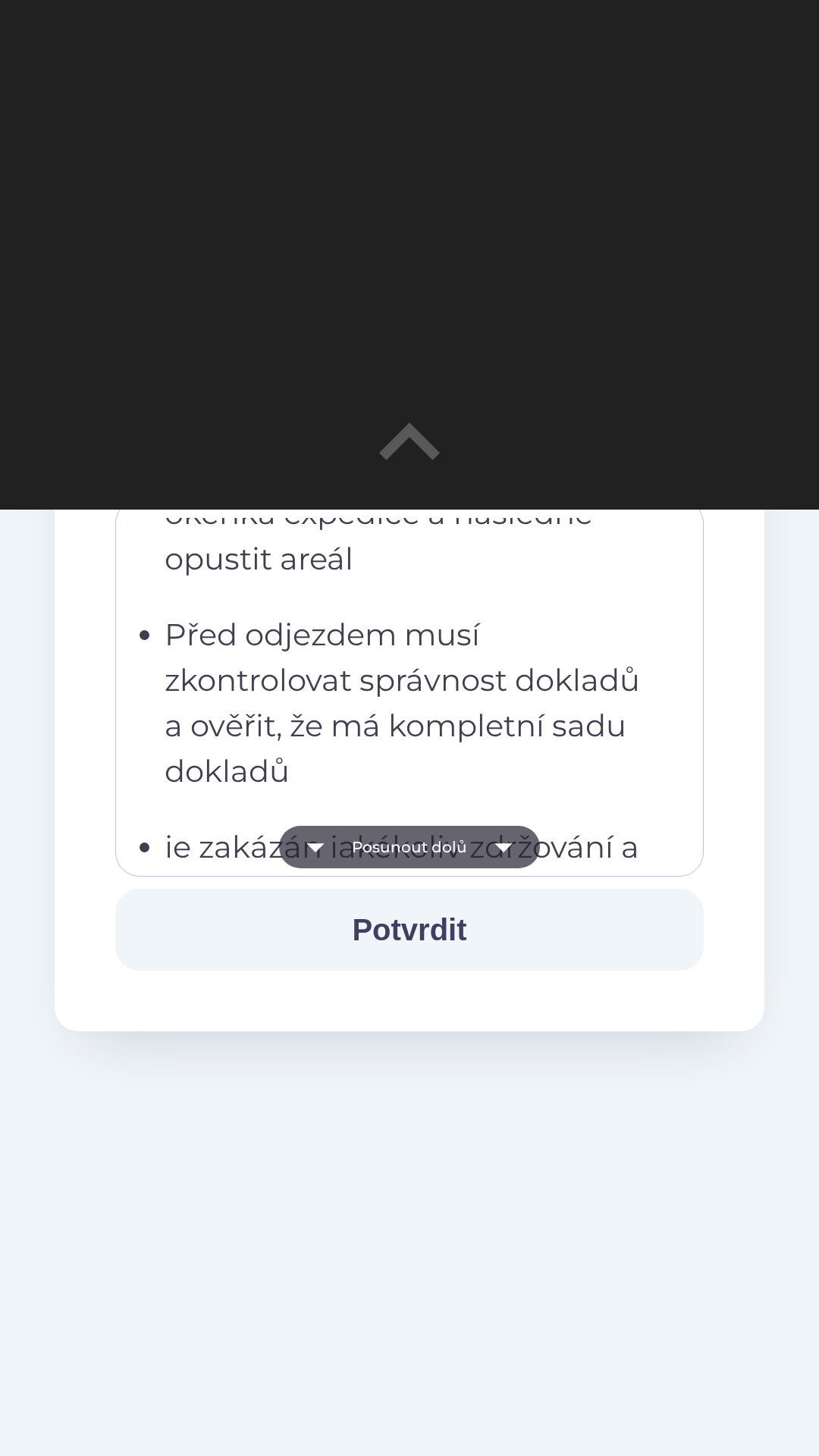
click at [441, 847] on button "Posunout dolů" at bounding box center [409, 847] width 261 height 43
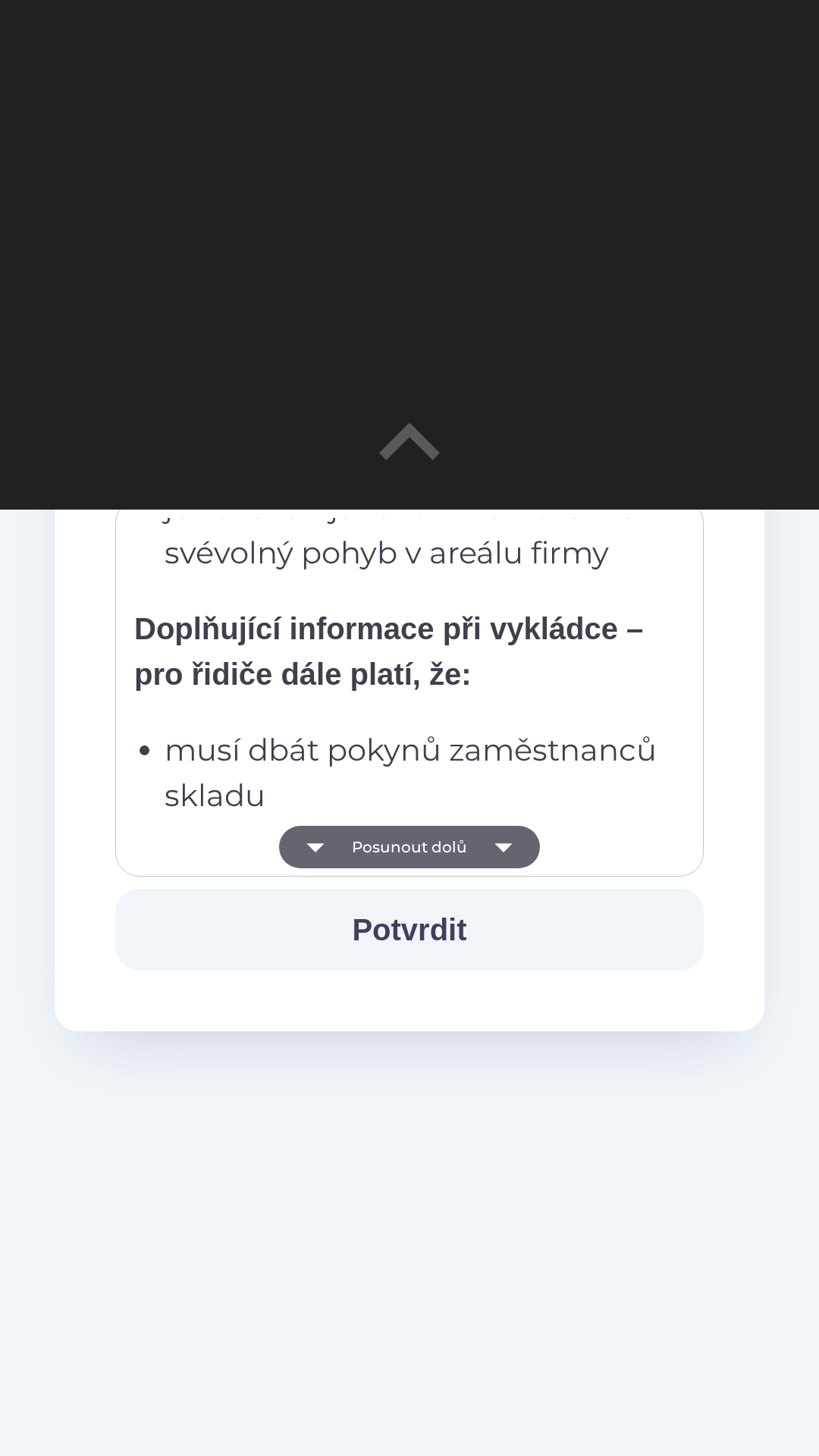
click at [449, 839] on button "Posunout dolů" at bounding box center [409, 847] width 261 height 43
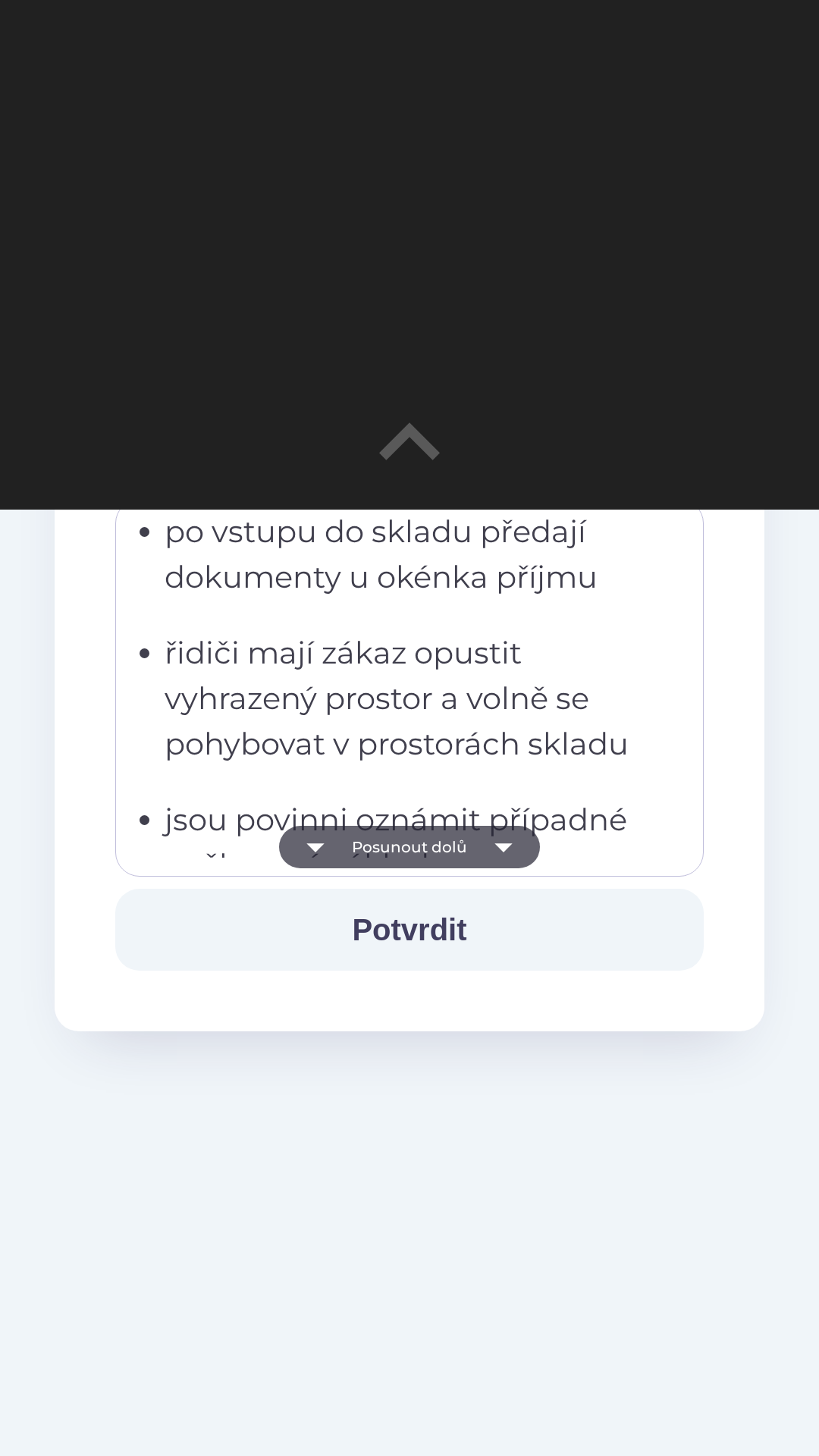
click at [448, 843] on button "Posunout dolů" at bounding box center [409, 847] width 261 height 43
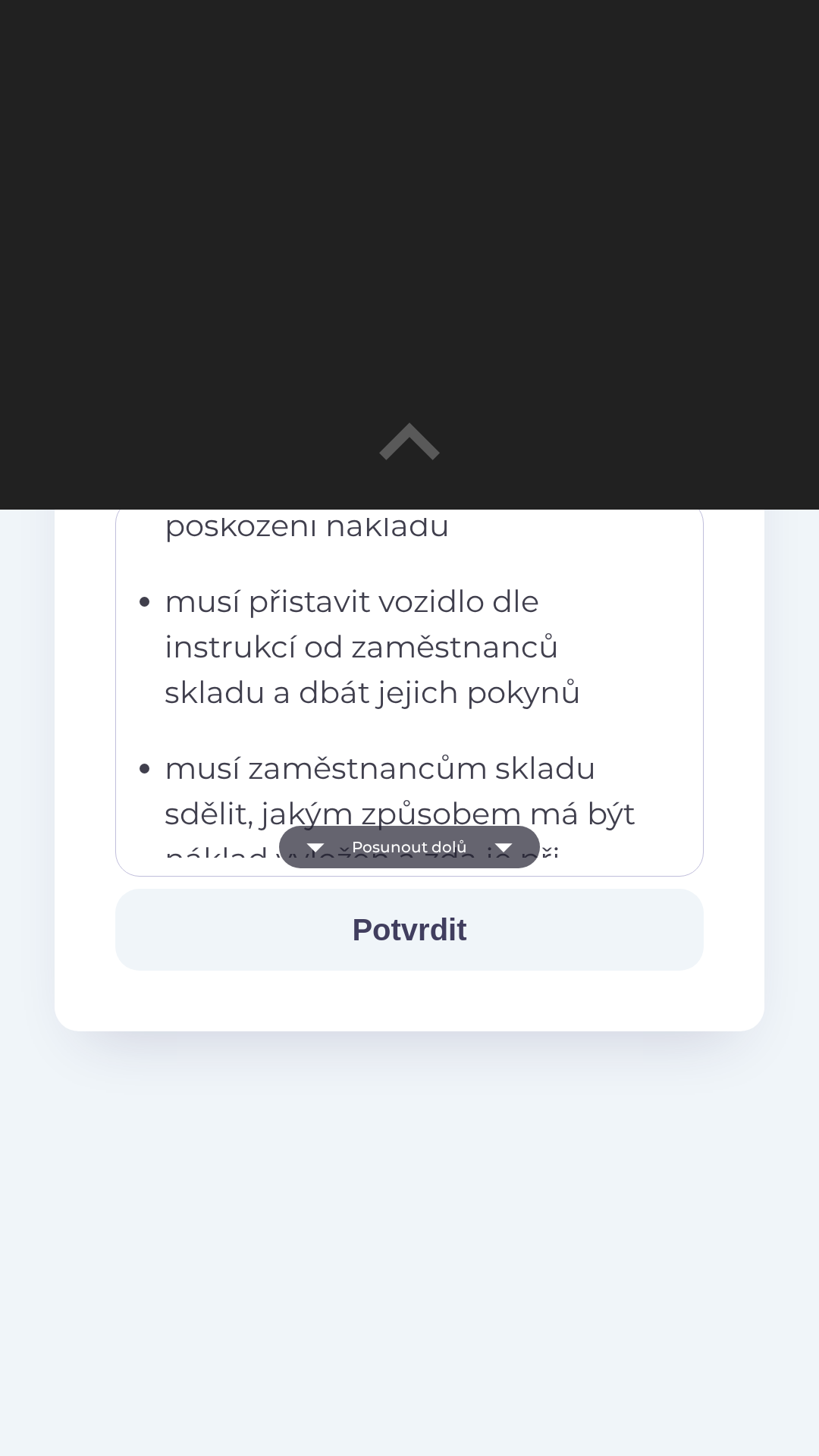
click at [445, 846] on button "Posunout dolů" at bounding box center [409, 847] width 261 height 43
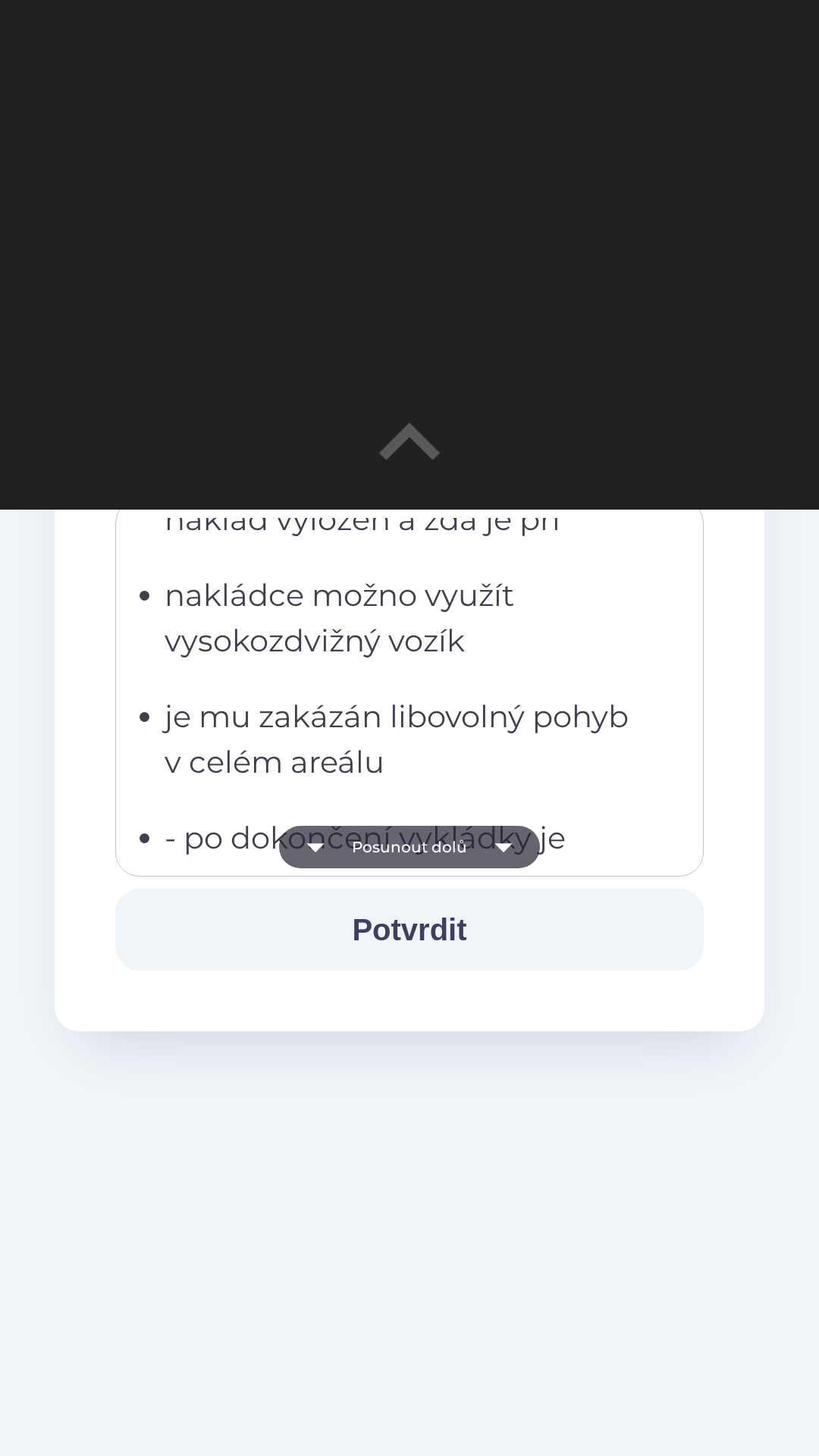
click at [449, 843] on button "Posunout dolů" at bounding box center [409, 847] width 261 height 43
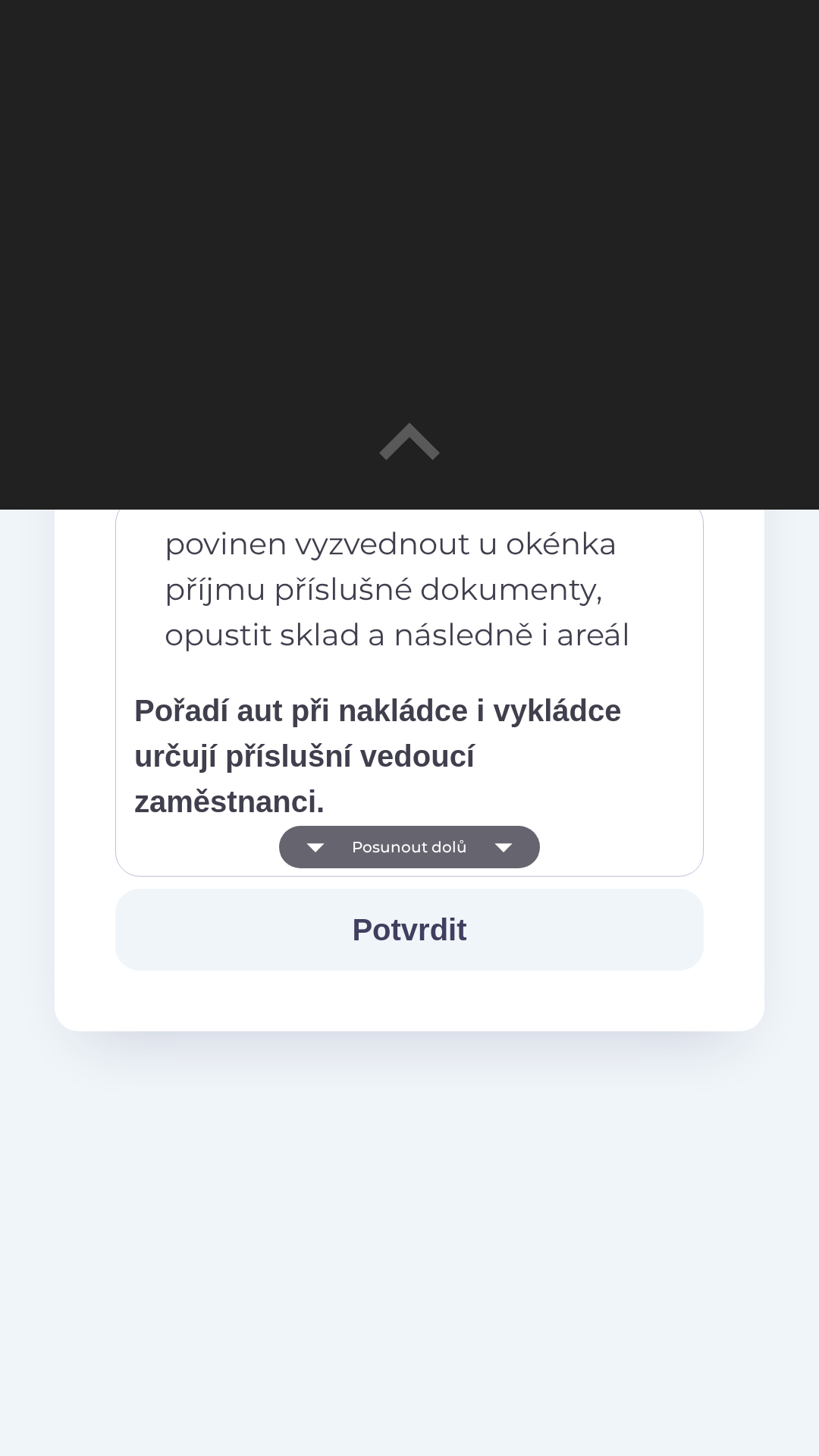
click at [450, 844] on button "Posunout dolů" at bounding box center [409, 847] width 261 height 43
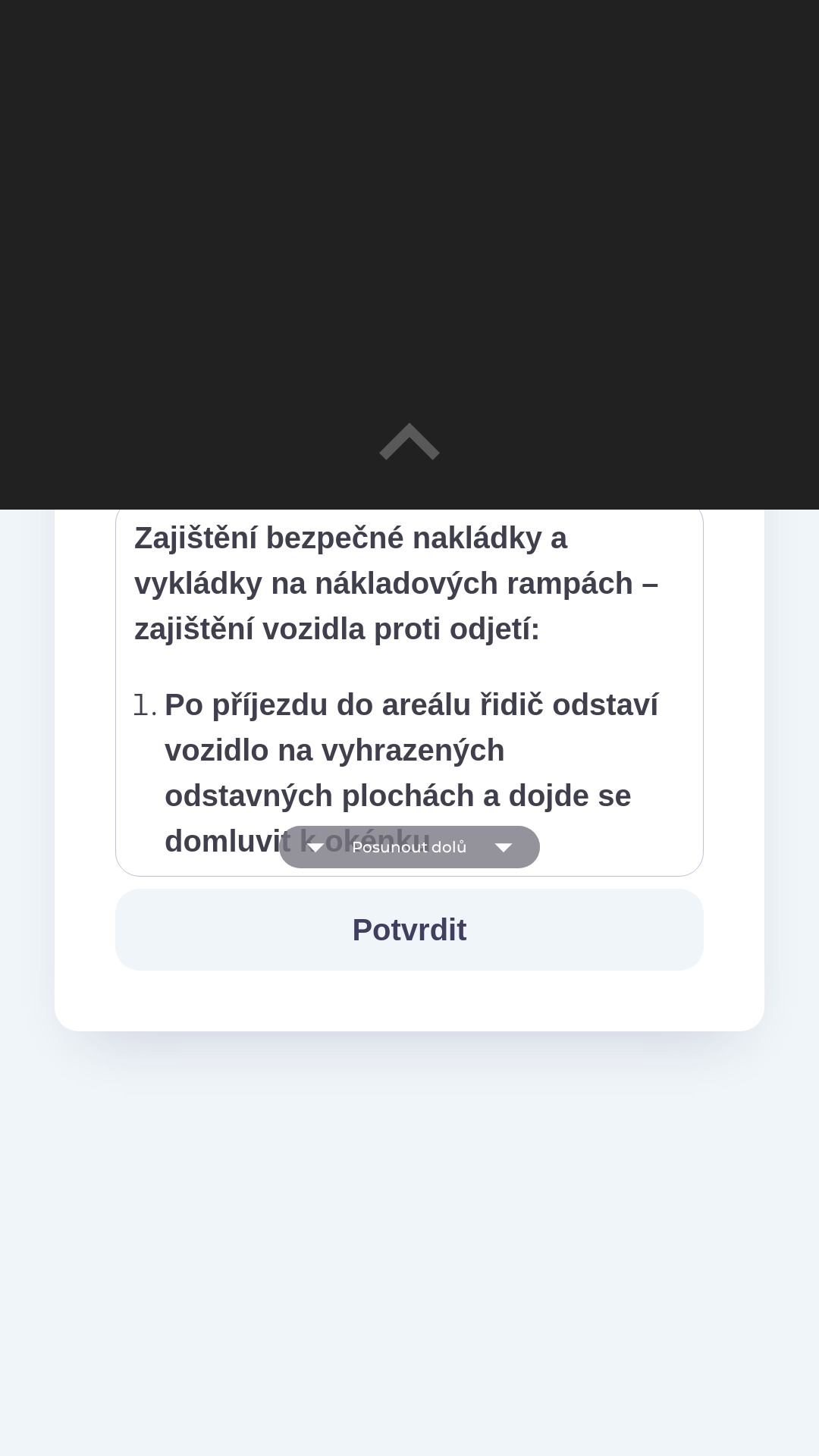
click at [447, 844] on button "Posunout dolů" at bounding box center [409, 847] width 261 height 43
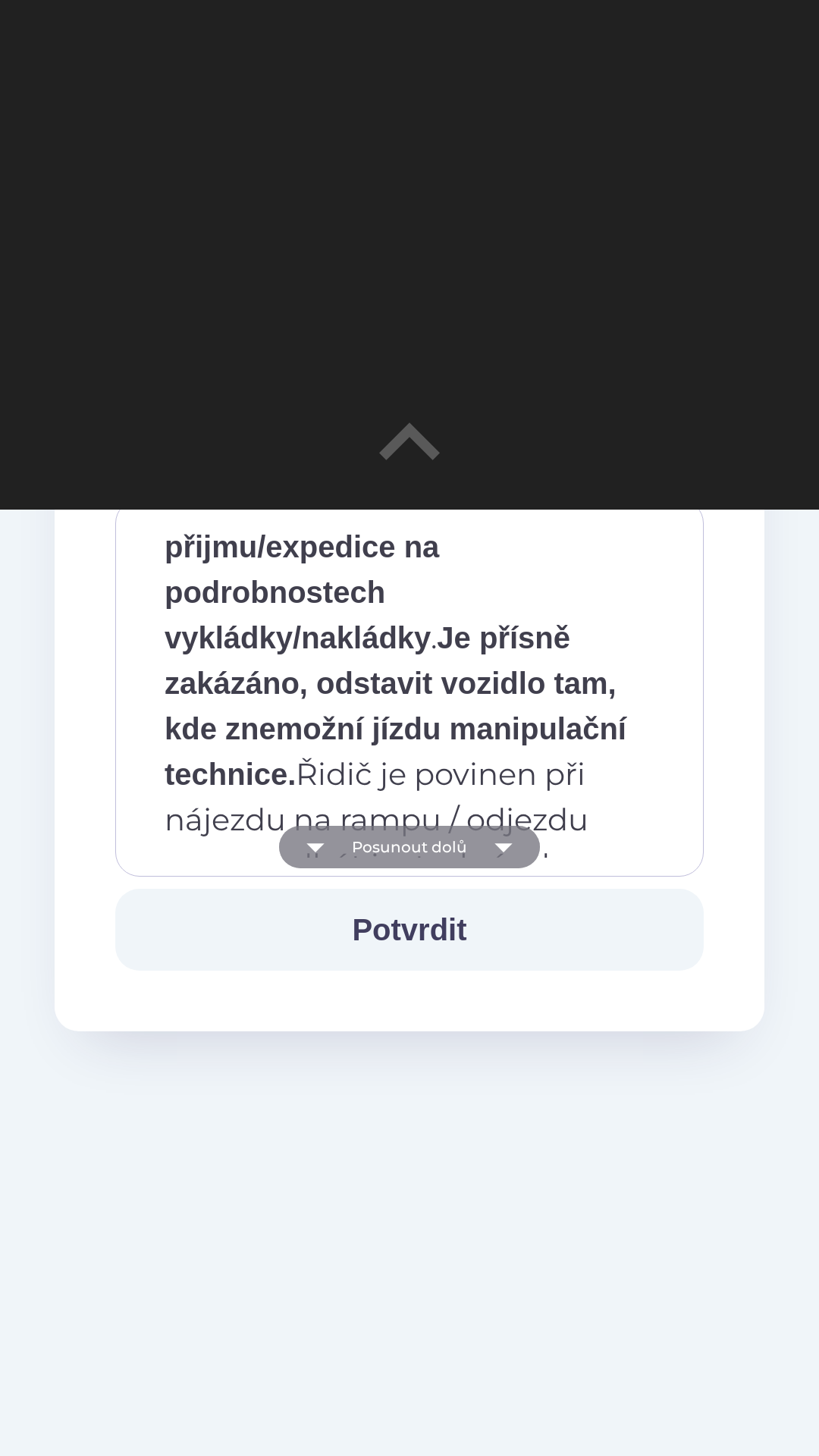
click at [442, 847] on button "Posunout dolů" at bounding box center [409, 847] width 261 height 43
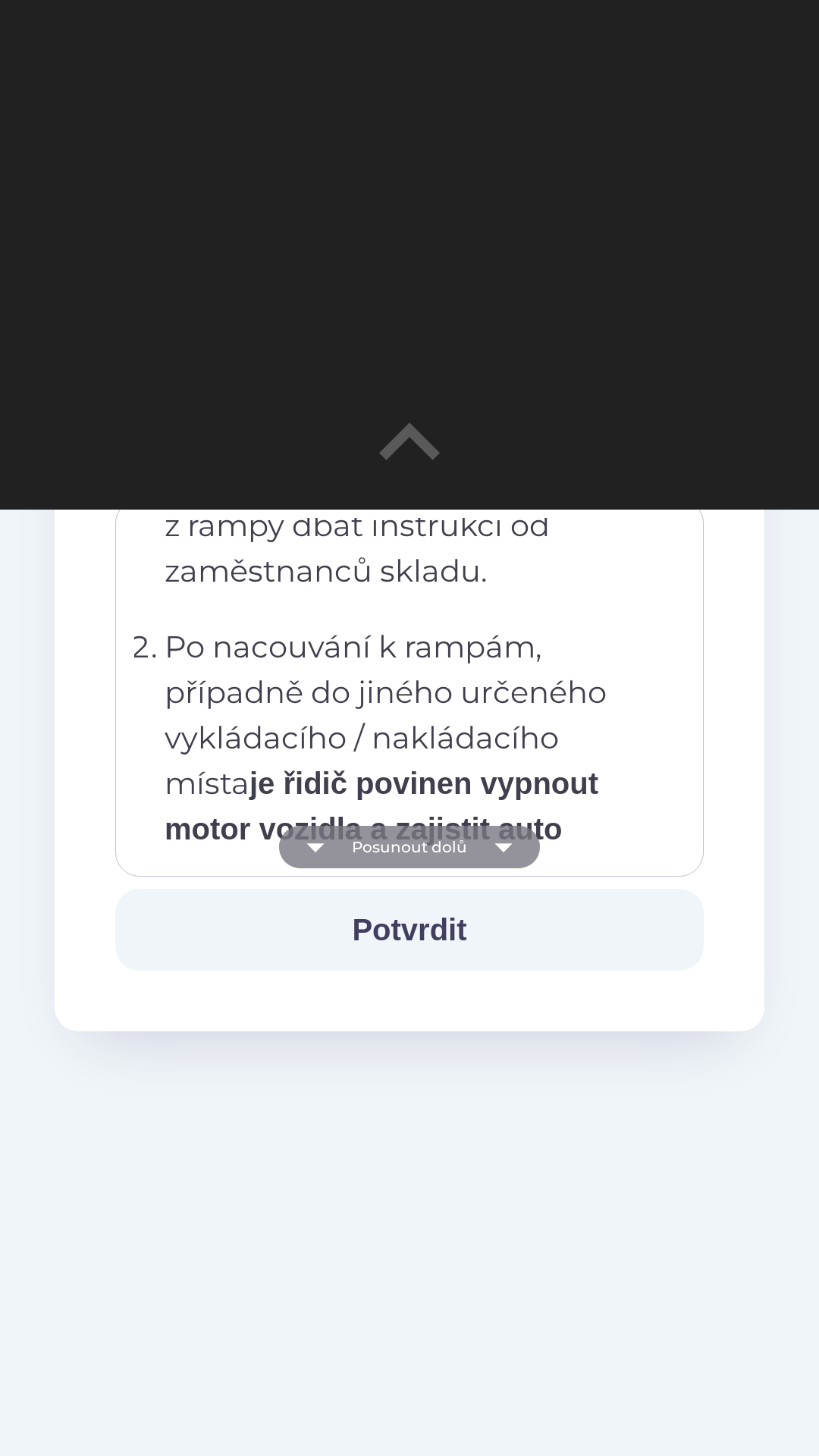
click at [445, 846] on button "Posunout dolů" at bounding box center [409, 847] width 261 height 43
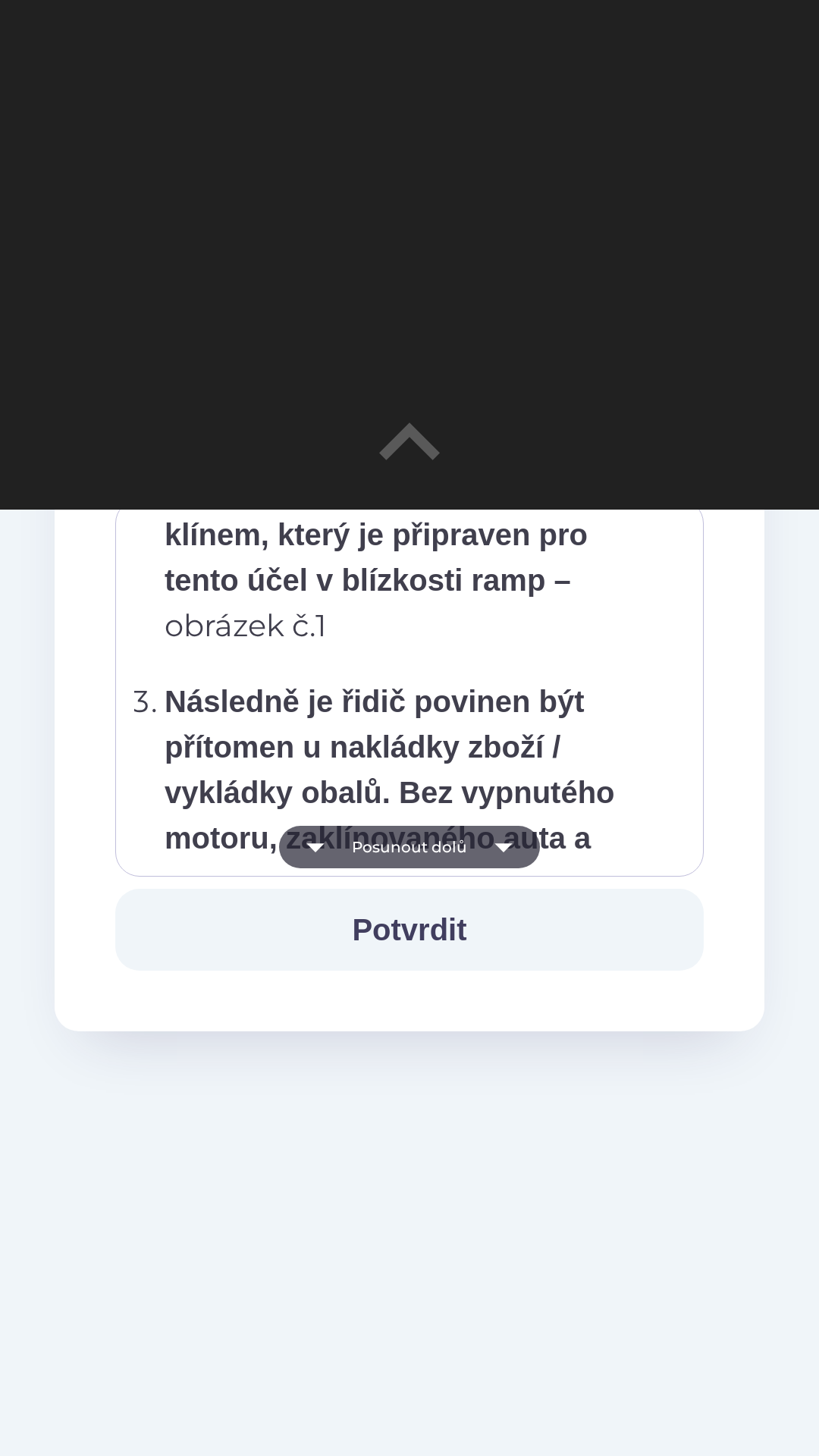
click at [455, 845] on button "Posunout dolů" at bounding box center [409, 847] width 261 height 43
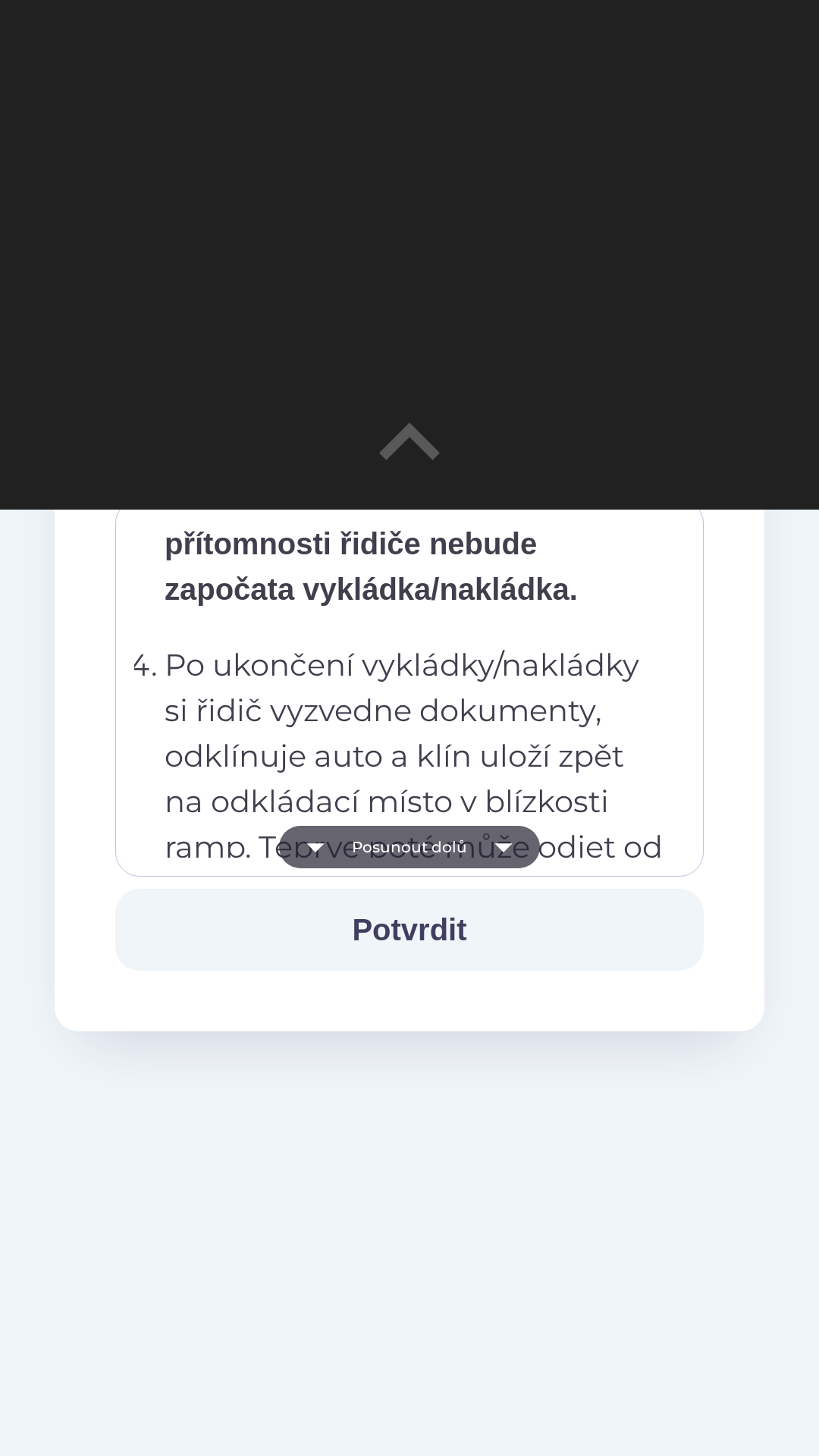
click at [455, 845] on button "Posunout dolů" at bounding box center [409, 847] width 261 height 43
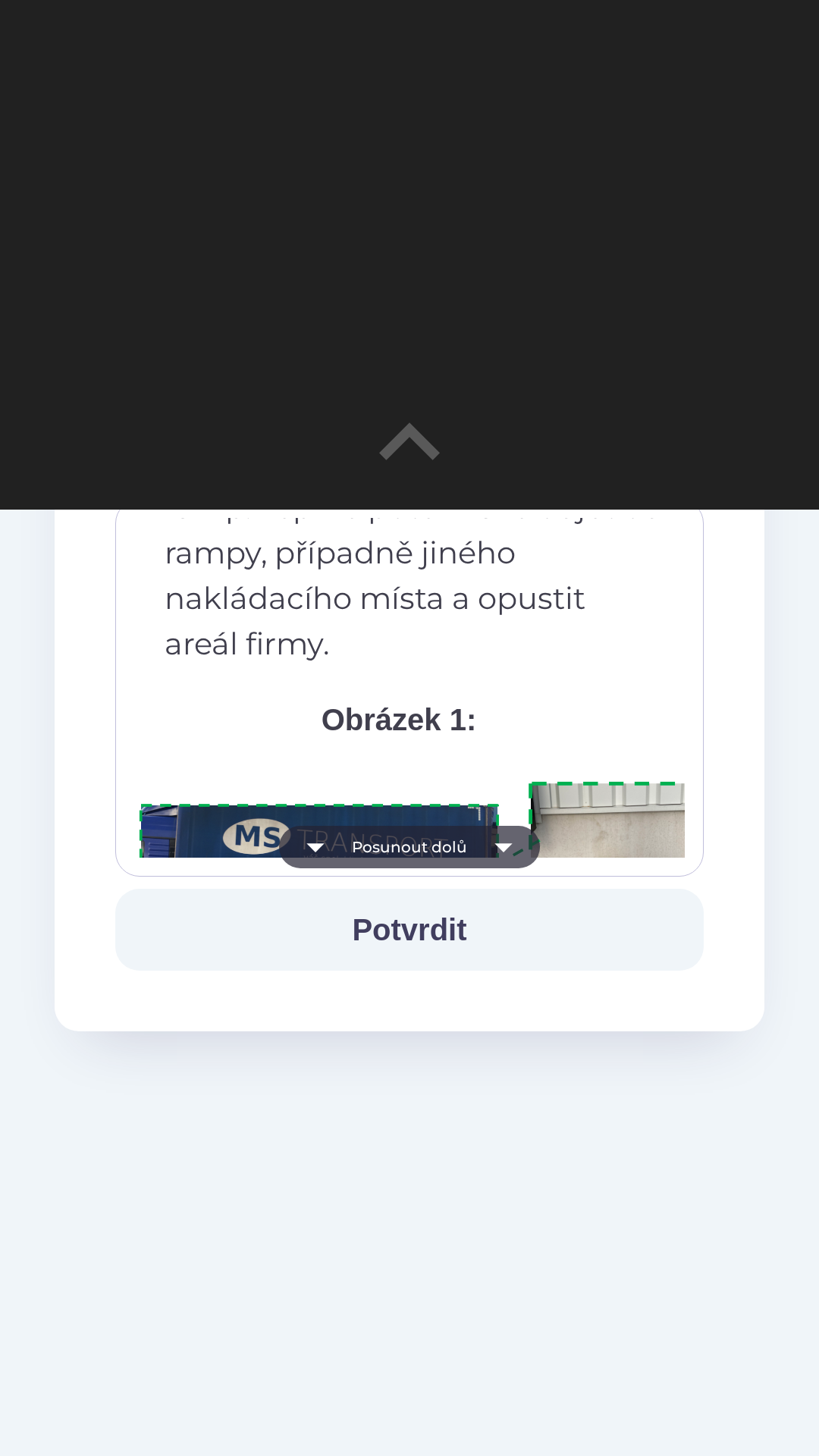
click at [450, 845] on button "Posunout dolů" at bounding box center [409, 847] width 261 height 43
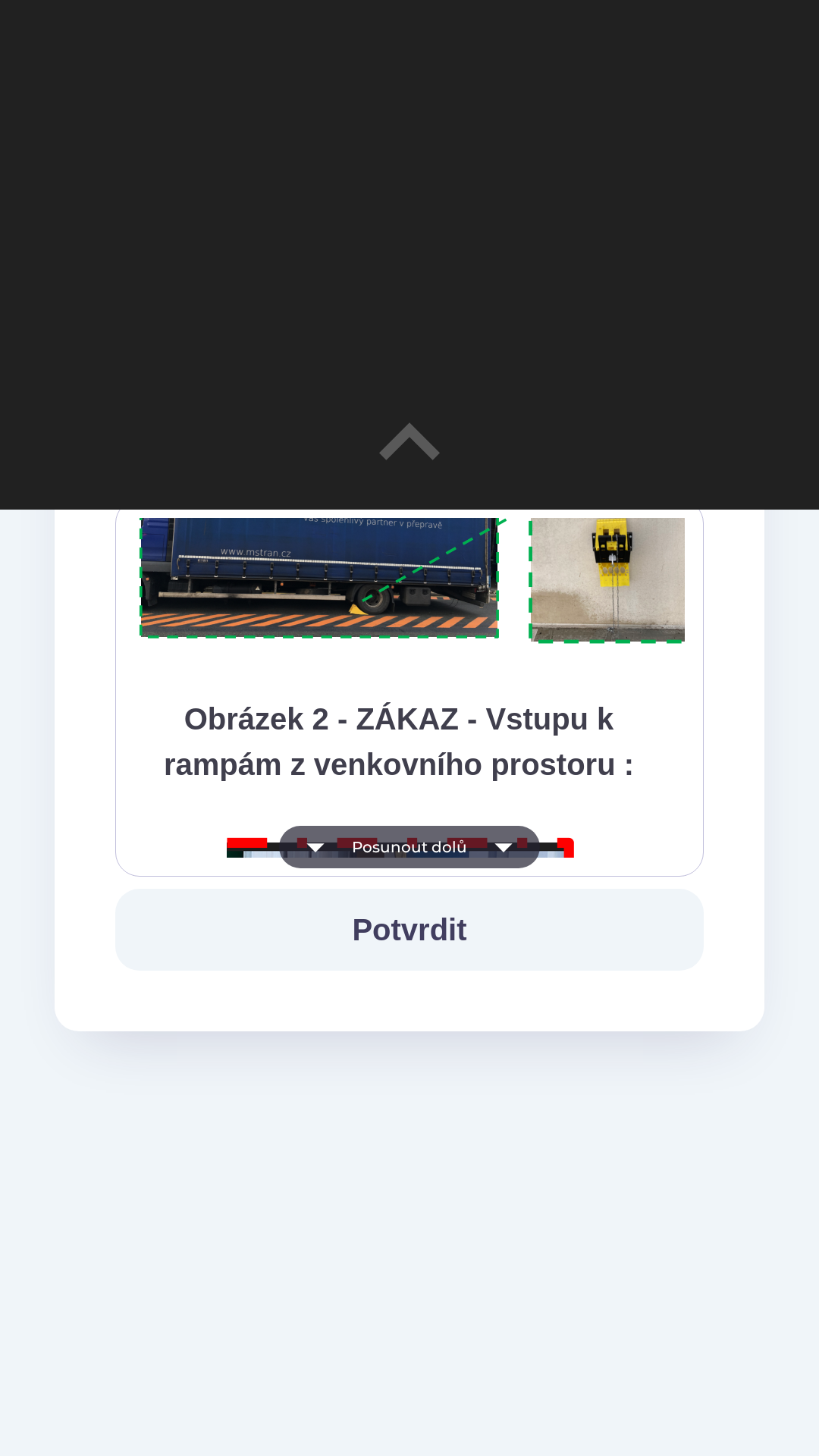
click at [447, 847] on button "Posunout dolů" at bounding box center [409, 847] width 261 height 43
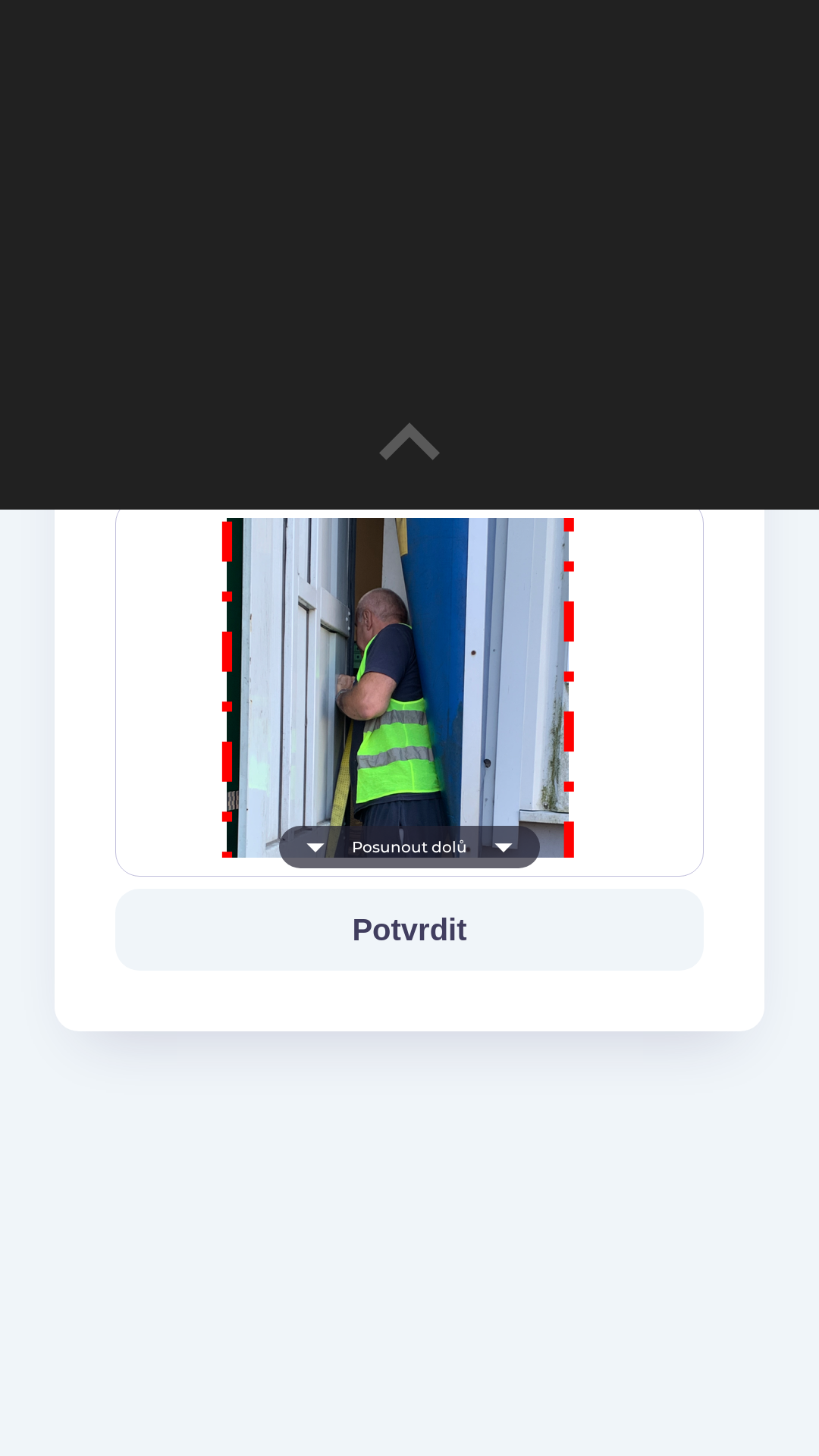
click at [461, 840] on button "Posunout dolů" at bounding box center [409, 847] width 261 height 43
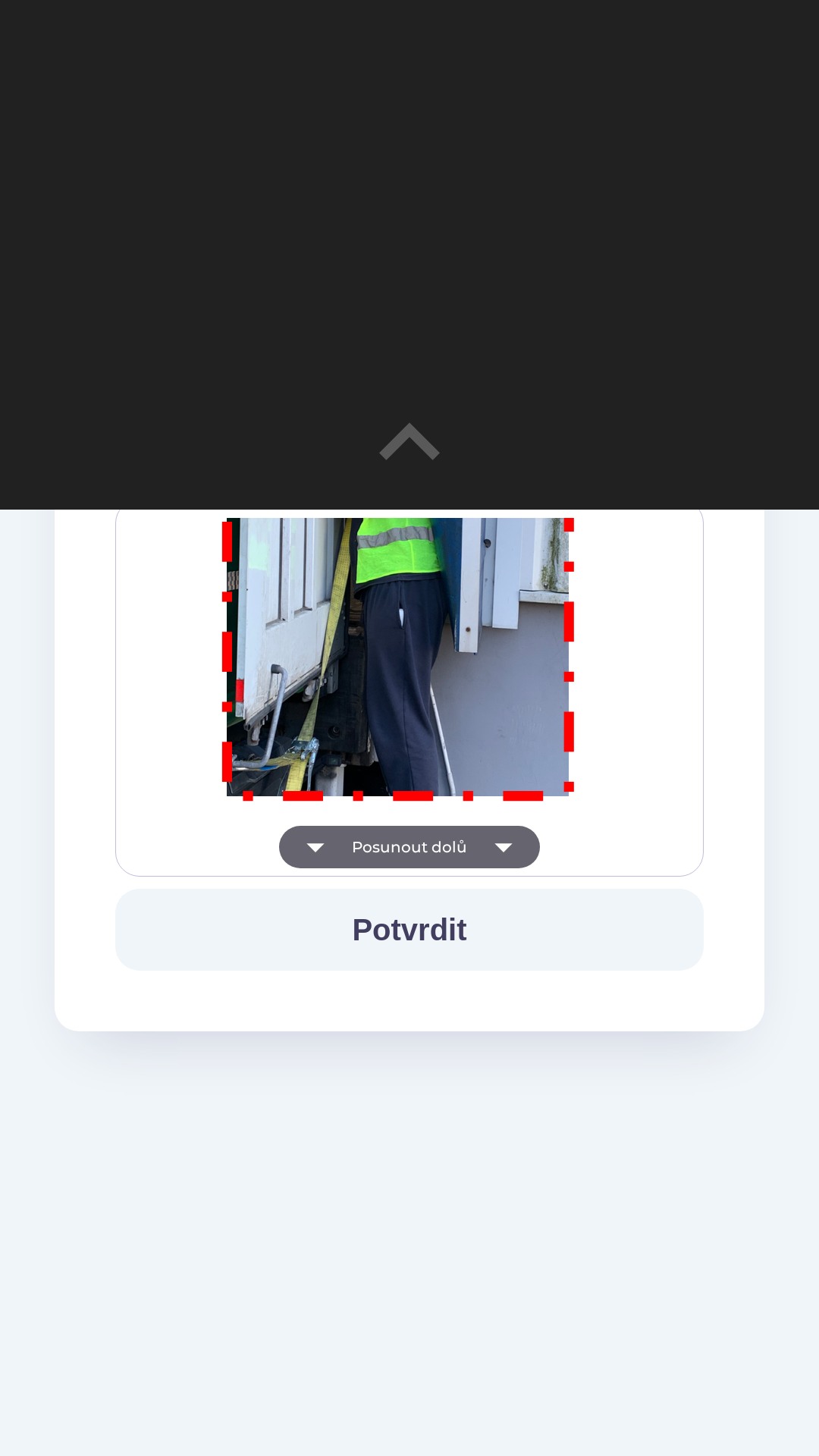
scroll to position [8849, 0]
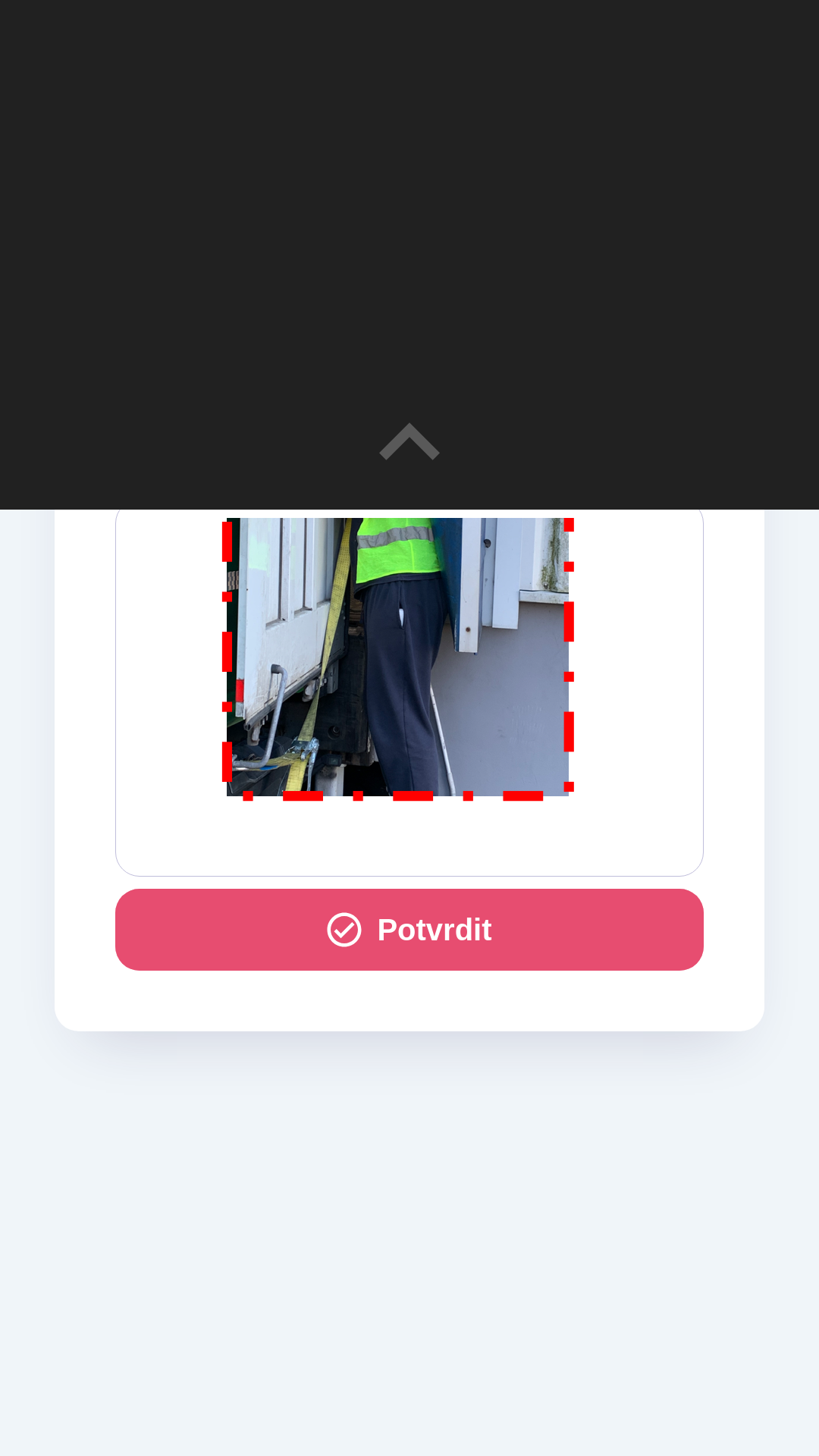
click at [446, 930] on button "Potvrdit" at bounding box center [410, 929] width 589 height 82
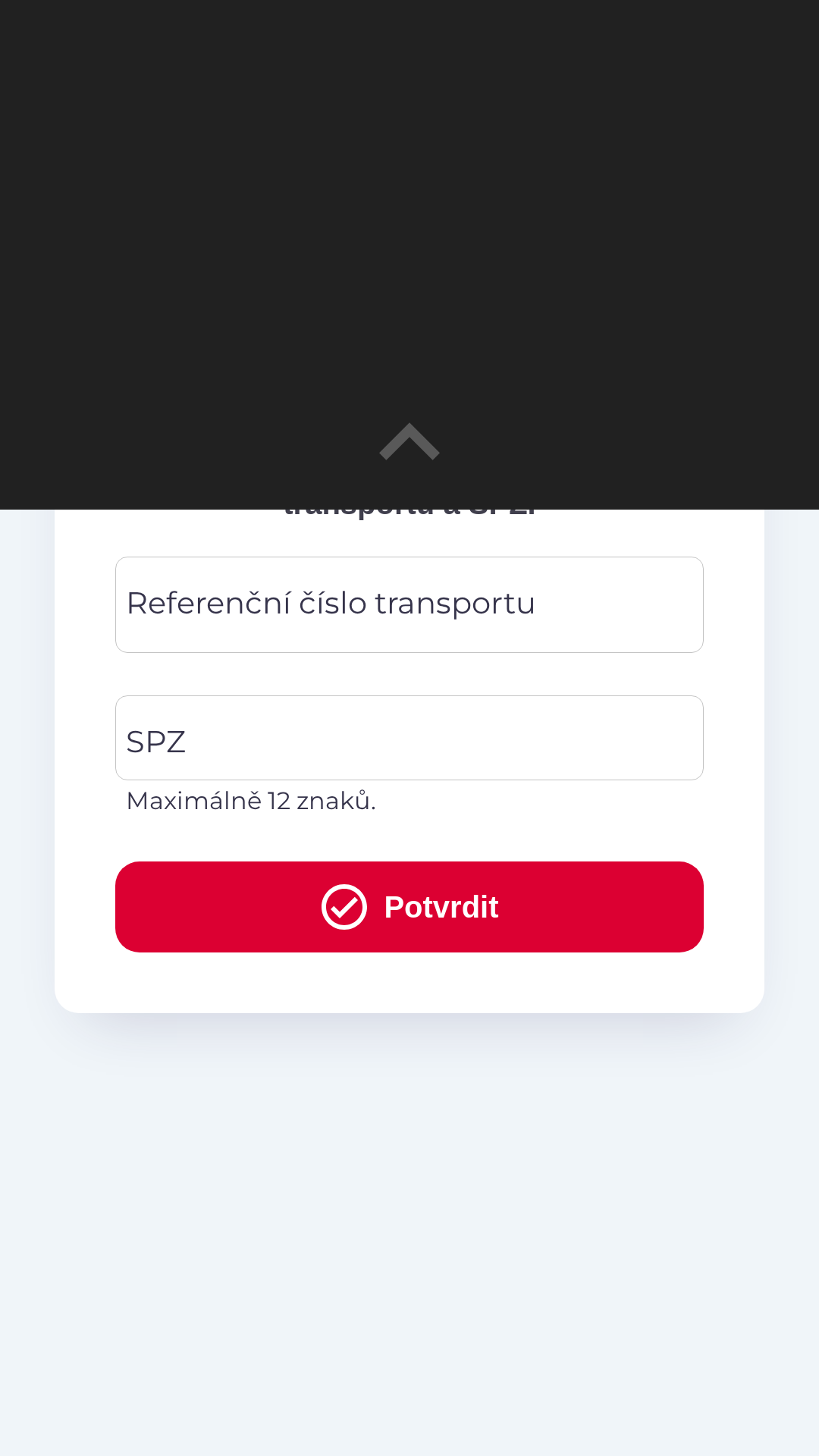
click at [281, 607] on div "Referenční číslo transportu Referenční číslo transportu" at bounding box center [410, 605] width 589 height 97
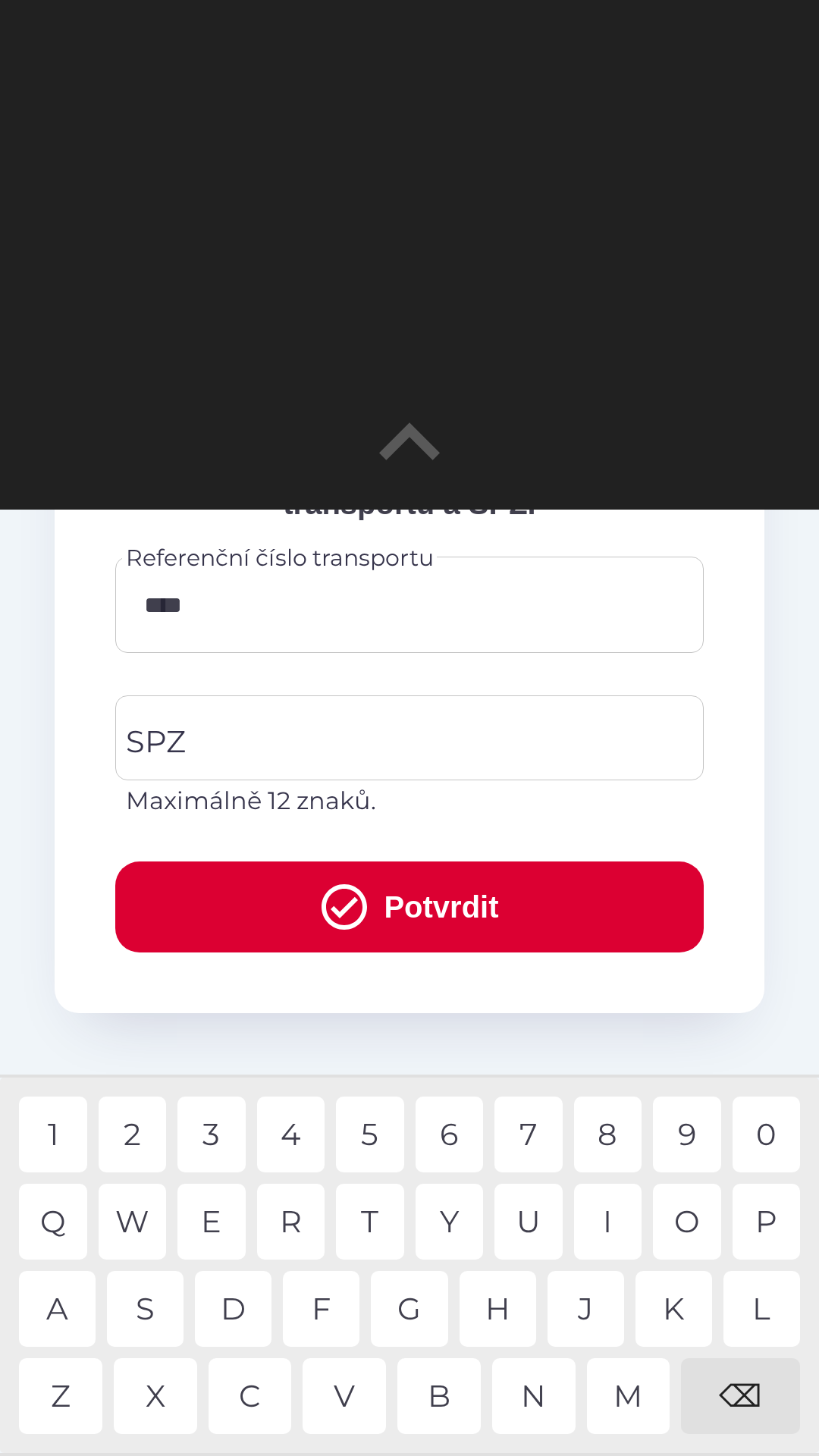
click at [303, 1133] on div "4" at bounding box center [291, 1134] width 69 height 76
click at [683, 1137] on div "9" at bounding box center [687, 1134] width 69 height 76
type input "******"
click at [337, 740] on input "SPZ" at bounding box center [398, 738] width 552 height 72
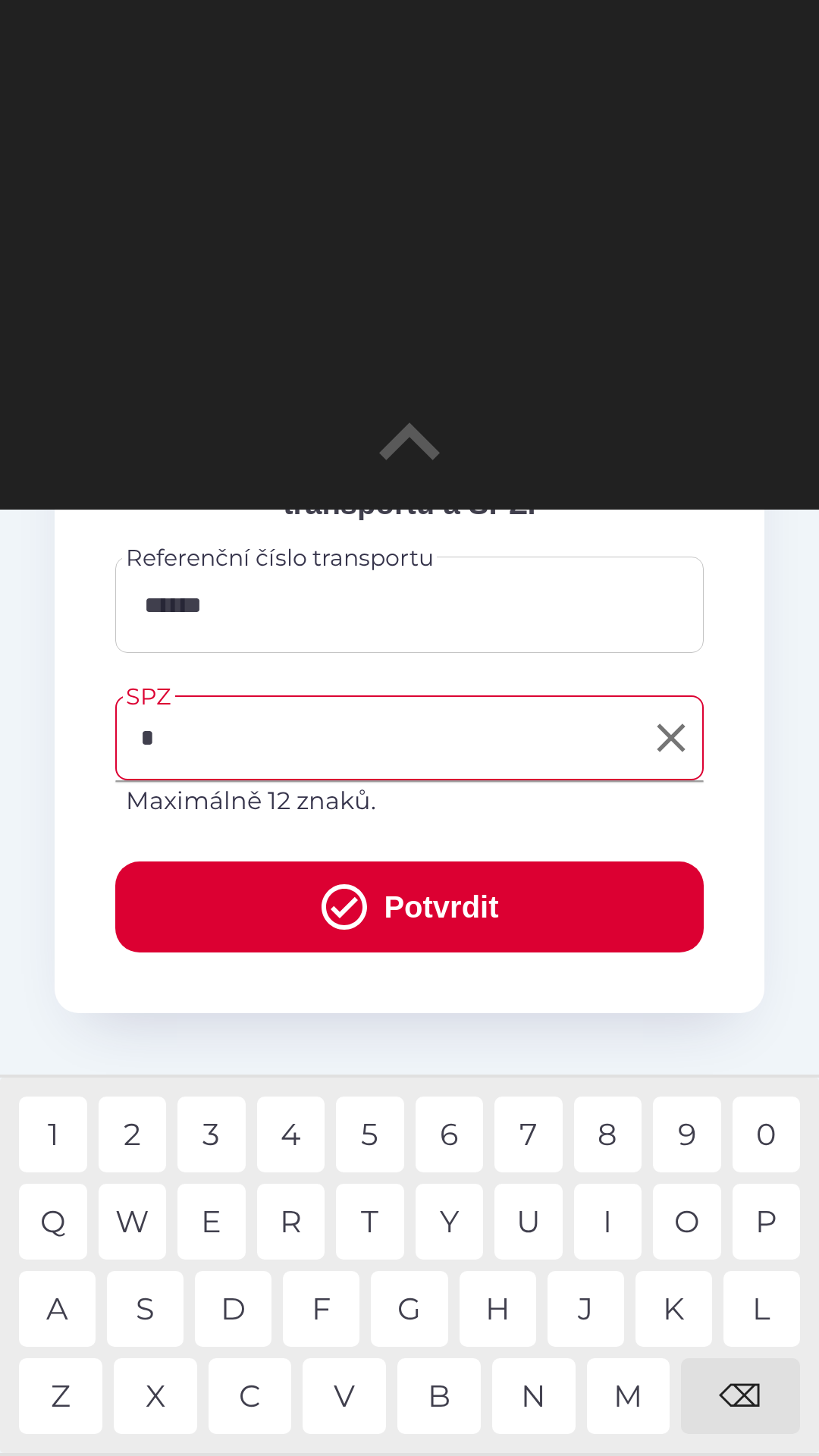
click at [291, 1149] on div "4" at bounding box center [291, 1134] width 69 height 76
click at [677, 1125] on div "9" at bounding box center [687, 1134] width 69 height 76
click at [289, 1126] on div "4" at bounding box center [291, 1134] width 69 height 76
type input "*******"
click at [425, 904] on button "Potvrdit" at bounding box center [410, 906] width 589 height 91
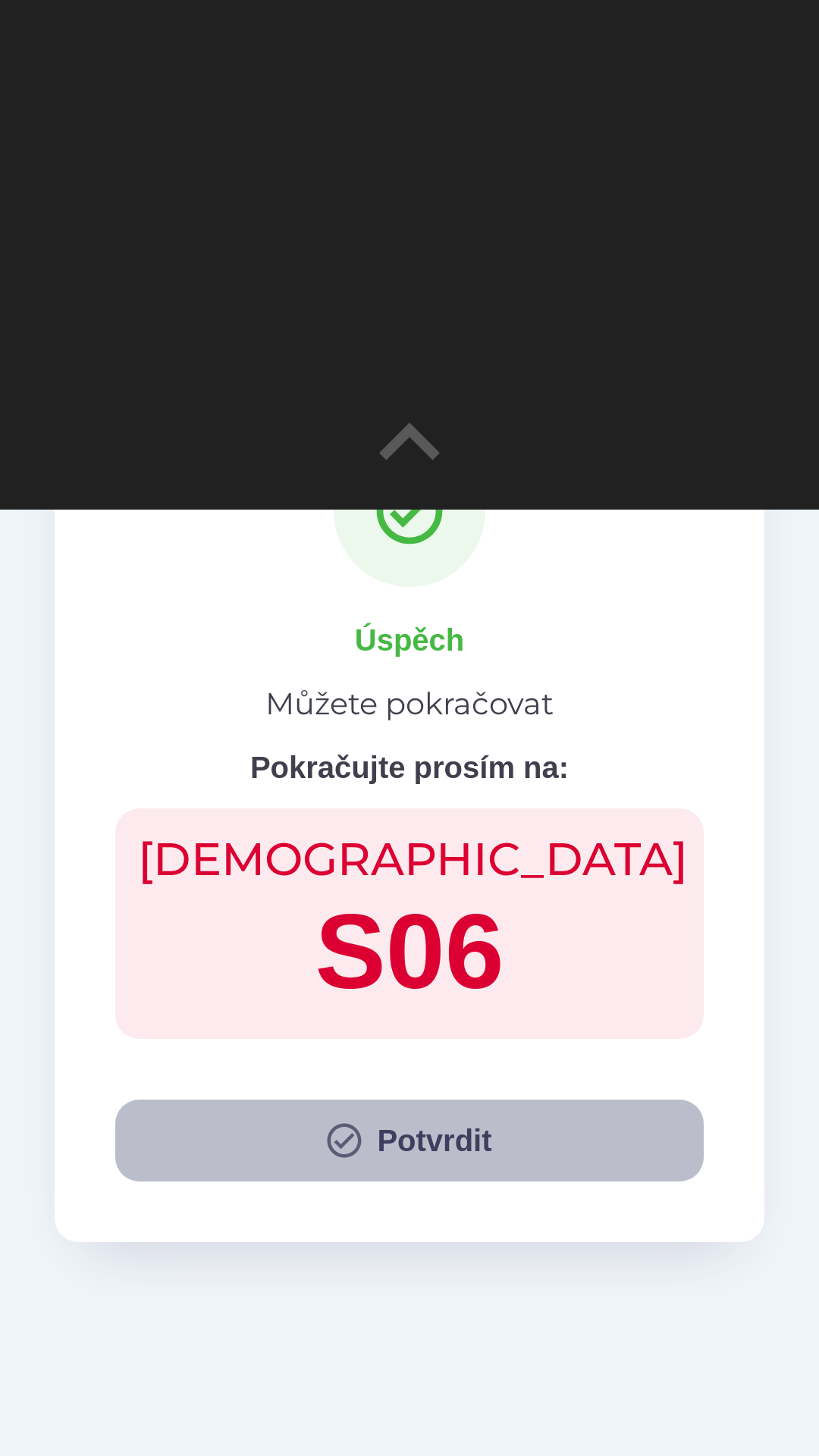
click at [399, 1133] on button "Potvrdit" at bounding box center [410, 1140] width 589 height 82
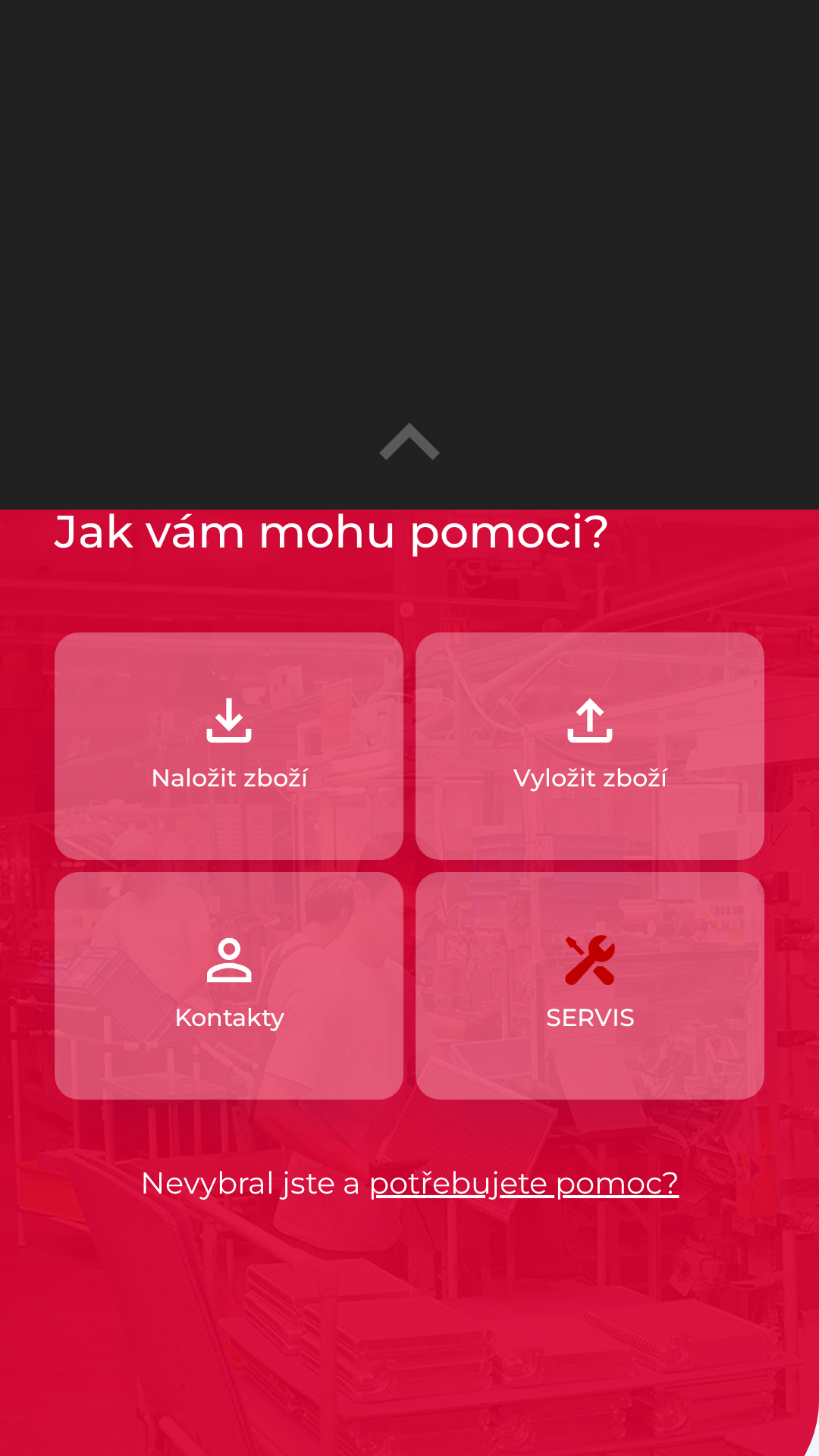
click at [400, 444] on icon "button" at bounding box center [410, 441] width 61 height 37
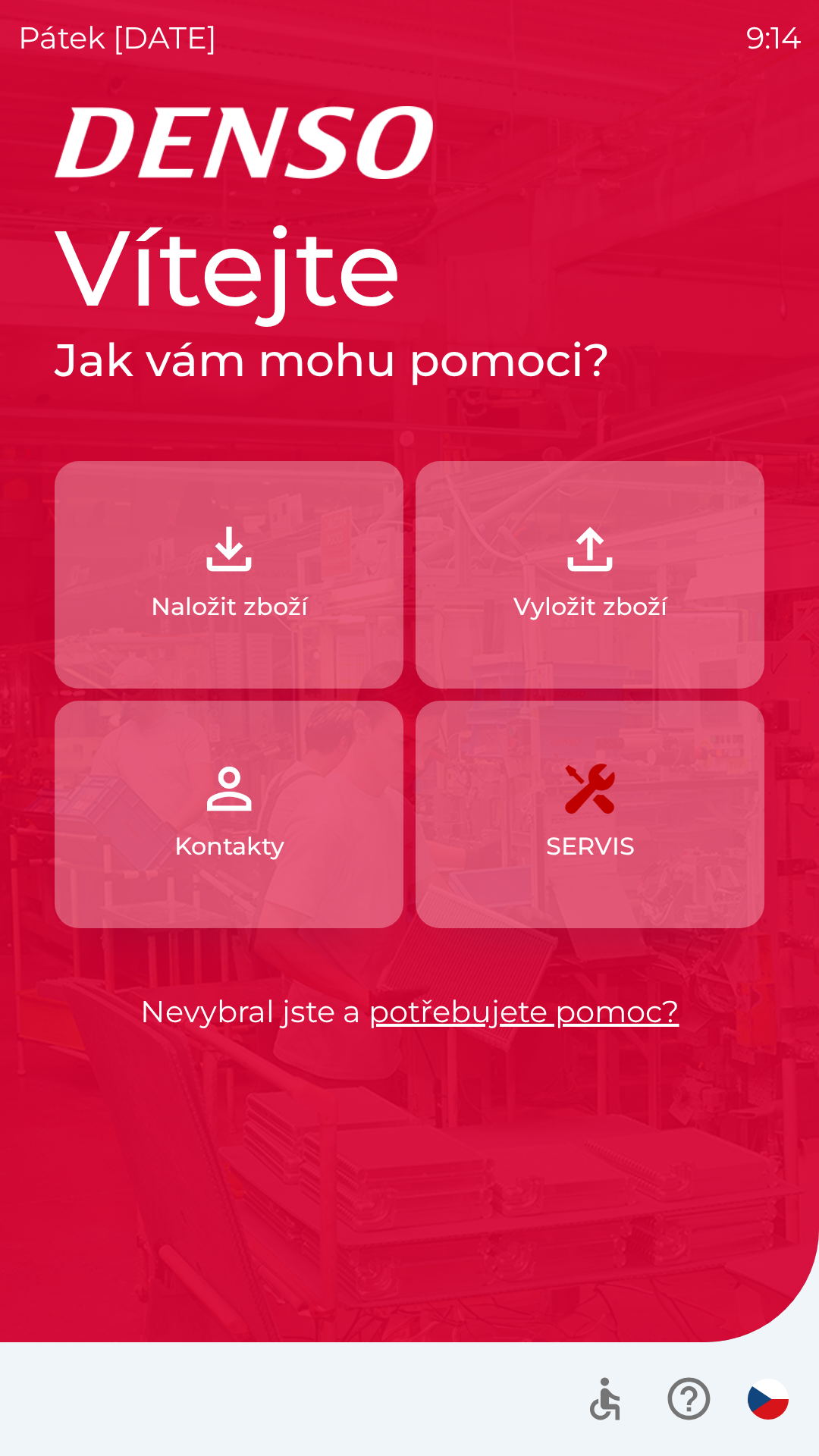
click at [780, 1403] on img "button" at bounding box center [768, 1399] width 41 height 41
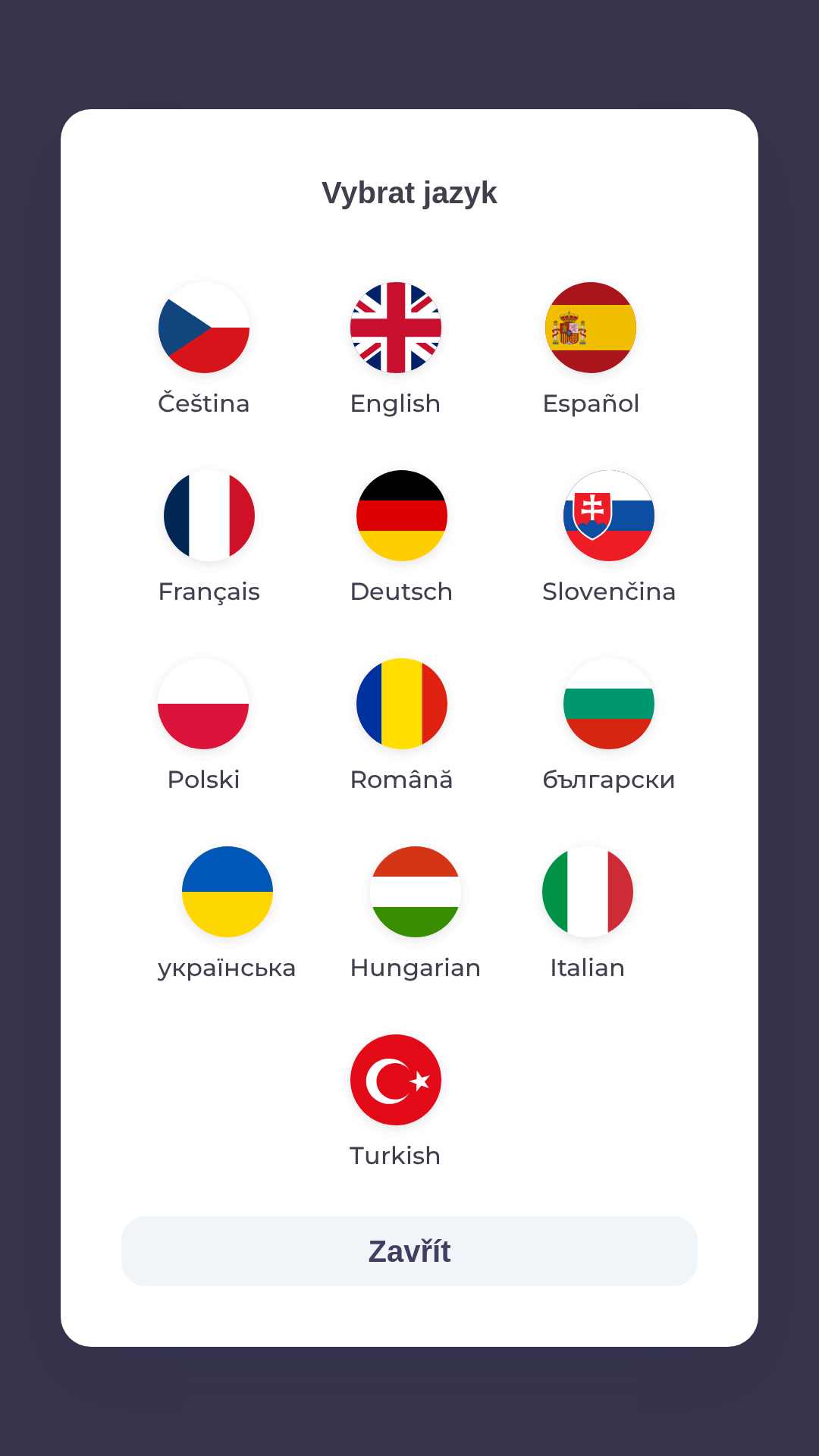
click at [238, 905] on img "button" at bounding box center [227, 892] width 91 height 91
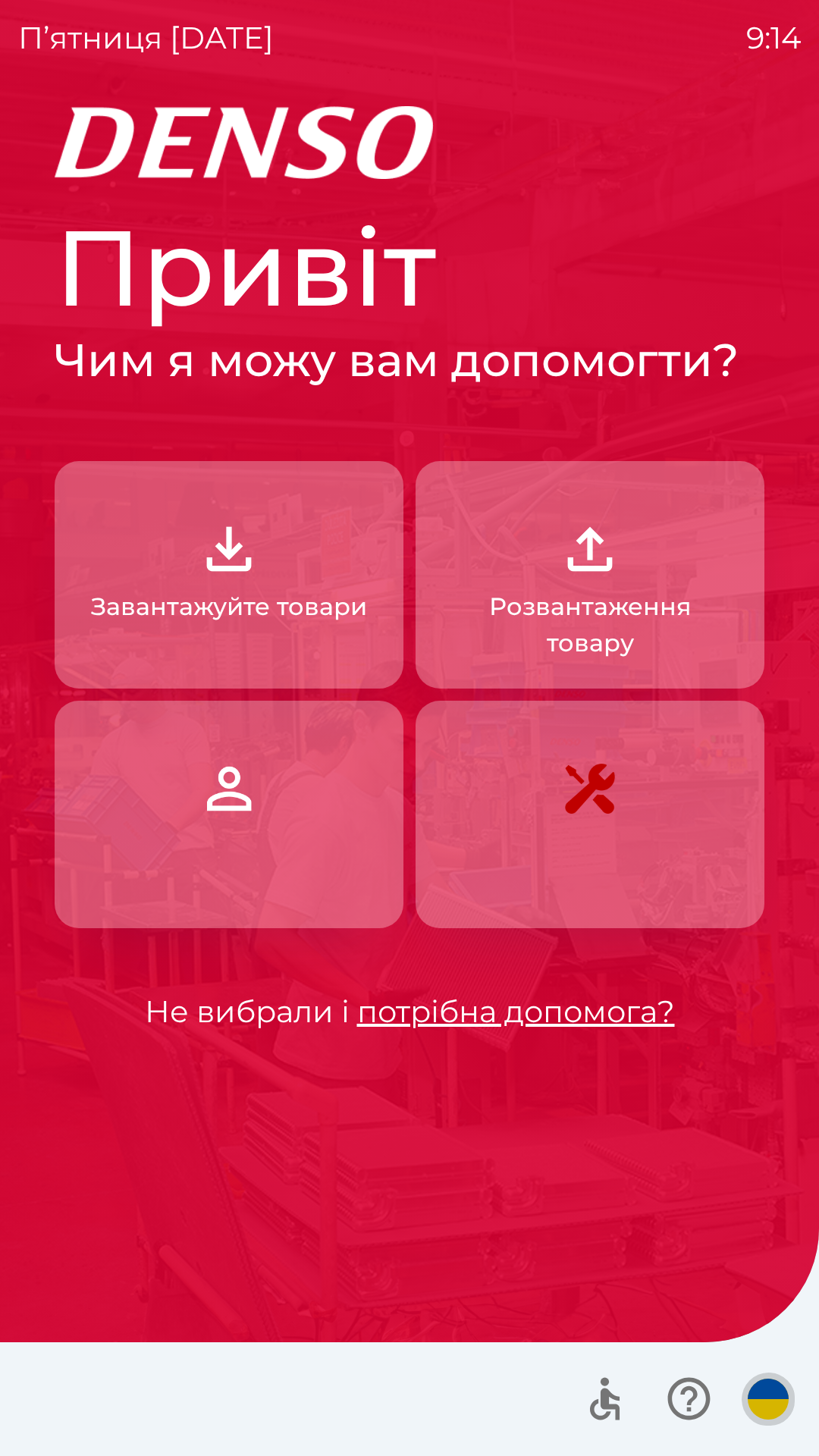
click at [763, 1389] on img "button" at bounding box center [768, 1399] width 41 height 41
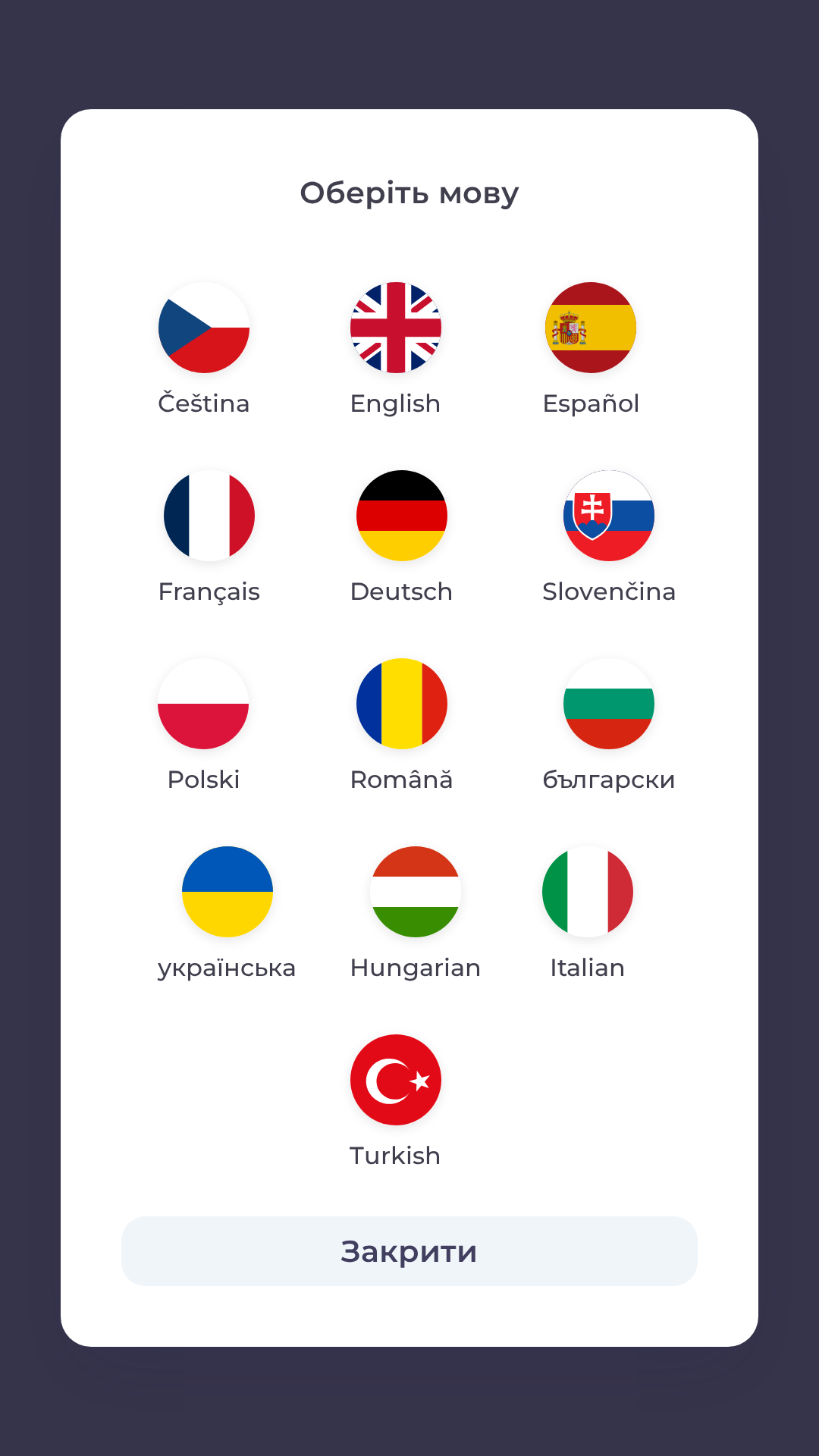
click at [228, 913] on img "button" at bounding box center [227, 892] width 91 height 91
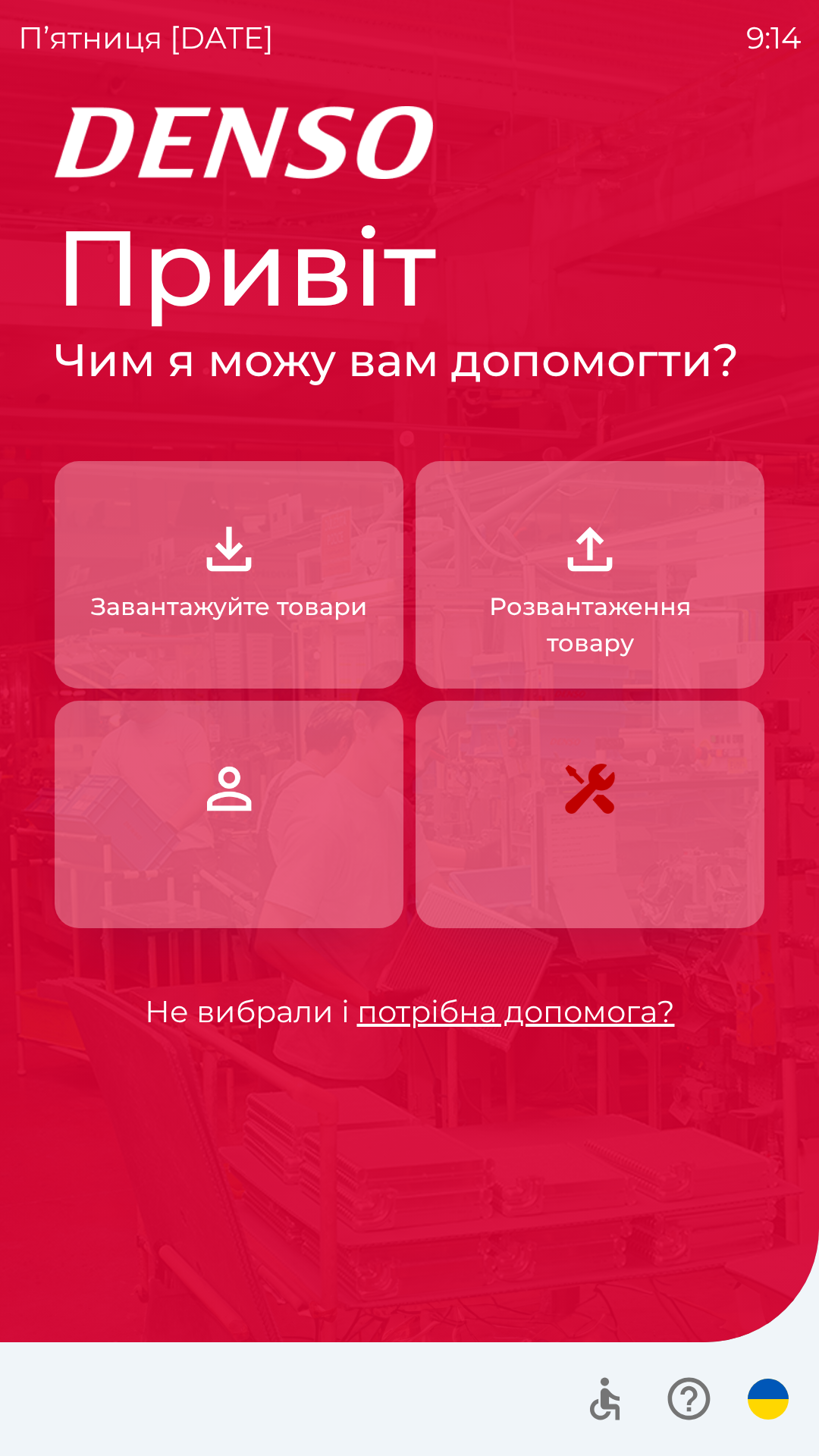
click at [237, 617] on p "Завантажуйте товари" at bounding box center [229, 607] width 276 height 37
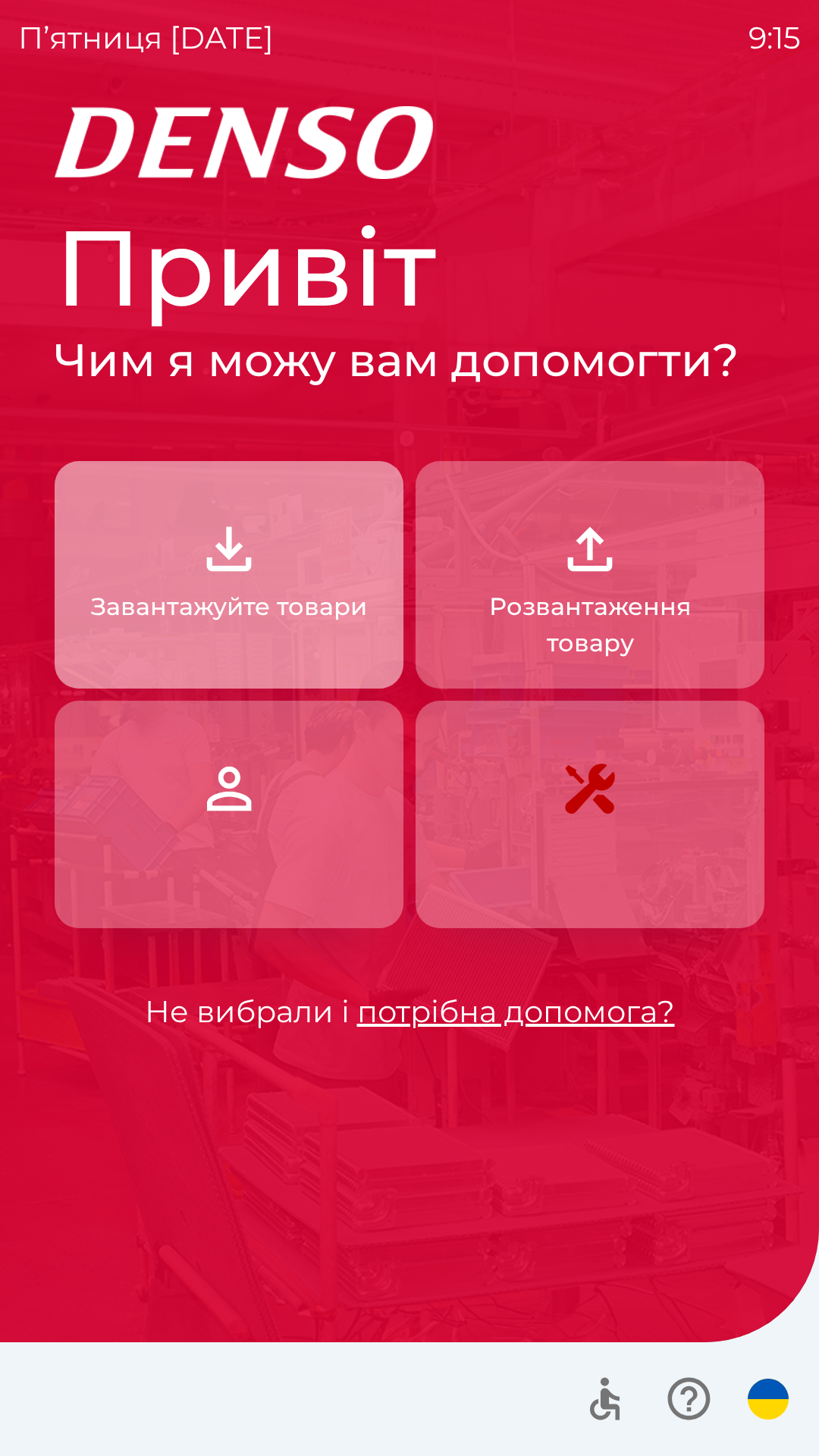
click at [269, 554] on button "Завантажуйте товари" at bounding box center [229, 575] width 349 height 227
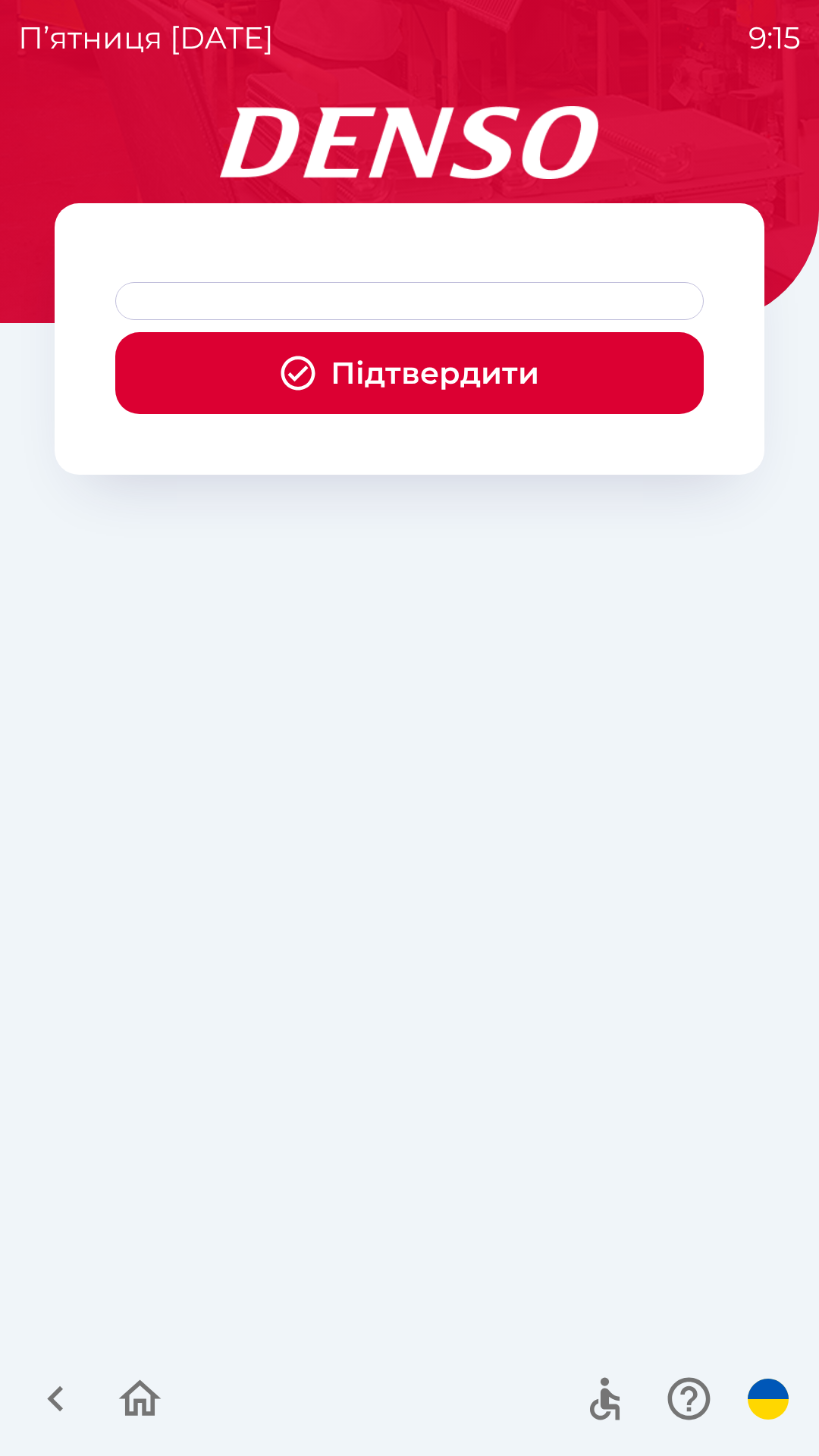
click at [335, 301] on div at bounding box center [410, 301] width 589 height 38
click at [599, 299] on div at bounding box center [410, 301] width 589 height 38
click at [615, 291] on div at bounding box center [410, 301] width 589 height 38
click at [618, 290] on div at bounding box center [410, 301] width 589 height 38
click at [623, 292] on div at bounding box center [410, 301] width 589 height 38
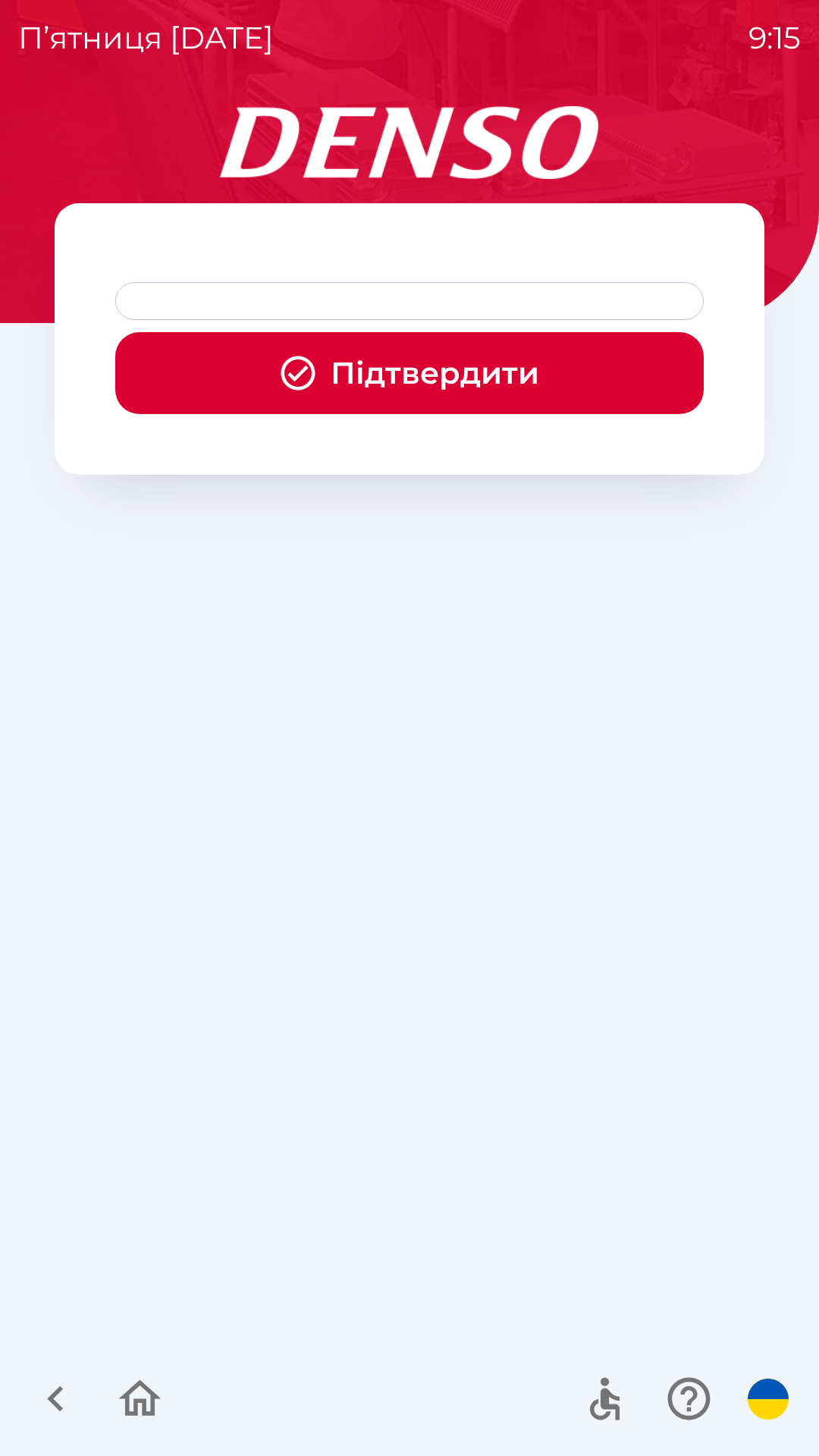
click at [206, 295] on div at bounding box center [410, 301] width 589 height 38
click at [199, 288] on div at bounding box center [410, 301] width 589 height 38
click at [195, 301] on div at bounding box center [410, 301] width 589 height 38
click at [181, 311] on div at bounding box center [410, 301] width 589 height 38
click at [178, 301] on div at bounding box center [410, 301] width 589 height 38
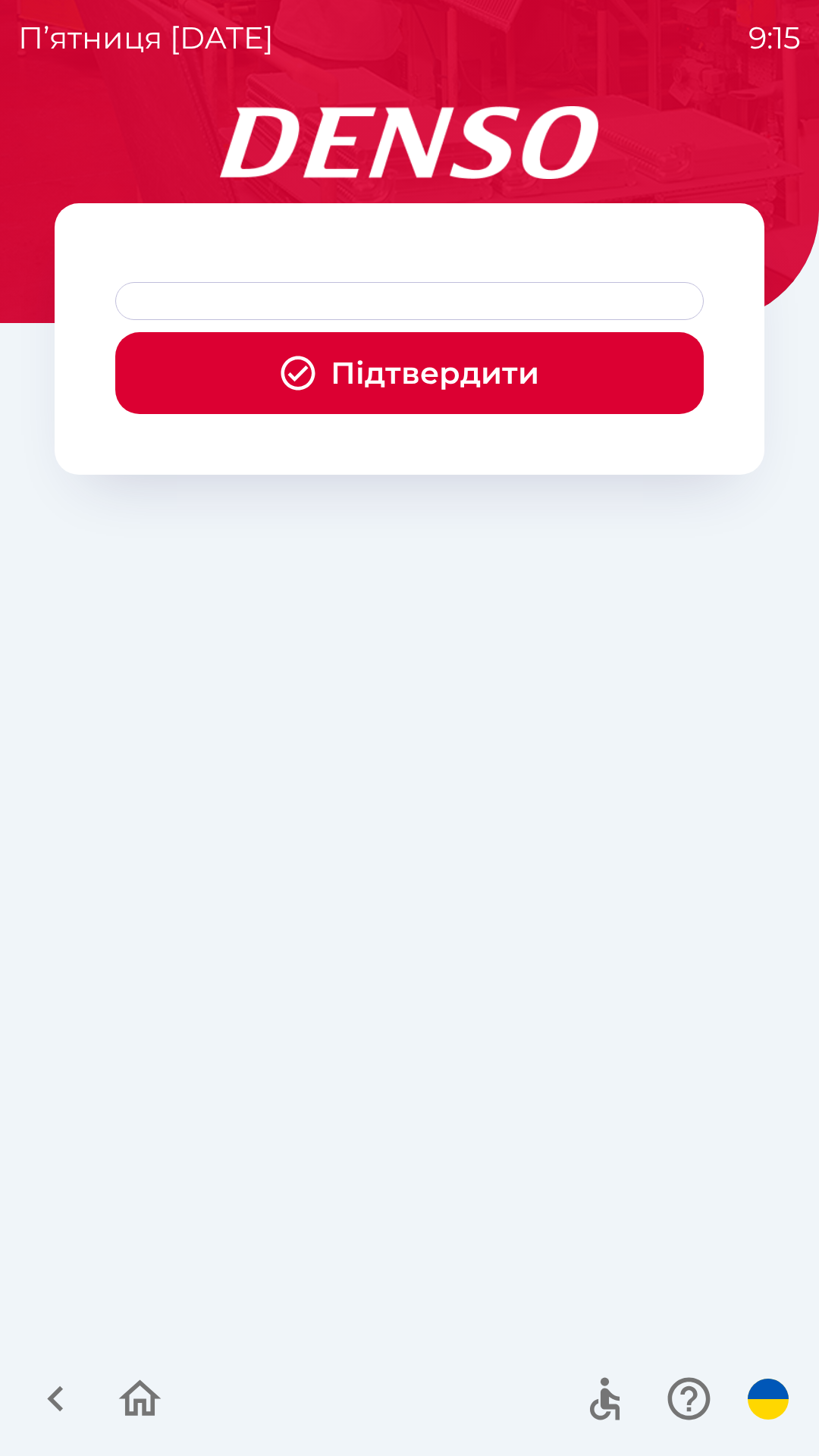
click at [58, 1400] on icon "button" at bounding box center [55, 1398] width 51 height 51
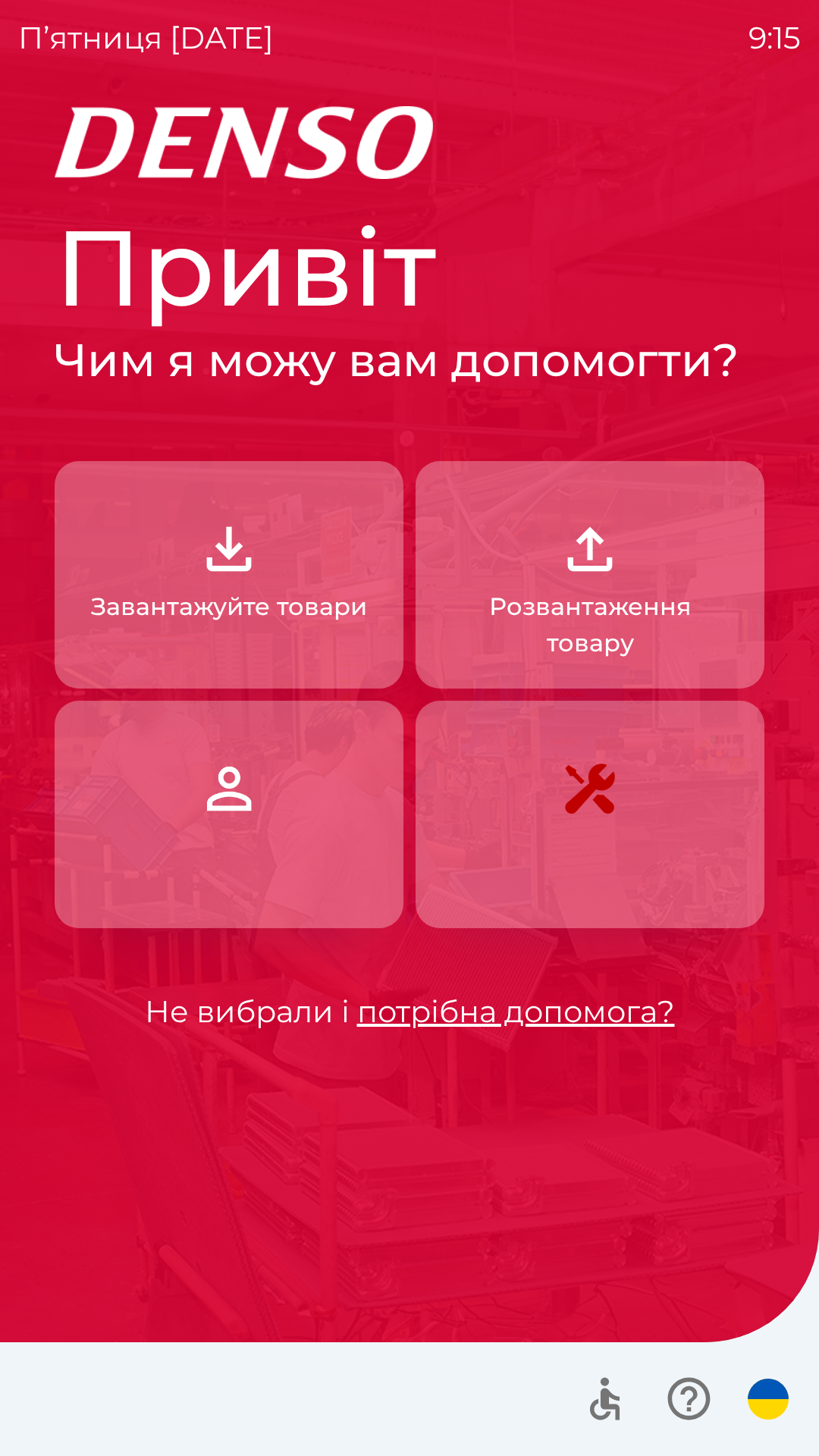
click at [264, 825] on button "button" at bounding box center [229, 814] width 349 height 227
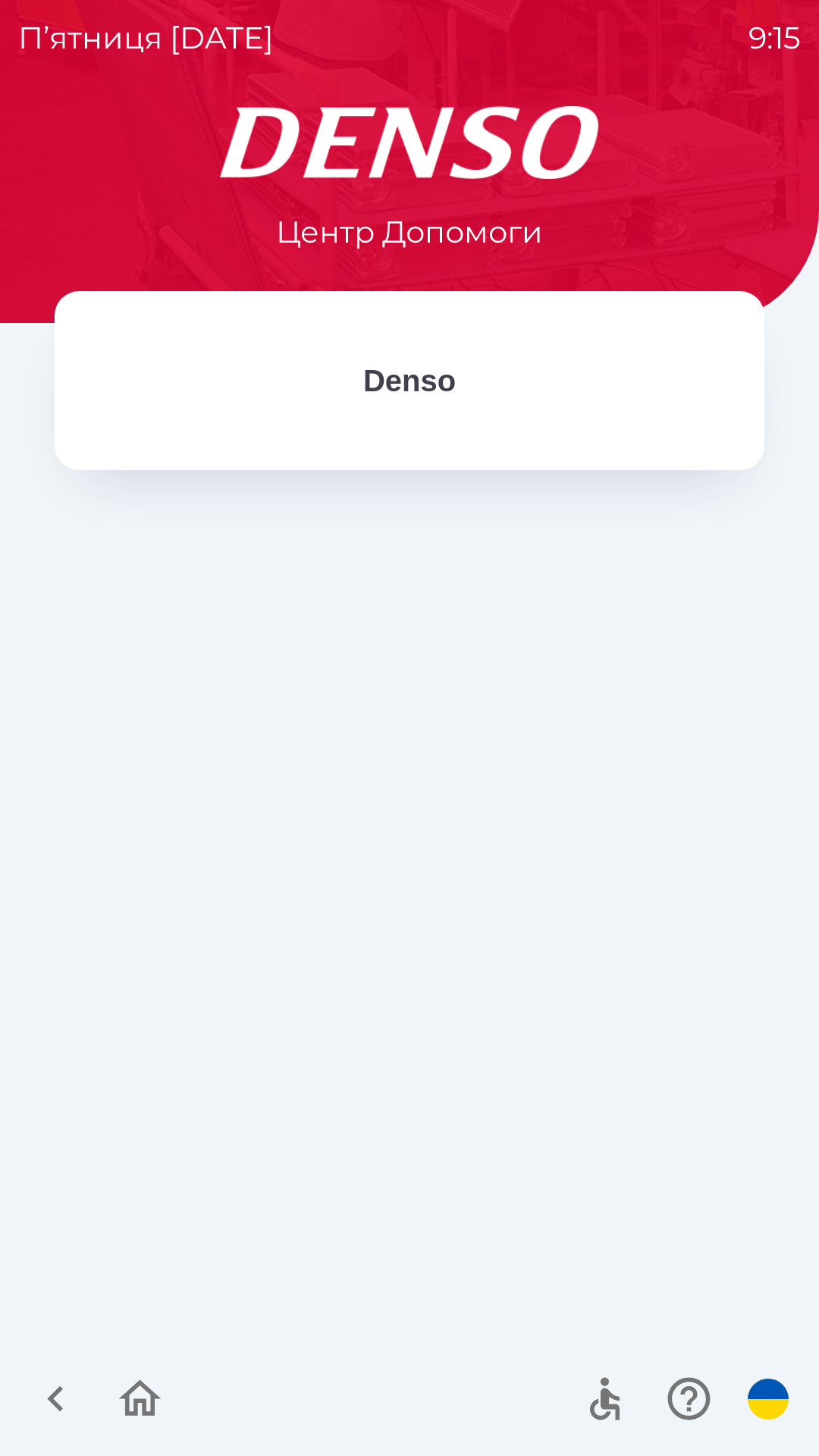
click at [768, 1390] on img "button" at bounding box center [768, 1399] width 41 height 41
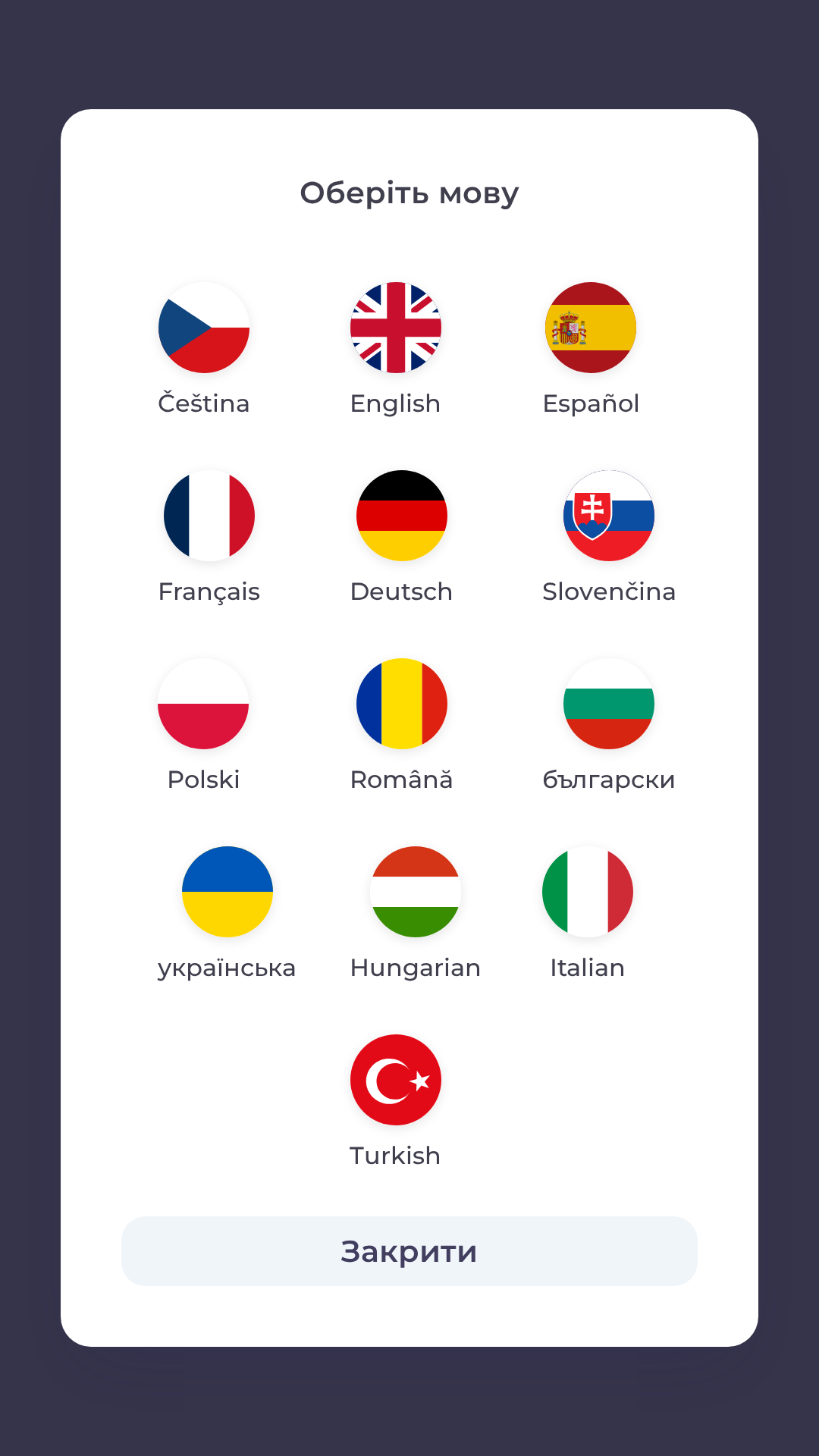
click at [235, 909] on img "button" at bounding box center [227, 892] width 91 height 91
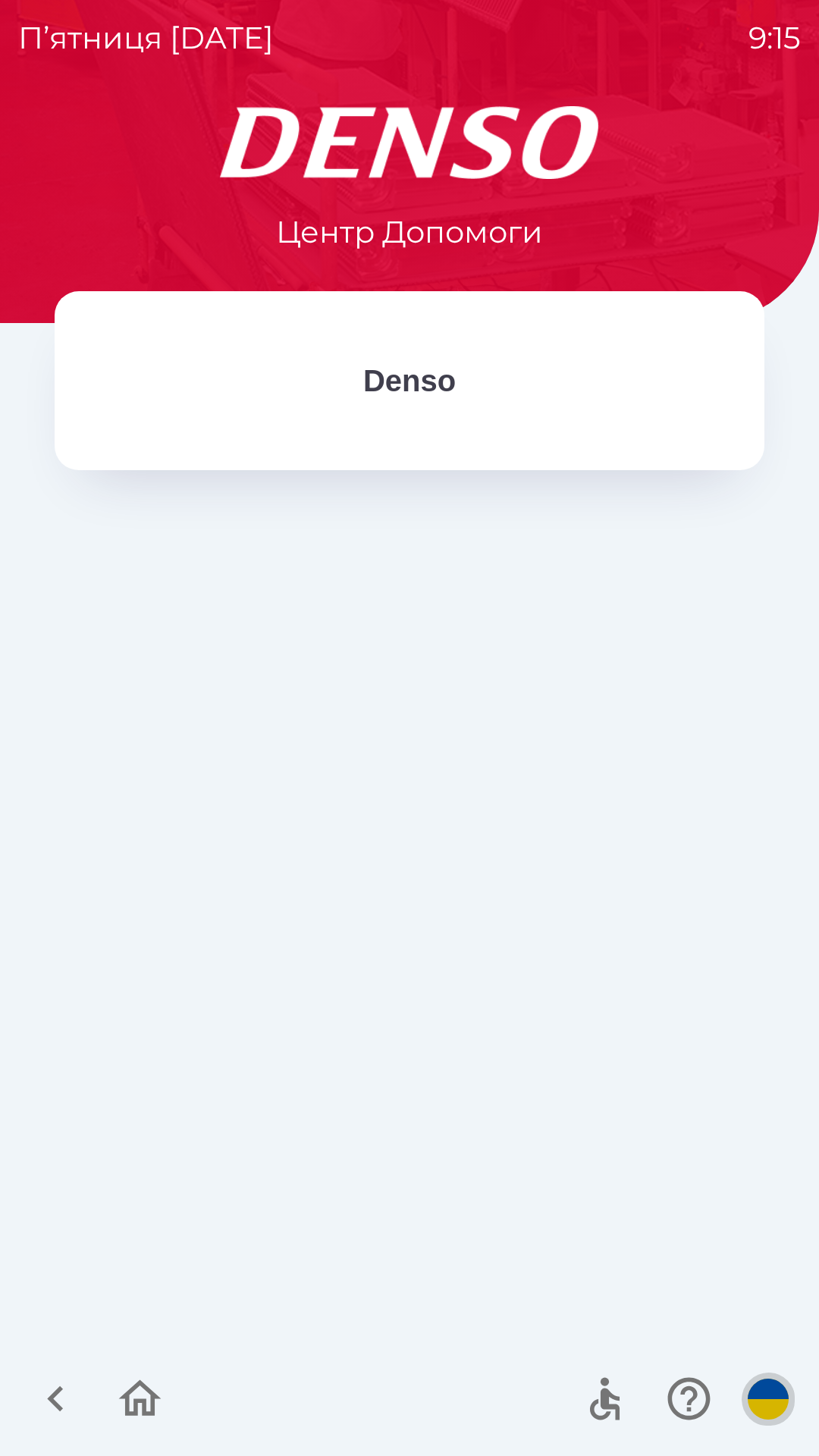
click at [772, 1400] on img "button" at bounding box center [768, 1399] width 41 height 41
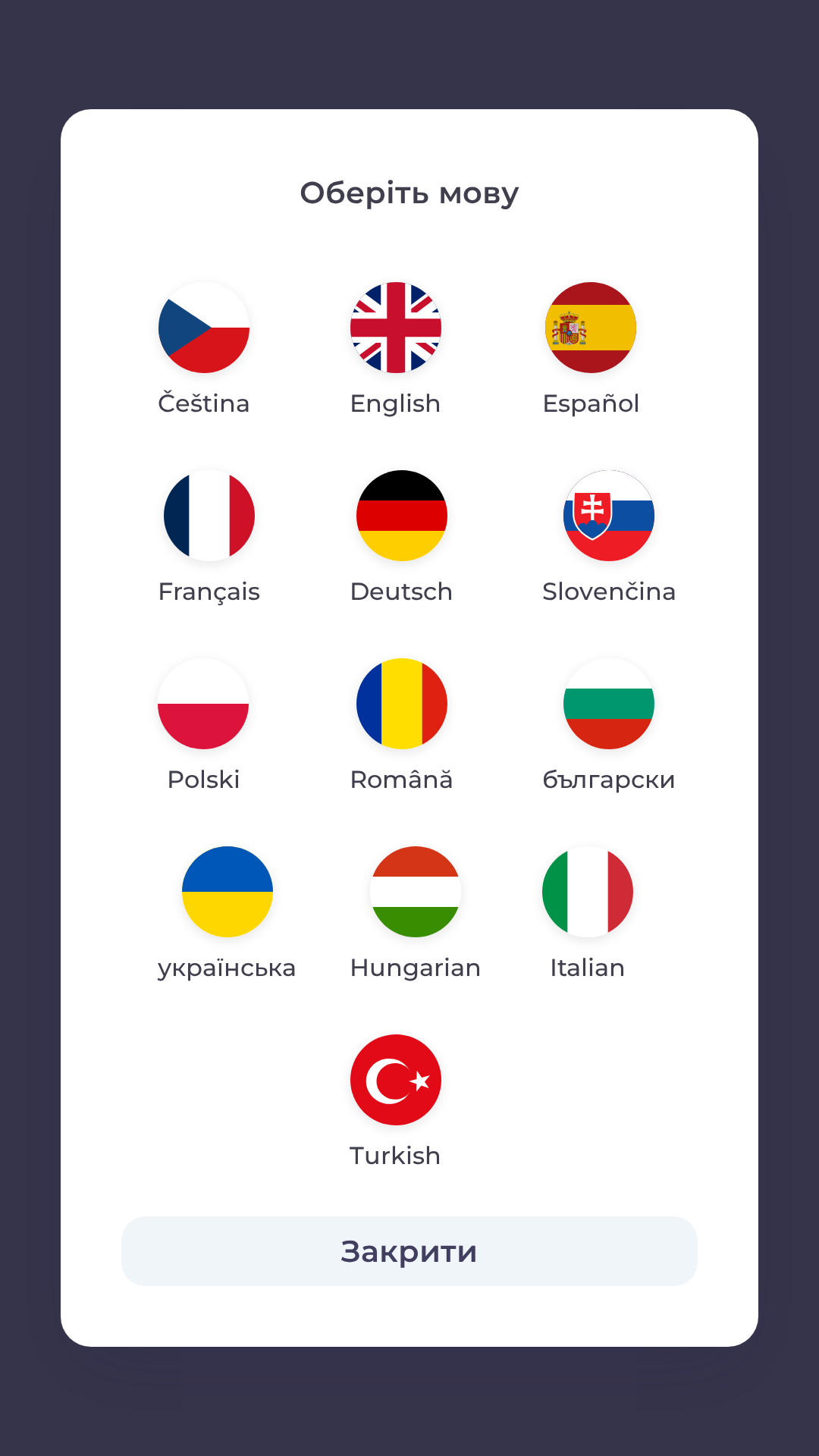
click at [234, 916] on img "button" at bounding box center [227, 892] width 91 height 91
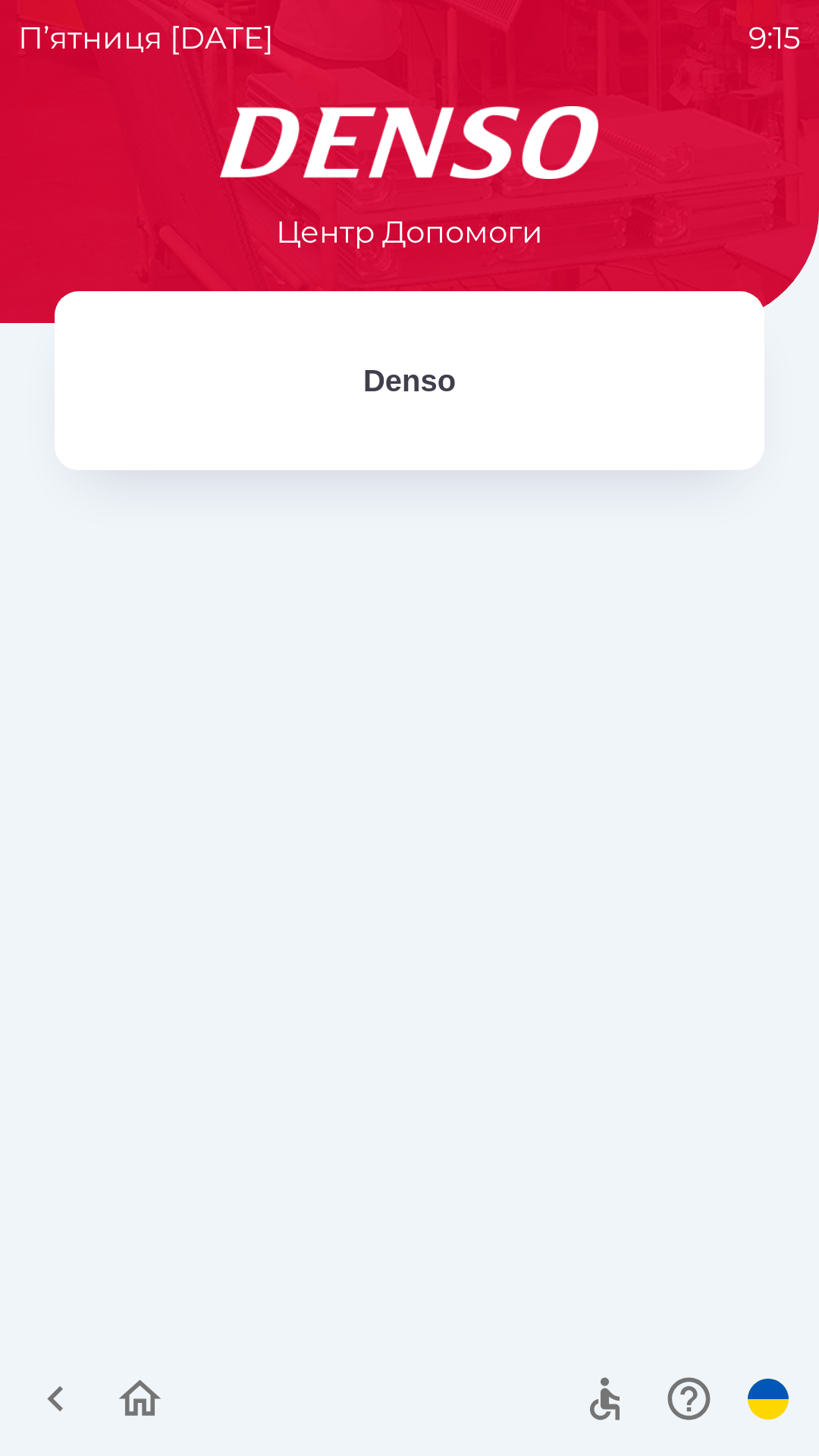
click at [152, 1415] on icon "button" at bounding box center [140, 1398] width 43 height 37
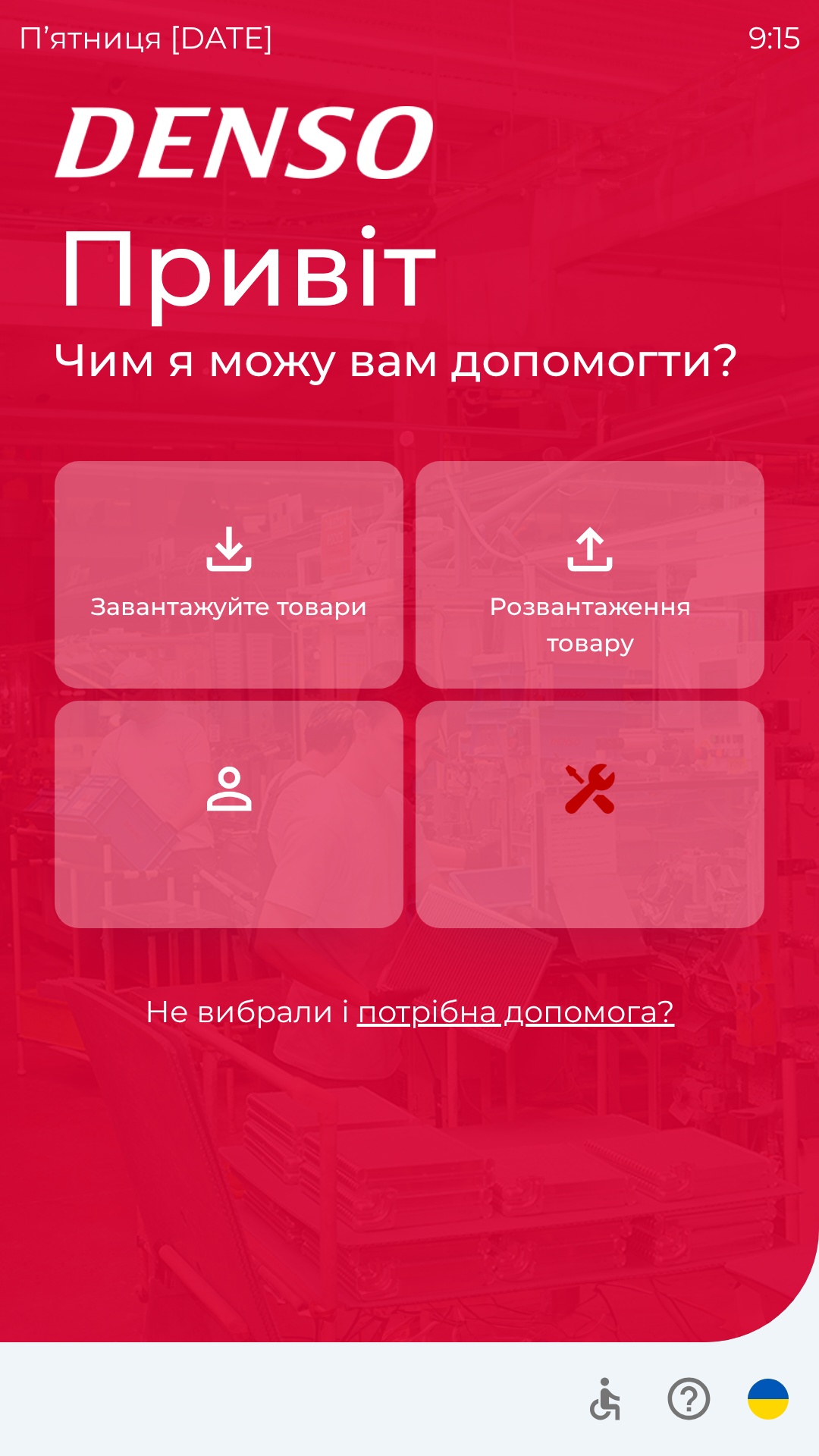
click at [296, 623] on p "Завантажуйте товари" at bounding box center [229, 607] width 276 height 37
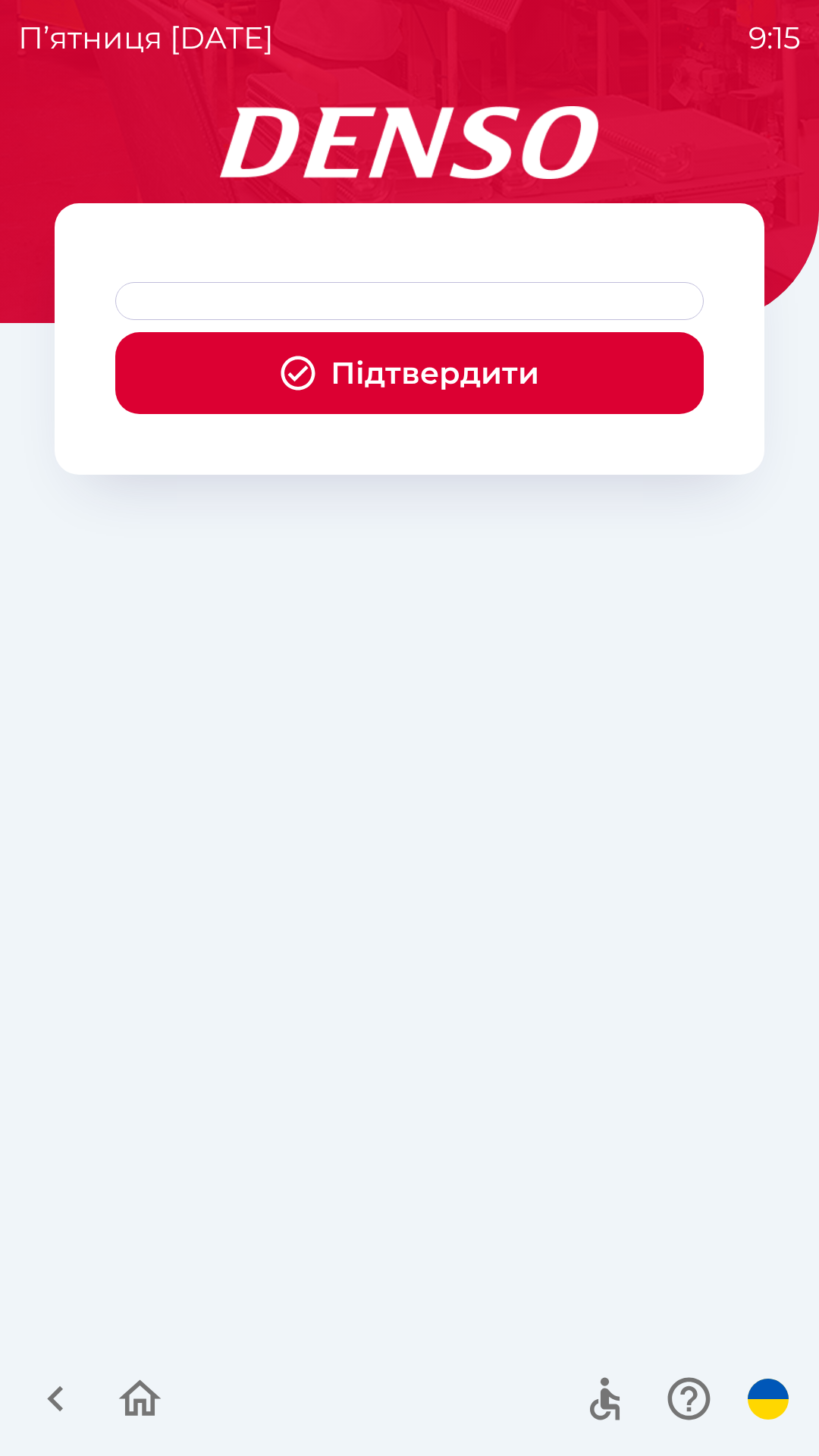
click at [761, 1394] on img "button" at bounding box center [768, 1399] width 41 height 41
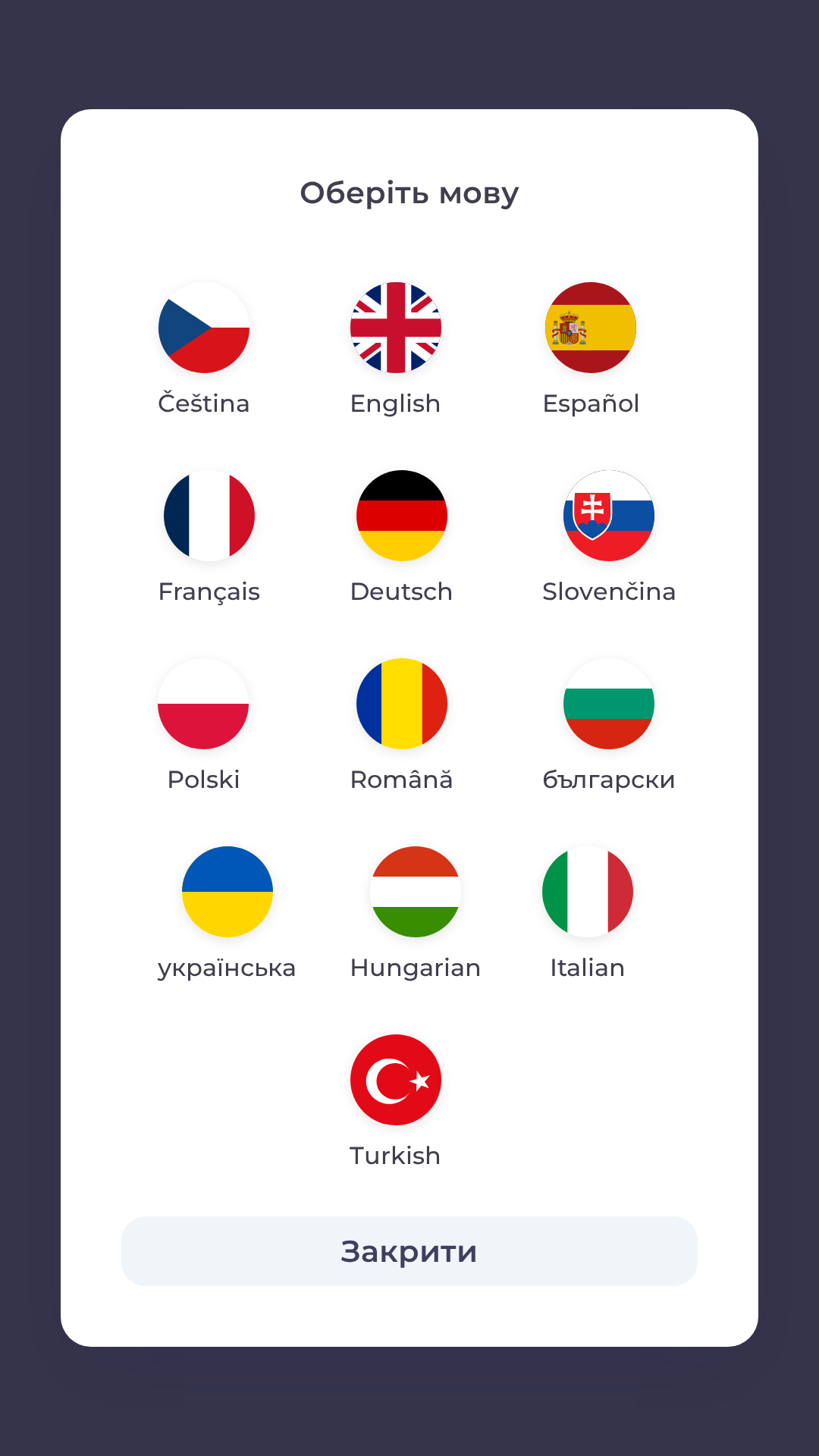
click at [226, 904] on img "button" at bounding box center [227, 892] width 91 height 91
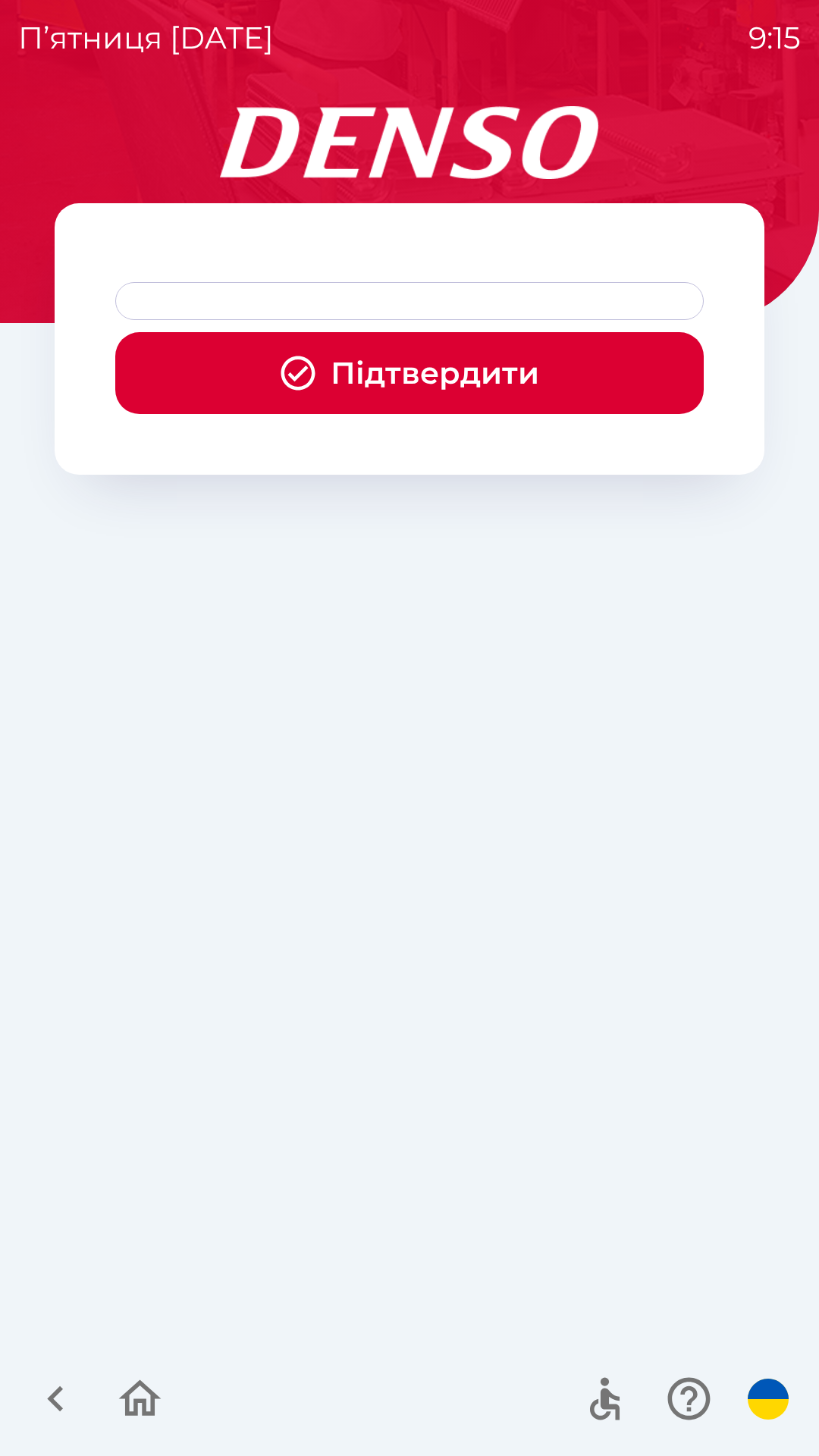
click at [343, 305] on div at bounding box center [410, 301] width 589 height 38
click at [407, 378] on button "Підтвердити" at bounding box center [410, 373] width 589 height 82
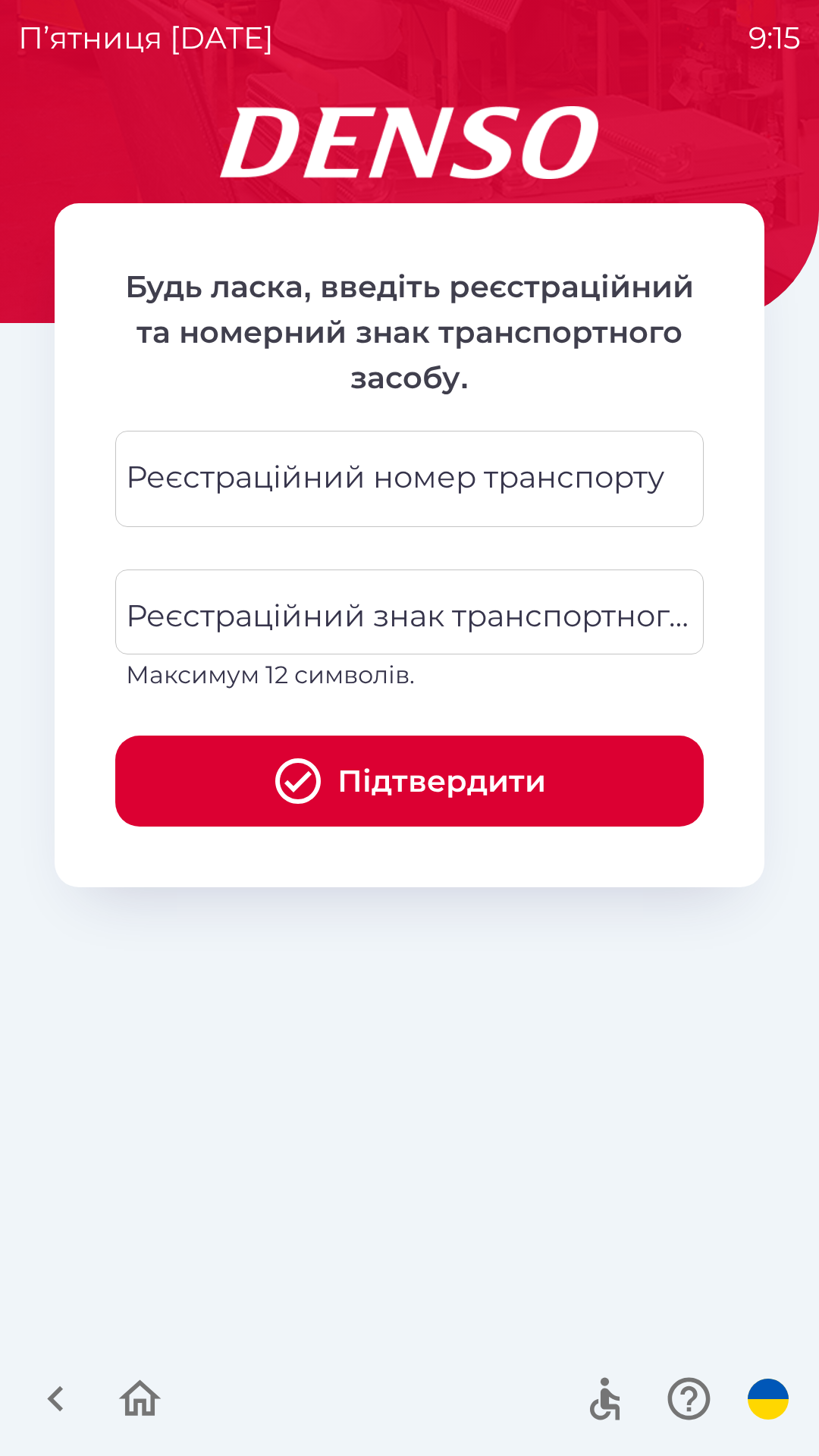
click at [381, 473] on div "Реєстраційний номер транспорту Реєстраційний номер транспорту" at bounding box center [410, 479] width 589 height 97
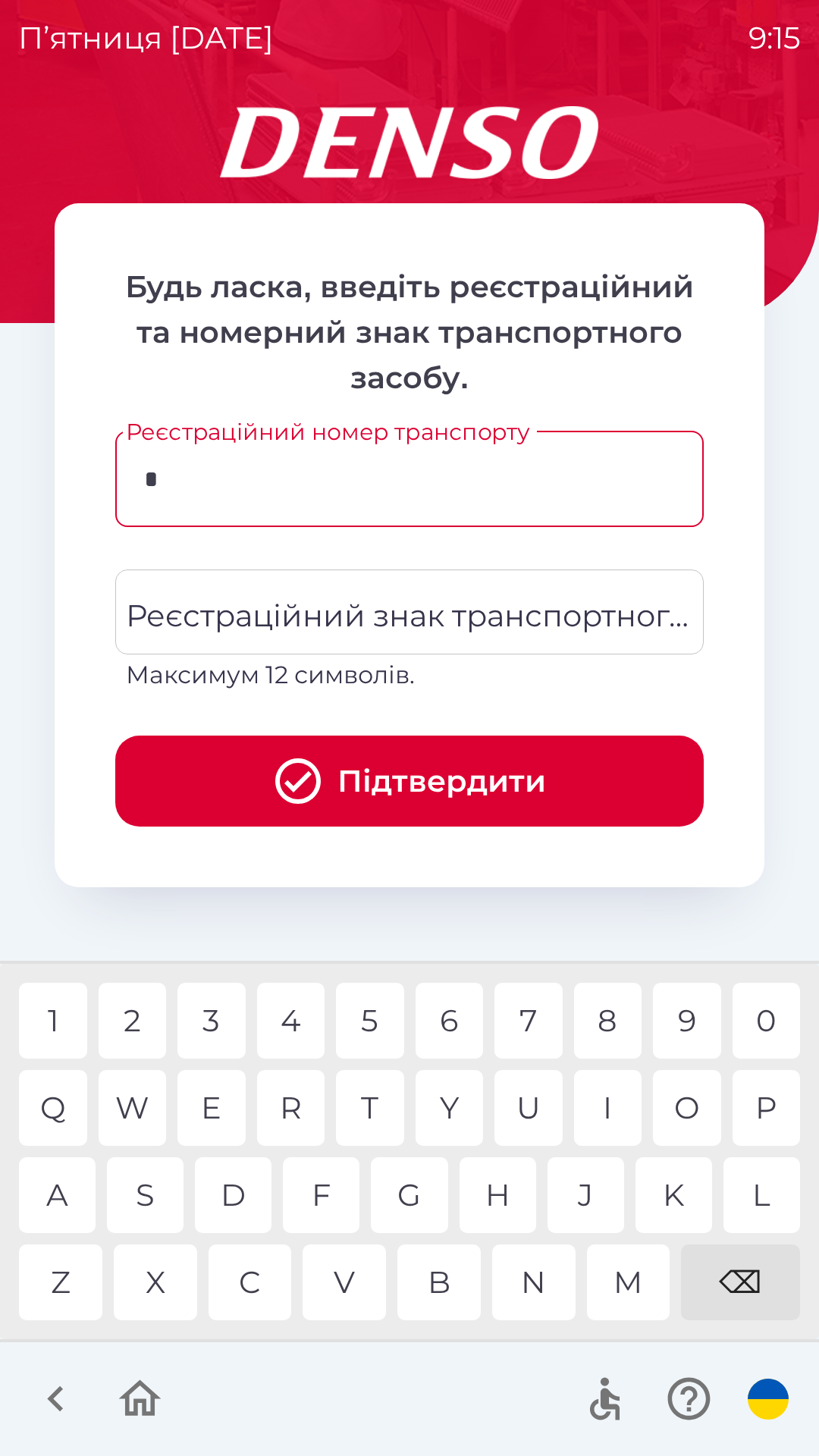
click at [137, 1096] on div "W" at bounding box center [133, 1107] width 69 height 76
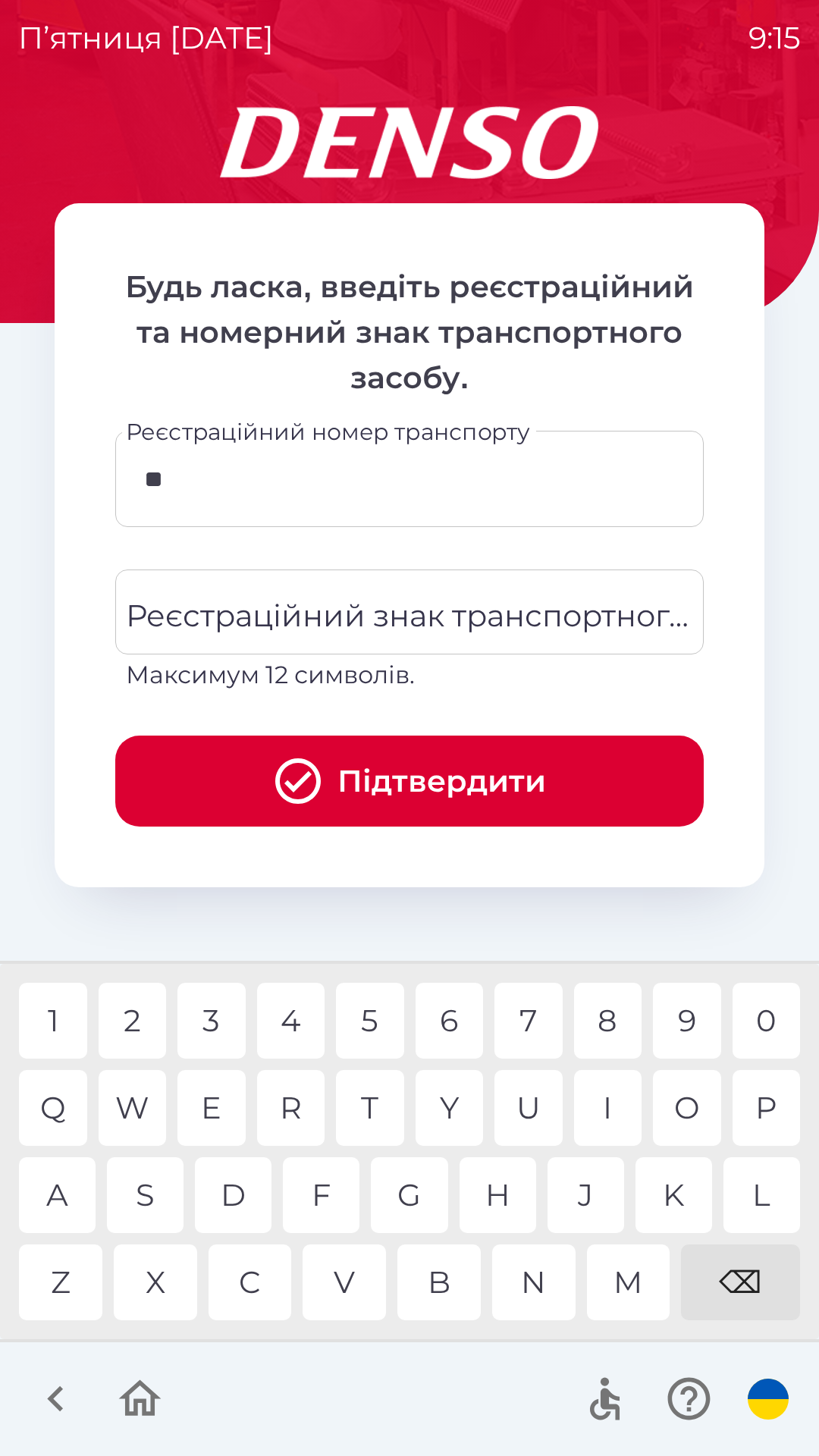
click at [416, 1185] on div "G" at bounding box center [409, 1194] width 76 height 76
click at [632, 1285] on div "M" at bounding box center [628, 1282] width 83 height 76
click at [679, 1015] on div "9" at bounding box center [687, 1020] width 69 height 76
click at [693, 1021] on div "9" at bounding box center [687, 1020] width 69 height 76
type input "********"
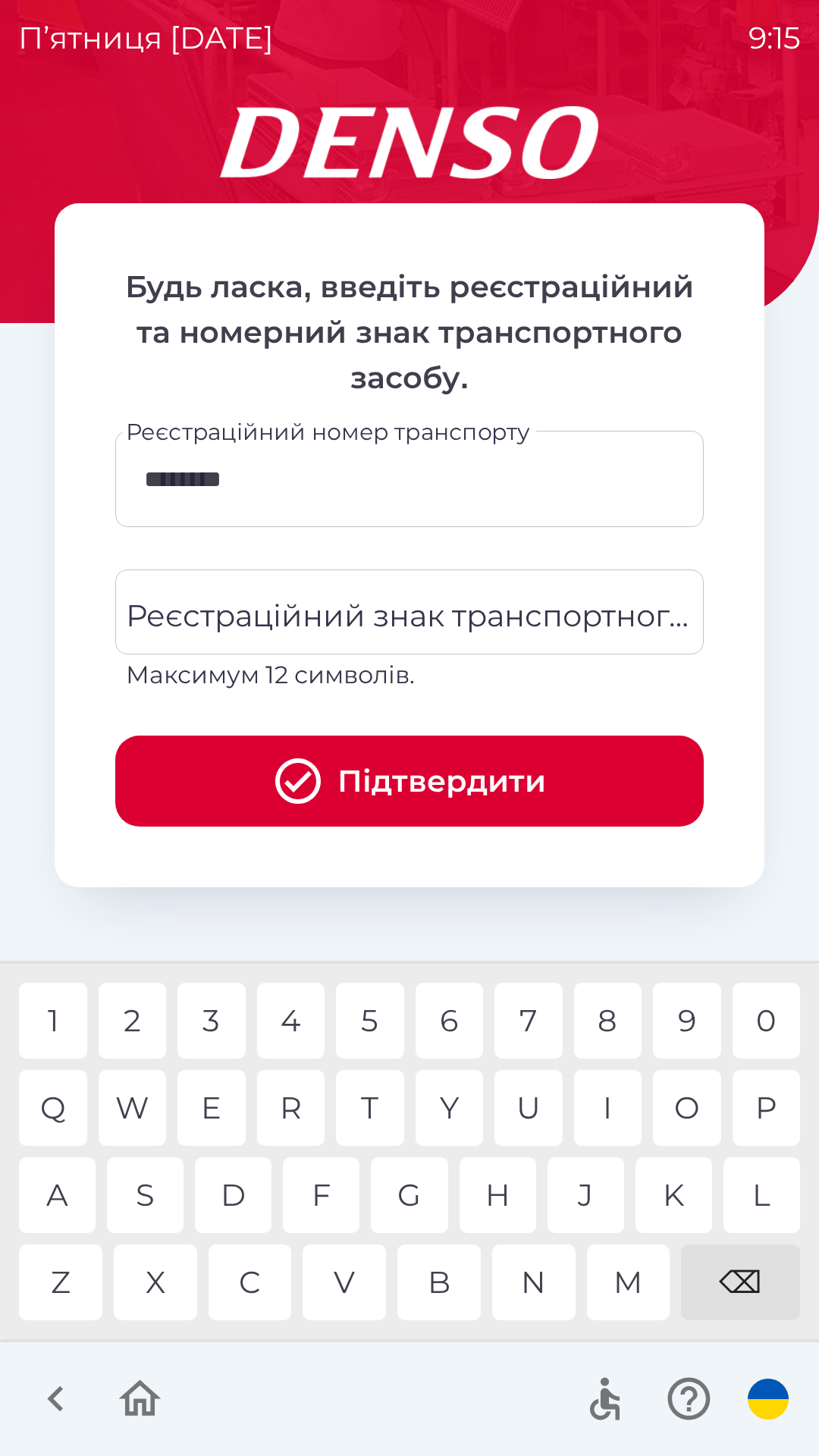
click at [413, 1195] on div "G" at bounding box center [409, 1194] width 76 height 76
click at [407, 608] on div "Реєстраційний знак транспортного засобу Реєстраційний знак транспортного засобу…" at bounding box center [410, 631] width 589 height 124
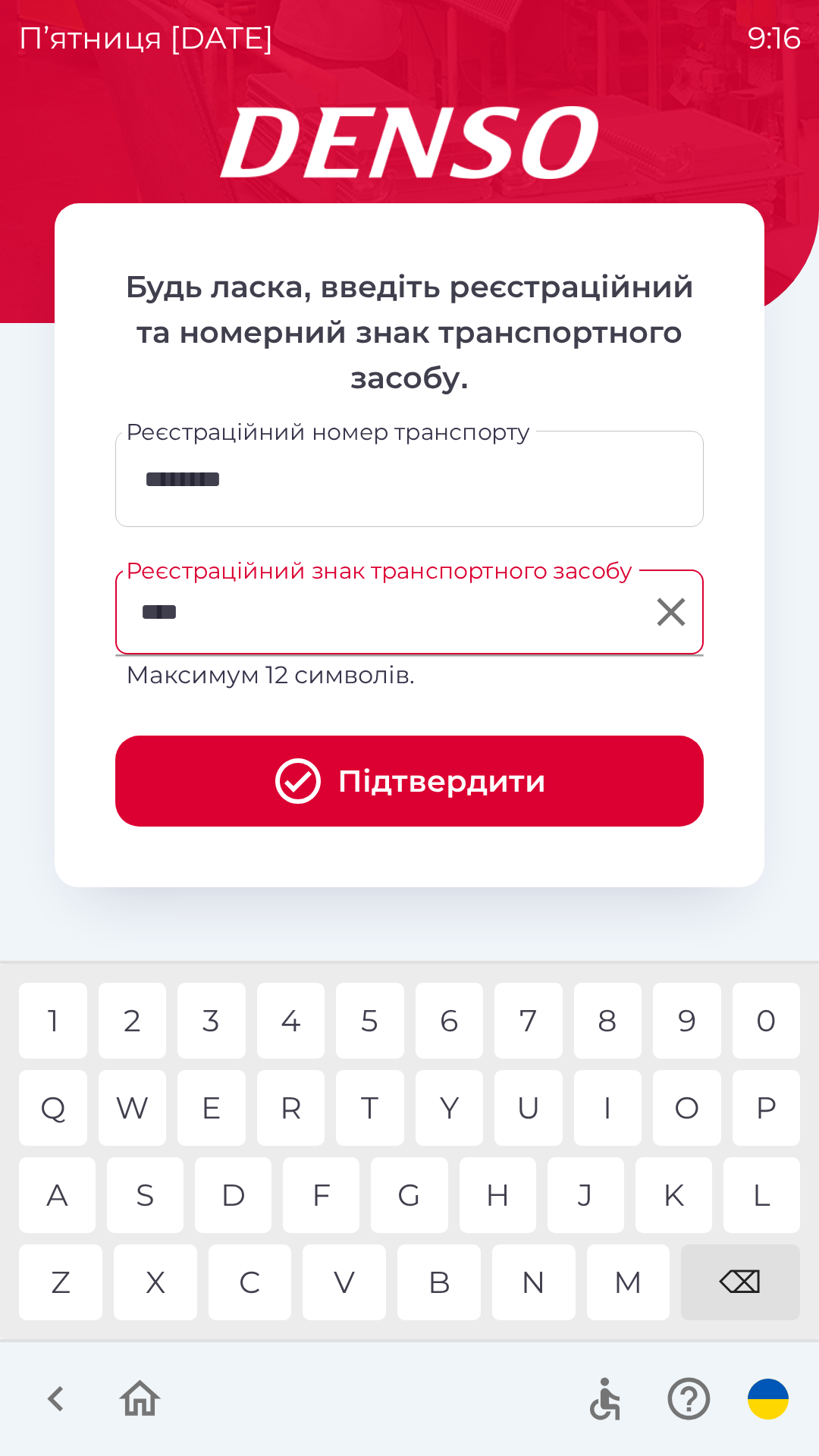
click at [689, 1017] on div "9" at bounding box center [687, 1020] width 69 height 76
type input "*******"
click at [429, 778] on button "Підтвердити" at bounding box center [410, 781] width 589 height 91
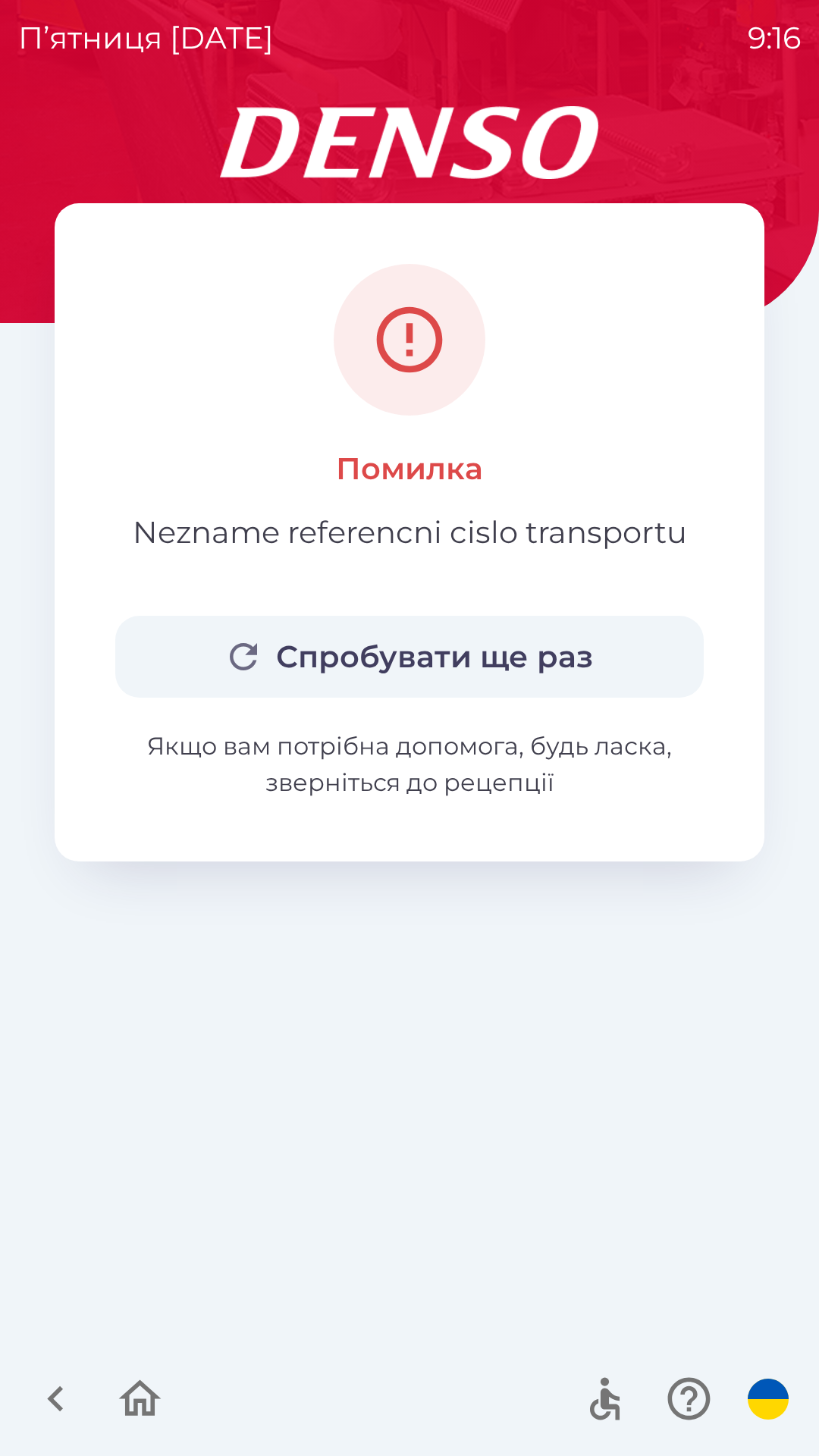
click at [463, 659] on button "Спробувати ще раз" at bounding box center [410, 656] width 589 height 82
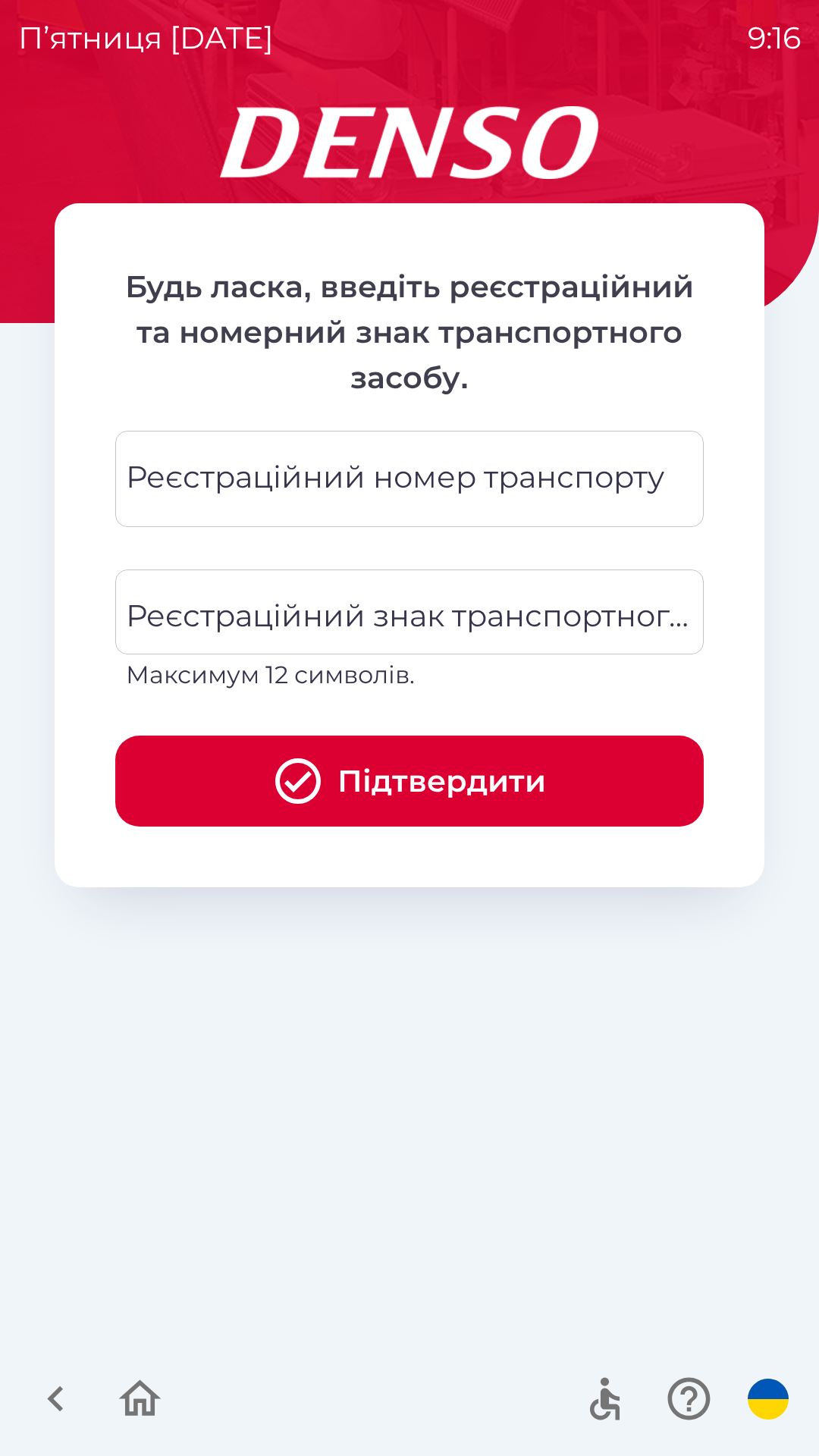
click at [330, 477] on div "Реєстраційний номер транспорту Реєстраційний номер транспорту" at bounding box center [410, 479] width 589 height 97
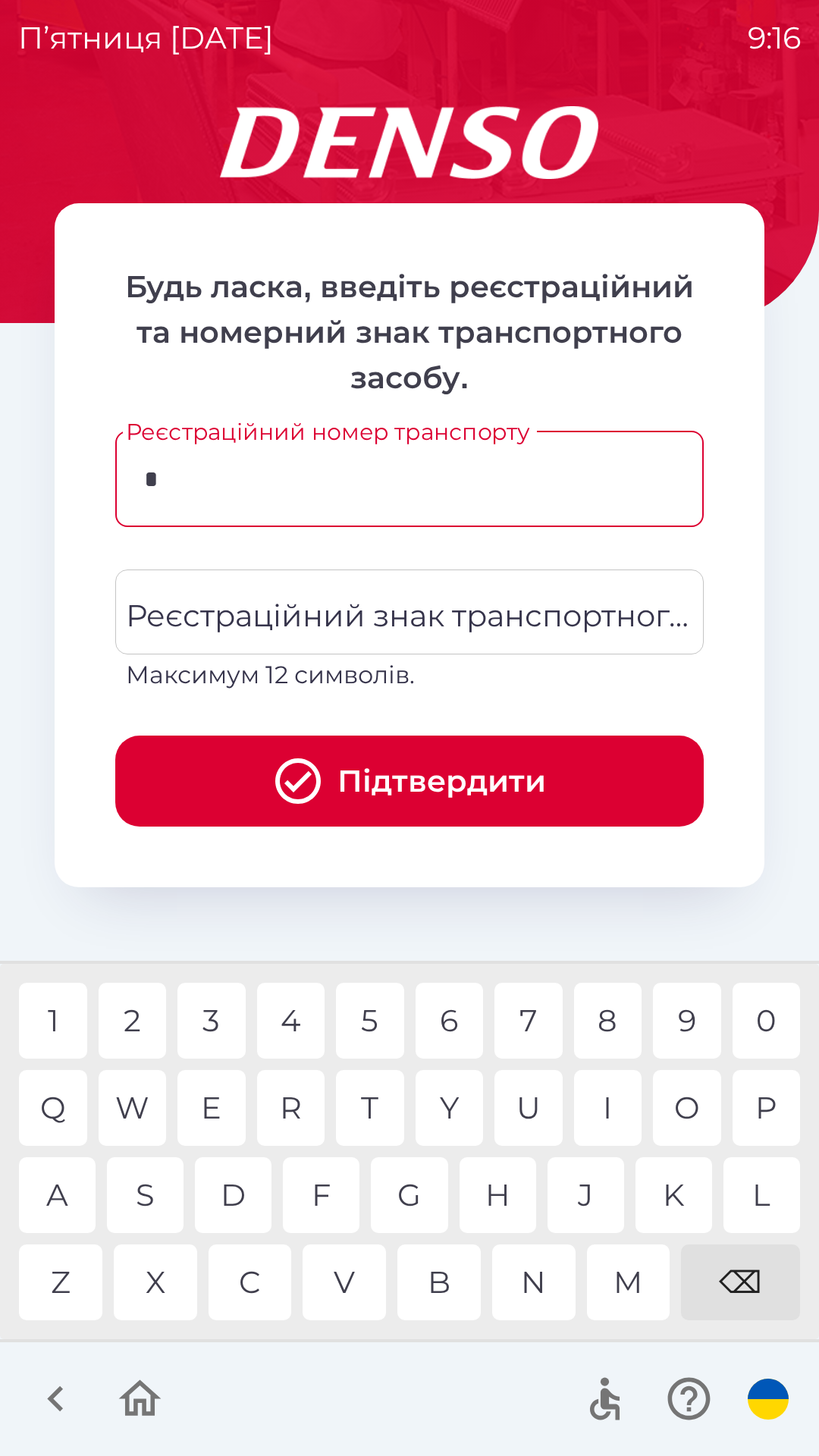
click at [134, 1095] on div "W" at bounding box center [133, 1107] width 69 height 76
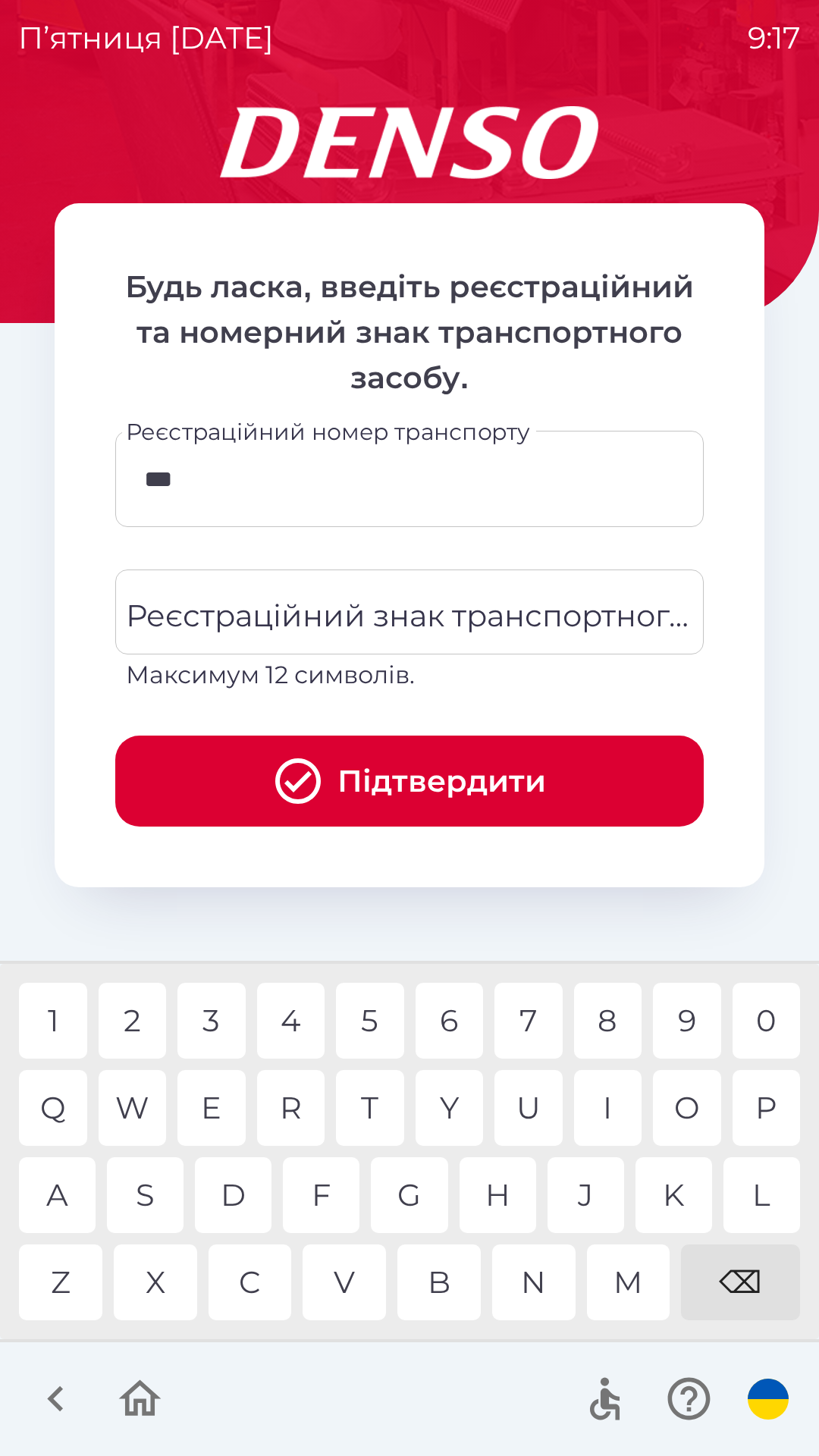
click at [624, 1278] on div "M" at bounding box center [628, 1282] width 83 height 76
click at [683, 1022] on div "9" at bounding box center [687, 1020] width 69 height 76
type input "********"
click at [214, 605] on div "Реєстраційний знак транспортного засобу Реєстраційний знак транспортного засобу…" at bounding box center [410, 631] width 589 height 124
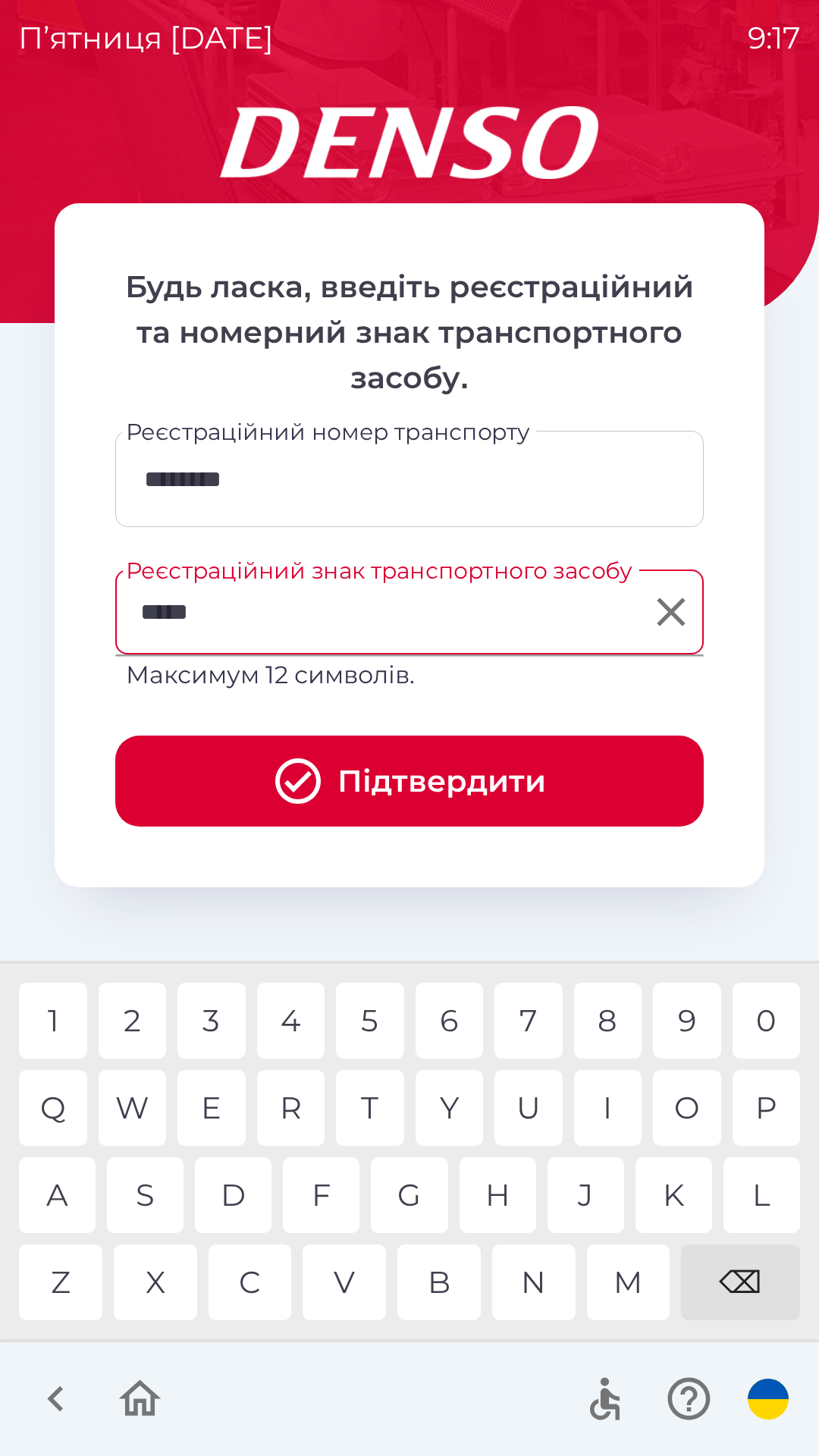
click at [687, 1022] on div "9" at bounding box center [687, 1020] width 69 height 76
click at [764, 1016] on div "0" at bounding box center [767, 1020] width 69 height 76
type input "********"
click at [446, 780] on button "Підтвердити" at bounding box center [410, 781] width 589 height 91
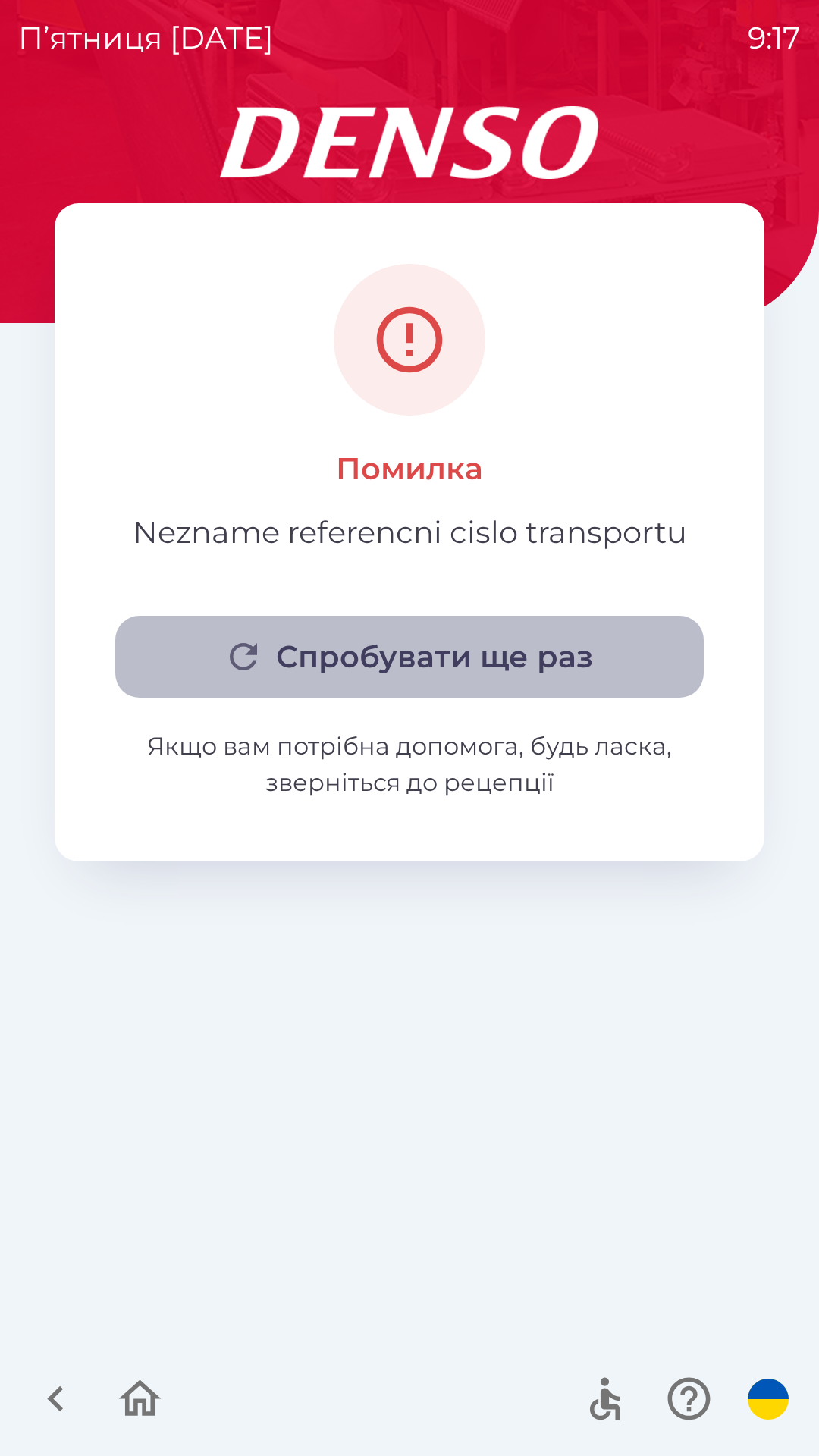
click at [450, 648] on button "Спробувати ще раз" at bounding box center [410, 656] width 589 height 82
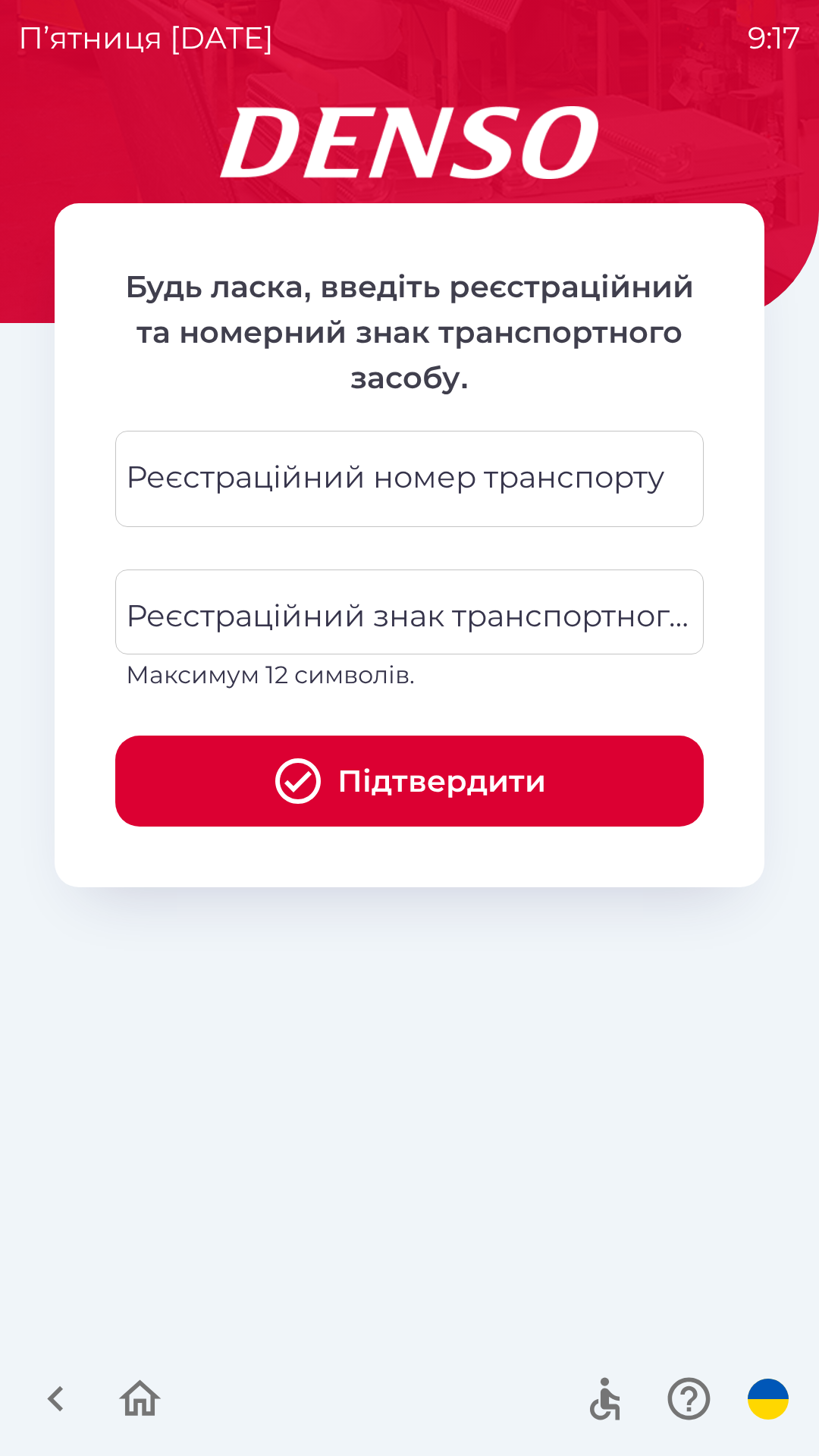
click at [348, 480] on div "Реєстраційний номер транспорту Реєстраційний номер транспорту" at bounding box center [410, 479] width 589 height 97
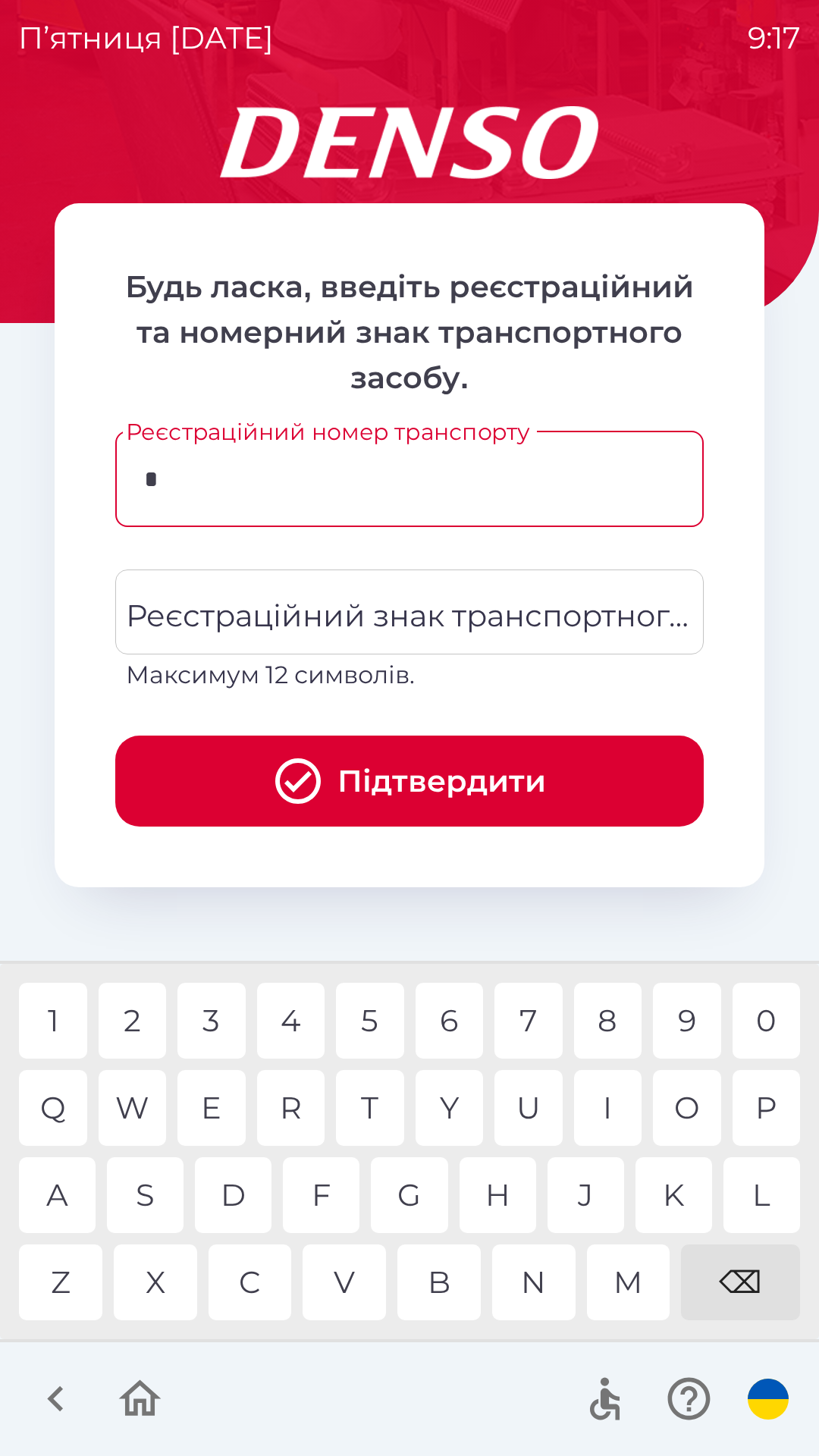
click at [135, 1110] on div "W" at bounding box center [133, 1107] width 69 height 76
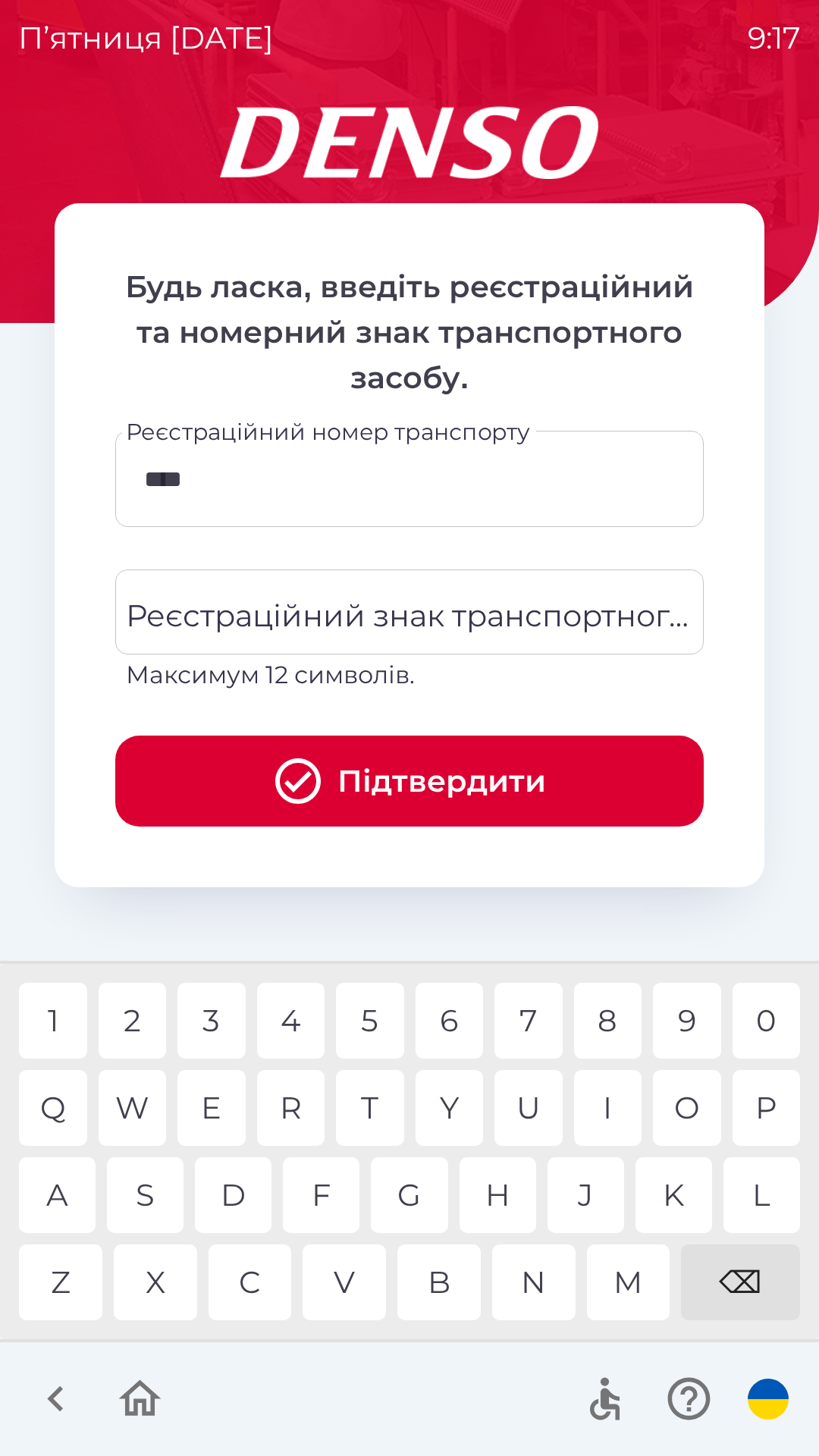
click at [684, 1009] on div "9" at bounding box center [687, 1020] width 69 height 76
click at [694, 1016] on div "9" at bounding box center [687, 1020] width 69 height 76
click at [763, 1015] on div "0" at bounding box center [767, 1020] width 69 height 76
type input "********"
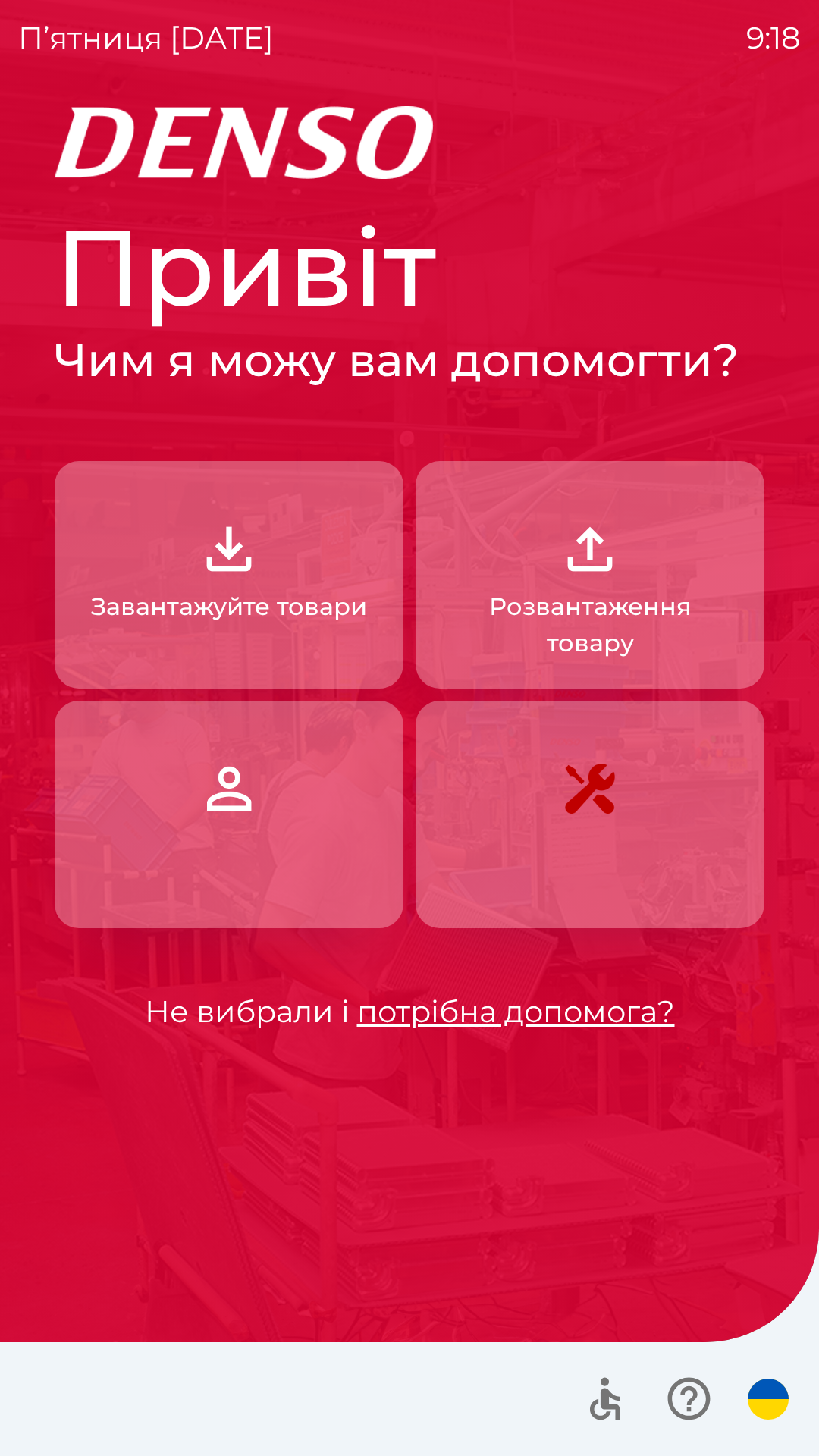
click at [451, 1013] on link "потрібна допомога?" at bounding box center [516, 1011] width 318 height 37
click at [764, 1387] on img "button" at bounding box center [768, 1399] width 41 height 41
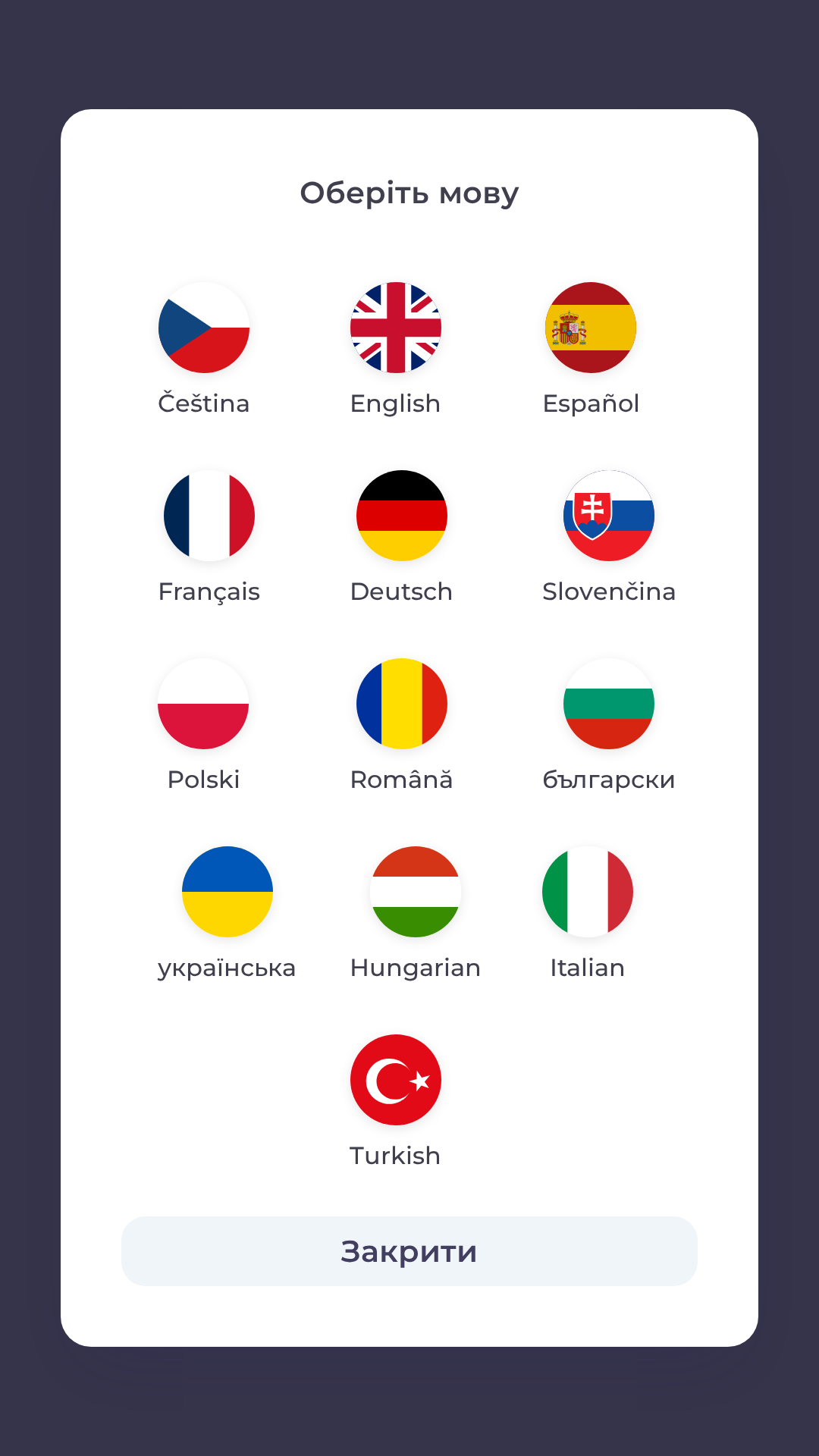
click at [236, 917] on img "button" at bounding box center [227, 892] width 91 height 91
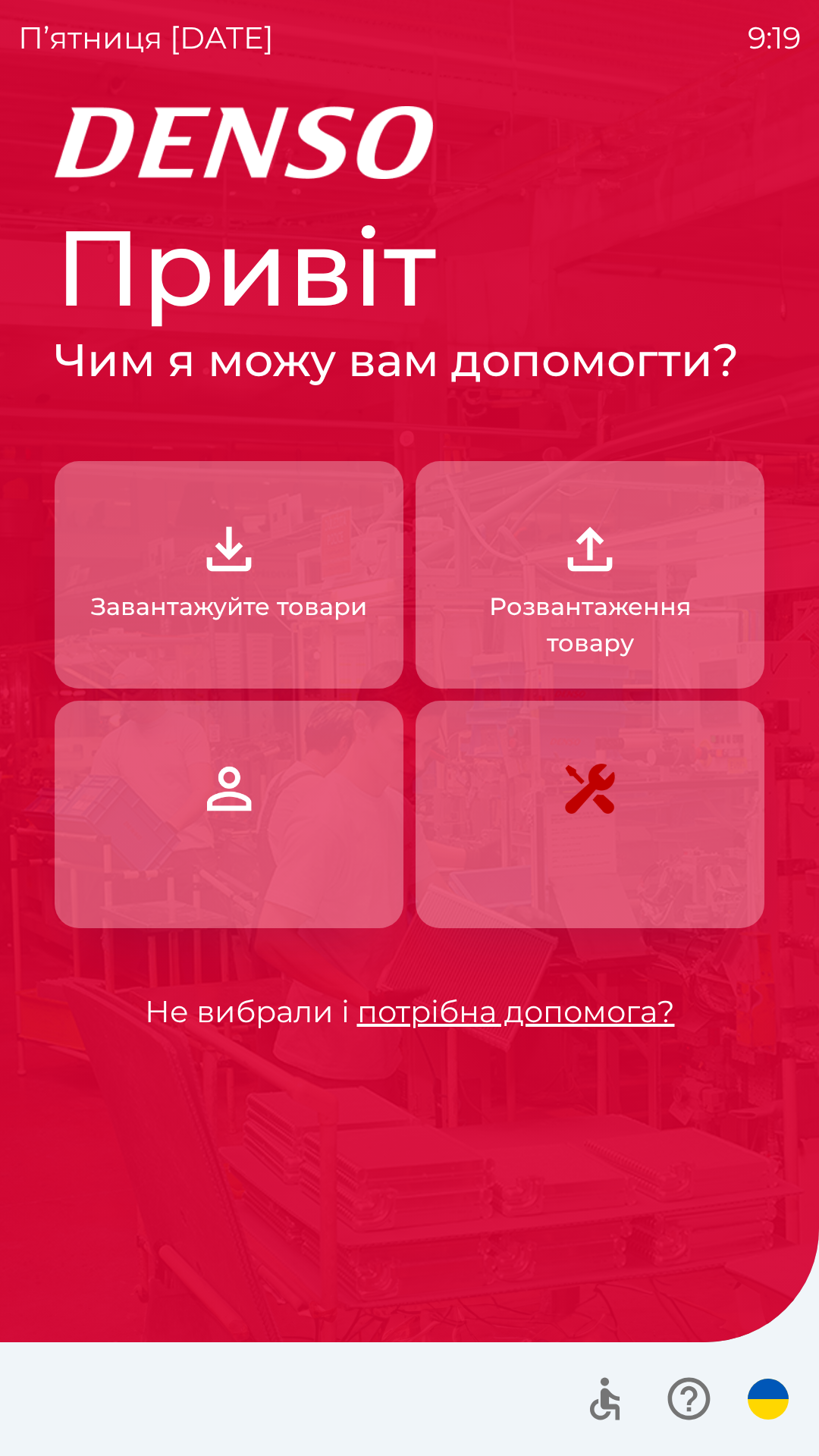
click at [271, 604] on p "Завантажуйте товари" at bounding box center [229, 607] width 276 height 37
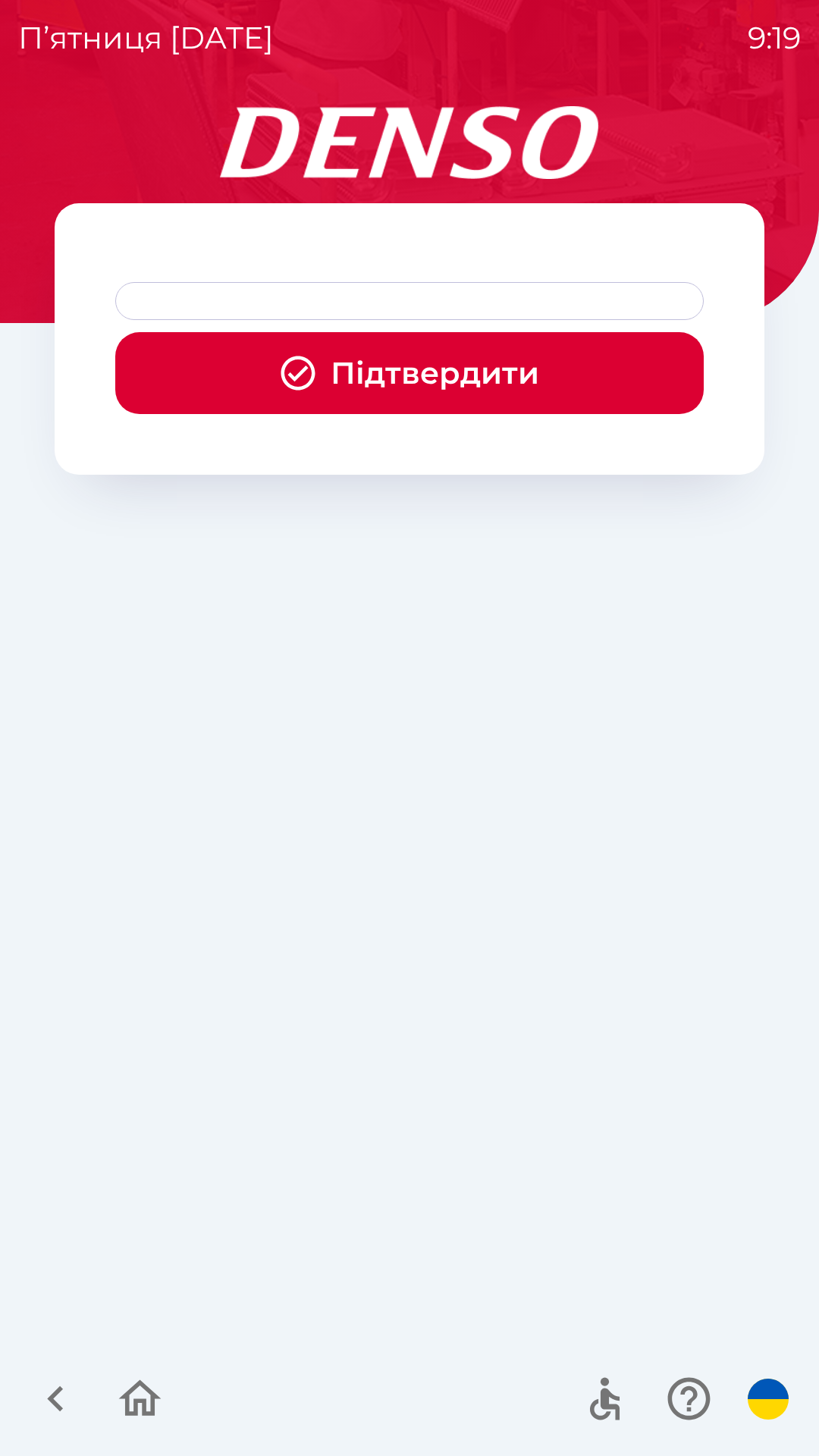
click at [353, 298] on div at bounding box center [410, 301] width 589 height 38
click at [430, 369] on button "Підтвердити" at bounding box center [410, 373] width 589 height 82
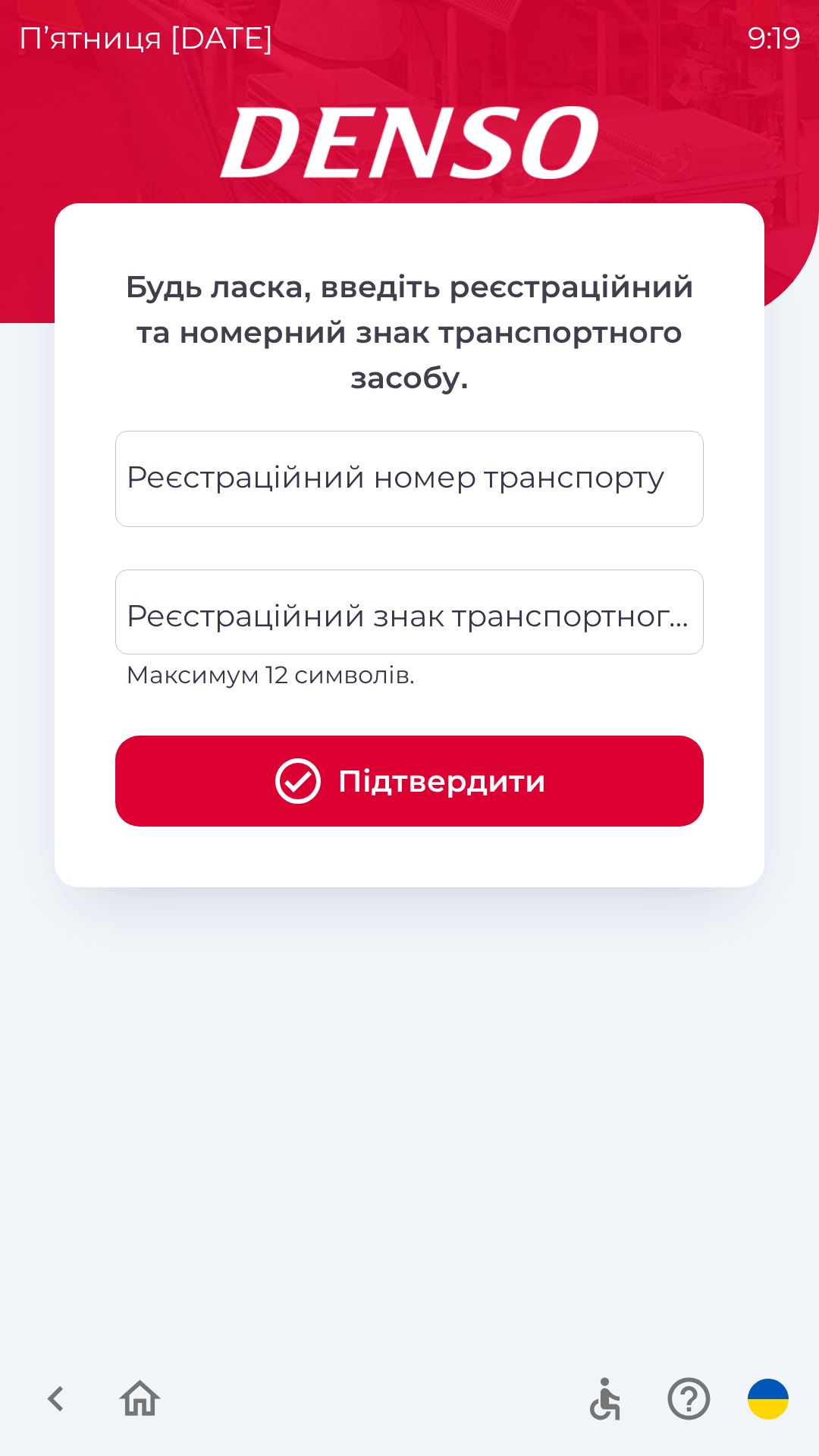
click at [318, 471] on div "Реєстраційний номер транспорту Реєстраційний номер транспорту" at bounding box center [410, 479] width 589 height 97
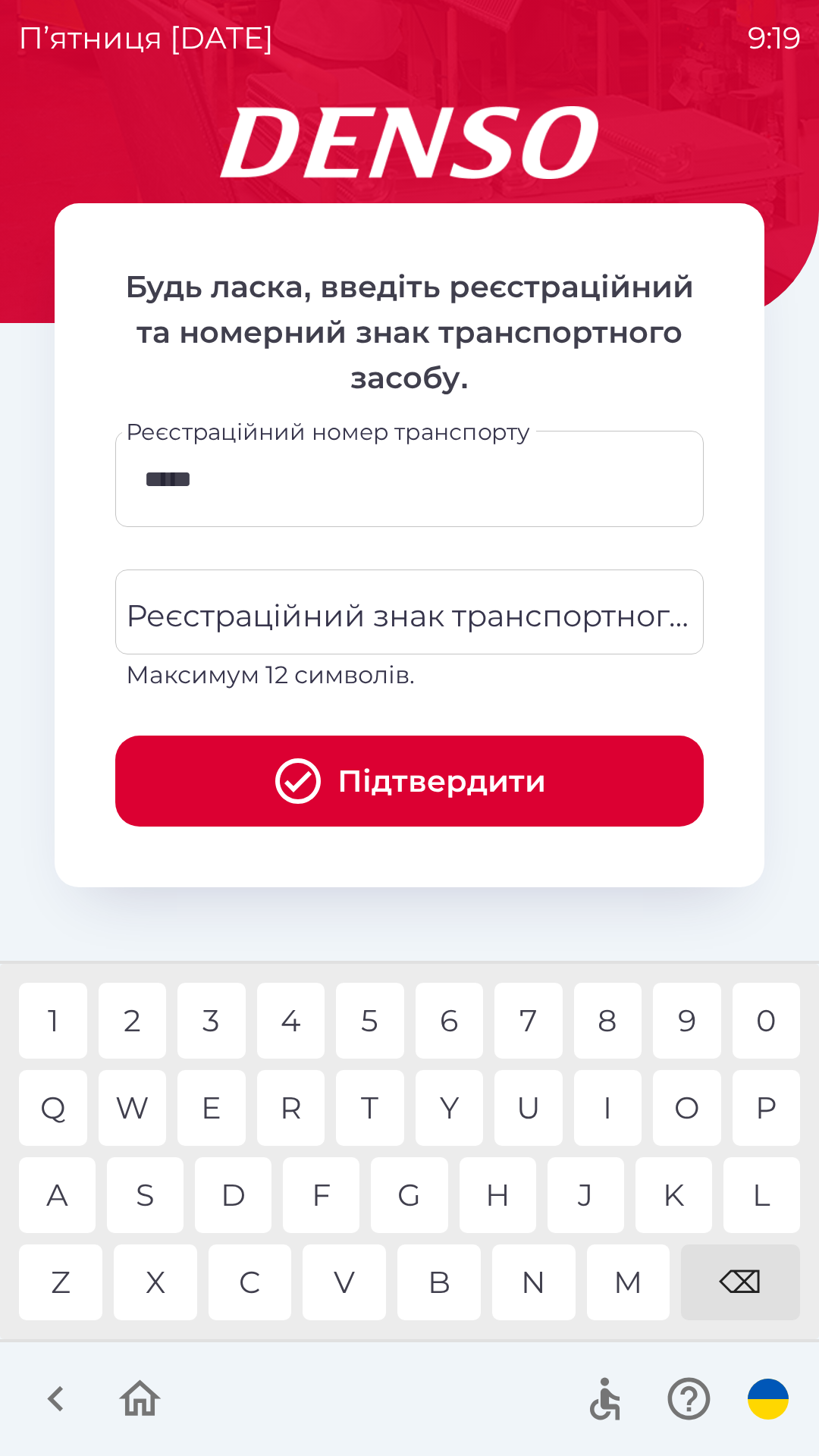
click at [684, 1023] on div "9" at bounding box center [687, 1020] width 69 height 76
click at [765, 1017] on div "0" at bounding box center [767, 1020] width 69 height 76
type input "********"
click at [310, 624] on div "Реєстраційний знак транспортного засобу Реєстраційний знак транспортного засобу…" at bounding box center [410, 631] width 589 height 124
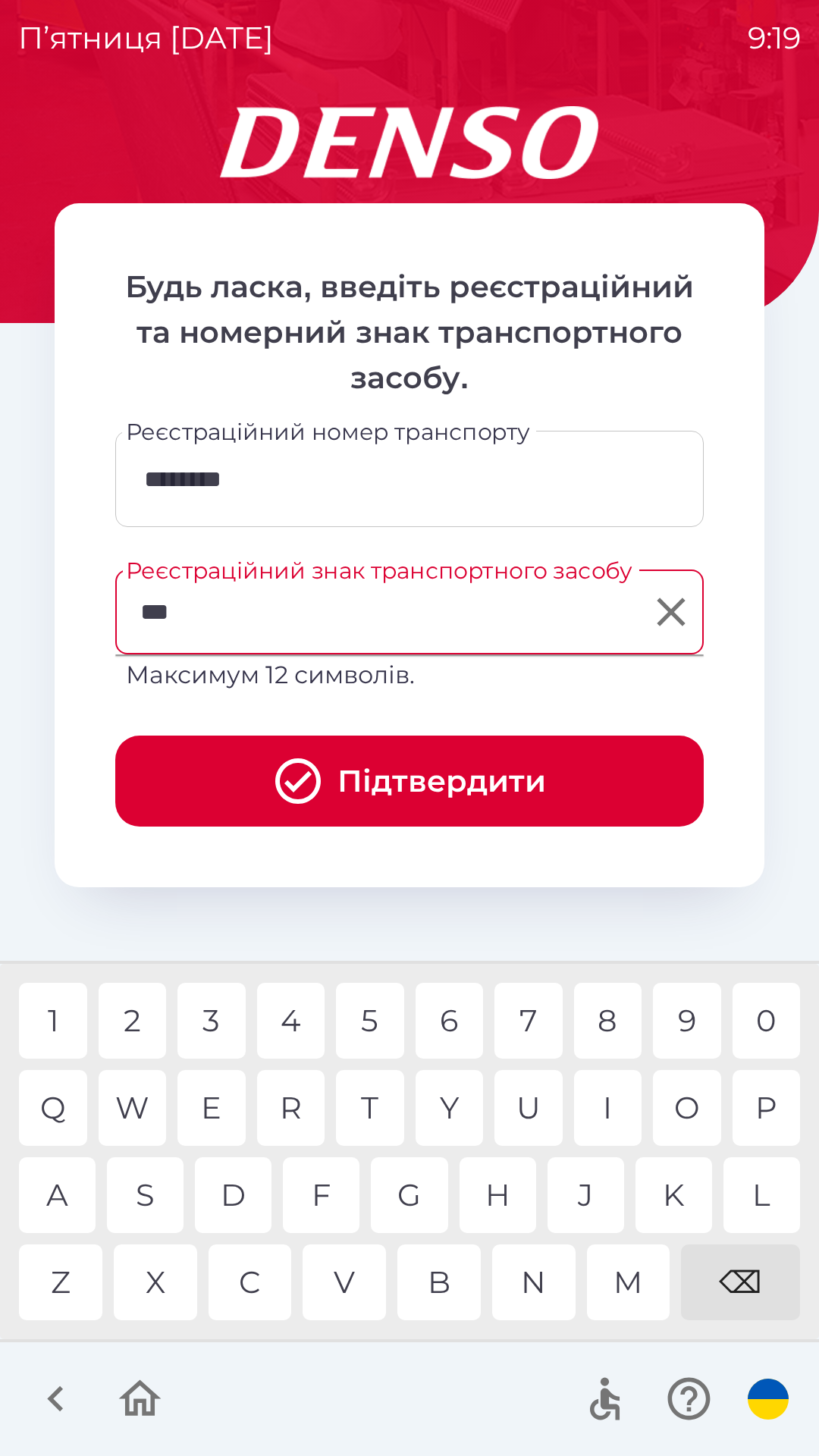
click at [131, 1018] on div "2" at bounding box center [133, 1020] width 69 height 76
click at [127, 1021] on div "2" at bounding box center [133, 1020] width 69 height 76
click at [58, 1030] on div "1" at bounding box center [53, 1020] width 69 height 76
type input "**********"
click at [601, 1023] on div "8" at bounding box center [608, 1020] width 69 height 76
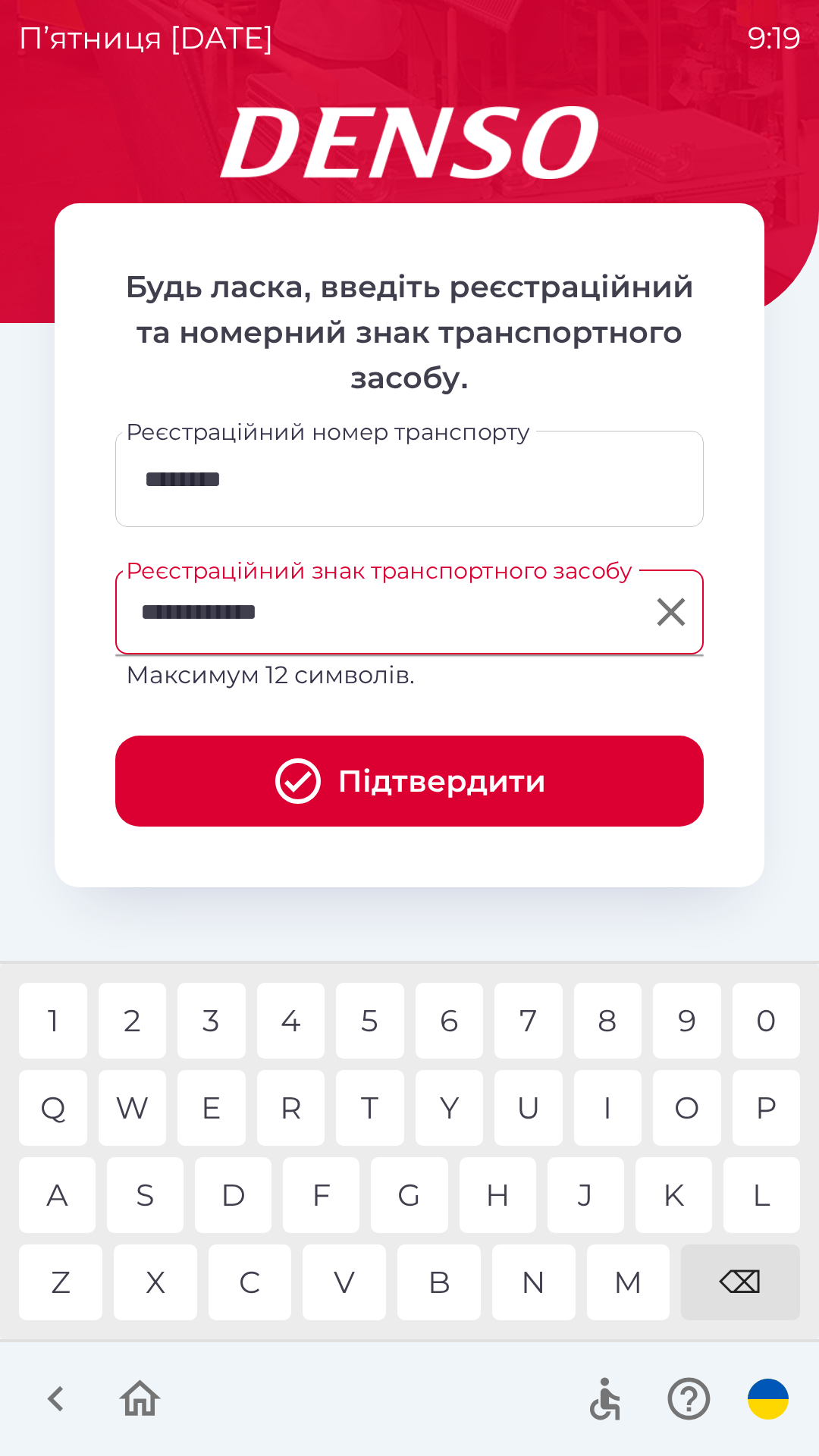
click at [602, 1017] on div "8" at bounding box center [608, 1020] width 69 height 76
click at [606, 1017] on div "8" at bounding box center [608, 1020] width 69 height 76
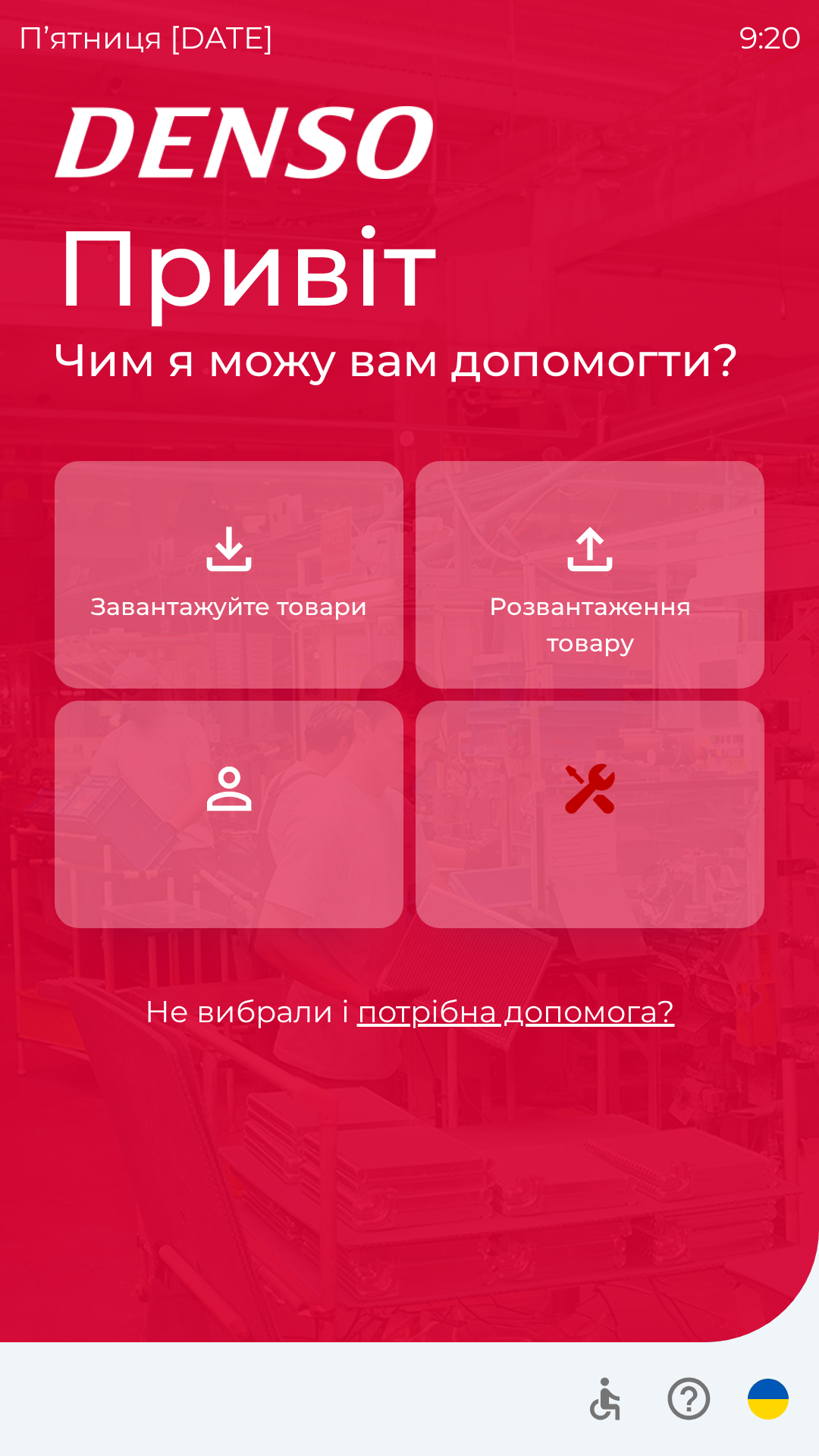
click at [316, 607] on p "Завантажуйте товари" at bounding box center [229, 607] width 276 height 37
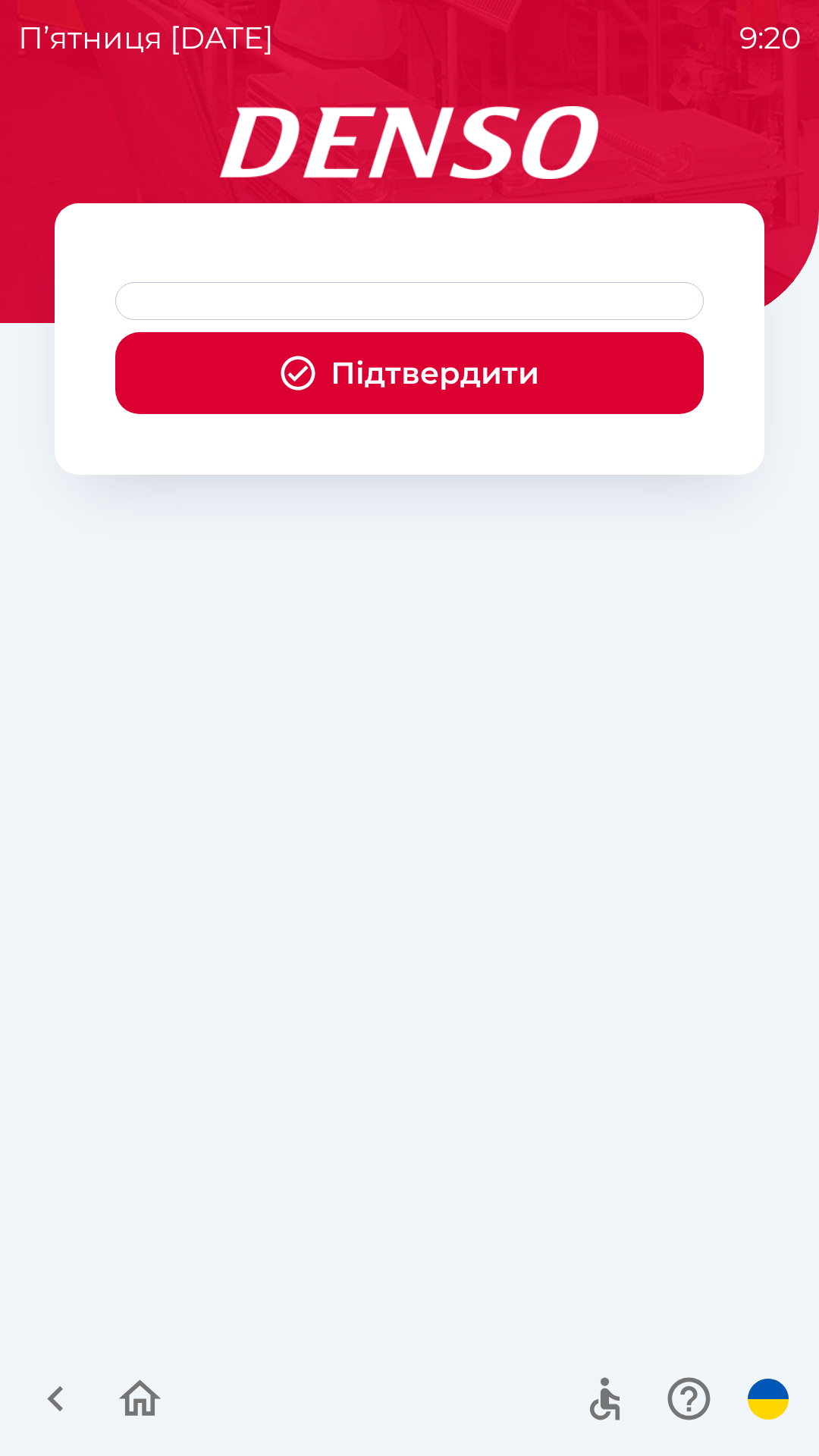
click at [417, 383] on button "Підтвердити" at bounding box center [410, 373] width 589 height 82
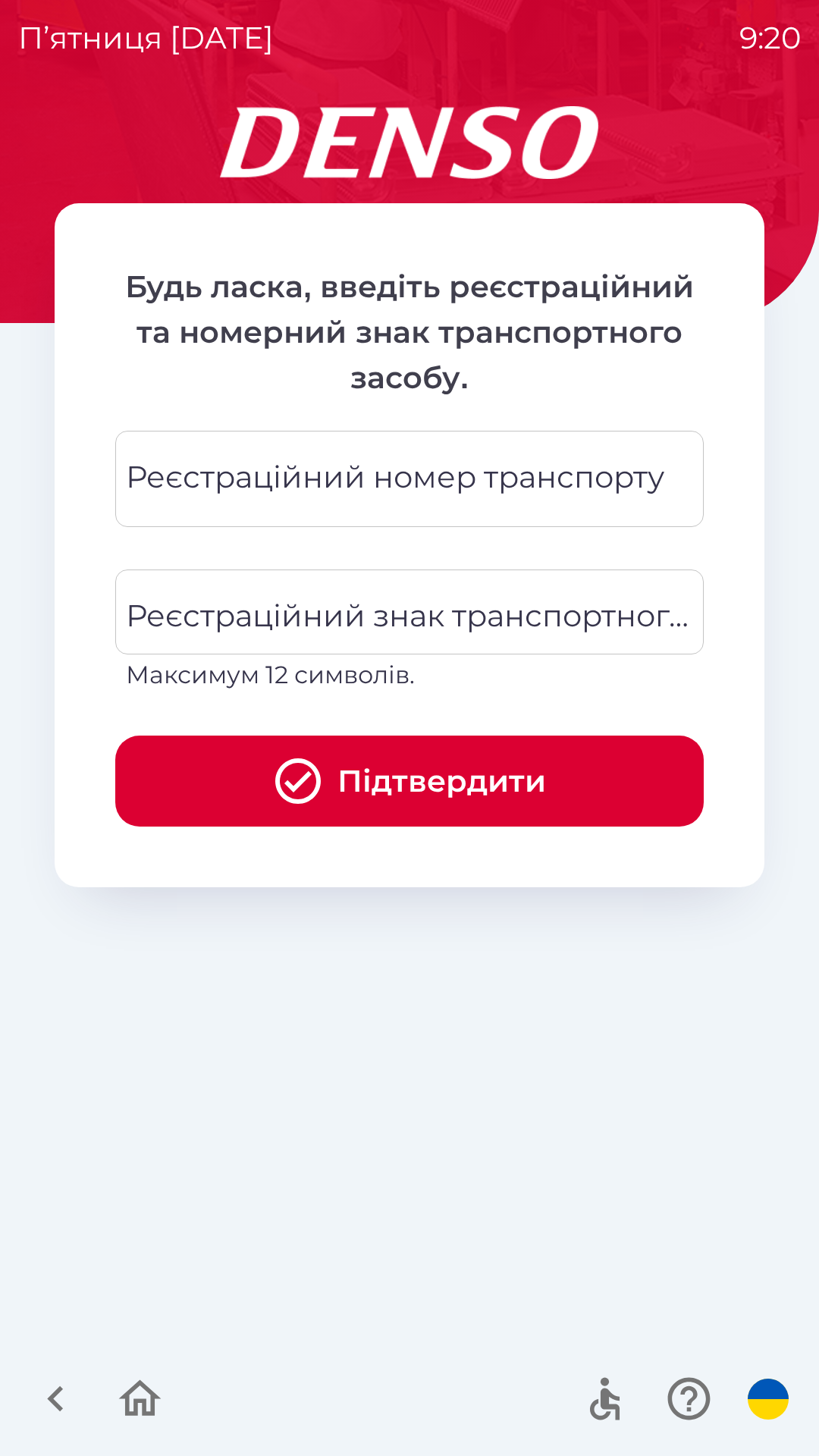
click at [406, 484] on div "Реєстраційний номер транспорту Реєстраційний номер транспорту" at bounding box center [410, 479] width 589 height 97
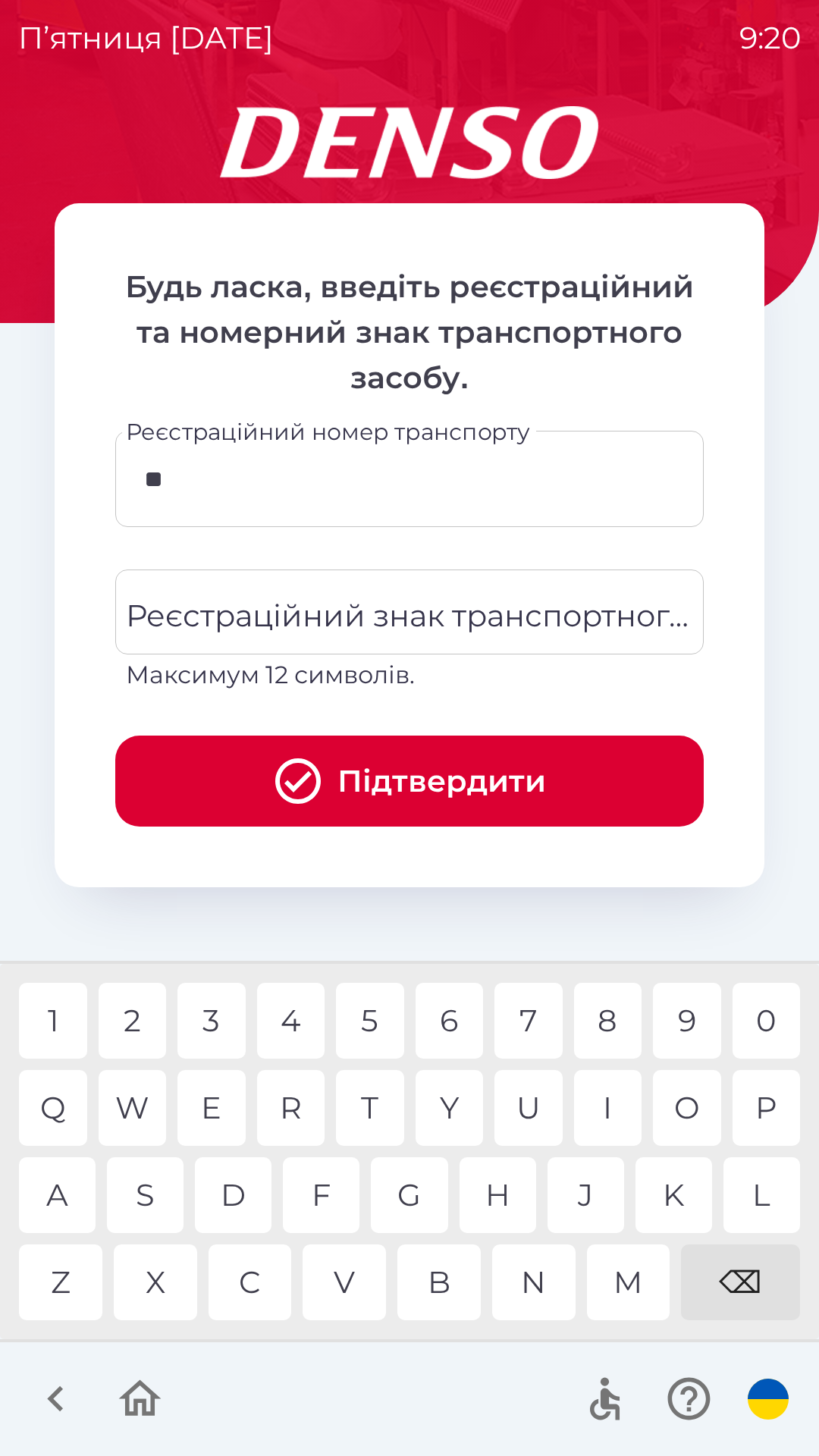
click at [424, 1187] on div "G" at bounding box center [409, 1194] width 76 height 76
click at [626, 1274] on div "M" at bounding box center [628, 1282] width 83 height 76
click at [599, 1022] on div "8" at bounding box center [608, 1020] width 69 height 76
click at [407, 1185] on div "G" at bounding box center [409, 1194] width 76 height 76
click at [247, 1292] on div "C" at bounding box center [250, 1282] width 83 height 76
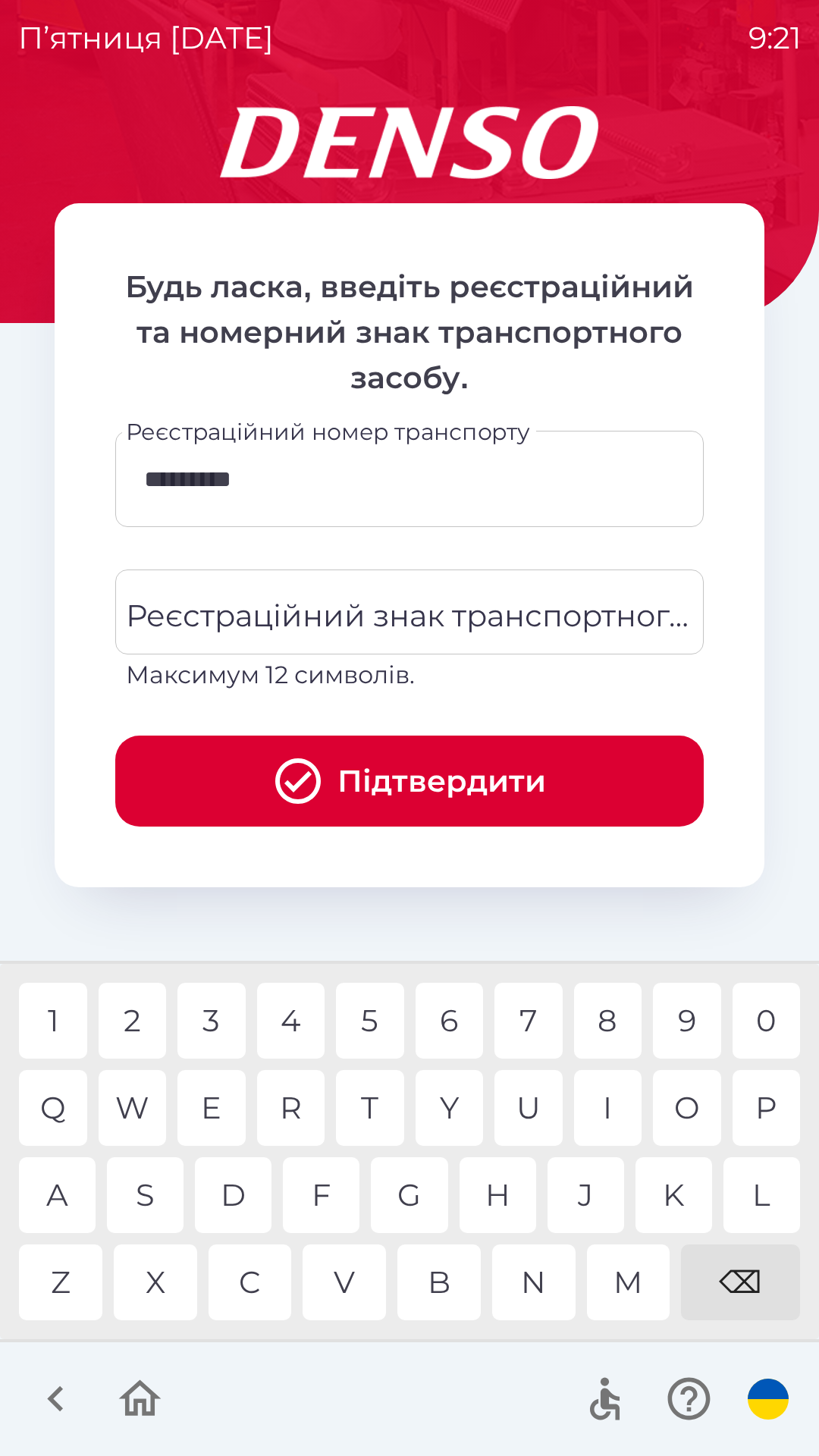
click at [740, 1275] on div "⌫" at bounding box center [740, 1282] width 119 height 76
type input "********"
click at [272, 616] on div "Реєстраційний знак транспортного засобу Реєстраційний знак транспортного засобу…" at bounding box center [410, 631] width 589 height 124
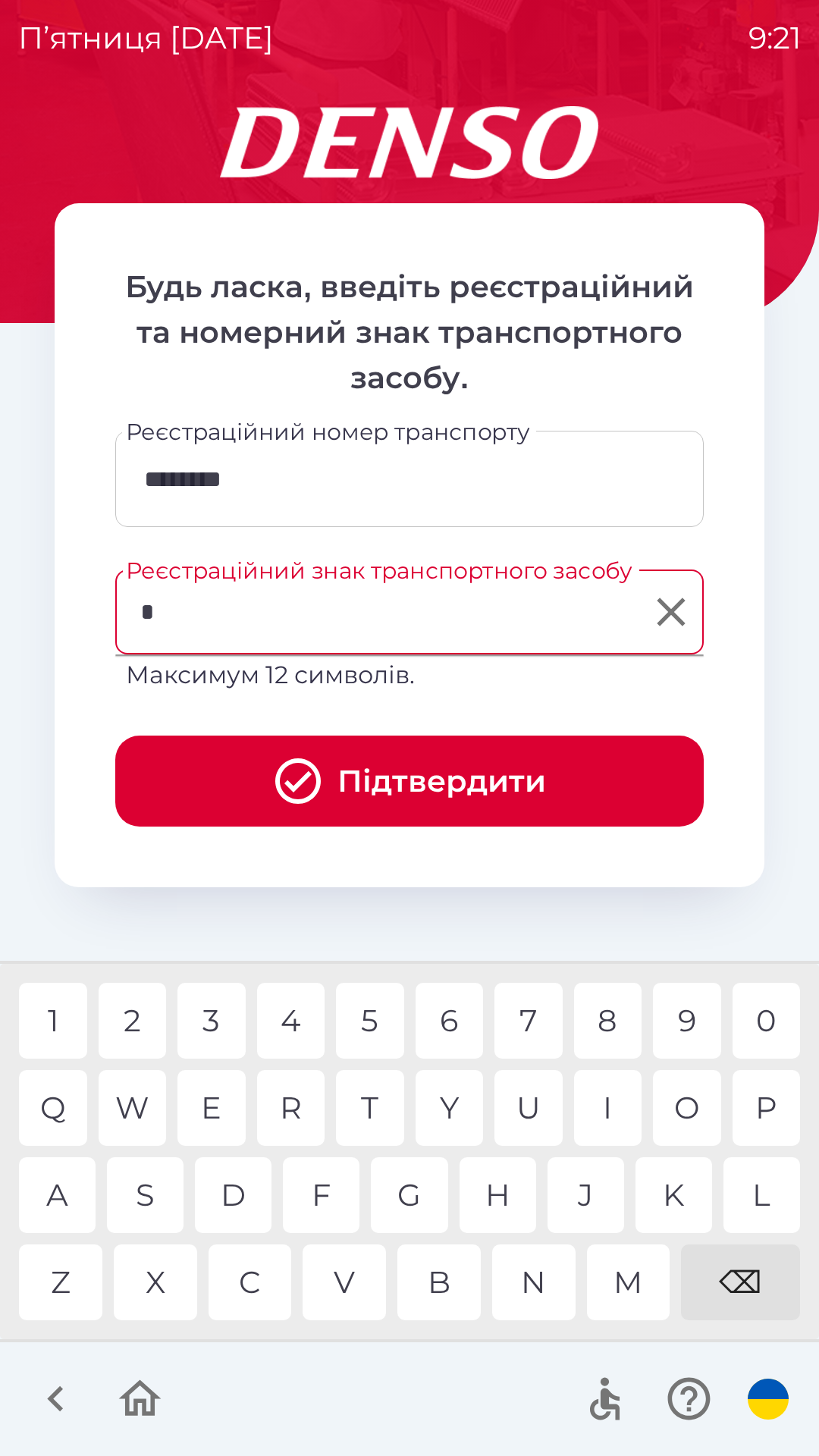
click at [252, 1278] on div "C" at bounding box center [250, 1282] width 83 height 76
click at [604, 1103] on div "I" at bounding box center [608, 1107] width 69 height 76
click at [739, 1267] on div "⌫" at bounding box center [740, 1282] width 119 height 76
click at [597, 1101] on div "I" at bounding box center [608, 1107] width 69 height 76
click at [761, 1020] on div "0" at bounding box center [767, 1020] width 69 height 76
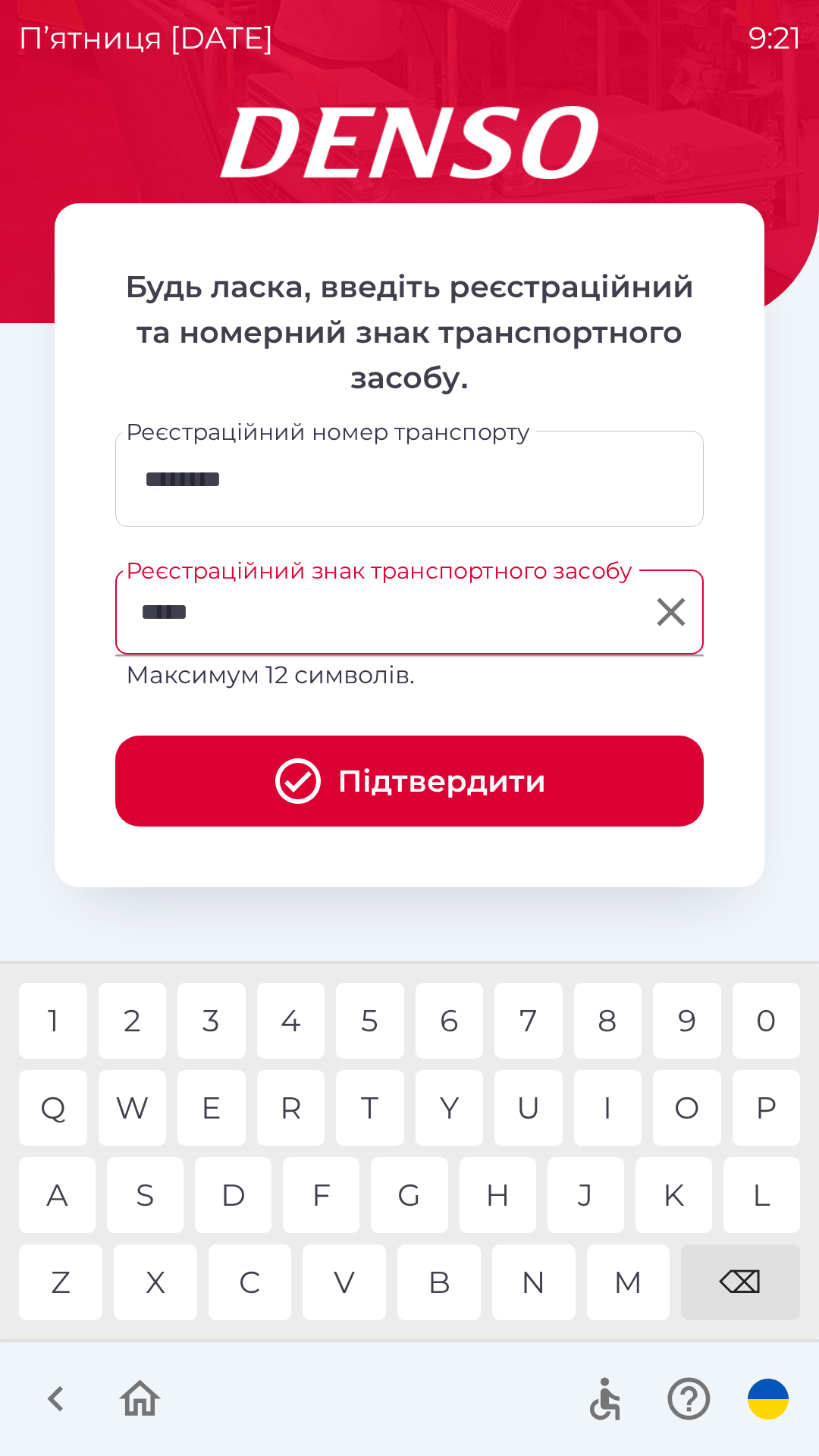
click at [130, 1023] on div "2" at bounding box center [133, 1020] width 69 height 76
type input "******"
click at [452, 788] on button "Підтвердити" at bounding box center [410, 781] width 589 height 91
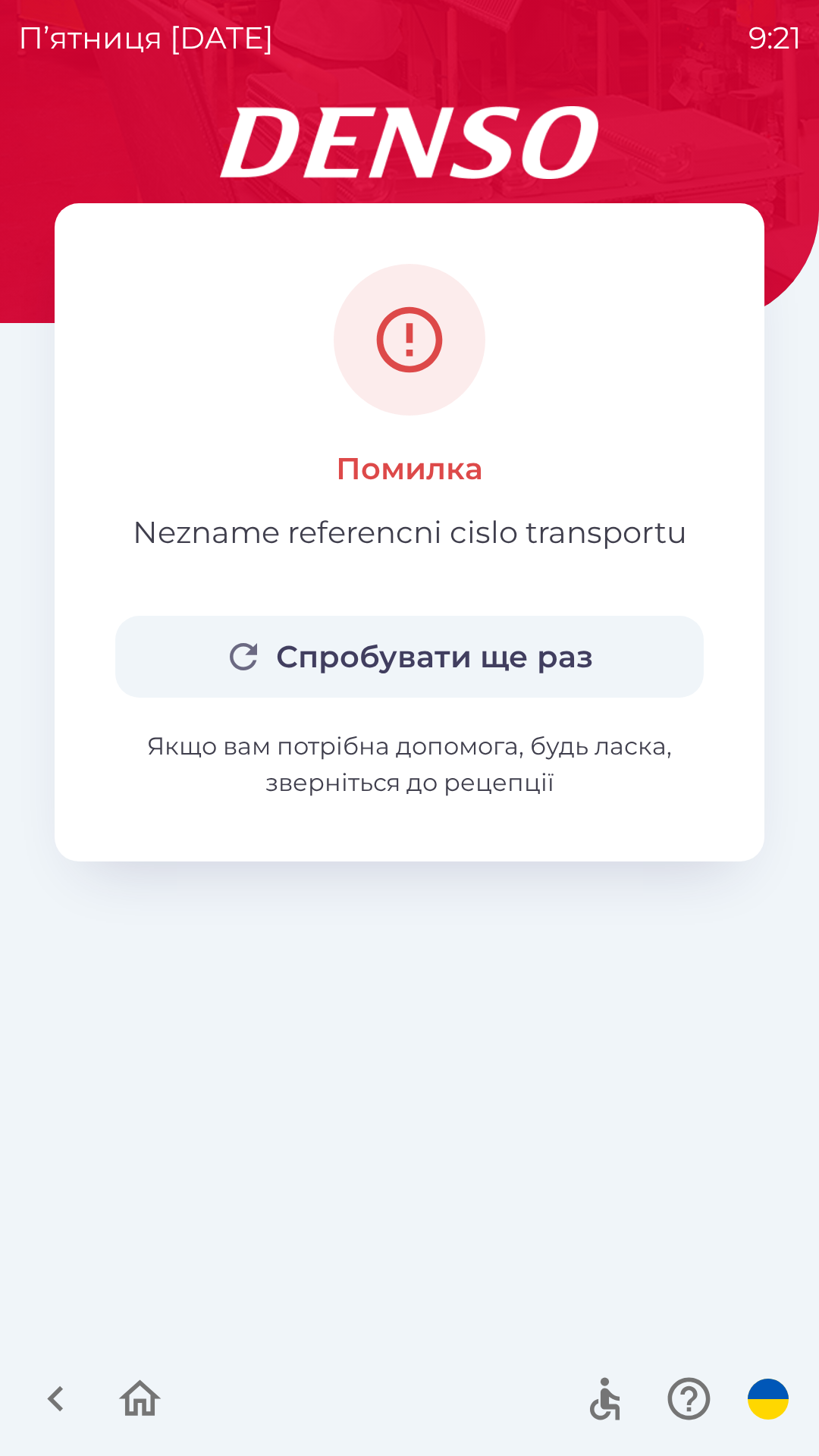
click at [483, 761] on p "Якщо вам потрібна допомога, будь ласка, зверніться до рецепції" at bounding box center [410, 764] width 589 height 72
click at [138, 1396] on icon "button" at bounding box center [139, 1398] width 51 height 51
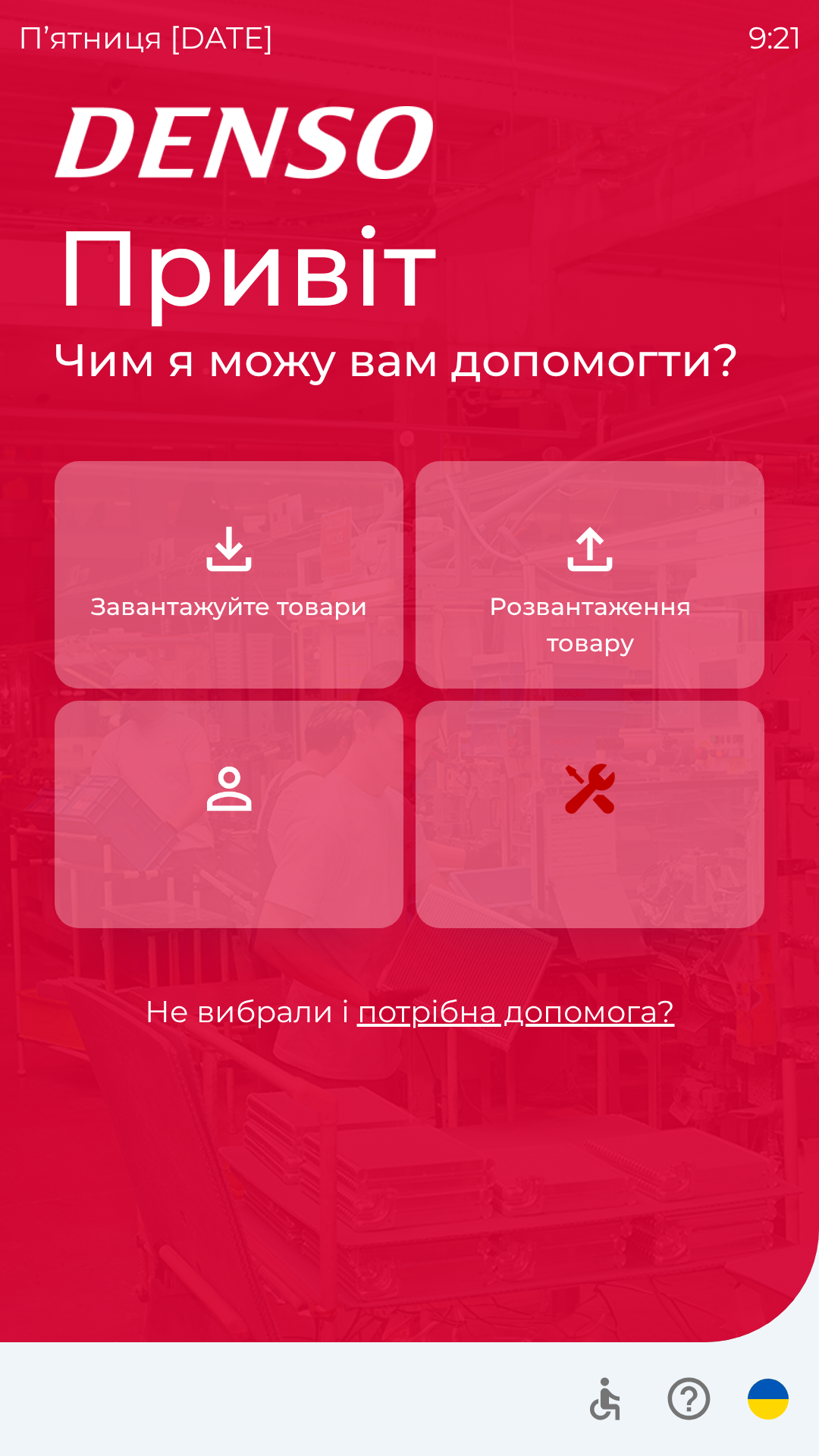
click at [453, 1008] on link "потрібна допомога?" at bounding box center [516, 1011] width 318 height 37
click at [616, 778] on img "button" at bounding box center [590, 789] width 67 height 67
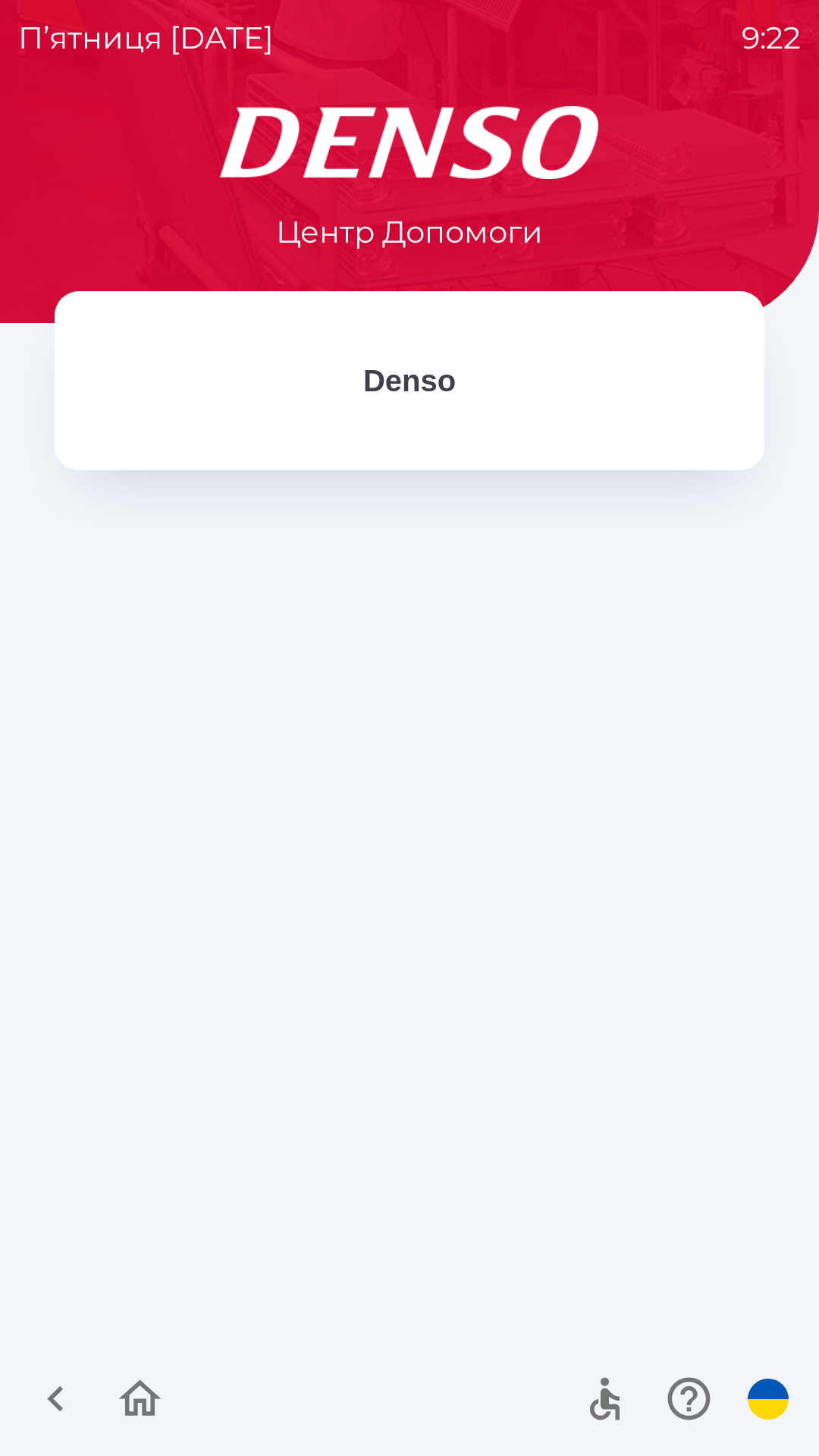
click at [680, 1391] on icon "button" at bounding box center [688, 1398] width 51 height 51
click at [390, 346] on div "Denso" at bounding box center [410, 381] width 710 height 179
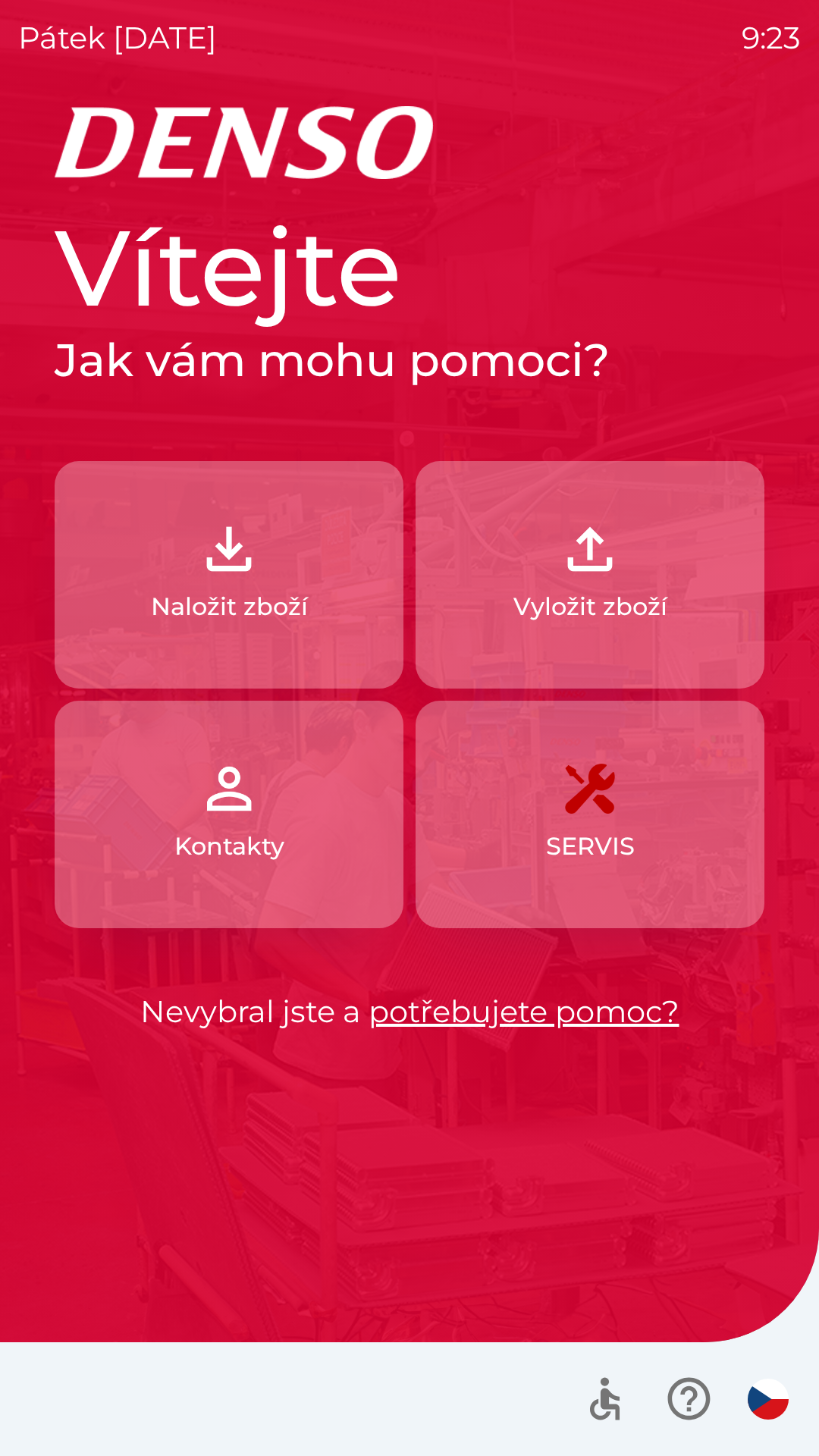
click at [776, 1391] on img "button" at bounding box center [768, 1399] width 41 height 41
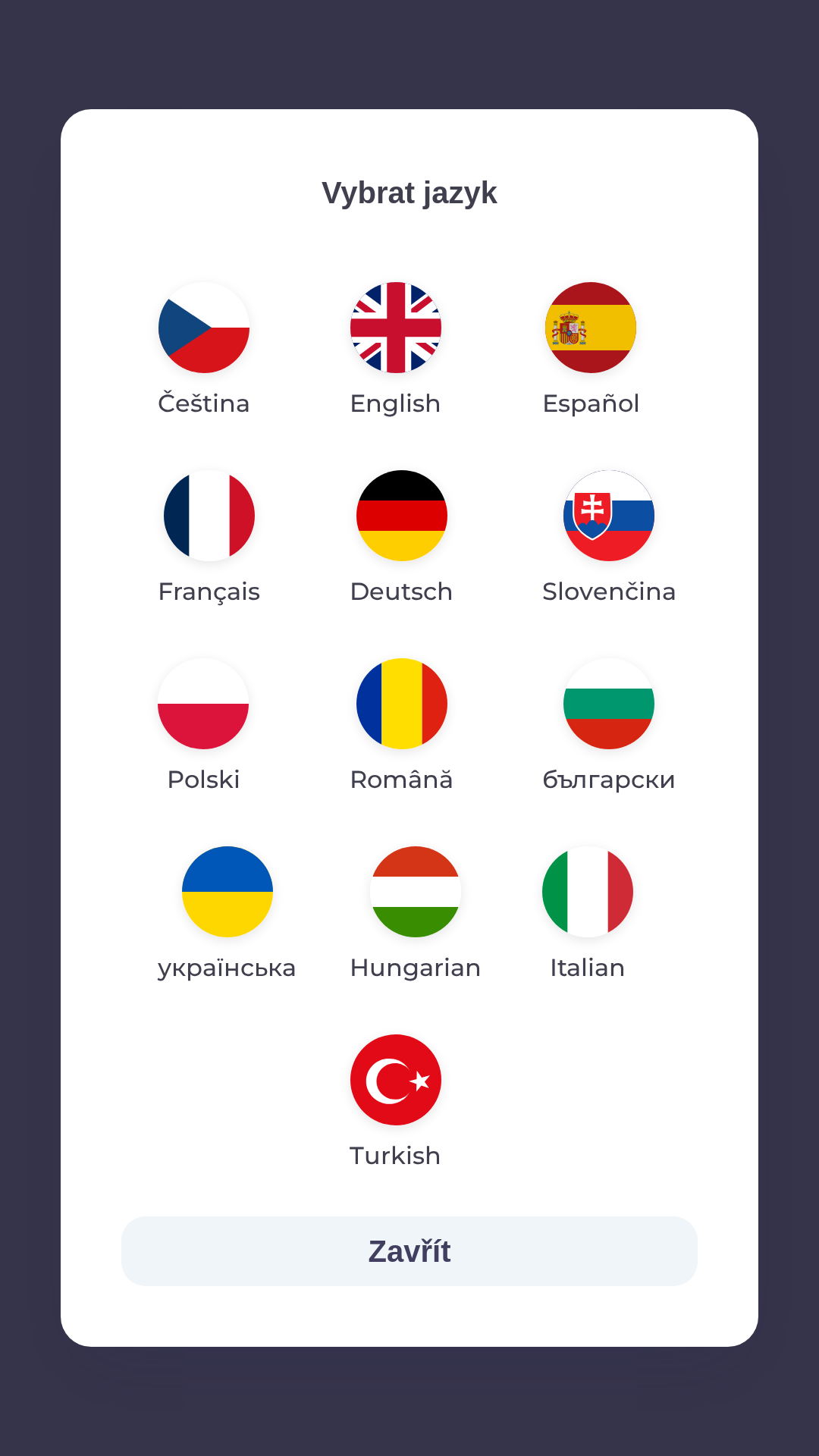
click at [223, 895] on img "button" at bounding box center [227, 892] width 91 height 91
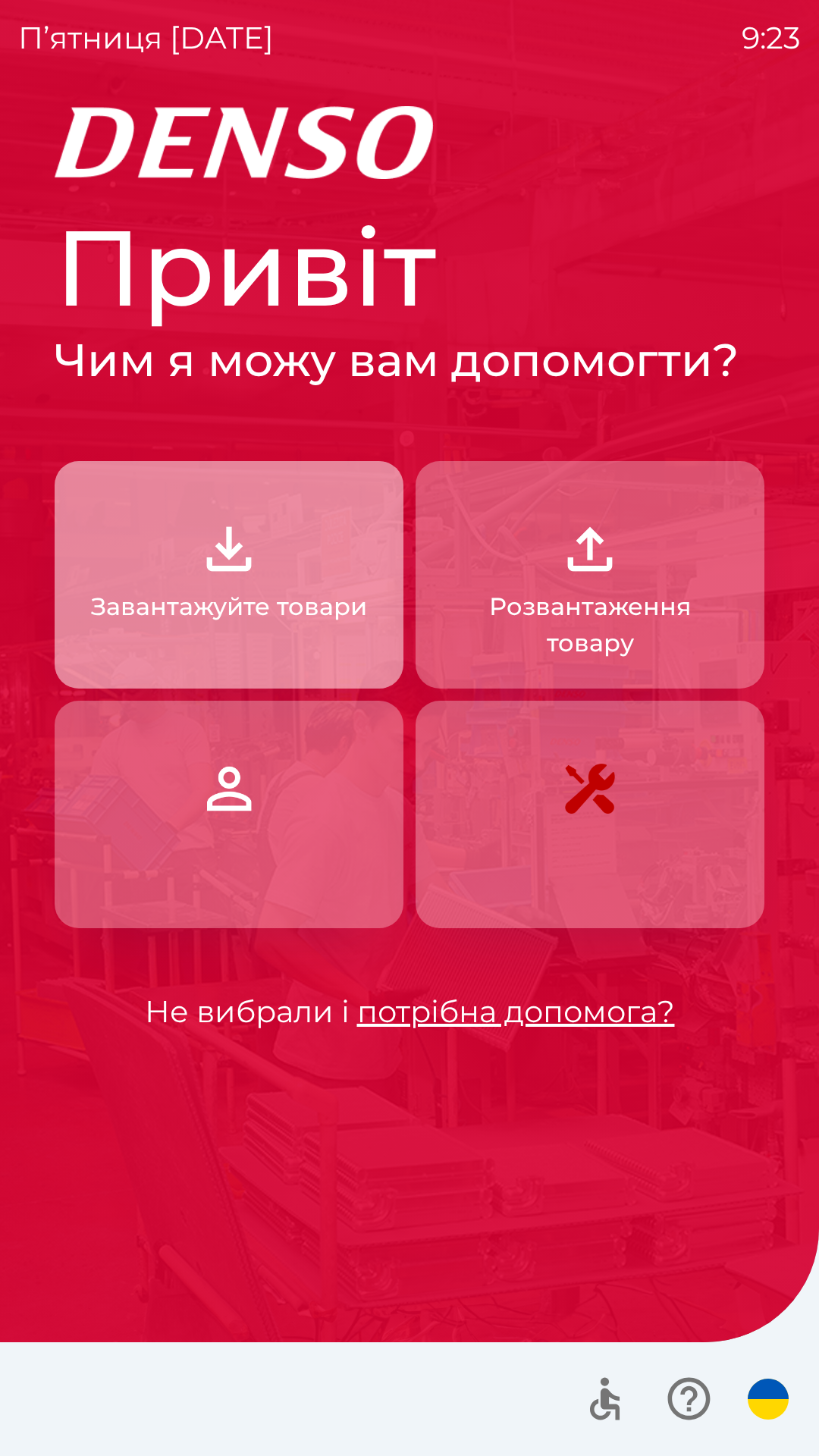
click at [242, 573] on img "button" at bounding box center [229, 549] width 67 height 67
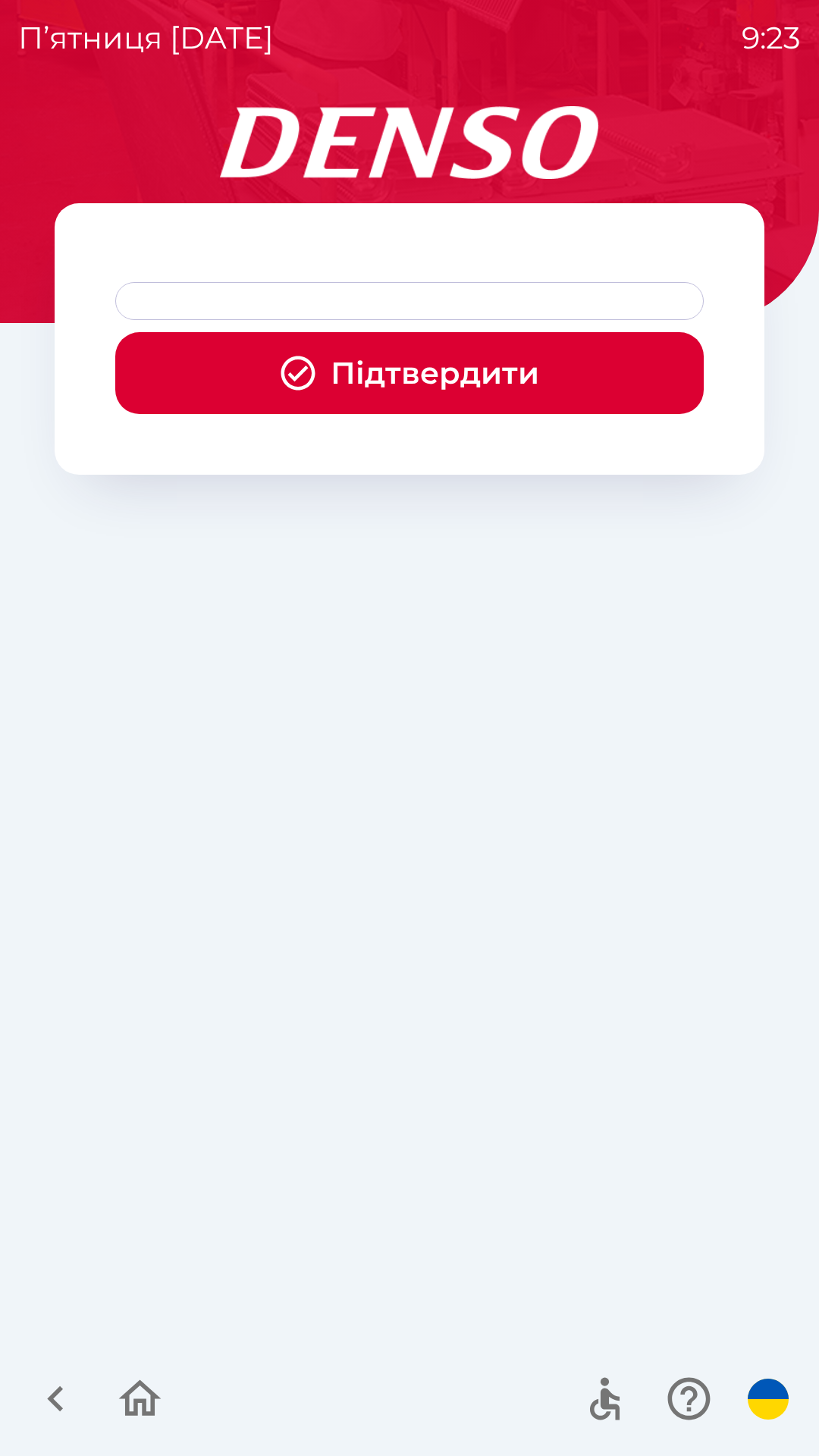
click at [435, 364] on button "Підтвердити" at bounding box center [410, 373] width 589 height 82
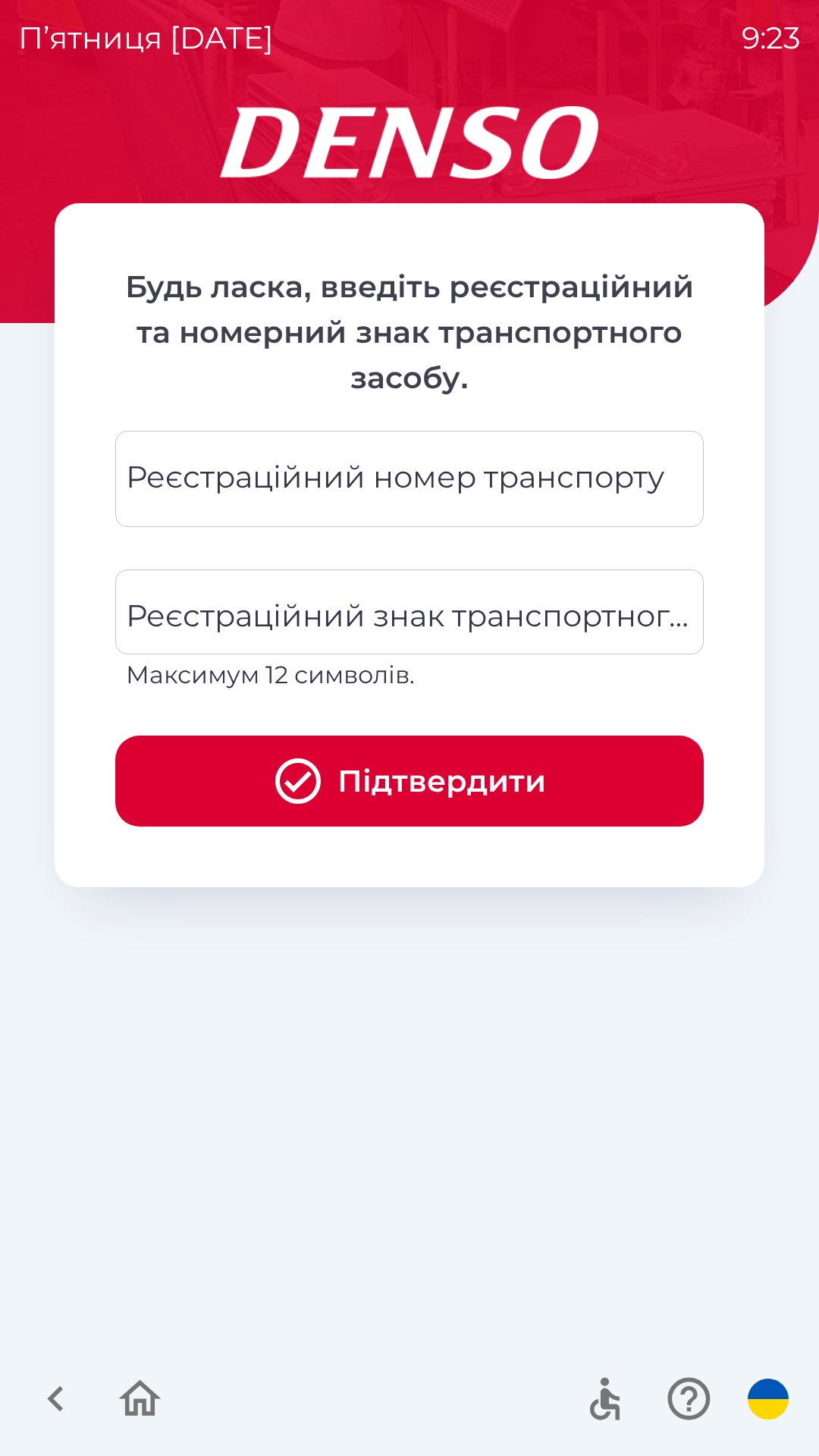
click at [424, 464] on div "Реєстраційний номер транспорту Реєстраційний номер транспорту" at bounding box center [410, 479] width 589 height 97
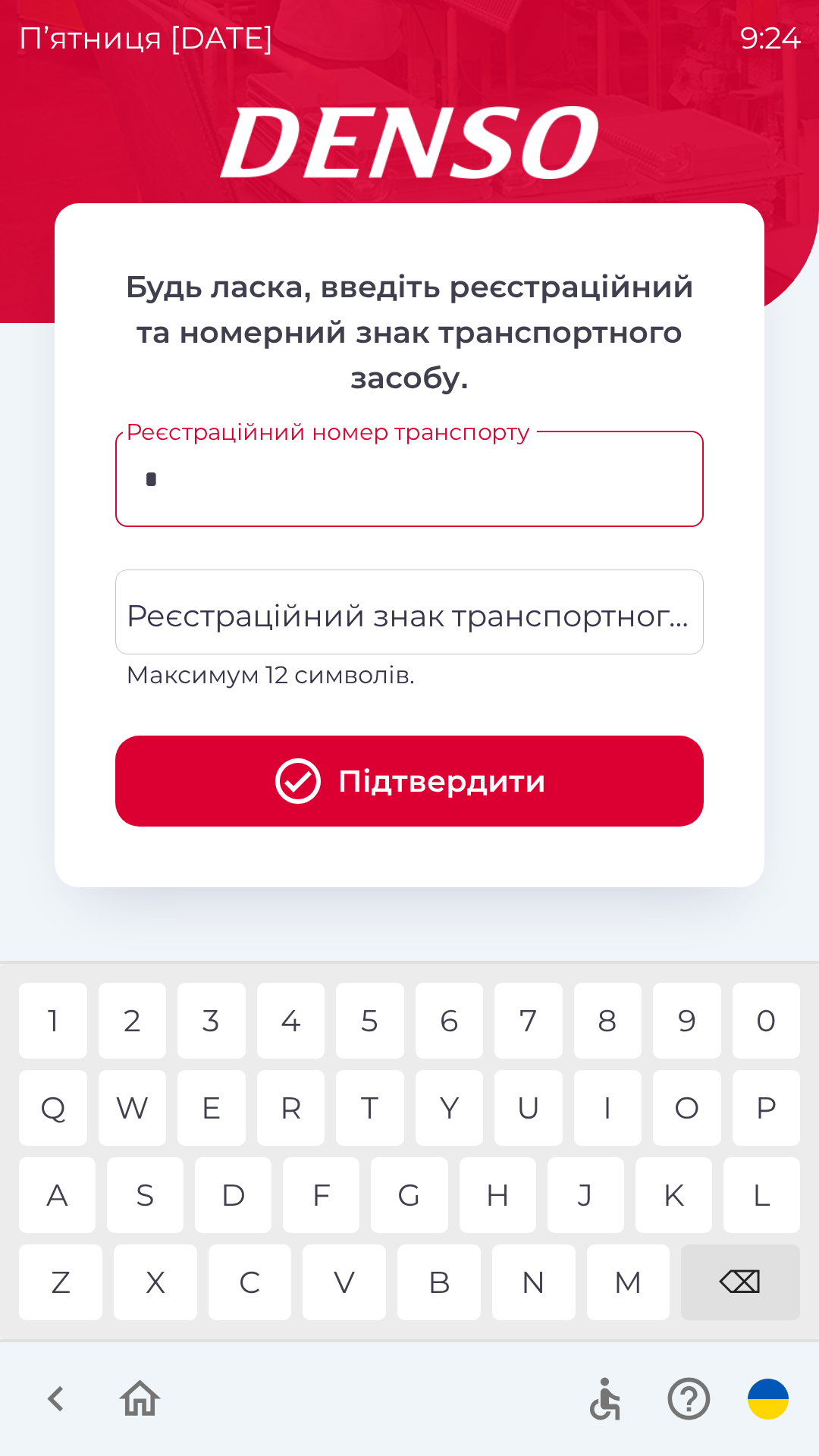
click at [135, 1102] on div "W" at bounding box center [133, 1107] width 69 height 76
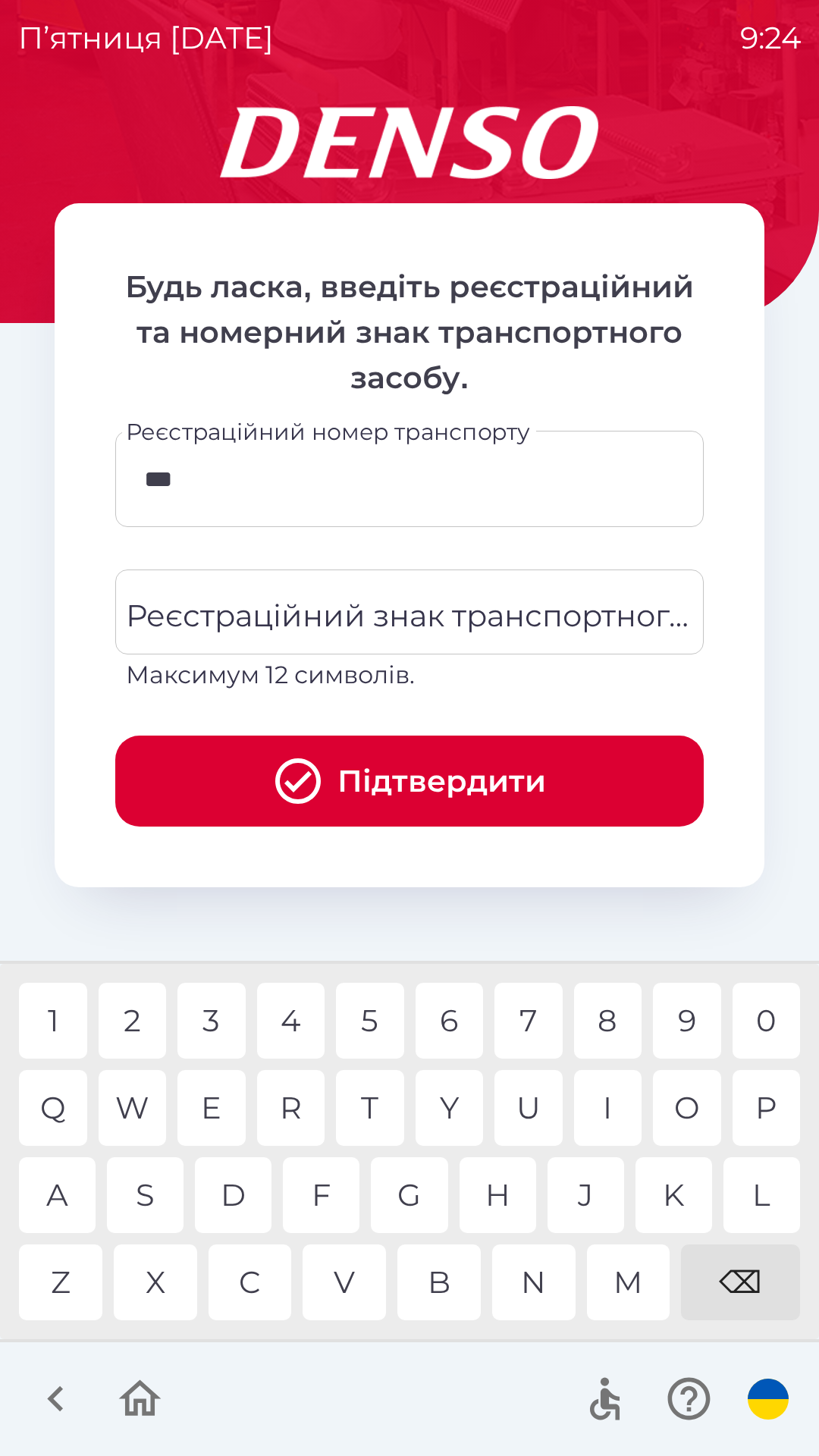
click at [639, 1289] on div "M" at bounding box center [628, 1282] width 83 height 76
click at [688, 1019] on div "9" at bounding box center [687, 1020] width 69 height 76
click at [689, 1028] on div "9" at bounding box center [687, 1020] width 69 height 76
click at [777, 1029] on div "0" at bounding box center [767, 1020] width 69 height 76
type input "********"
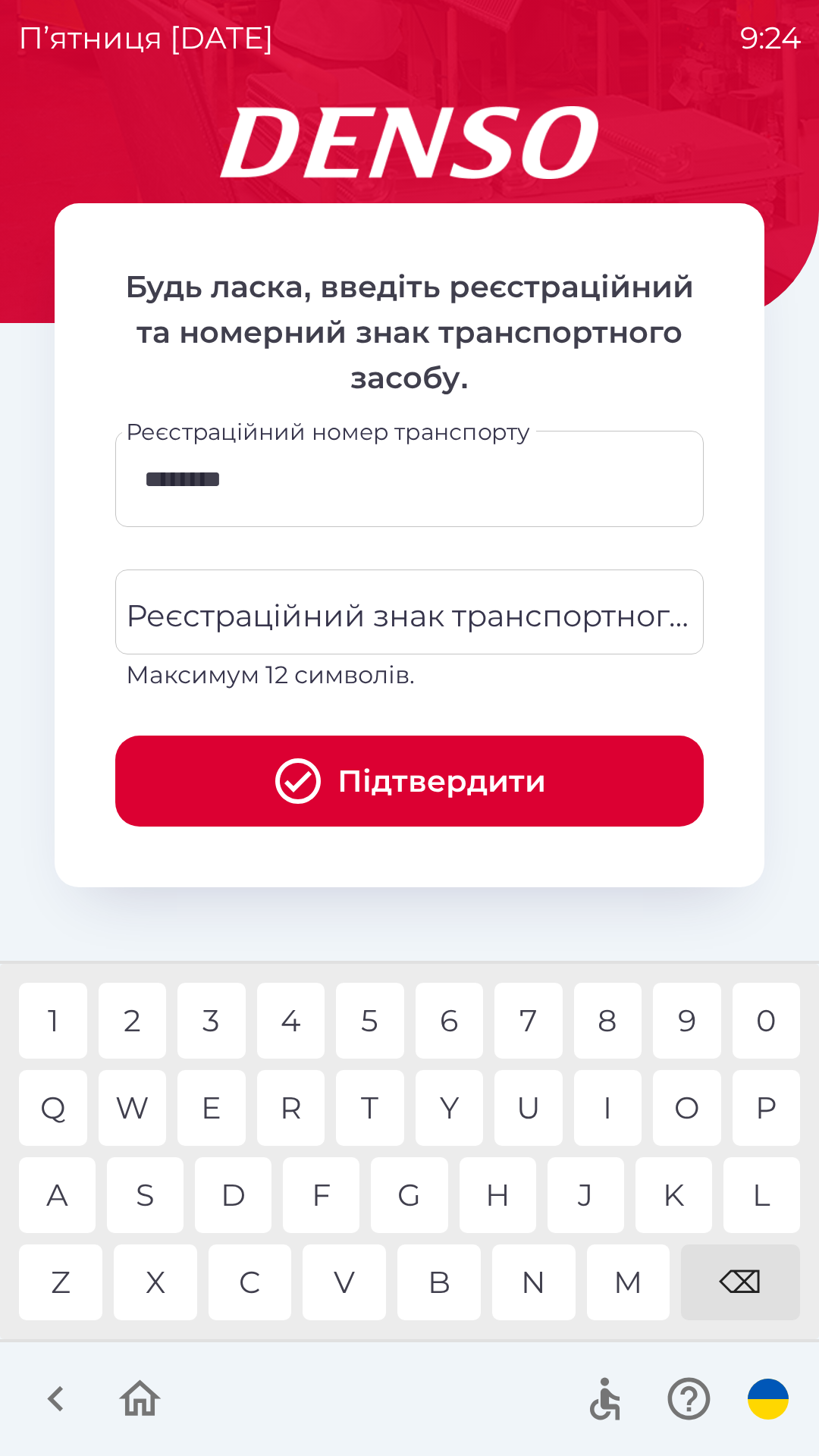
click at [435, 783] on button "Підтвердити" at bounding box center [410, 781] width 589 height 91
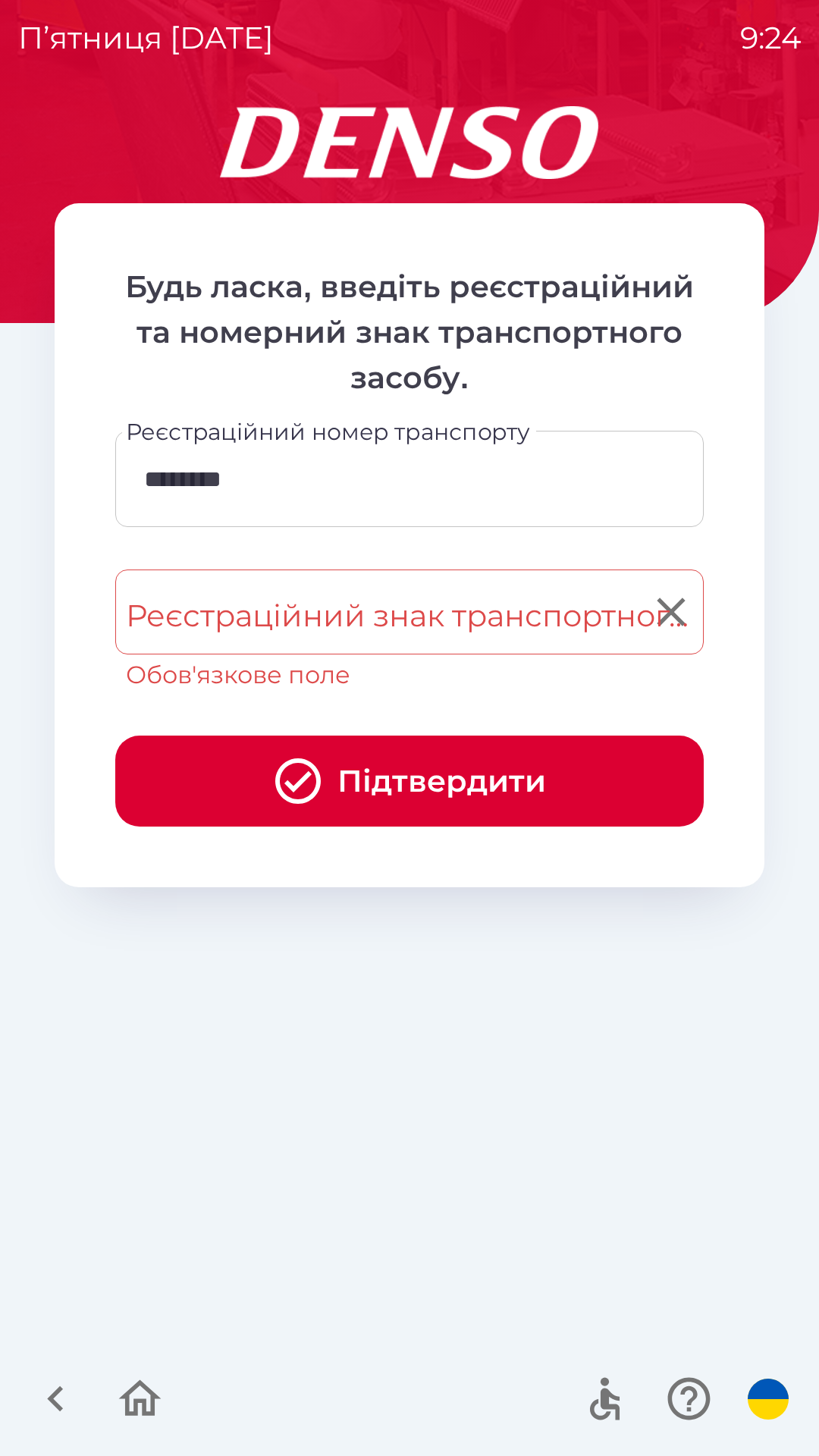
click at [363, 596] on div "Реєстраційний знак транспортного засобу Реєстраційний знак транспортного засобу…" at bounding box center [410, 631] width 589 height 124
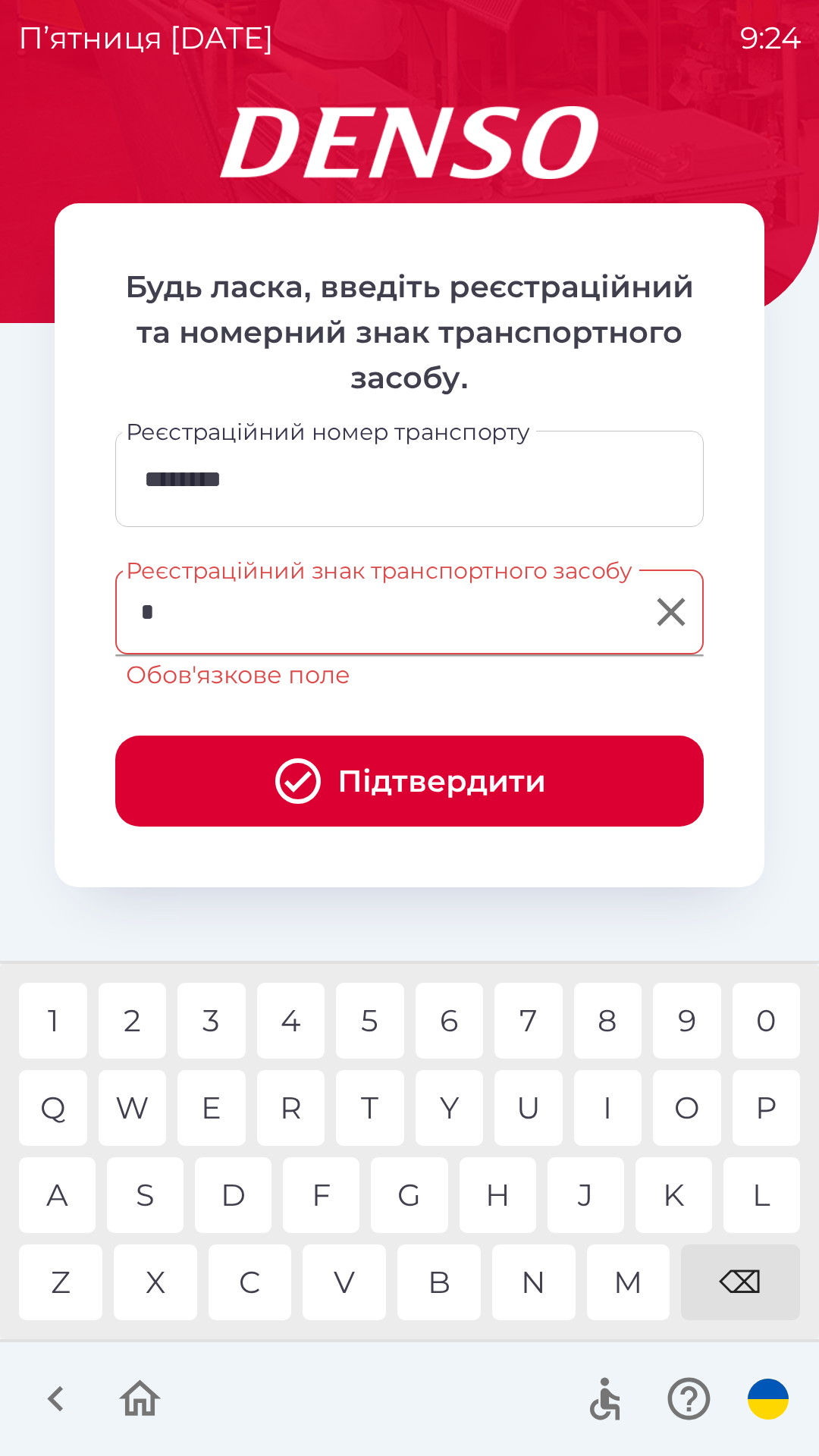
click at [142, 1088] on div "W" at bounding box center [133, 1107] width 69 height 76
click at [639, 1288] on div "M" at bounding box center [628, 1282] width 83 height 76
click at [600, 1015] on div "8" at bounding box center [608, 1020] width 69 height 76
click at [764, 1020] on div "0" at bounding box center [767, 1020] width 69 height 76
type input "********"
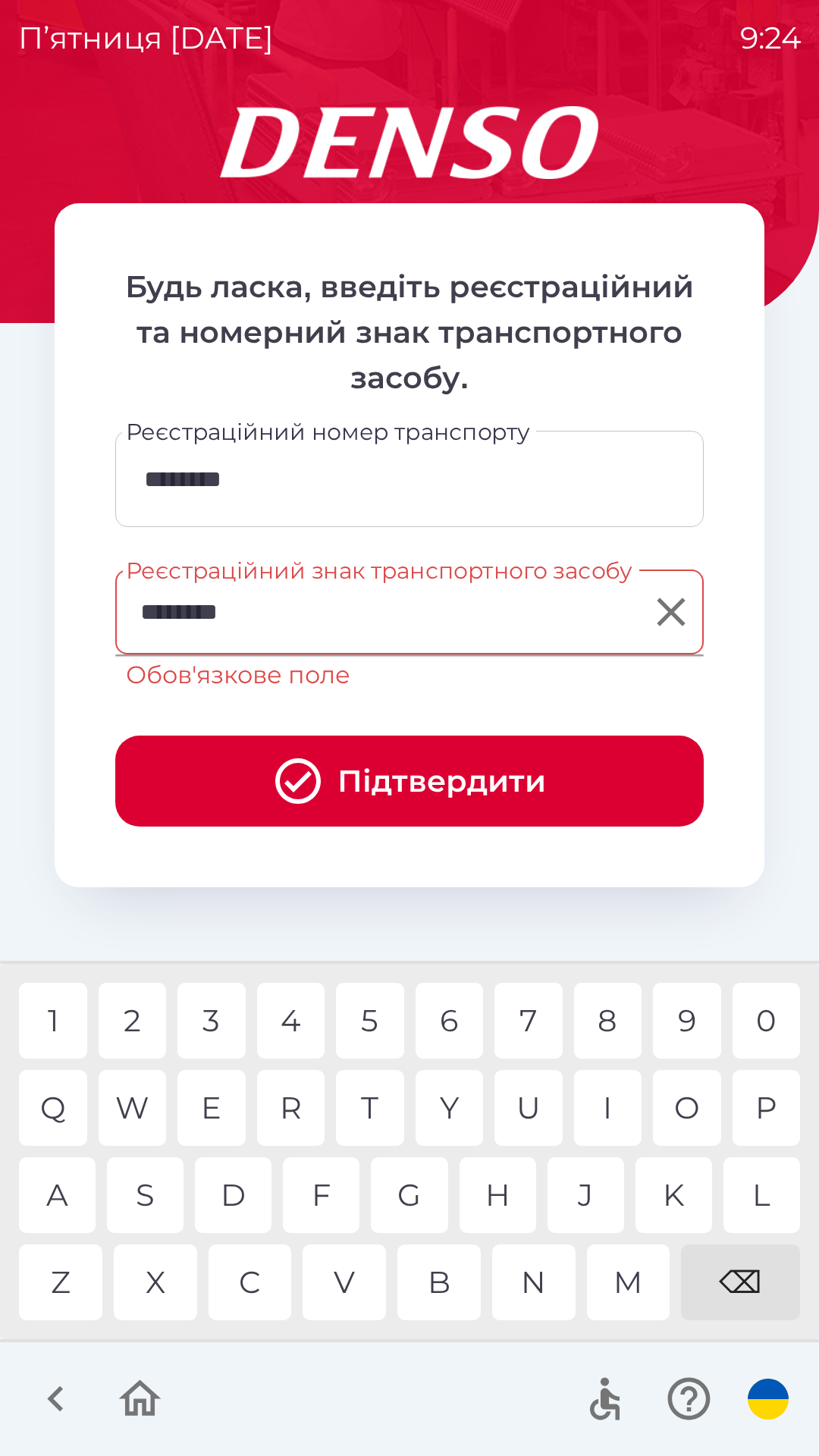
click at [449, 771] on button "Підтвердити" at bounding box center [410, 781] width 589 height 91
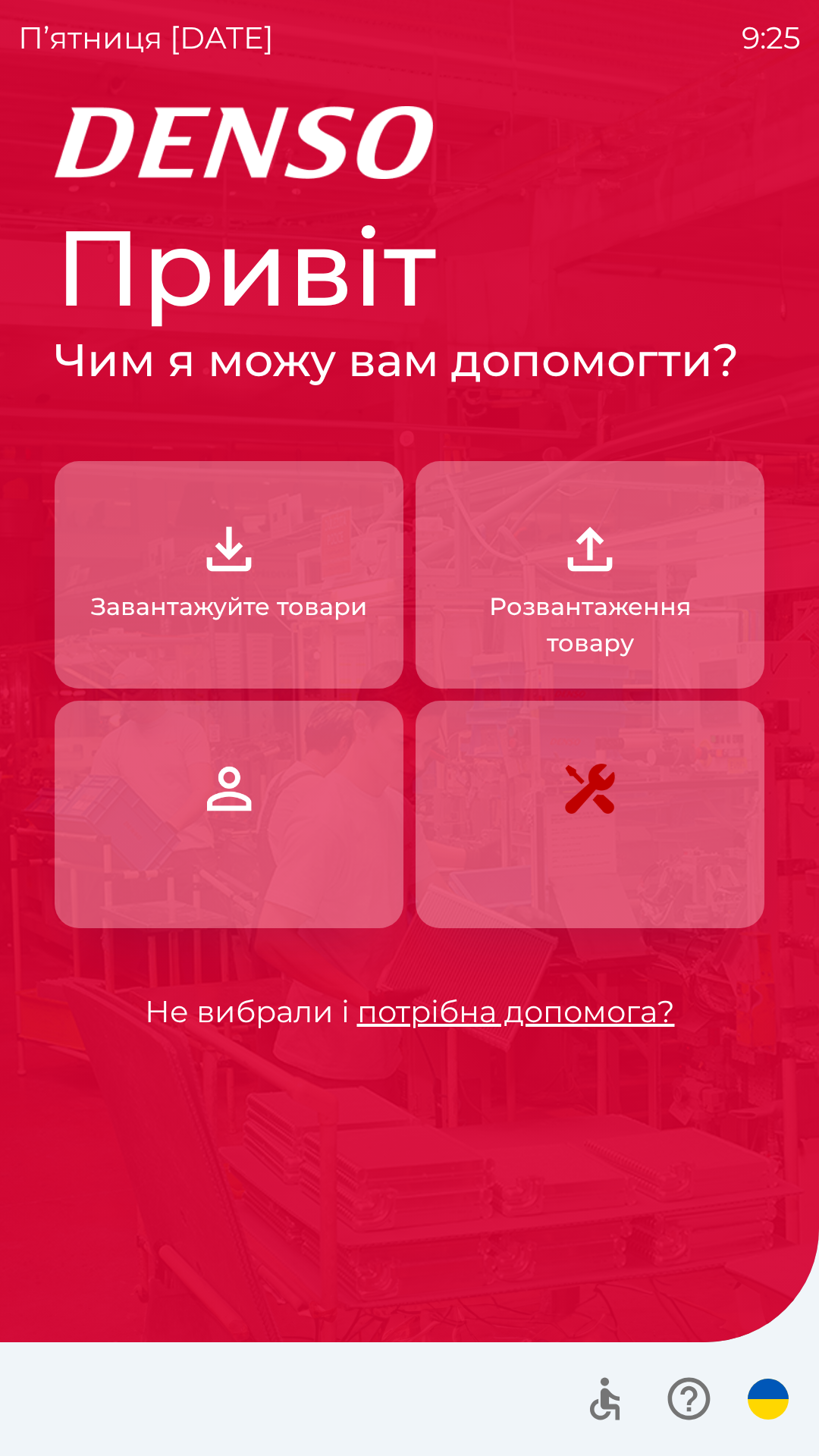
click at [601, 1391] on icon "button" at bounding box center [605, 1404] width 30 height 32
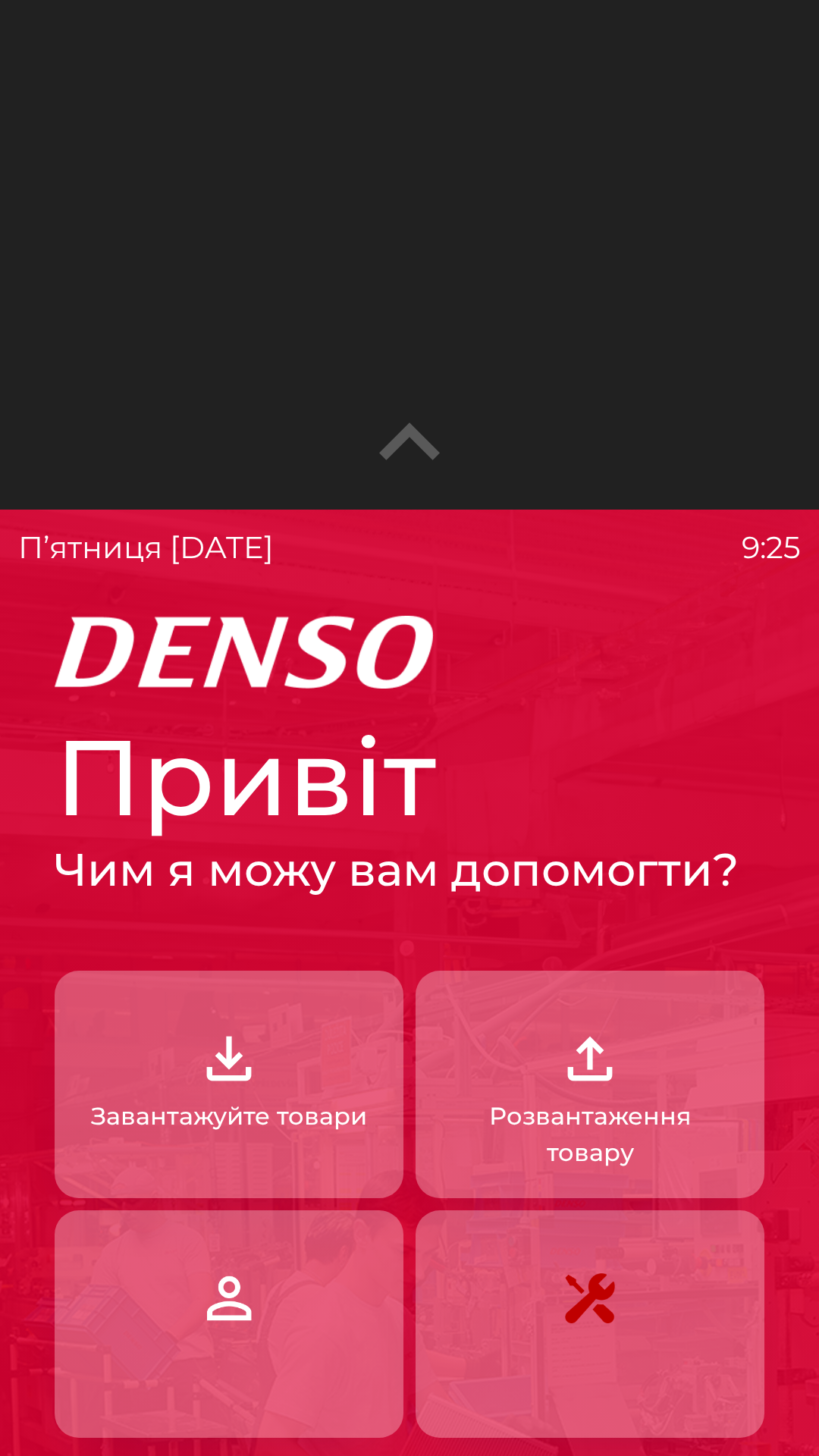
click at [603, 1322] on img "button" at bounding box center [590, 1298] width 67 height 67
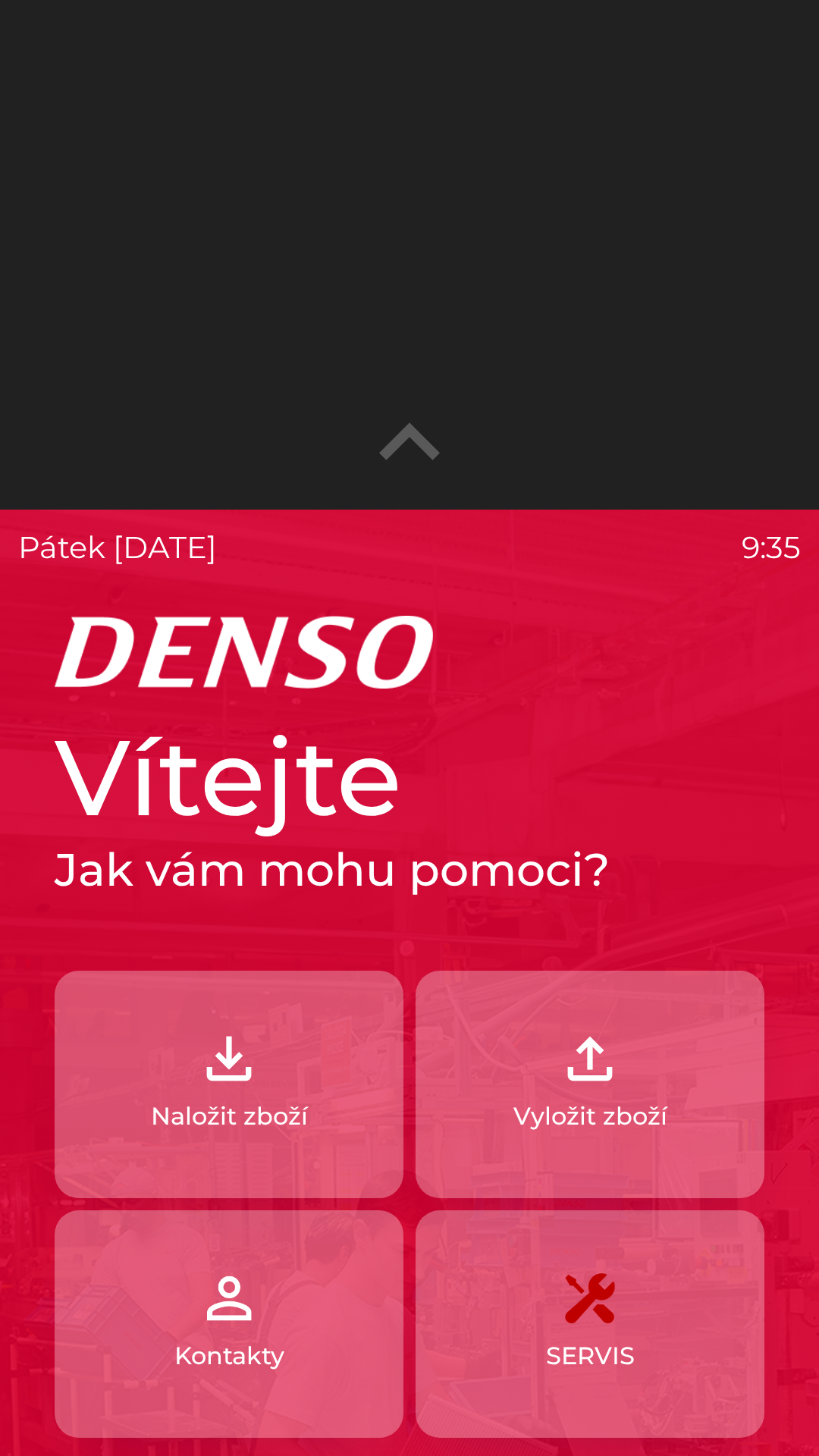
click at [223, 1067] on img "button" at bounding box center [229, 1059] width 67 height 67
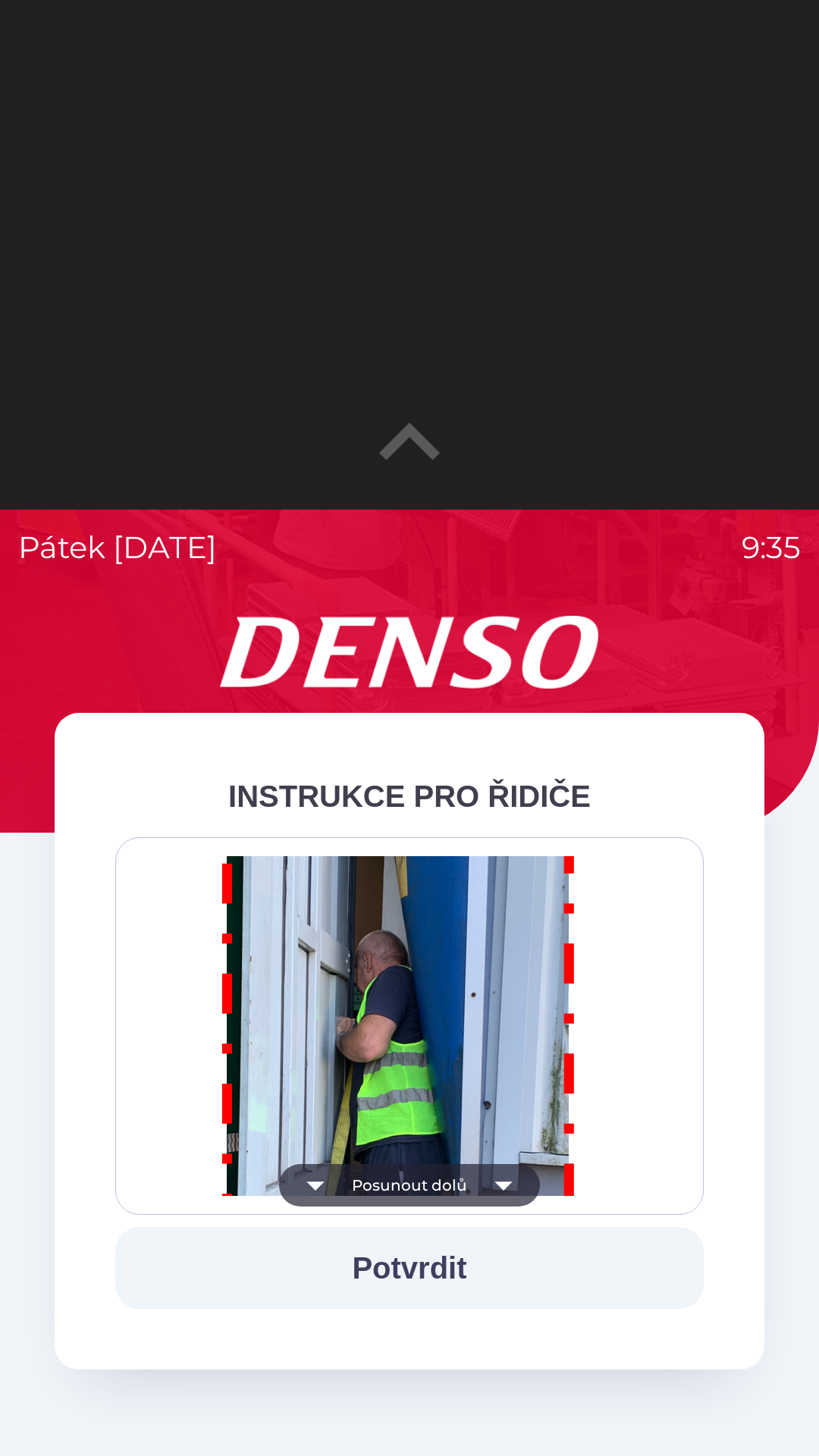
scroll to position [8849, 0]
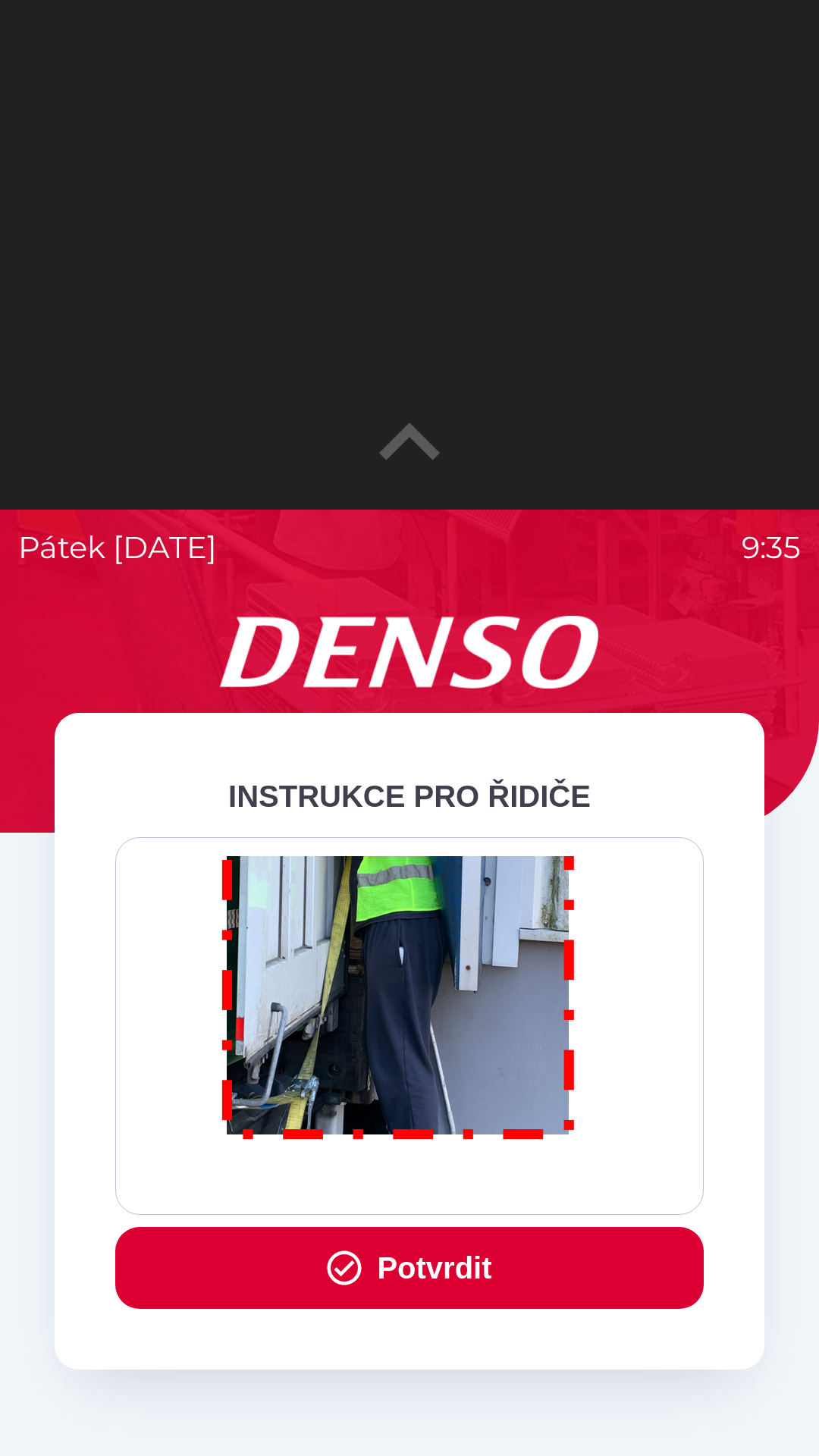
click at [414, 1261] on button "Potvrdit" at bounding box center [410, 1268] width 589 height 82
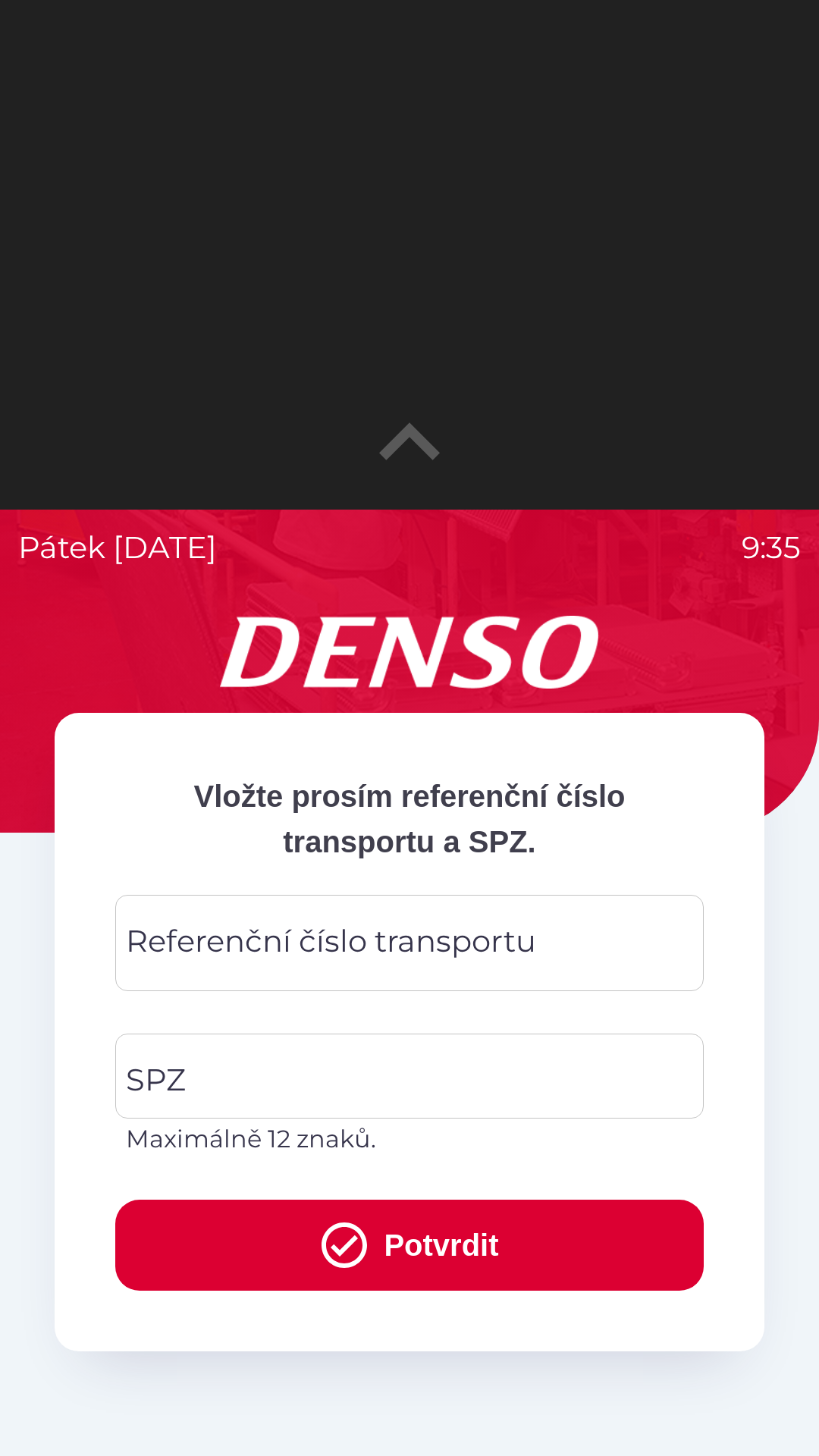
click at [214, 938] on div "Referenční číslo transportu Referenční číslo transportu" at bounding box center [410, 943] width 589 height 97
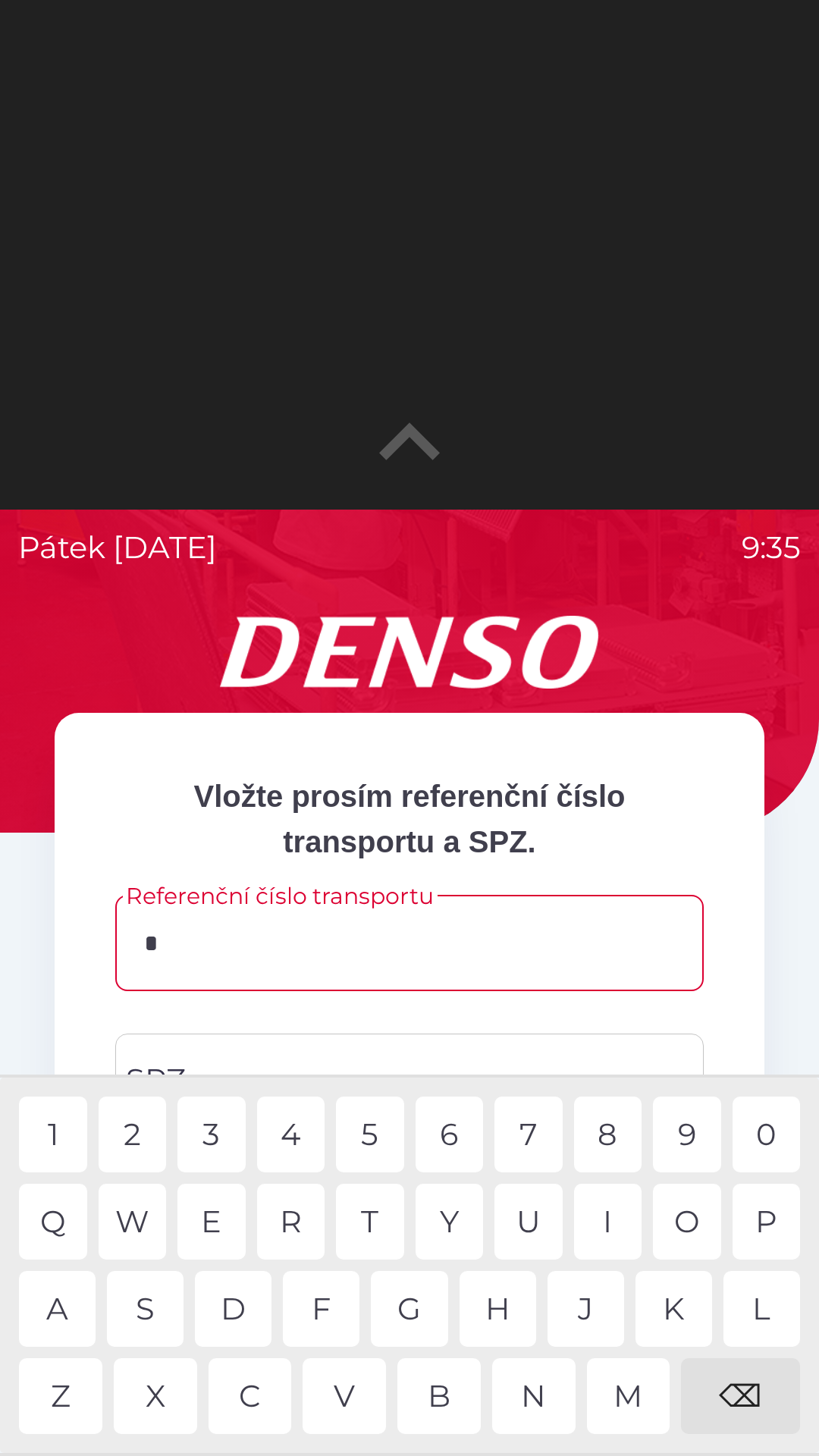
click at [239, 1299] on div "D" at bounding box center [233, 1308] width 76 height 76
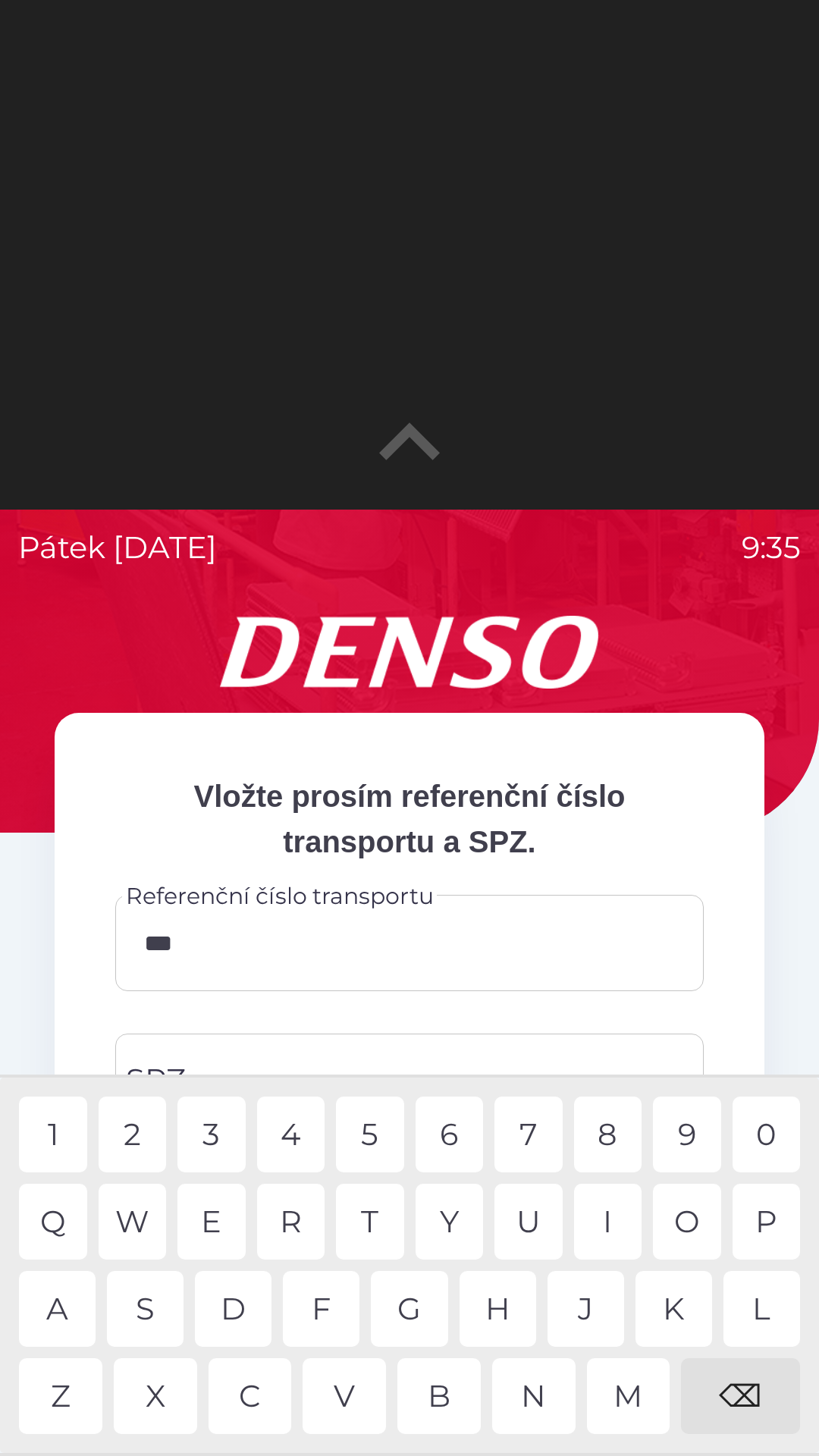
click at [341, 1398] on div "V" at bounding box center [344, 1395] width 83 height 76
click at [599, 1137] on div "8" at bounding box center [608, 1134] width 69 height 76
type input "******"
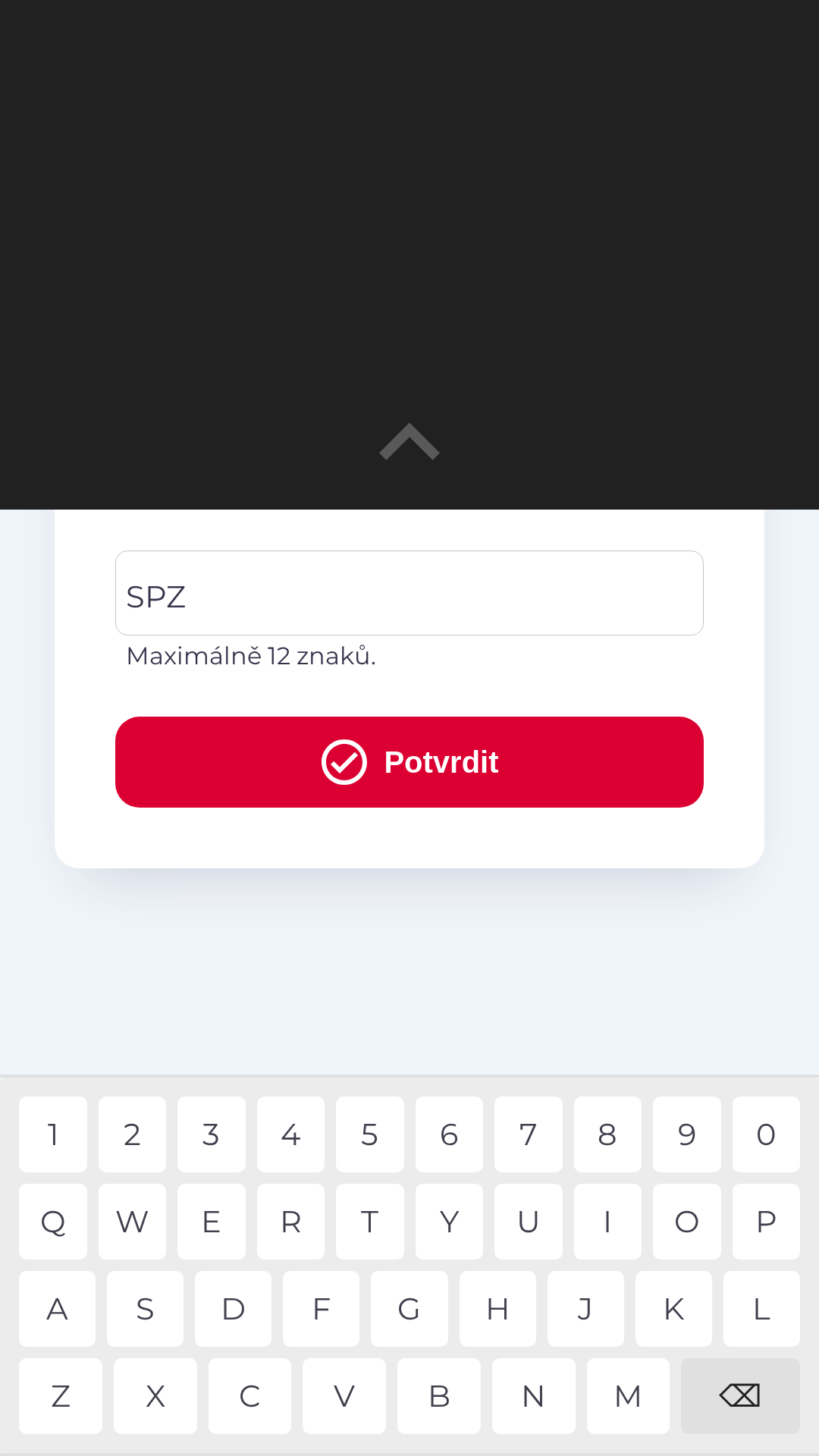
scroll to position [509, 0]
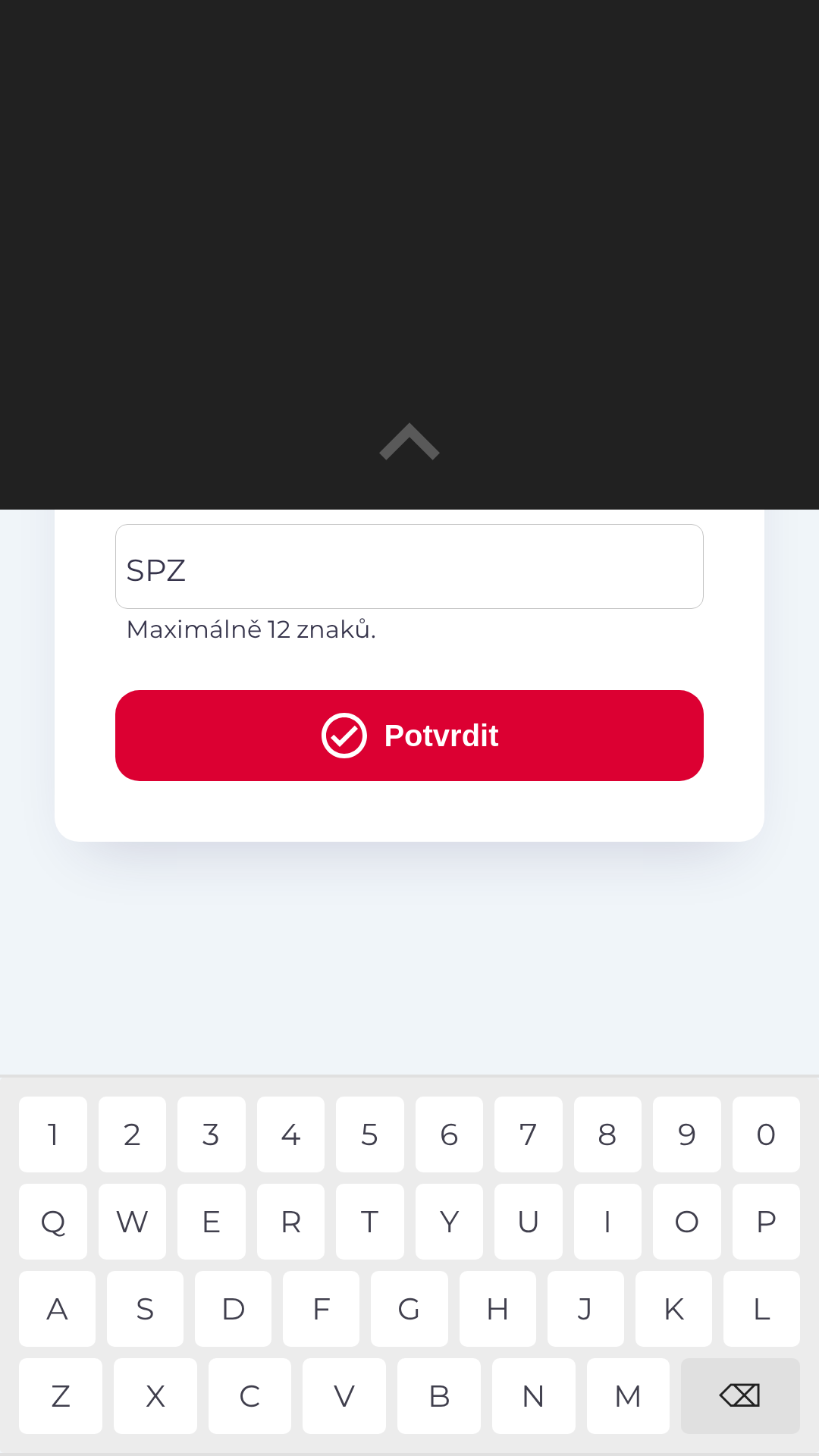
click at [415, 736] on button "Potvrdit" at bounding box center [410, 735] width 589 height 91
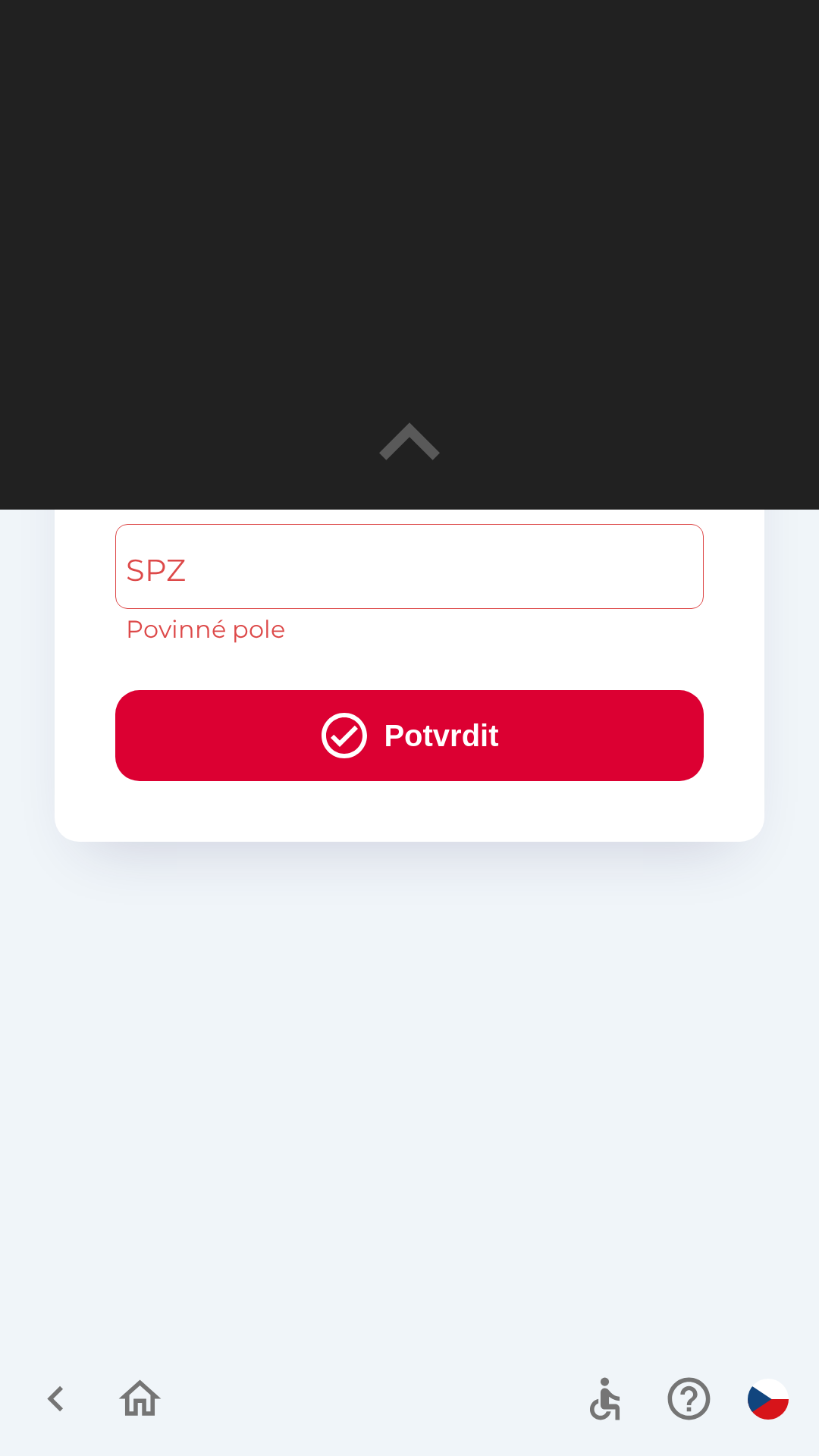
click at [51, 1405] on icon "button" at bounding box center [55, 1398] width 51 height 51
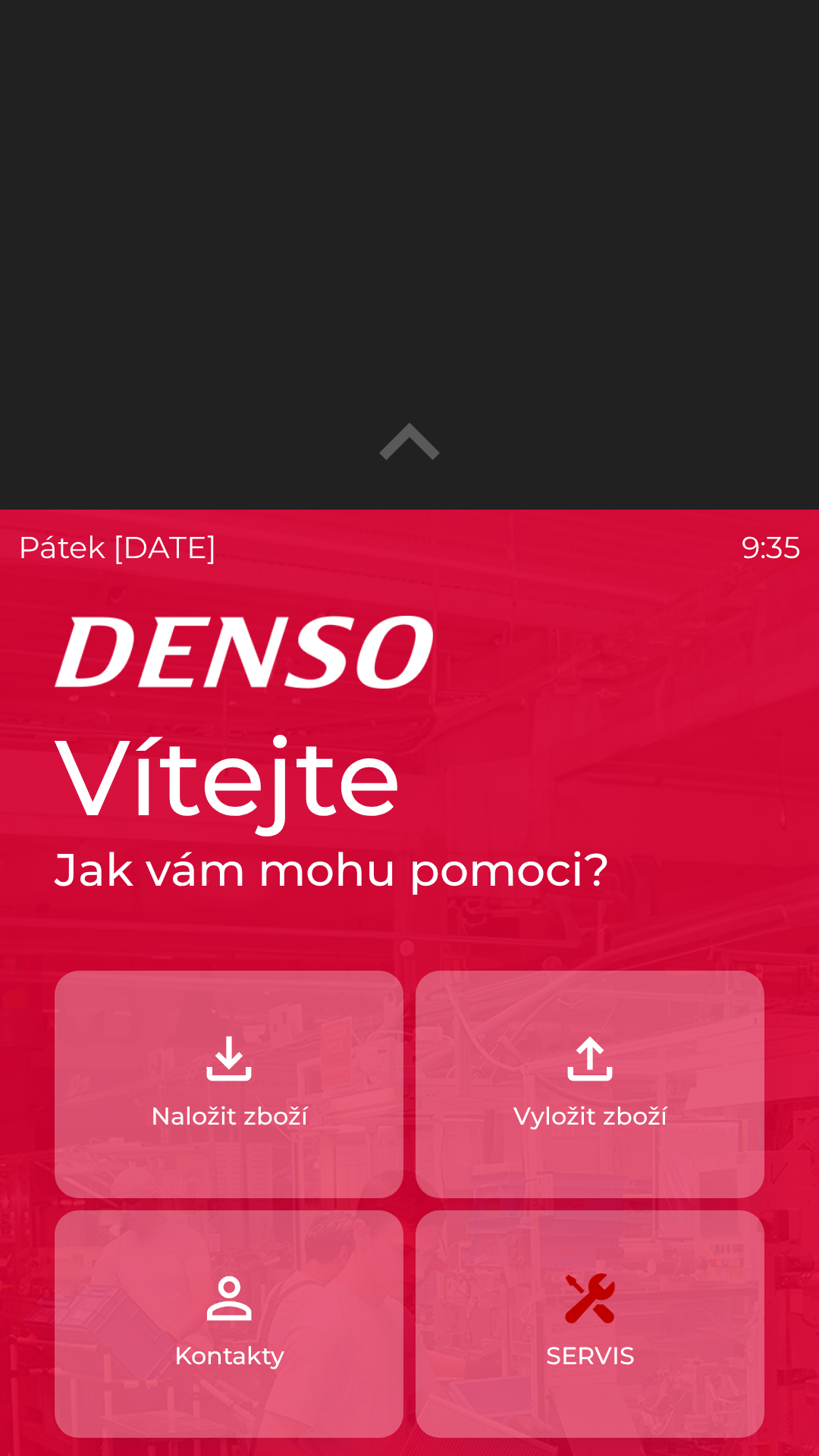
click at [284, 1118] on p "Naložit zboží" at bounding box center [230, 1116] width 157 height 37
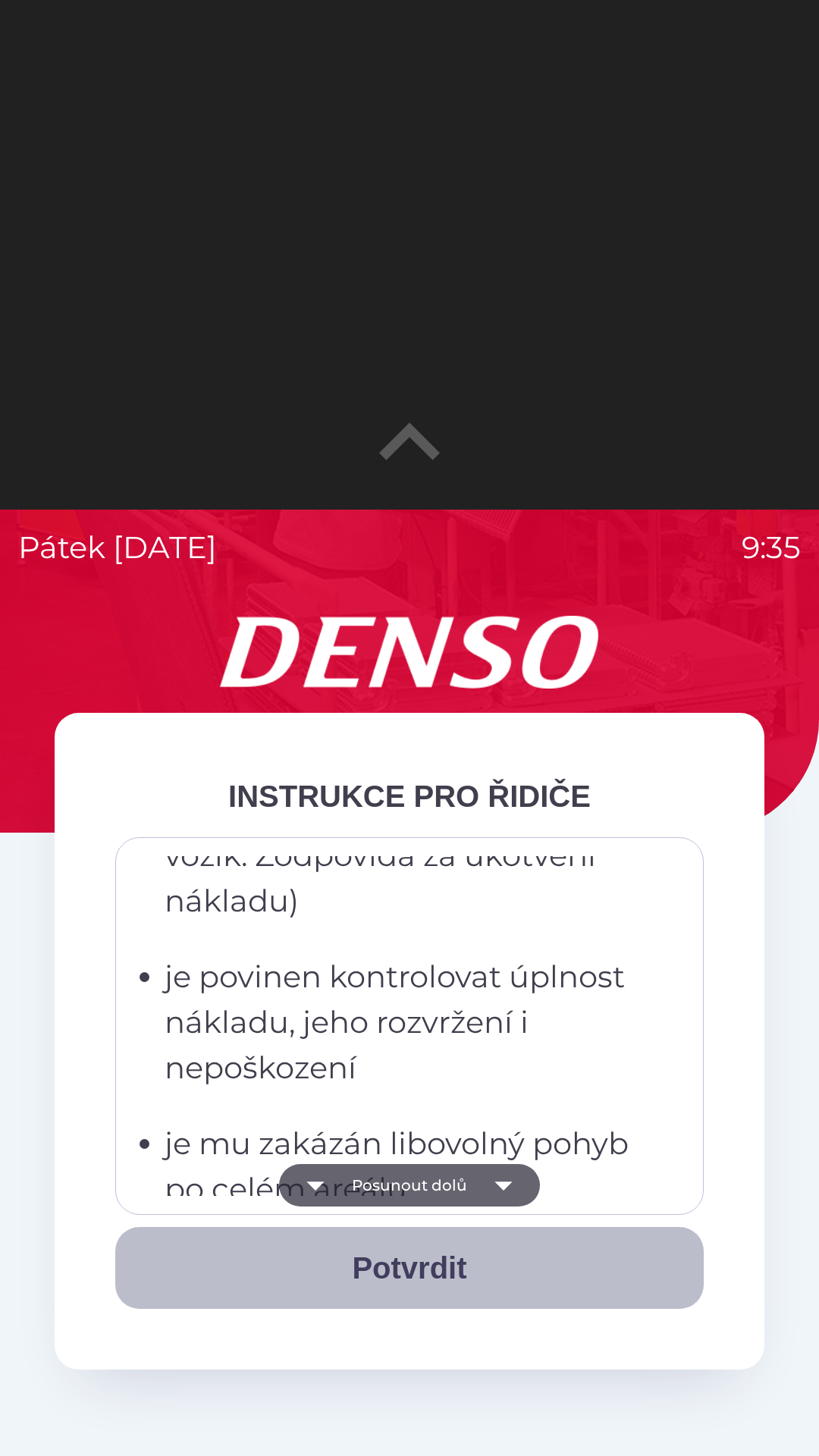
click at [423, 1261] on button "Potvrdit" at bounding box center [410, 1268] width 589 height 82
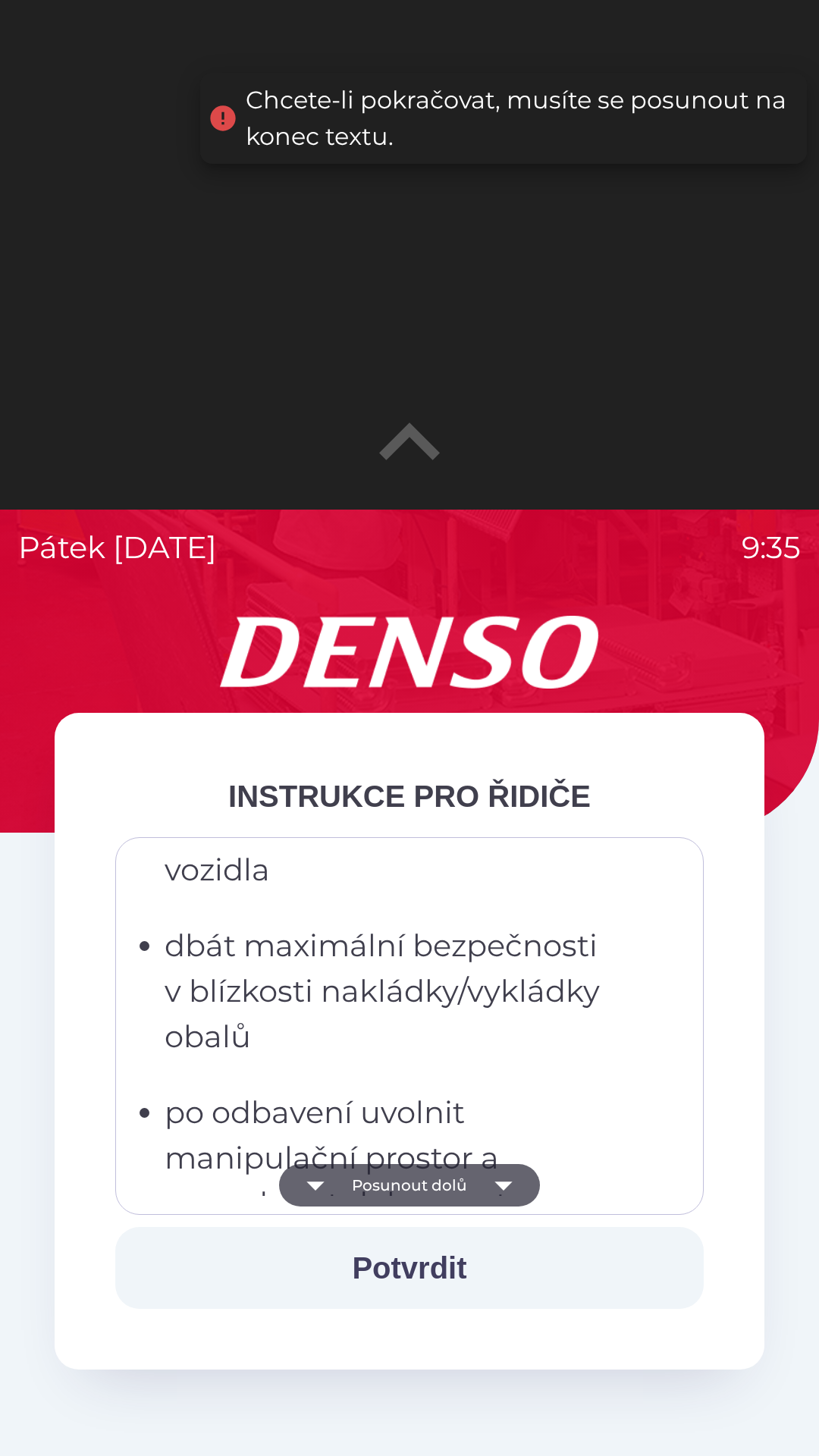
click at [434, 1089] on p "po odbavení uvolnit manipulační prostor a vyzvednout dokumenty u okénka expedic…" at bounding box center [413, 1203] width 499 height 227
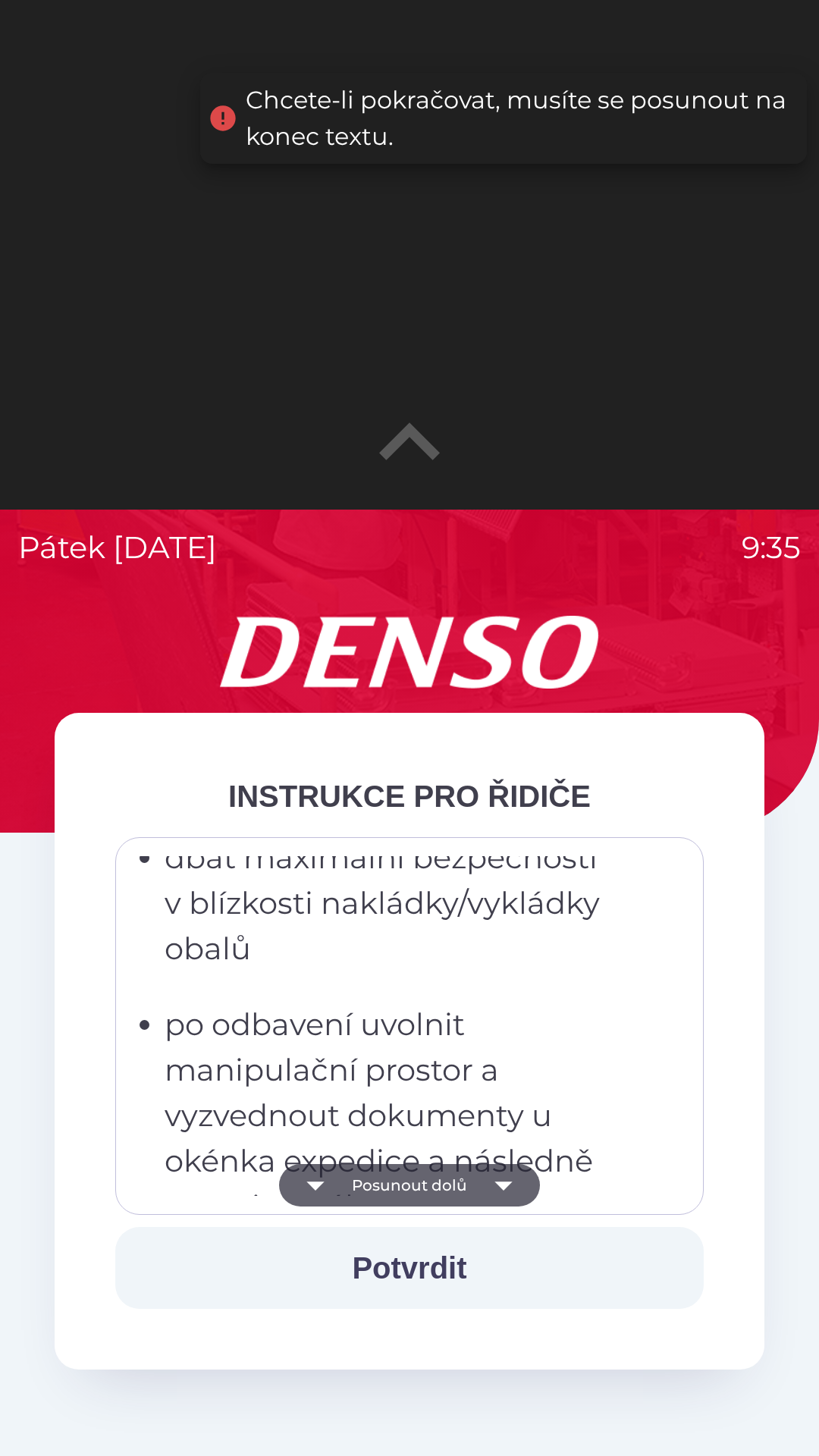
click at [421, 1257] on button "Potvrdit" at bounding box center [410, 1268] width 589 height 82
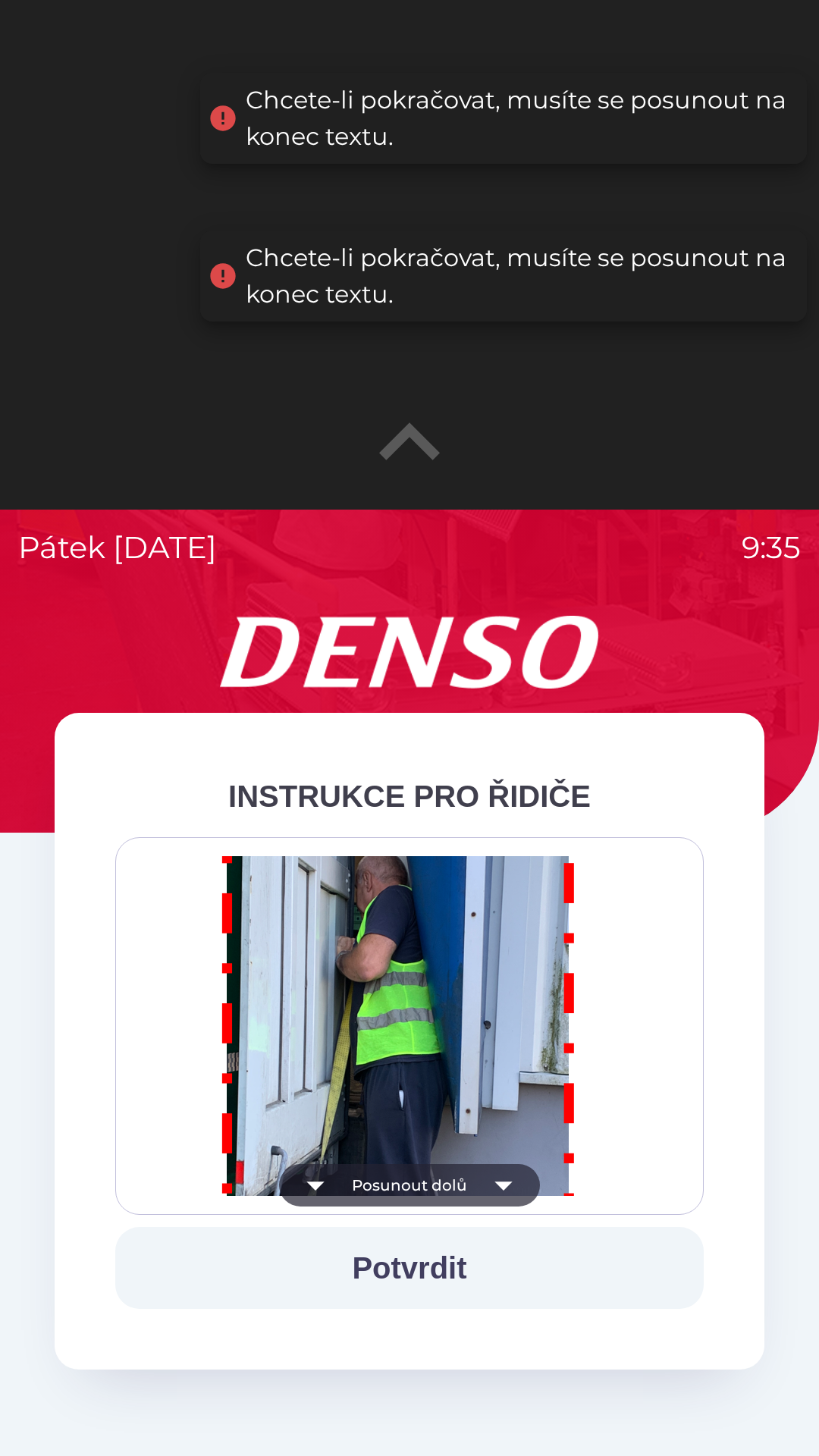
scroll to position [8849, 0]
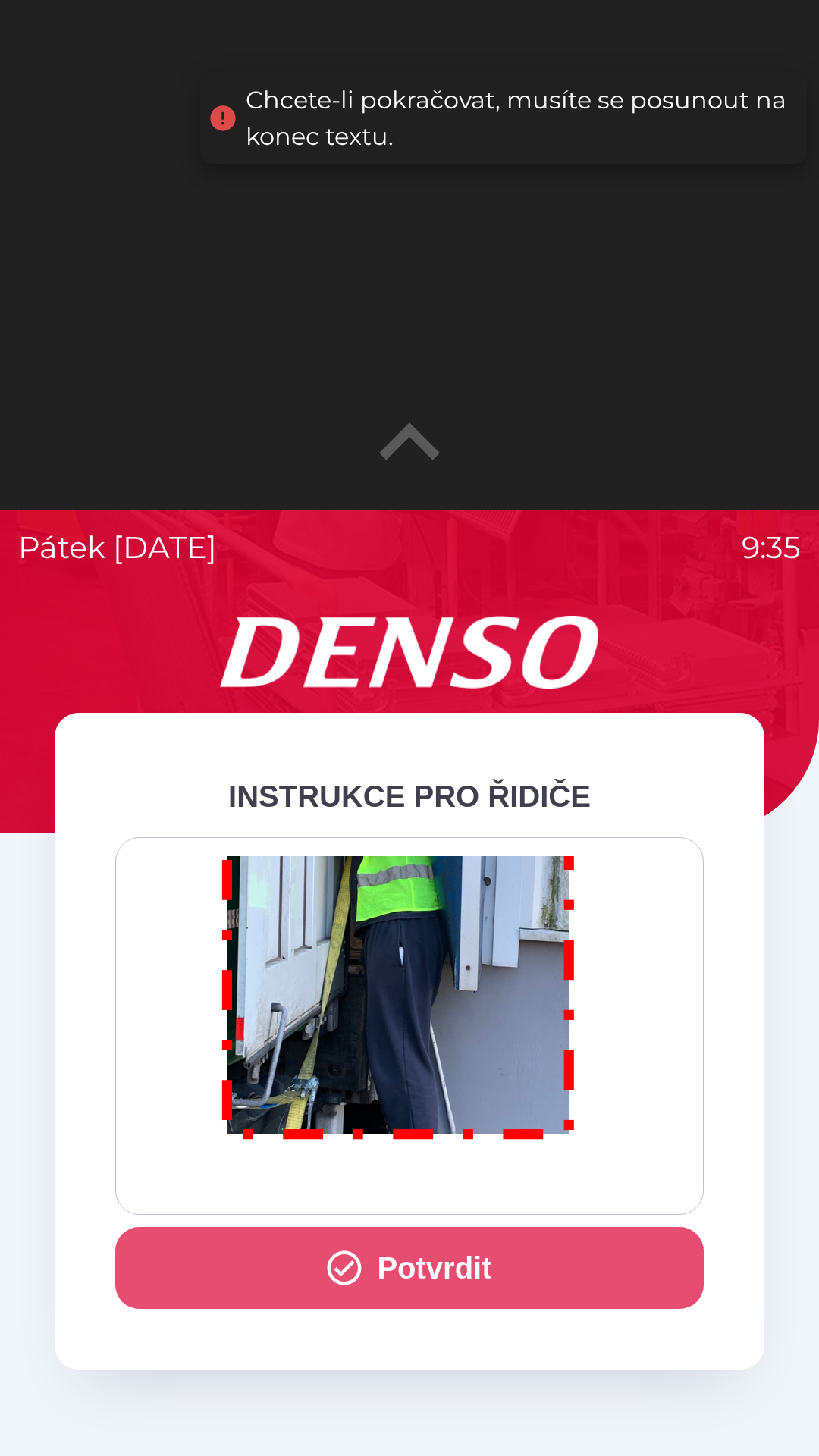
click at [419, 1271] on button "Potvrdit" at bounding box center [410, 1268] width 589 height 82
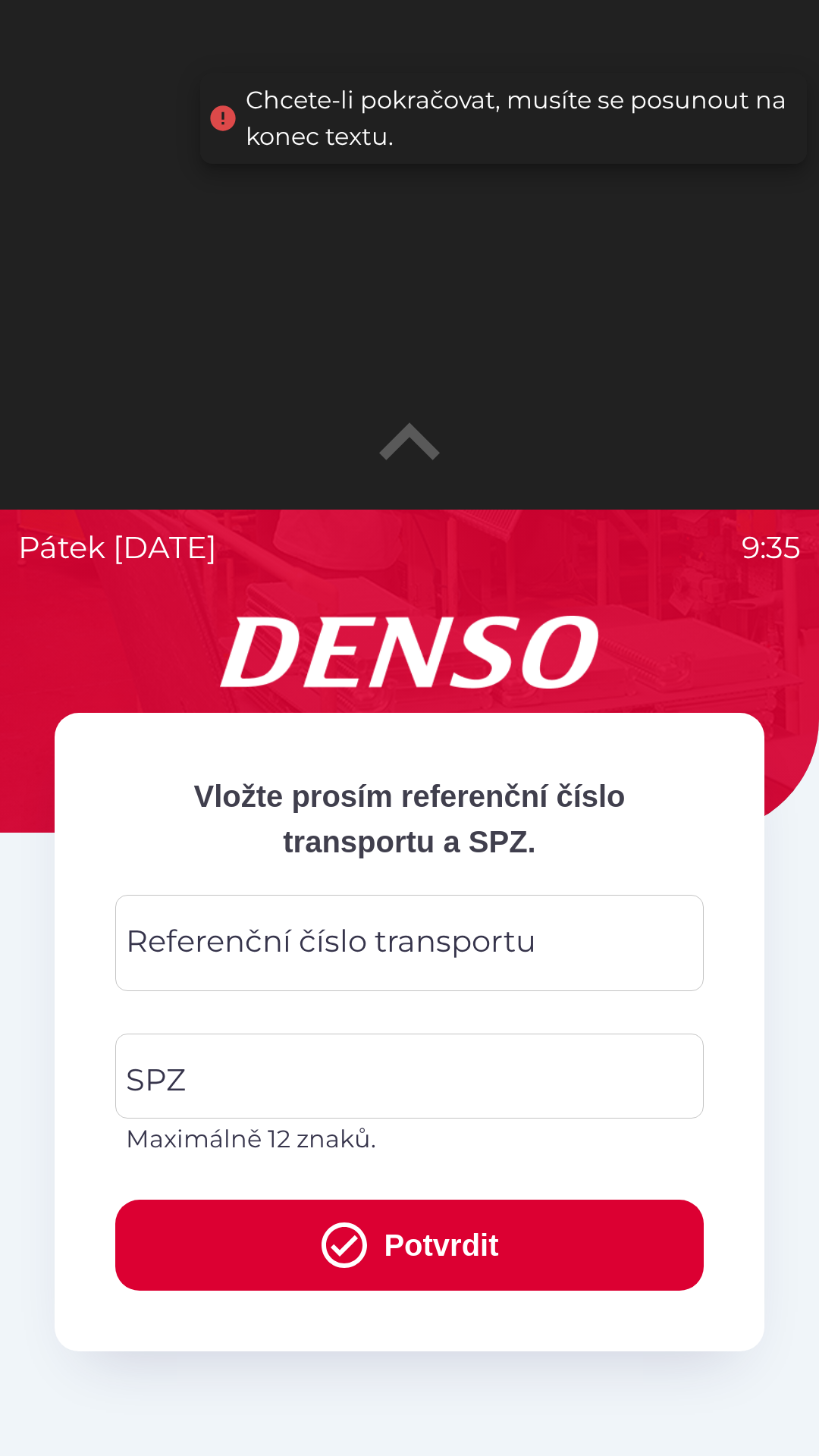
click at [203, 939] on div "Referenční číslo transportu Referenční číslo transportu" at bounding box center [410, 943] width 589 height 97
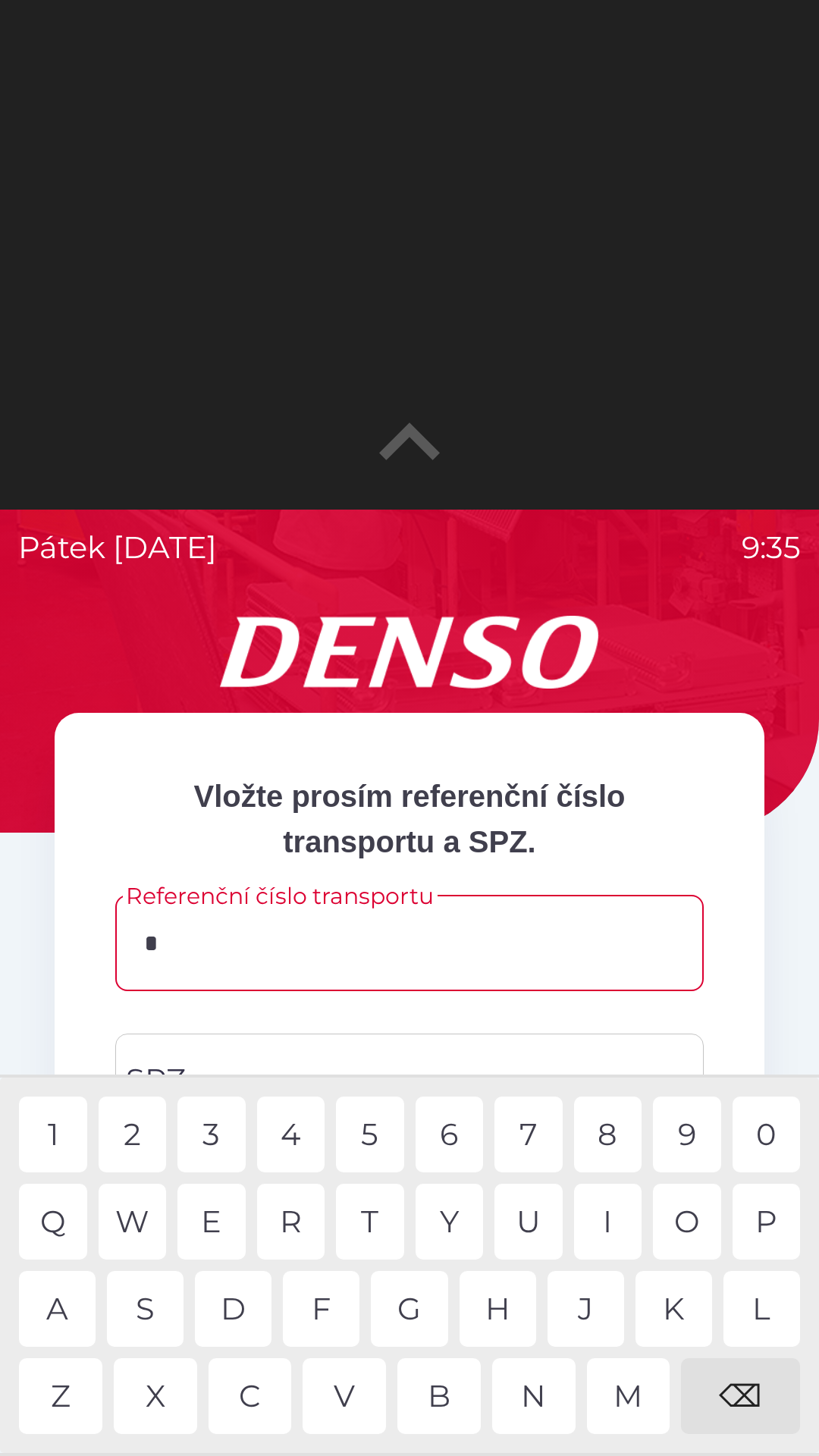
click at [242, 1307] on div "D" at bounding box center [233, 1308] width 76 height 76
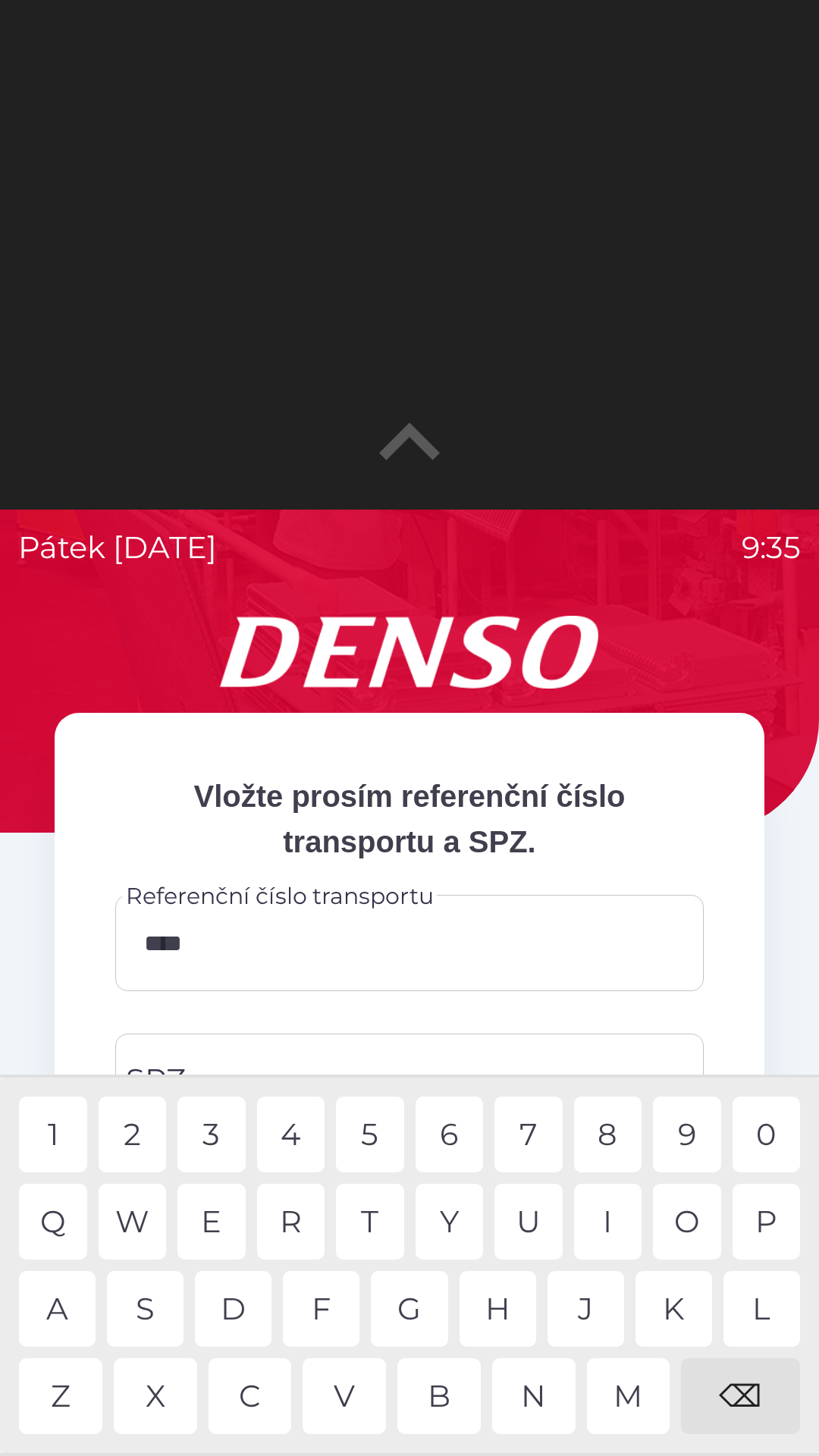
click at [604, 1136] on div "8" at bounding box center [608, 1134] width 69 height 76
click at [771, 1134] on div "0" at bounding box center [767, 1134] width 69 height 76
type input "******"
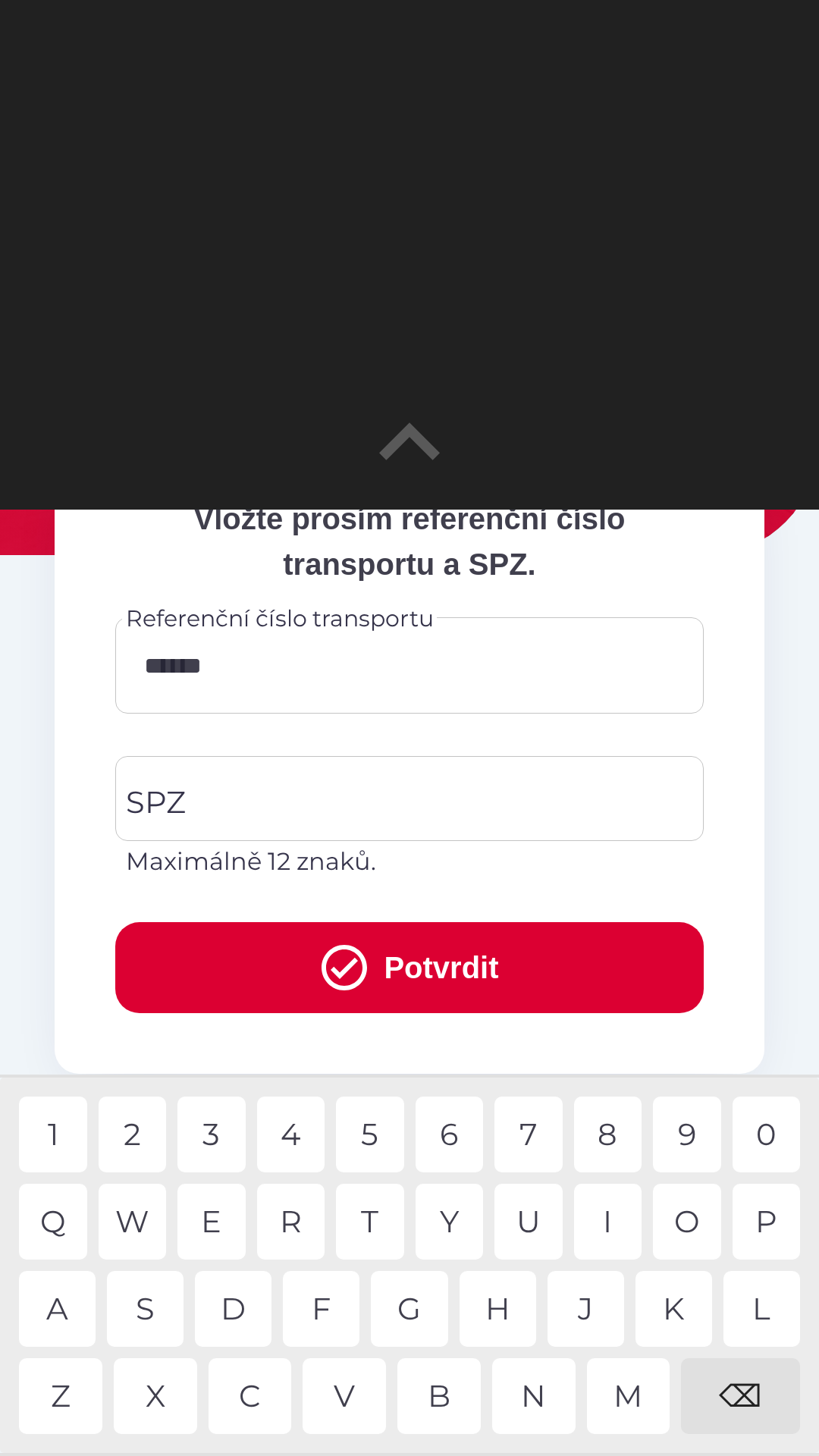
scroll to position [288, 0]
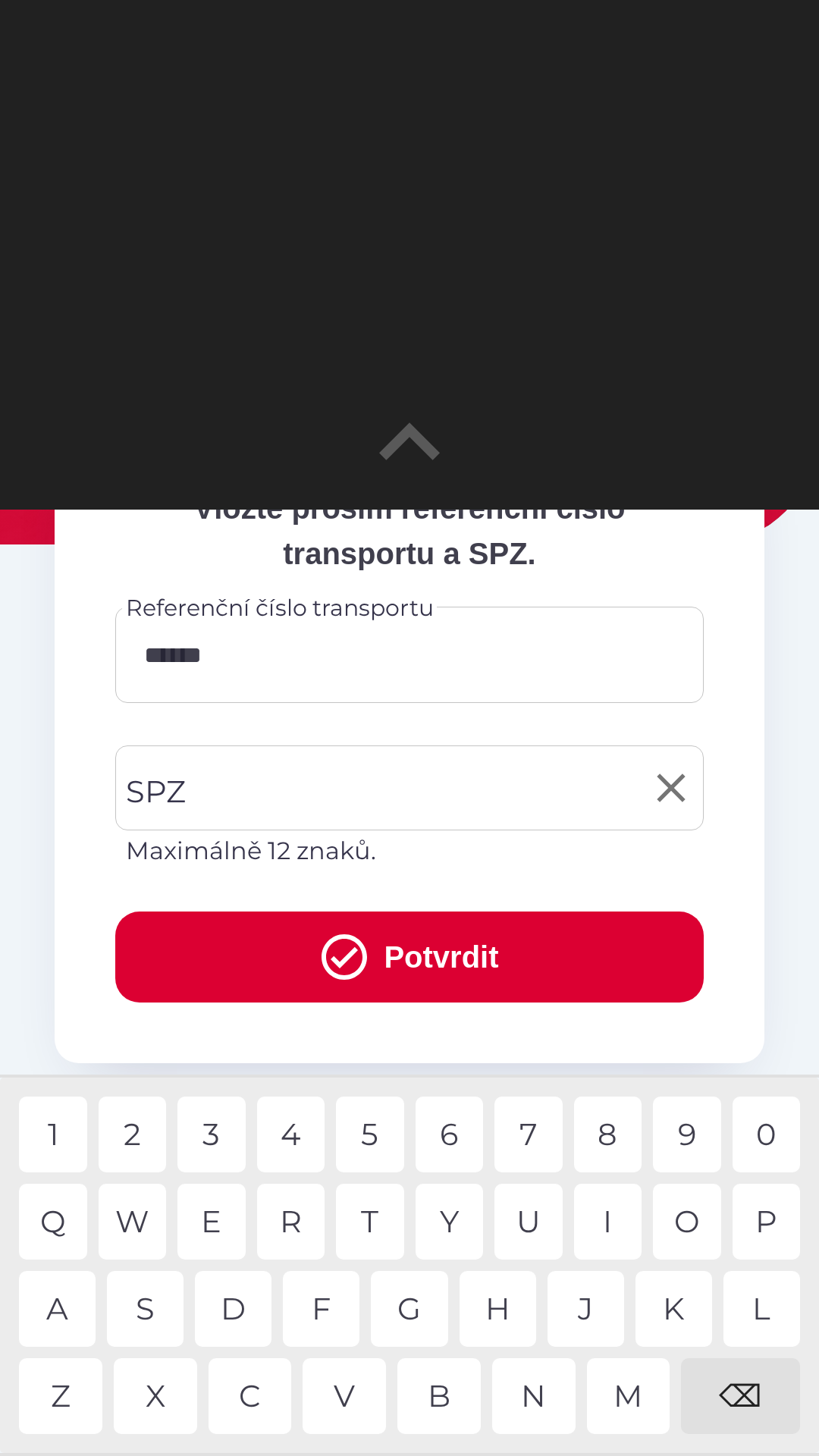
click at [181, 791] on div "SPZ SPZ Maximálně 12 znaků." at bounding box center [410, 807] width 589 height 124
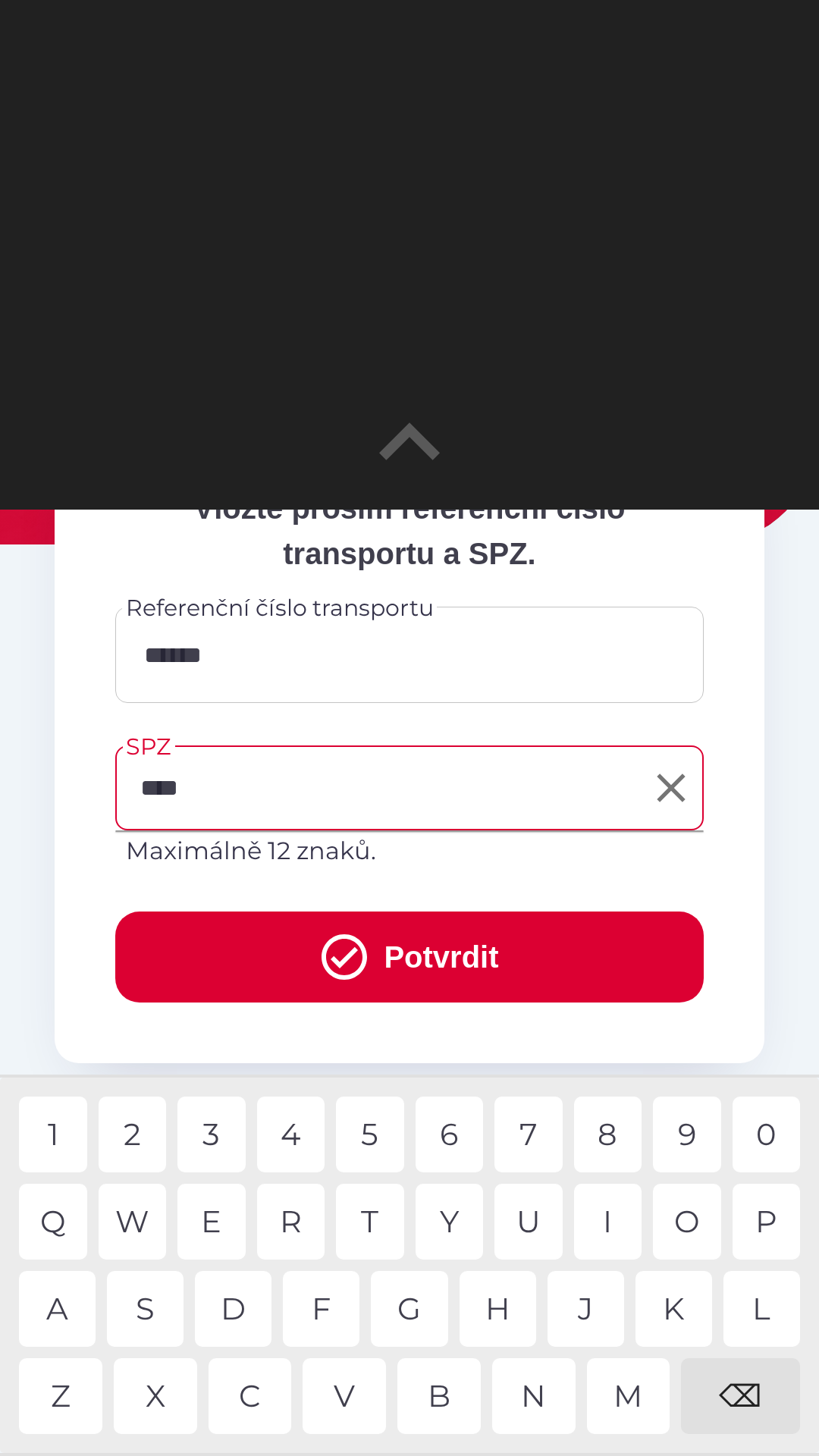
click at [768, 1124] on div "0" at bounding box center [767, 1134] width 69 height 76
click at [619, 1131] on div "8" at bounding box center [608, 1134] width 69 height 76
type input "*******"
click at [384, 932] on button "Potvrdit" at bounding box center [410, 957] width 589 height 91
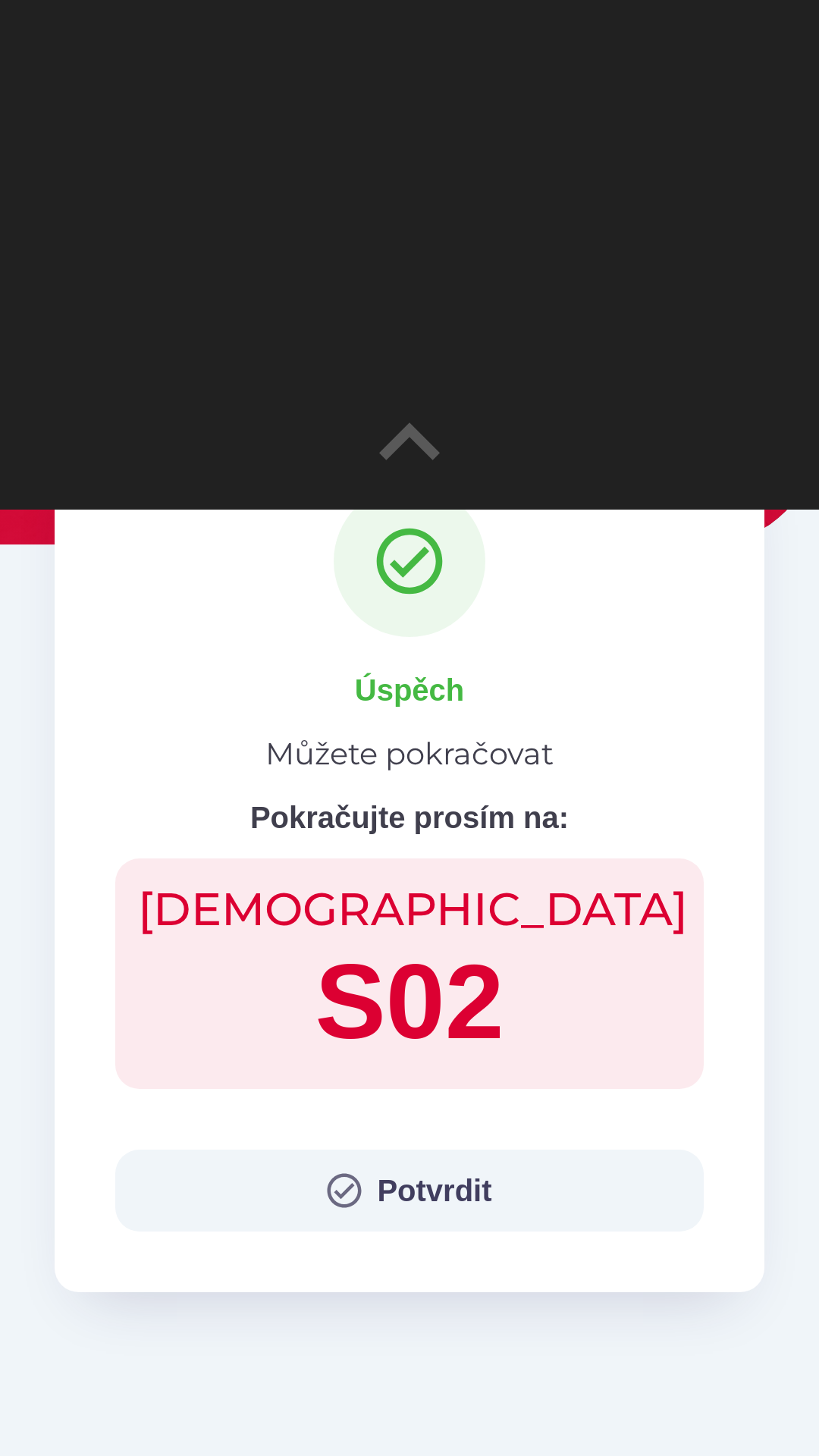
click at [388, 1176] on button "Potvrdit" at bounding box center [410, 1190] width 589 height 82
